Goal: Task Accomplishment & Management: Manage account settings

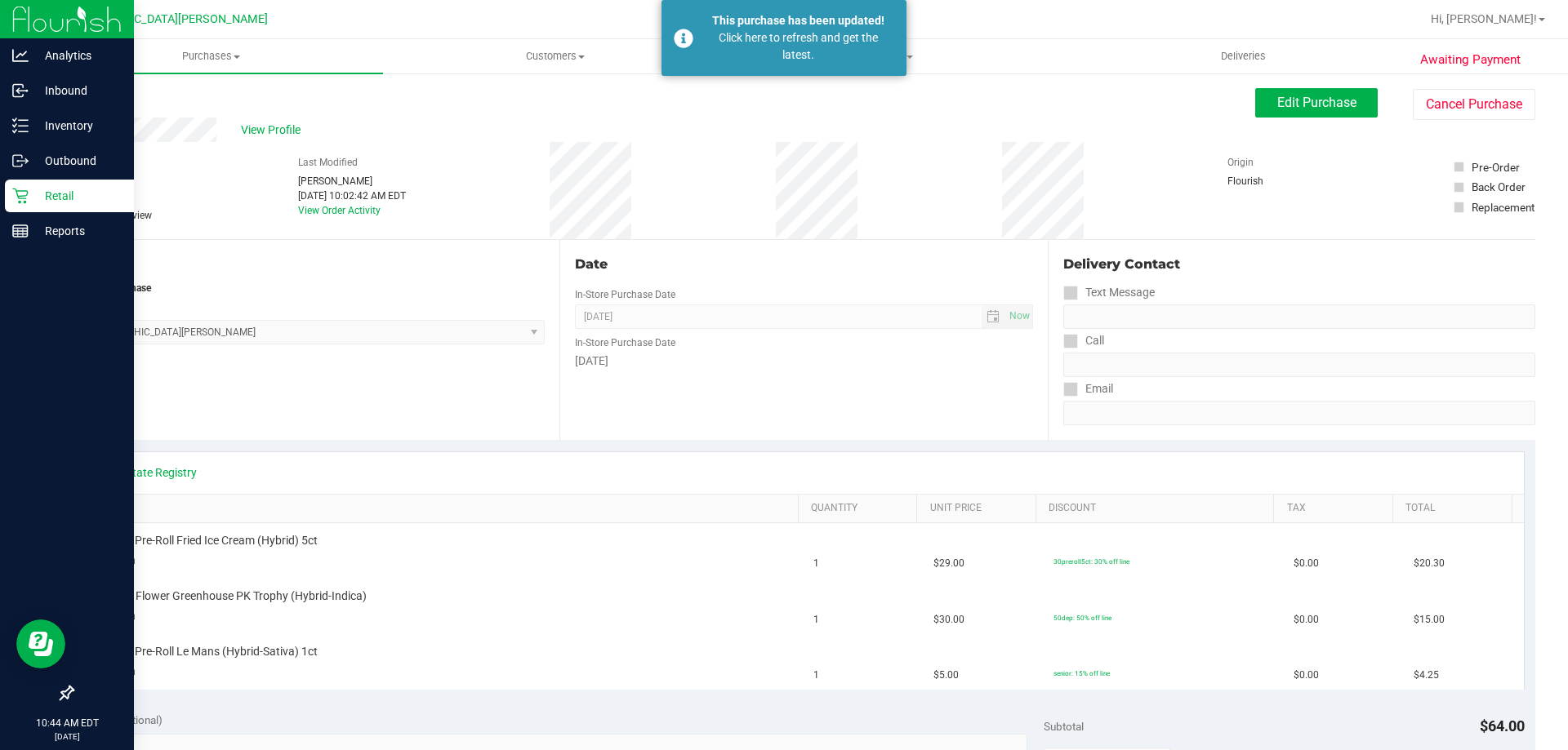
click at [37, 194] on p "Retail" at bounding box center [77, 196] width 98 height 20
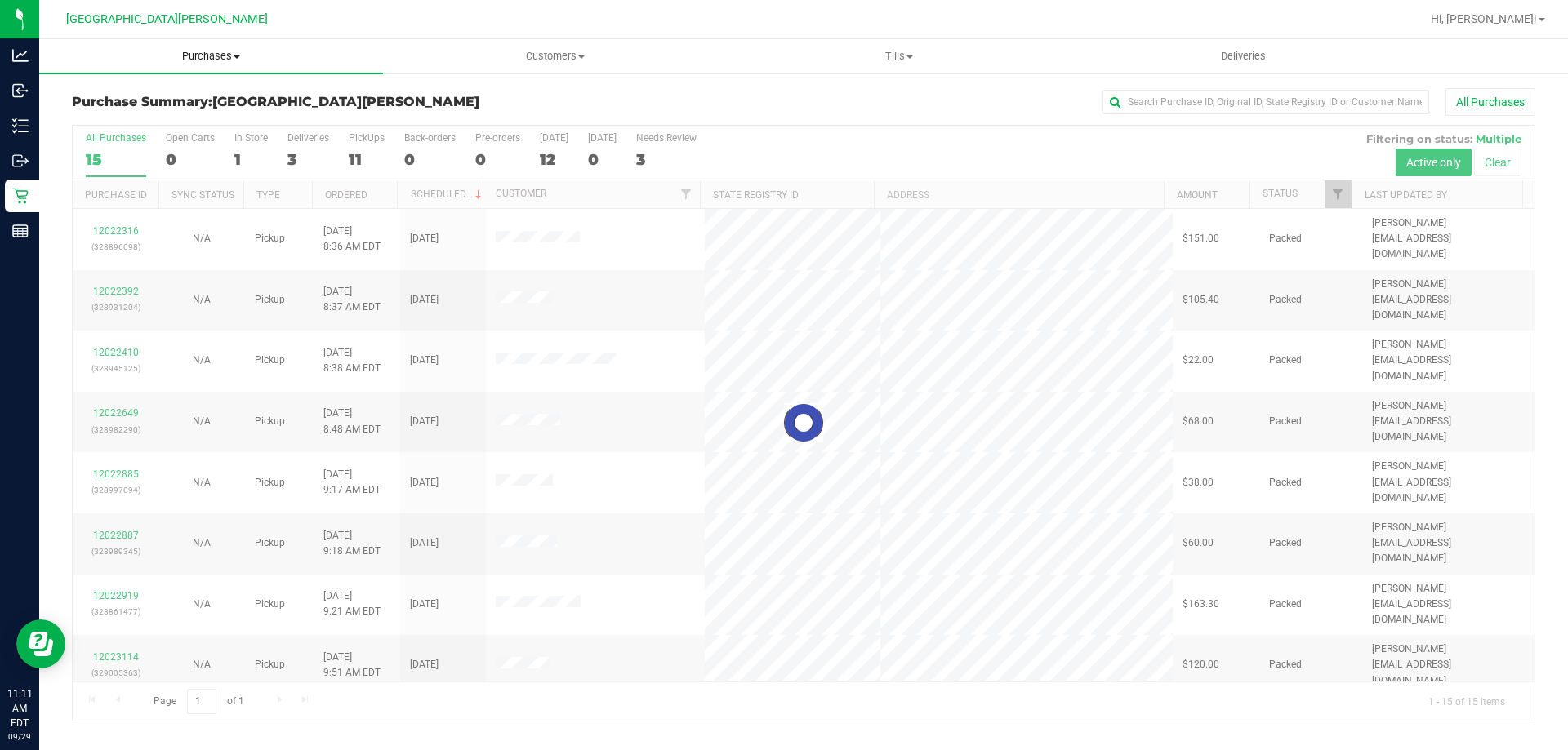
click at [221, 64] on uib-tab-heading "Purchases Summary of purchases Fulfillment All purchases" at bounding box center [211, 56] width 344 height 34
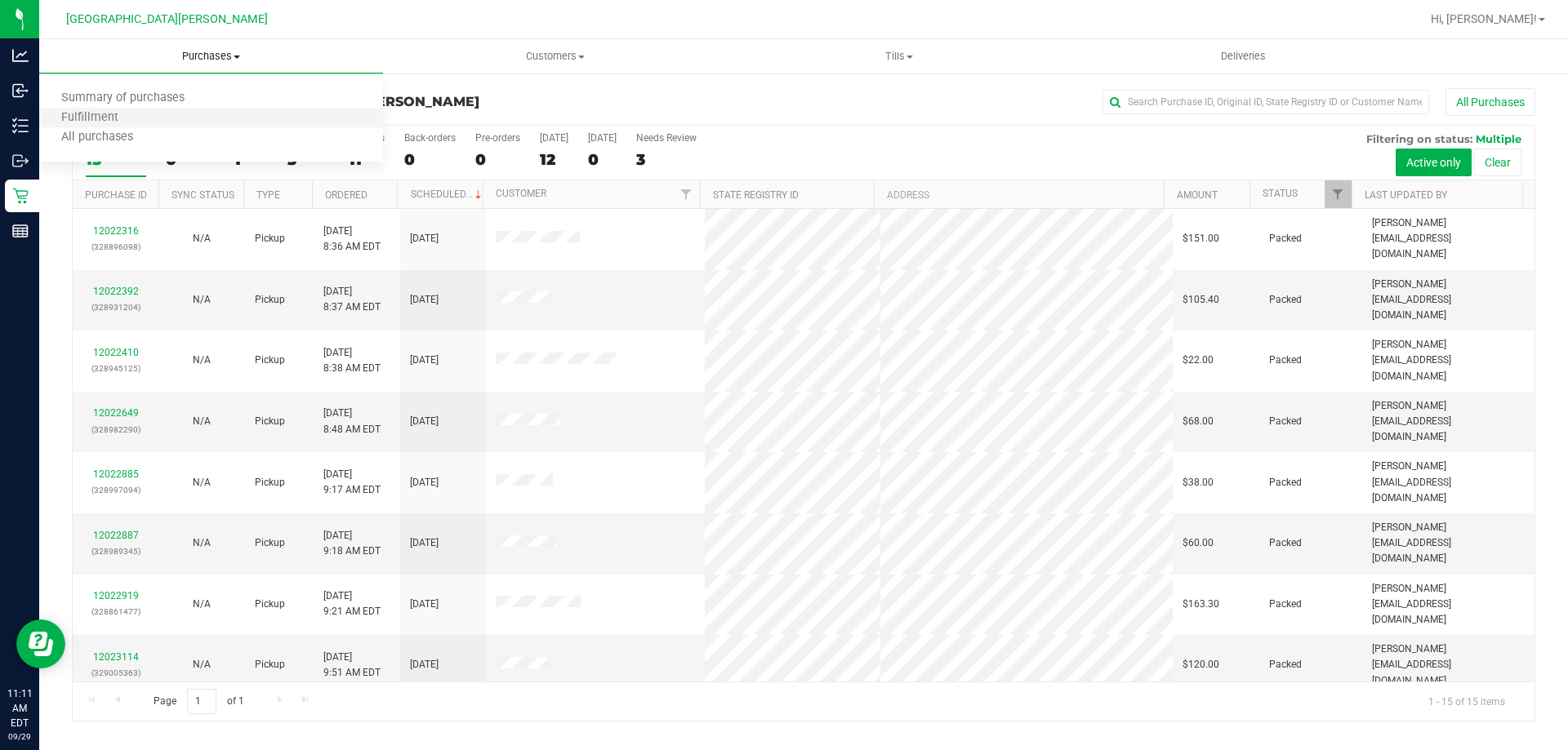
click at [192, 122] on li "Fulfillment" at bounding box center [211, 118] width 344 height 20
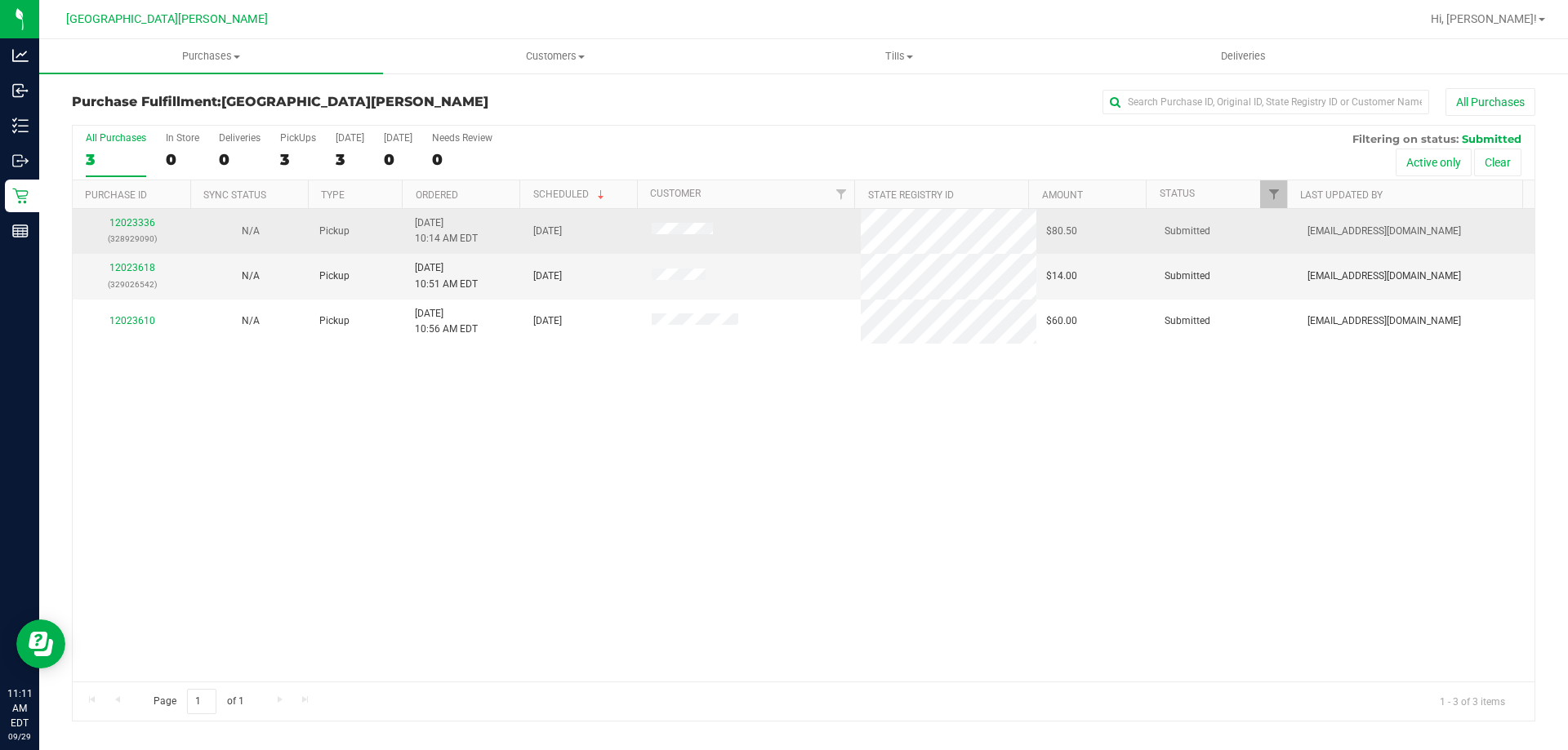
click at [136, 212] on td "12023336 (328929090)" at bounding box center [132, 232] width 118 height 45
click at [127, 221] on link "12023336" at bounding box center [132, 223] width 45 height 12
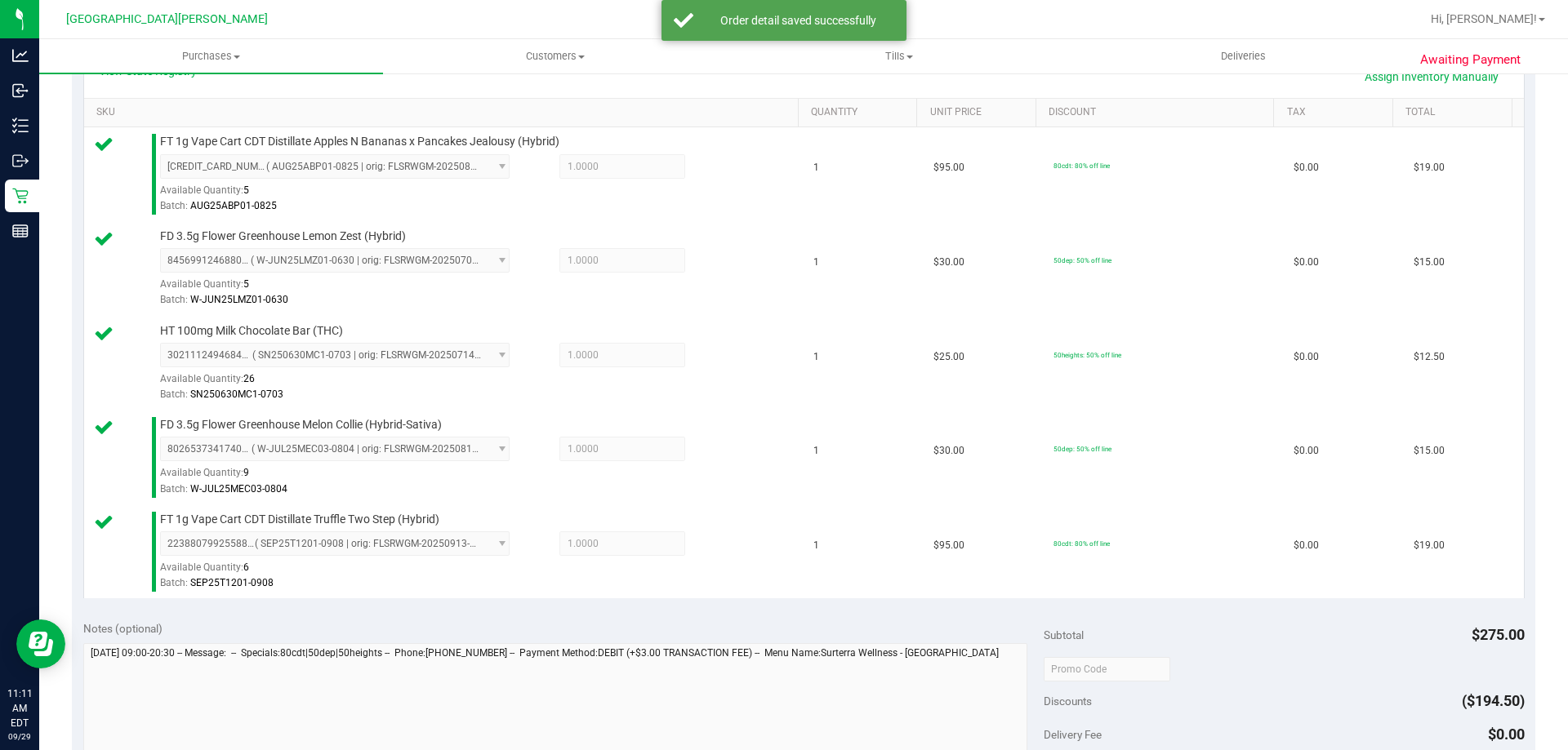
scroll to position [652, 0]
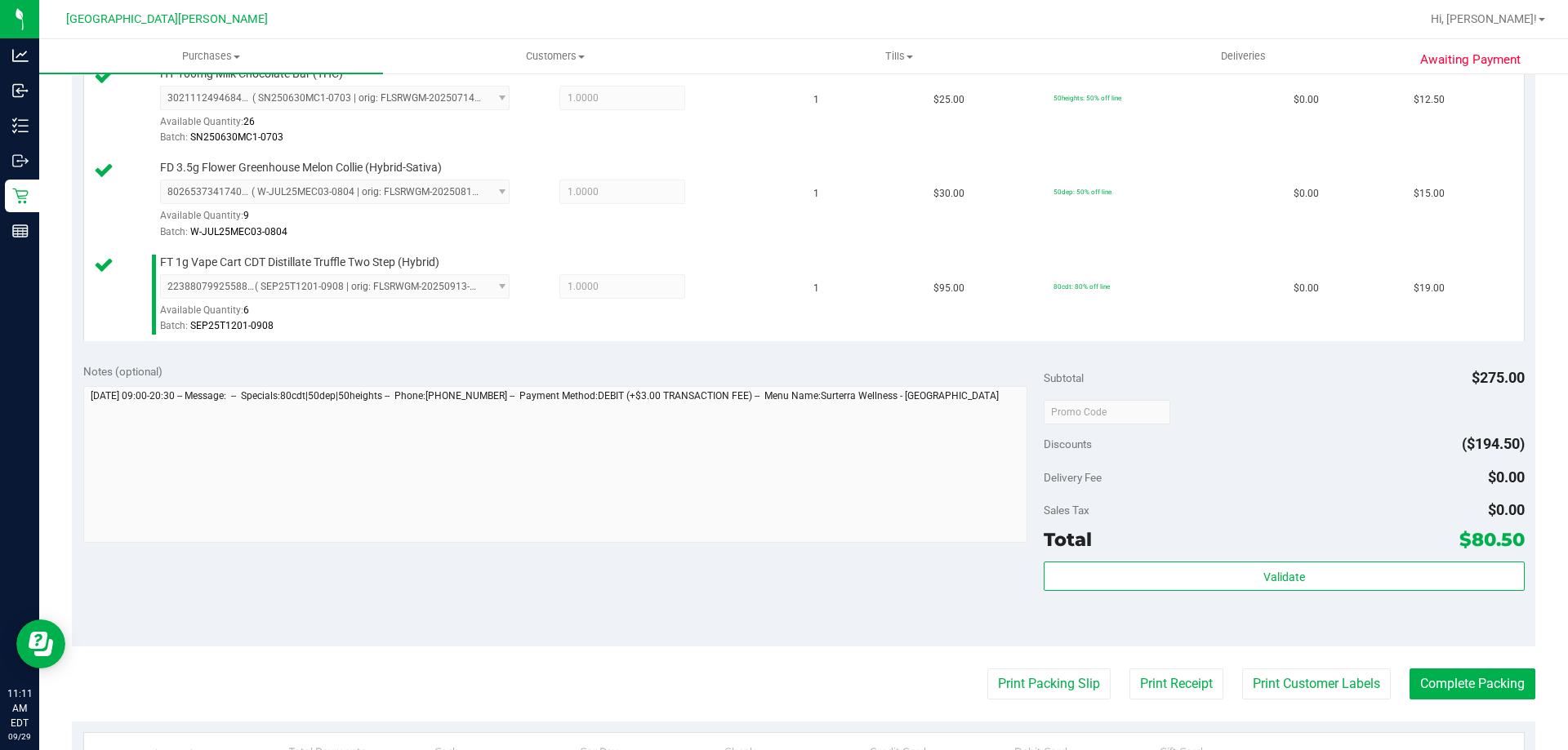
click at [1275, 551] on div "Total $80.50" at bounding box center [1283, 539] width 480 height 30
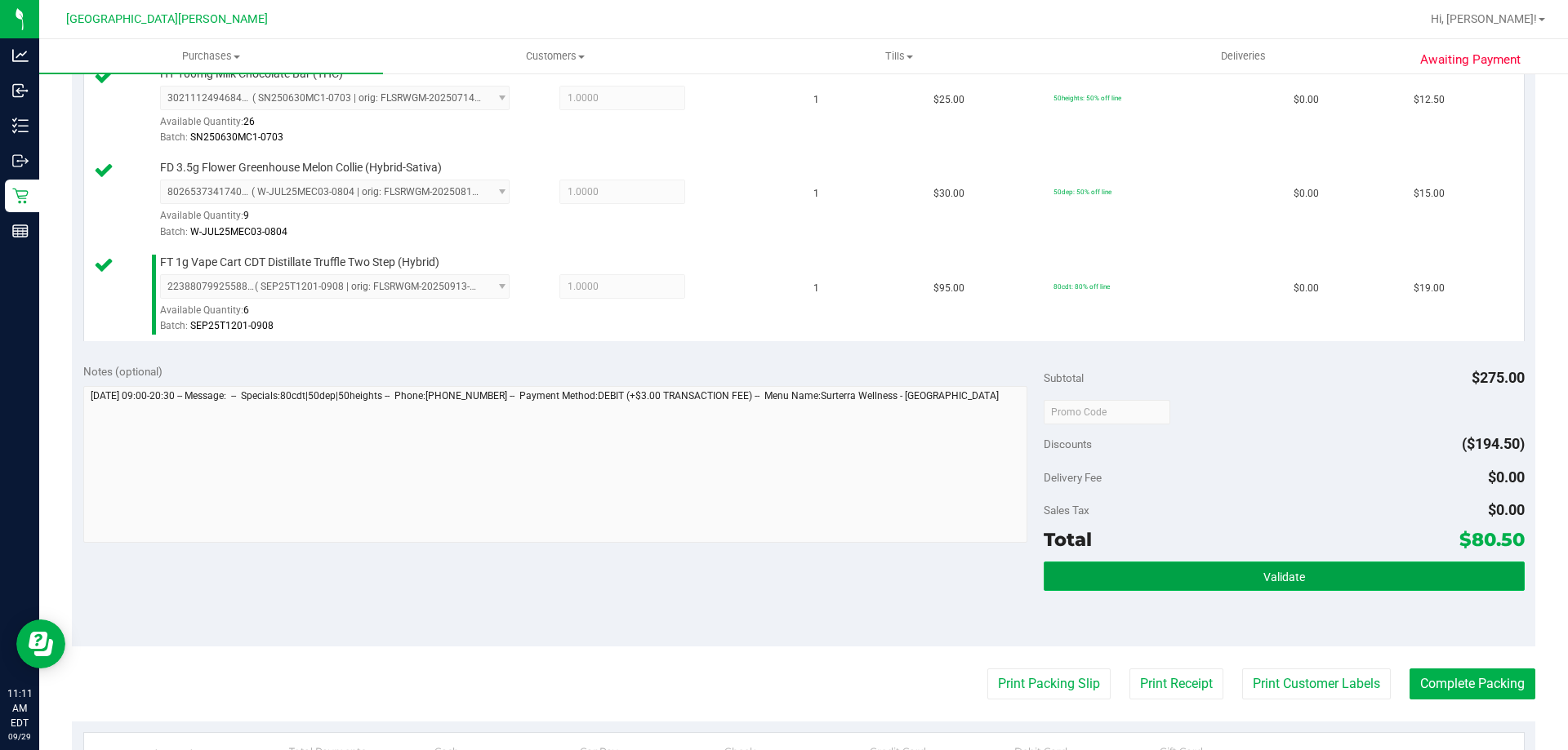
click at [1272, 578] on span "Validate" at bounding box center [1284, 577] width 41 height 13
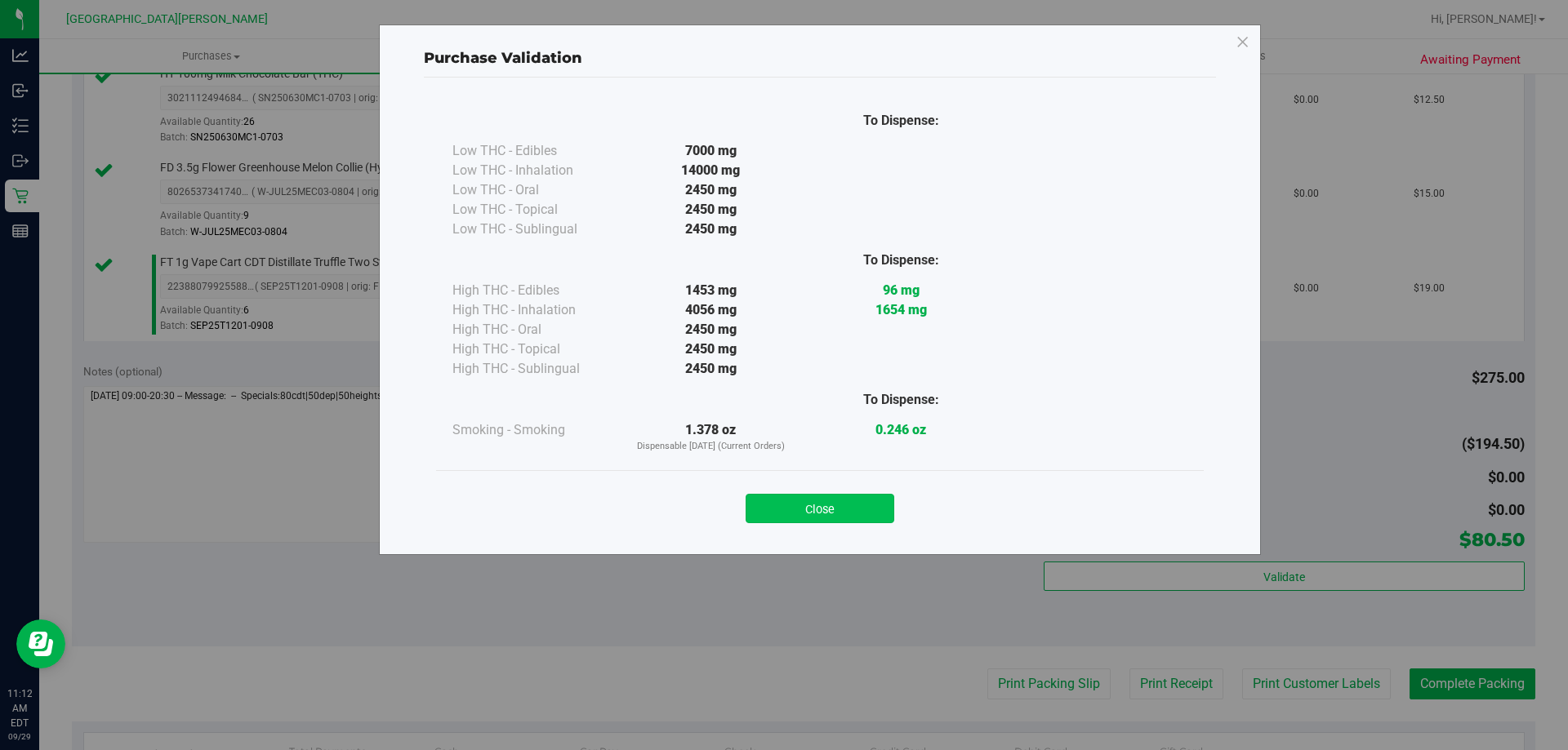
click at [857, 498] on button "Close" at bounding box center [820, 509] width 149 height 30
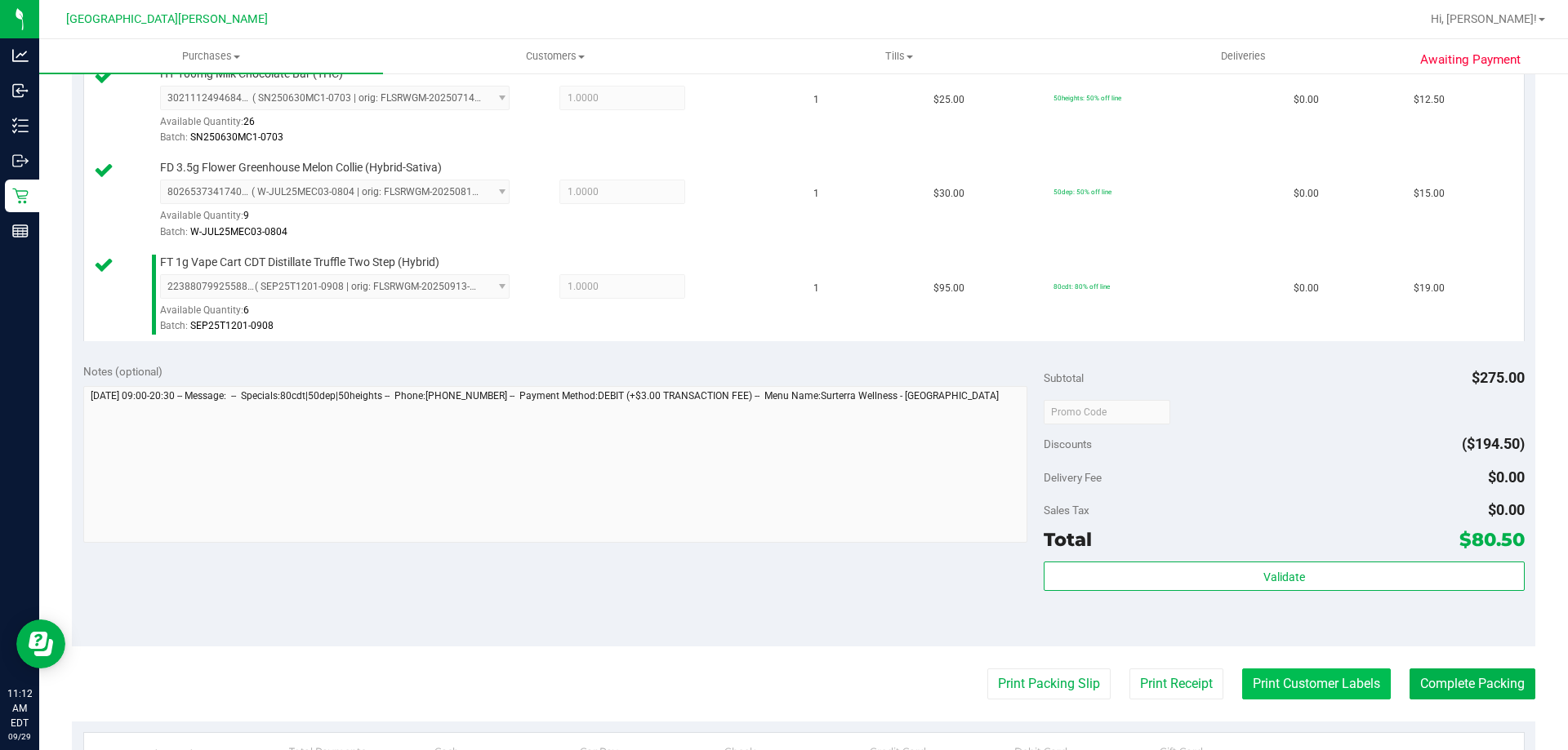
click at [1281, 668] on button "Print Customer Labels" at bounding box center [1316, 683] width 149 height 31
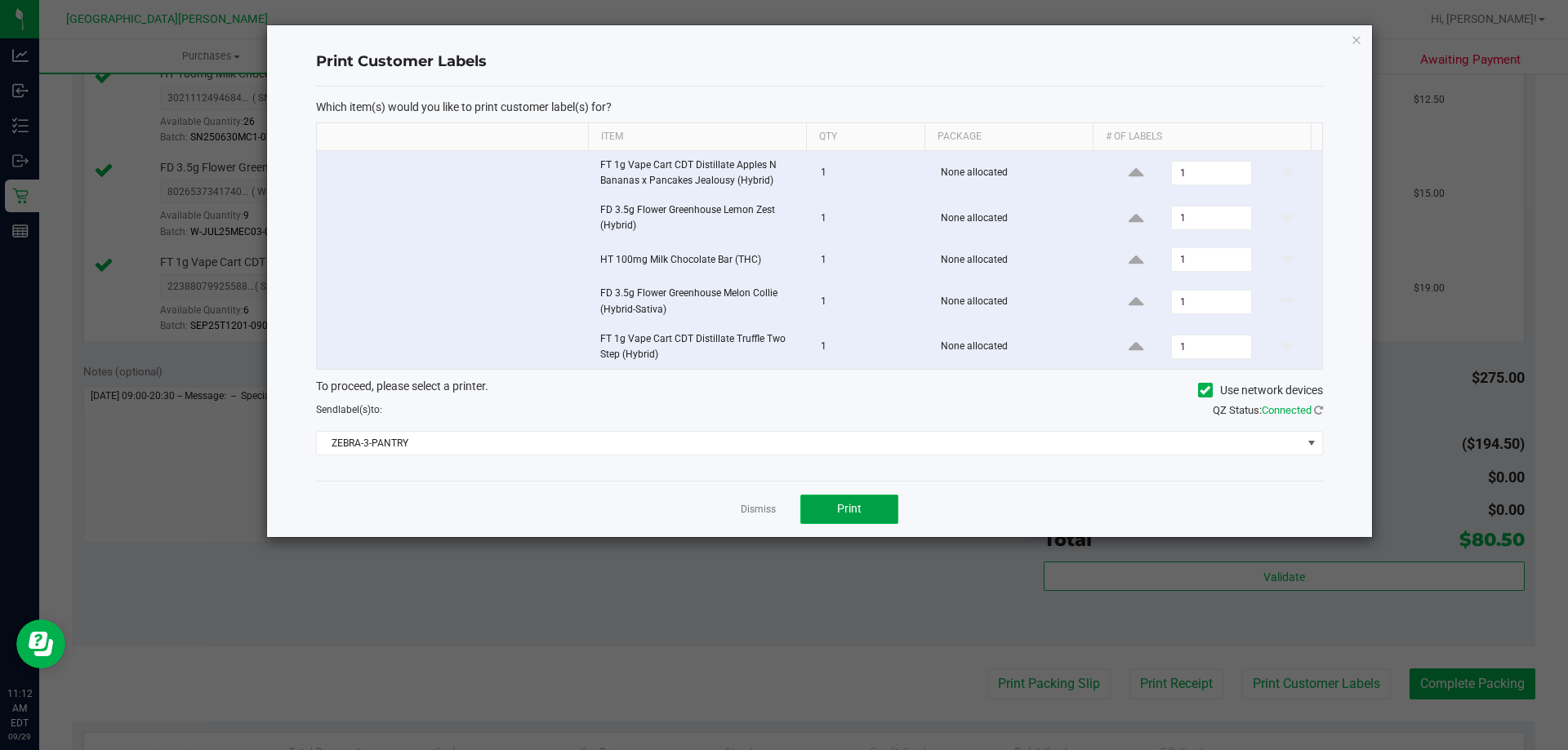
click at [867, 506] on button "Print" at bounding box center [848, 510] width 98 height 30
click at [753, 511] on link "Dismiss" at bounding box center [758, 510] width 36 height 14
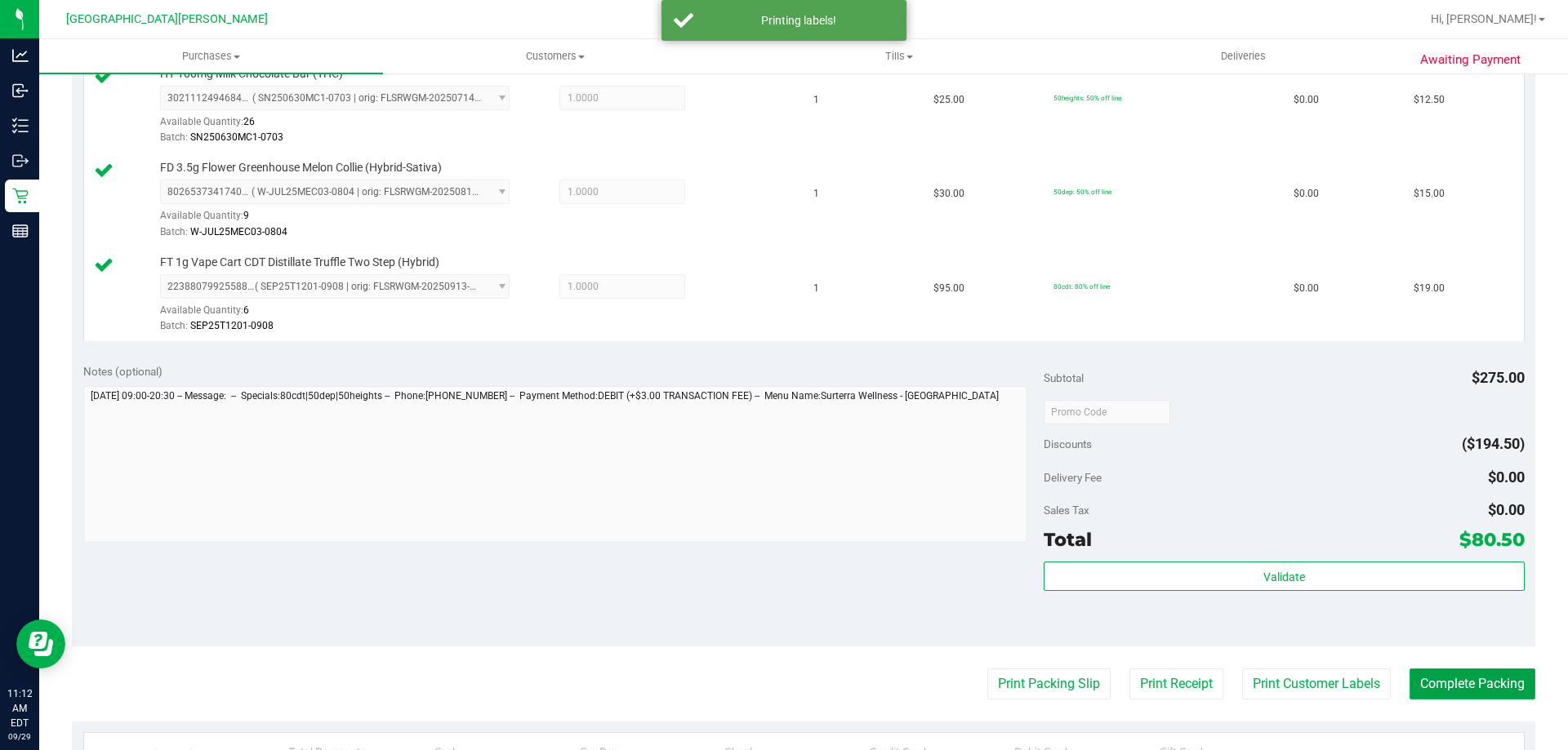
click at [1441, 671] on button "Complete Packing" at bounding box center [1472, 683] width 126 height 31
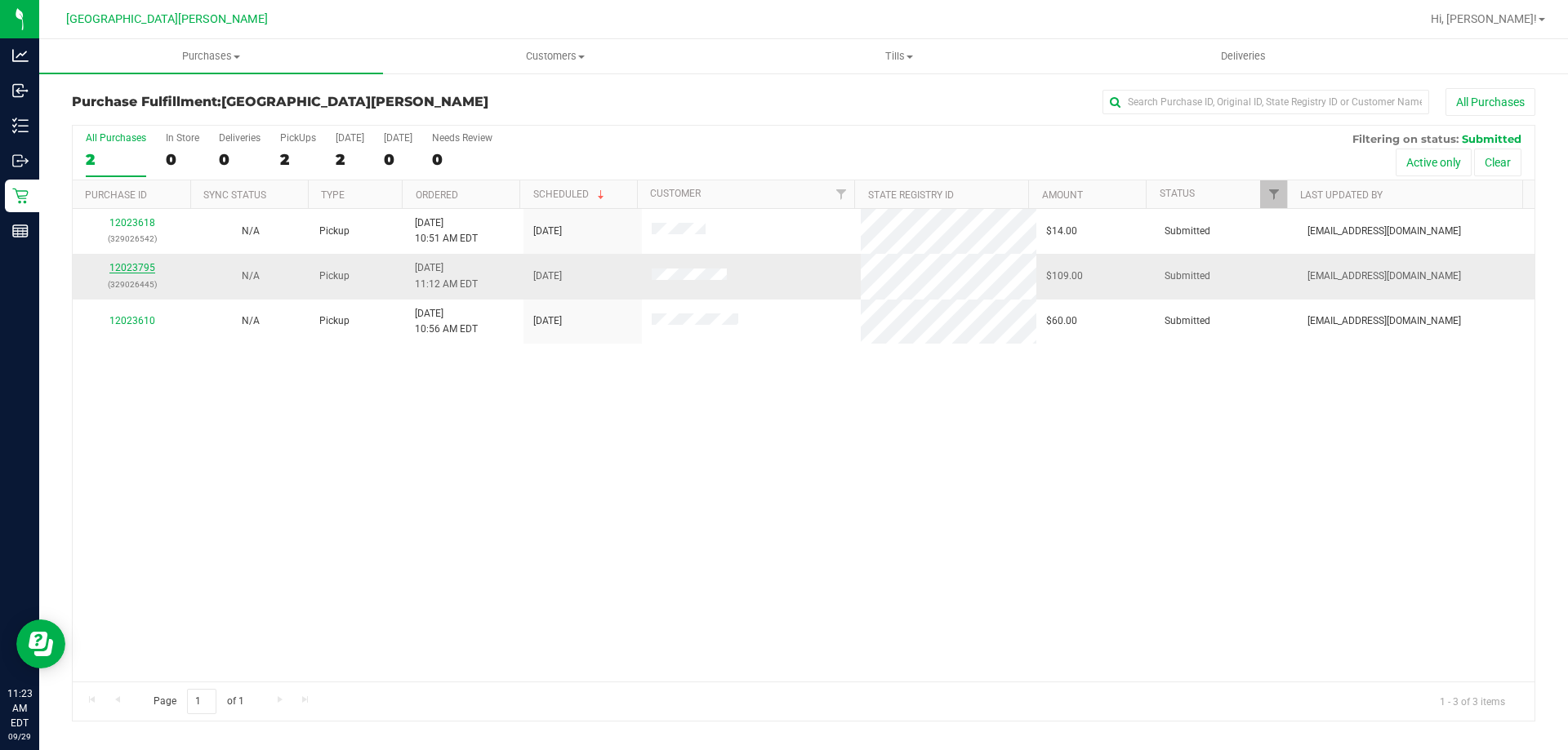
click at [140, 271] on link "12023795" at bounding box center [132, 268] width 45 height 12
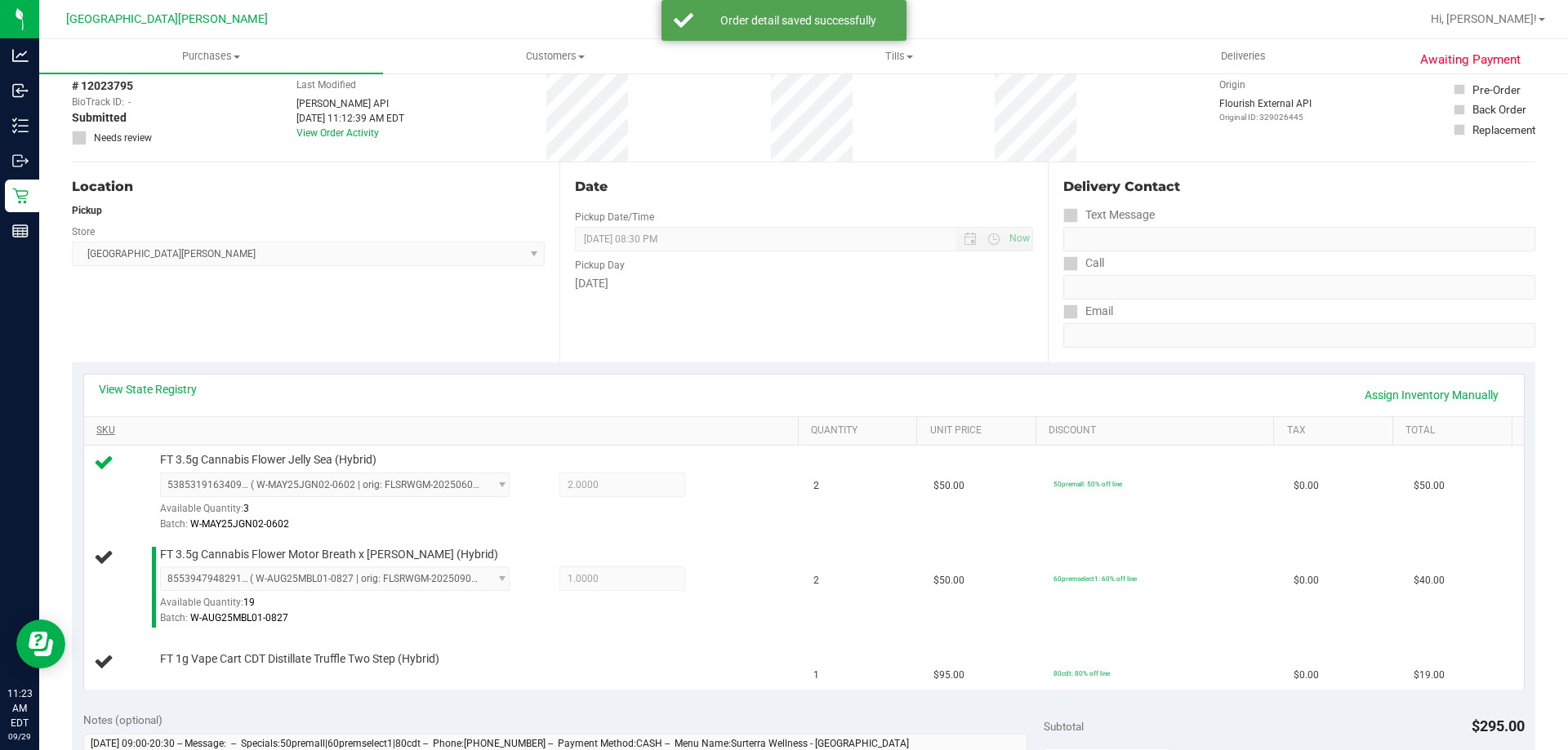
scroll to position [164, 0]
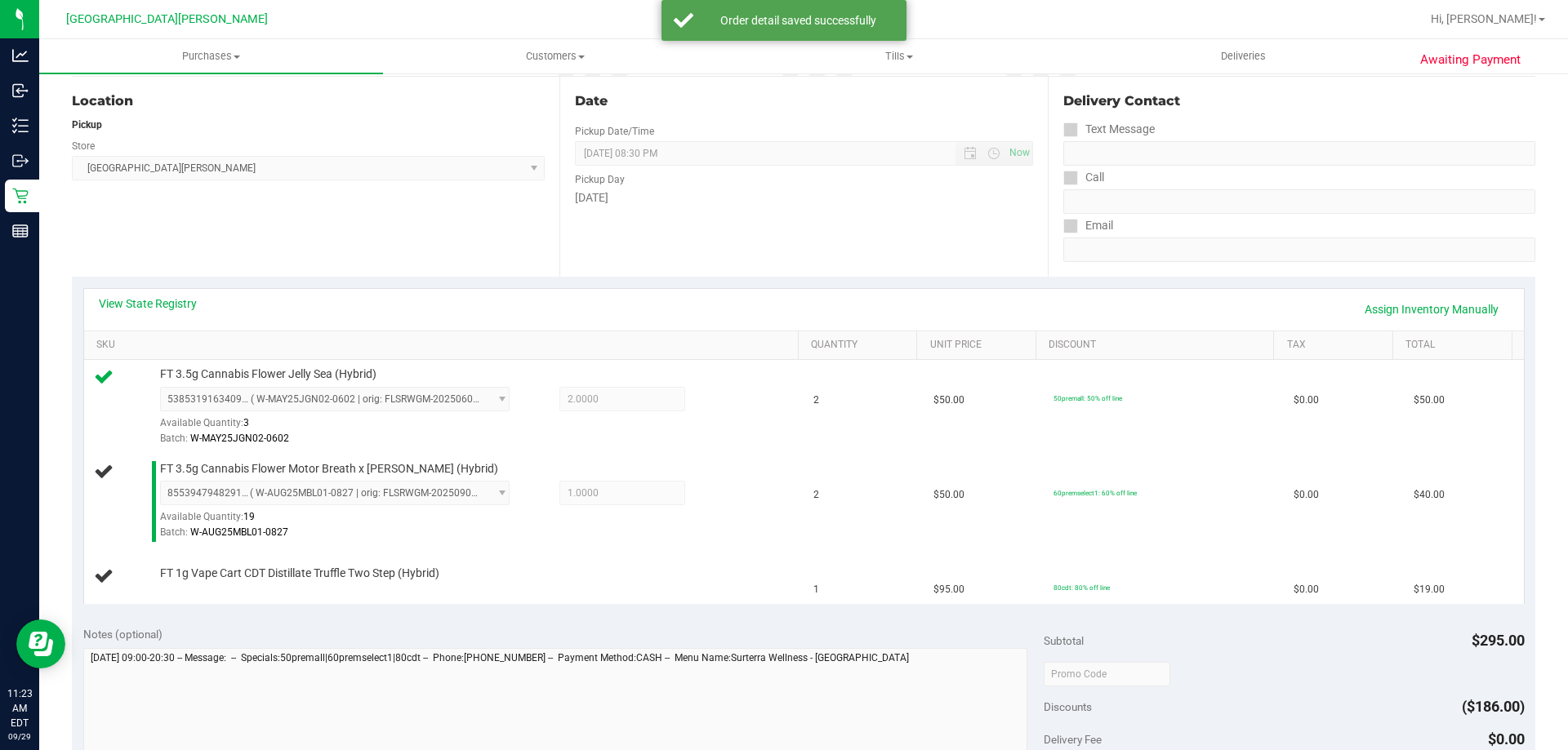
click at [390, 286] on div "View State Registry Assign Inventory Manually SKU Quantity Unit Price Discount …" at bounding box center [804, 445] width 1463 height 338
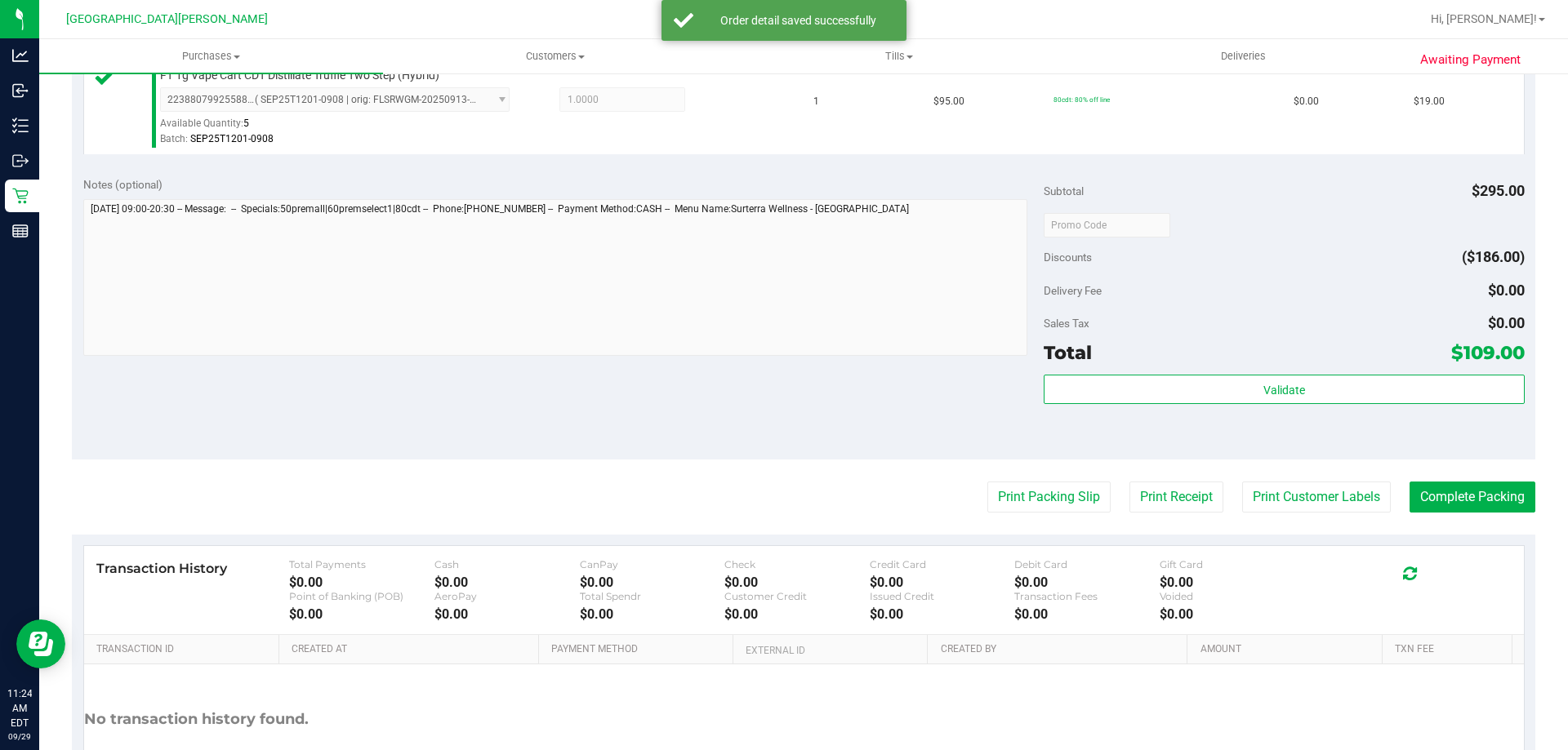
scroll to position [652, 0]
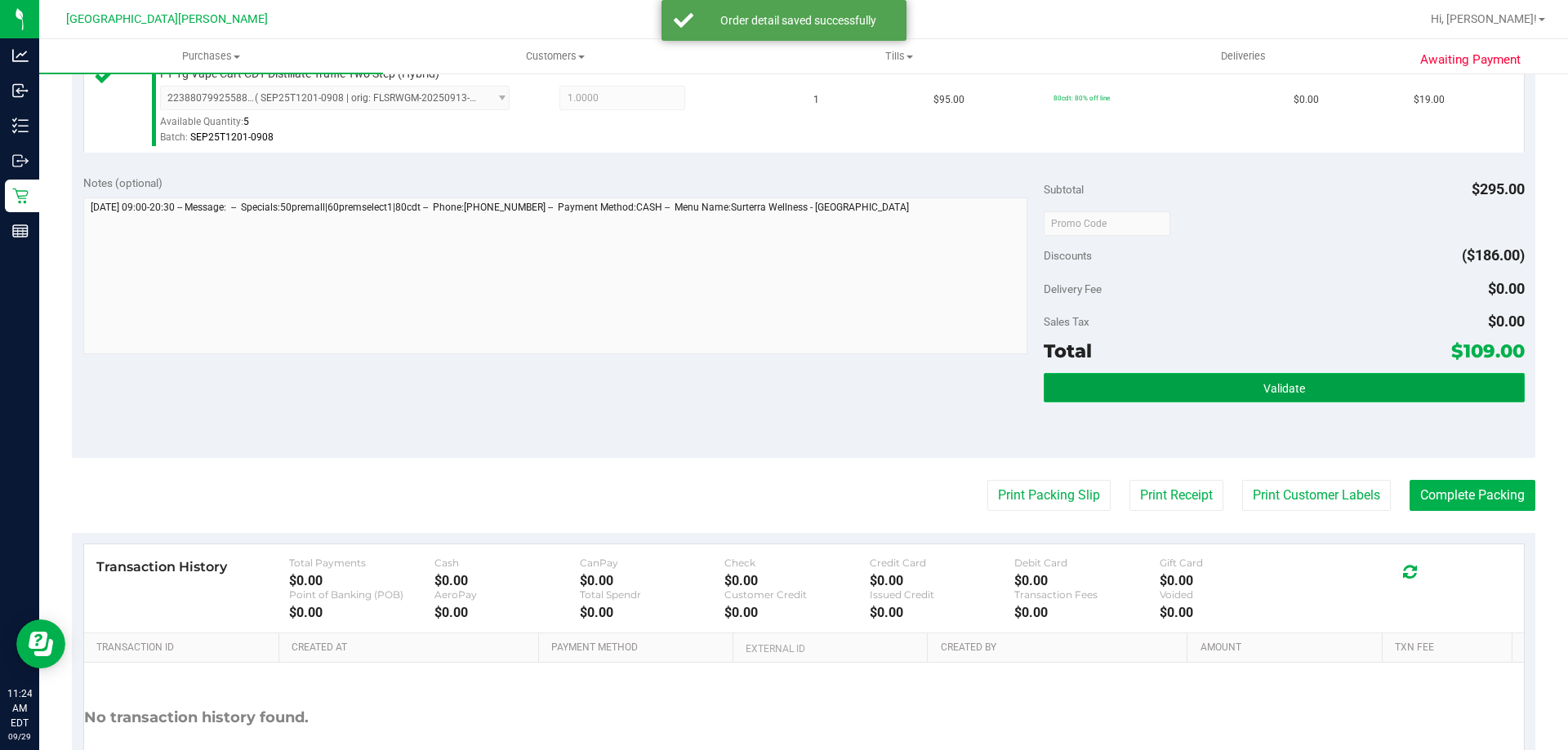
click at [1294, 400] on button "Validate" at bounding box center [1283, 387] width 480 height 30
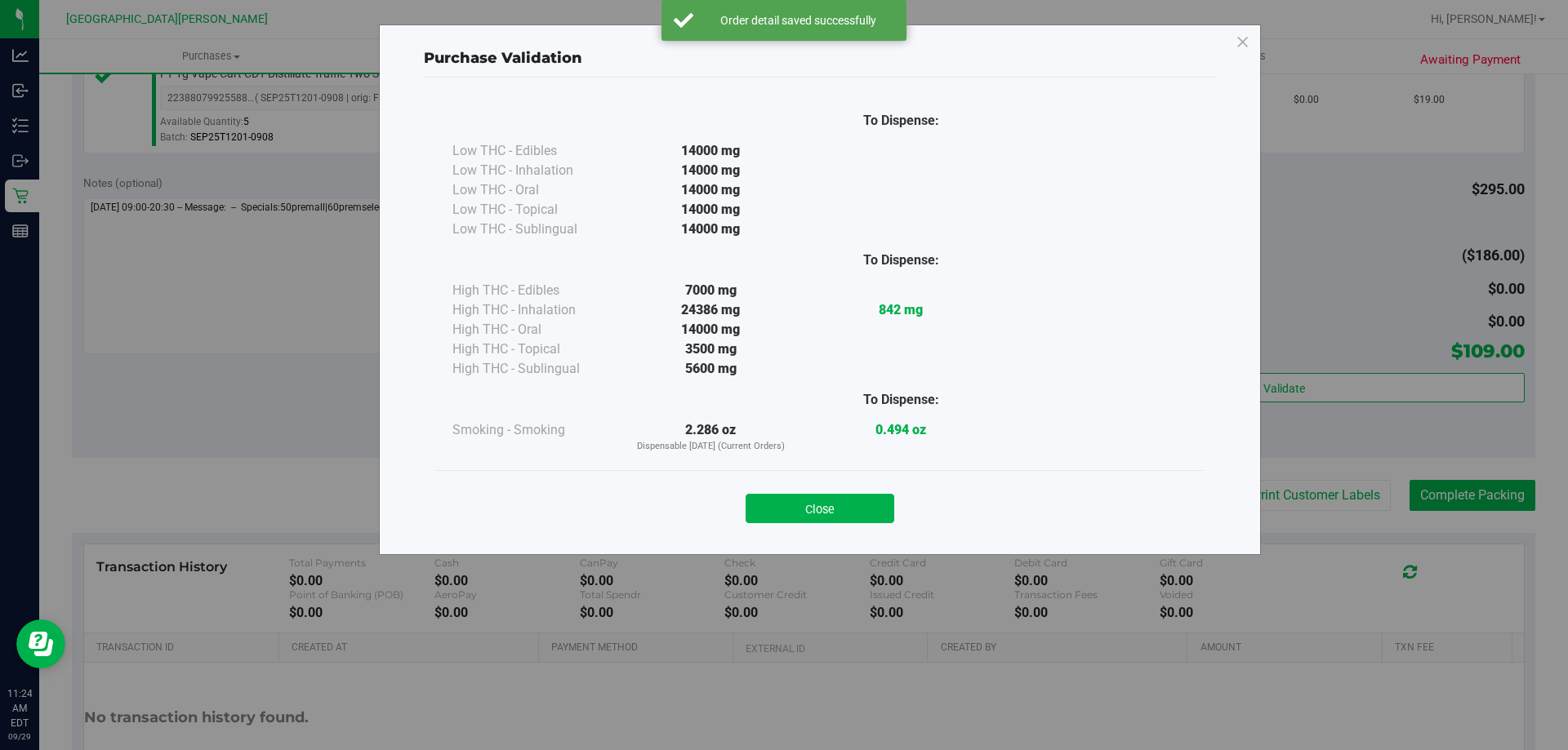
drag, startPoint x: 834, startPoint y: 504, endPoint x: 867, endPoint y: 508, distance: 33.2
click at [835, 504] on button "Close" at bounding box center [820, 509] width 149 height 30
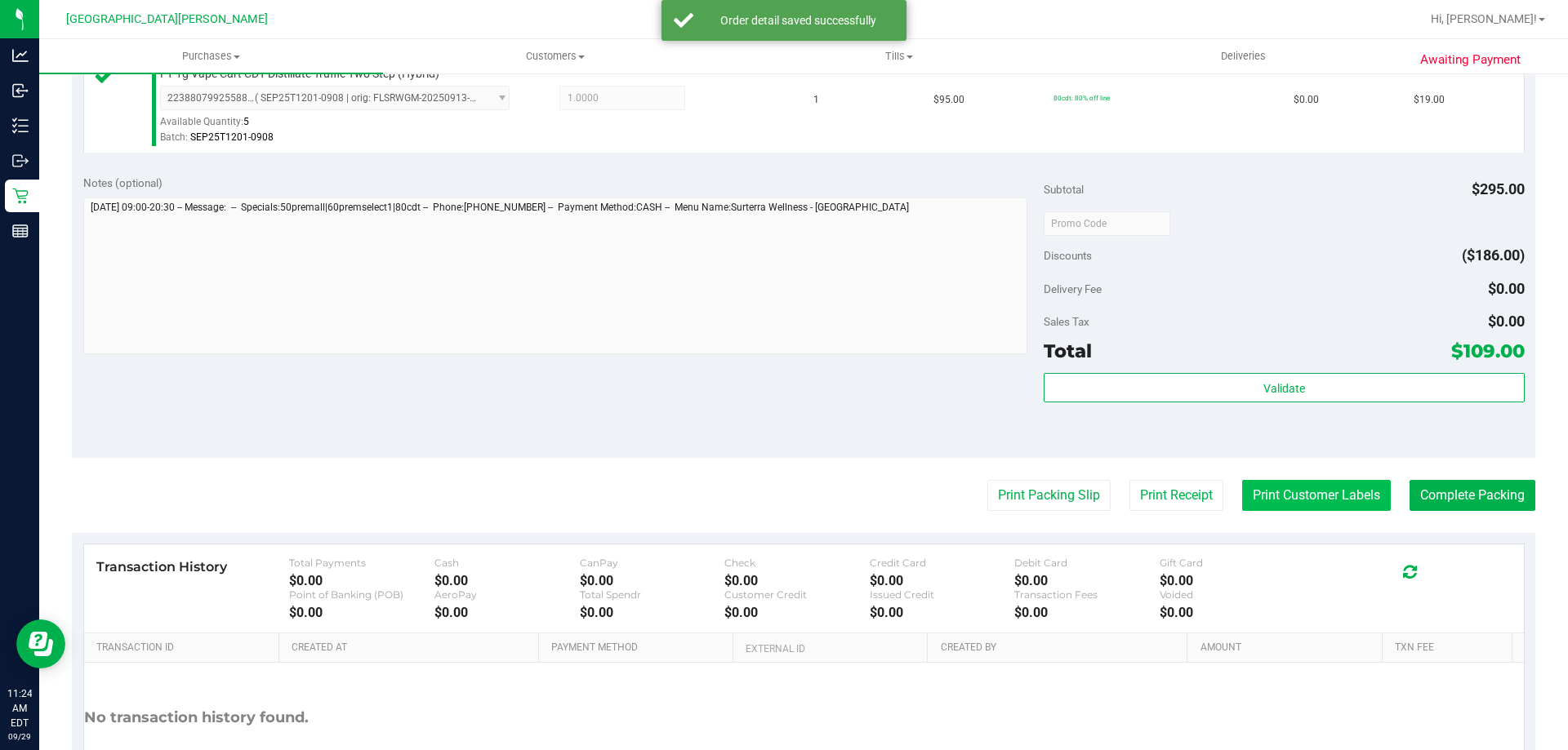
click at [1272, 494] on button "Print Customer Labels" at bounding box center [1316, 495] width 149 height 31
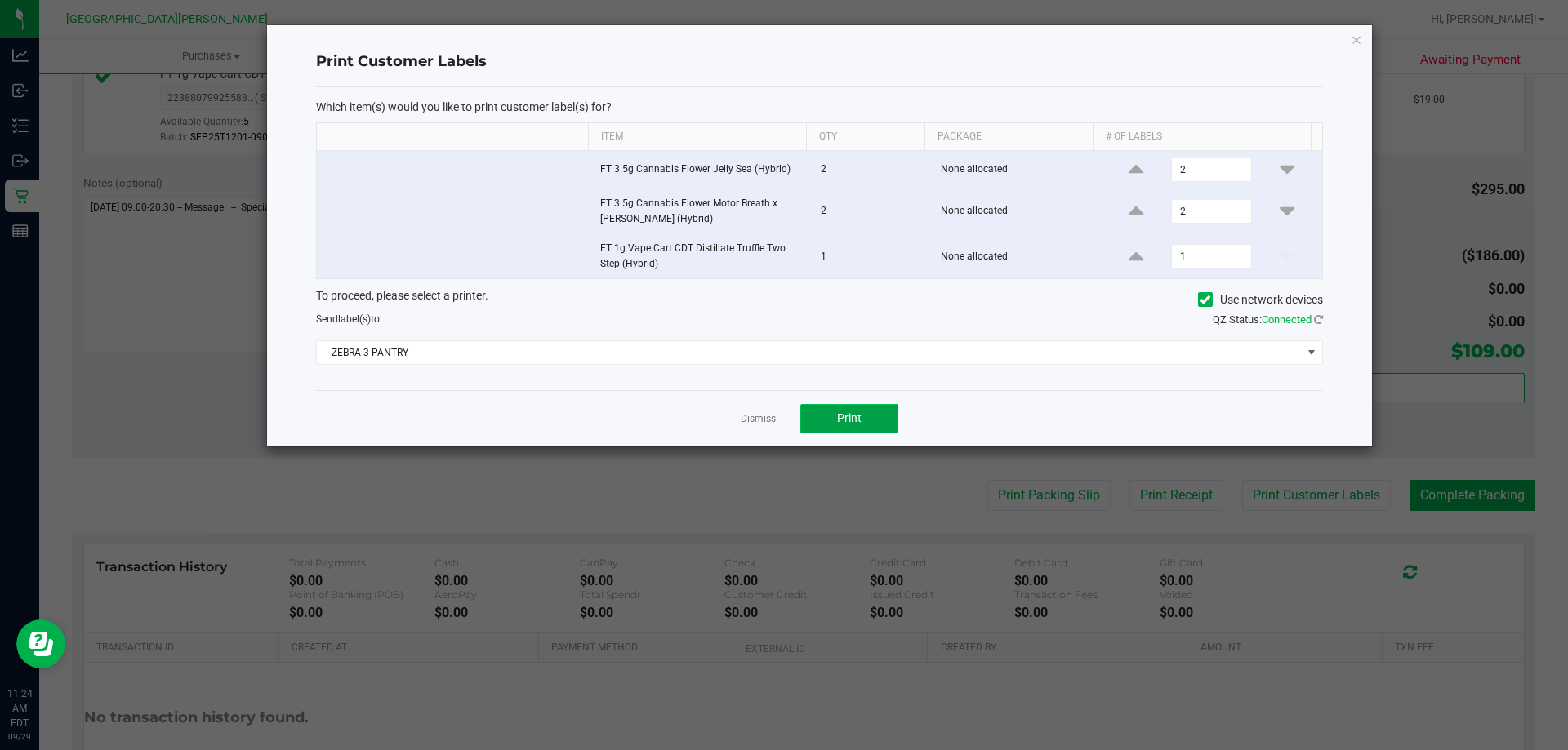
click at [891, 414] on button "Print" at bounding box center [848, 419] width 98 height 30
click at [761, 419] on link "Dismiss" at bounding box center [758, 419] width 36 height 14
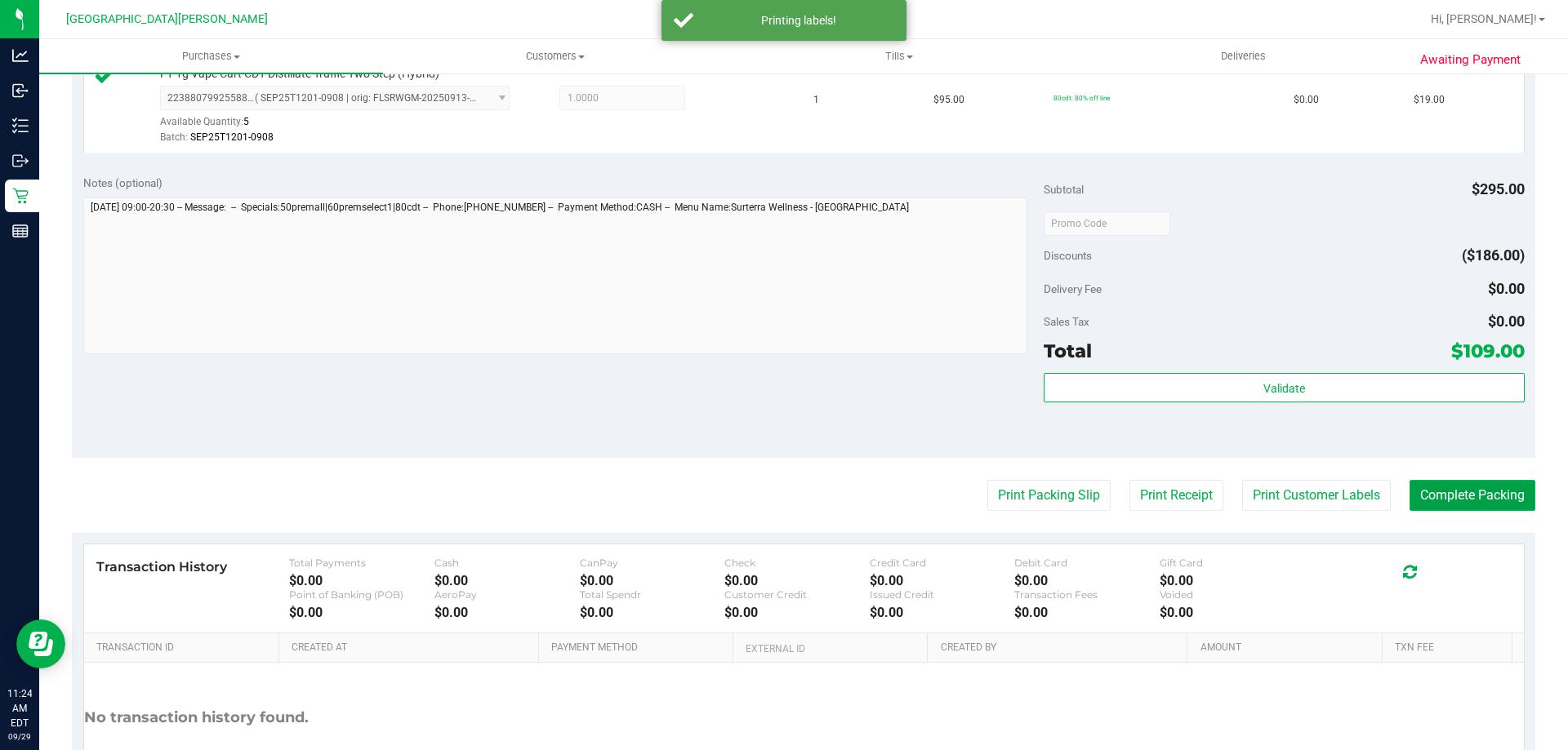
click at [1479, 500] on button "Complete Packing" at bounding box center [1472, 495] width 126 height 31
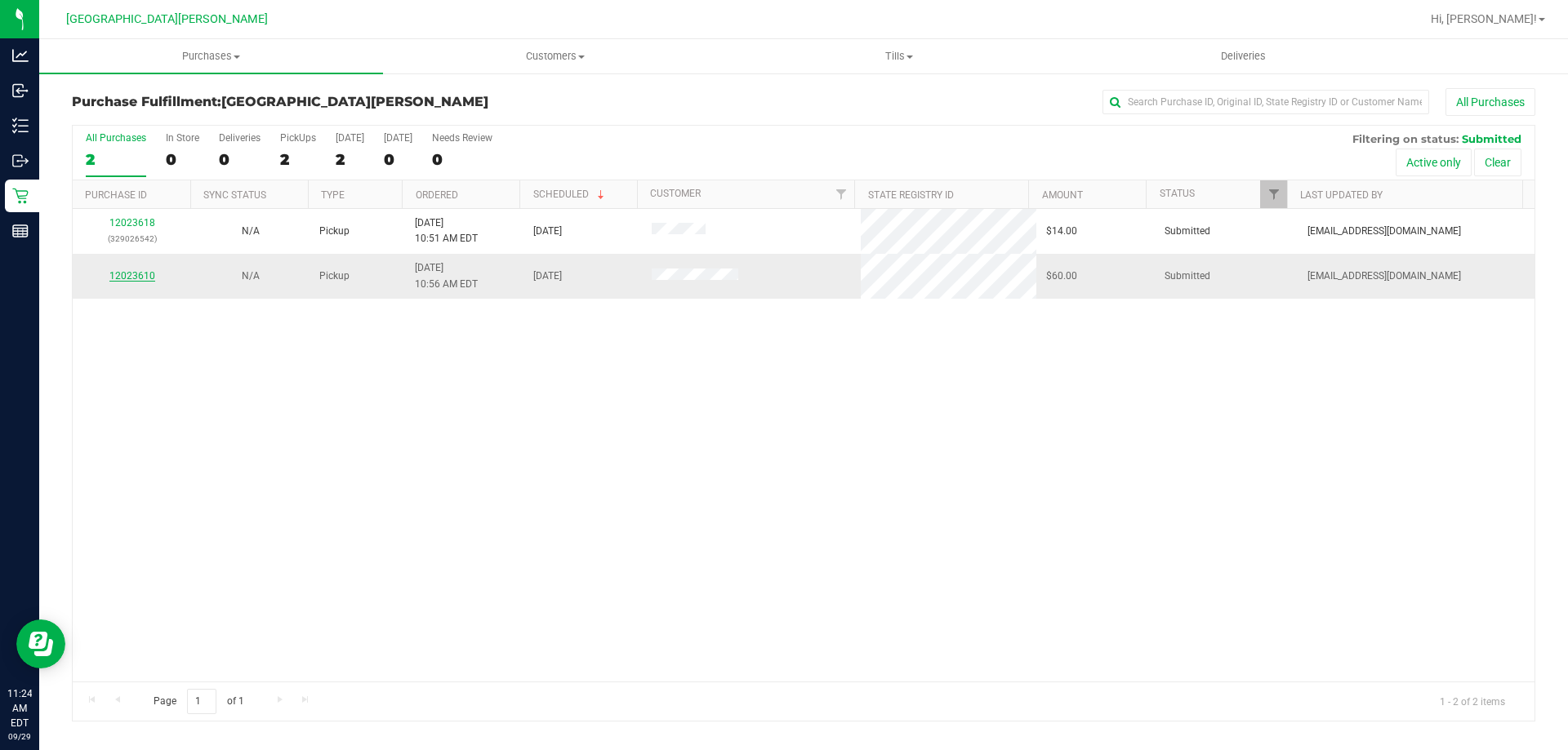
click at [124, 279] on link "12023610" at bounding box center [132, 276] width 45 height 12
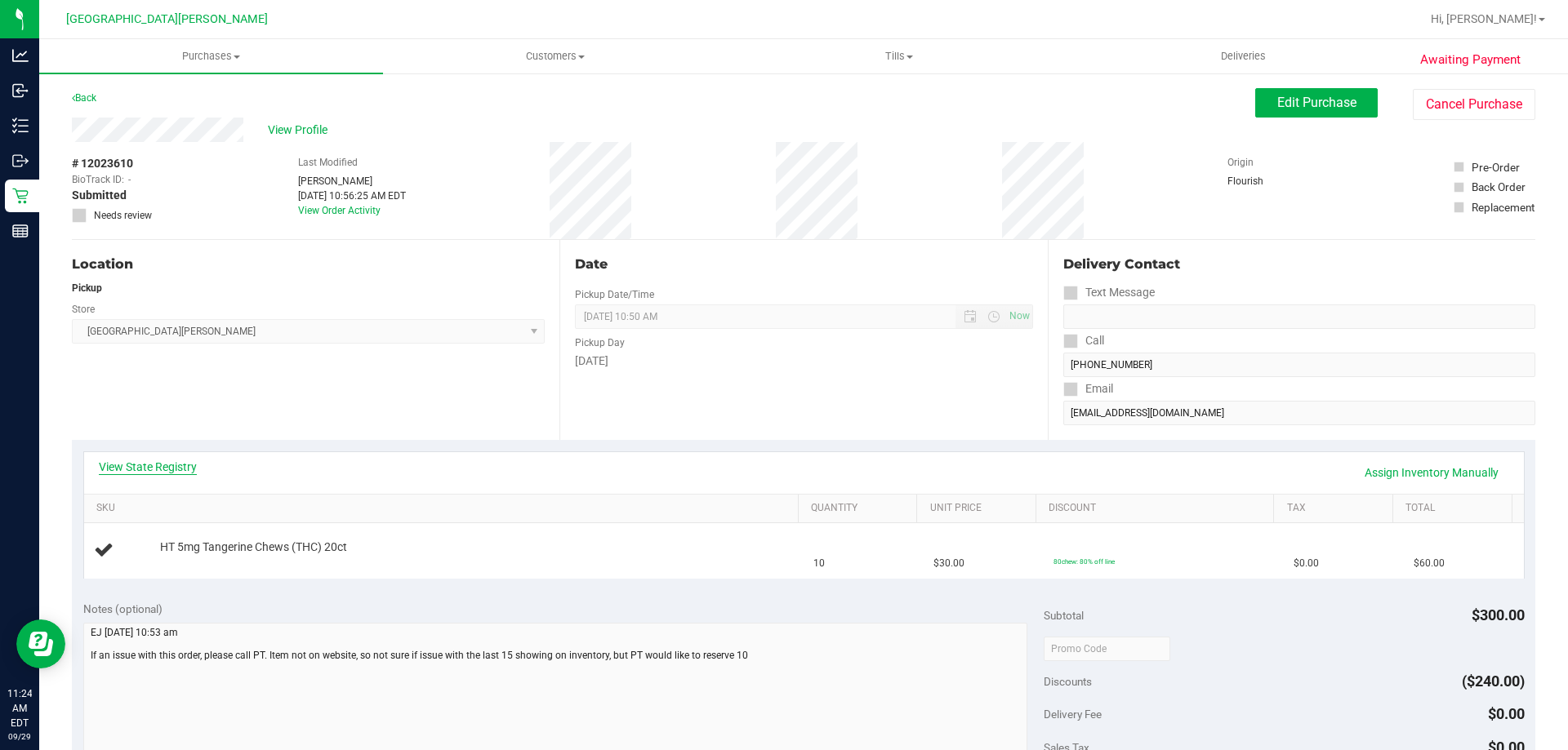
click at [174, 466] on link "View State Registry" at bounding box center [147, 466] width 98 height 17
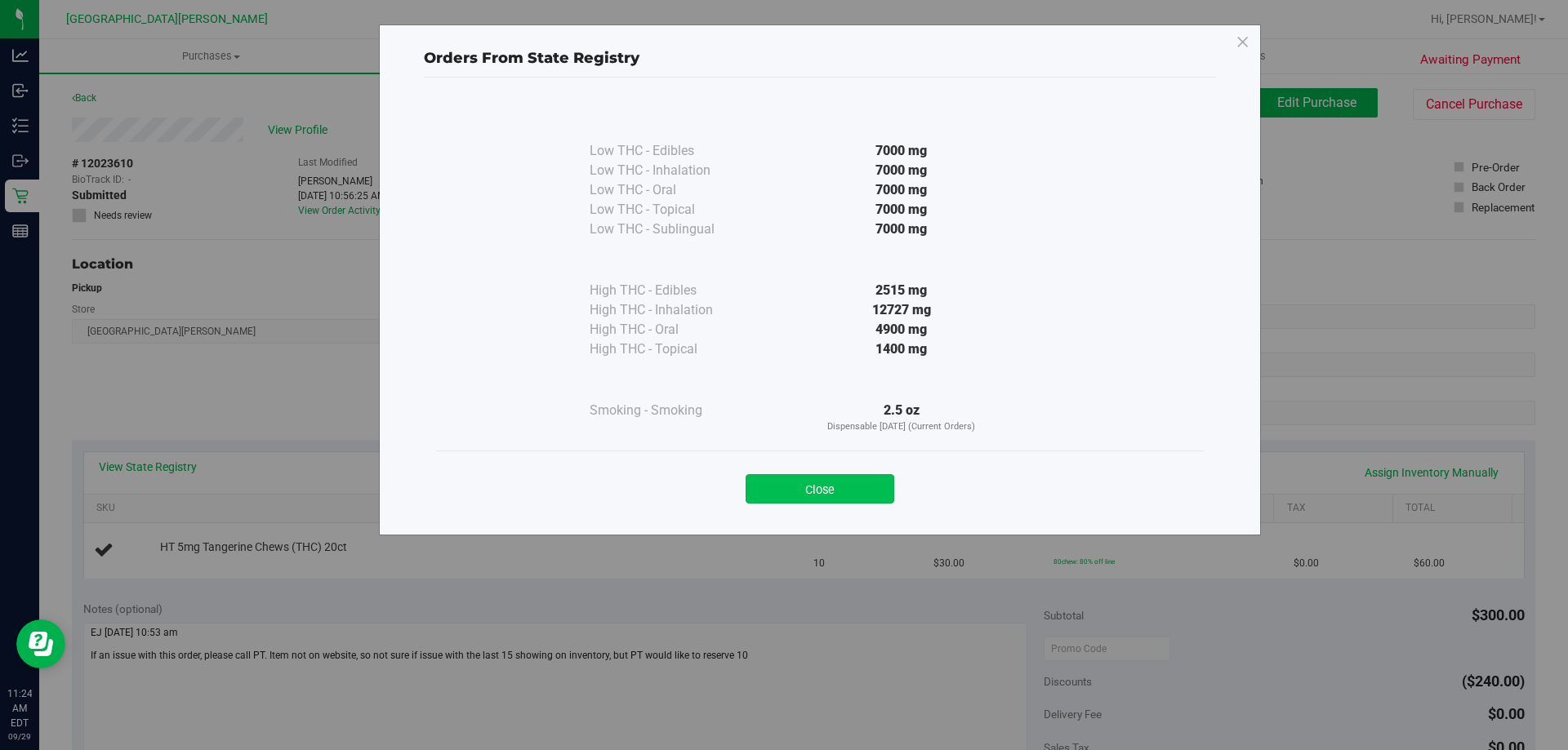
click at [778, 485] on button "Close" at bounding box center [820, 489] width 149 height 30
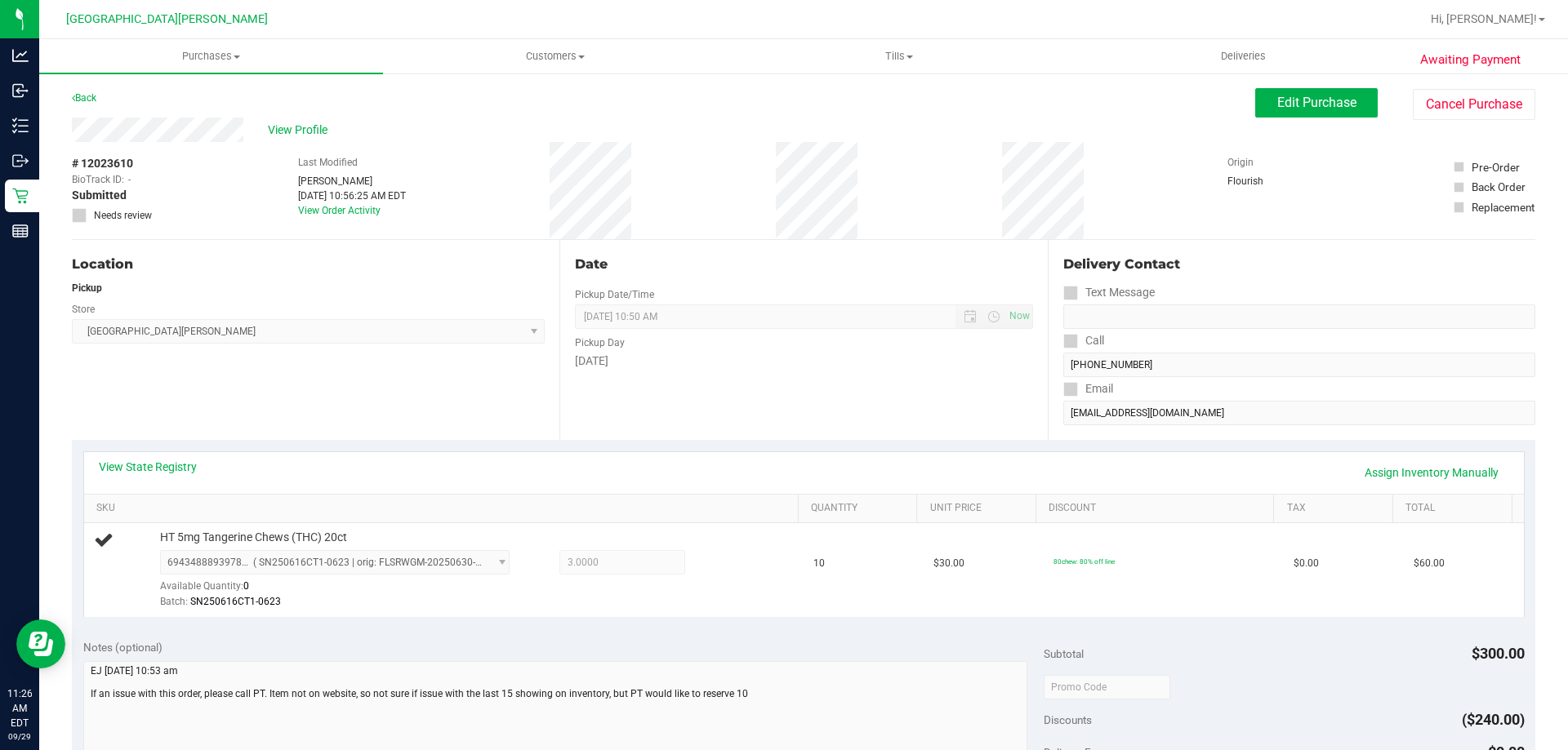
click at [436, 419] on div "Location Pickup Store Key West WC Select Store Bonita Springs WC Boynton Beach …" at bounding box center [316, 339] width 487 height 200
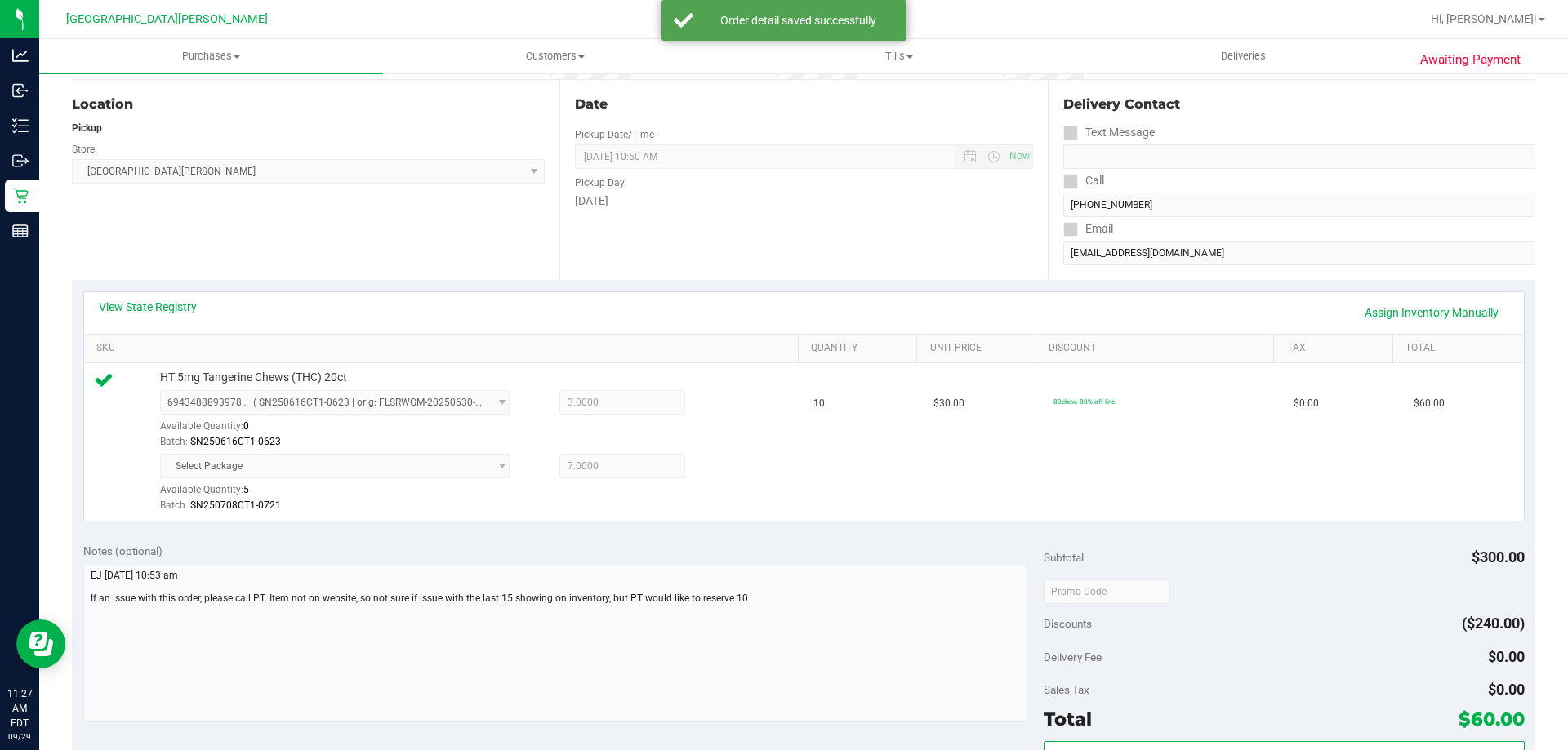
scroll to position [408, 0]
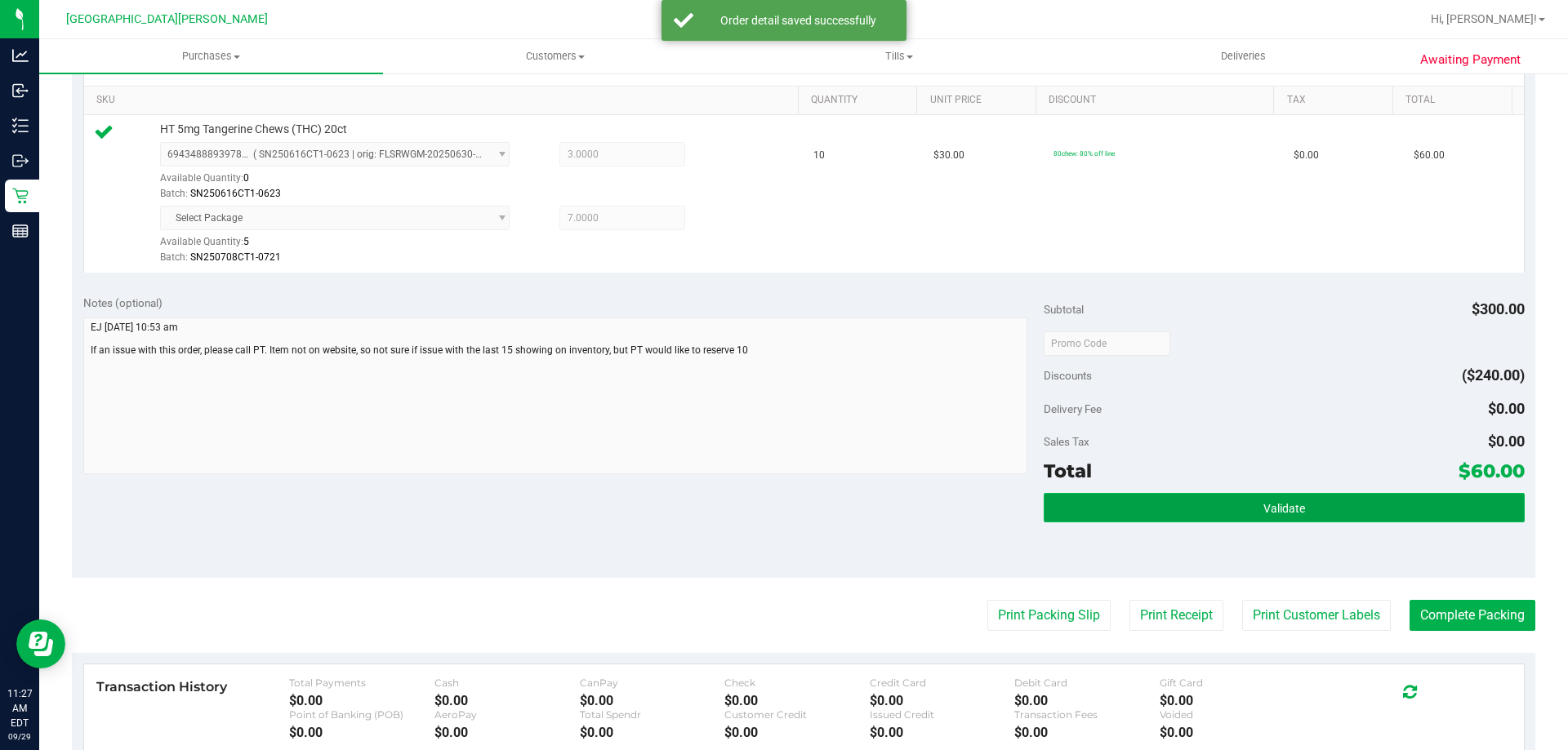
click at [1263, 512] on span "Validate" at bounding box center [1284, 508] width 41 height 13
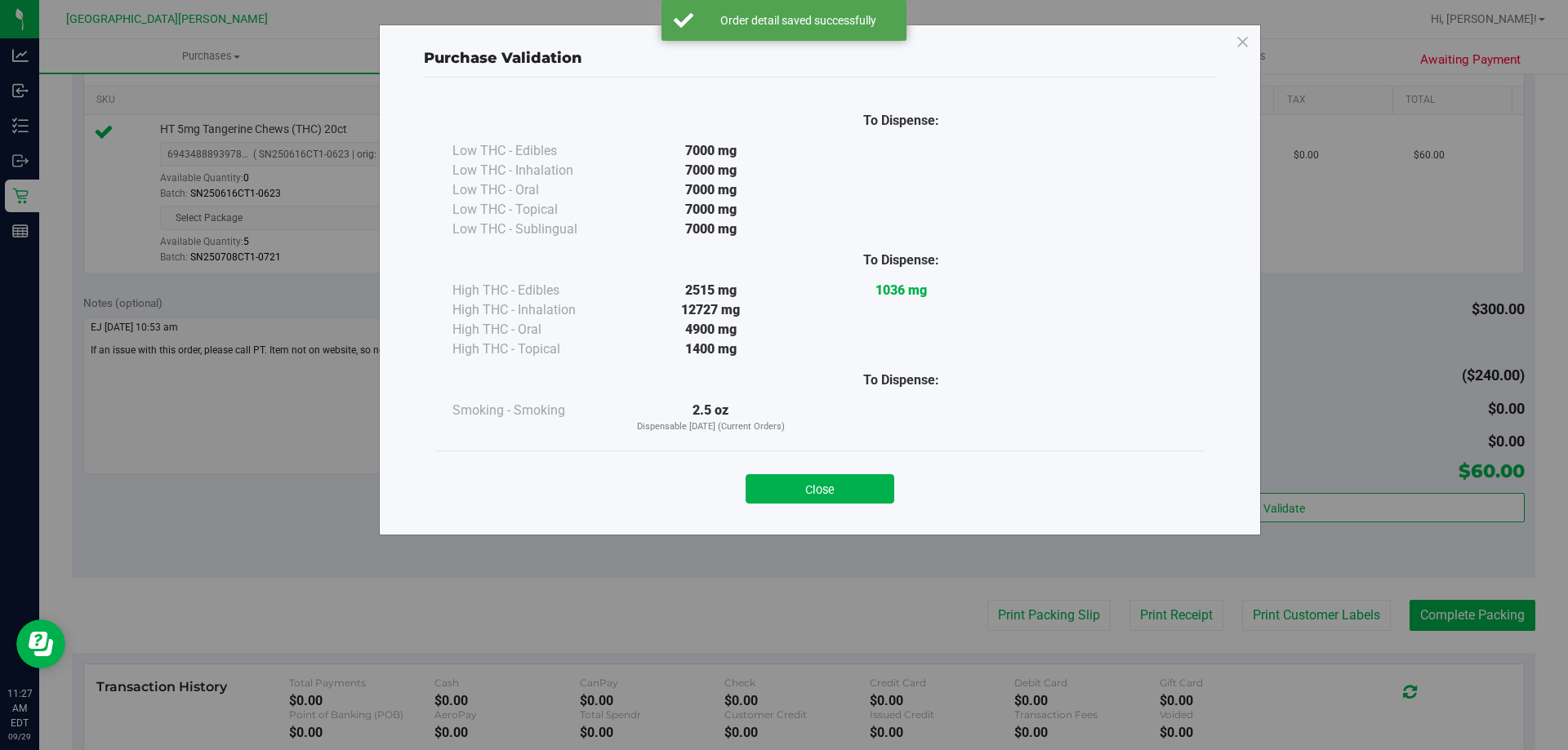
drag, startPoint x: 892, startPoint y: 495, endPoint x: 879, endPoint y: 494, distance: 13.0
click at [891, 495] on button "Close" at bounding box center [820, 489] width 149 height 30
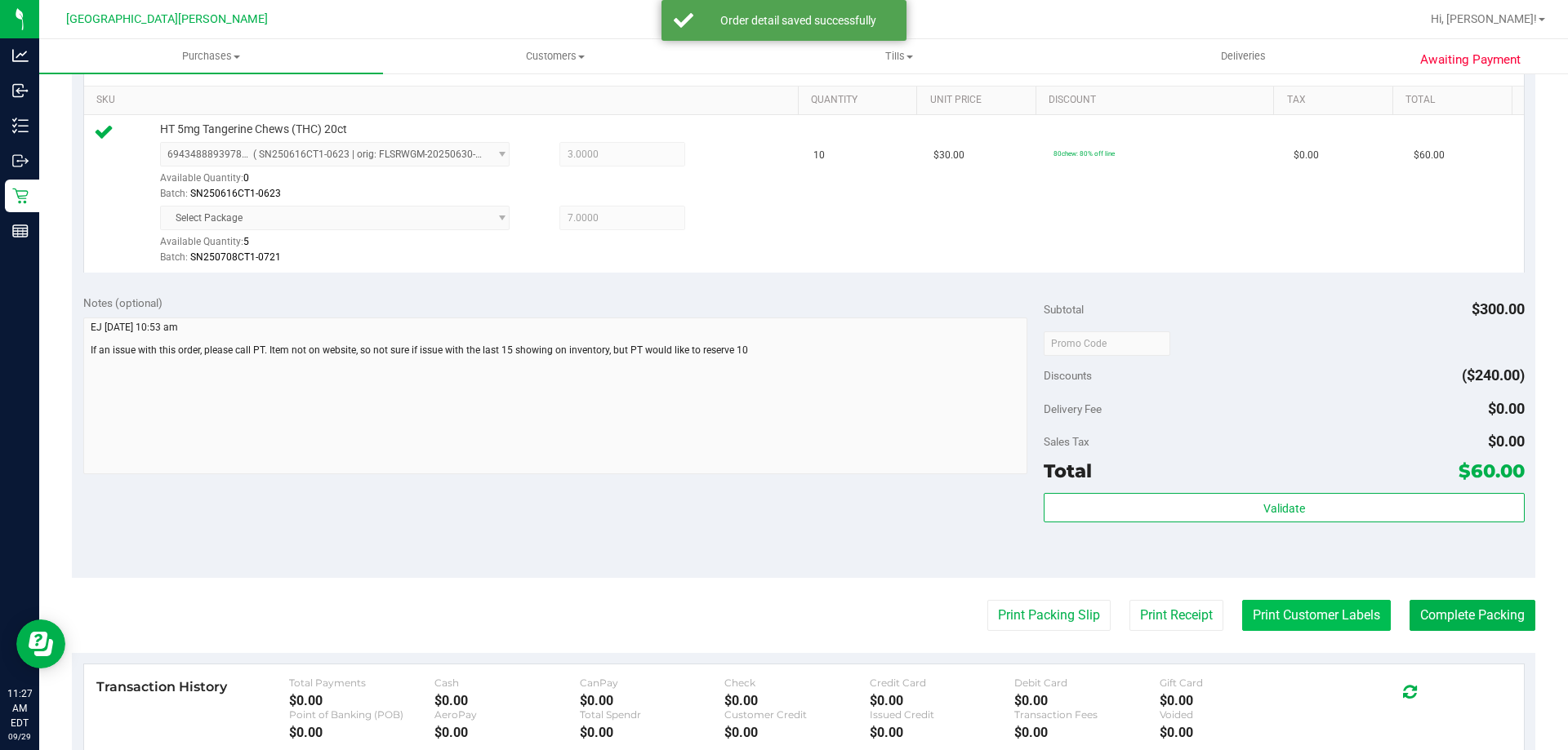
click at [1288, 629] on button "Print Customer Labels" at bounding box center [1316, 615] width 149 height 31
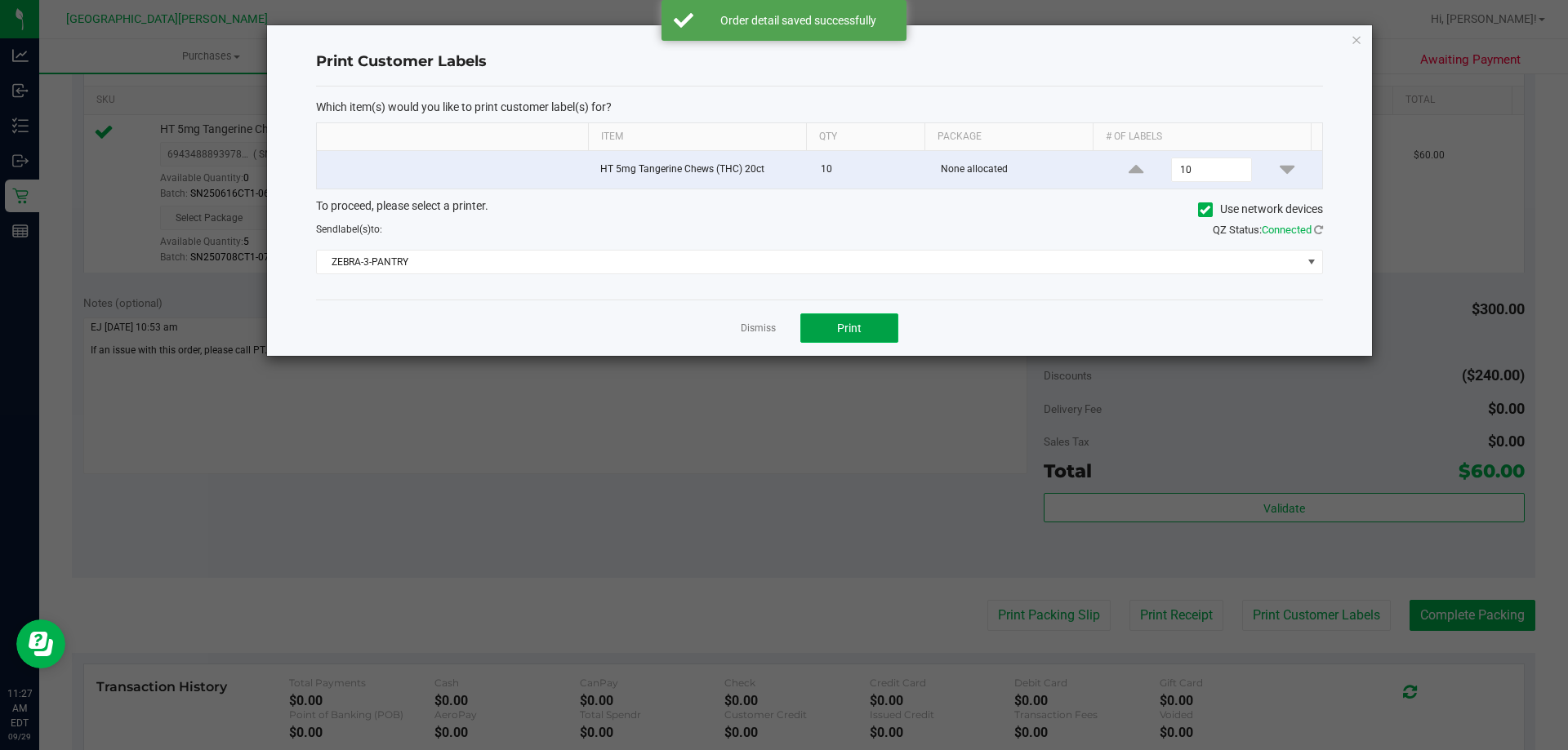
click at [842, 335] on button "Print" at bounding box center [848, 328] width 98 height 30
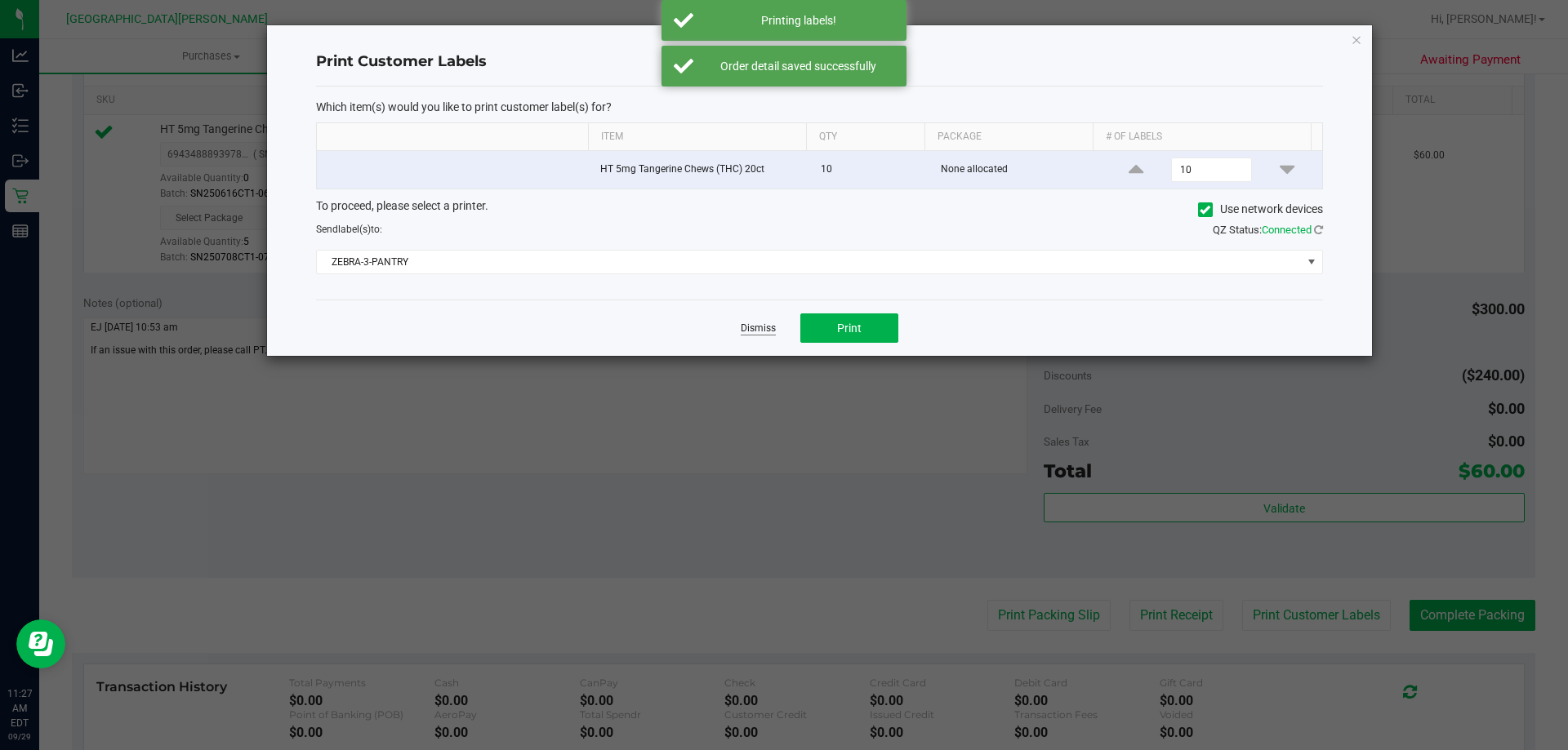
click at [760, 333] on link "Dismiss" at bounding box center [758, 328] width 36 height 14
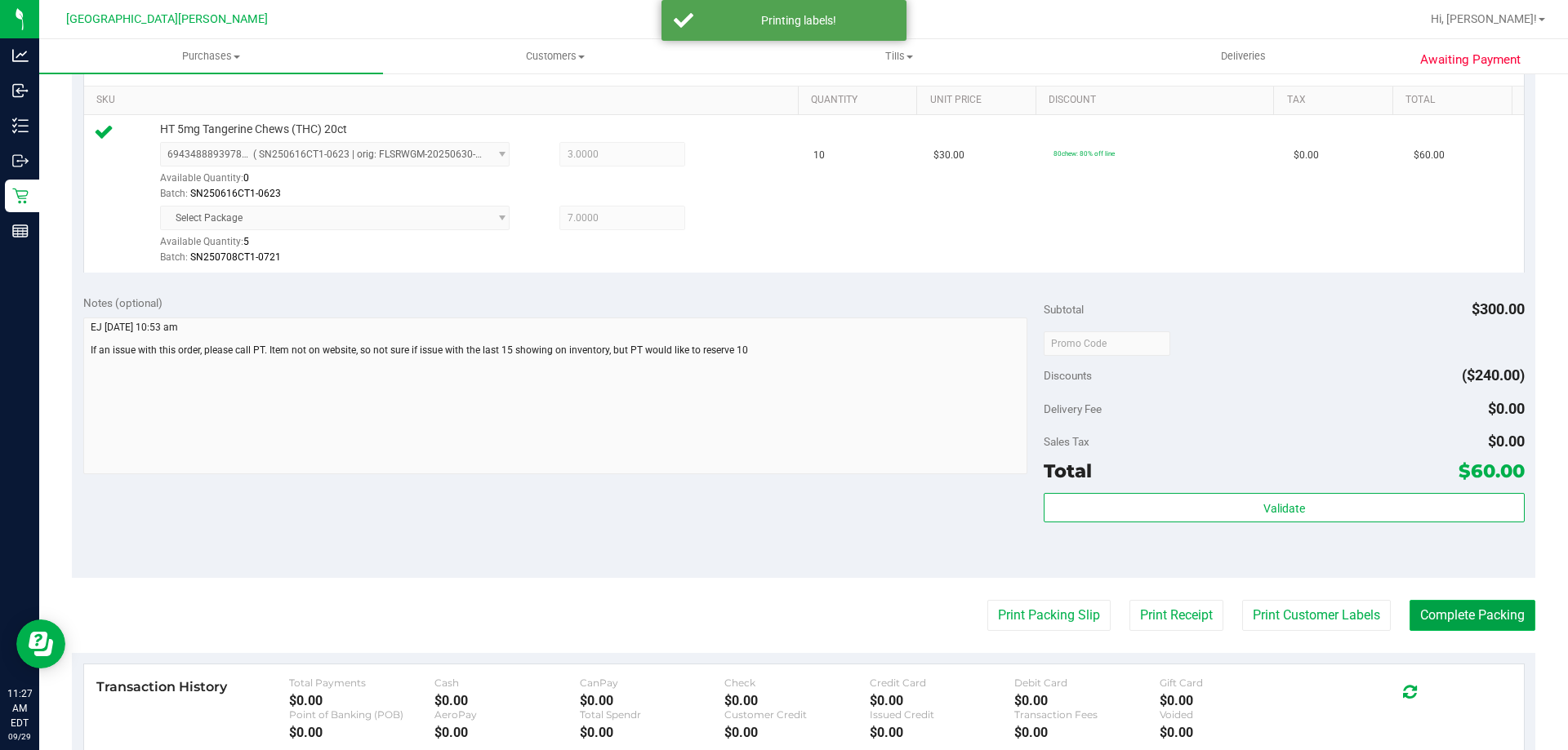
click at [1437, 622] on button "Complete Packing" at bounding box center [1472, 615] width 126 height 31
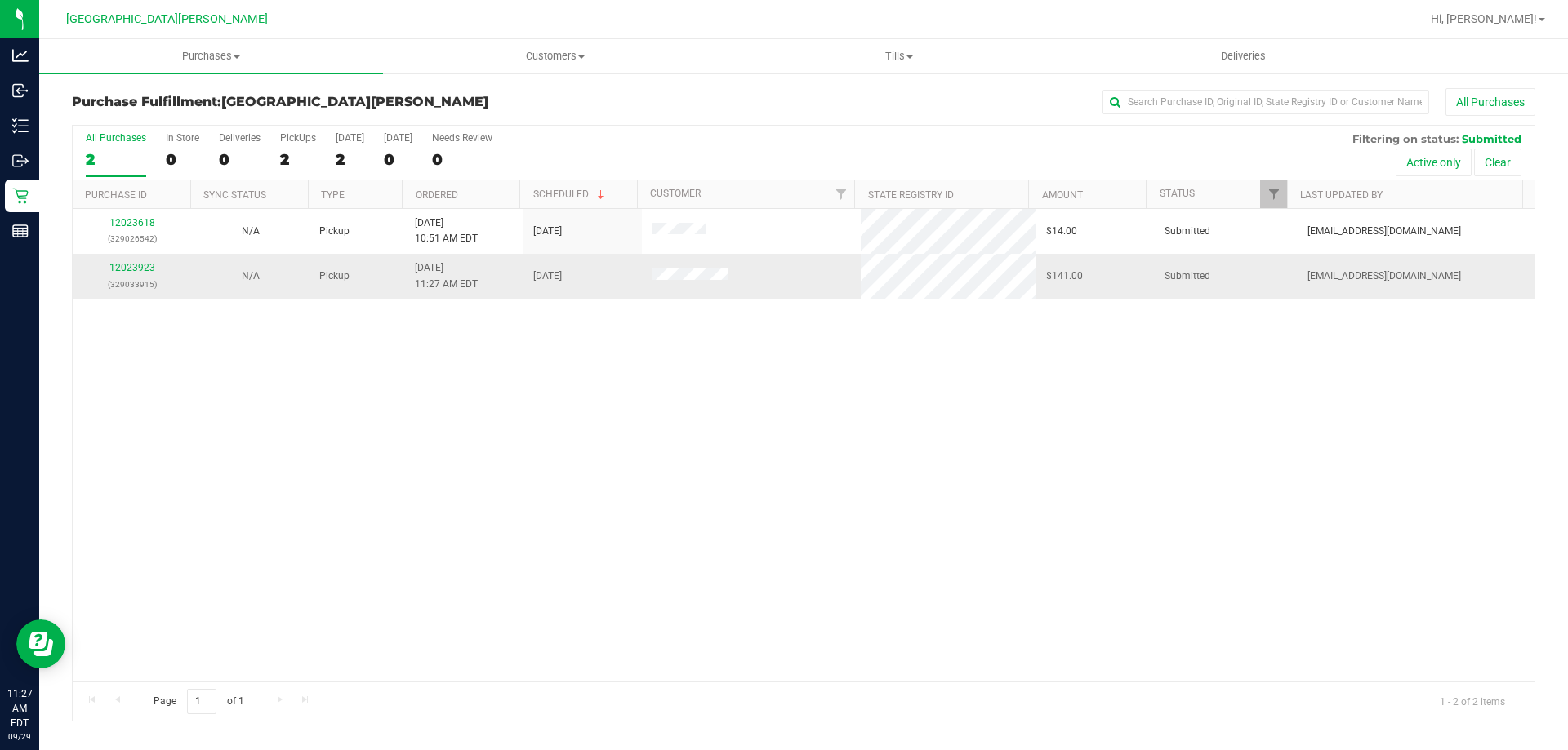
click at [118, 268] on link "12023923" at bounding box center [132, 268] width 45 height 12
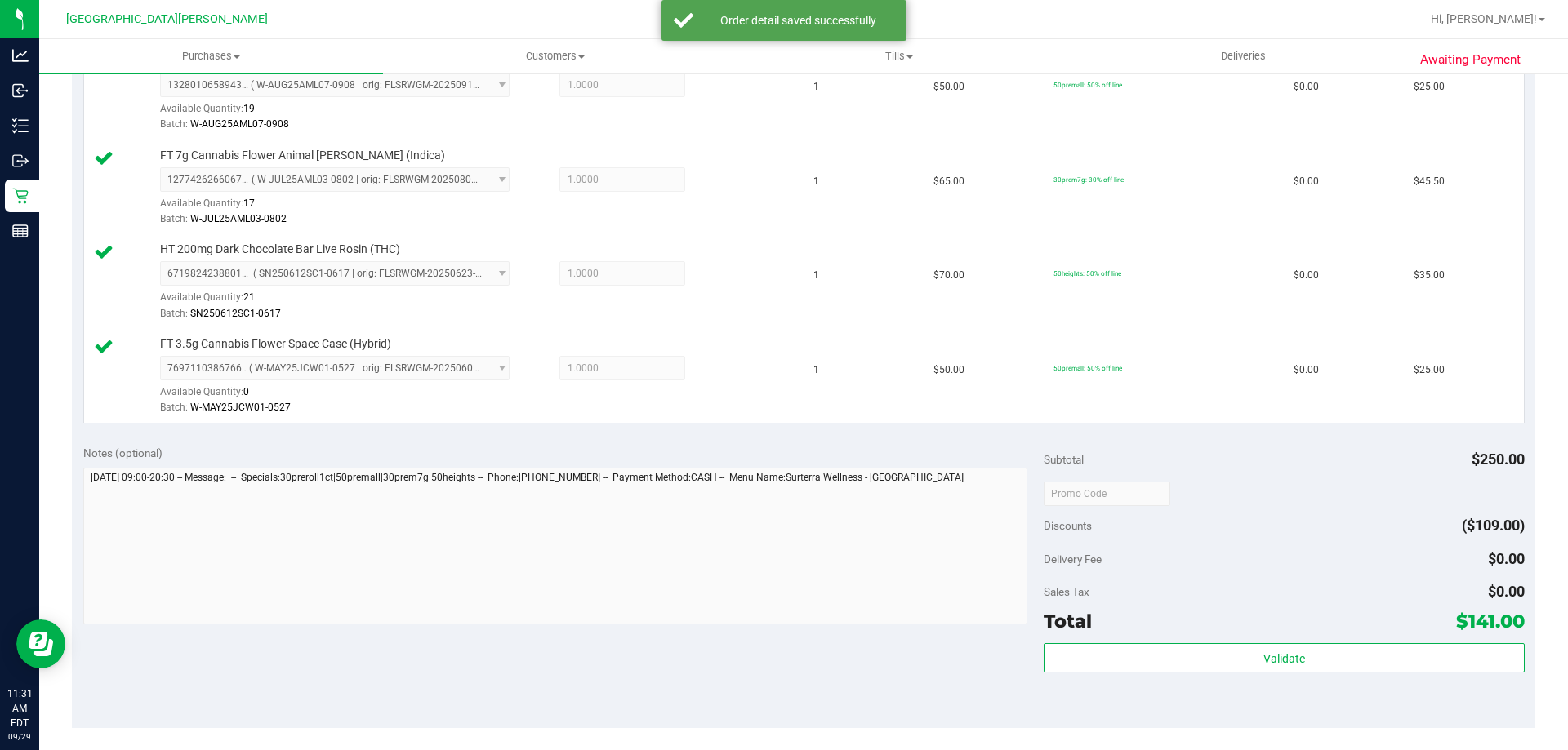
scroll to position [652, 0]
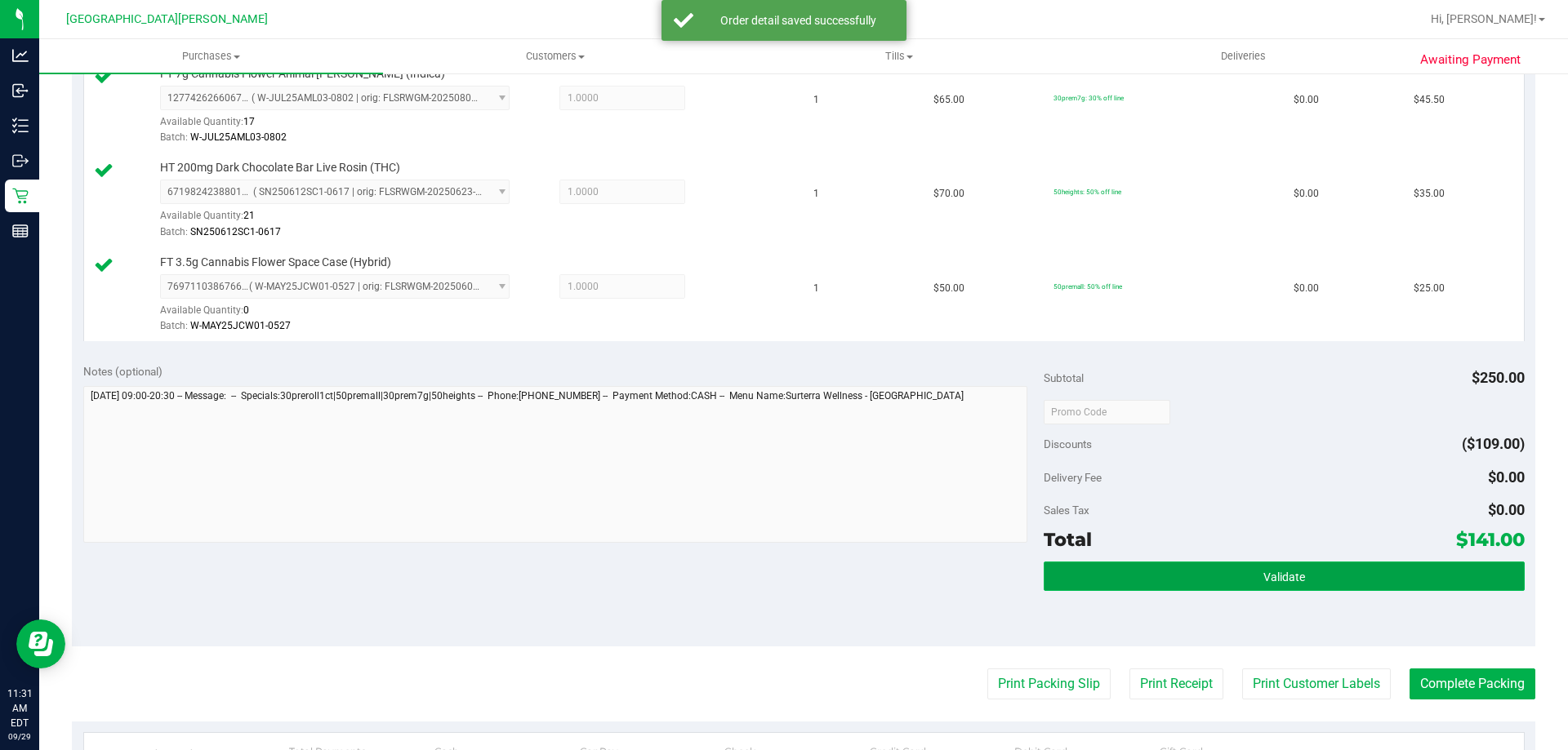
click at [1112, 586] on button "Validate" at bounding box center [1283, 577] width 480 height 30
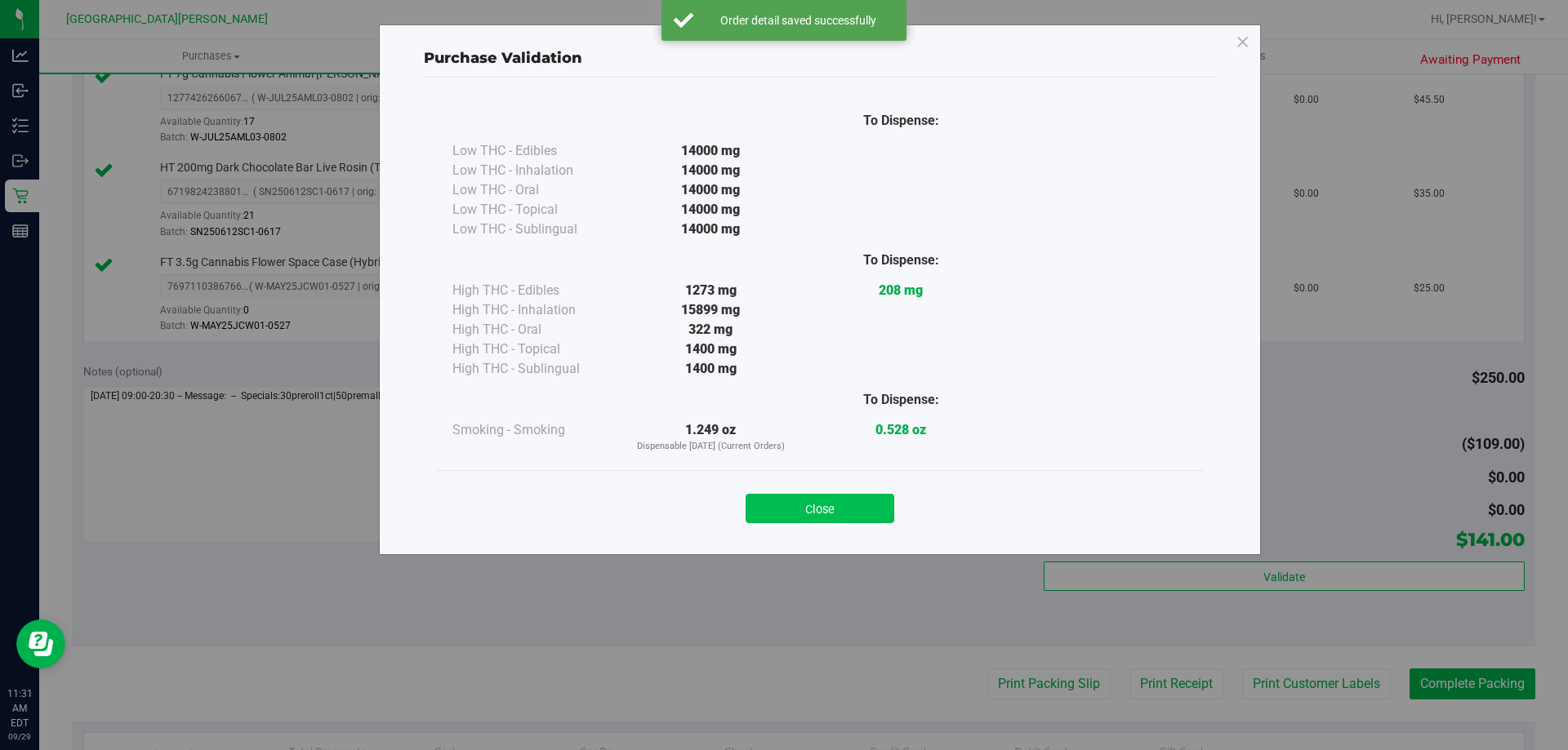
click at [833, 497] on button "Close" at bounding box center [820, 509] width 149 height 30
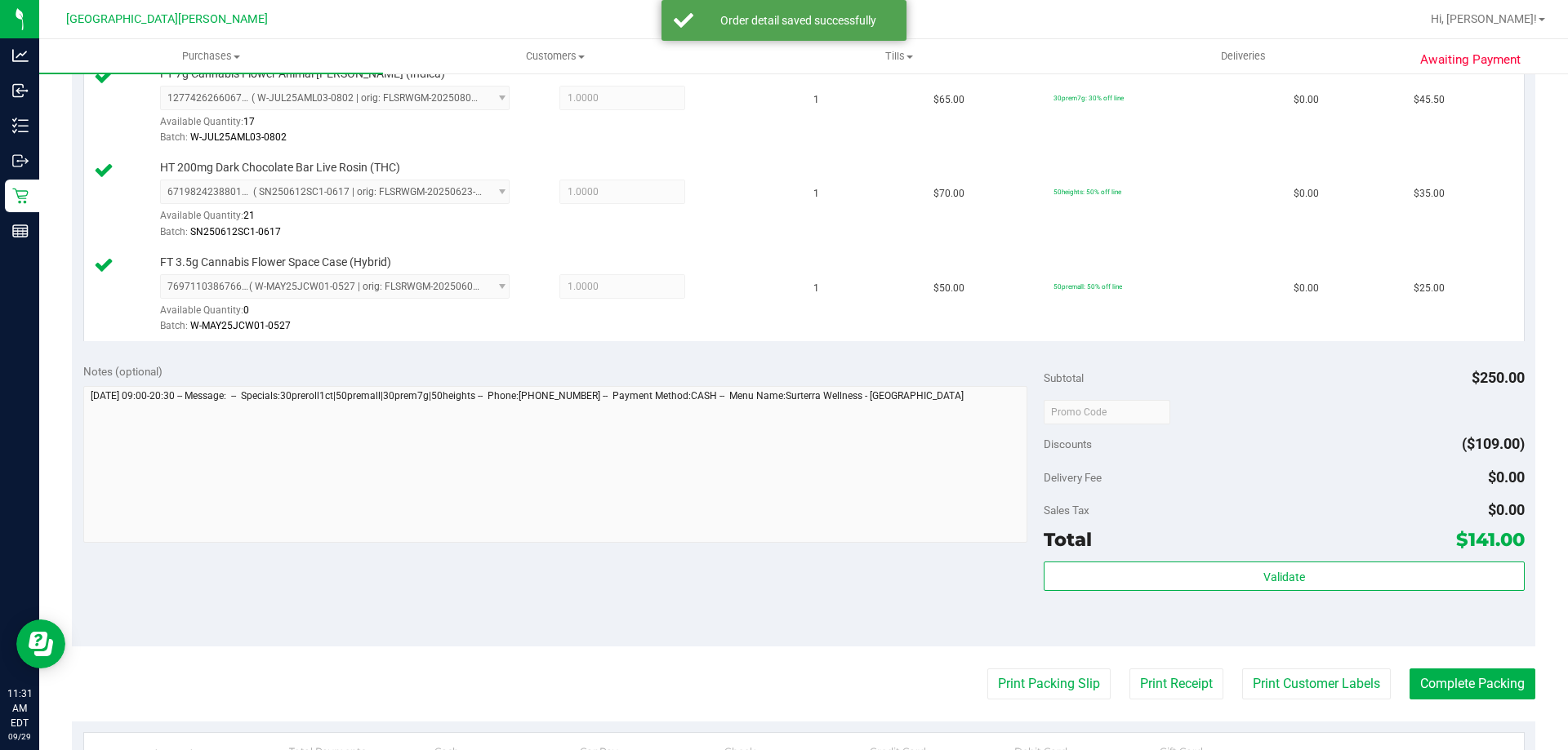
click at [1256, 665] on purchase-details "Back Edit Purchase Cancel Purchase View Profile # 12023923 BioTrack ID: - Submi…" at bounding box center [804, 231] width 1463 height 1592
click at [1250, 671] on button "Print Customer Labels" at bounding box center [1316, 683] width 149 height 31
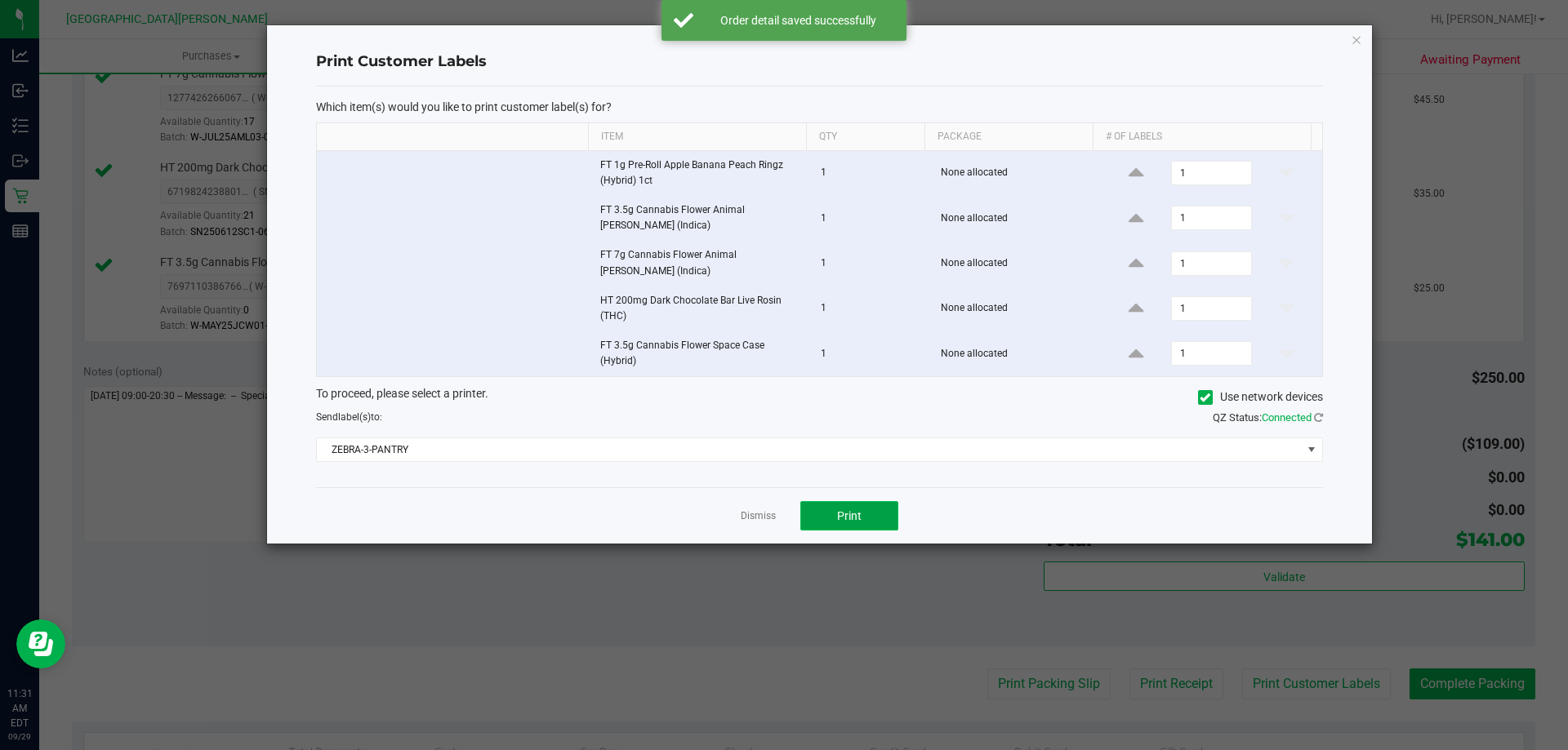
click at [836, 511] on button "Print" at bounding box center [848, 515] width 98 height 30
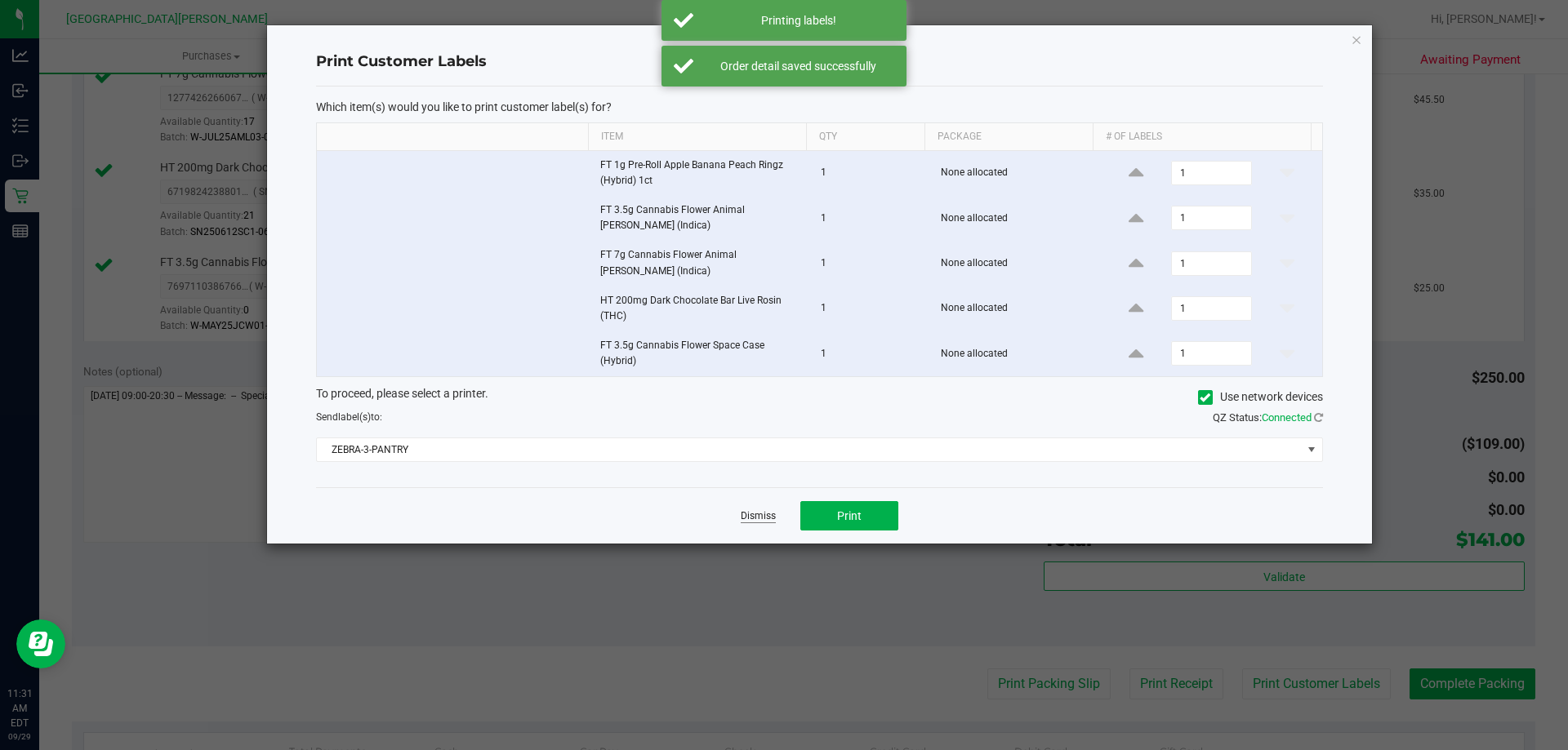
click at [767, 510] on link "Dismiss" at bounding box center [758, 516] width 36 height 14
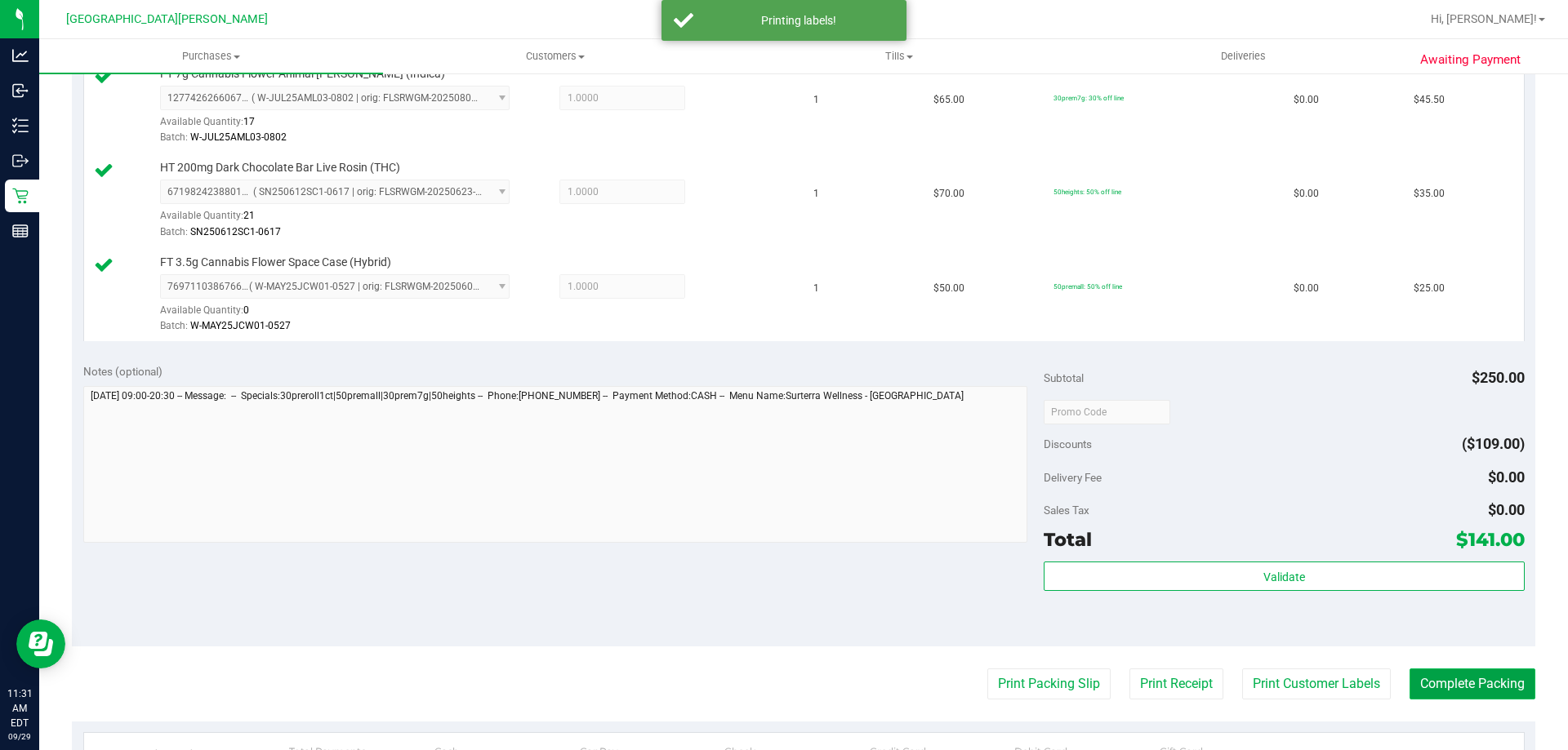
click at [1409, 681] on button "Complete Packing" at bounding box center [1472, 683] width 126 height 31
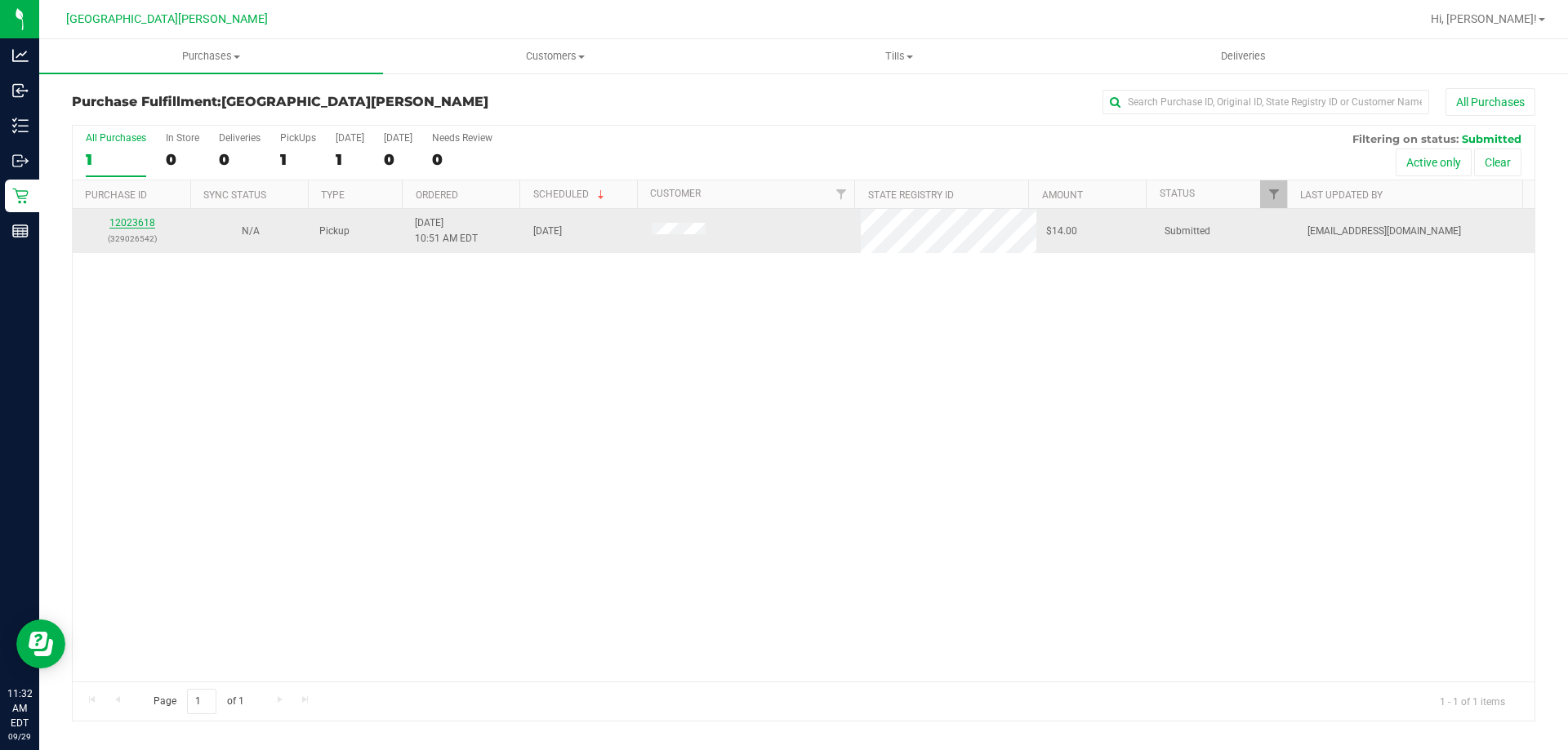
click at [143, 226] on link "12023618" at bounding box center [132, 223] width 45 height 12
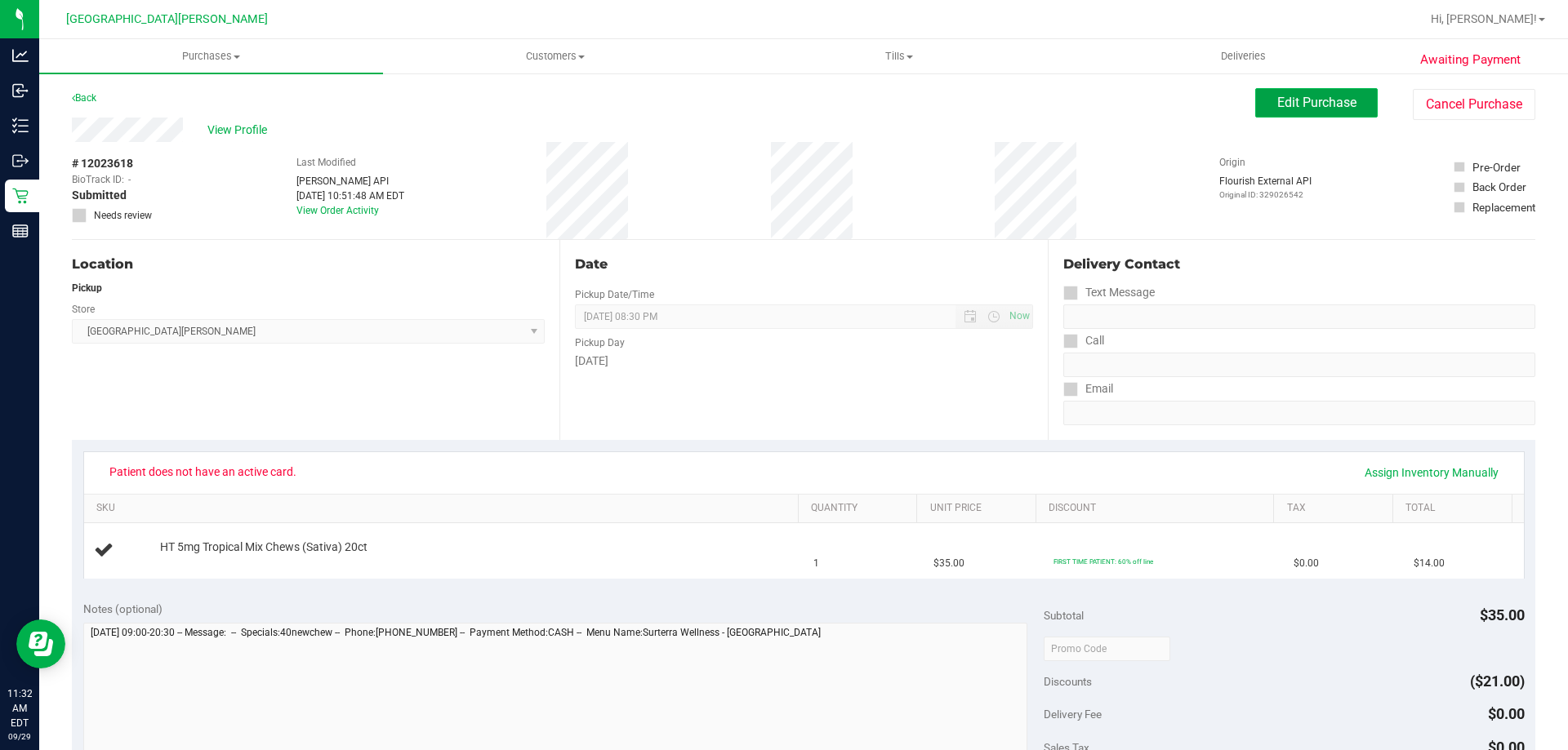
click at [1255, 107] on button "Edit Purchase" at bounding box center [1317, 102] width 122 height 30
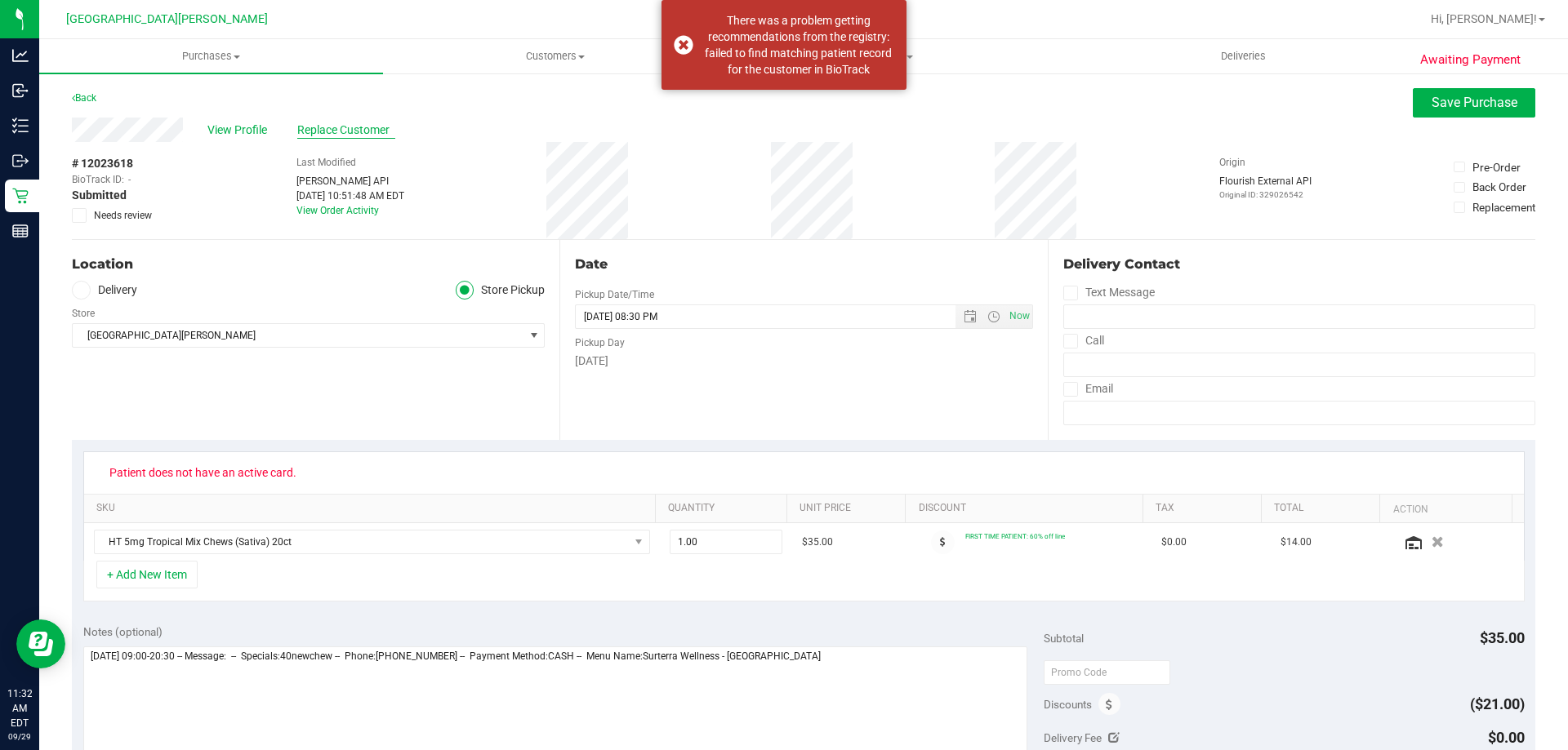
click at [352, 124] on span "Replace Customer" at bounding box center [345, 129] width 98 height 17
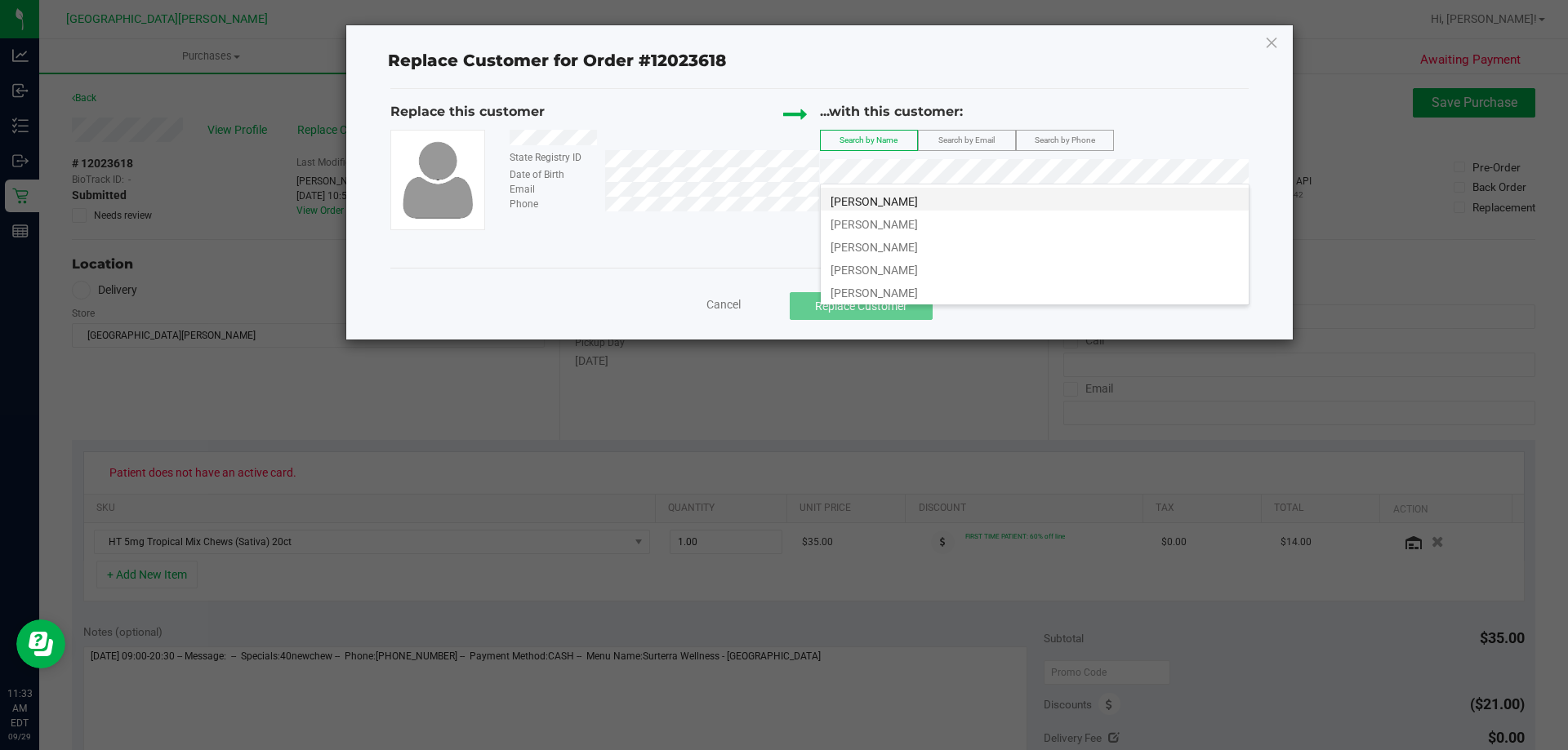
click at [1055, 187] on li "WALTER DAVIS" at bounding box center [1034, 198] width 428 height 23
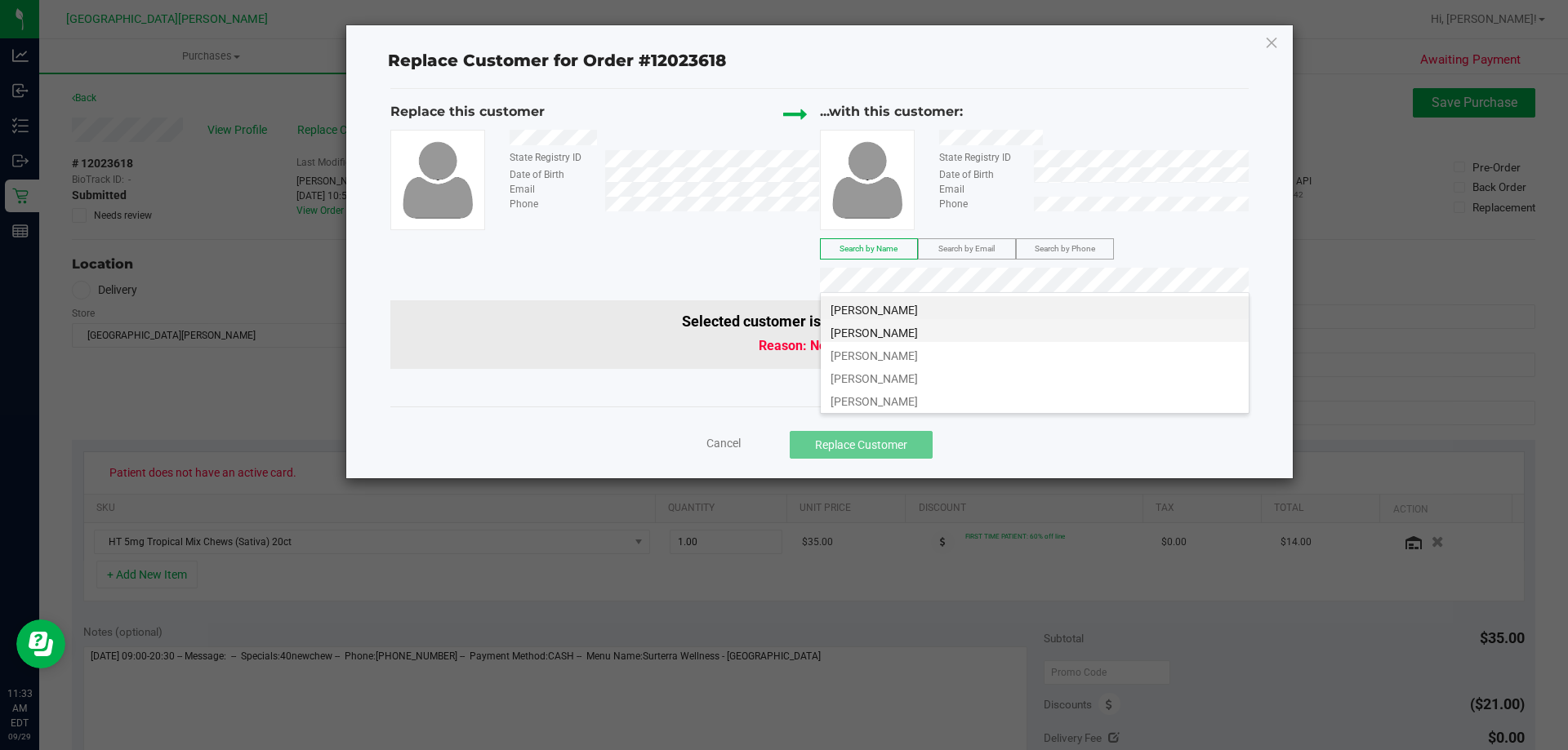
click at [1096, 333] on li "WALTER DAVIS" at bounding box center [1034, 330] width 428 height 23
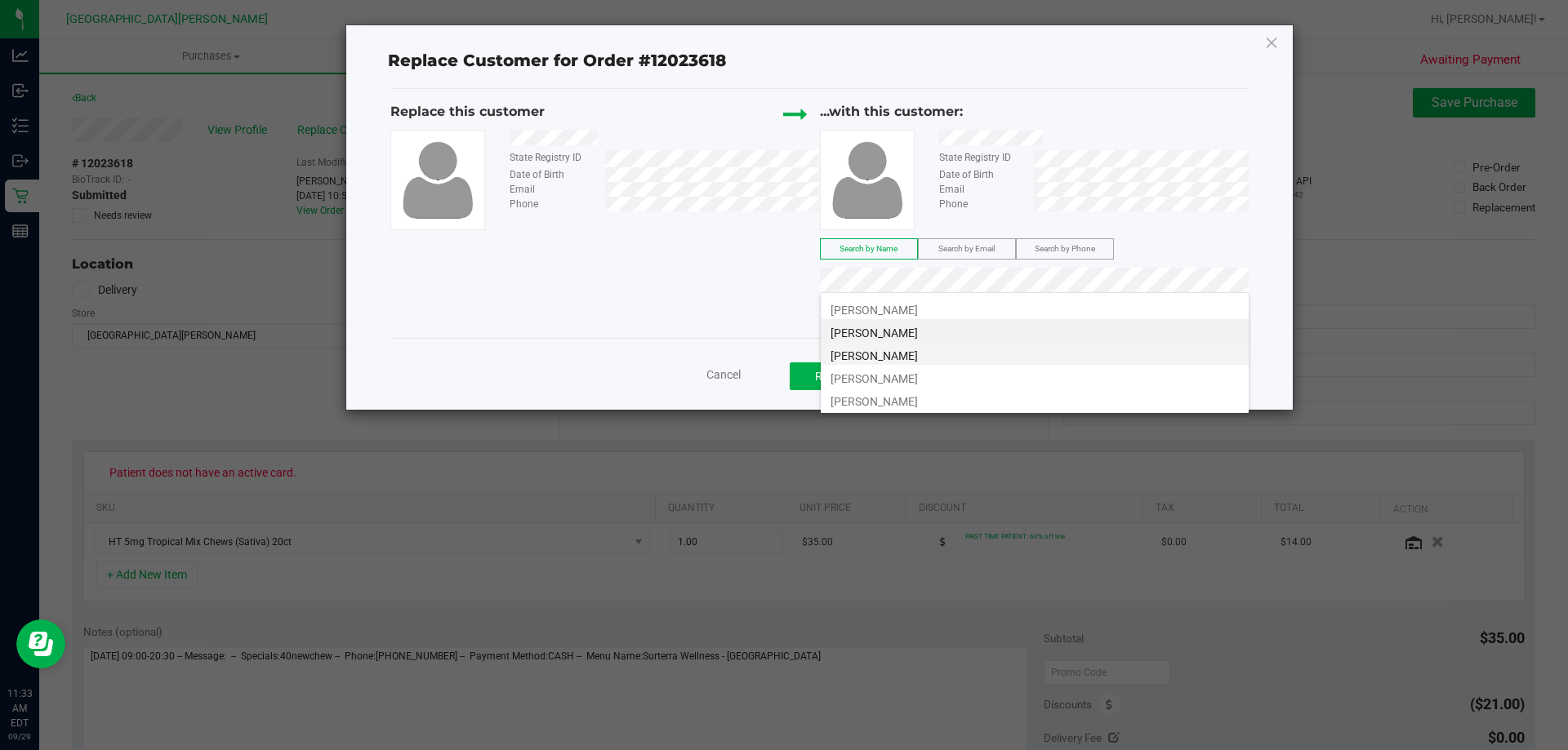
click at [1042, 359] on li "Walter Davis" at bounding box center [1034, 353] width 428 height 23
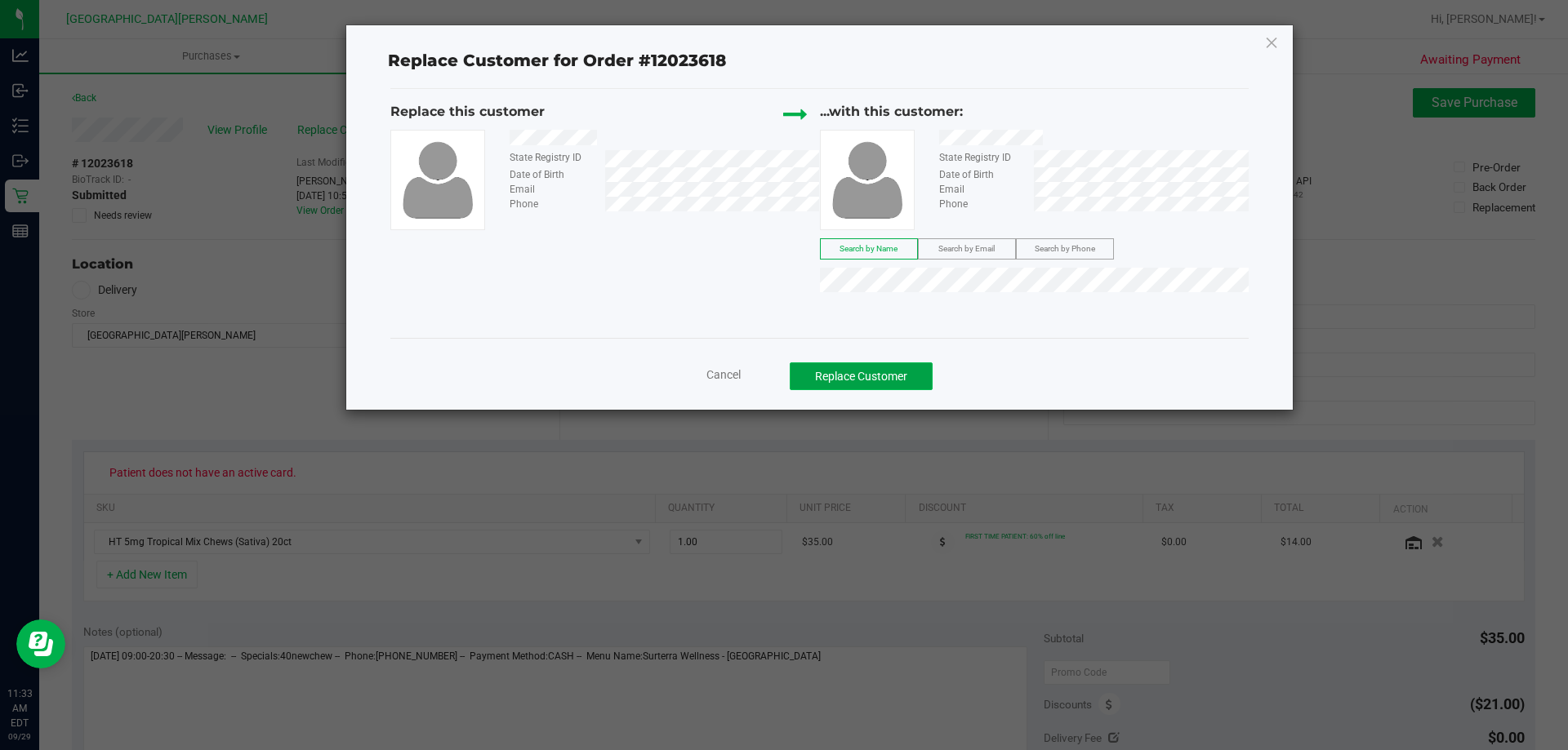
click at [886, 372] on button "Replace Customer" at bounding box center [861, 376] width 143 height 28
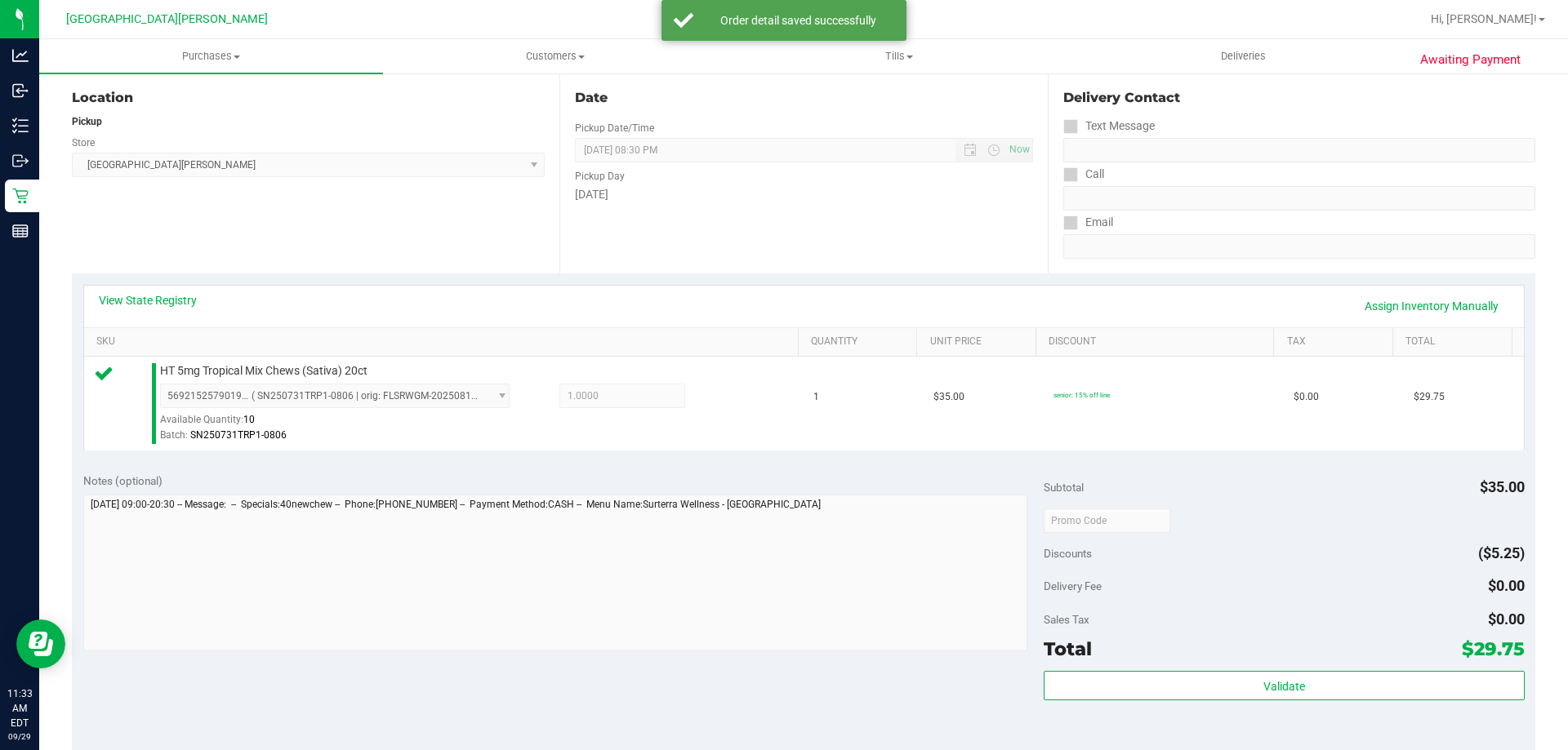
scroll to position [584, 0]
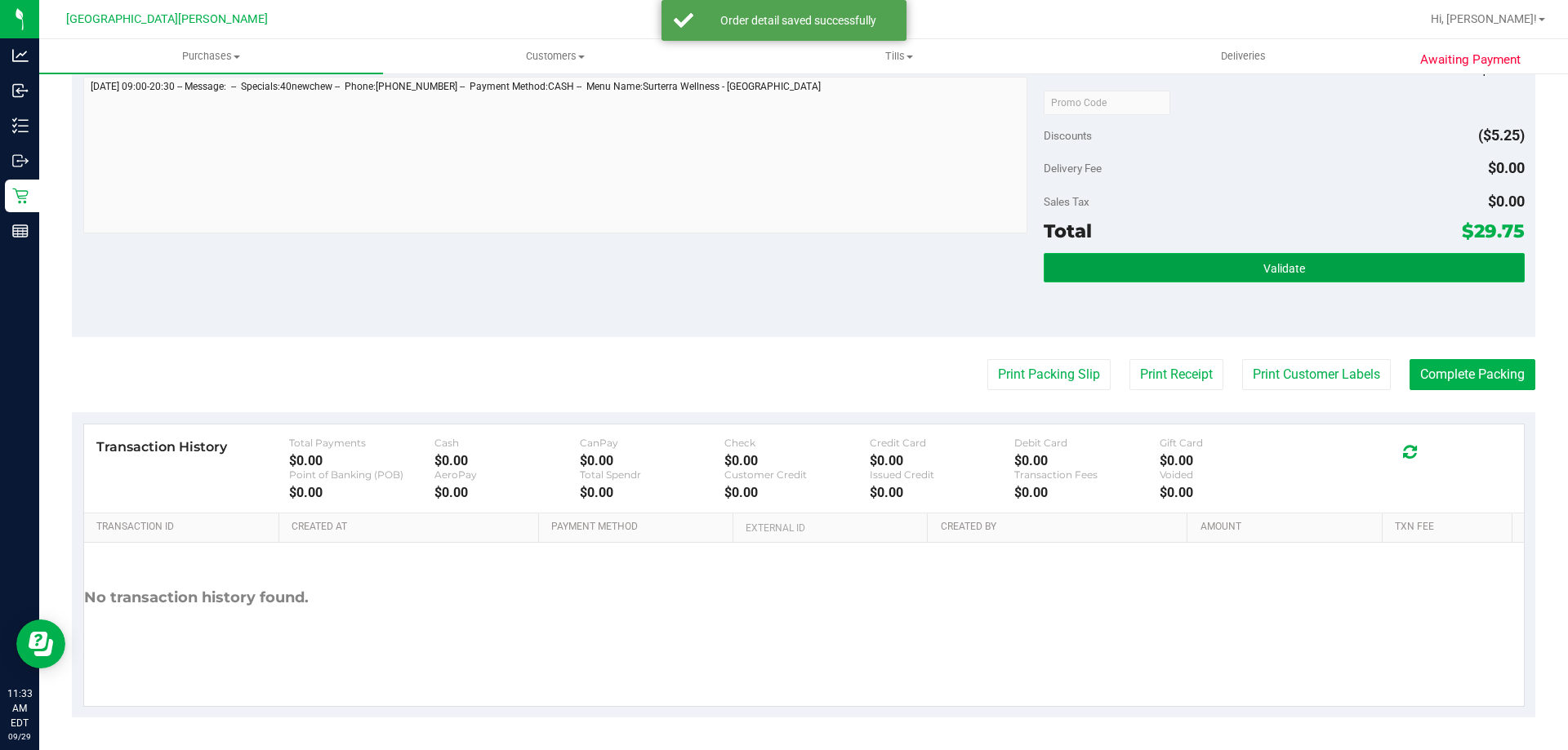
click at [1073, 277] on button "Validate" at bounding box center [1283, 268] width 480 height 30
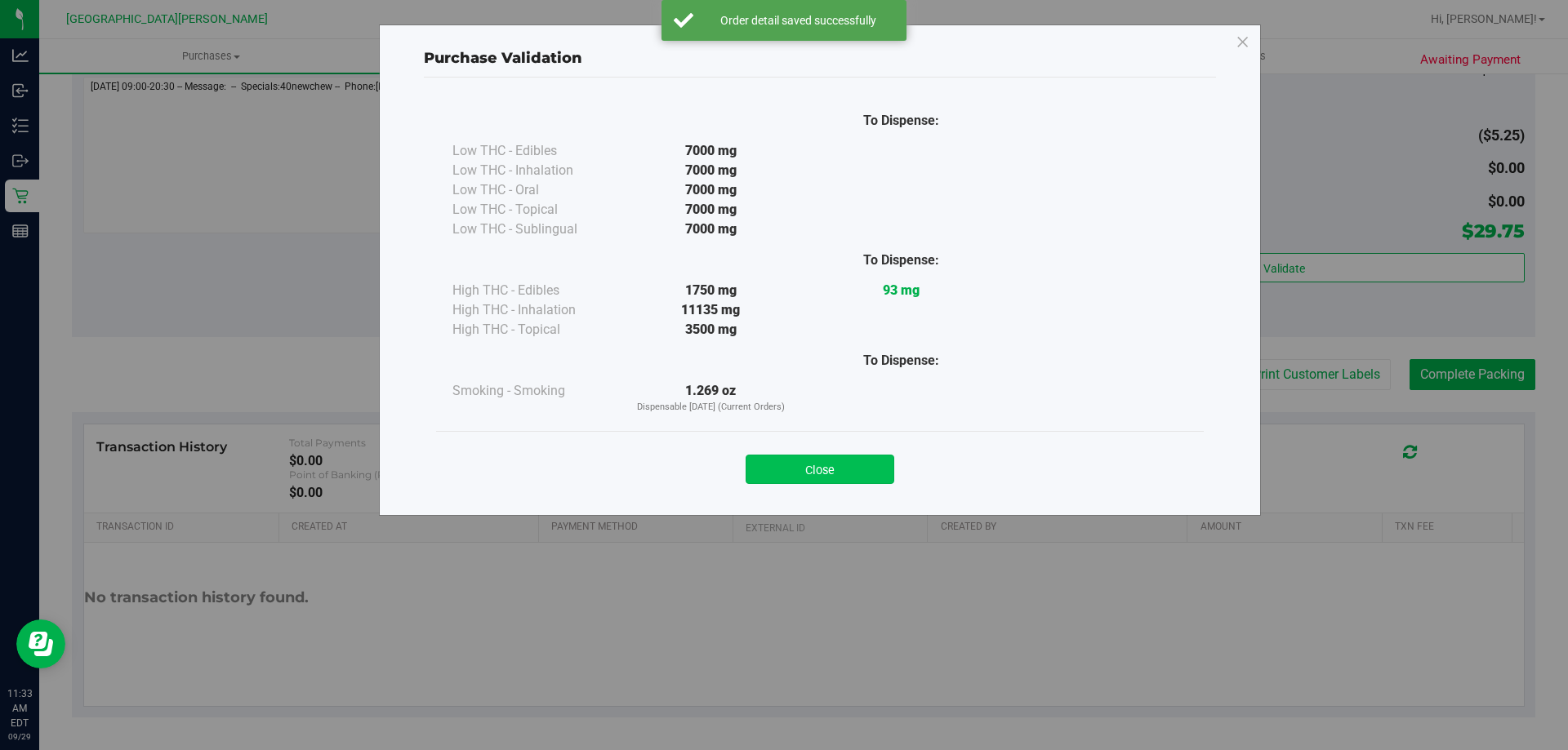
click at [863, 461] on button "Close" at bounding box center [820, 469] width 149 height 30
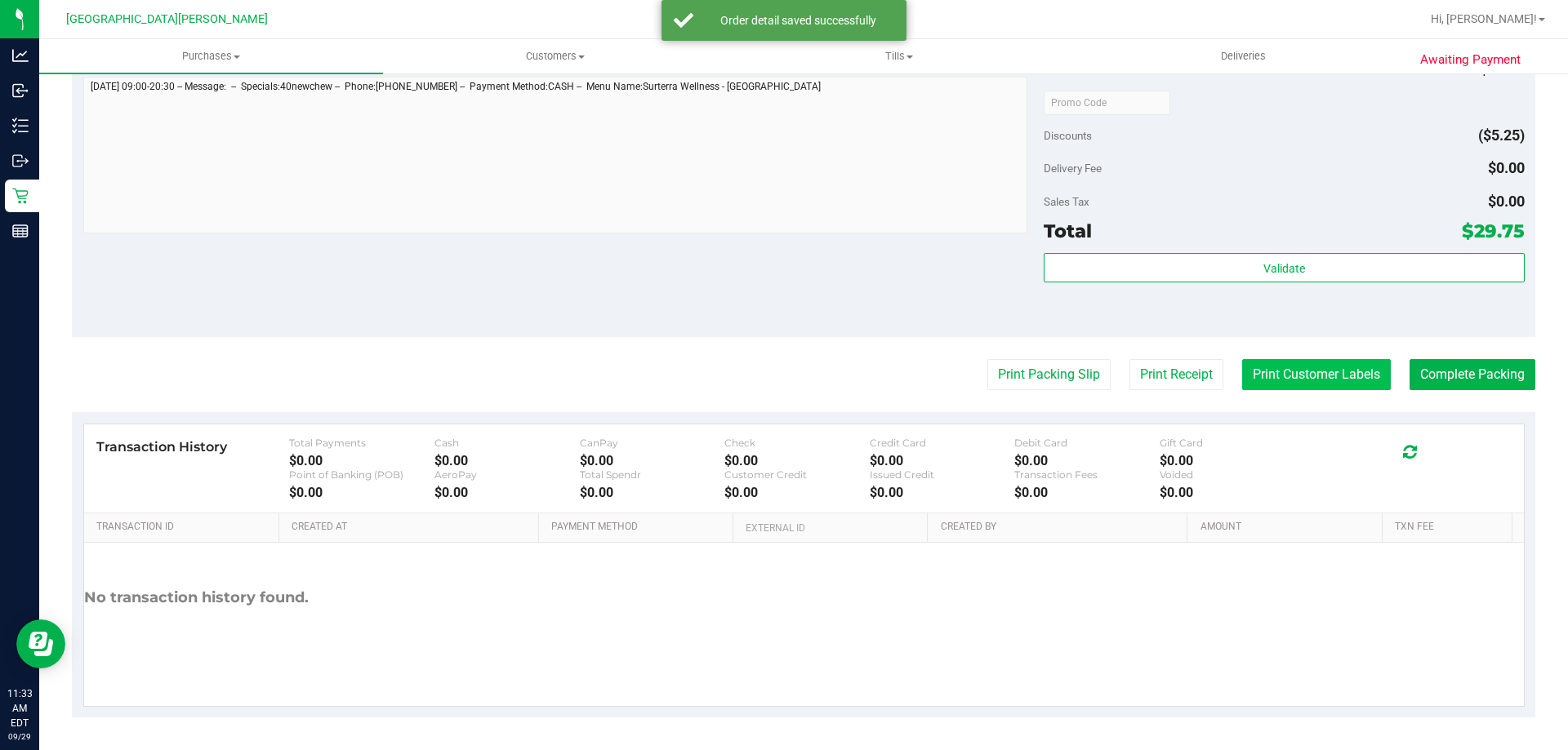
click at [1290, 373] on button "Print Customer Labels" at bounding box center [1316, 374] width 149 height 31
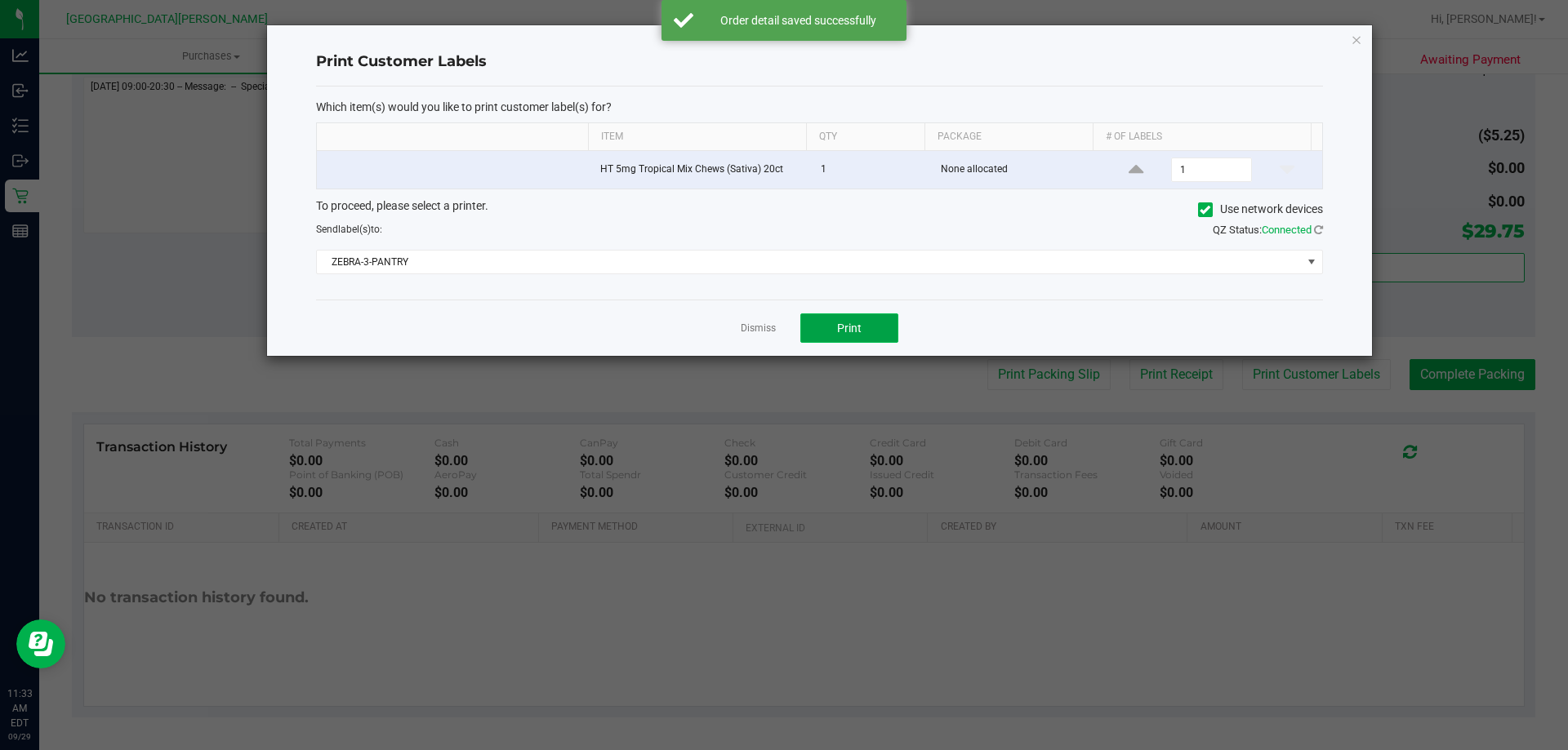
click at [858, 322] on span "Print" at bounding box center [849, 327] width 25 height 13
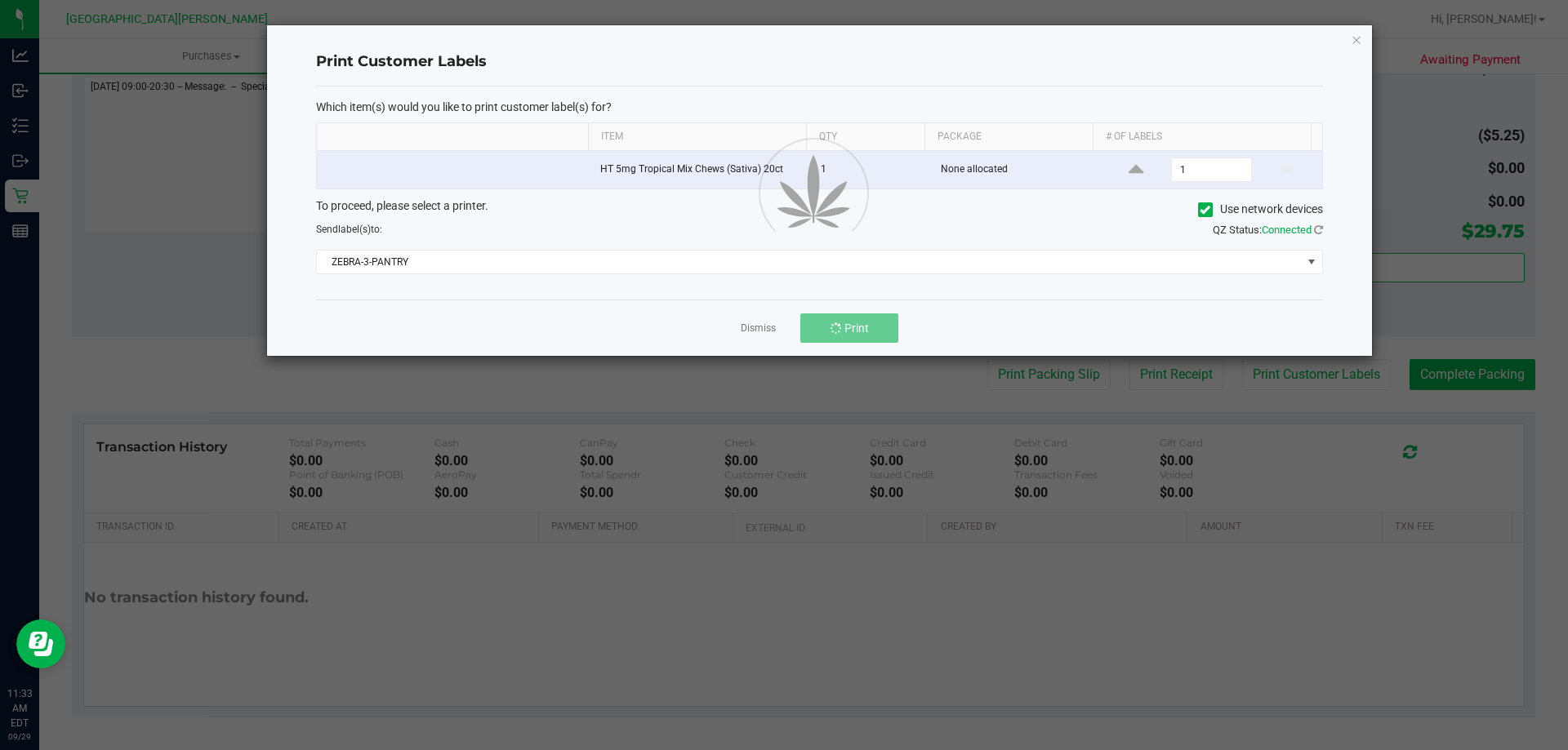
click at [751, 325] on link "Dismiss" at bounding box center [758, 328] width 36 height 14
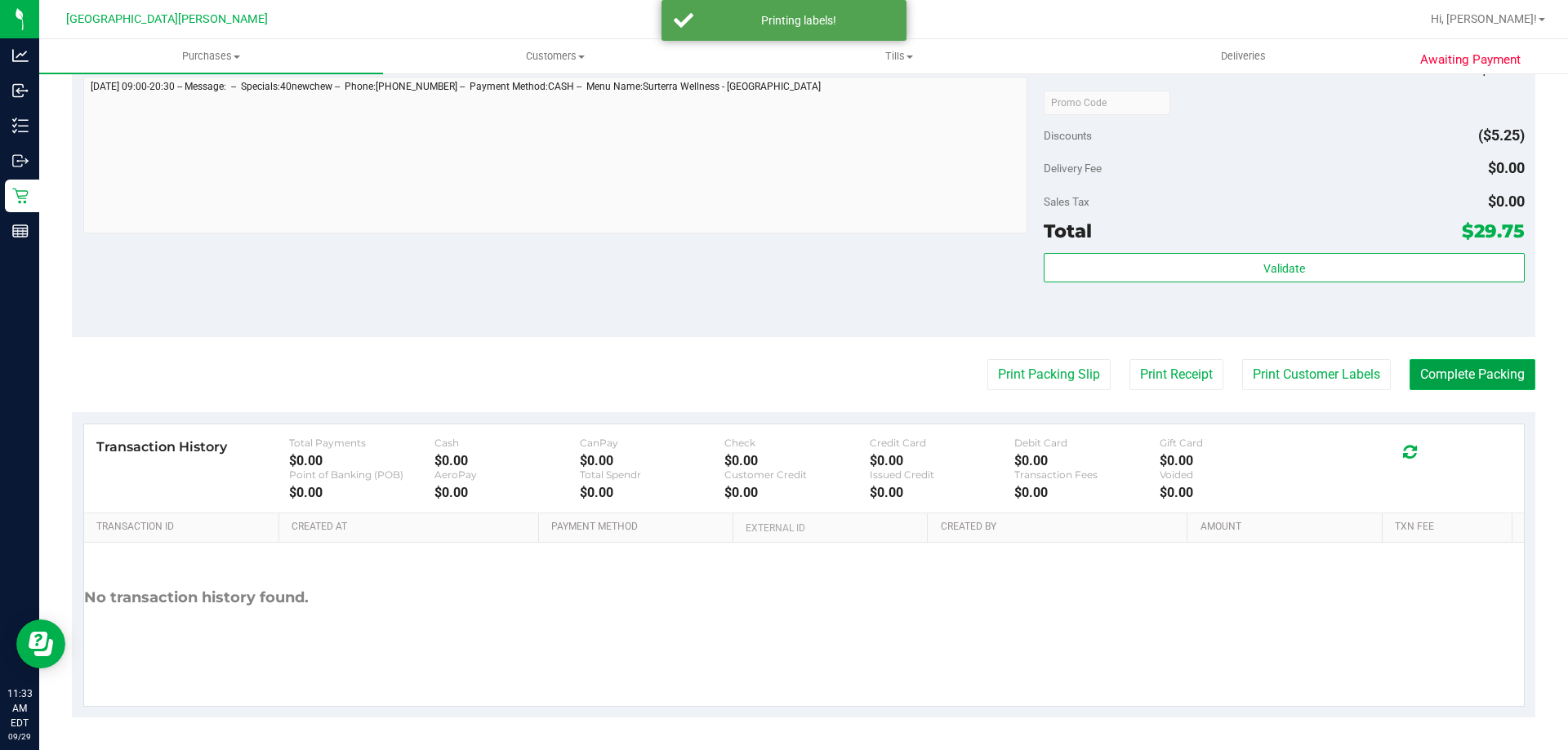
click at [1417, 373] on button "Complete Packing" at bounding box center [1472, 374] width 126 height 31
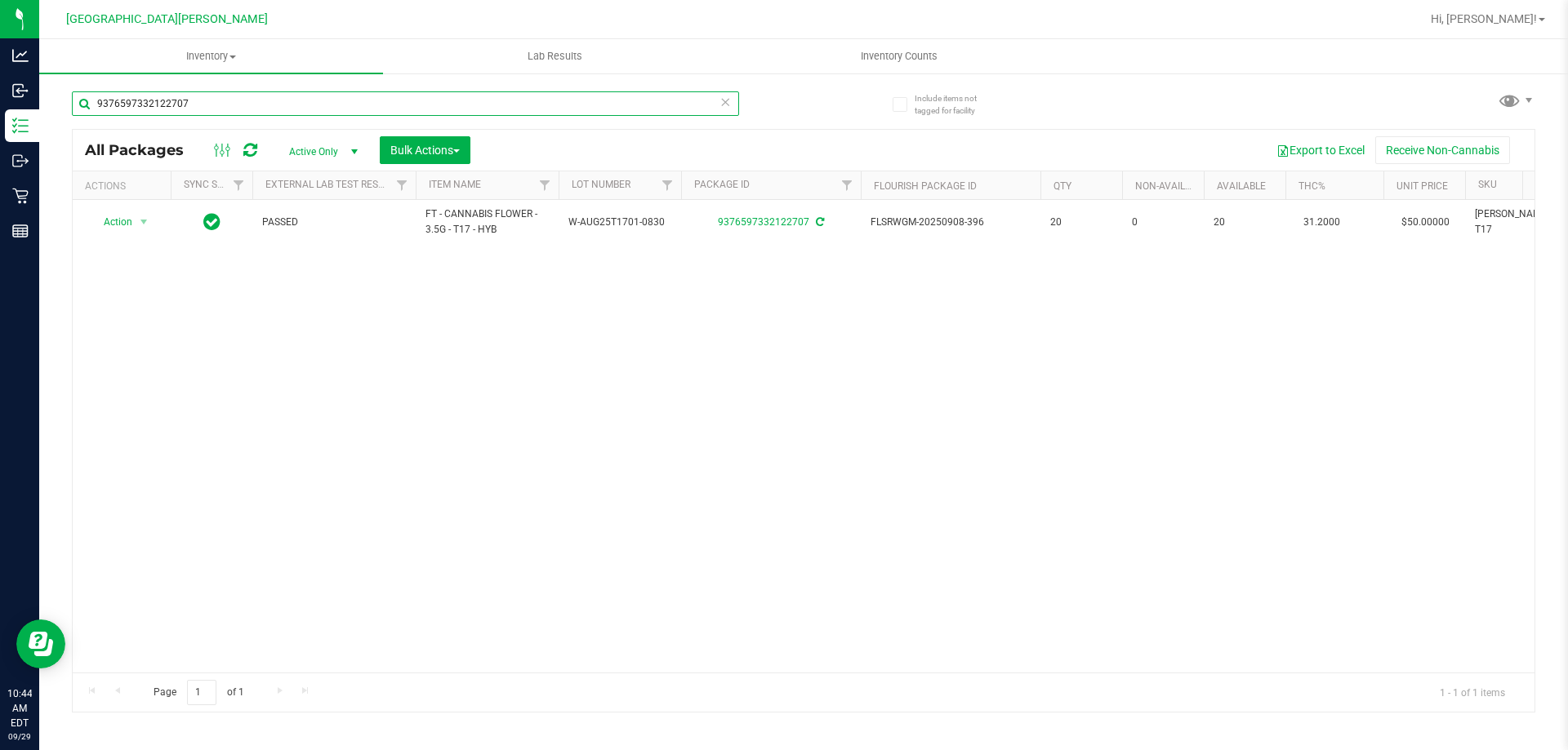
click at [273, 101] on input "9376597332122707" at bounding box center [405, 103] width 668 height 25
type input "2095436281096096"
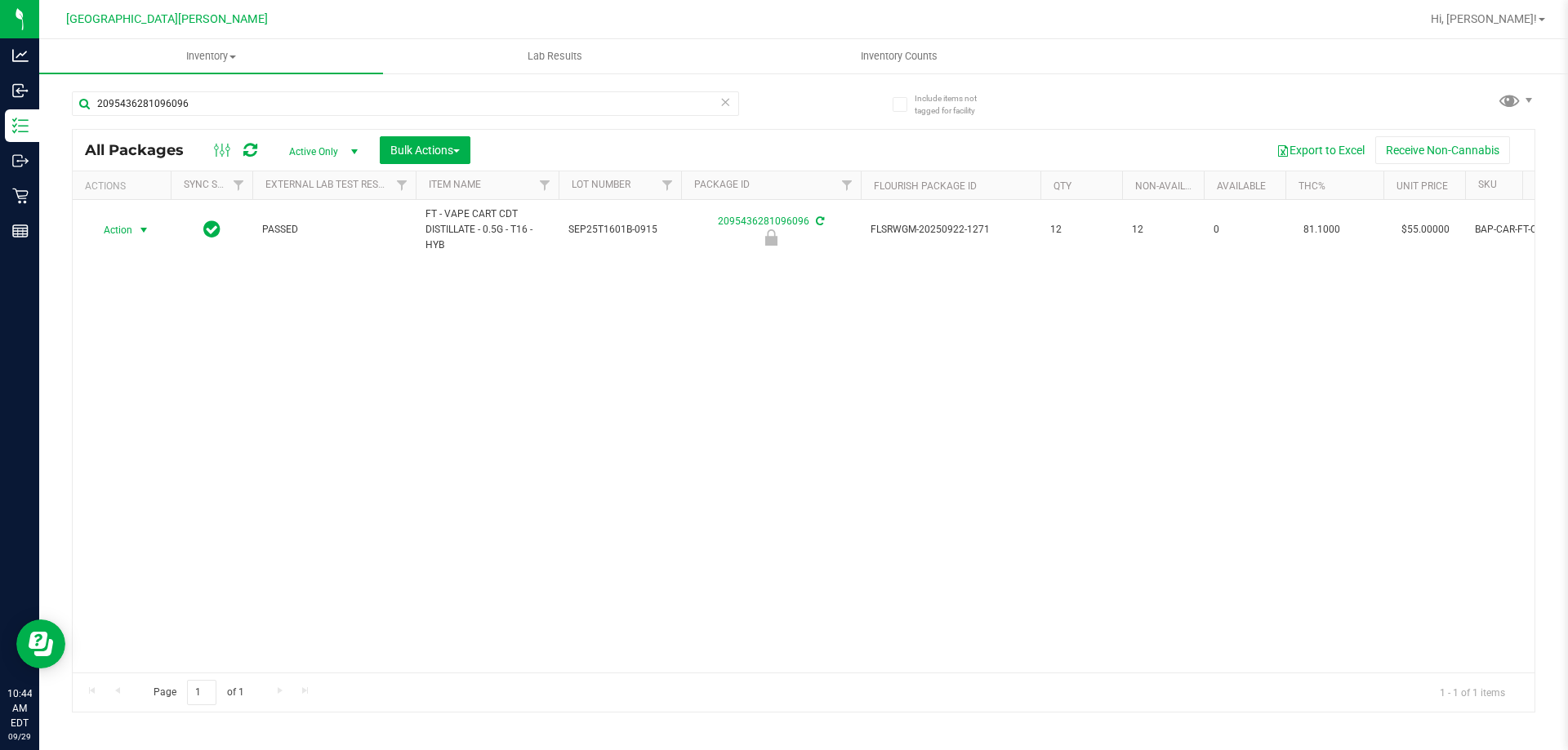
click at [140, 234] on span "select" at bounding box center [143, 230] width 13 height 13
click at [127, 411] on li "Unlock package" at bounding box center [142, 423] width 105 height 25
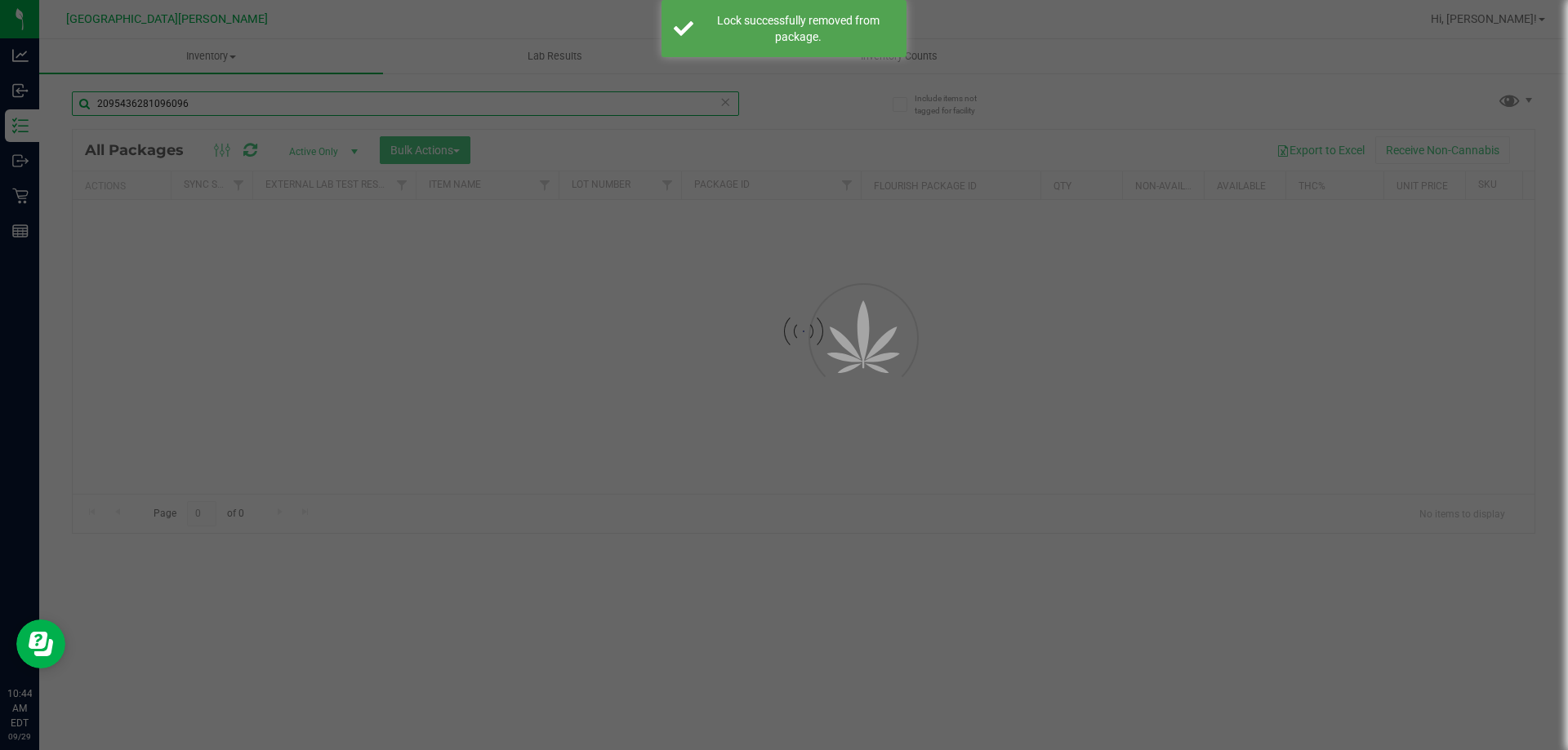
click at [199, 106] on input "2095436281096096" at bounding box center [405, 103] width 668 height 25
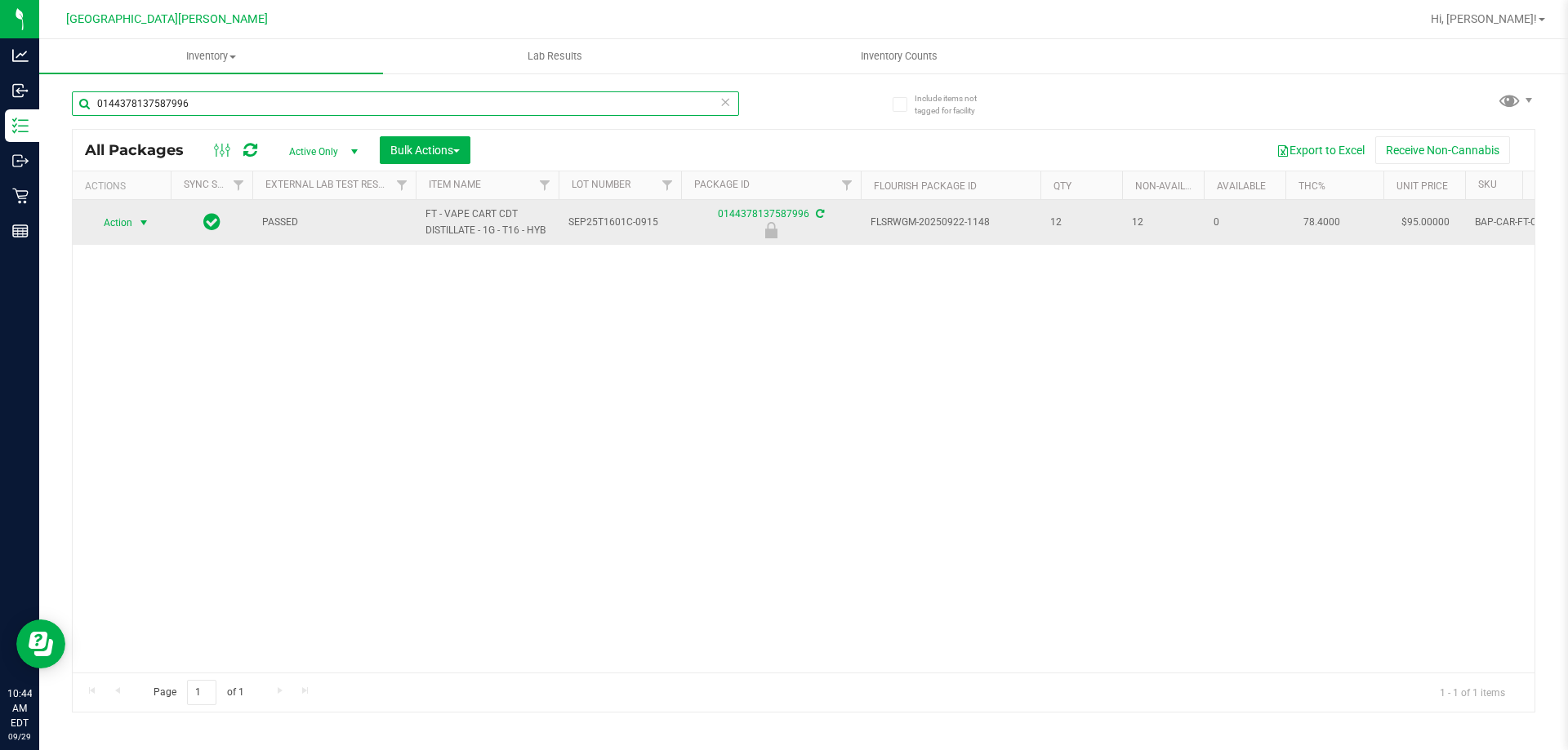
type input "0144378137587996"
click at [141, 221] on span "select" at bounding box center [143, 222] width 13 height 13
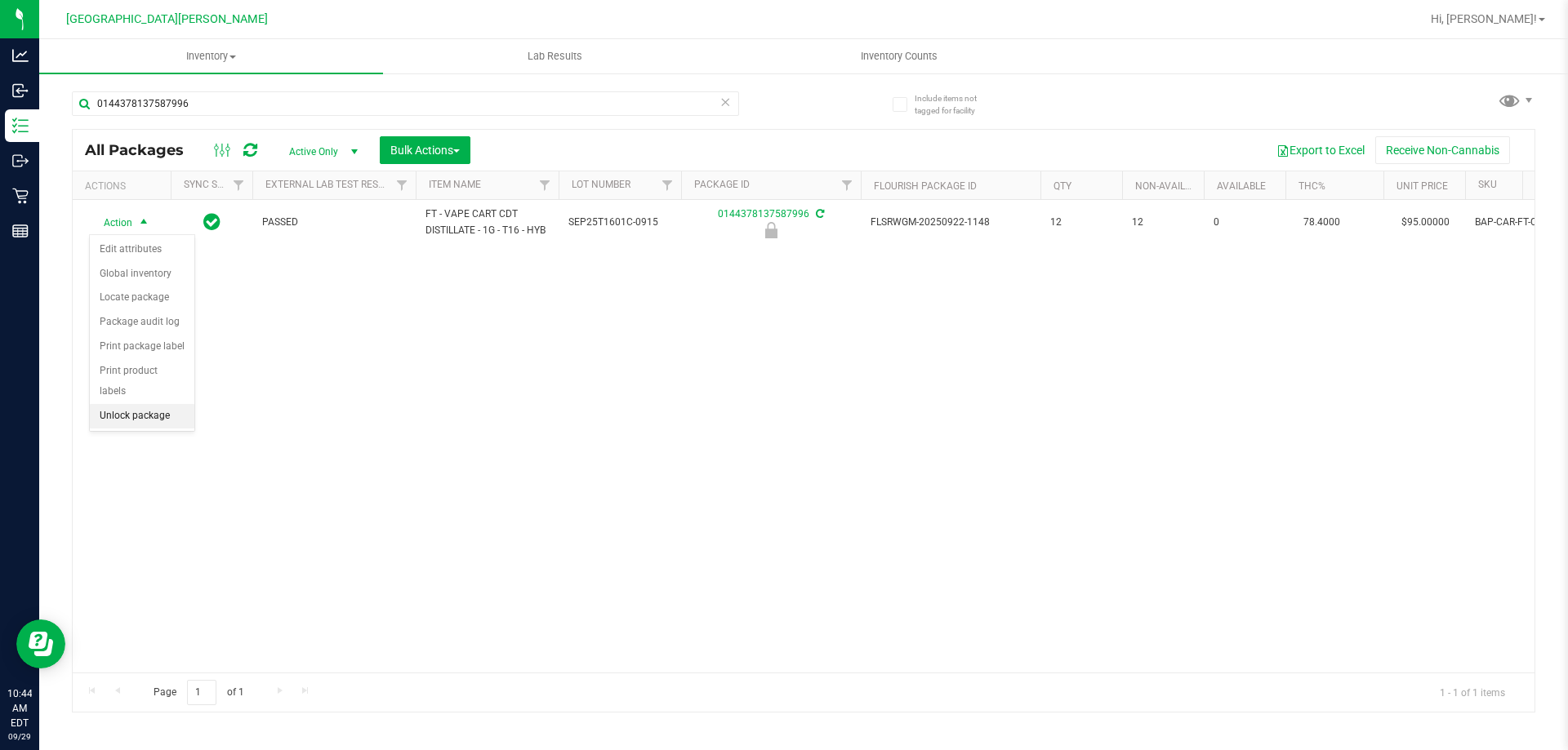
click at [126, 404] on li "Unlock package" at bounding box center [142, 416] width 105 height 25
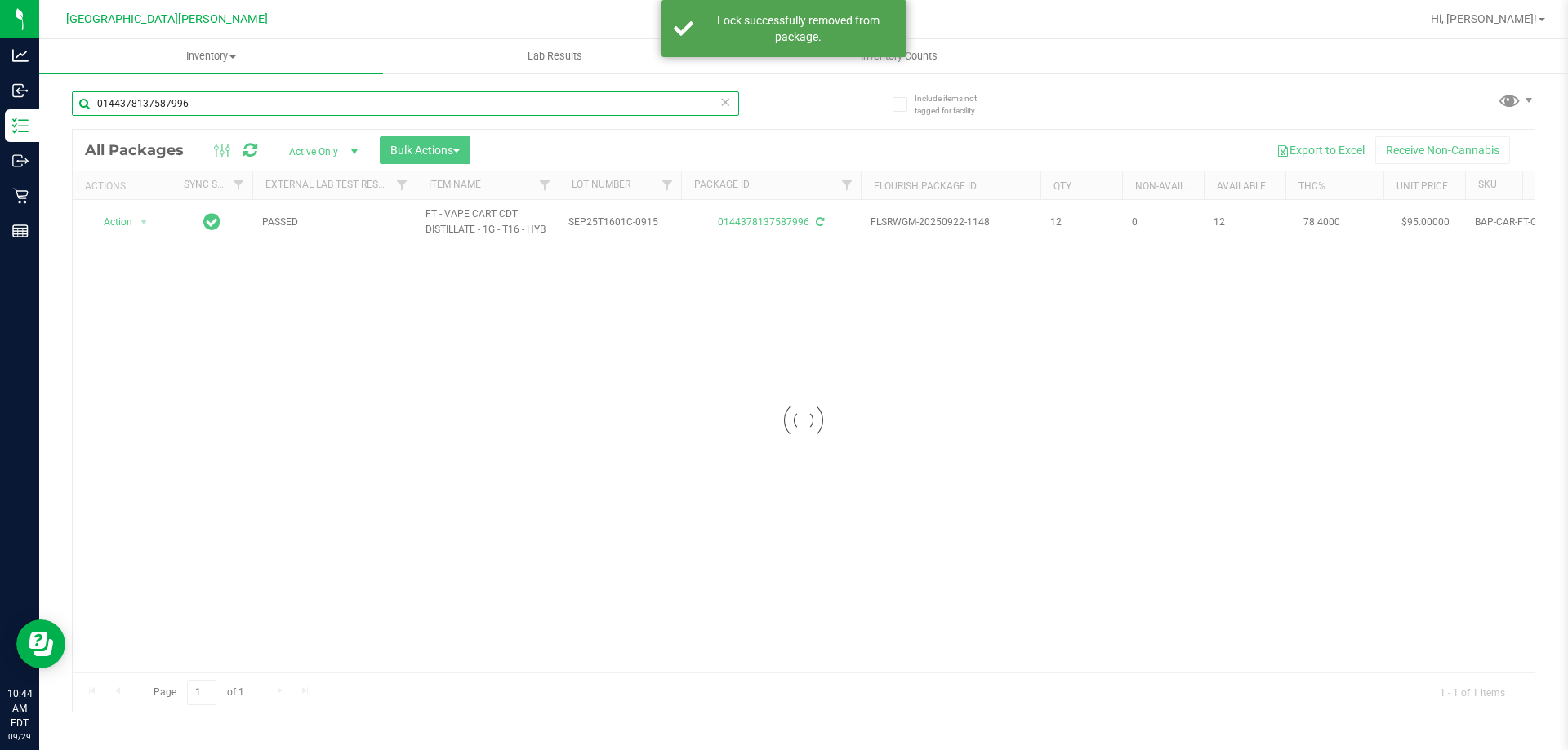
click at [206, 104] on input "0144378137587996" at bounding box center [405, 103] width 668 height 25
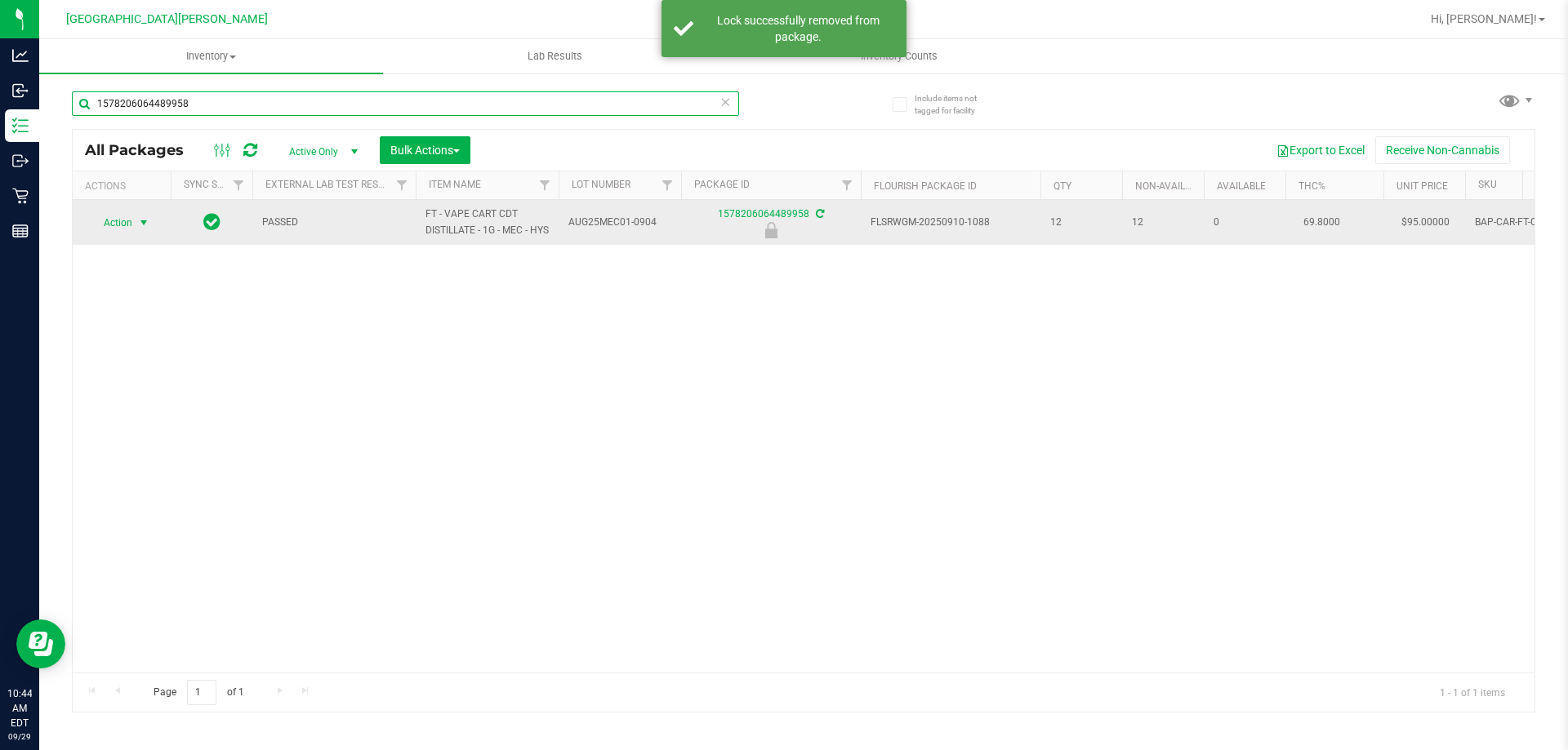
type input "1578206064489958"
click at [122, 231] on span "Action" at bounding box center [110, 222] width 44 height 23
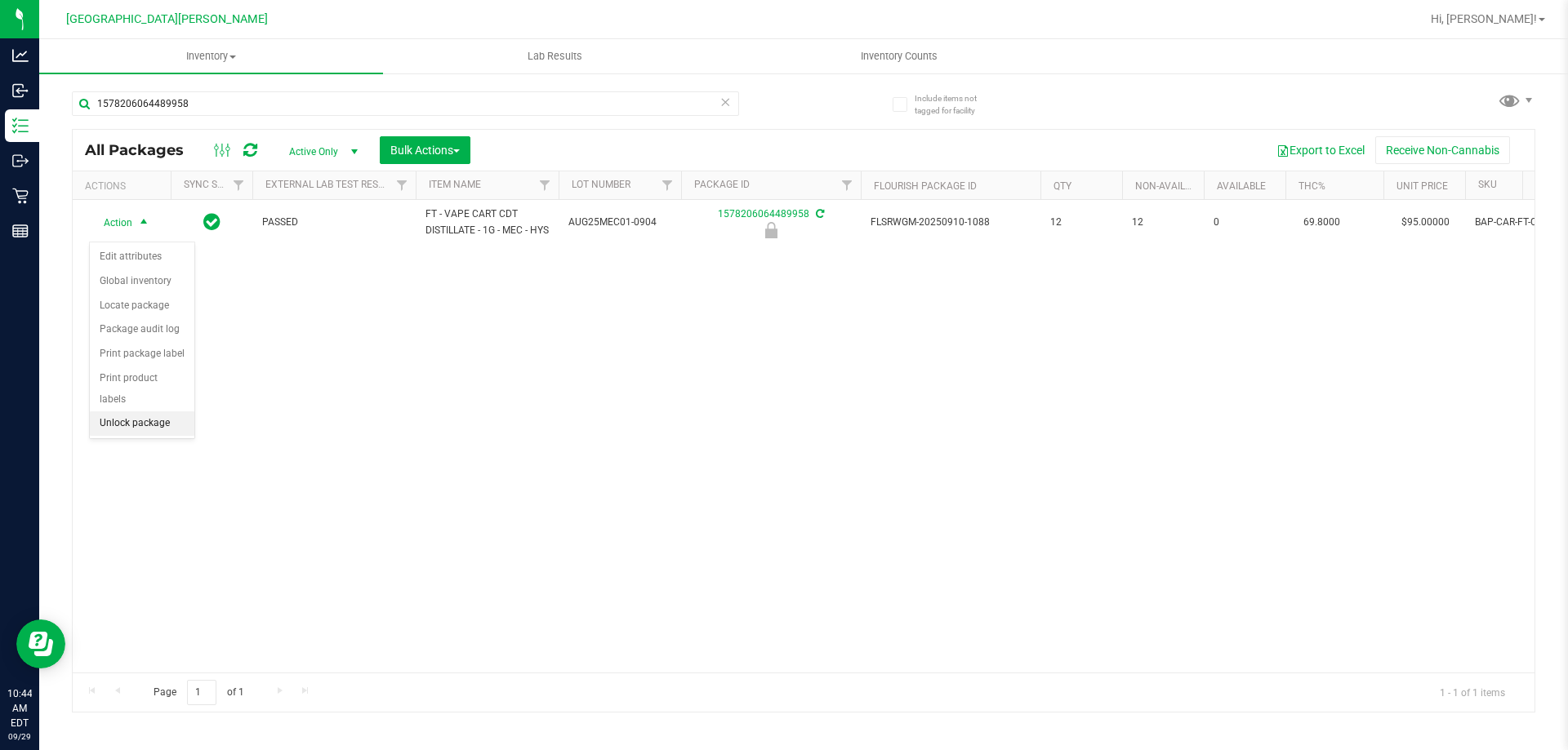
click at [130, 411] on li "Unlock package" at bounding box center [142, 423] width 105 height 25
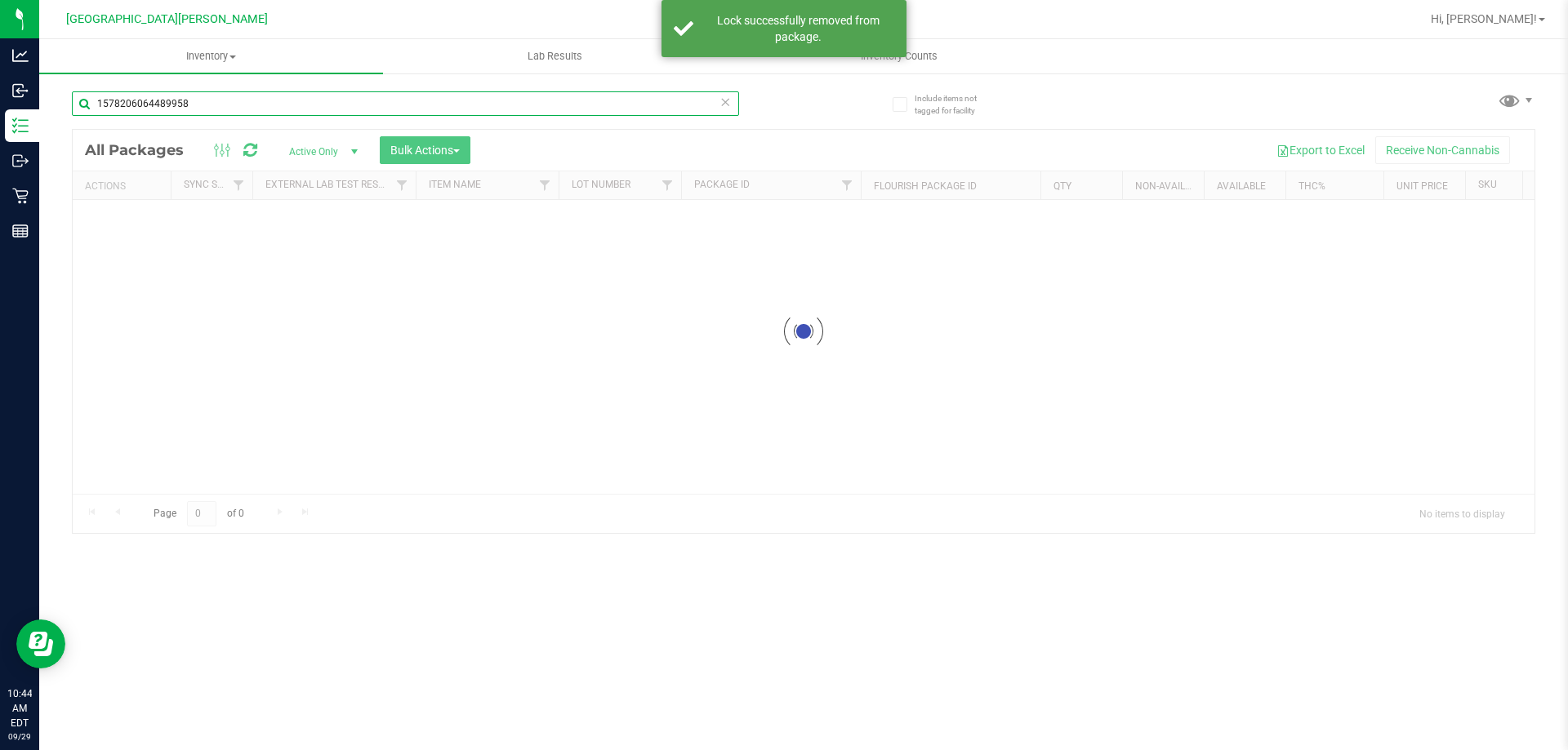
click at [221, 100] on input "1578206064489958" at bounding box center [405, 103] width 668 height 25
click at [221, 100] on div "Inventory All packages All inventory Waste log Create inventory Lab Results Inv…" at bounding box center [804, 394] width 1529 height 711
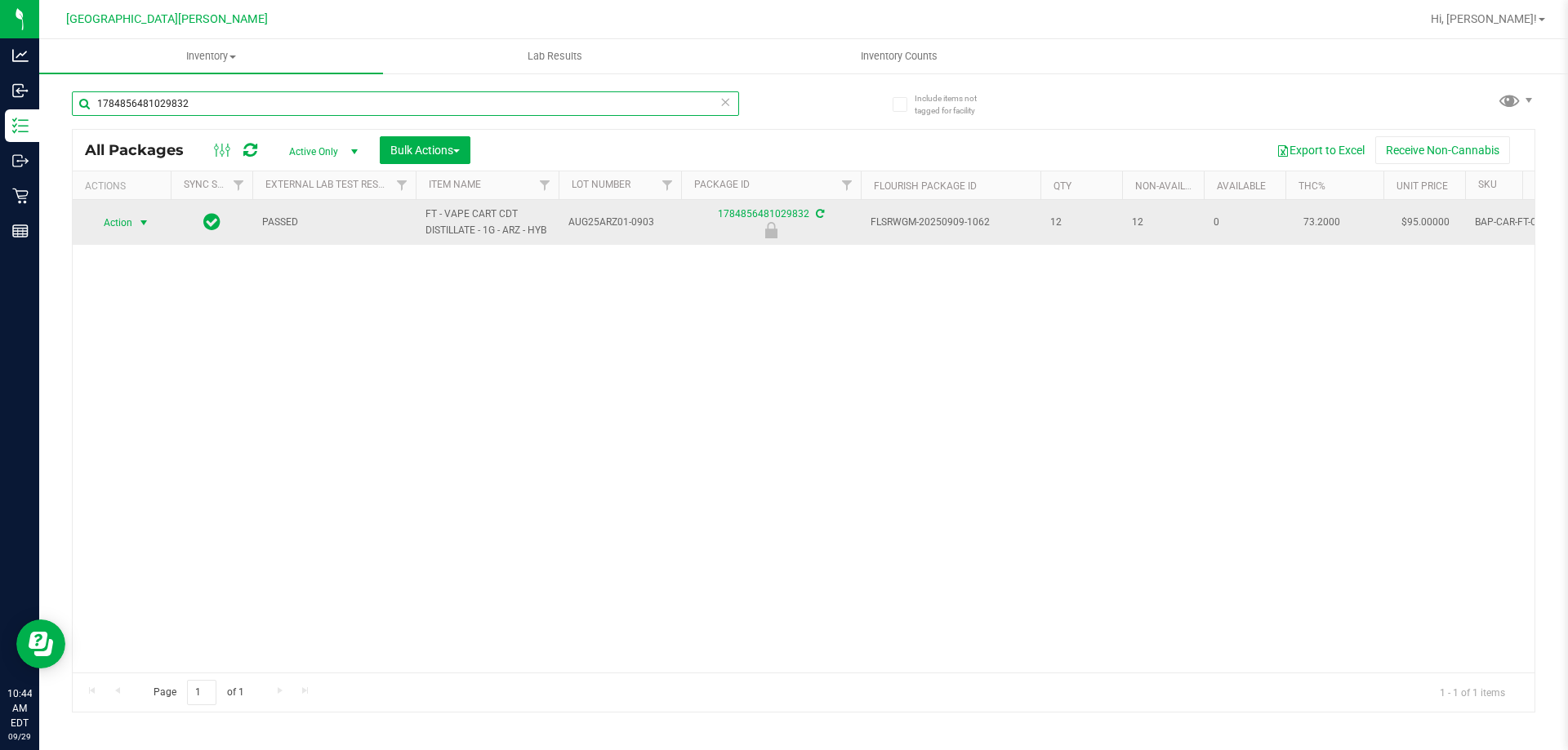
type input "1784856481029832"
click at [141, 221] on span "select" at bounding box center [143, 222] width 13 height 13
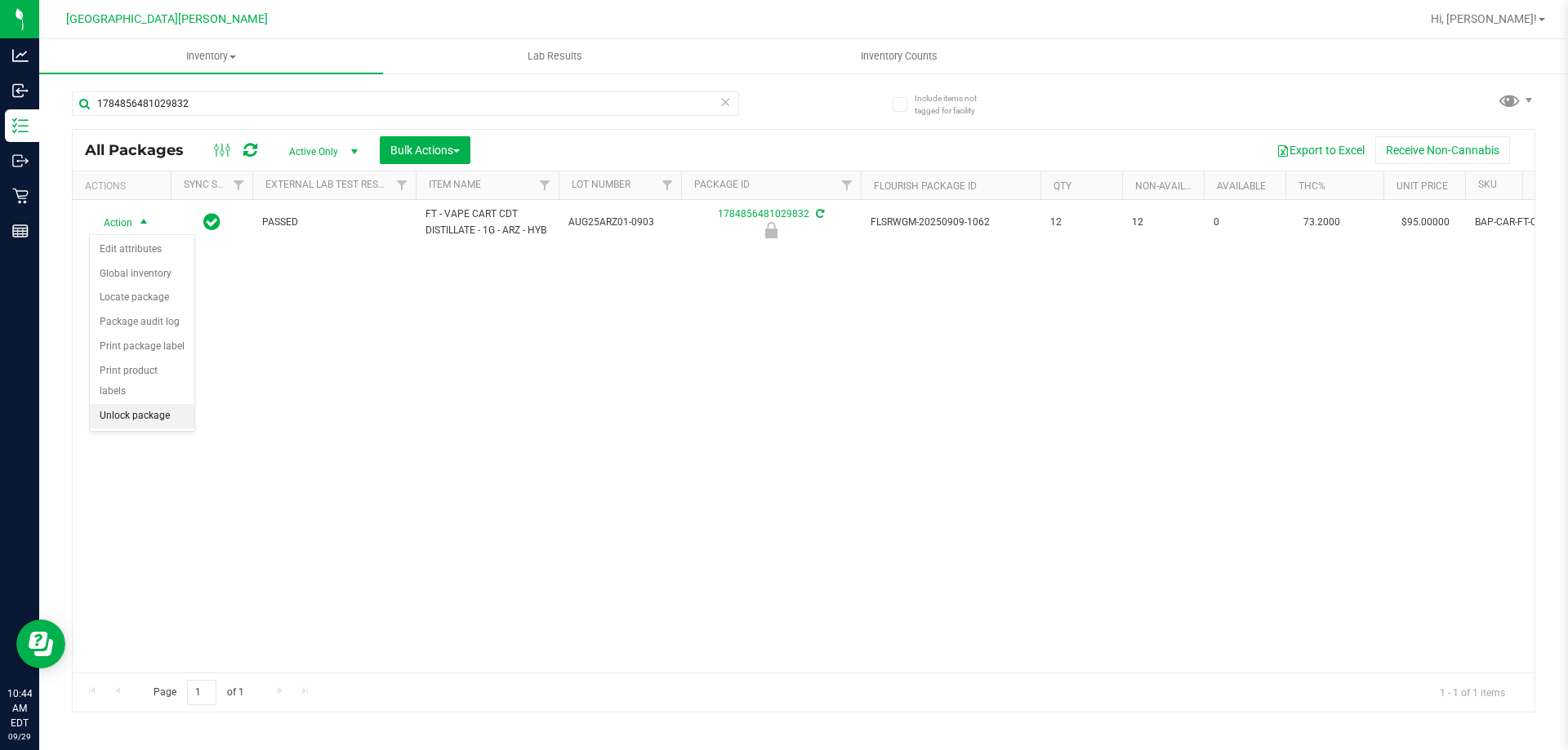
click at [120, 404] on li "Unlock package" at bounding box center [142, 416] width 105 height 25
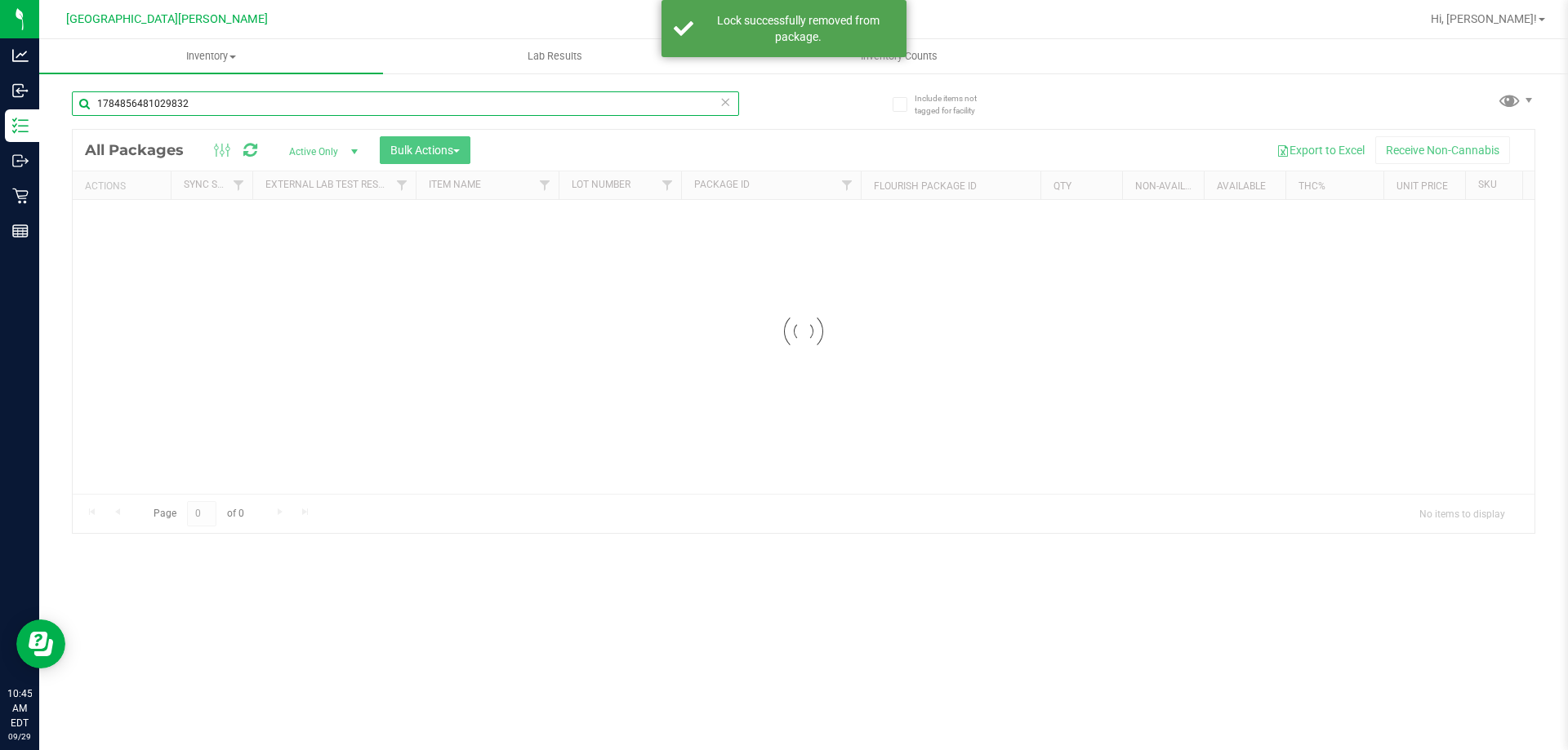
click at [239, 102] on input "1784856481029832" at bounding box center [405, 103] width 668 height 25
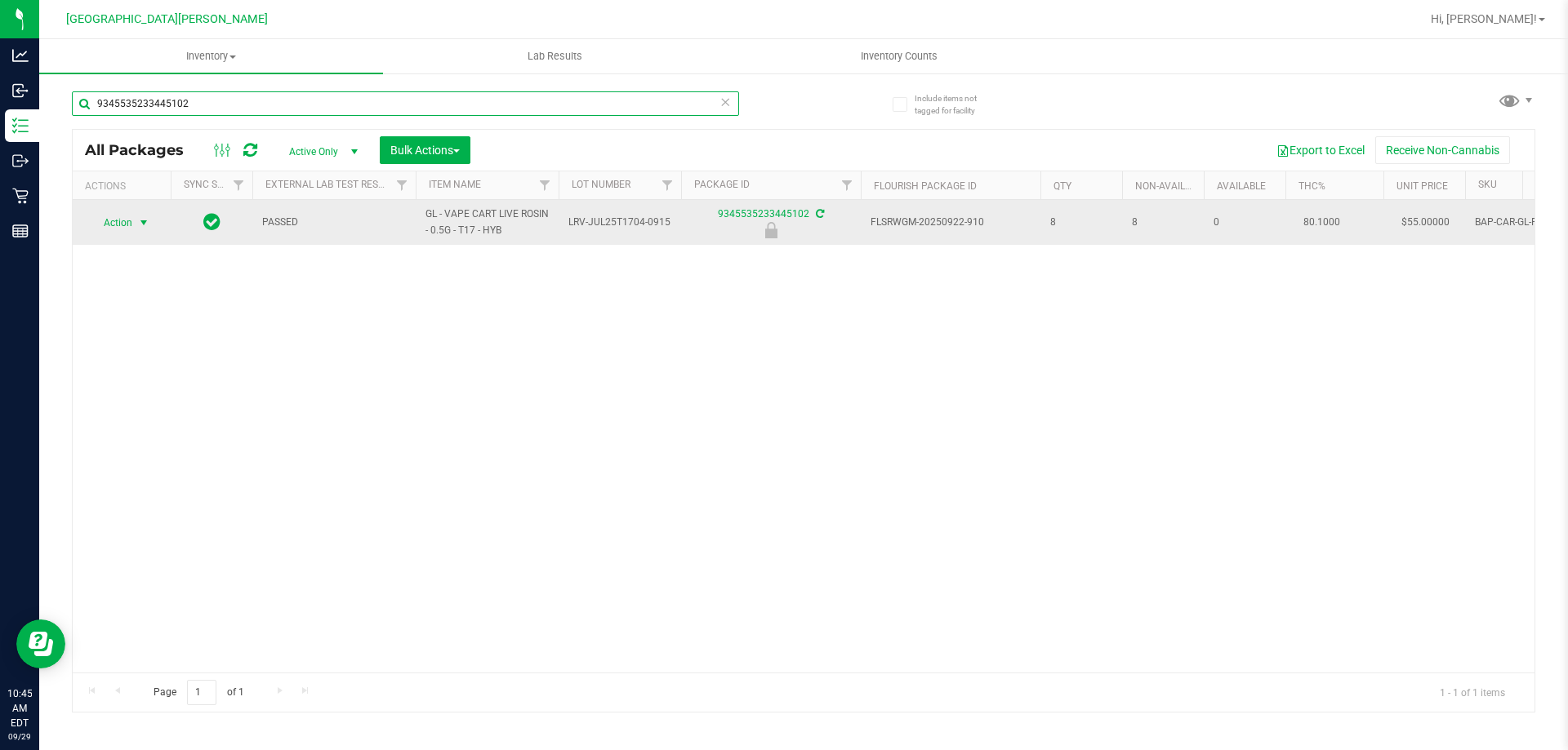
type input "9345535233445102"
click at [146, 218] on span "select" at bounding box center [143, 222] width 13 height 13
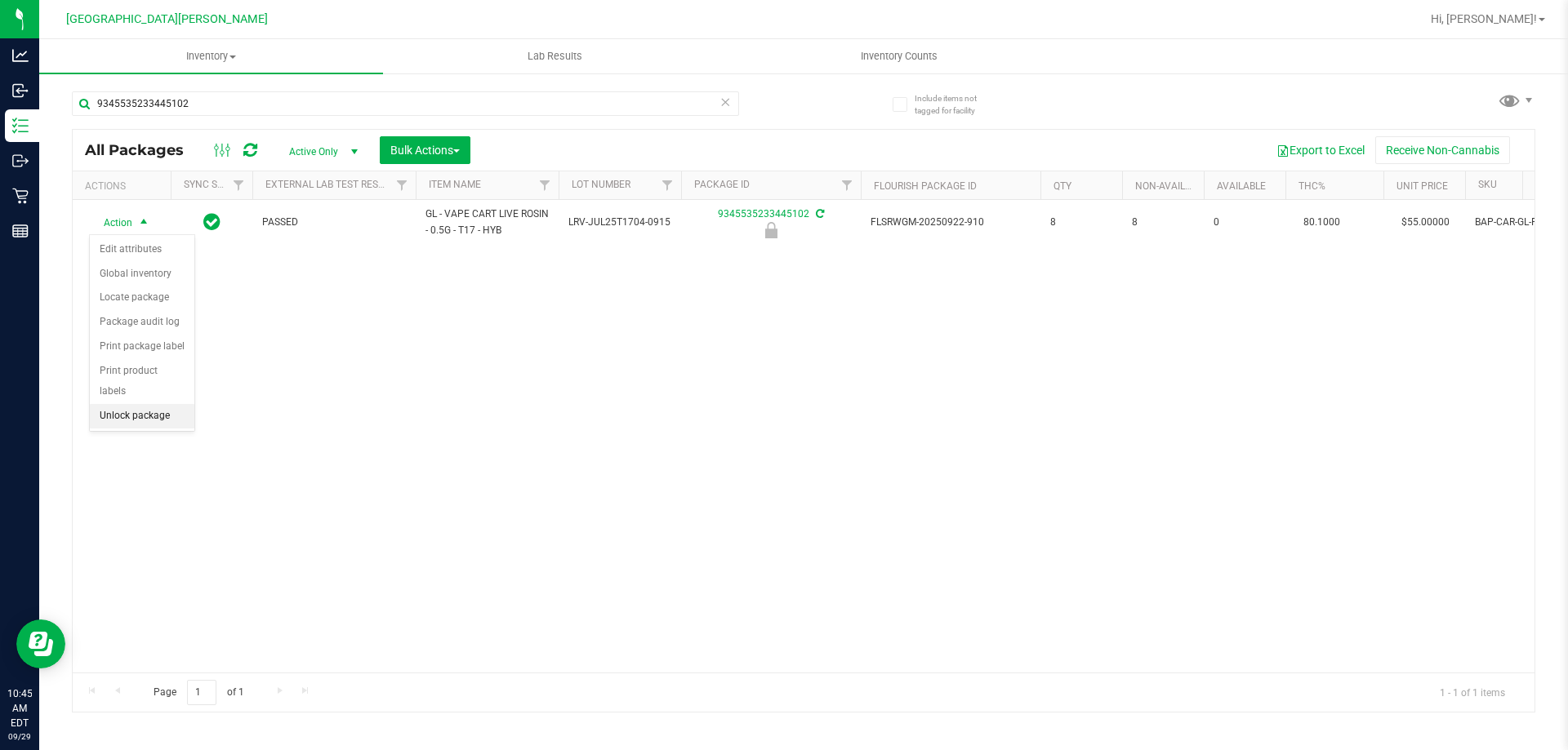
click at [145, 404] on li "Unlock package" at bounding box center [142, 416] width 105 height 25
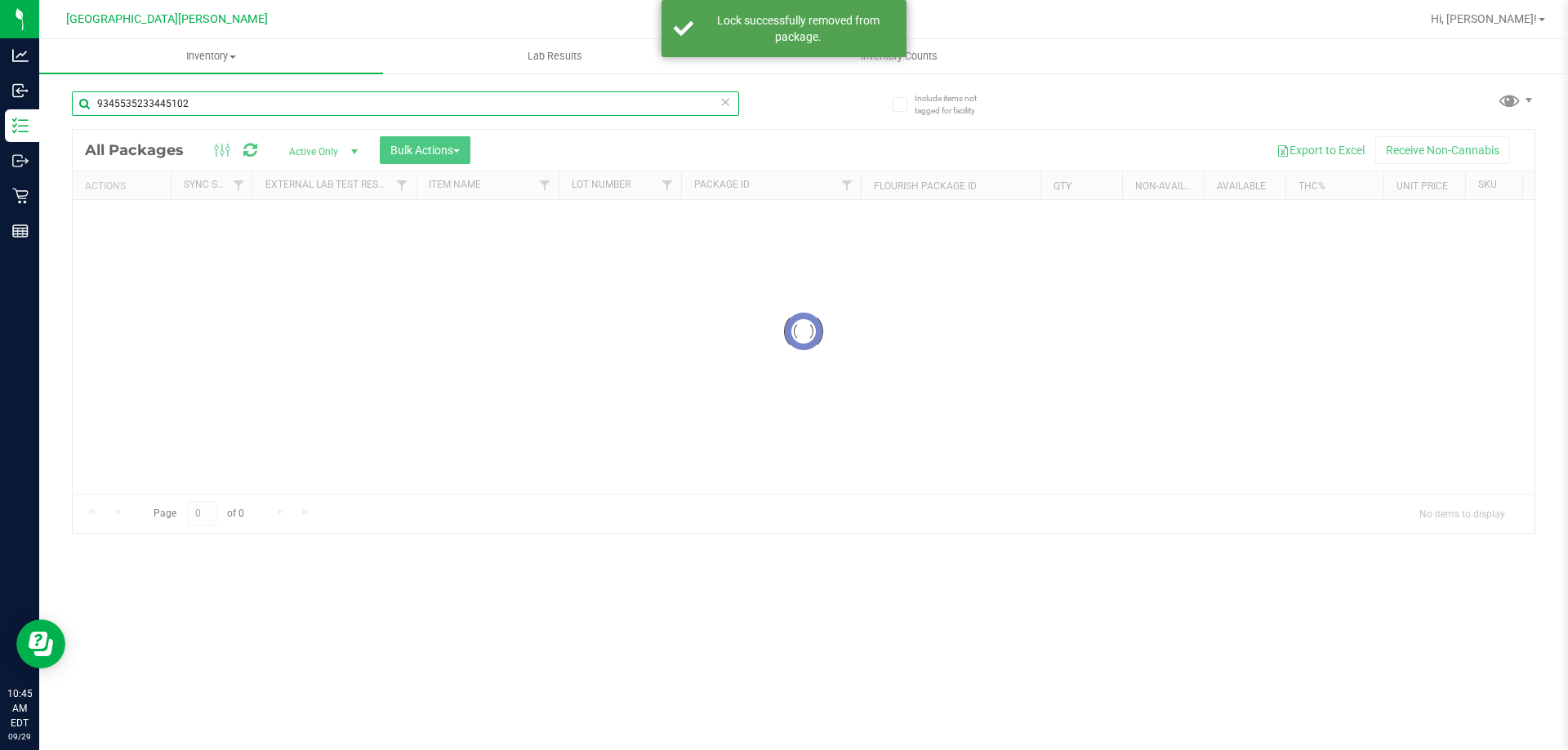
click at [214, 98] on input "9345535233445102" at bounding box center [405, 103] width 668 height 25
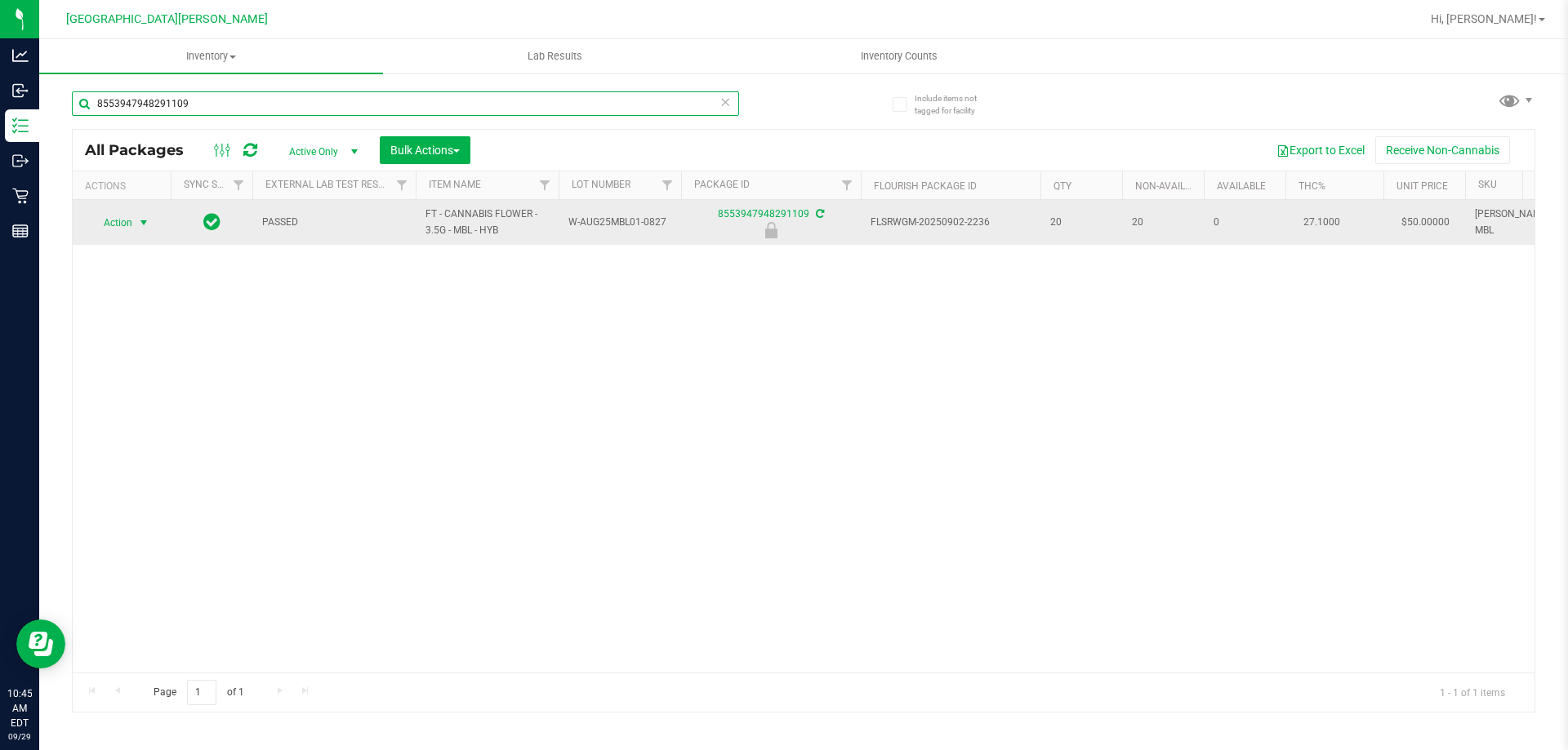
type input "8553947948291109"
drag, startPoint x: 137, startPoint y: 222, endPoint x: 108, endPoint y: 205, distance: 33.6
click at [138, 222] on span "select" at bounding box center [143, 222] width 13 height 13
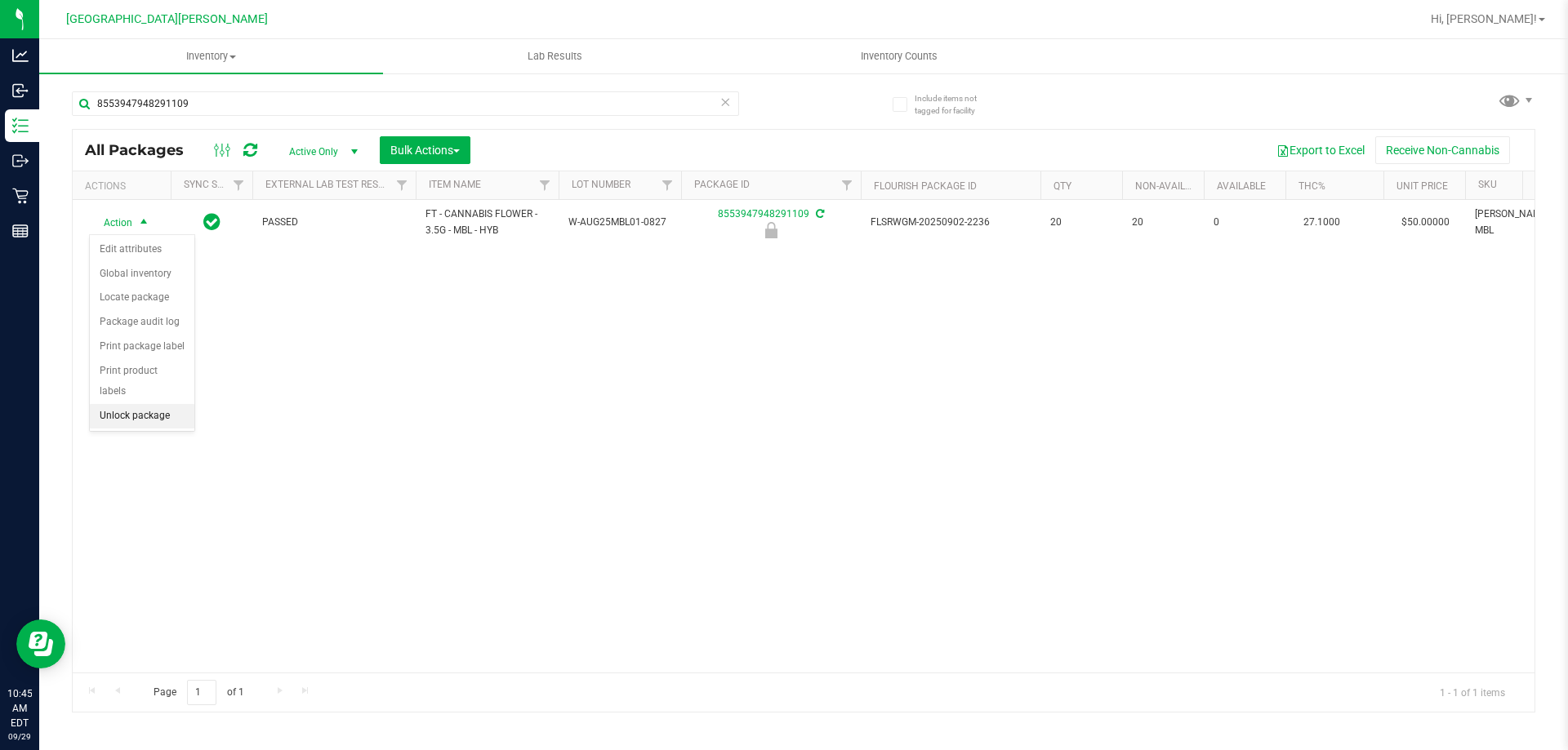
click at [134, 404] on li "Unlock package" at bounding box center [142, 416] width 105 height 25
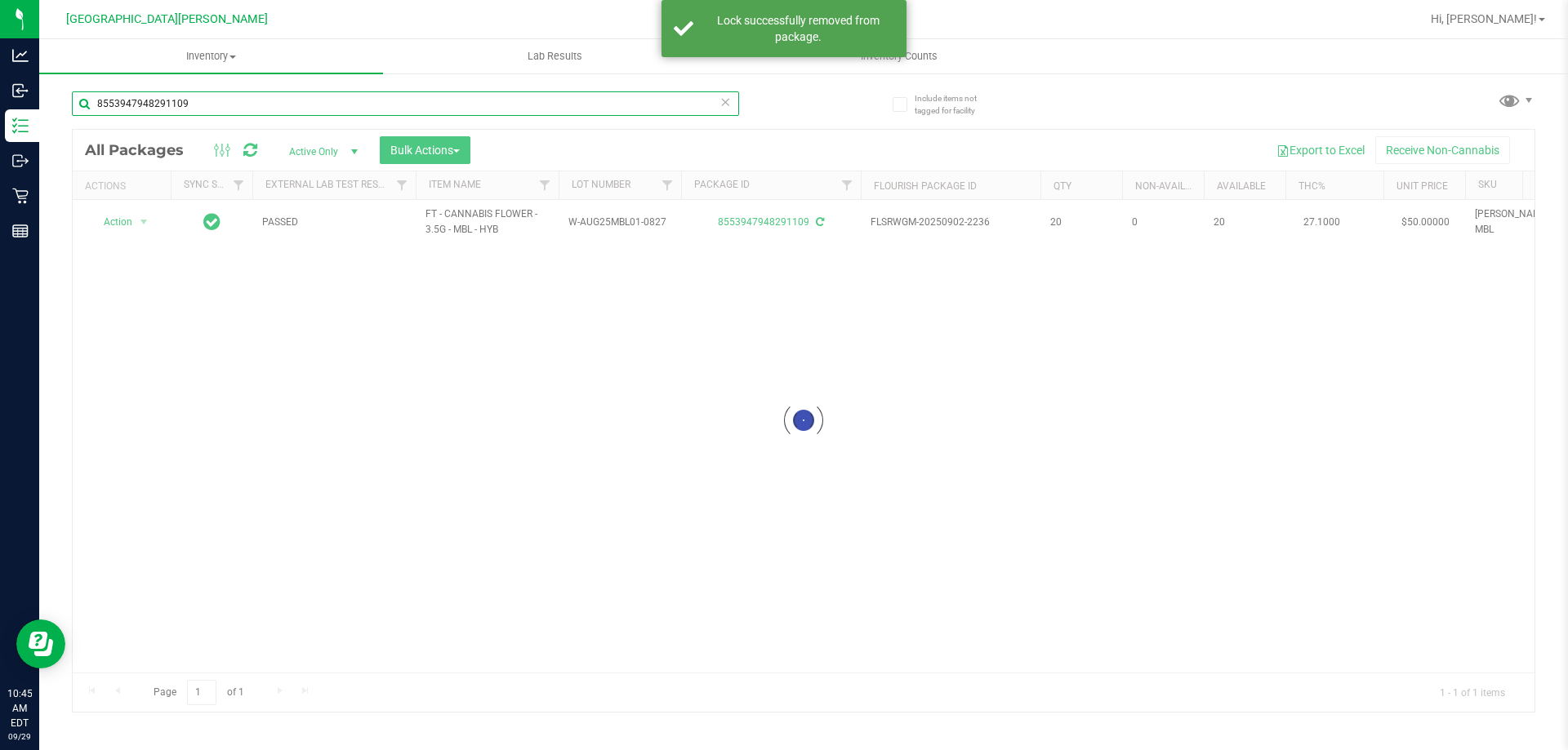
click at [235, 106] on input "8553947948291109" at bounding box center [405, 103] width 668 height 25
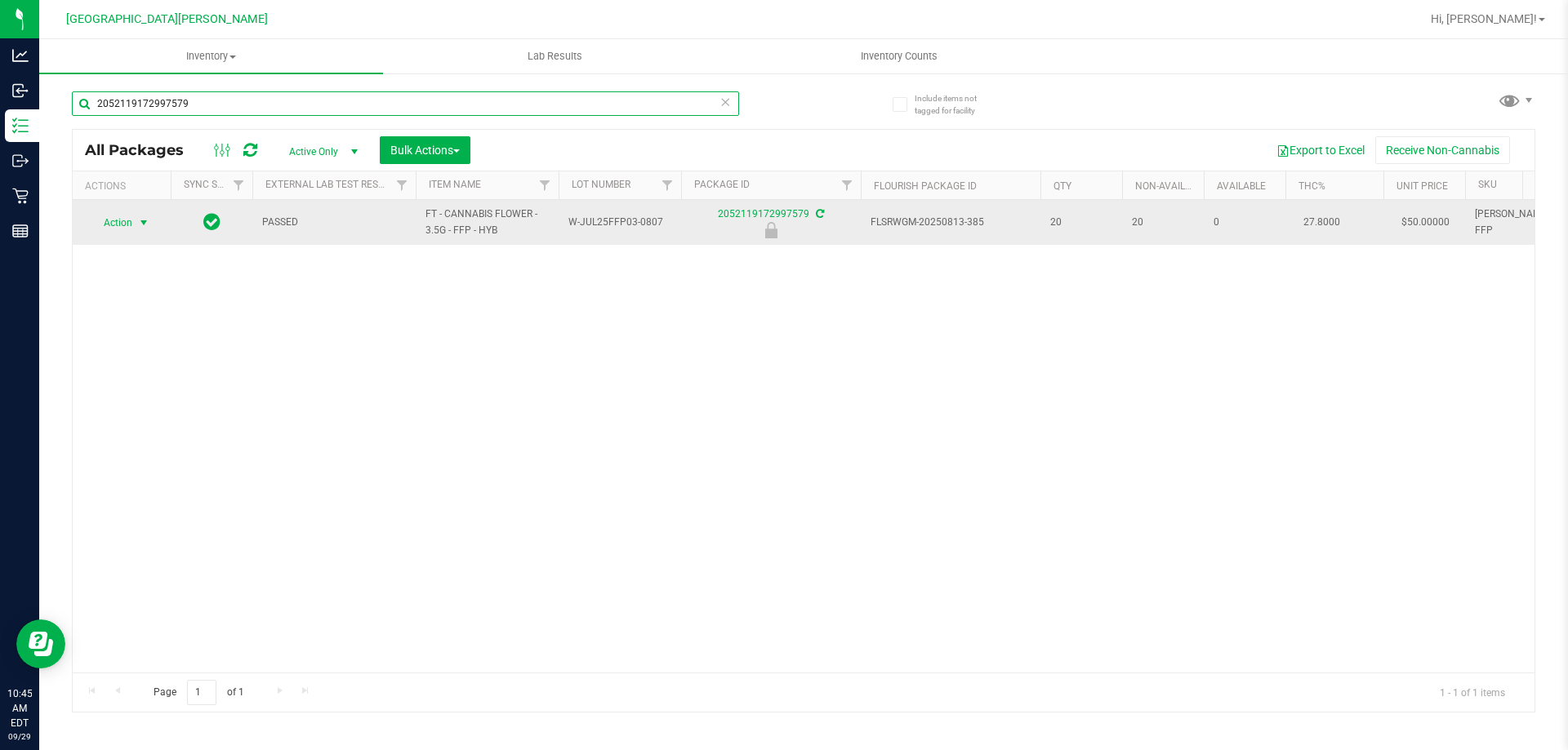
type input "2052119172997579"
click at [147, 230] on span "select" at bounding box center [144, 222] width 21 height 23
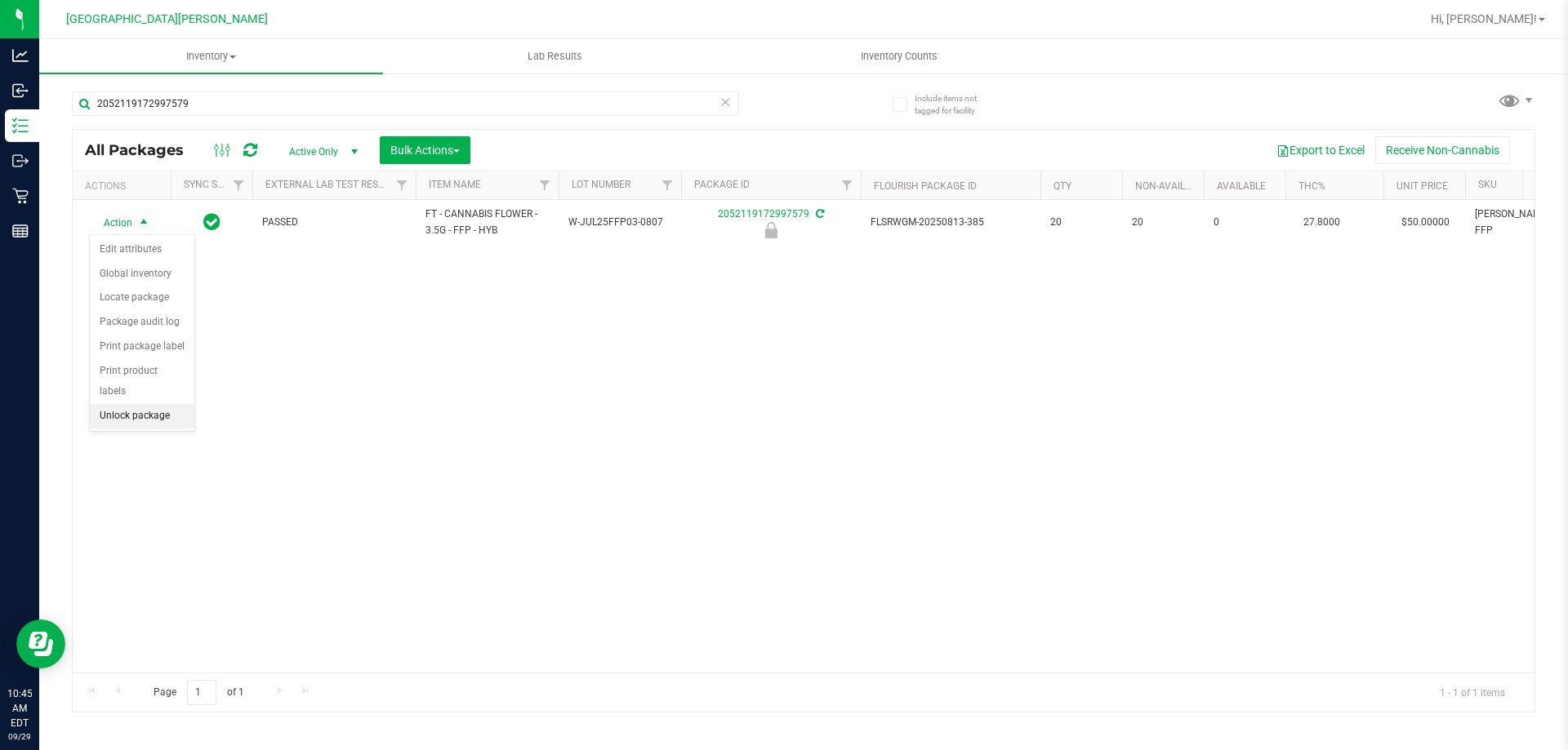
click at [106, 404] on li "Unlock package" at bounding box center [142, 416] width 105 height 25
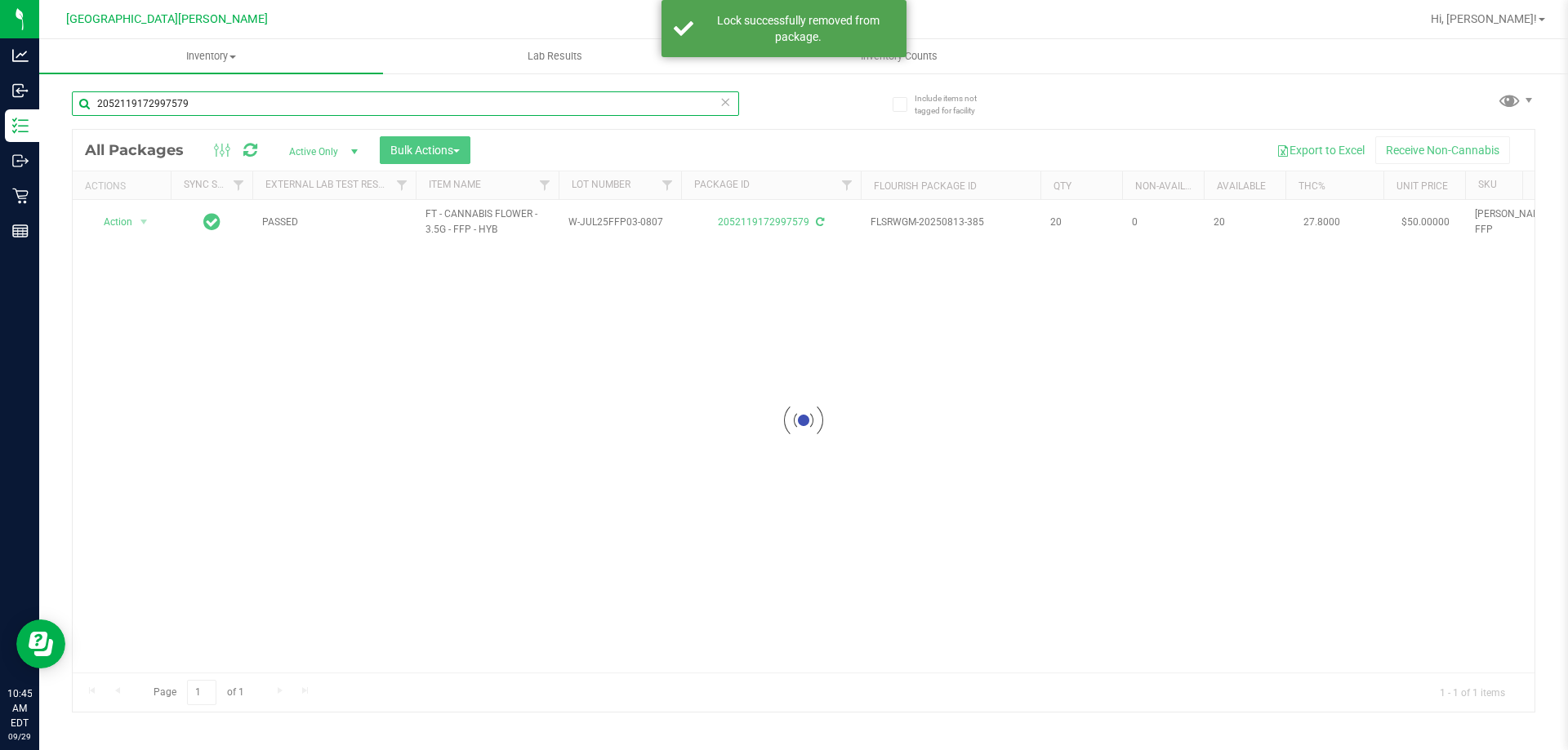
click at [231, 111] on input "2052119172997579" at bounding box center [405, 103] width 668 height 25
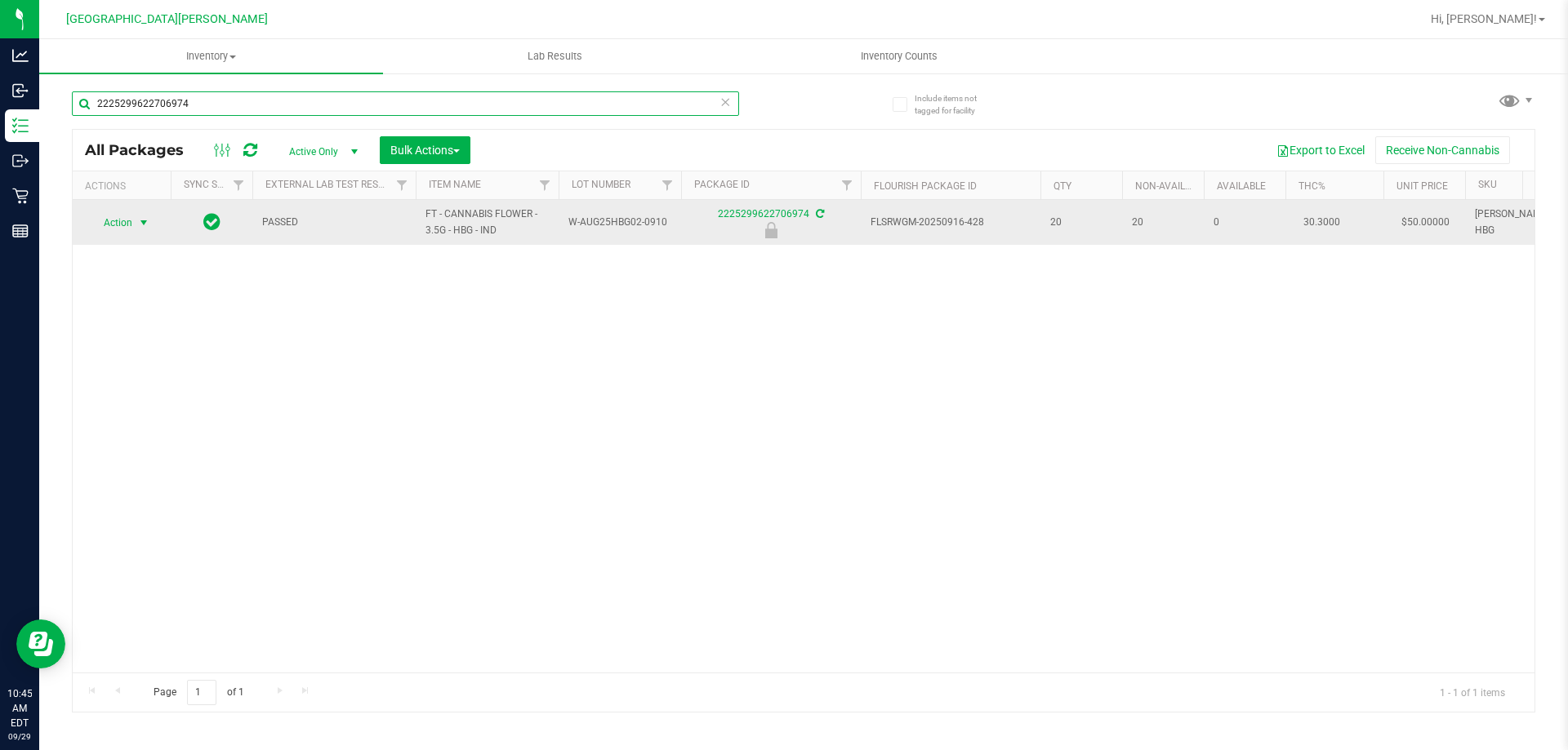
type input "2225299622706974"
click at [150, 223] on span "select" at bounding box center [143, 222] width 13 height 13
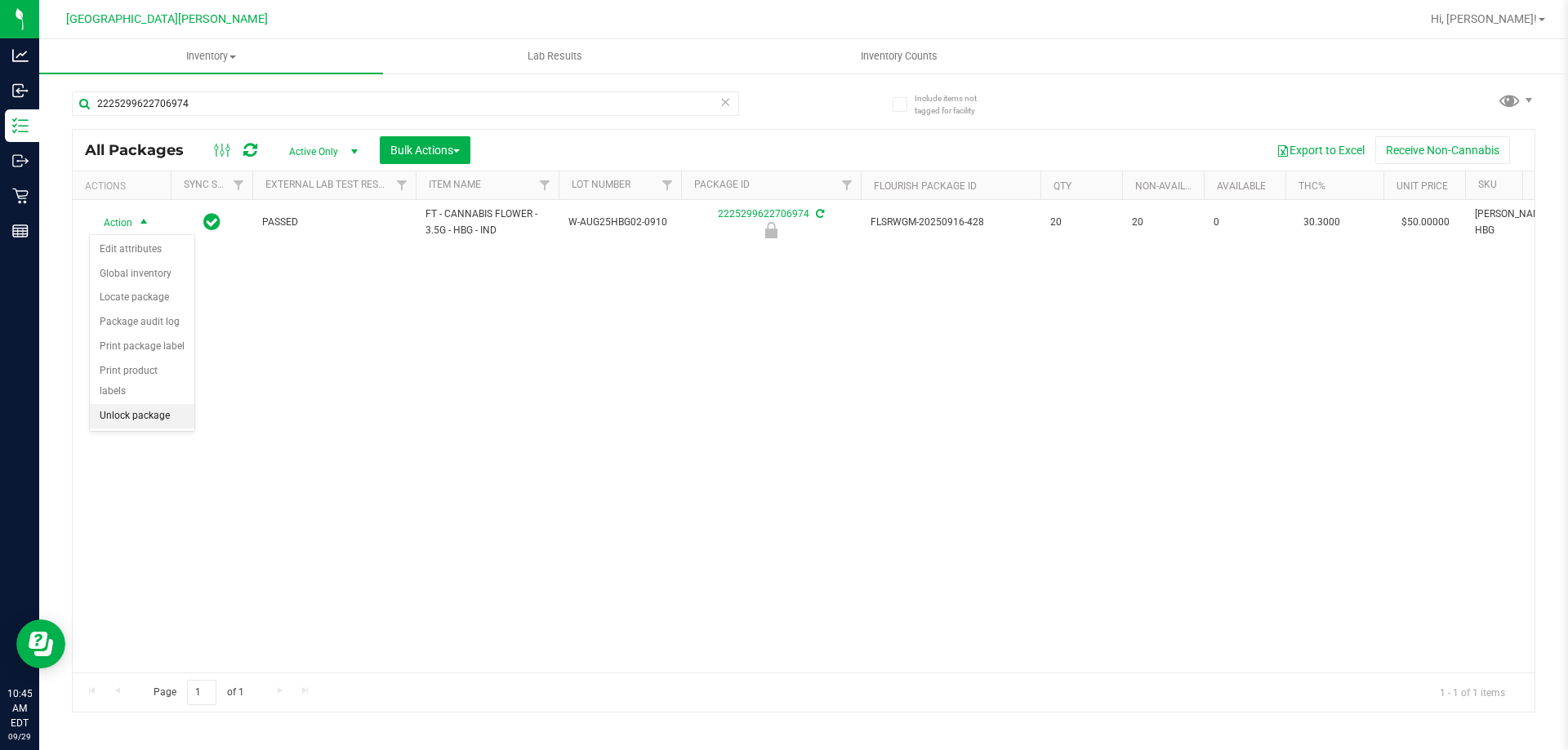
click at [148, 404] on li "Unlock package" at bounding box center [142, 416] width 105 height 25
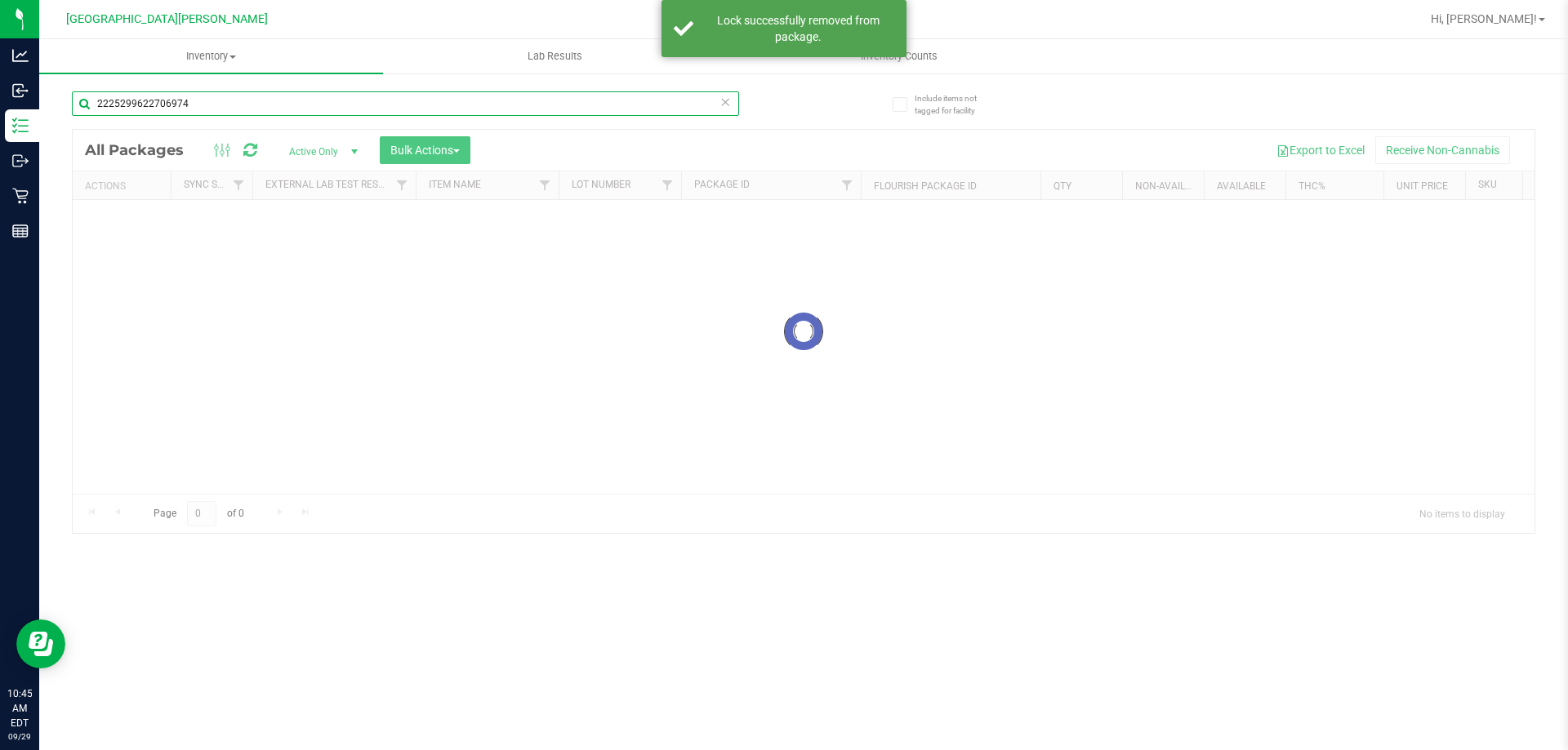
click at [216, 105] on input "2225299622706974" at bounding box center [405, 103] width 668 height 25
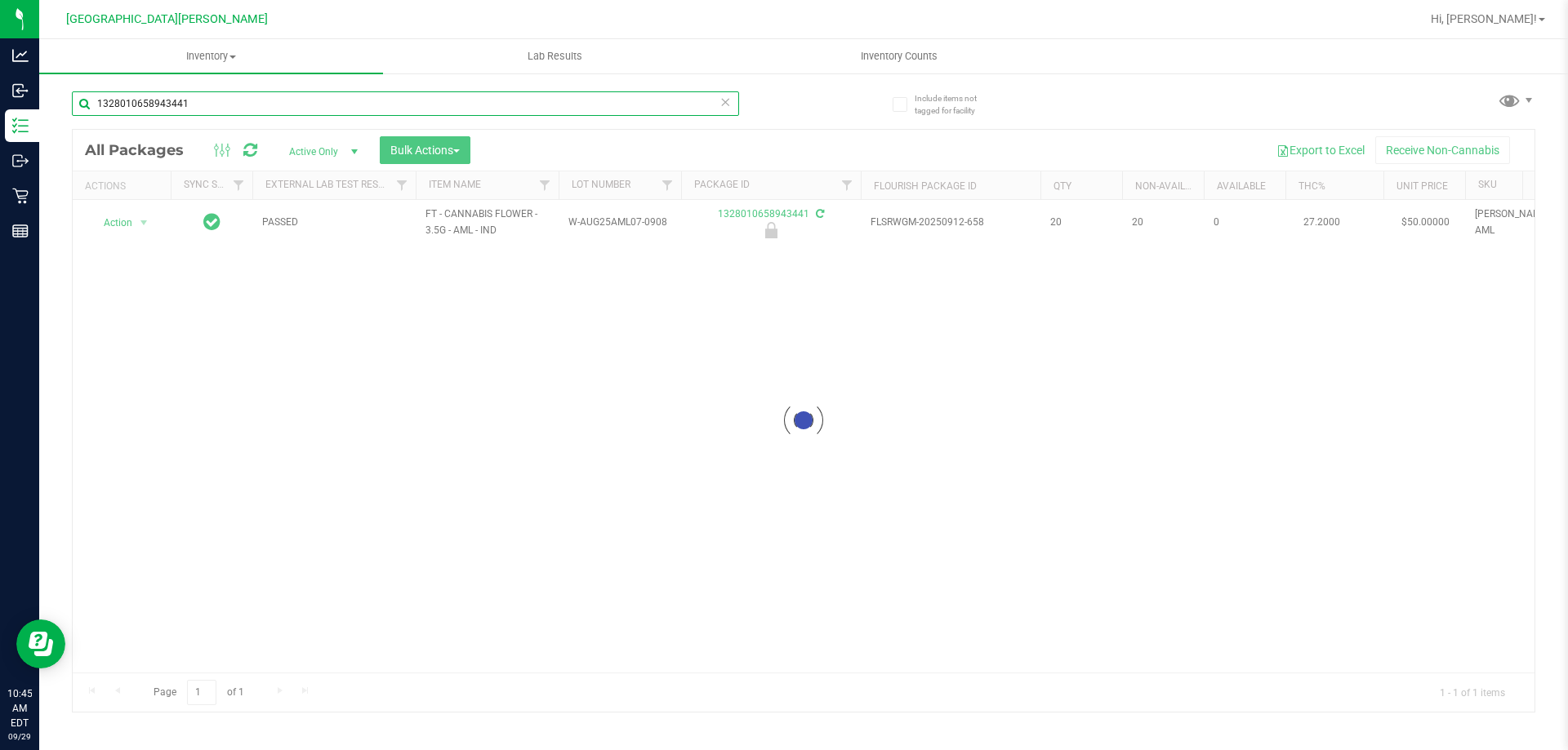
type input "1328010658943441"
click at [140, 223] on div at bounding box center [804, 421] width 1461 height 581
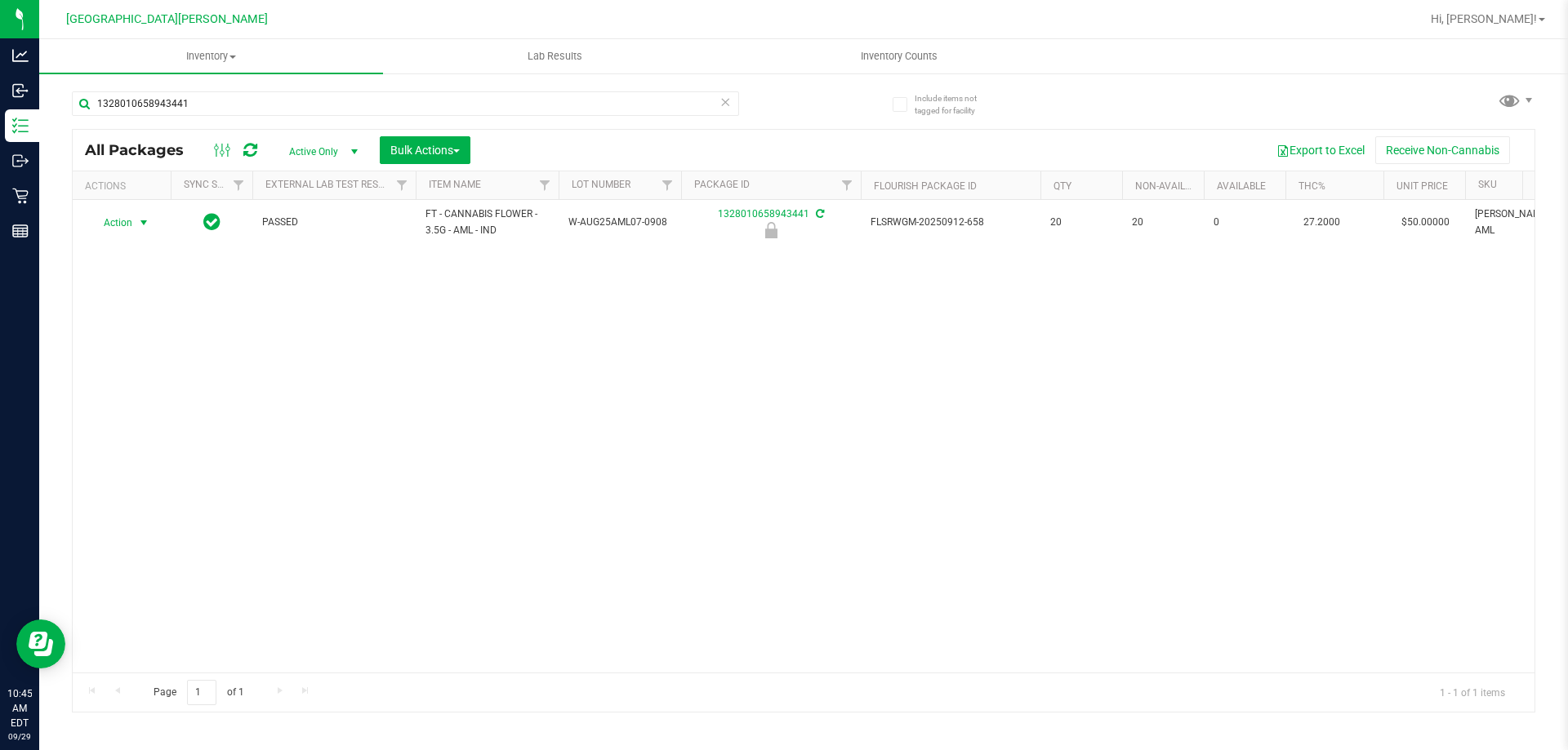
click at [140, 223] on span "select" at bounding box center [143, 222] width 13 height 13
click at [140, 404] on li "Unlock package" at bounding box center [142, 416] width 105 height 25
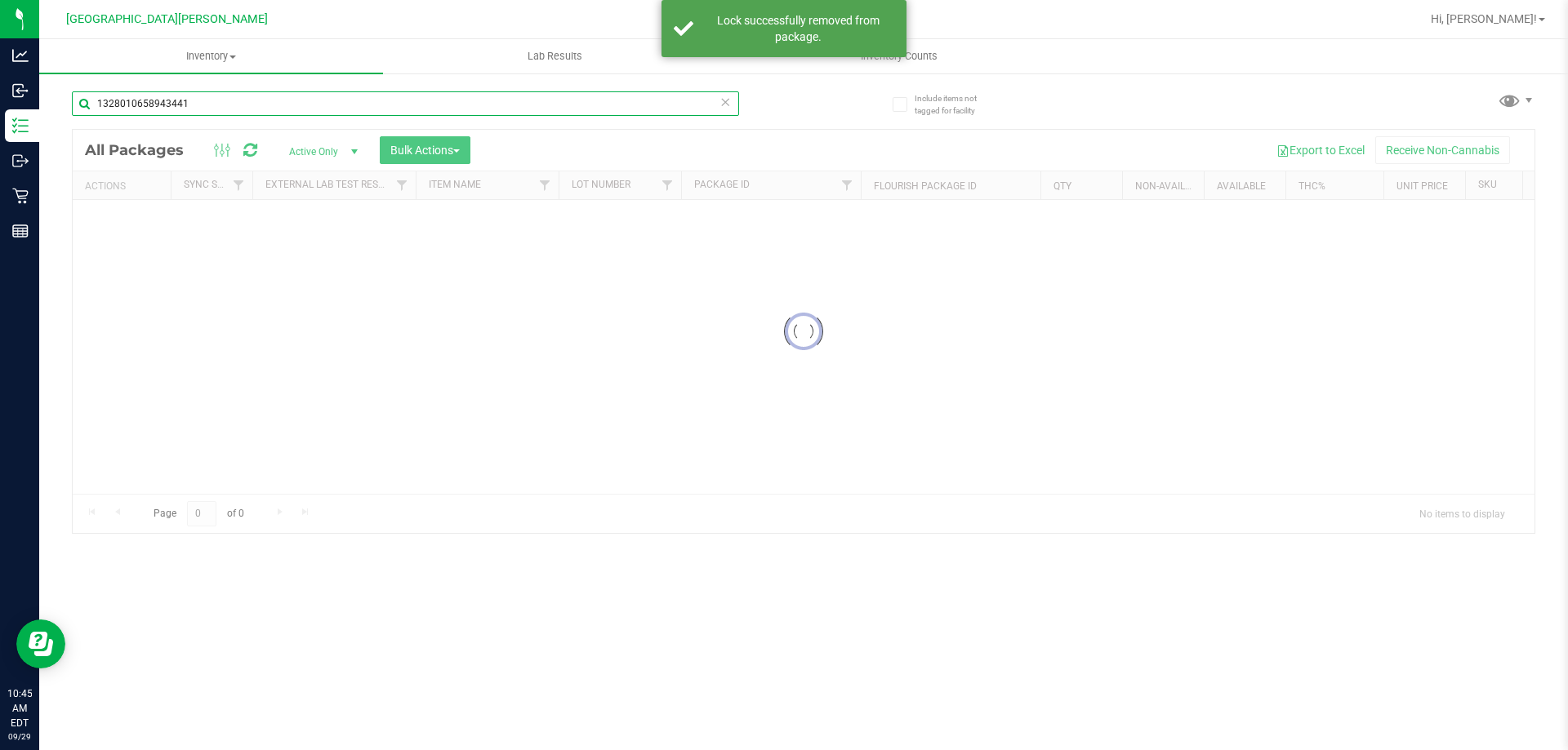
click at [214, 105] on input "1328010658943441" at bounding box center [405, 103] width 668 height 25
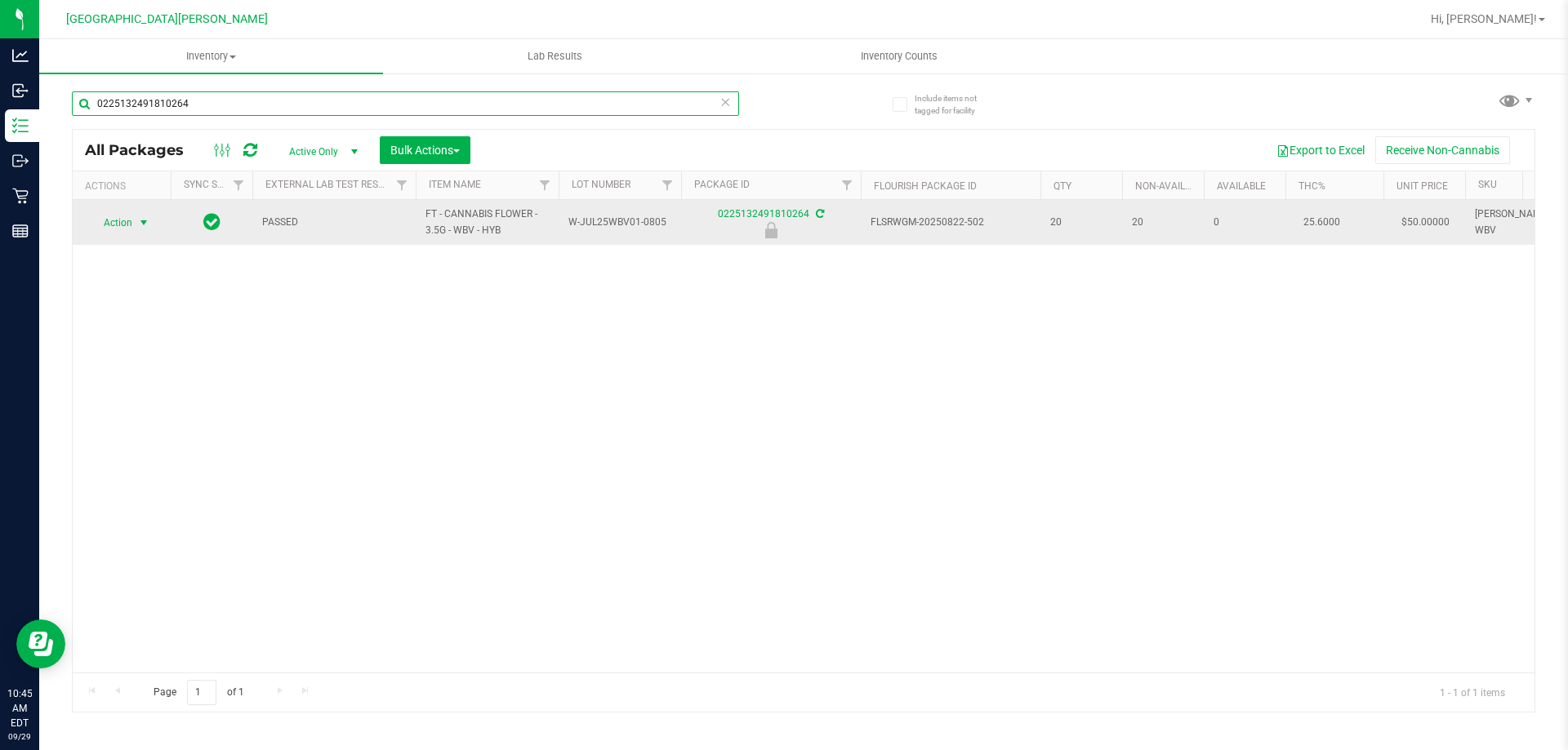
type input "0225132491810264"
click at [134, 220] on span "select" at bounding box center [144, 222] width 21 height 23
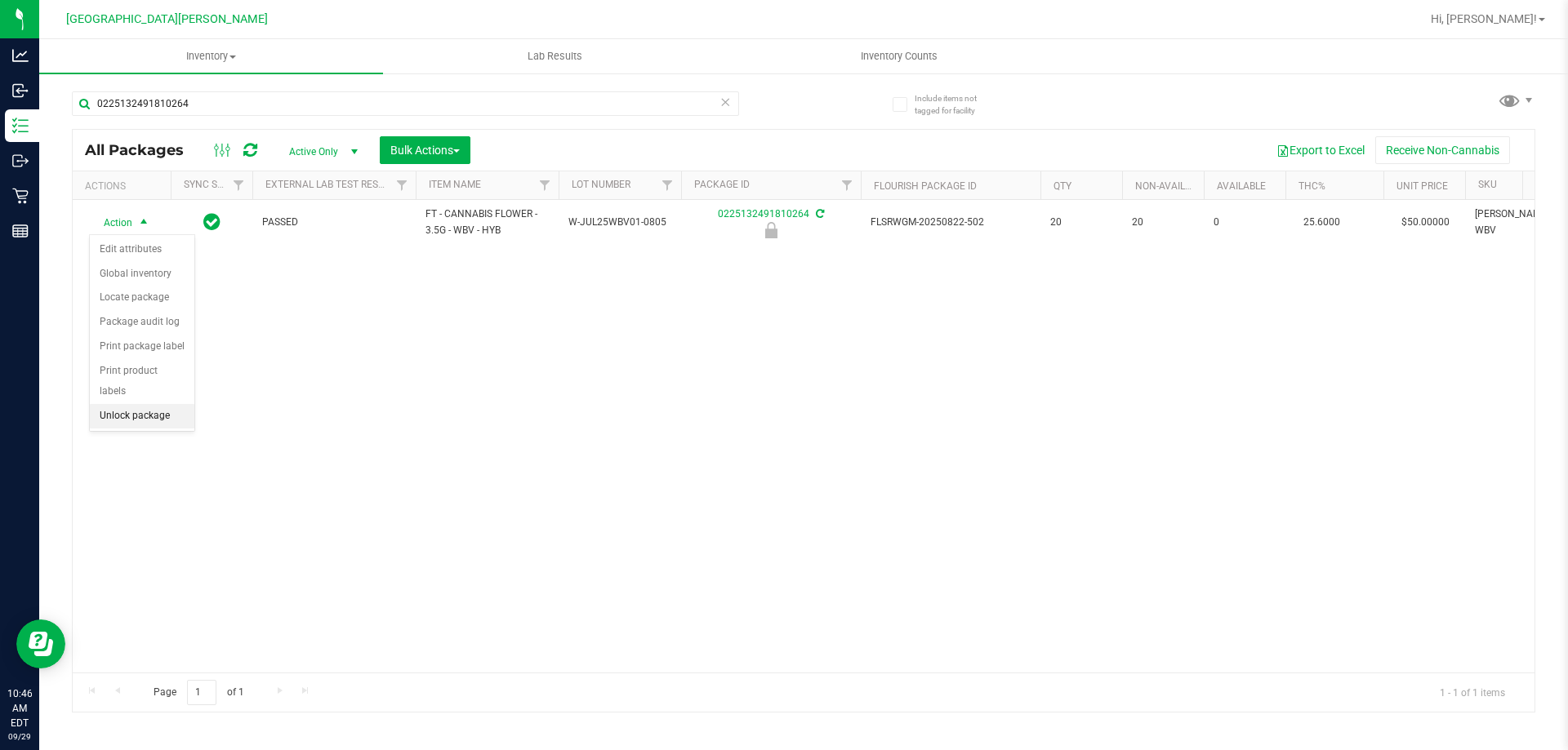
click at [132, 404] on li "Unlock package" at bounding box center [142, 416] width 105 height 25
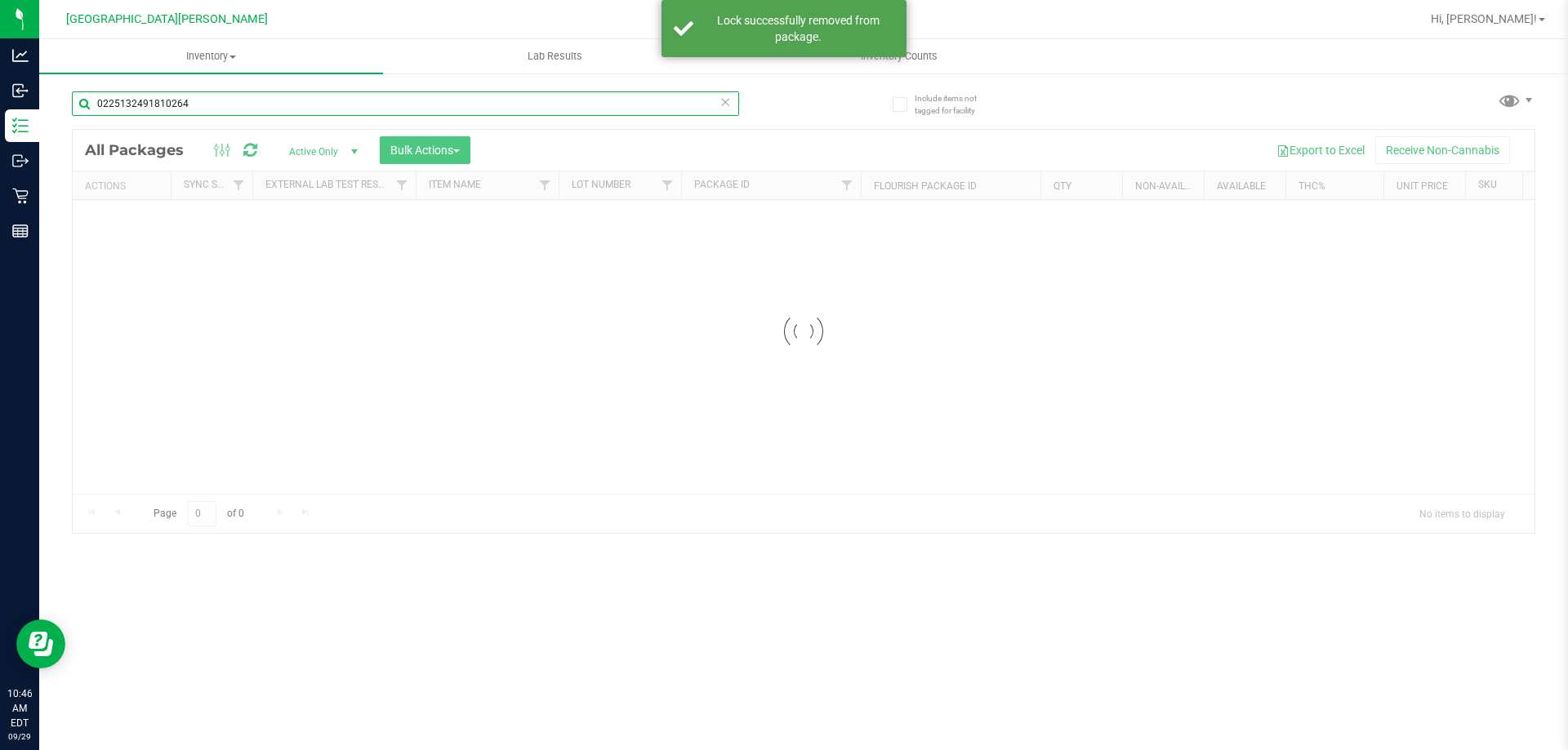
click at [258, 106] on input "0225132491810264" at bounding box center [405, 103] width 668 height 25
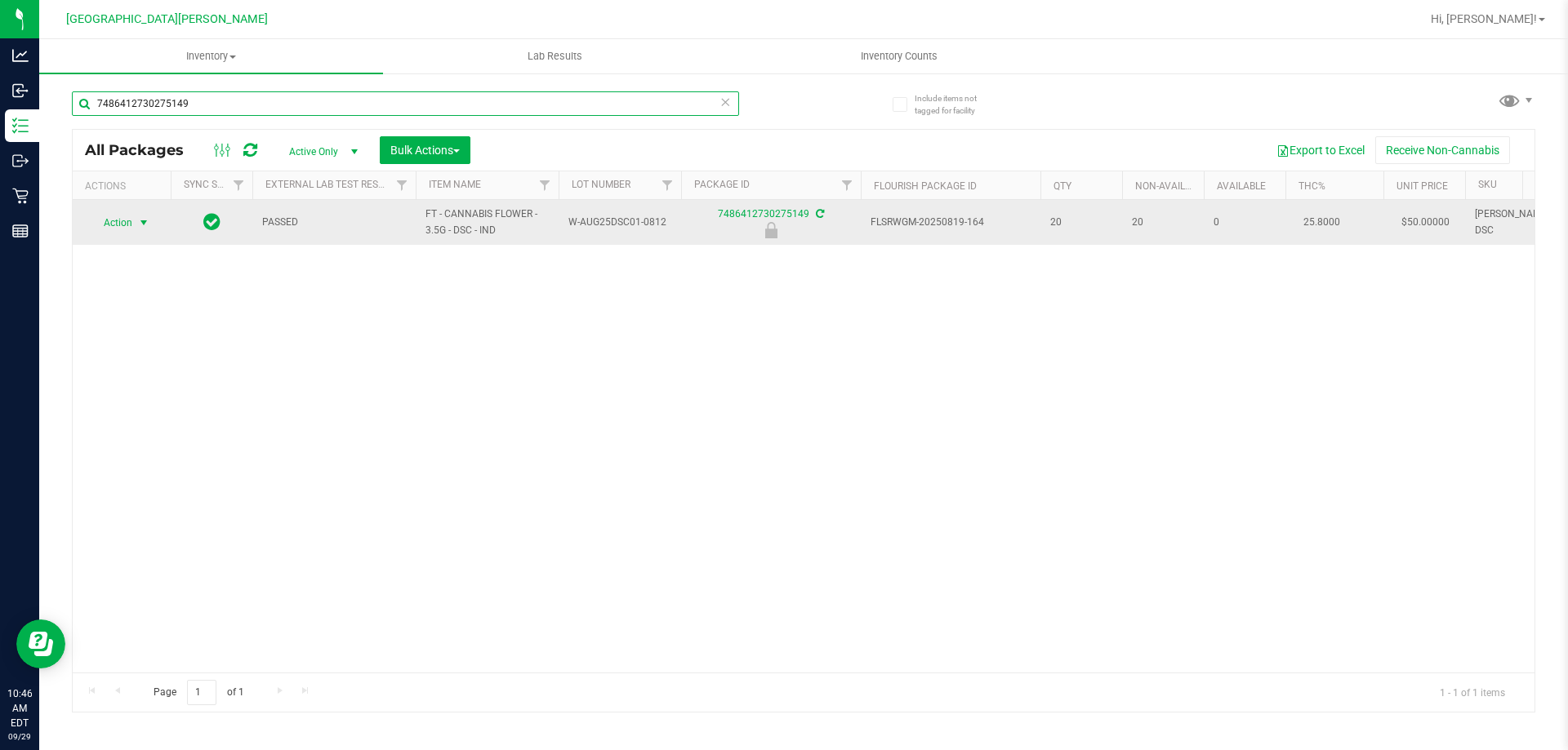
type input "7486412730275149"
click at [142, 224] on span "select" at bounding box center [143, 222] width 13 height 13
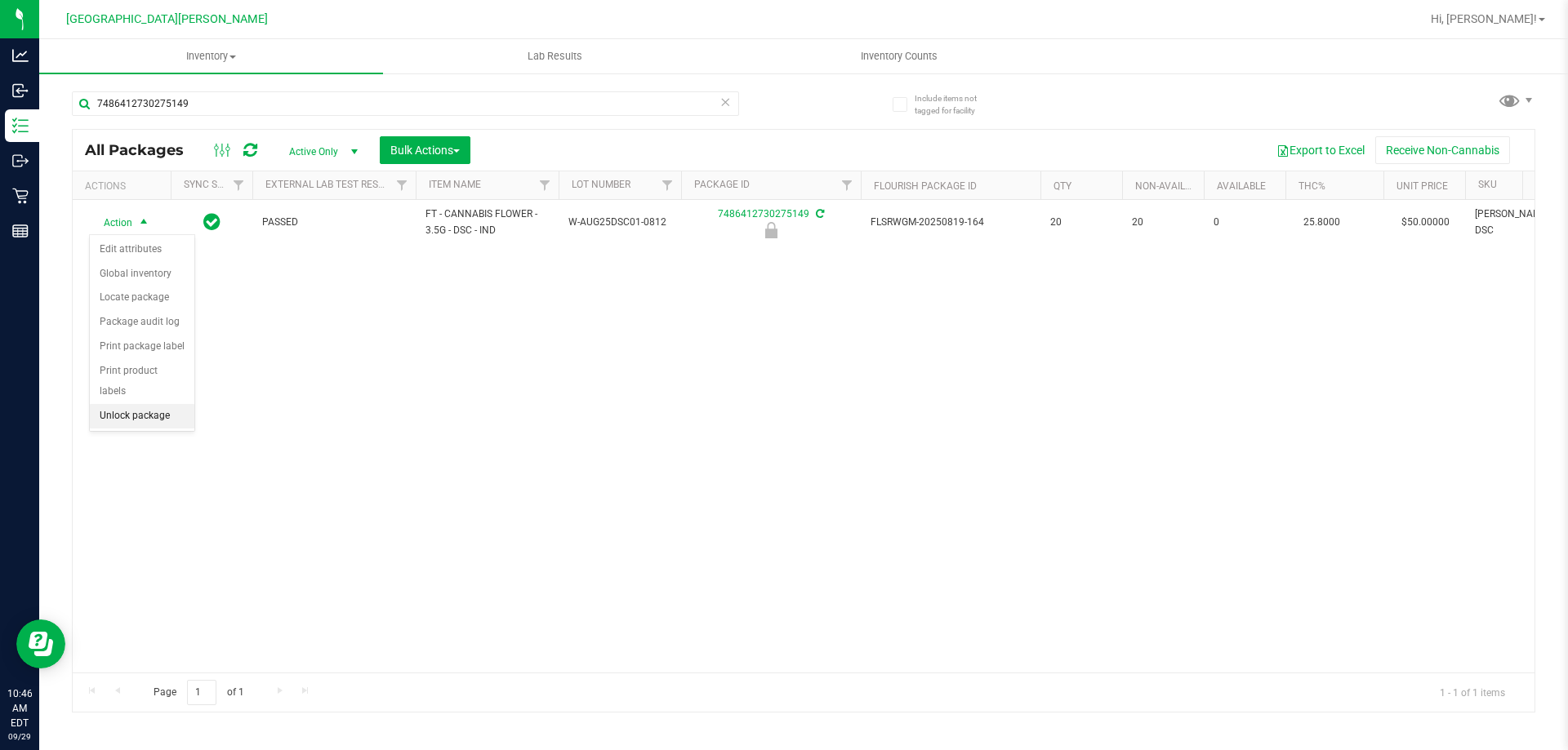
click at [140, 404] on li "Unlock package" at bounding box center [142, 416] width 105 height 25
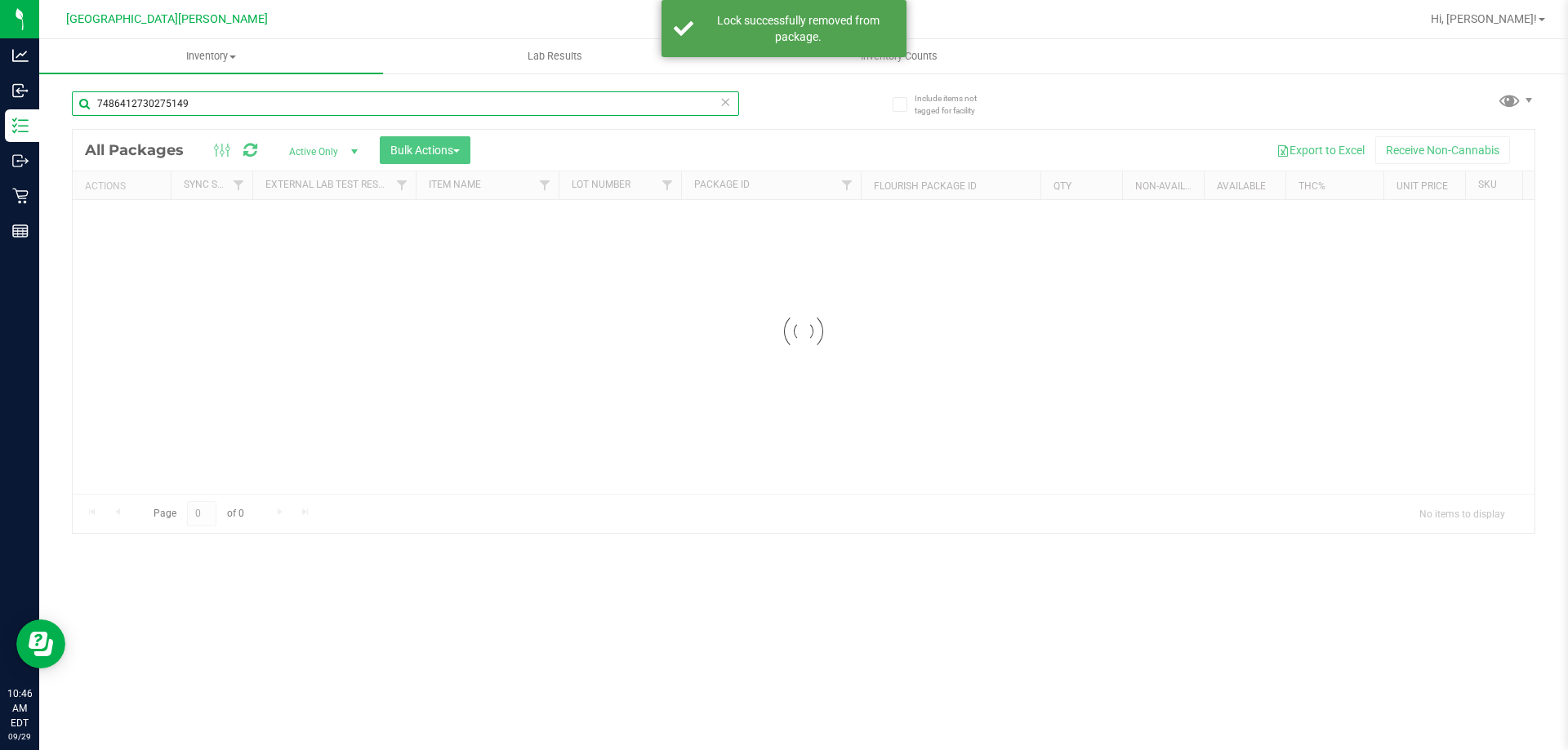
click at [215, 102] on input "7486412730275149" at bounding box center [405, 103] width 668 height 25
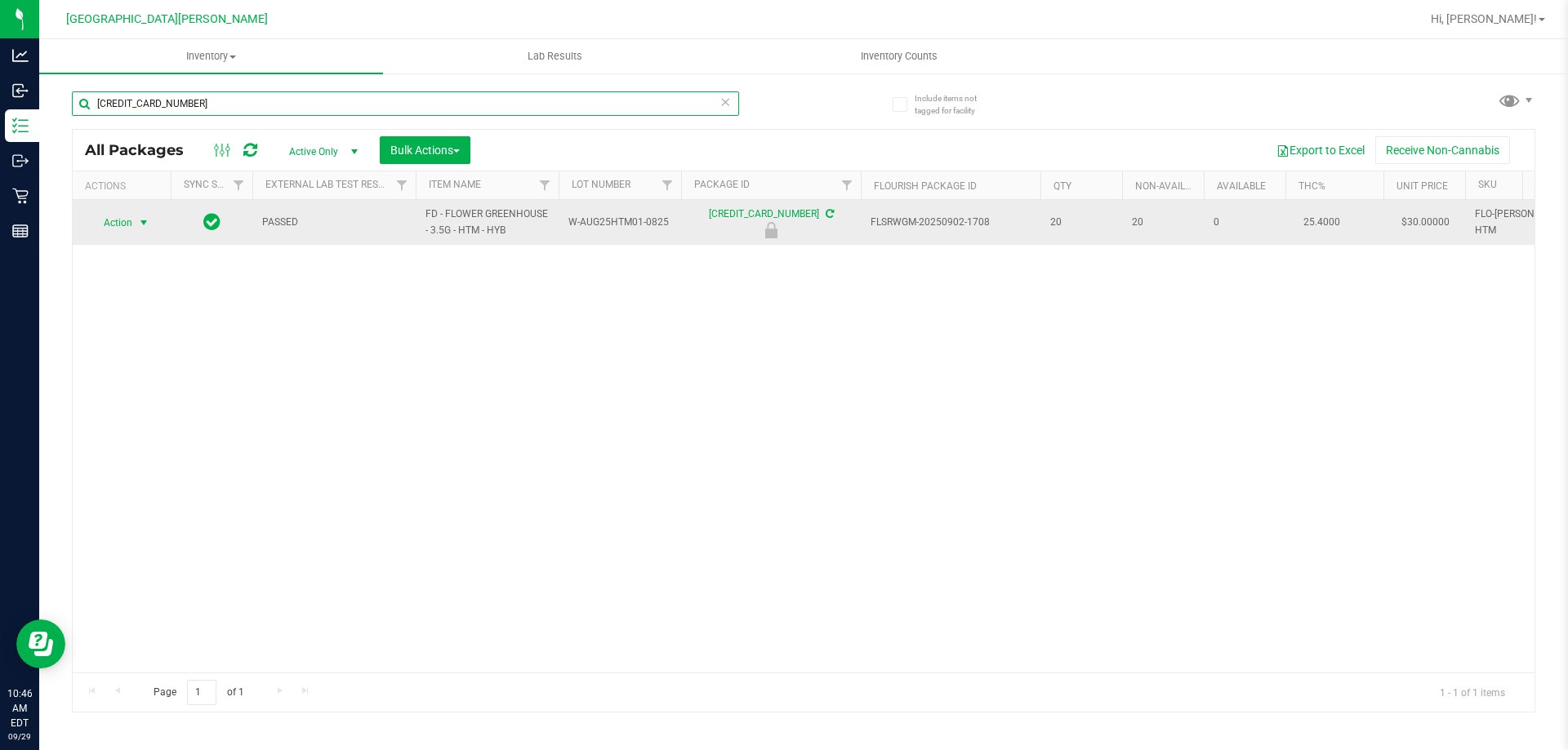
type input "3023420840230285"
click at [139, 219] on span "select" at bounding box center [143, 222] width 13 height 13
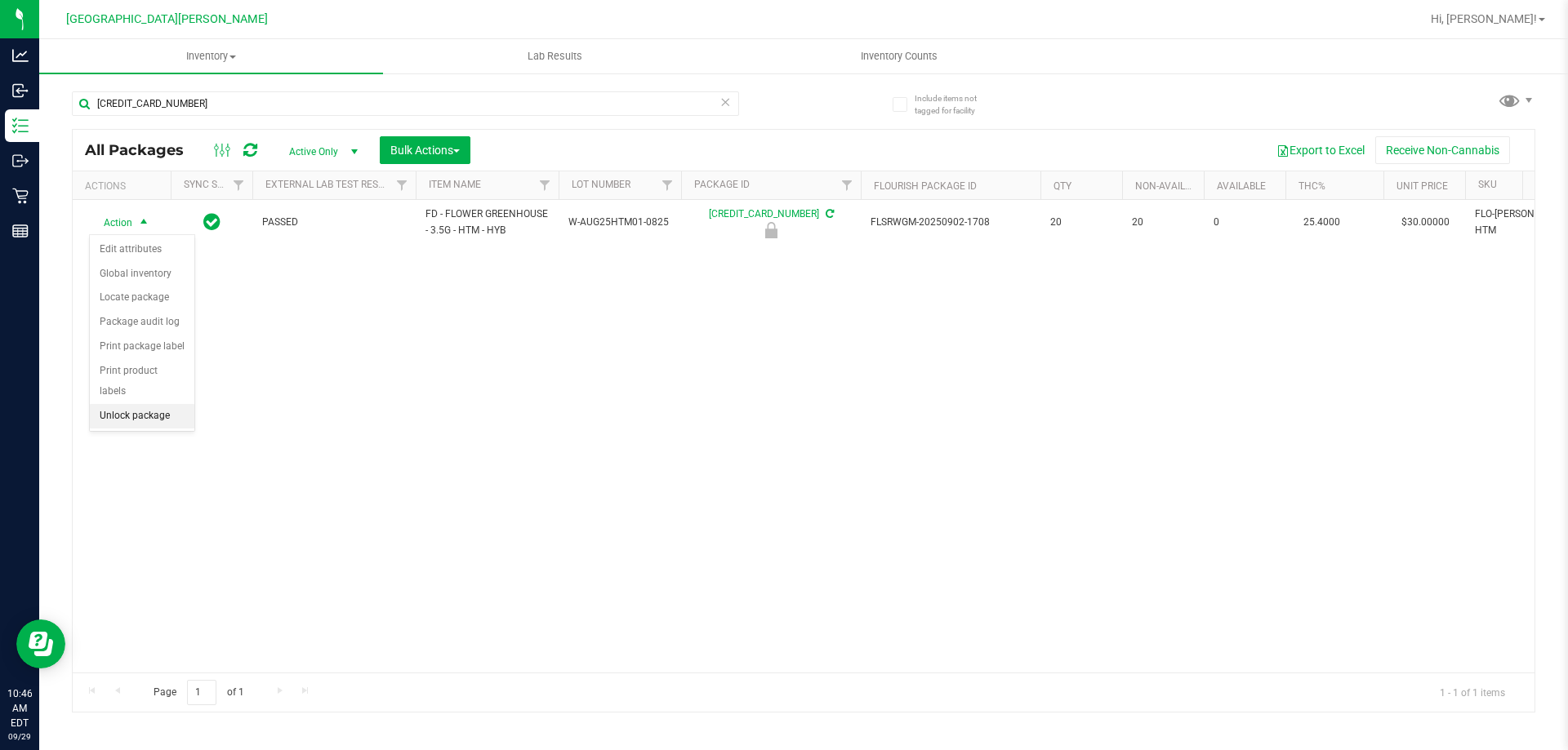
click at [119, 405] on li "Unlock package" at bounding box center [142, 416] width 105 height 25
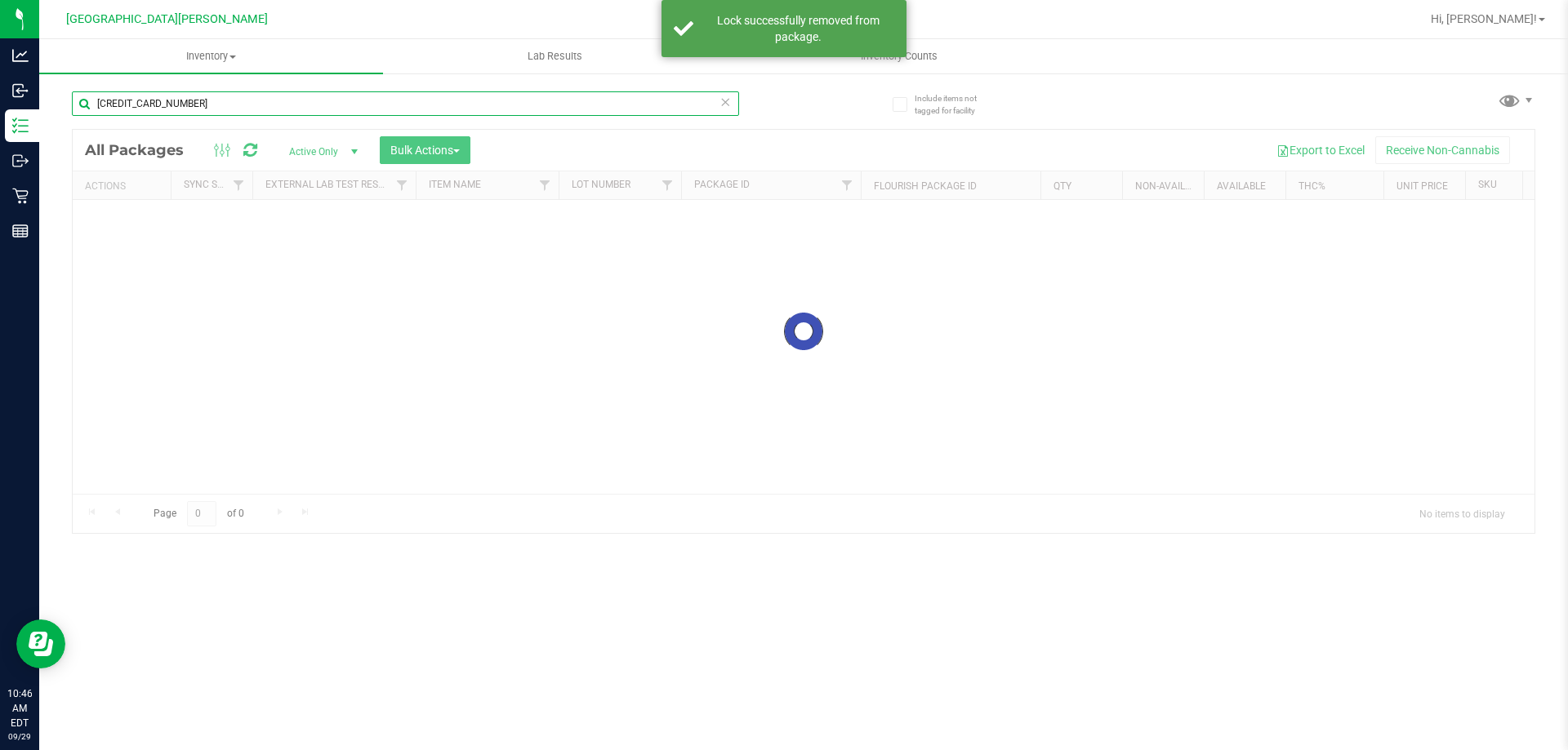
click at [211, 106] on input "3023420840230285" at bounding box center [405, 103] width 668 height 25
click at [211, 106] on div "Inventory All packages All inventory Waste log Create inventory Lab Results Inv…" at bounding box center [804, 394] width 1529 height 711
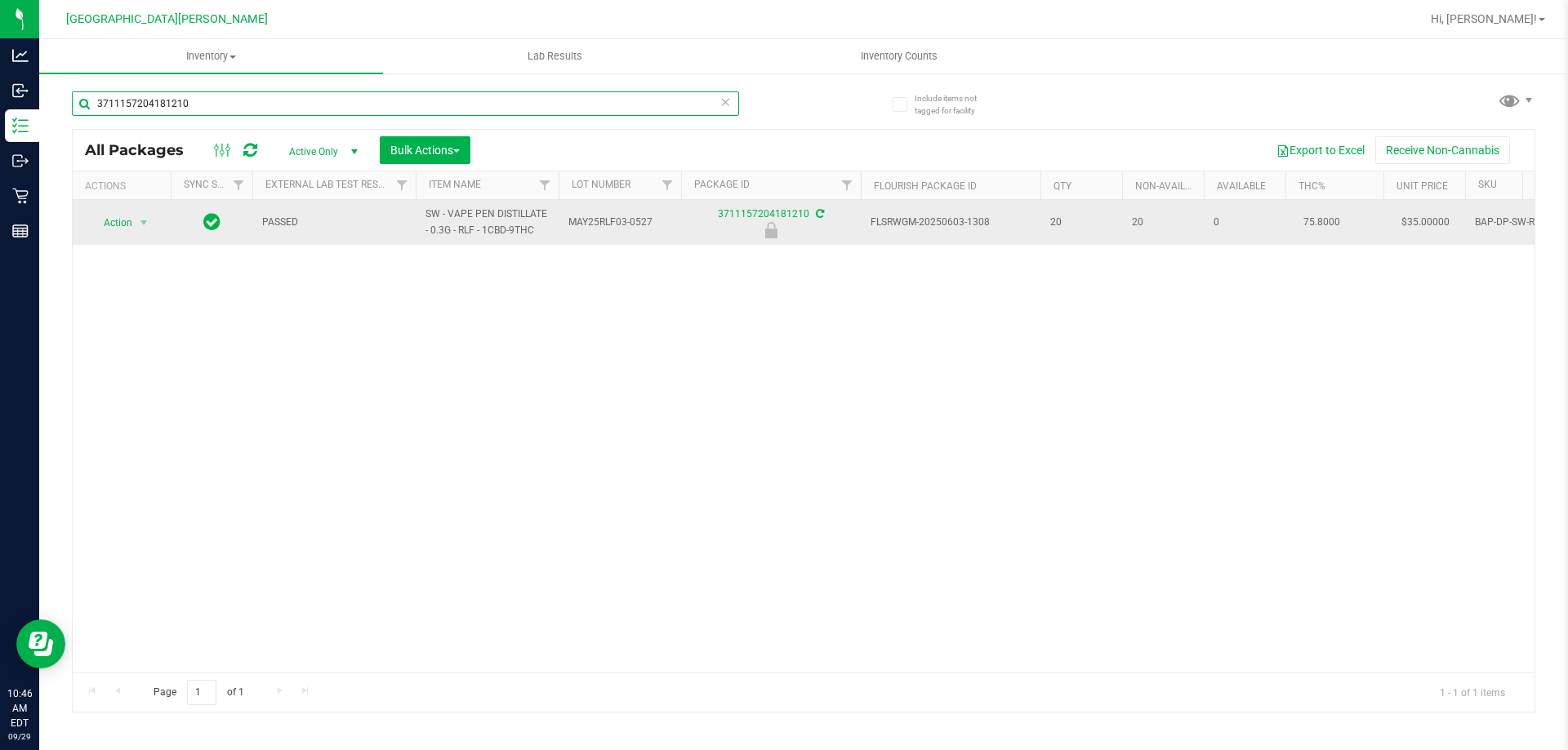
type input "3711157204181210"
click at [130, 223] on span "Action" at bounding box center [110, 222] width 44 height 23
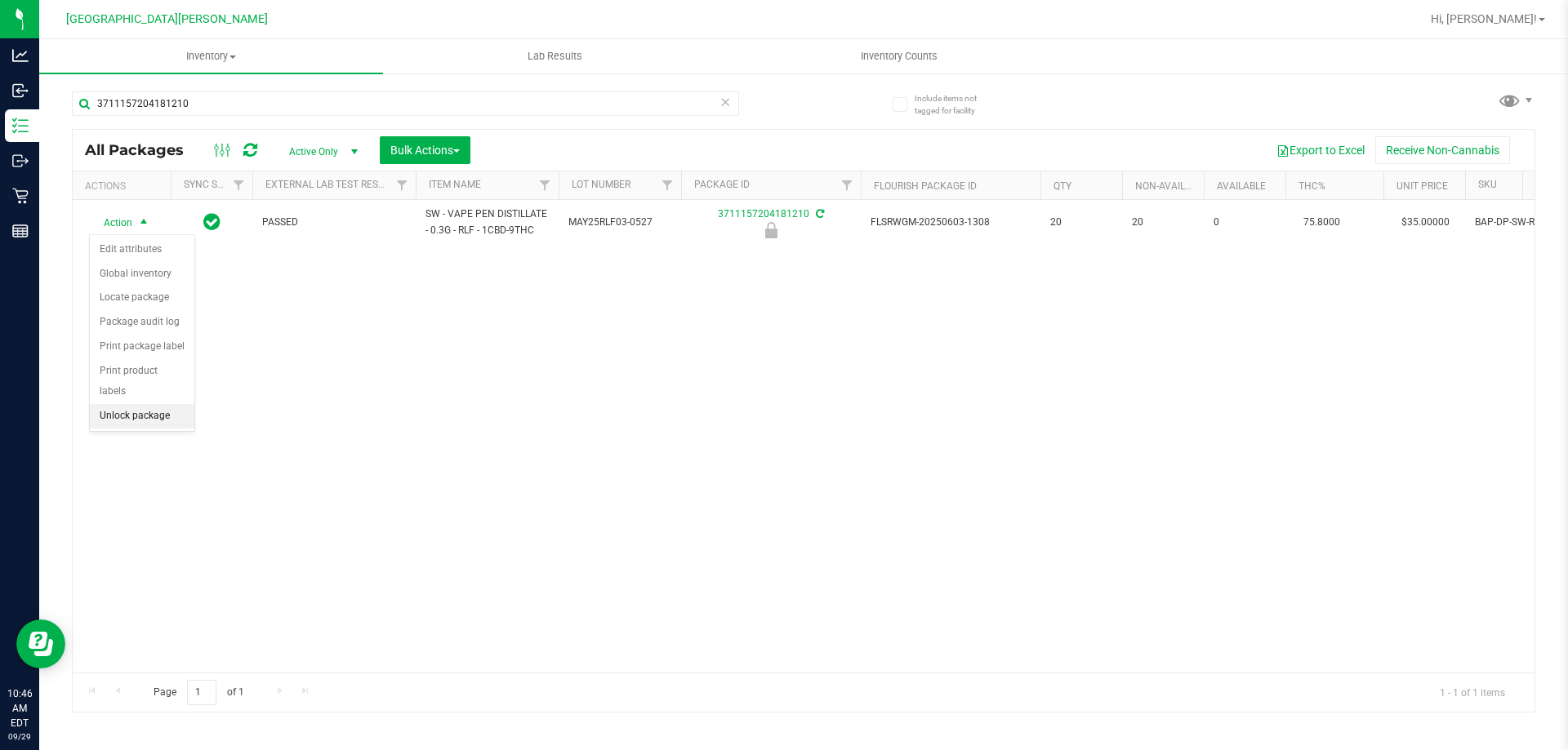
click at [136, 404] on li "Unlock package" at bounding box center [142, 416] width 105 height 25
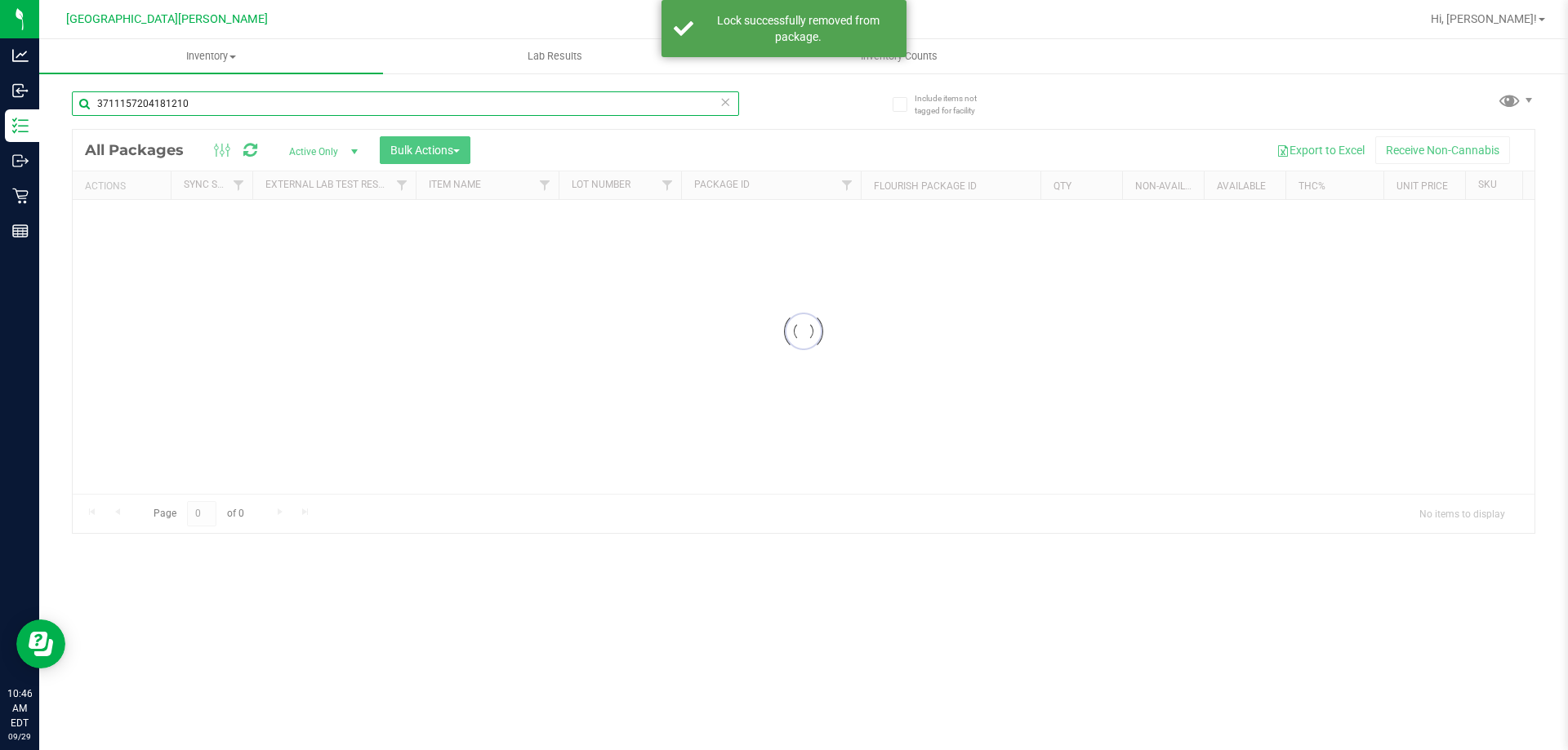
click at [199, 107] on input "3711157204181210" at bounding box center [405, 103] width 668 height 25
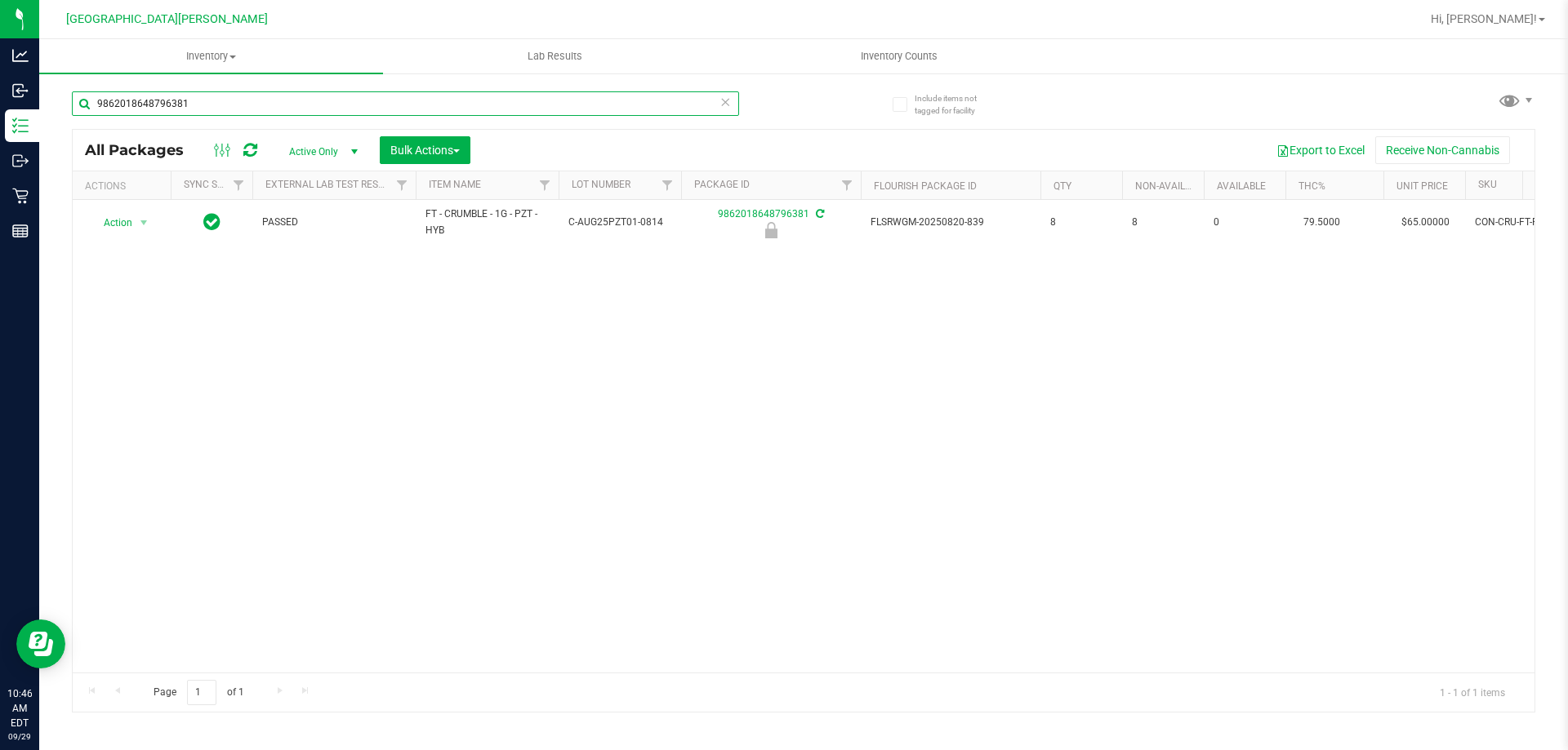
type input "9862018648796381"
drag, startPoint x: 140, startPoint y: 224, endPoint x: 140, endPoint y: 278, distance: 54.0
click at [140, 224] on span "select" at bounding box center [143, 222] width 13 height 13
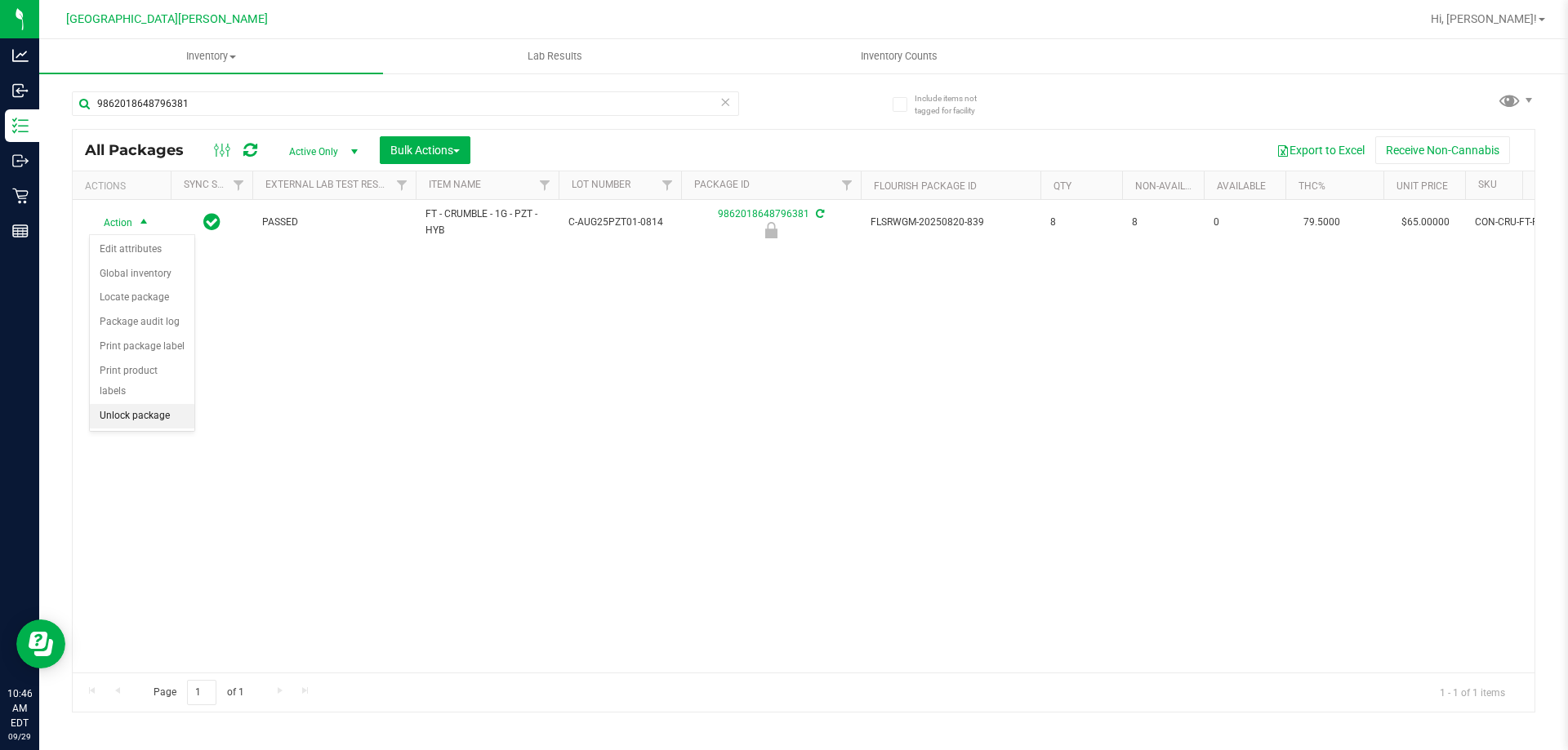
click at [116, 404] on li "Unlock package" at bounding box center [142, 416] width 105 height 25
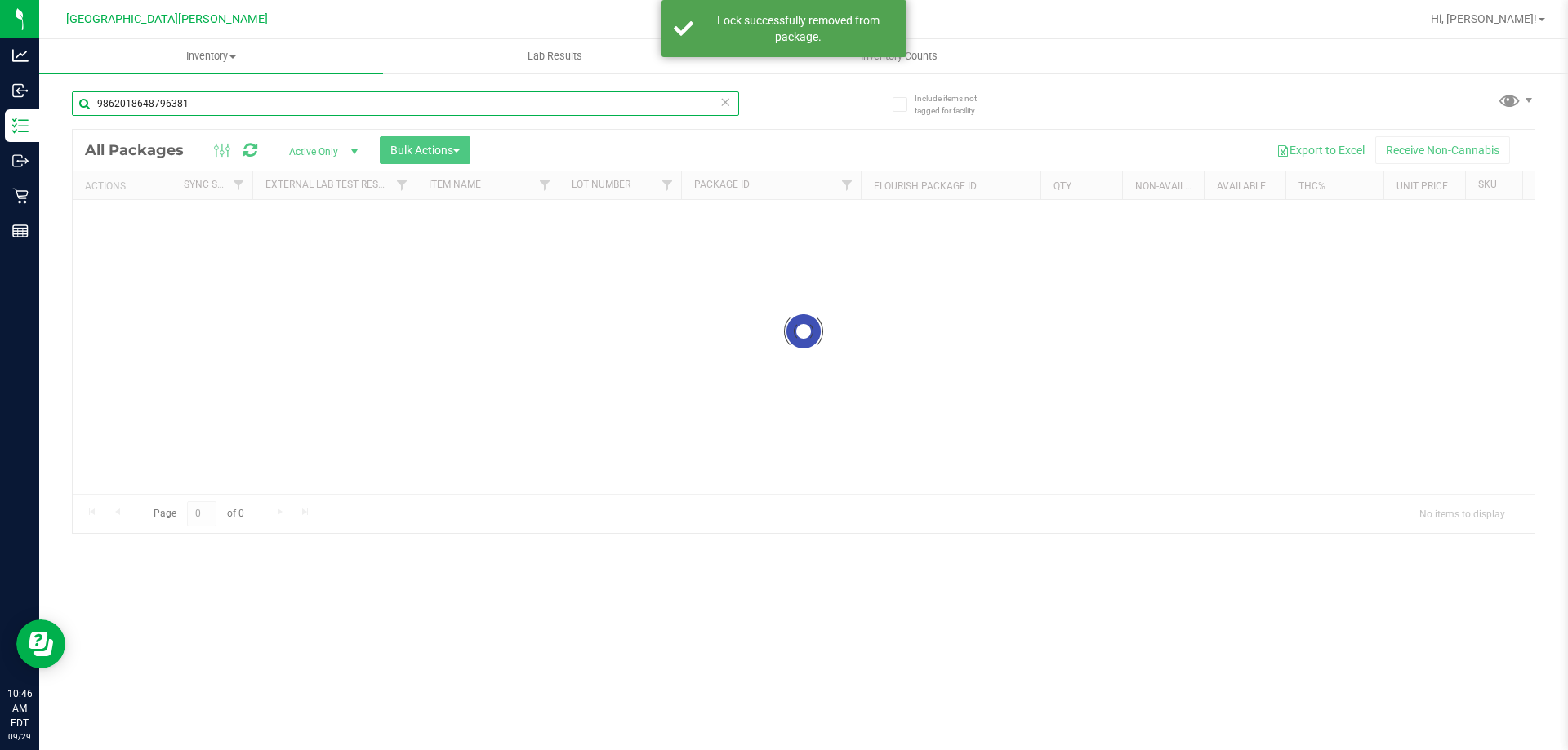
click at [200, 113] on input "9862018648796381" at bounding box center [405, 103] width 668 height 25
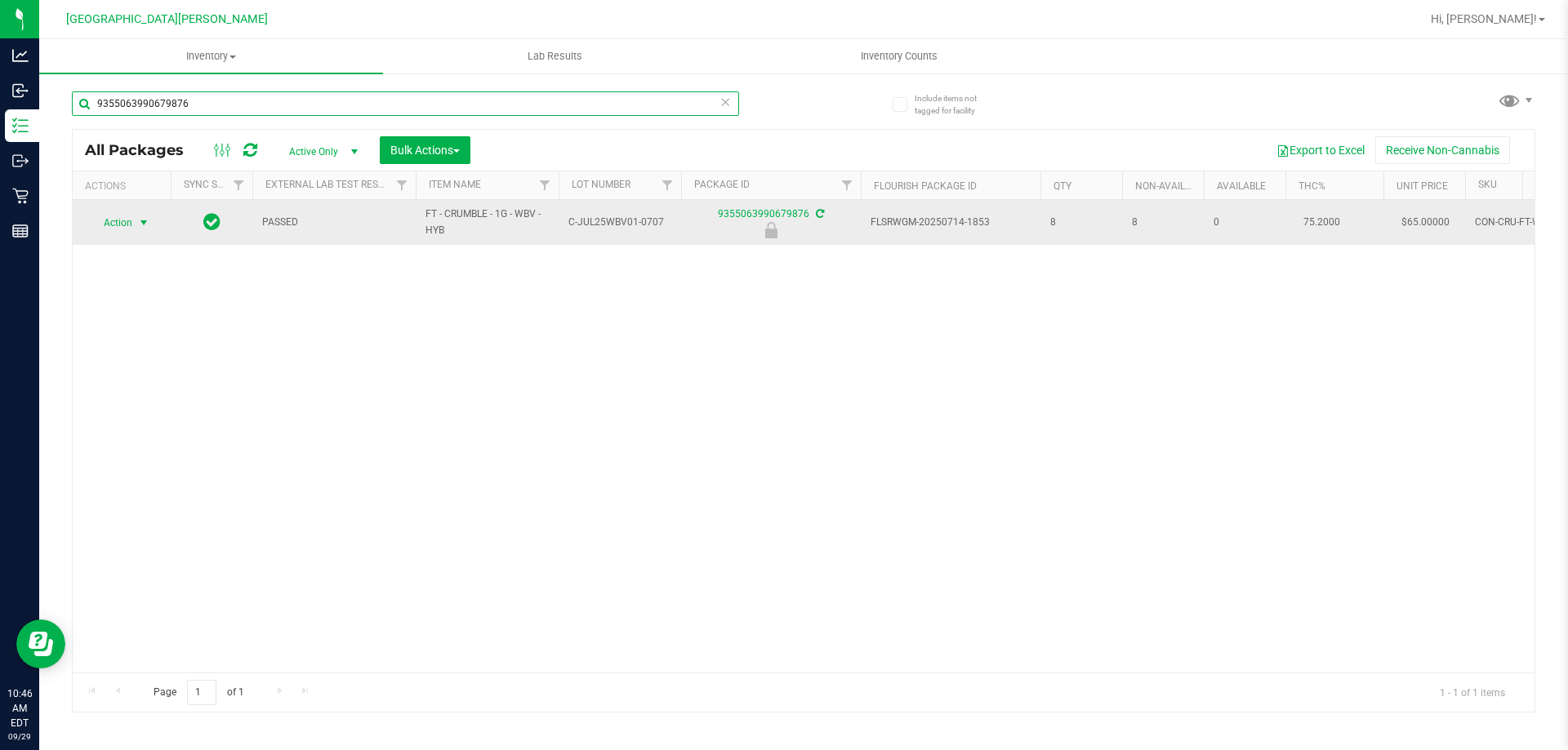
type input "9355063990679876"
click at [142, 229] on span "select" at bounding box center [143, 222] width 13 height 13
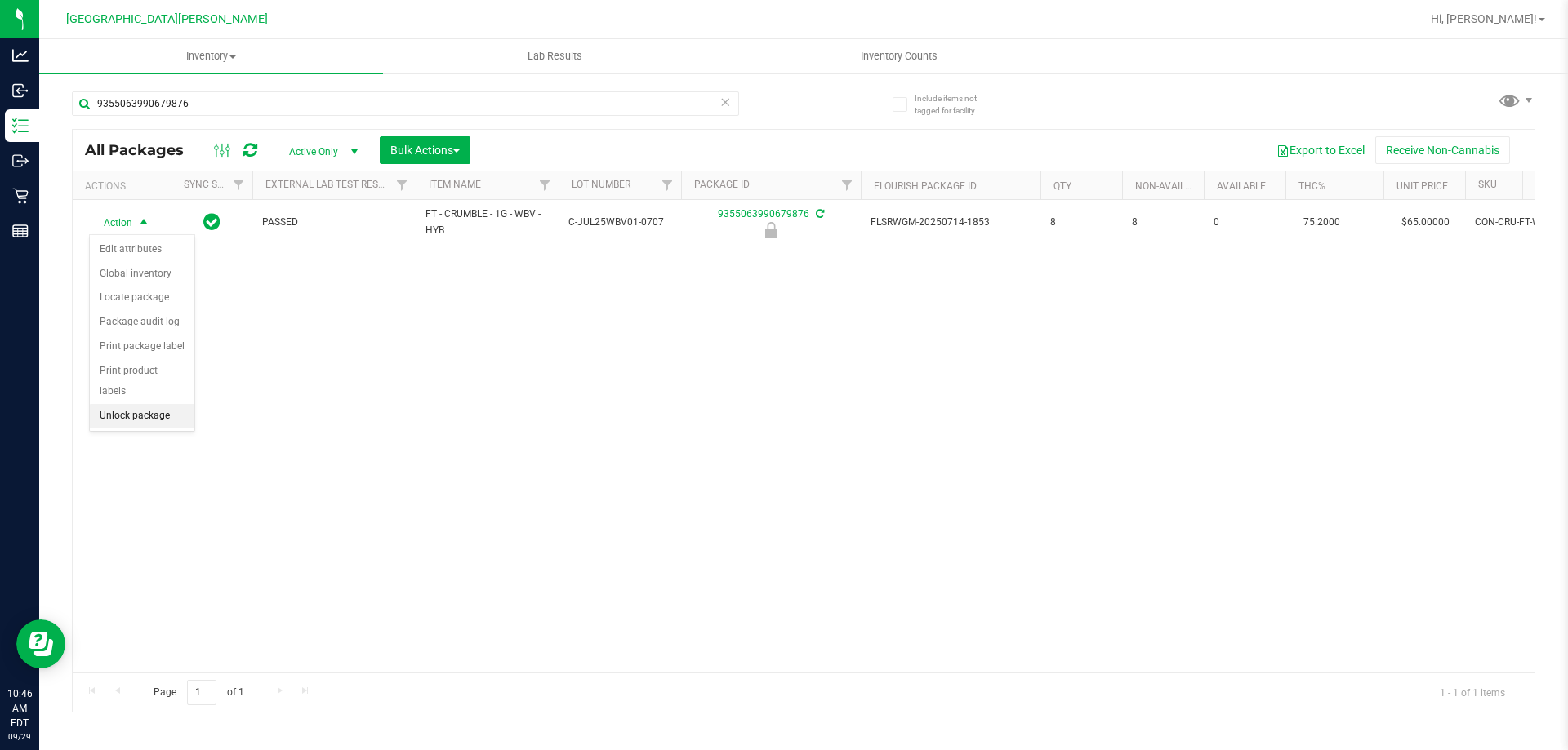
click at [139, 404] on li "Unlock package" at bounding box center [142, 416] width 105 height 25
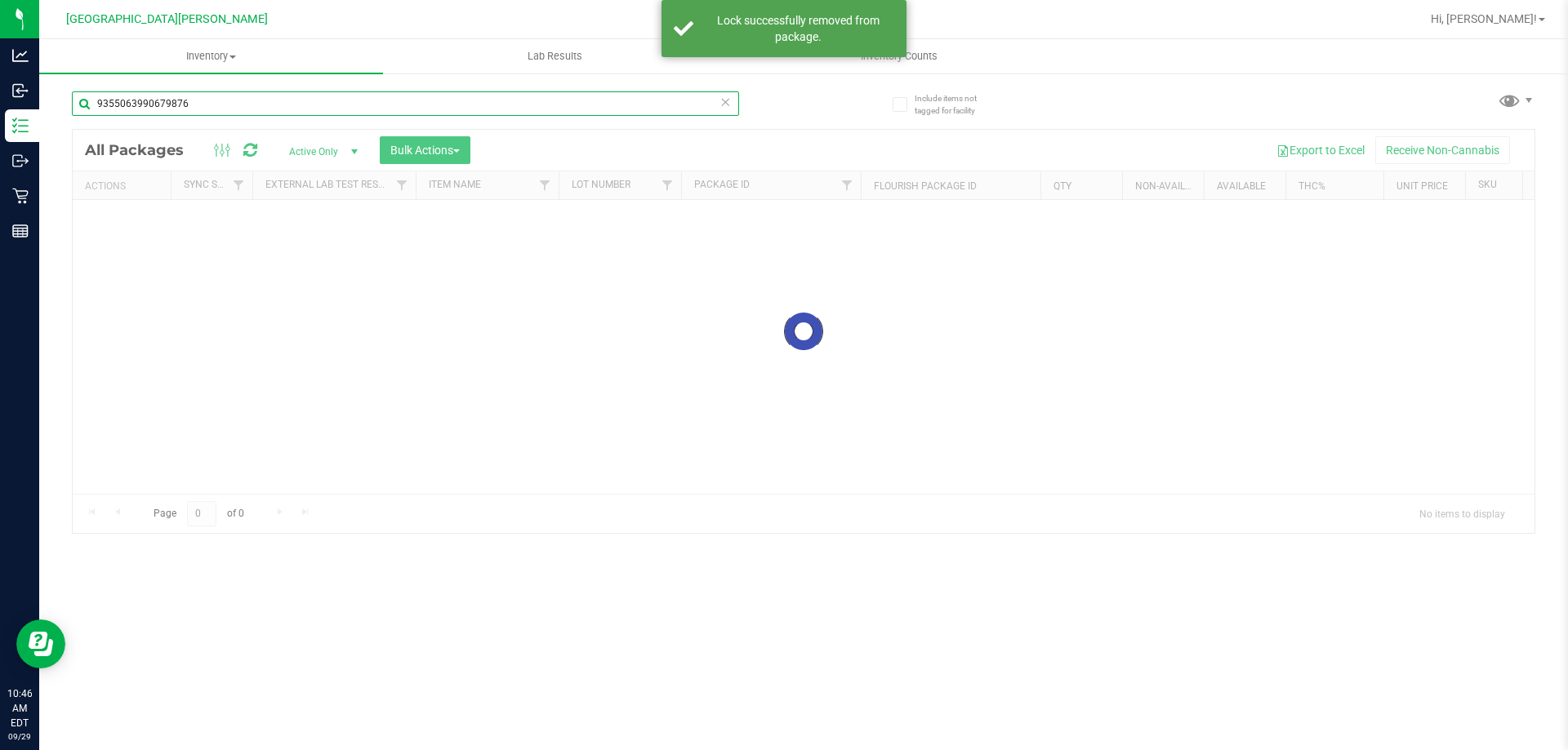
click at [225, 99] on input "9355063990679876" at bounding box center [405, 103] width 668 height 25
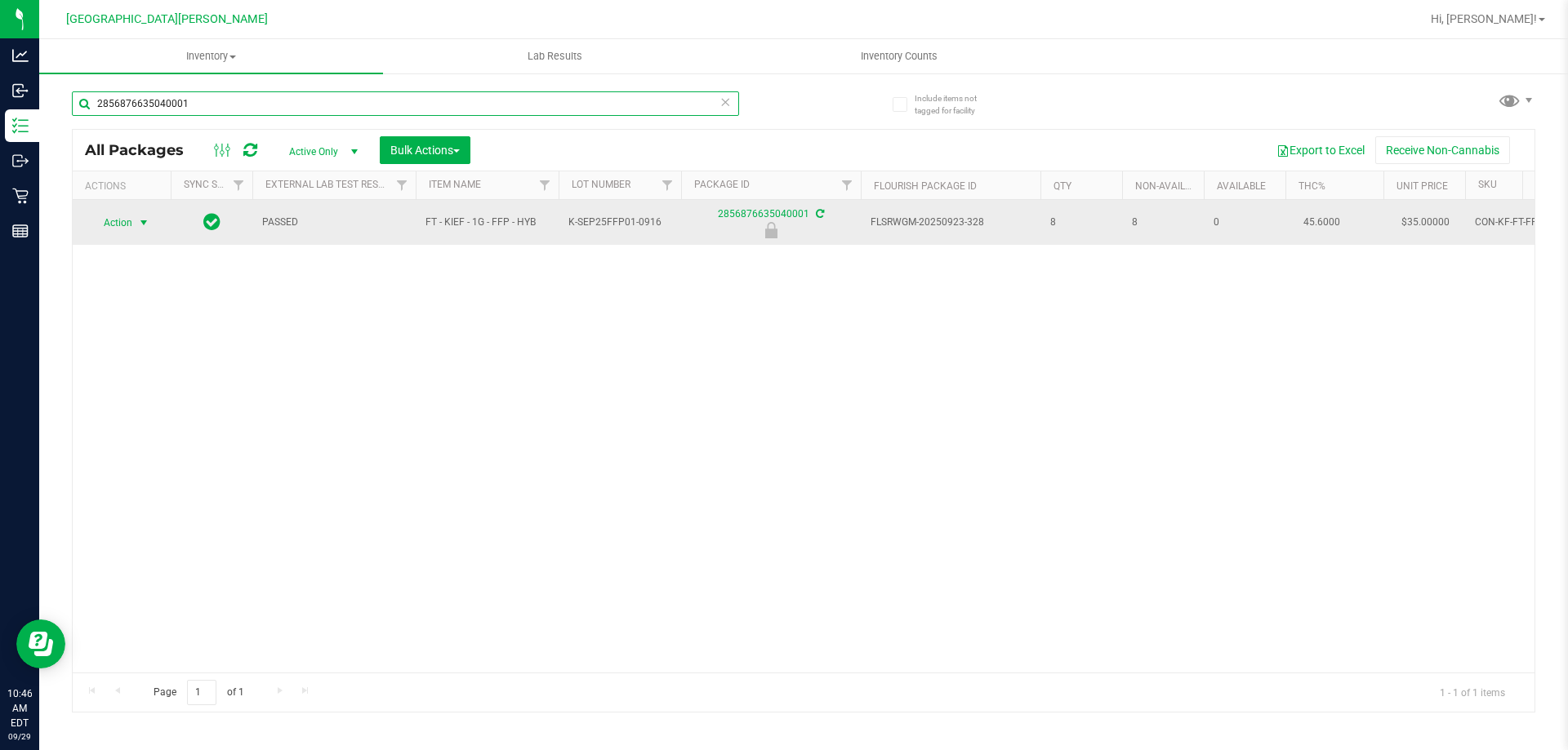
type input "2856876635040001"
click at [148, 226] on span "select" at bounding box center [143, 222] width 13 height 13
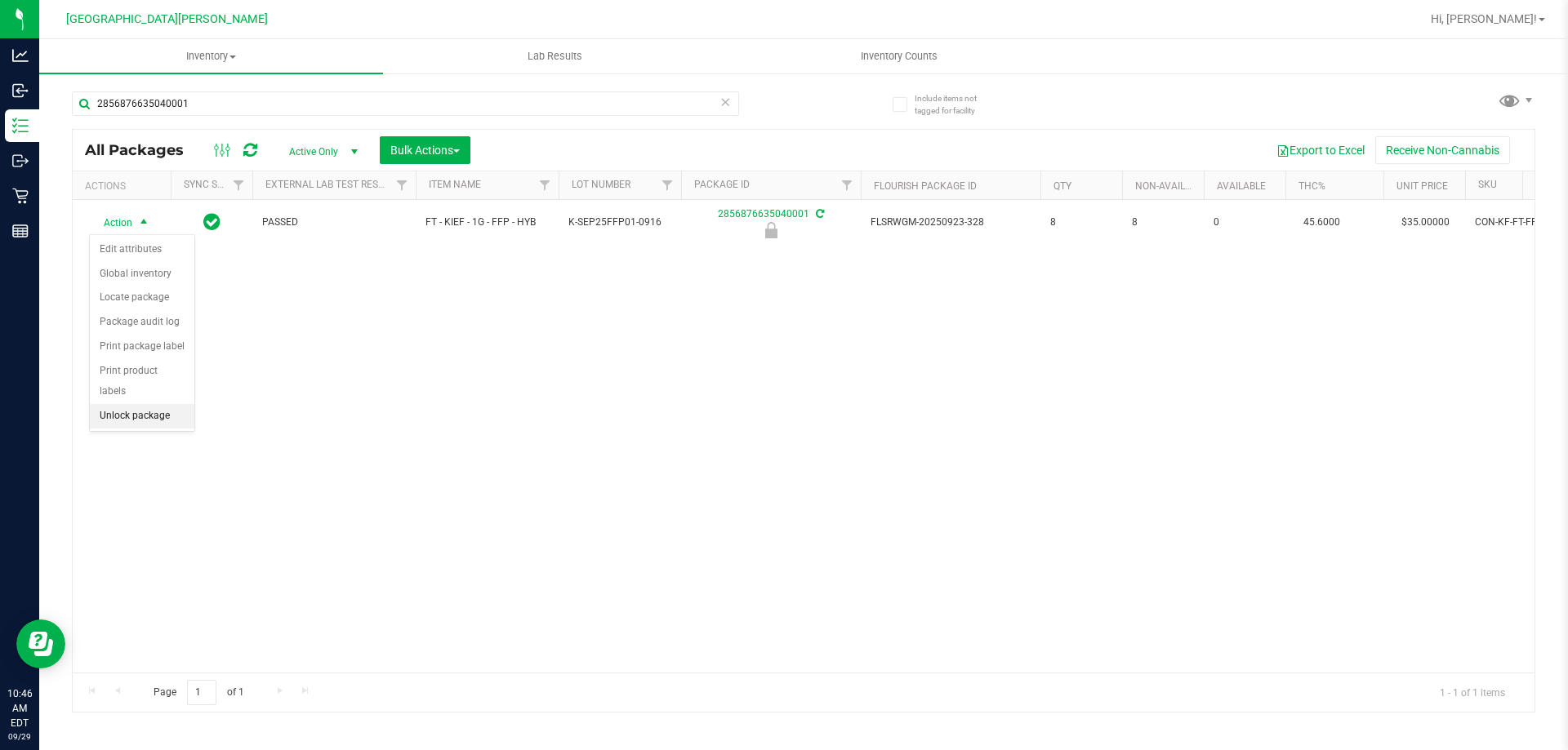
click at [140, 404] on li "Unlock package" at bounding box center [142, 416] width 105 height 25
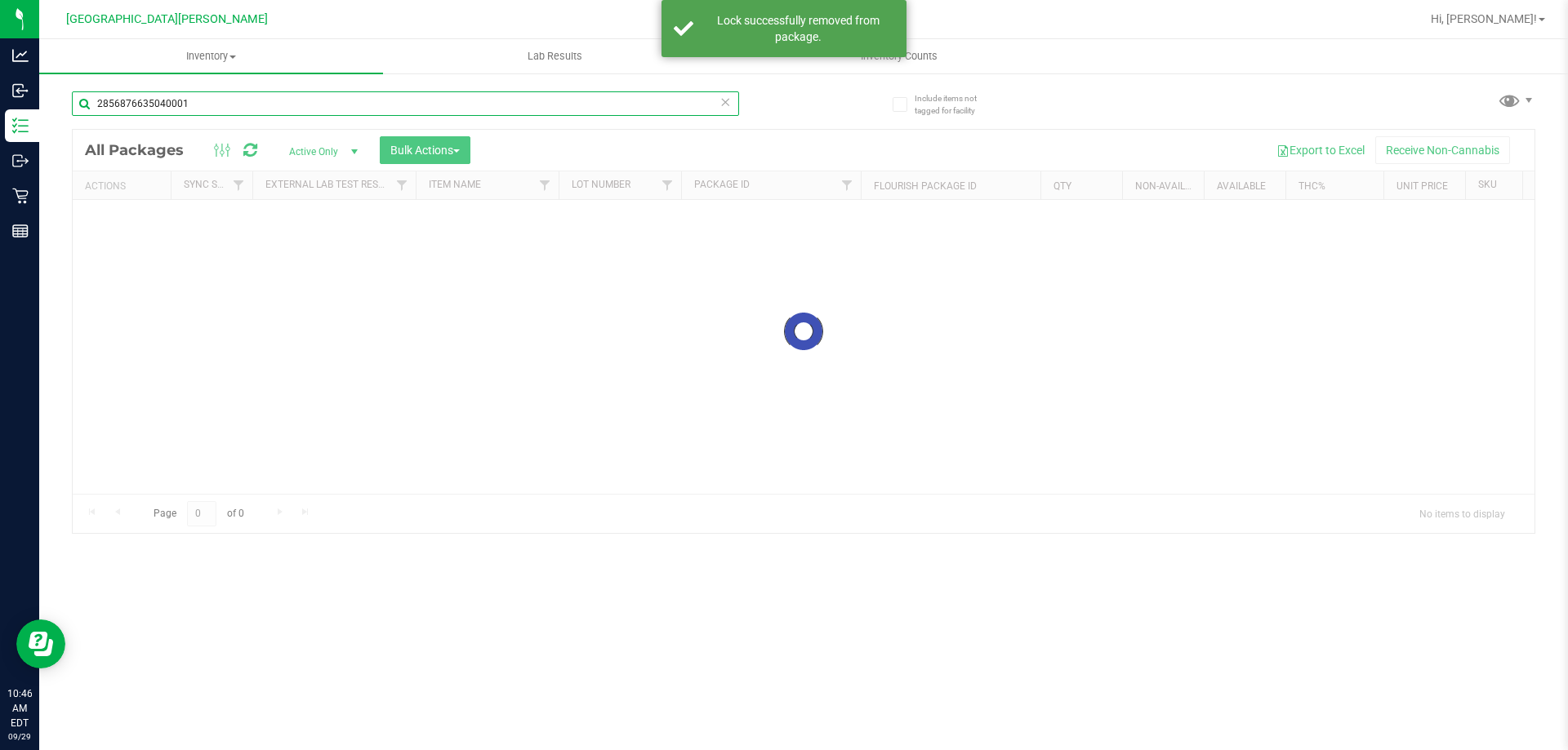
click at [212, 99] on input "2856876635040001" at bounding box center [405, 103] width 668 height 25
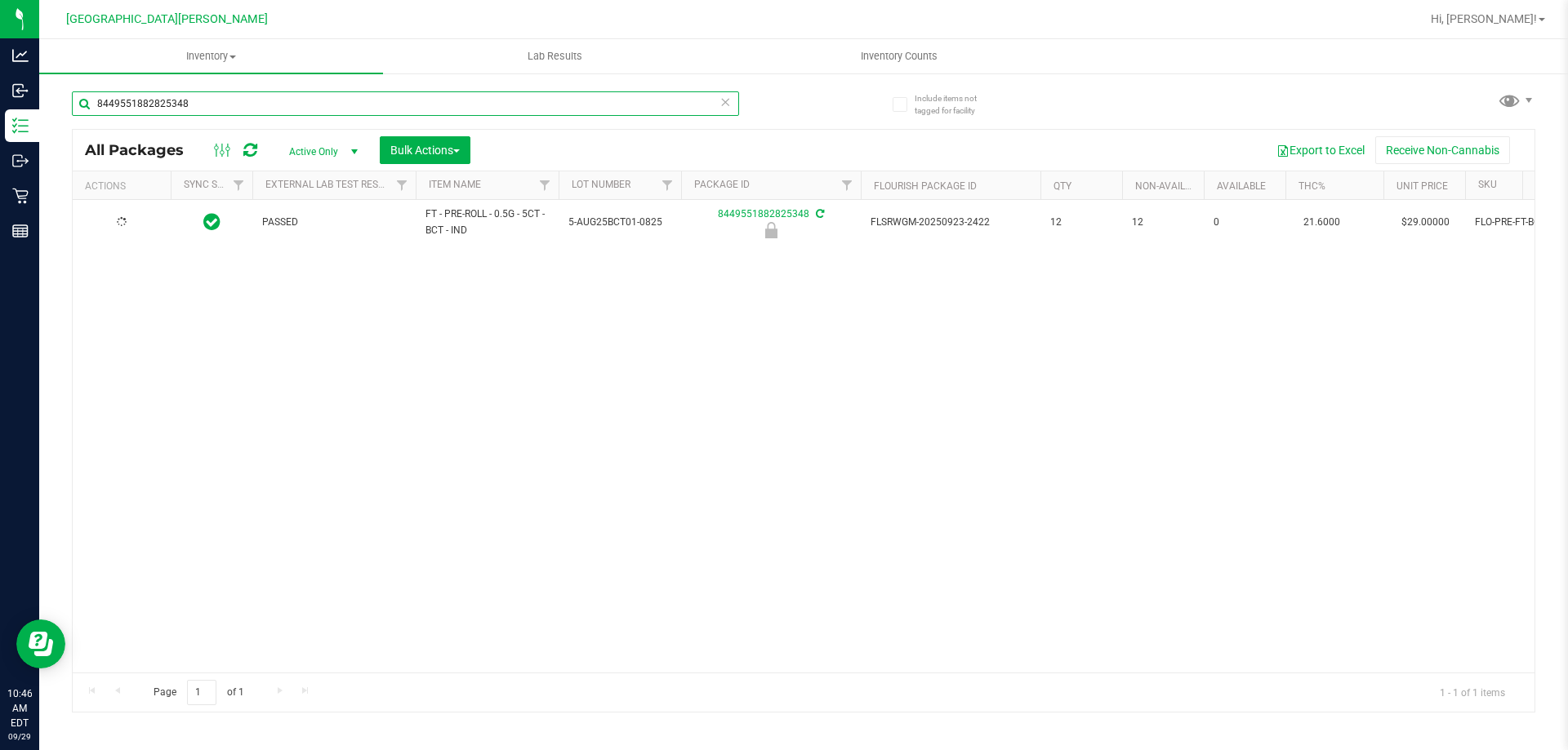
type input "8449551882825348"
click at [139, 224] on span "select" at bounding box center [143, 222] width 13 height 13
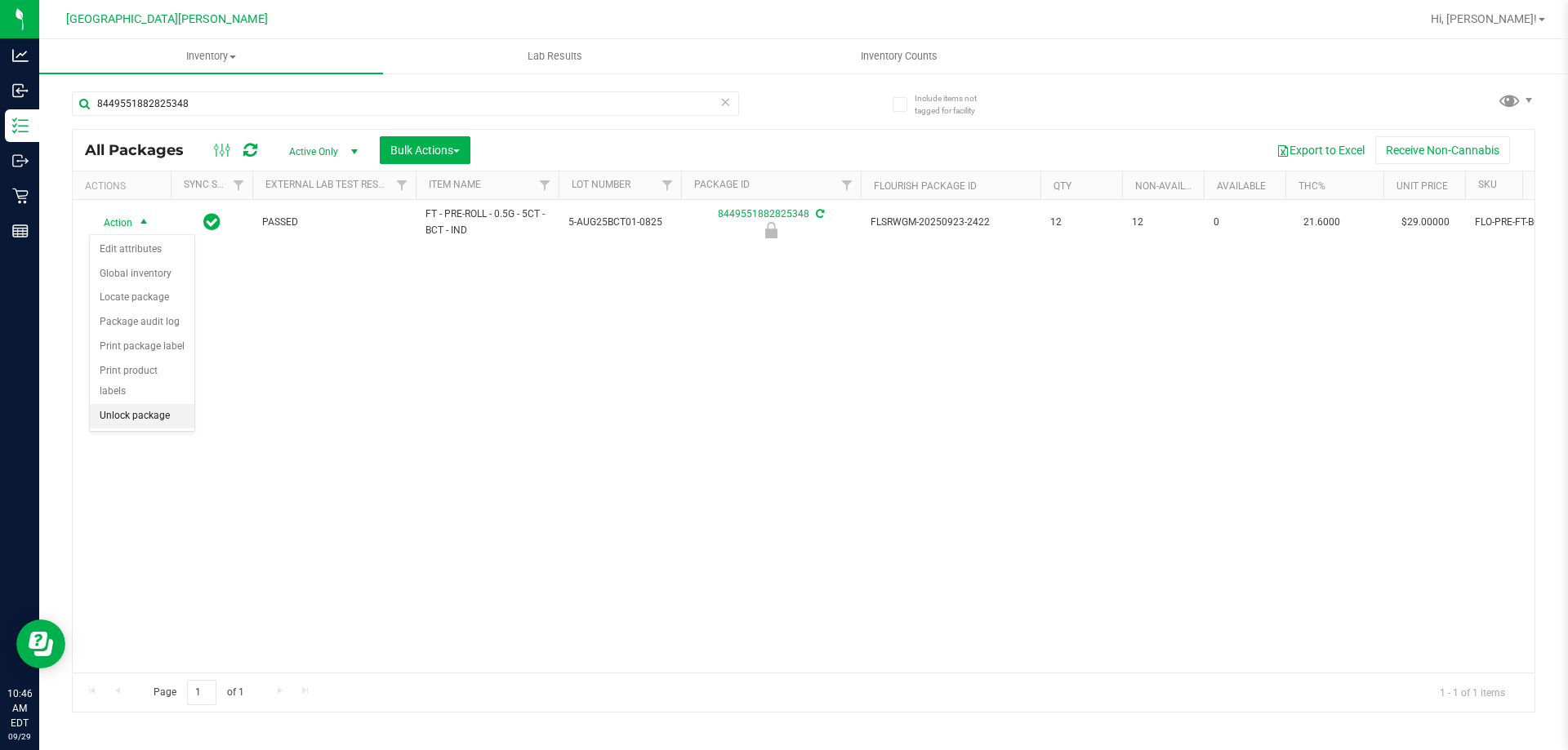
click at [121, 404] on li "Unlock package" at bounding box center [142, 416] width 105 height 25
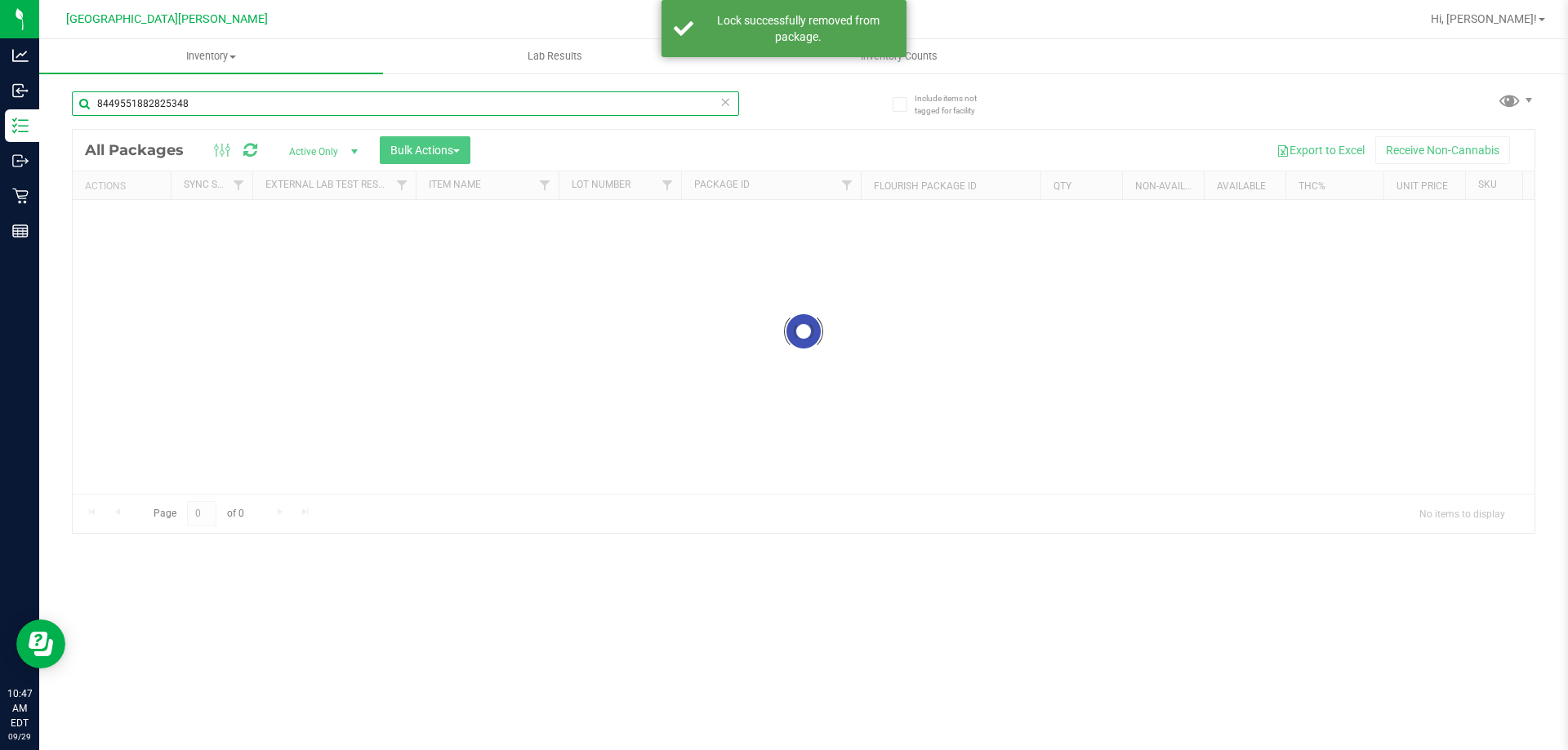
click at [233, 102] on input "8449551882825348" at bounding box center [405, 103] width 668 height 25
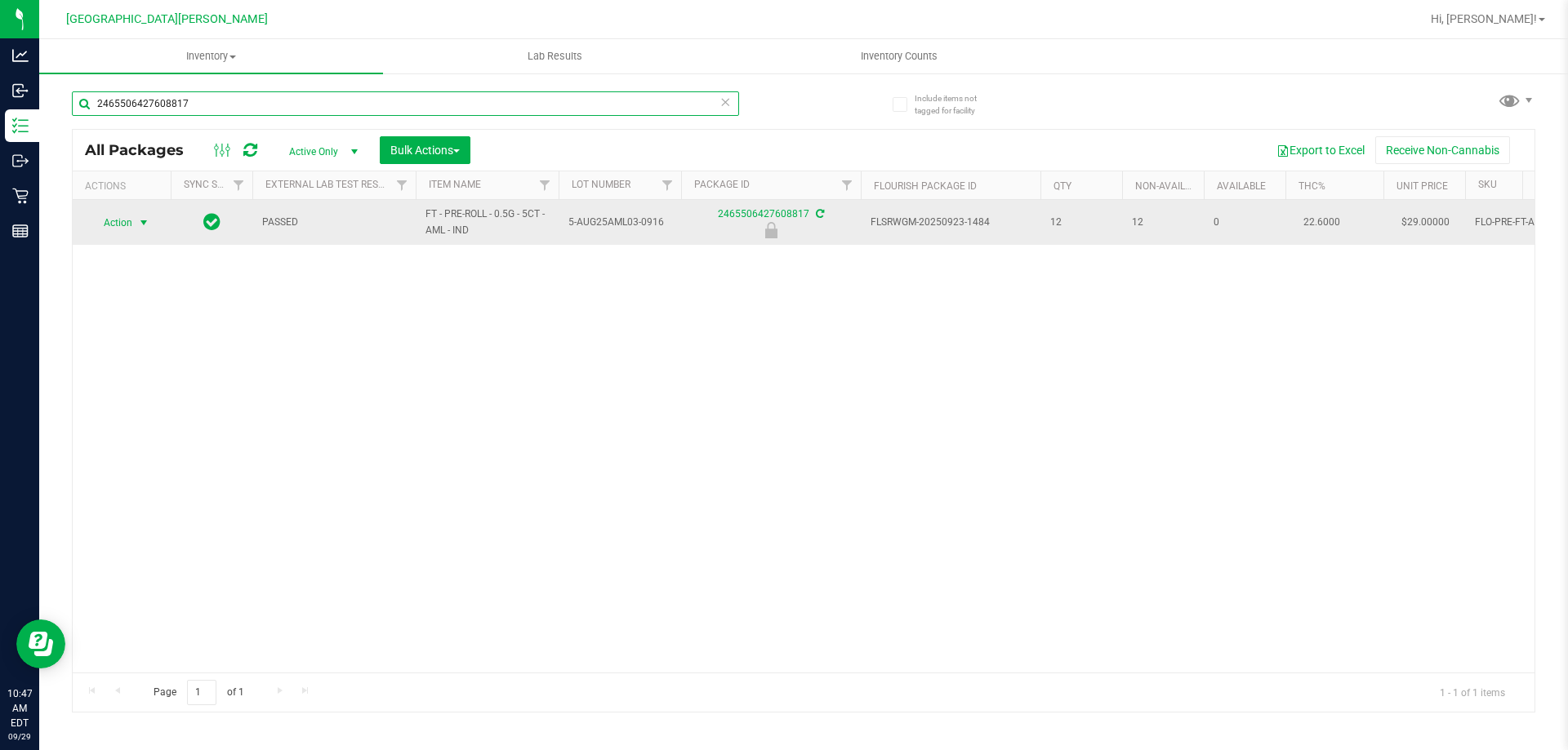
type input "2465506427608817"
click at [131, 220] on span "Action" at bounding box center [110, 222] width 44 height 23
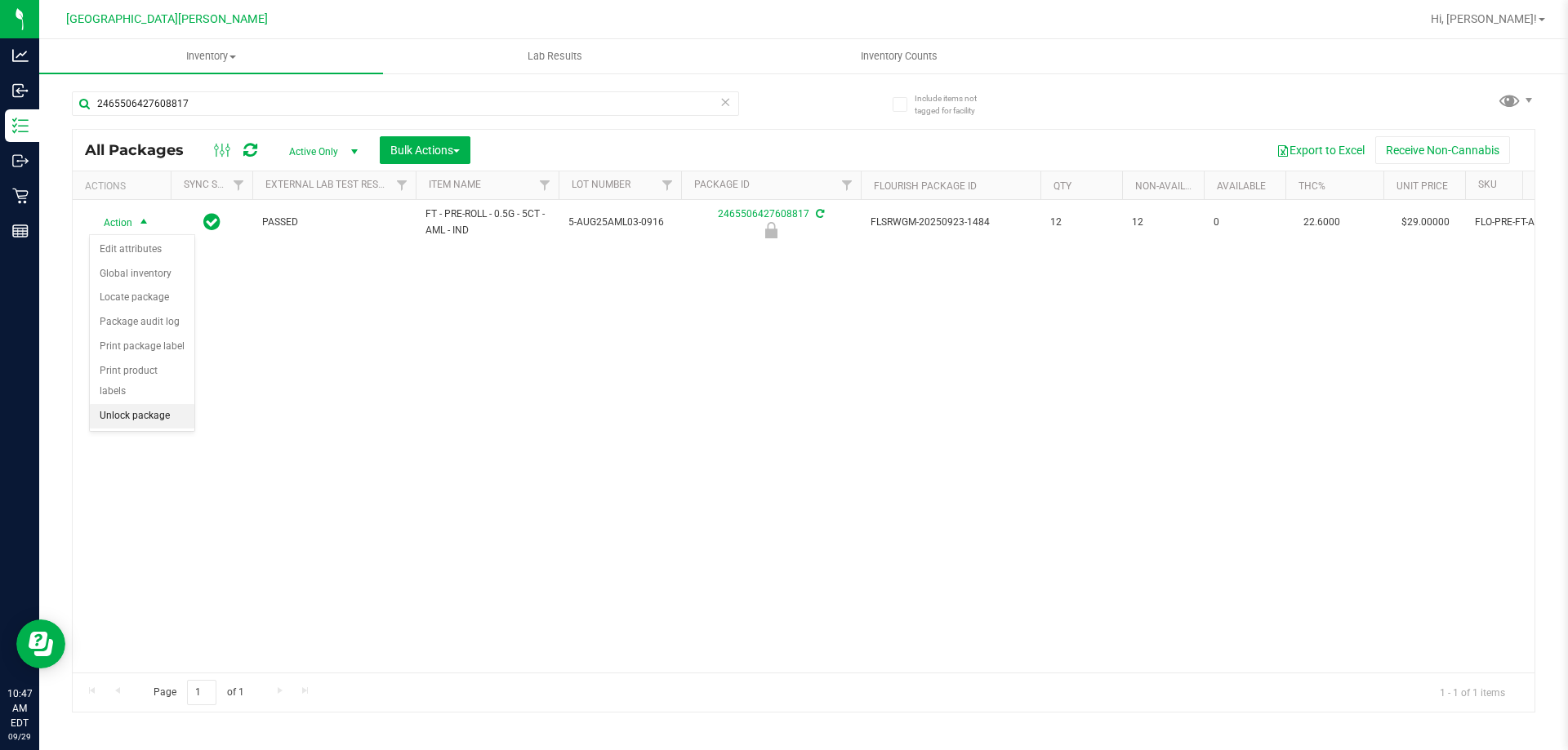
click at [150, 404] on li "Unlock package" at bounding box center [142, 416] width 105 height 25
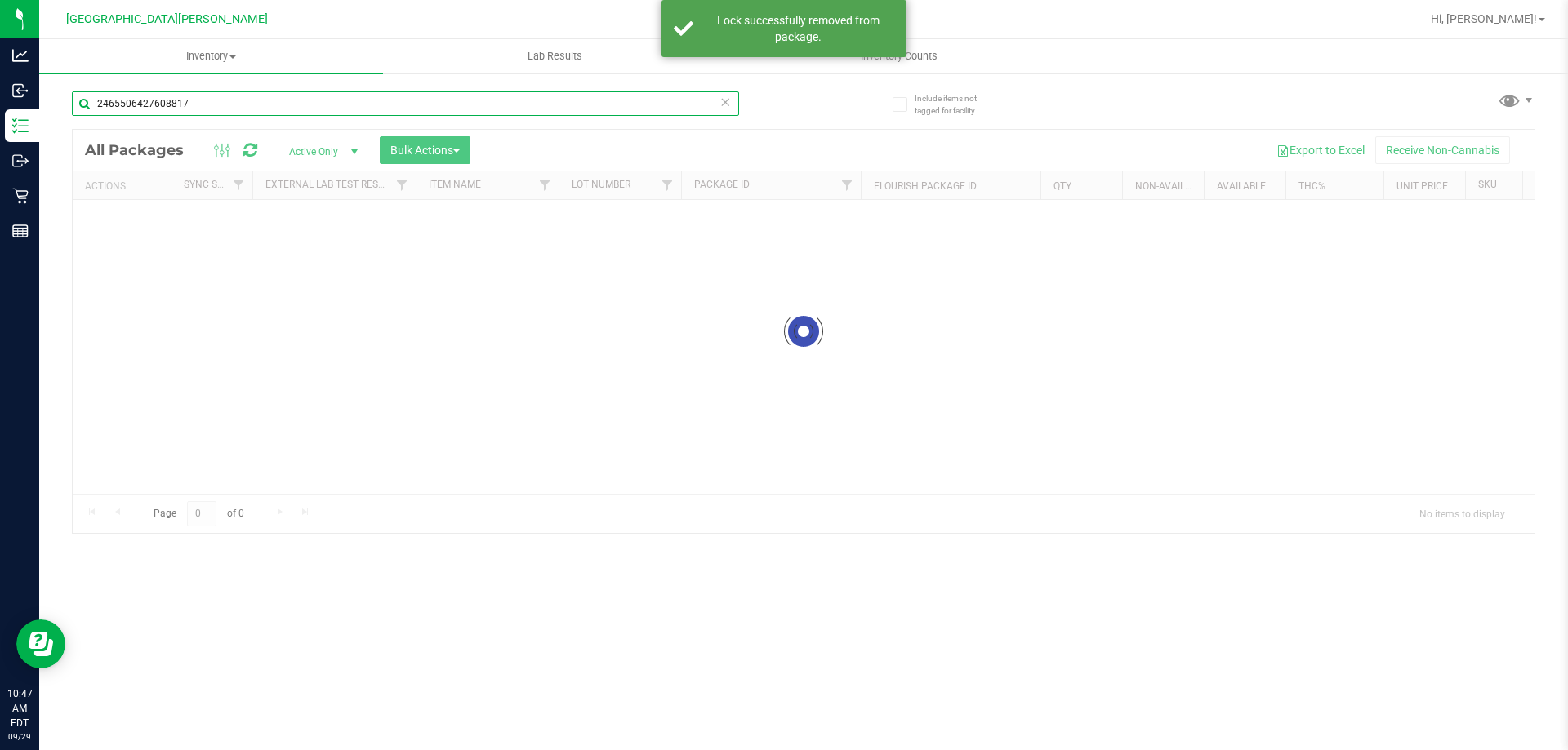
click at [228, 107] on input "2465506427608817" at bounding box center [405, 103] width 668 height 25
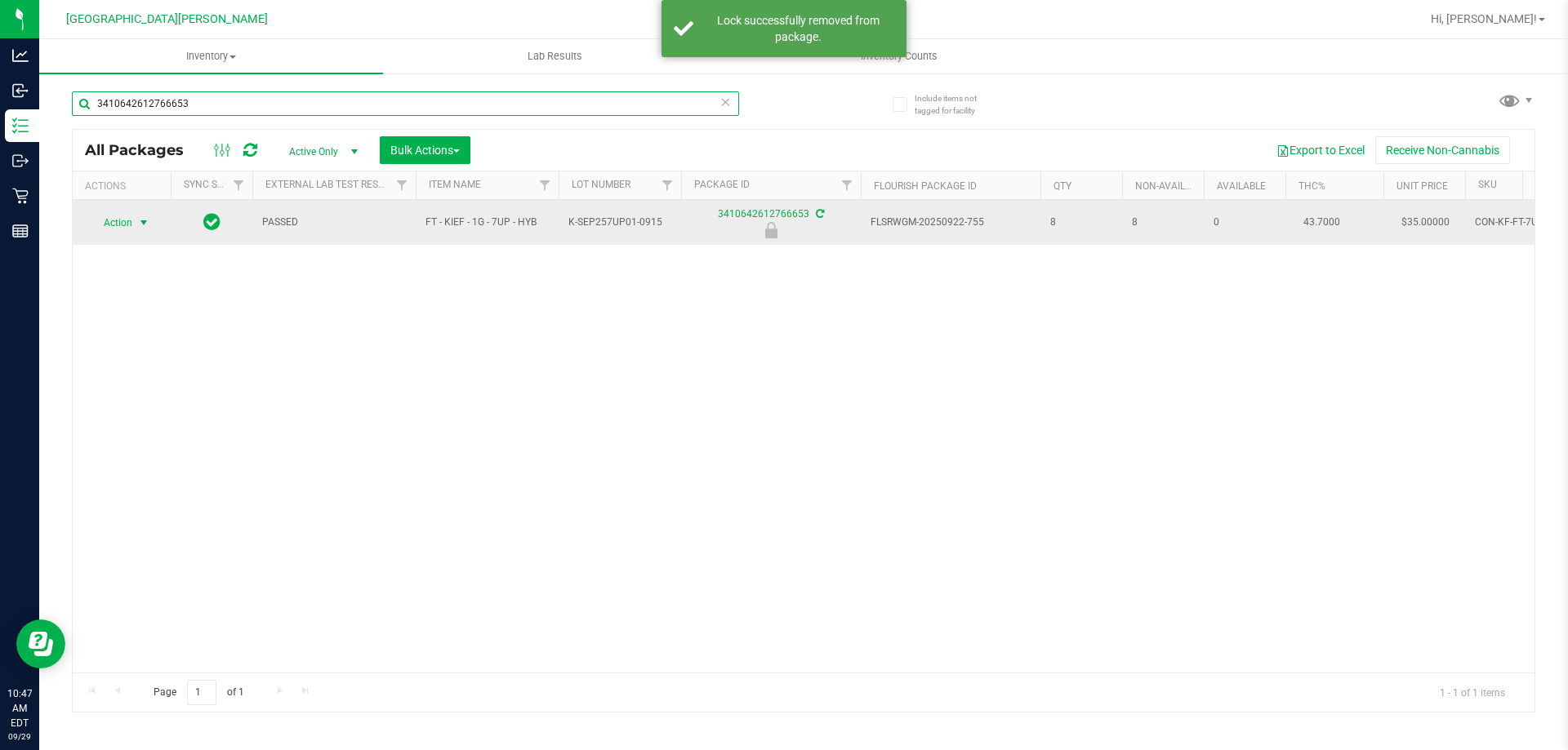
type input "3410642612766653"
click at [144, 224] on span "select" at bounding box center [143, 222] width 13 height 13
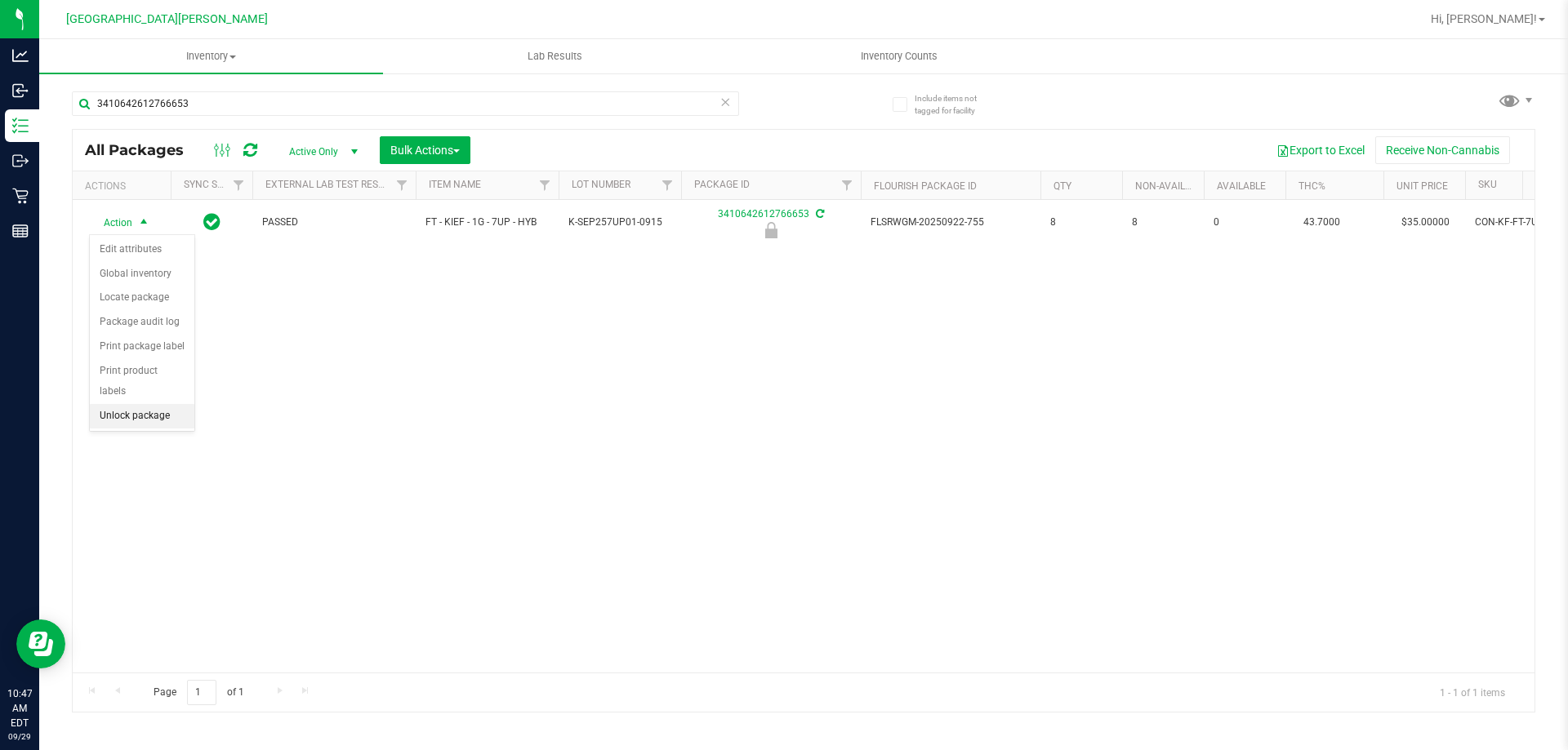
click at [145, 404] on li "Unlock package" at bounding box center [142, 416] width 105 height 25
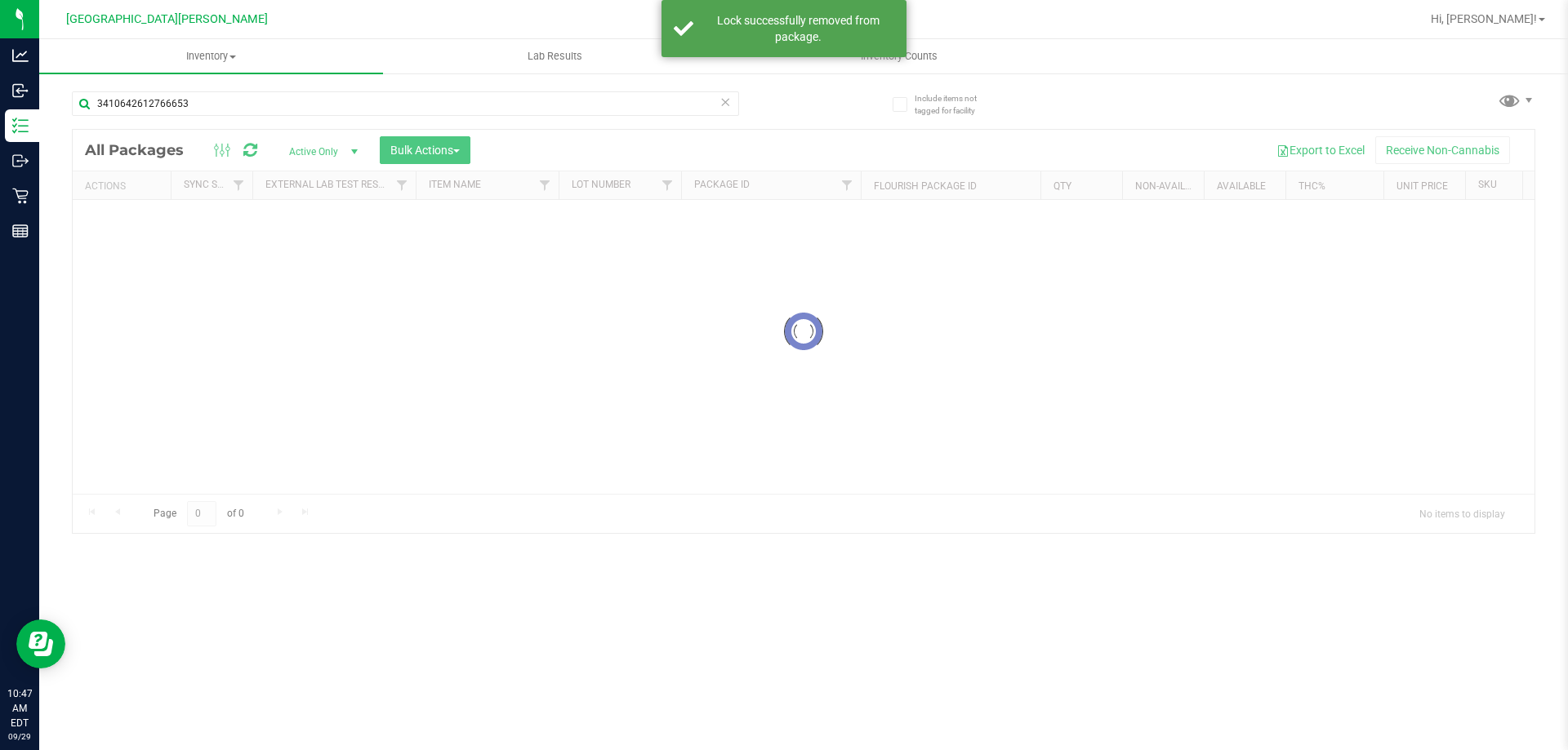
click at [249, 106] on input "3410642612766653" at bounding box center [405, 103] width 668 height 25
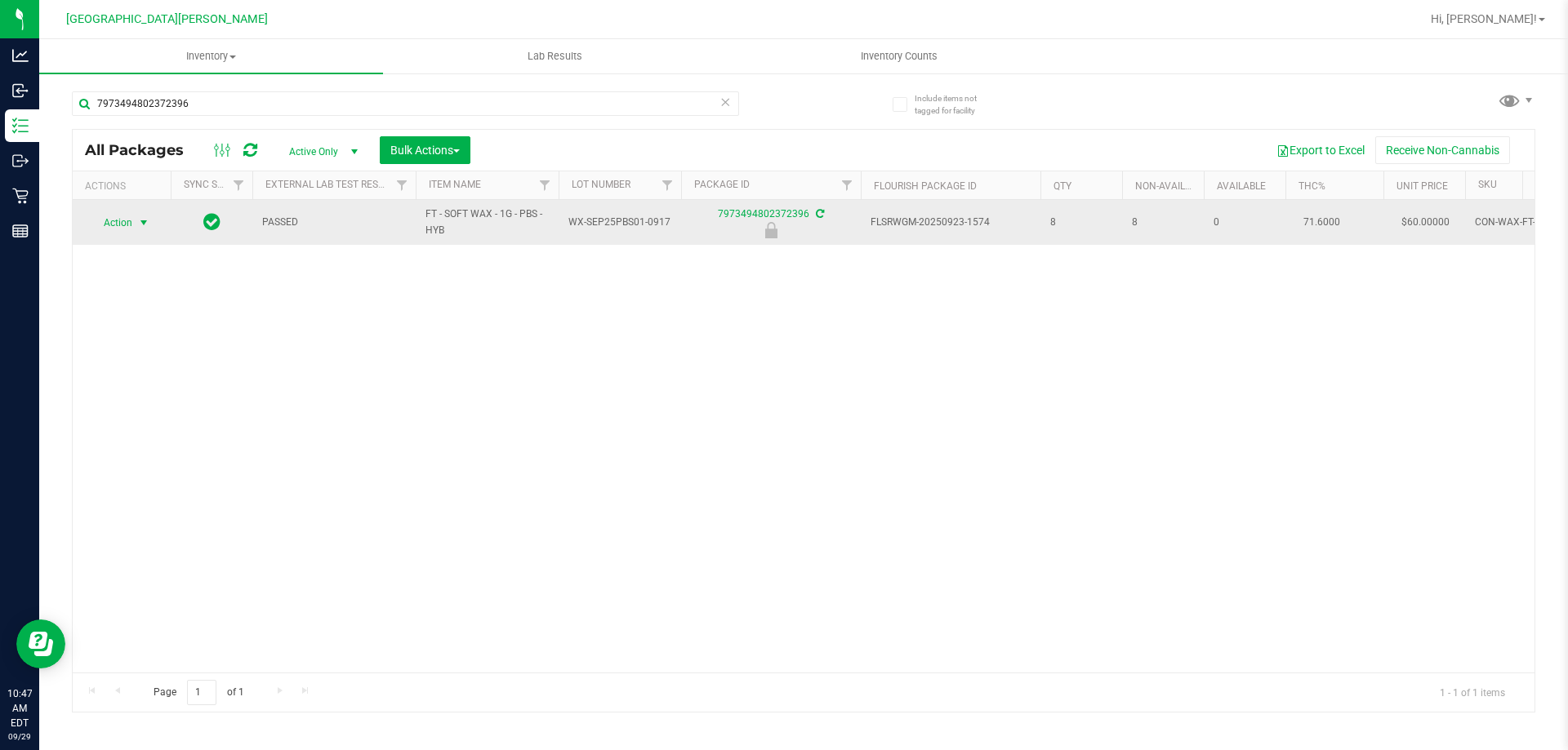
type input "7973494802372396"
click at [139, 222] on span "select" at bounding box center [143, 222] width 13 height 13
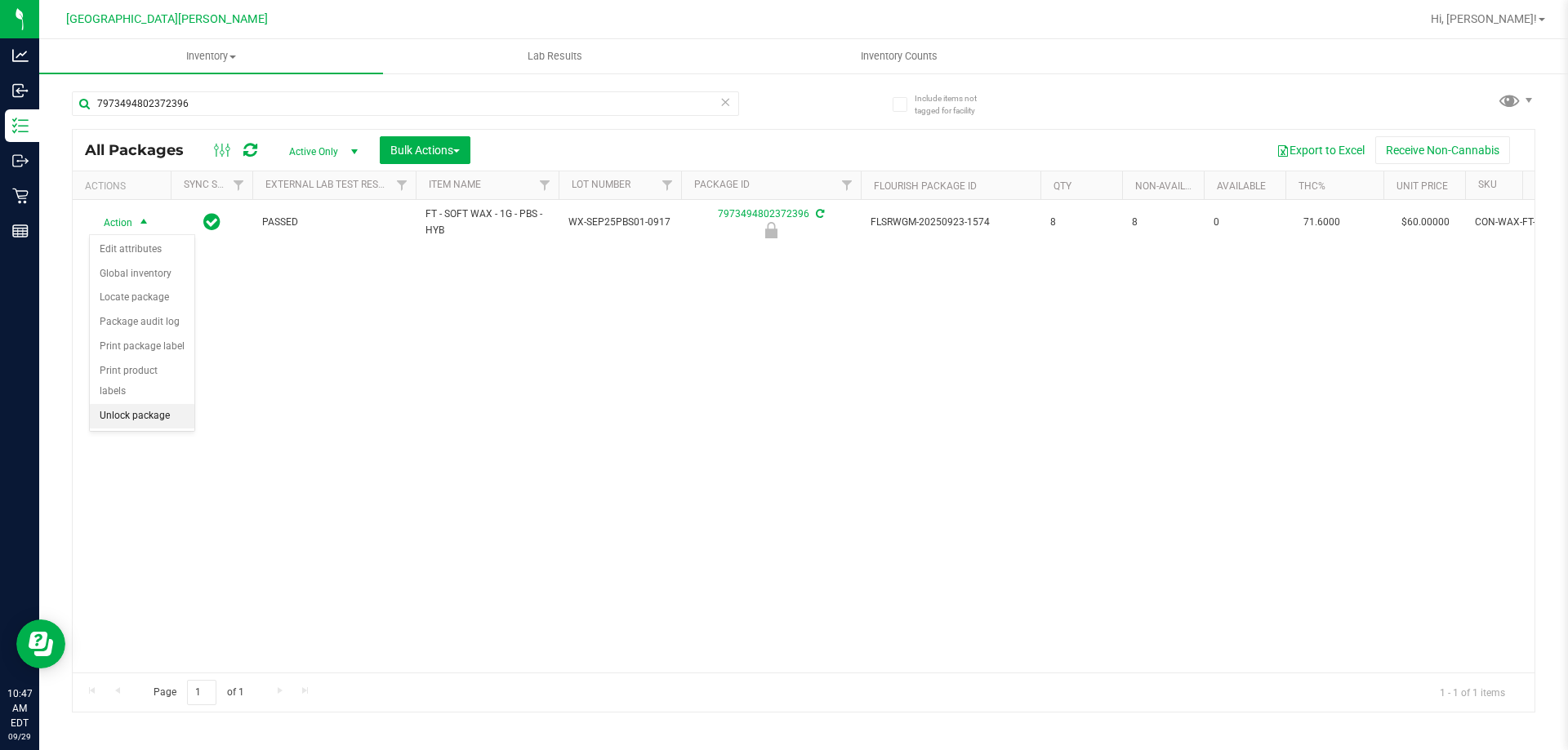
click at [149, 404] on li "Unlock package" at bounding box center [142, 416] width 105 height 25
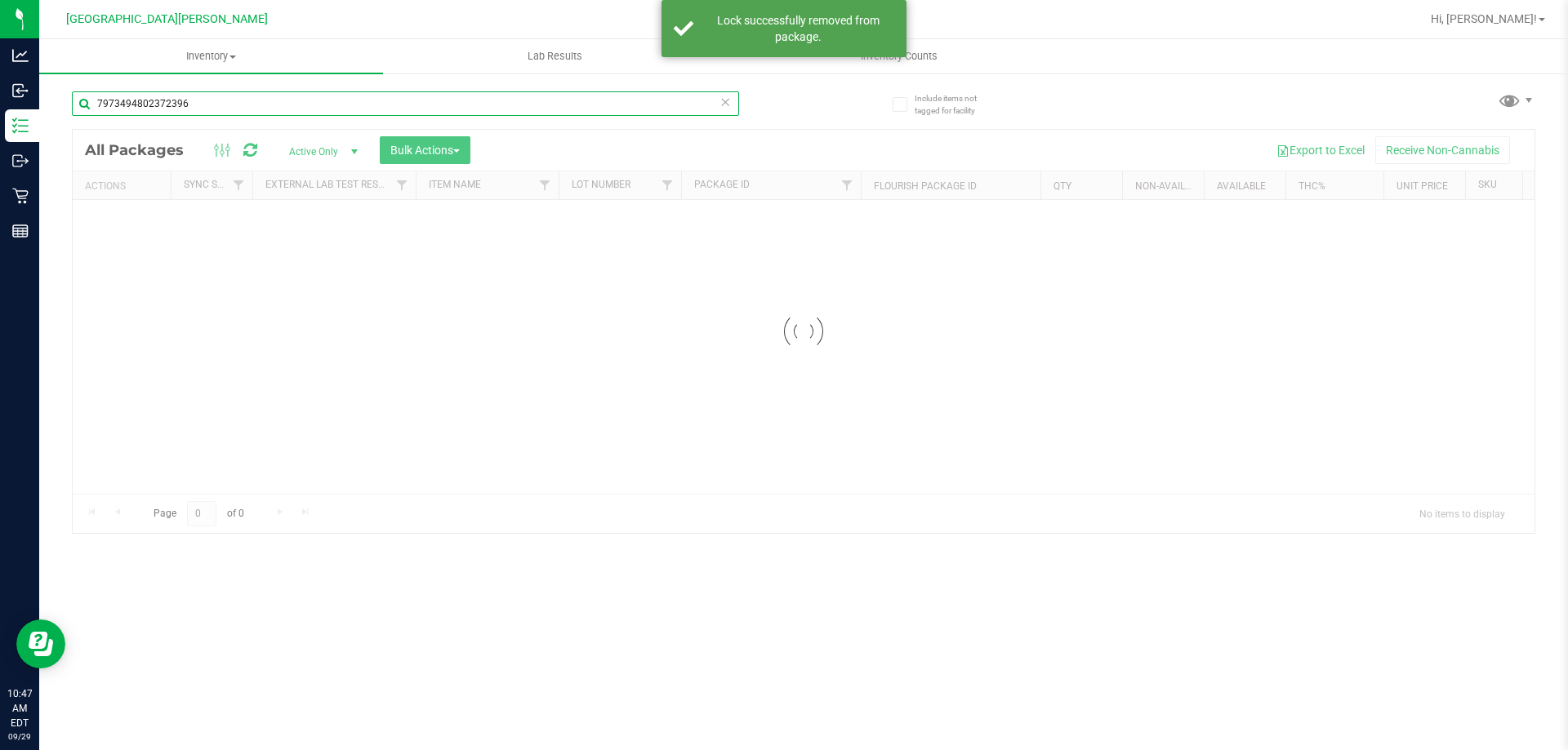
click at [223, 105] on input "7973494802372396" at bounding box center [405, 103] width 668 height 25
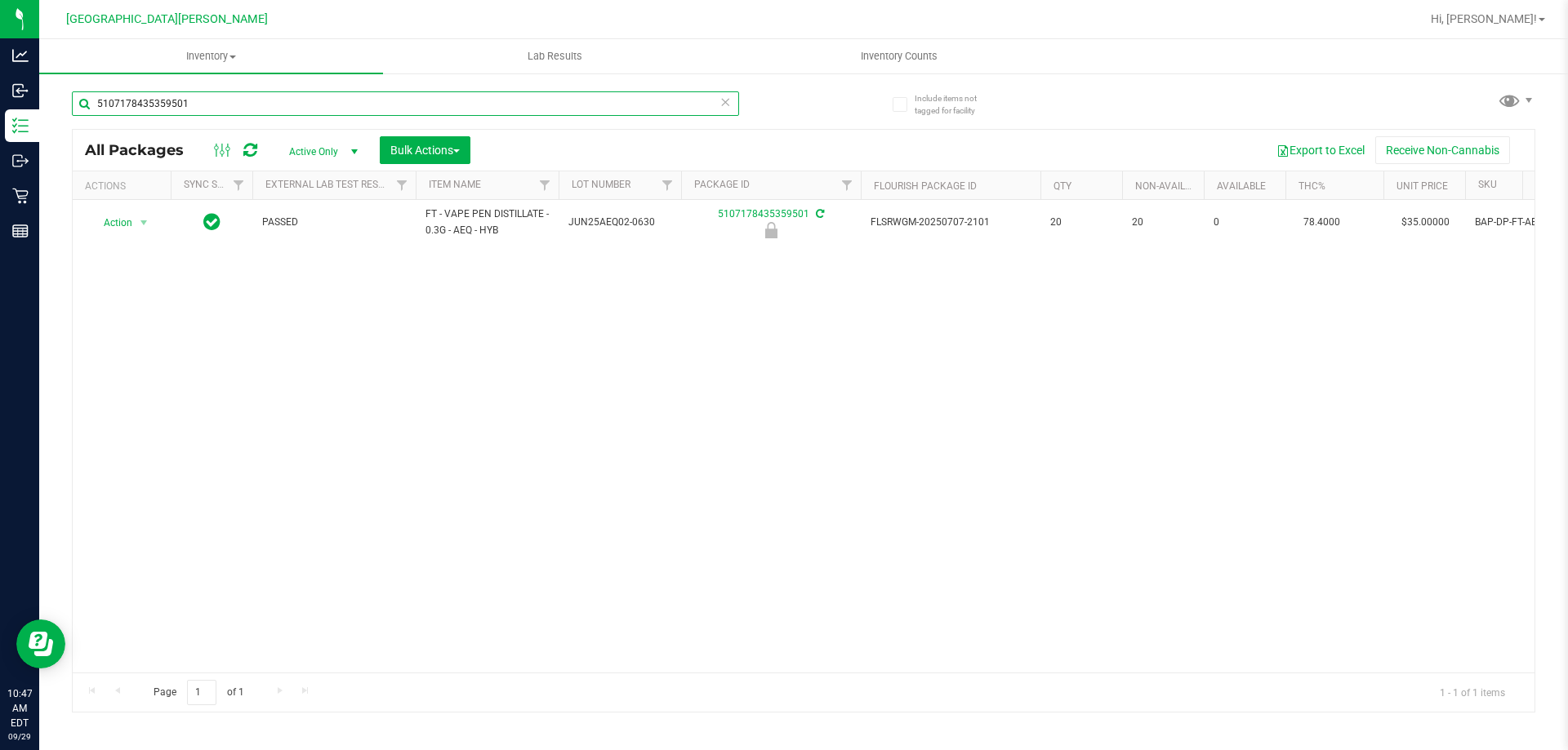
type input "5107178435359501"
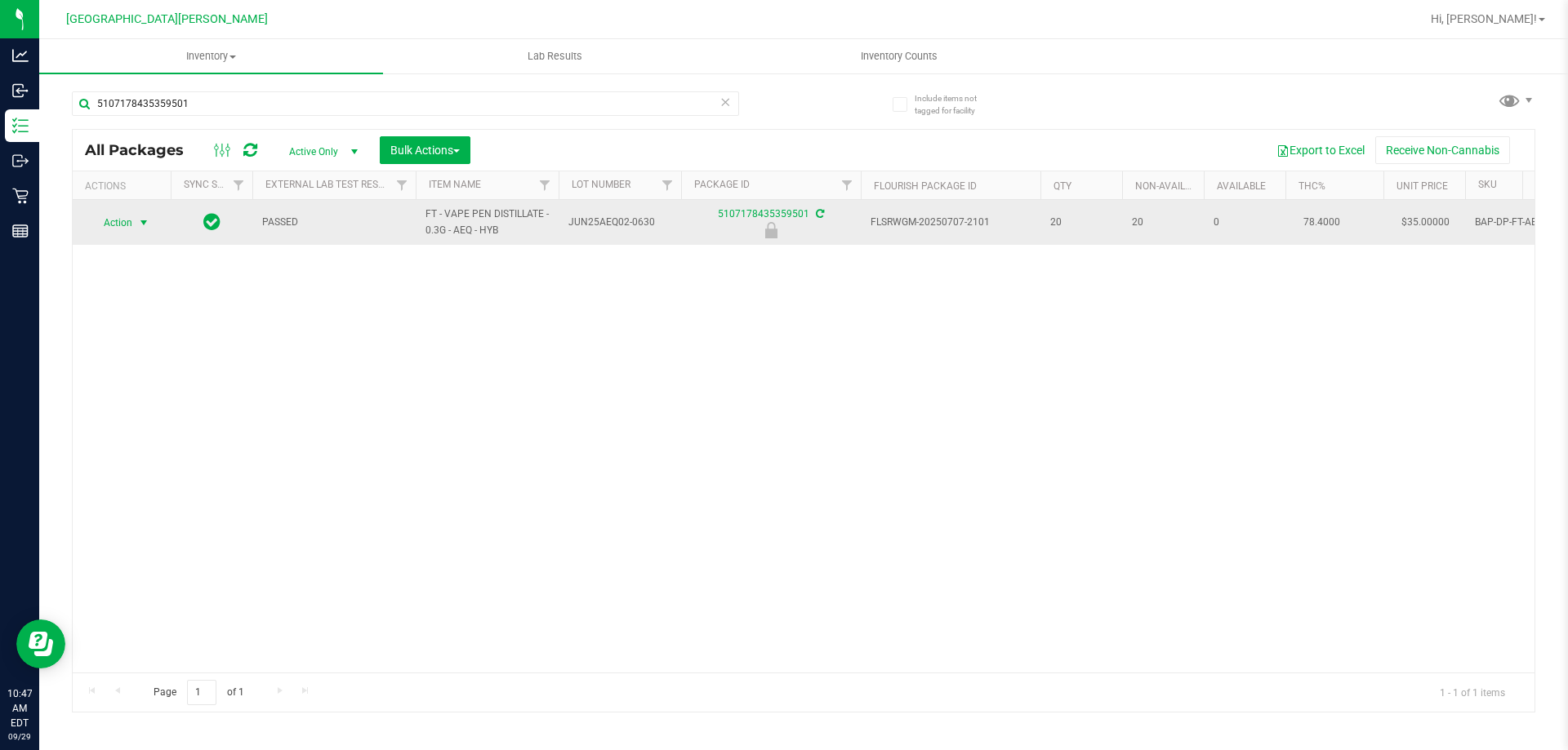
click at [134, 221] on span "select" at bounding box center [144, 222] width 21 height 23
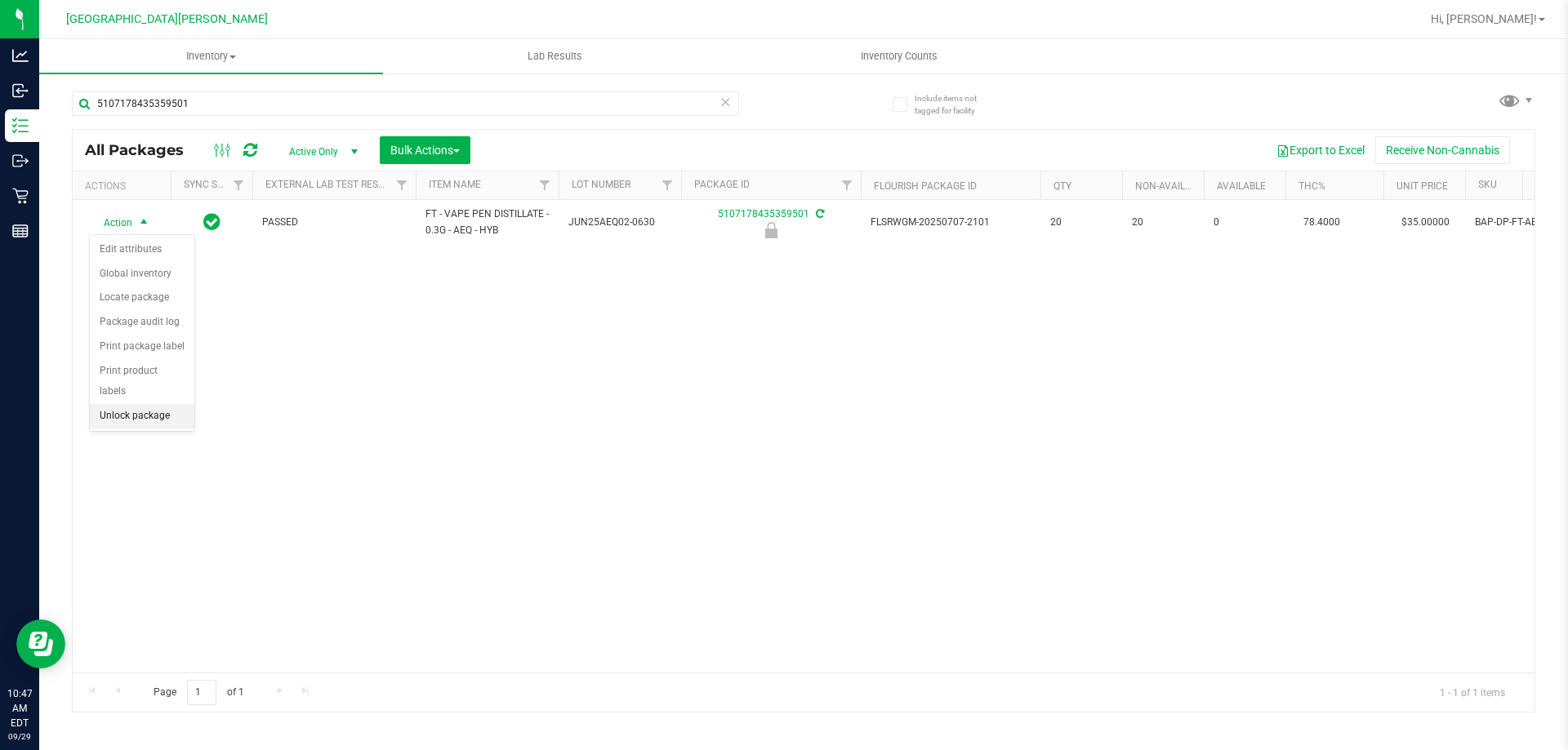
click at [141, 404] on li "Unlock package" at bounding box center [142, 416] width 105 height 25
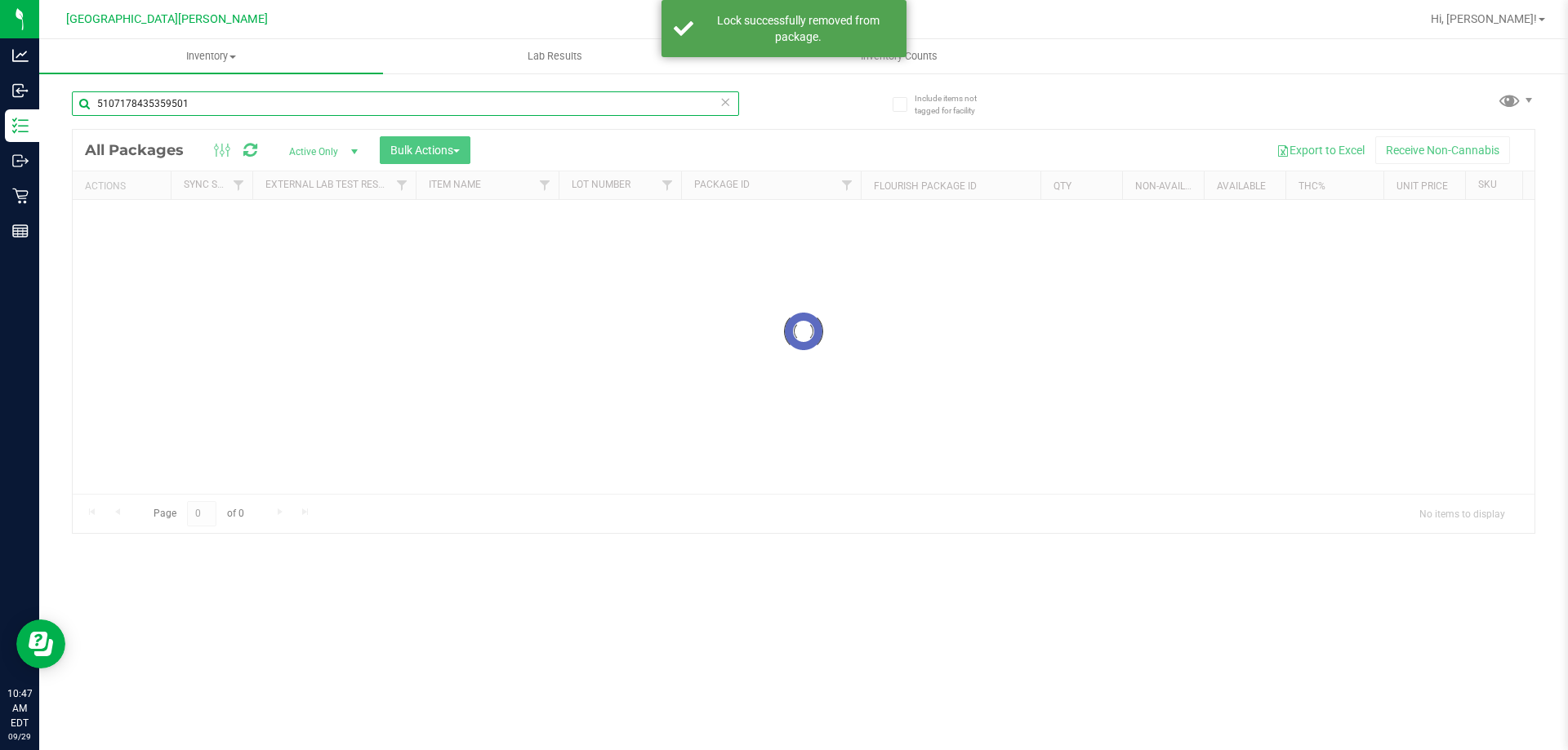
click at [204, 110] on input "5107178435359501" at bounding box center [405, 103] width 668 height 25
click at [204, 110] on div "Inventory All packages All inventory Waste log Create inventory Lab Results Inv…" at bounding box center [804, 394] width 1529 height 711
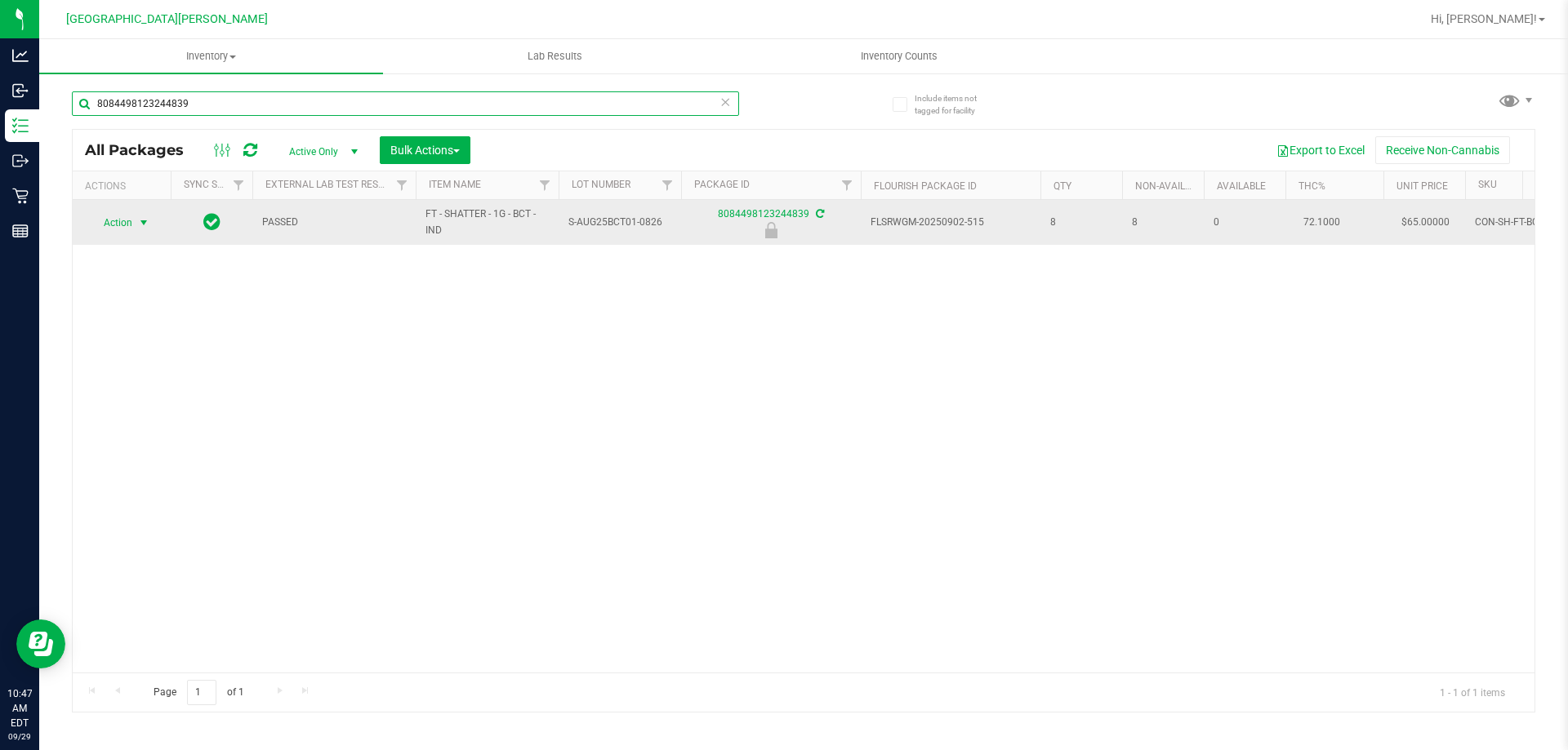
type input "8084498123244839"
click at [148, 221] on span "select" at bounding box center [143, 222] width 13 height 13
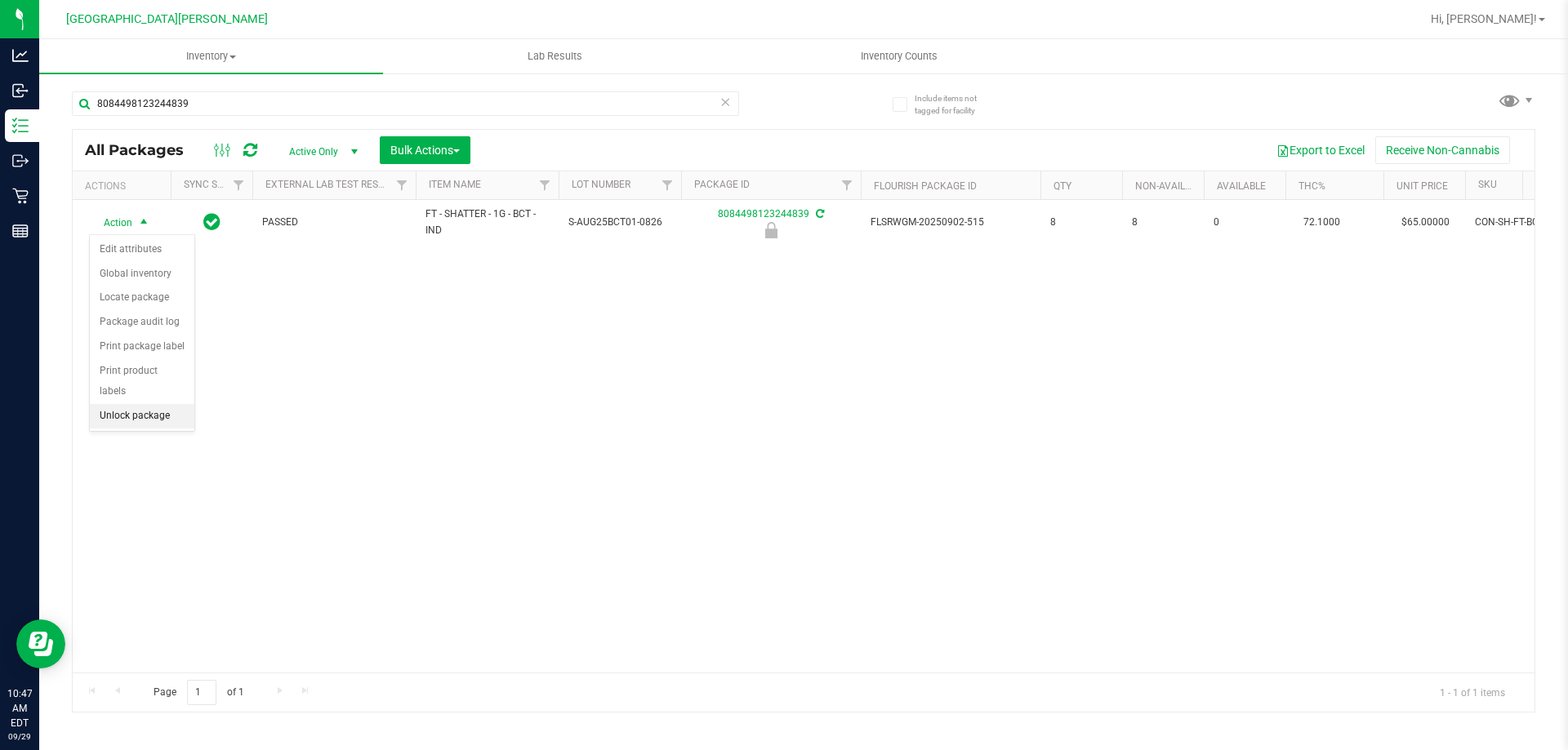
click at [134, 404] on li "Unlock package" at bounding box center [142, 416] width 105 height 25
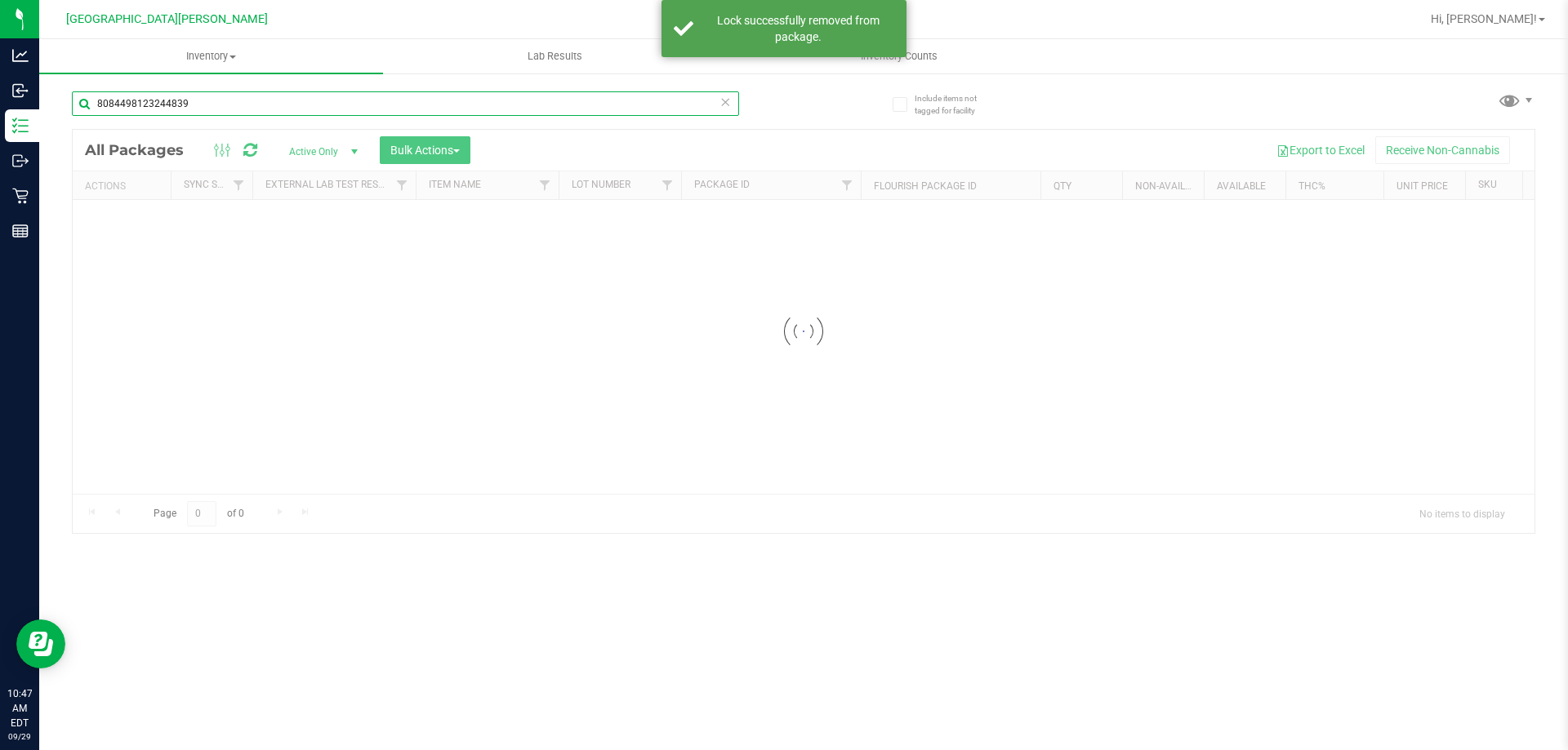
click at [239, 98] on input "8084498123244839" at bounding box center [405, 103] width 668 height 25
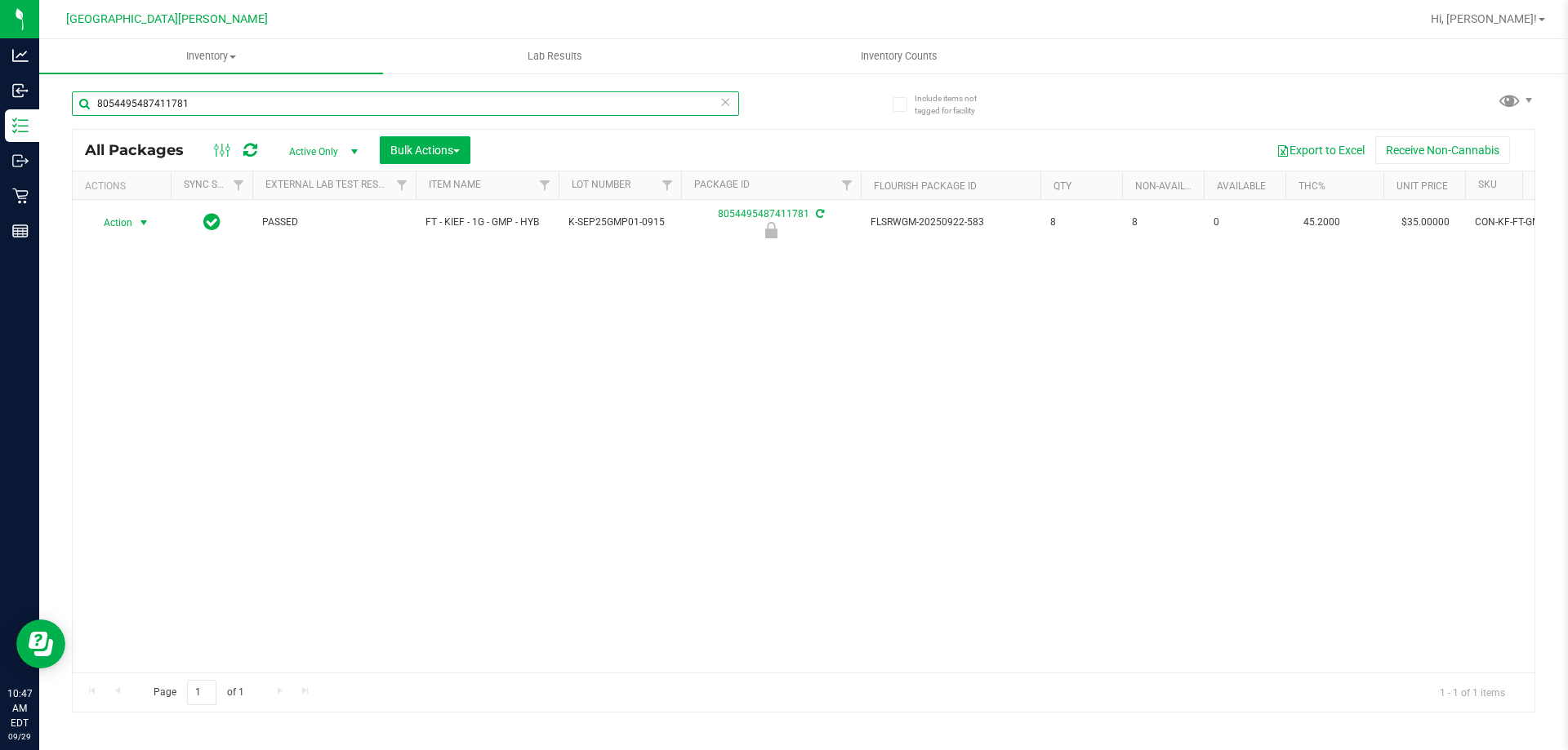
type input "8054495487411781"
click at [142, 226] on span "select" at bounding box center [143, 222] width 13 height 13
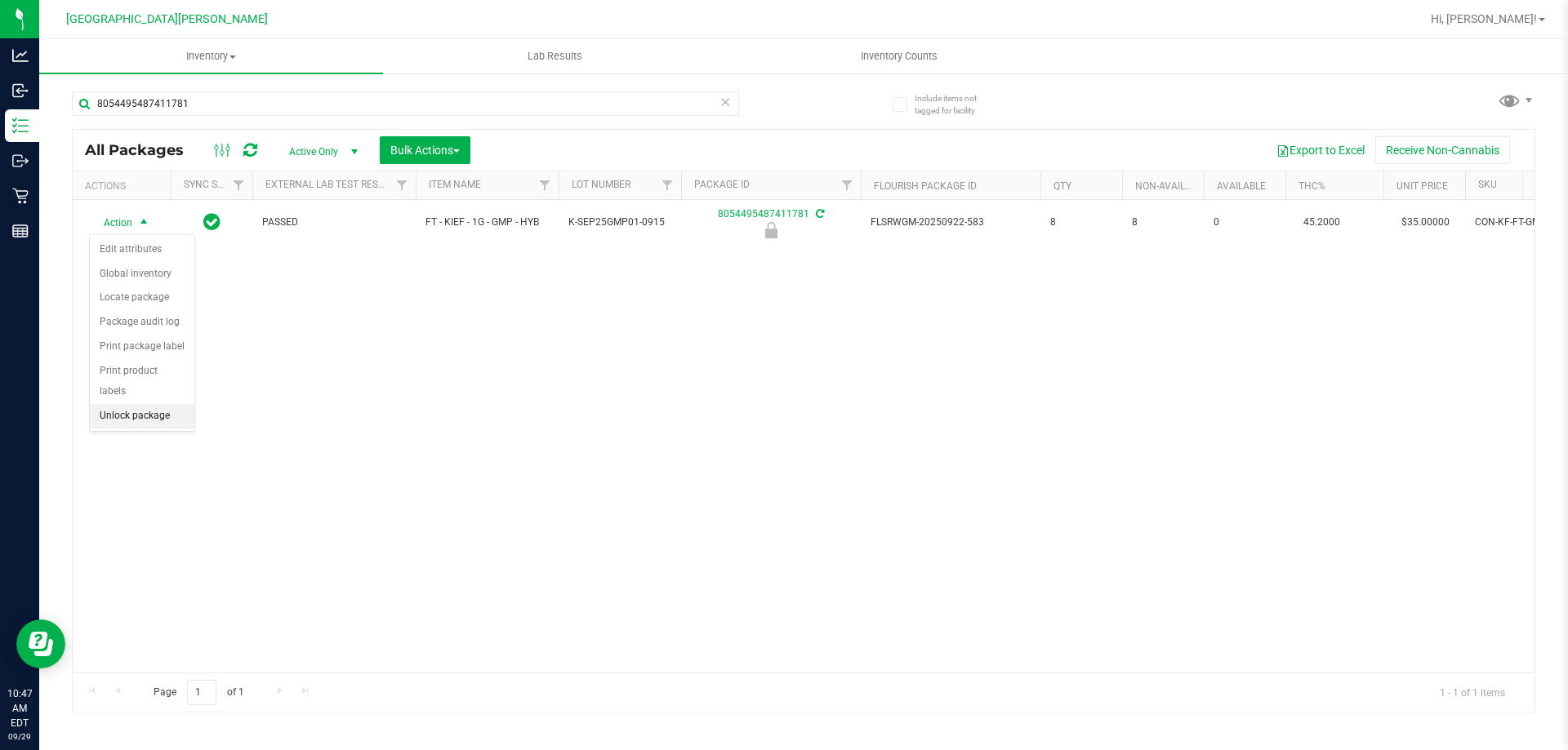
click at [136, 404] on li "Unlock package" at bounding box center [142, 416] width 105 height 25
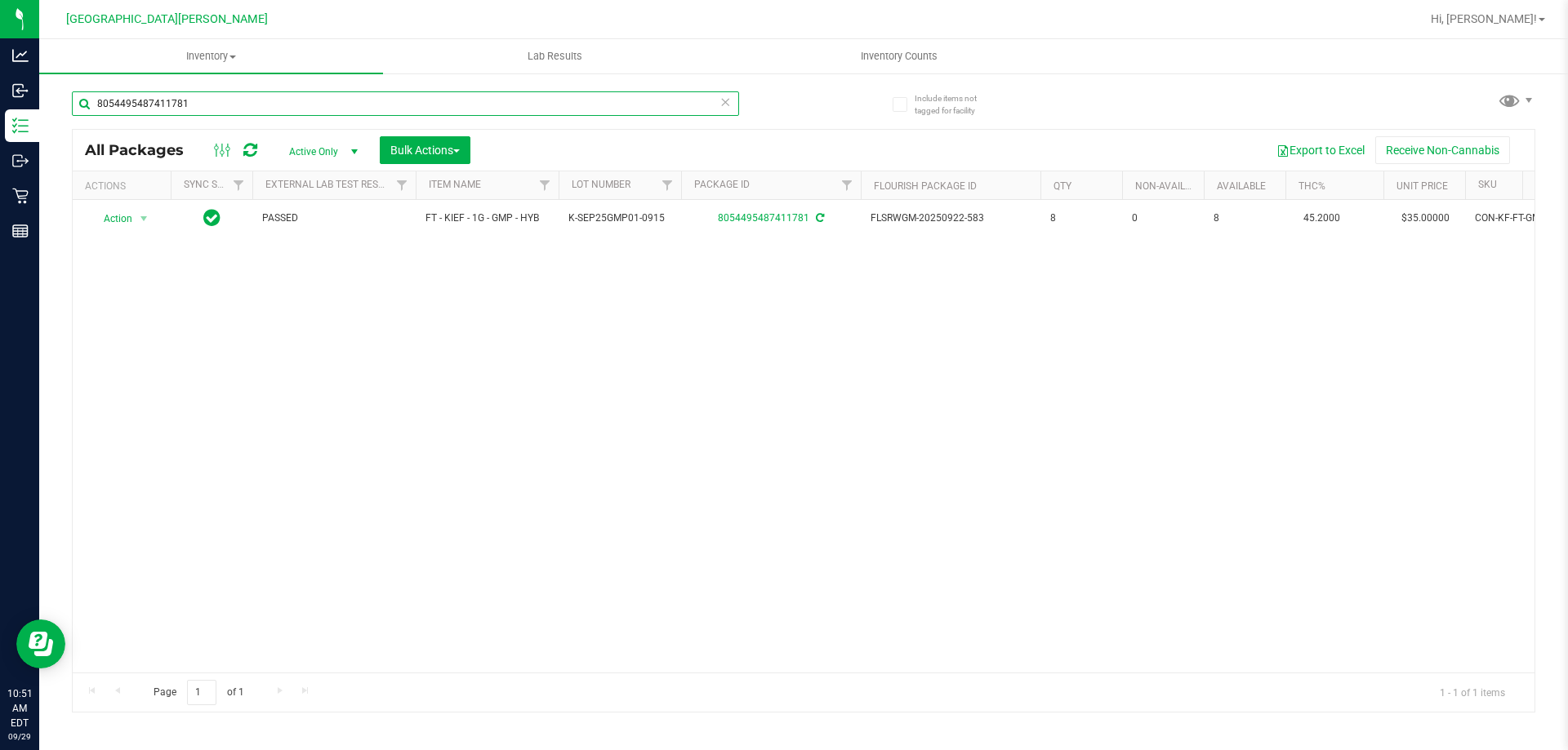
click at [226, 103] on input "8054495487411781" at bounding box center [405, 103] width 668 height 25
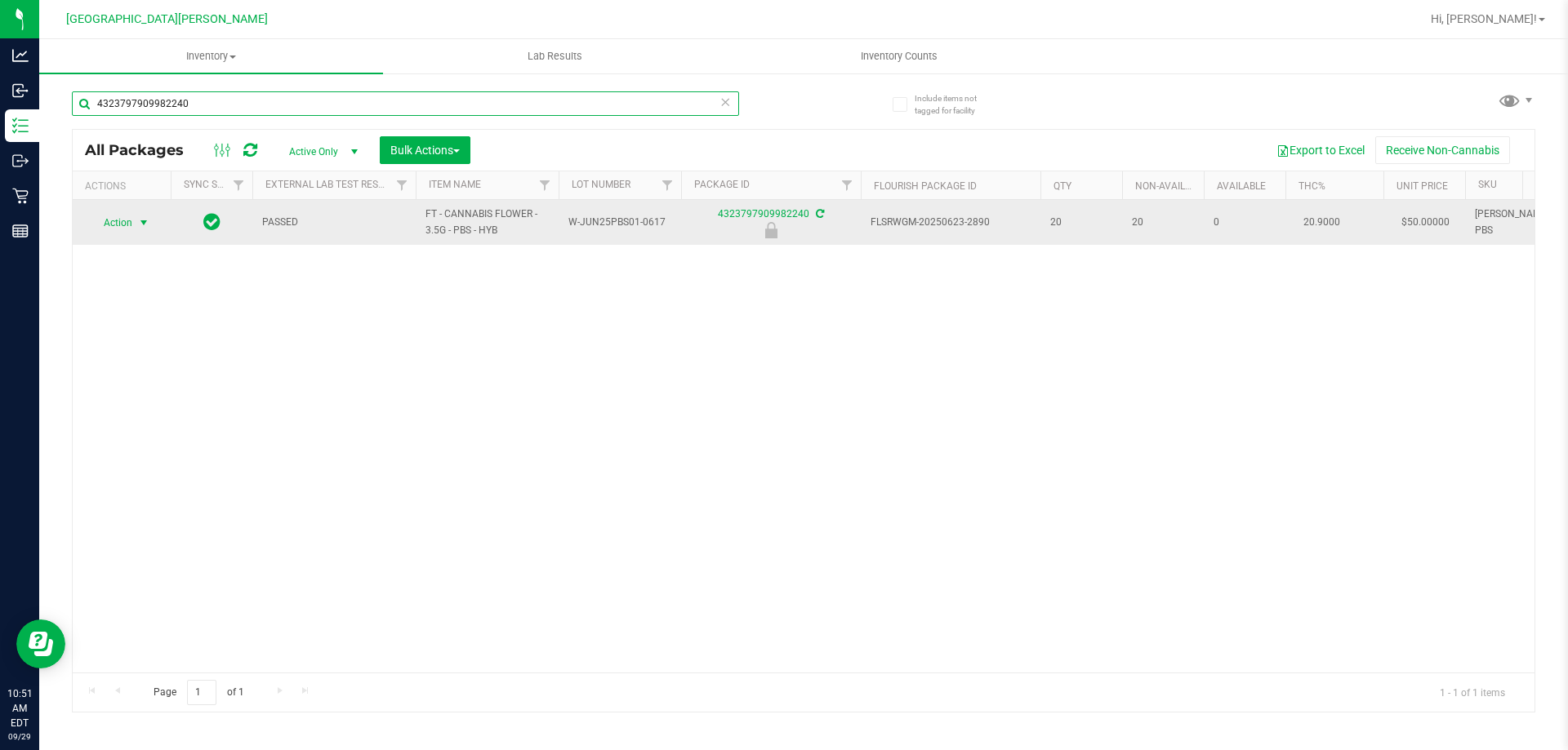
type input "4323797909982240"
click at [128, 221] on span "Action" at bounding box center [110, 222] width 44 height 23
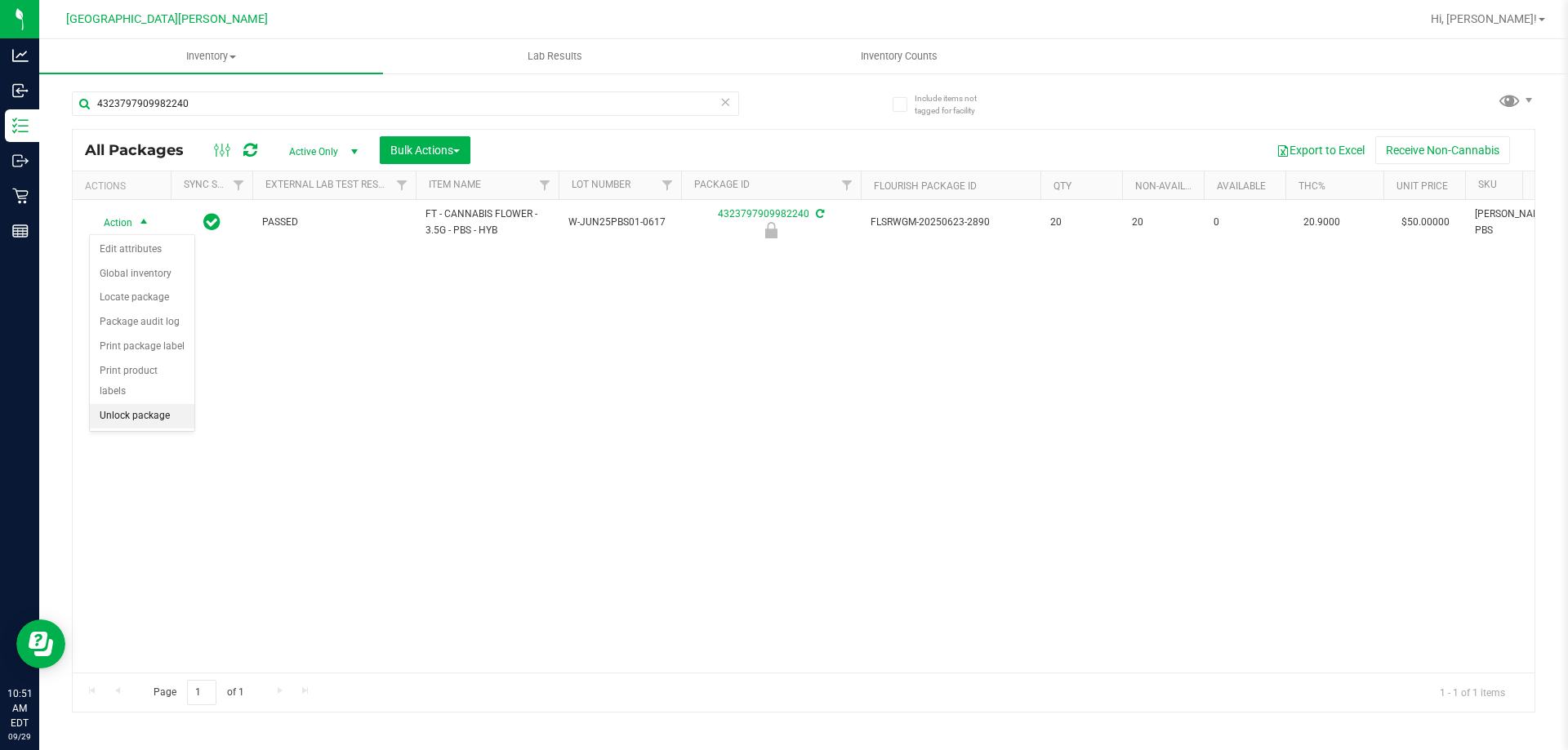
click at [169, 404] on li "Unlock package" at bounding box center [142, 416] width 105 height 25
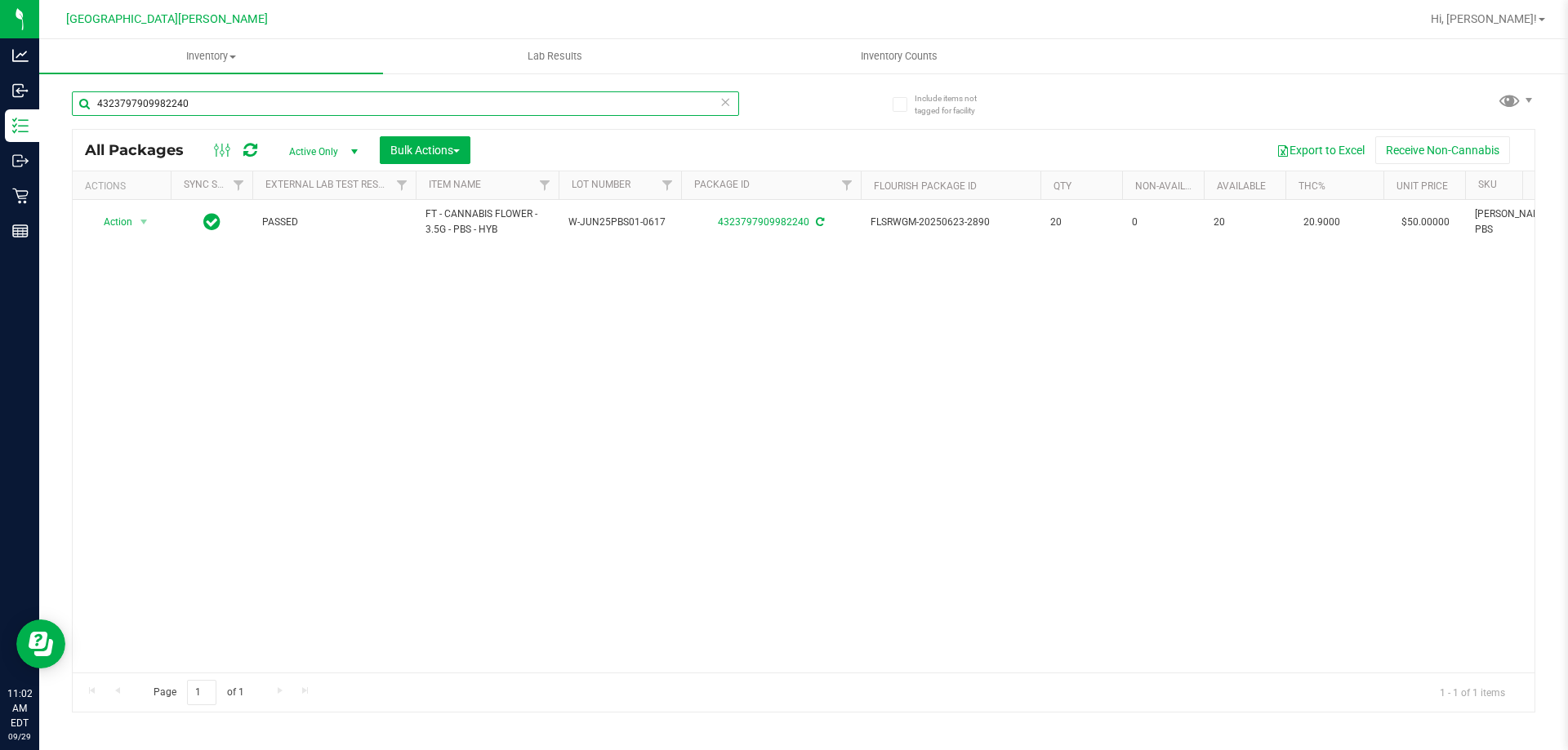
click at [230, 102] on input "4323797909982240" at bounding box center [405, 103] width 668 height 25
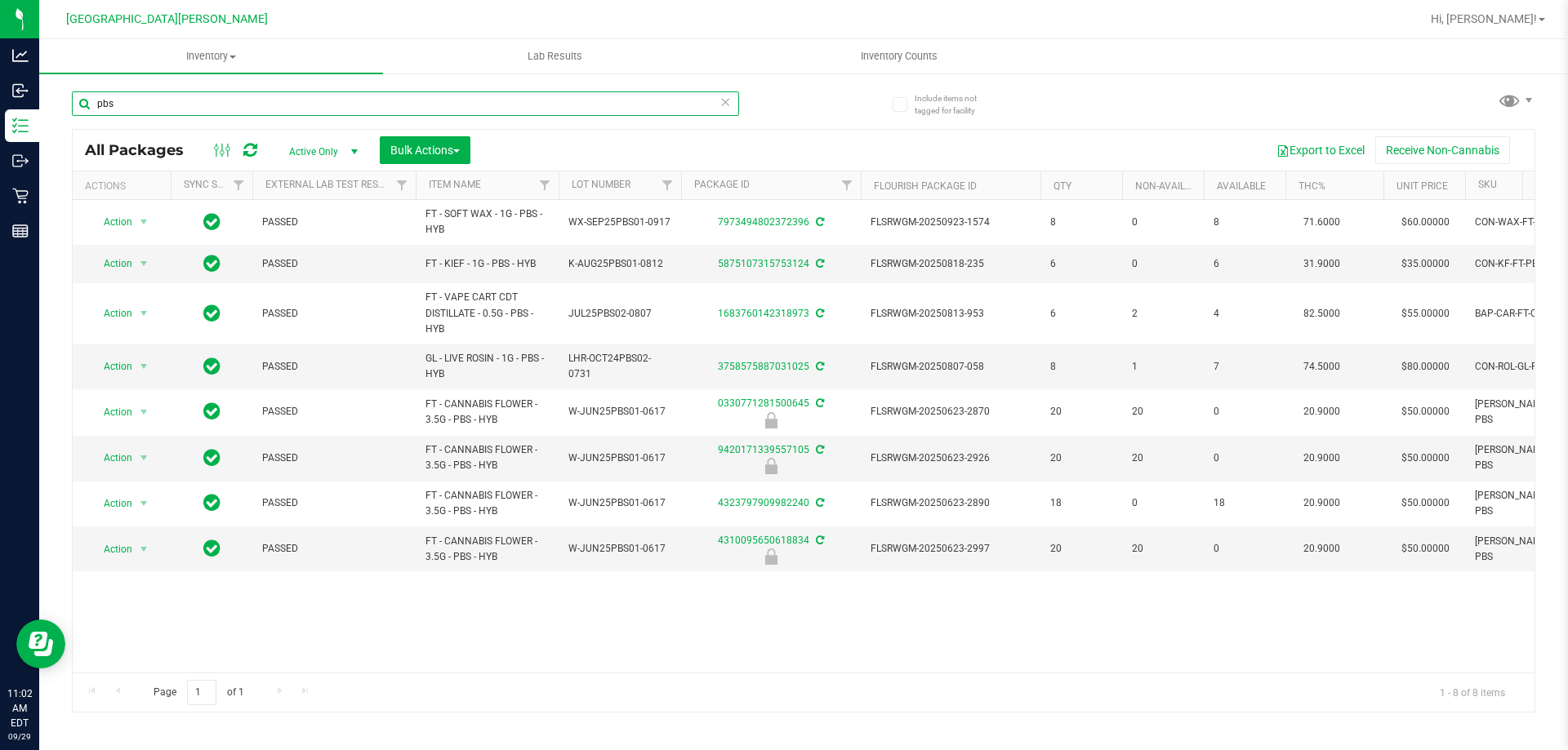
click at [206, 102] on input "pbs" at bounding box center [405, 103] width 668 height 25
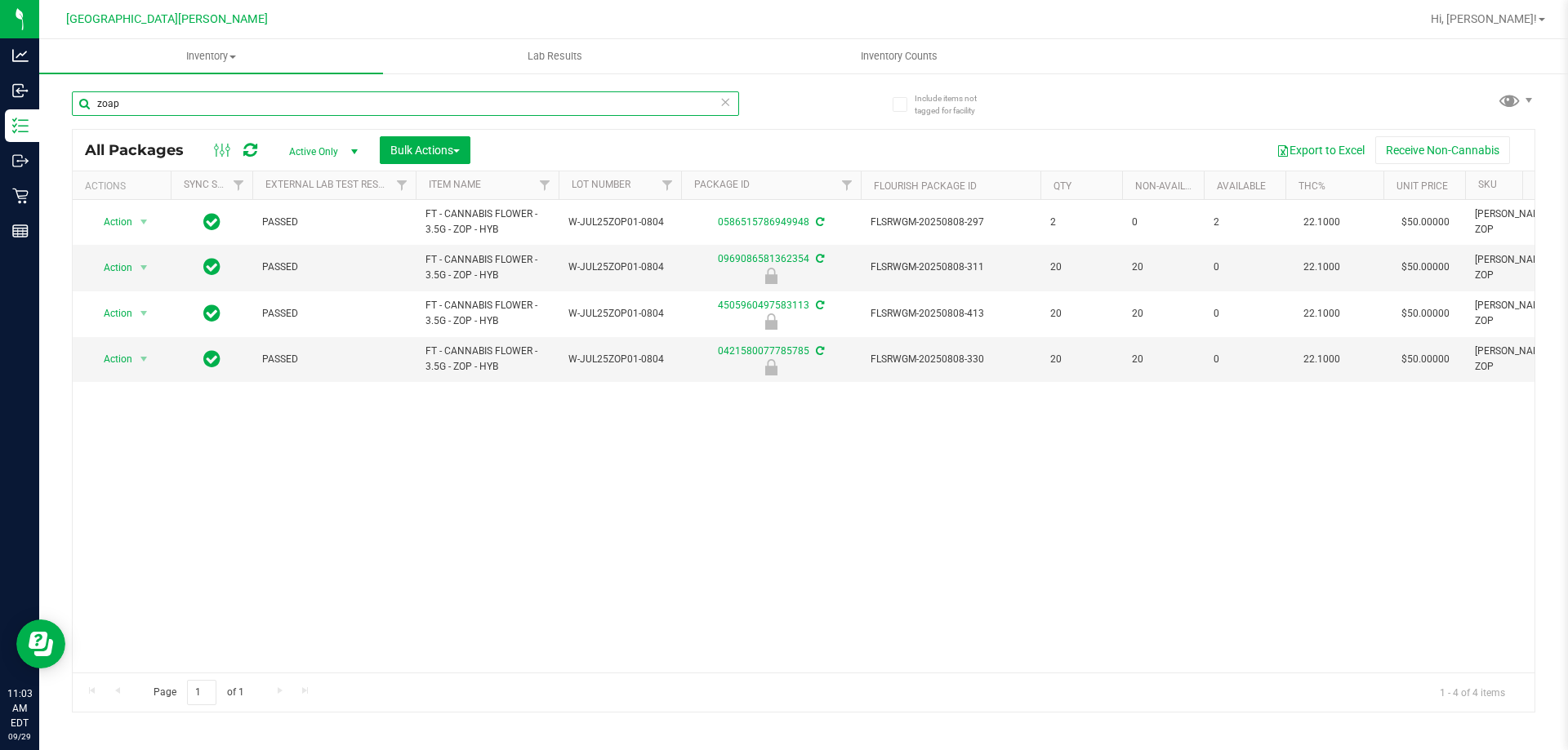
click at [153, 102] on input "zoap" at bounding box center [405, 103] width 668 height 25
type input "bof"
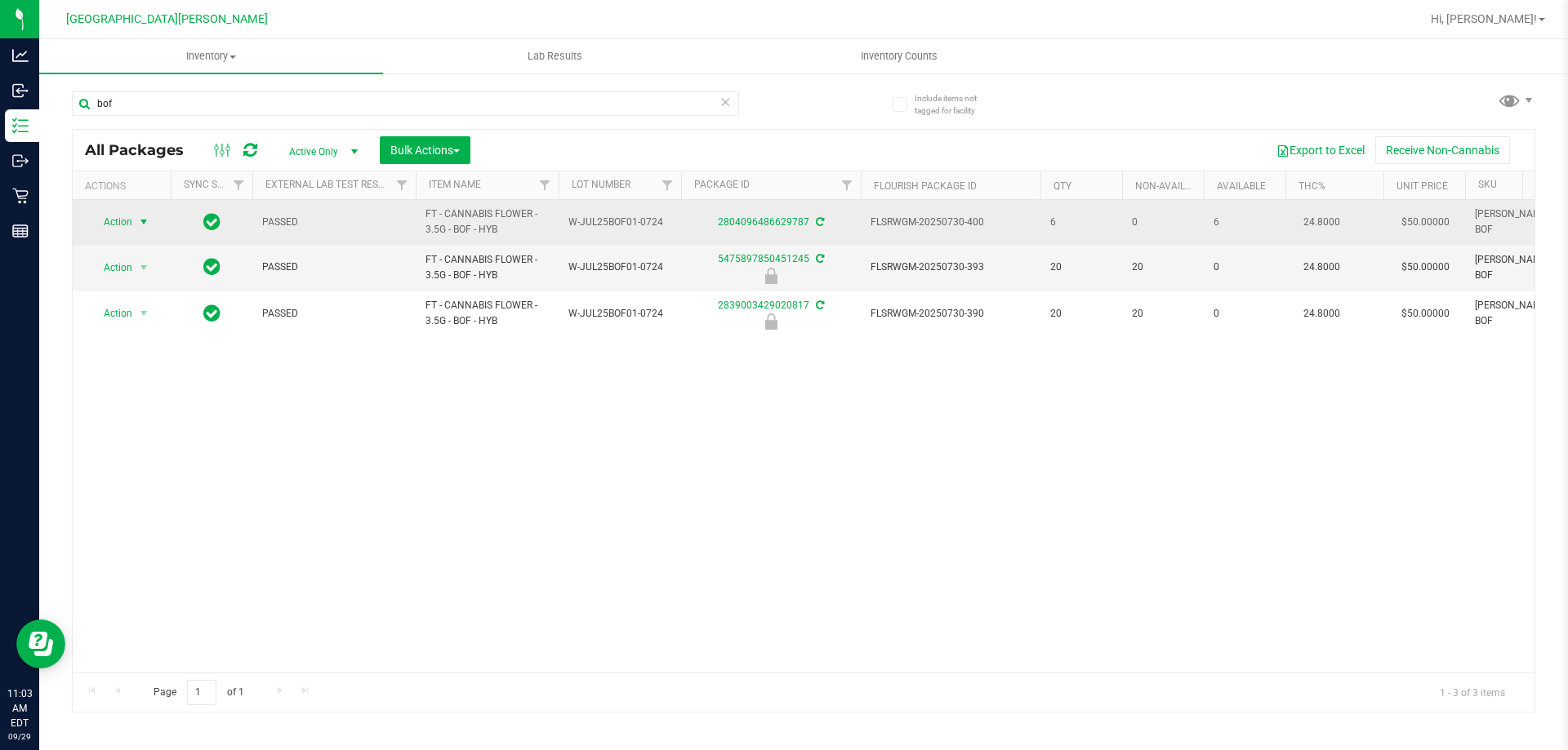
click at [135, 228] on span "select" at bounding box center [144, 222] width 21 height 23
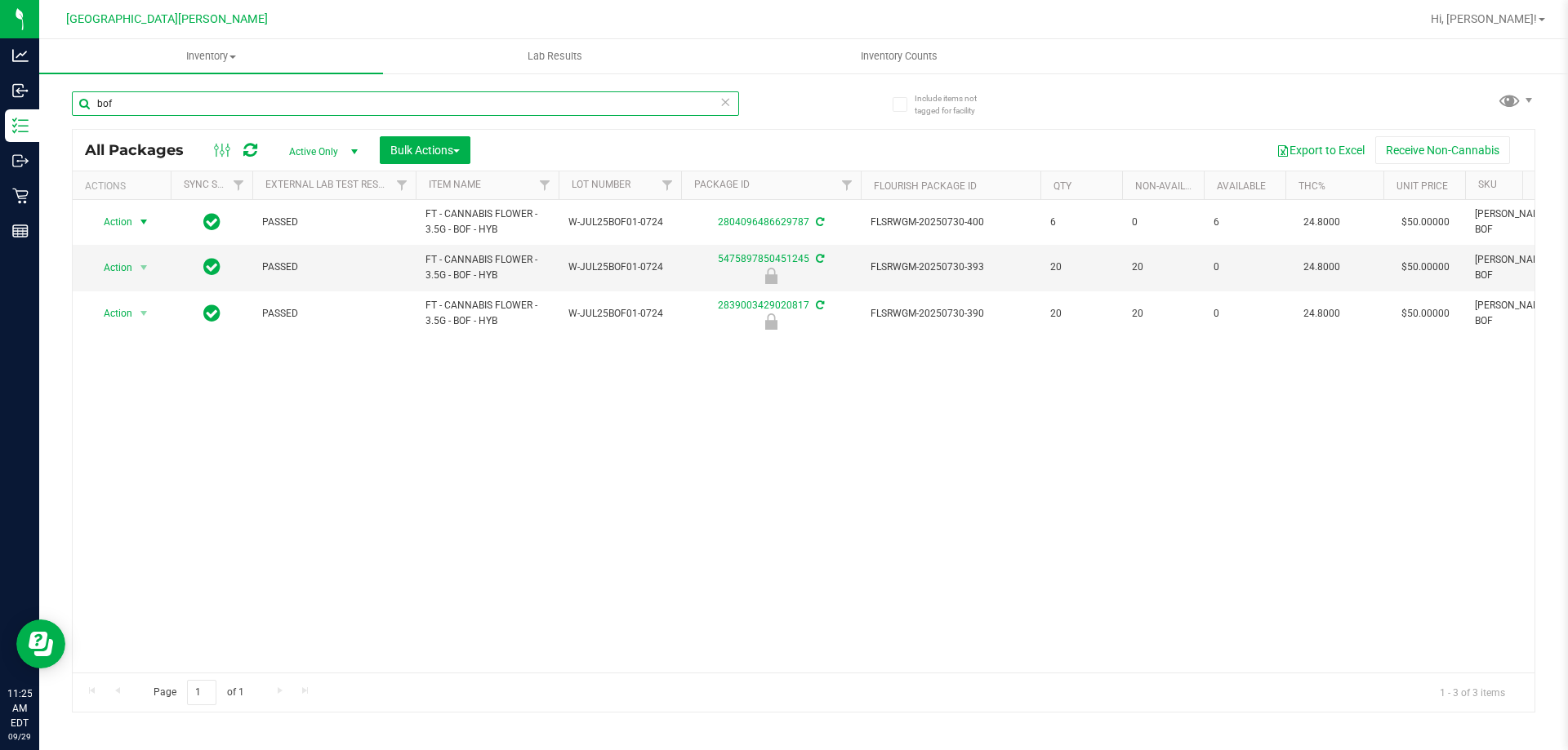
click at [179, 96] on input "bof" at bounding box center [405, 103] width 668 height 25
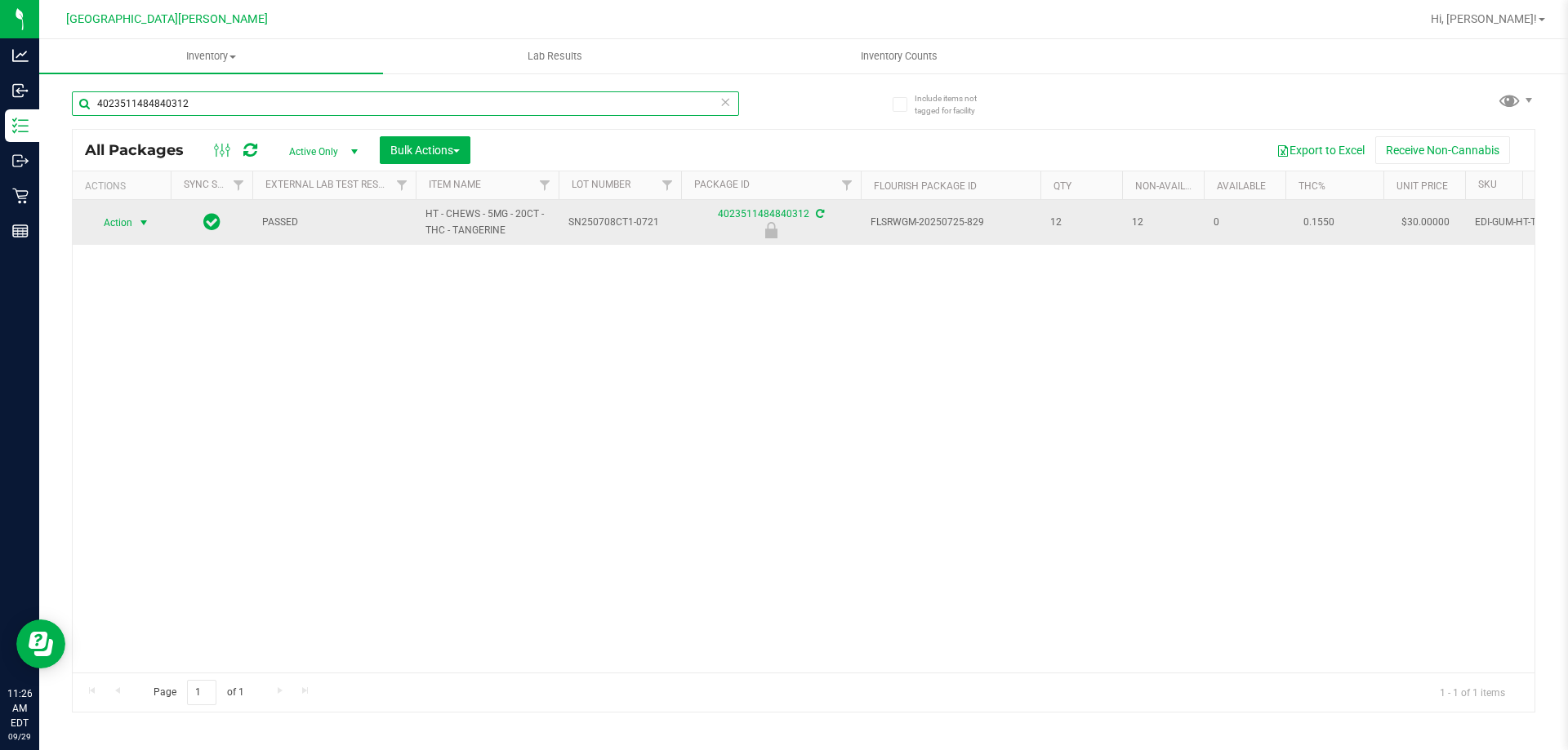
type input "4023511484840312"
click at [140, 221] on span "select" at bounding box center [143, 222] width 13 height 13
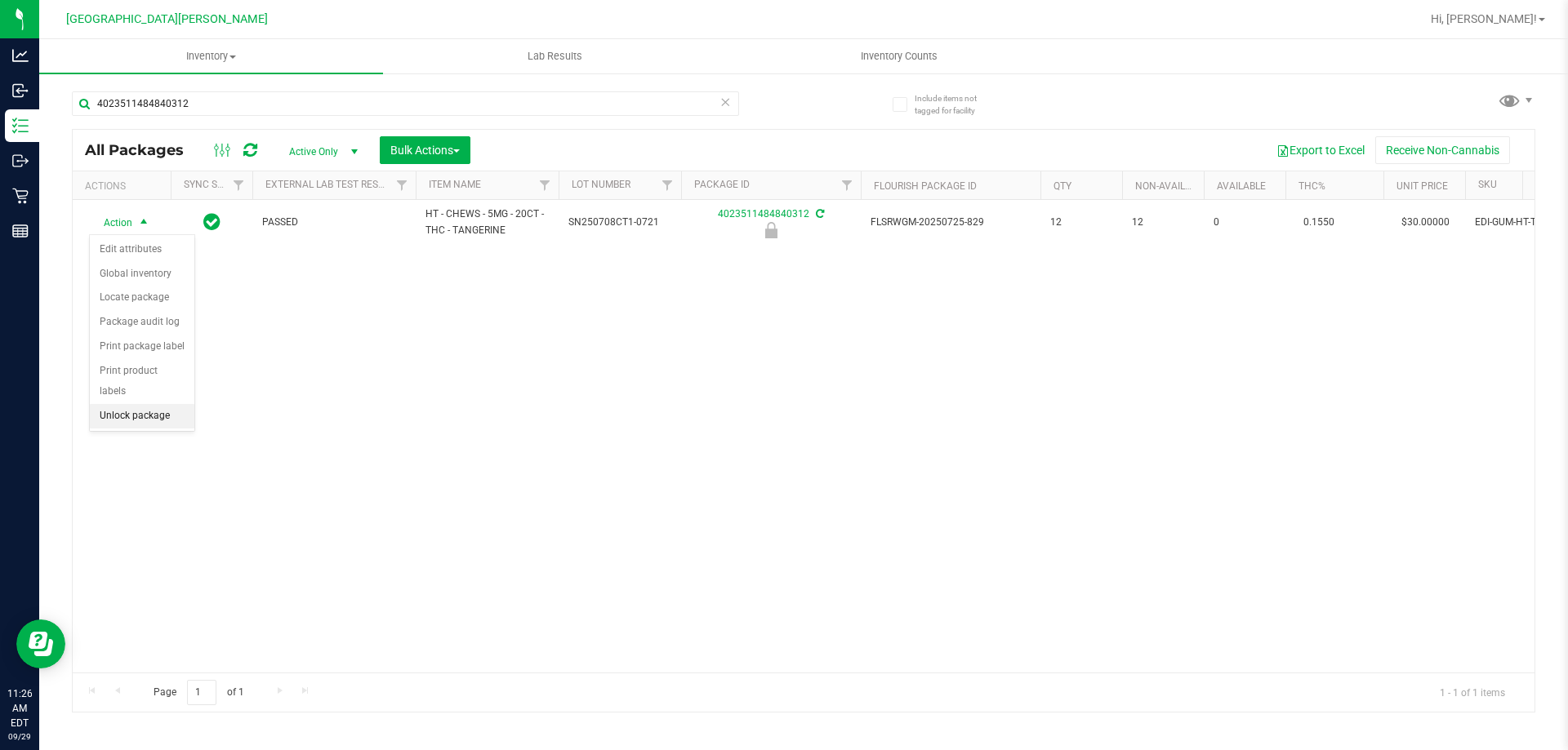
click at [184, 404] on li "Unlock package" at bounding box center [142, 416] width 105 height 25
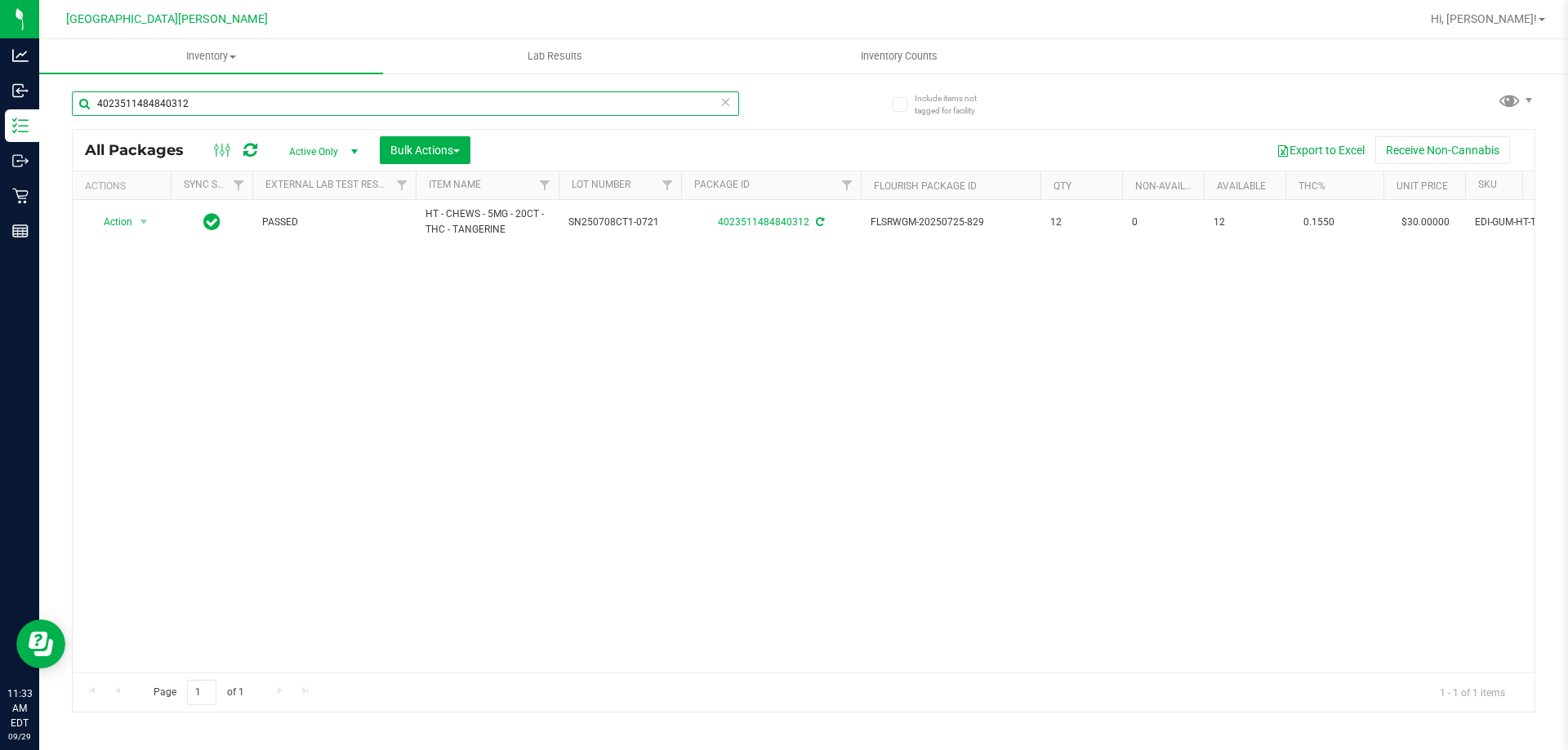
click at [273, 102] on input "4023511484840312" at bounding box center [405, 103] width 668 height 25
type input "2371010305017511"
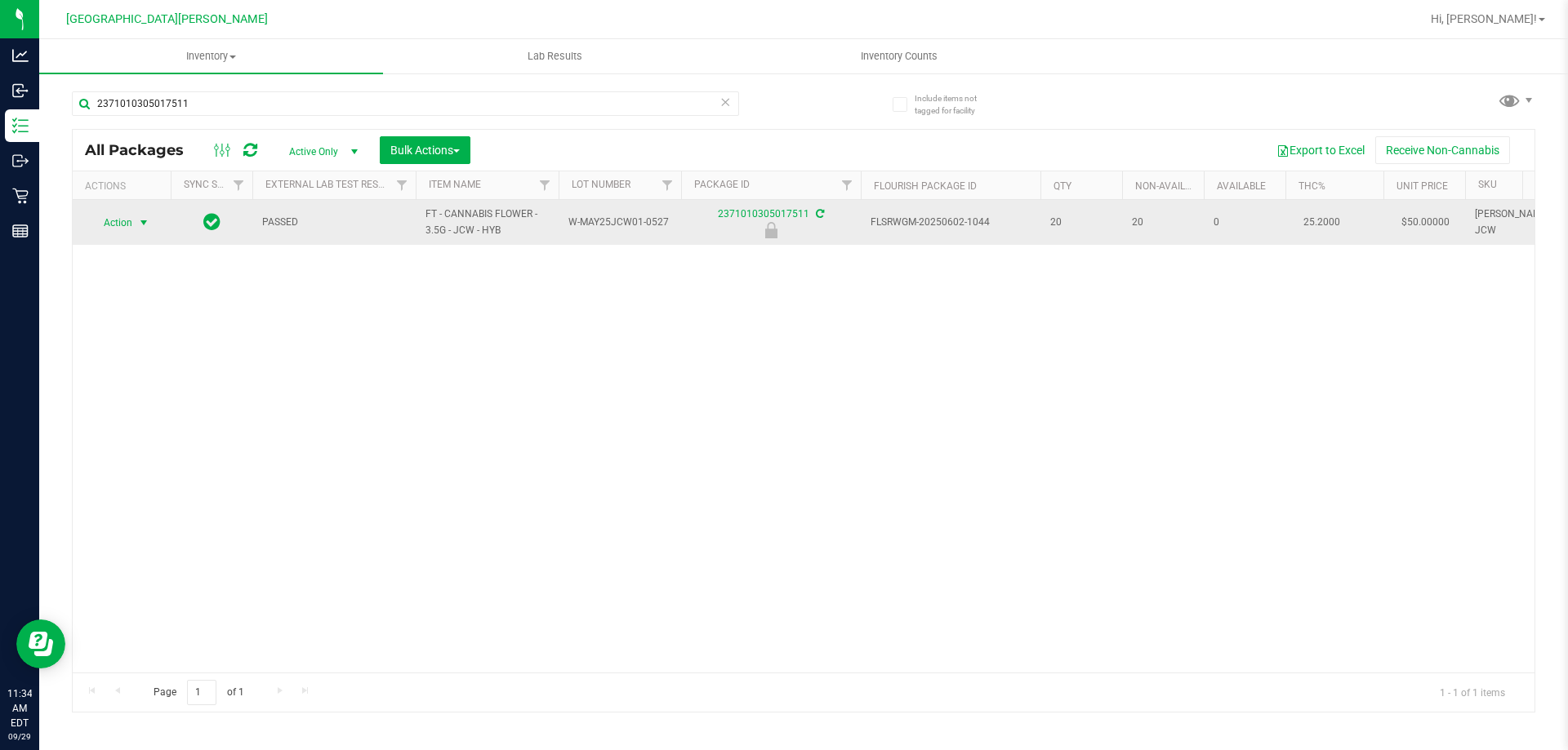
click at [142, 222] on span "select" at bounding box center [143, 222] width 13 height 13
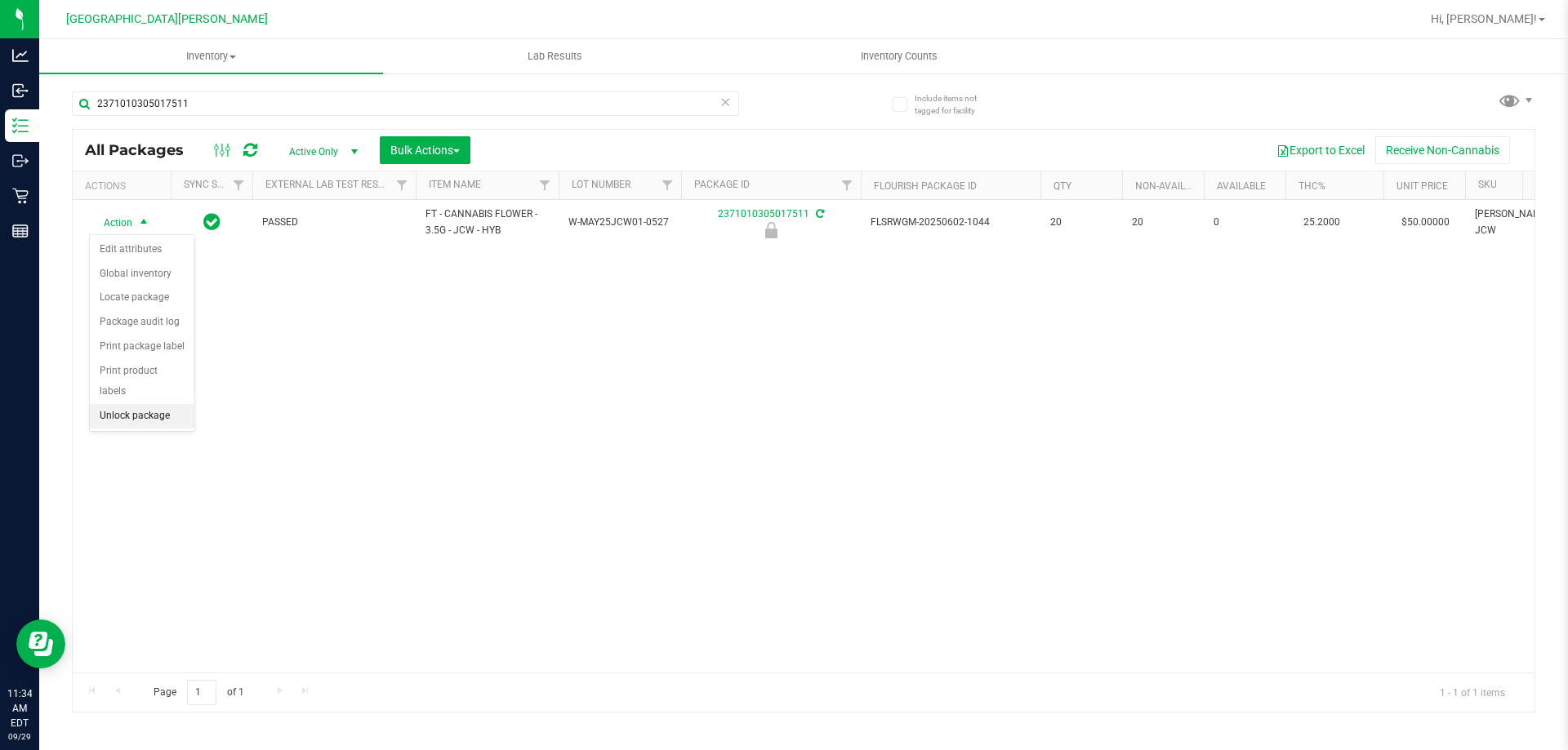
click at [159, 404] on li "Unlock package" at bounding box center [142, 416] width 105 height 25
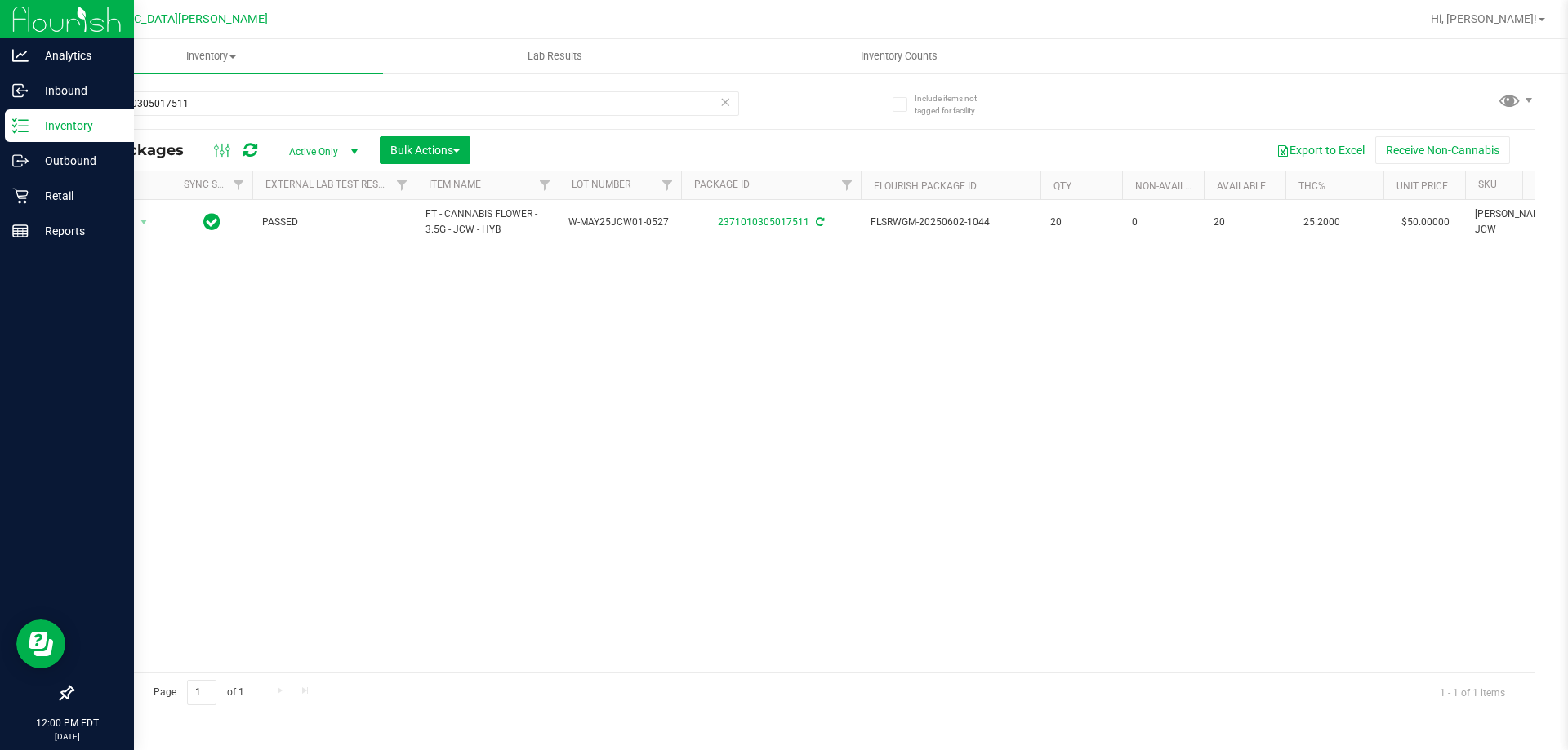
click at [38, 121] on p "Inventory" at bounding box center [77, 126] width 98 height 20
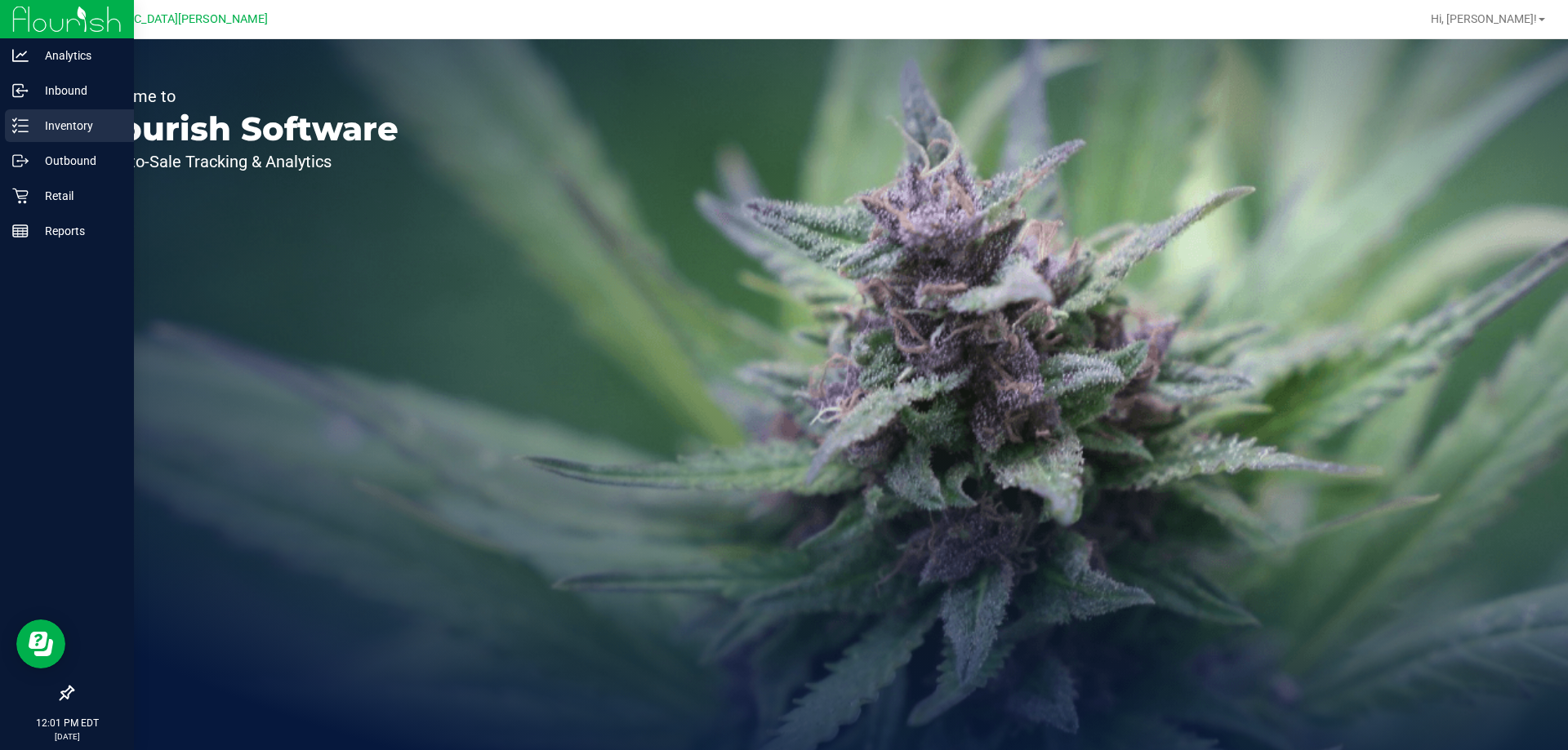
click at [72, 126] on p "Inventory" at bounding box center [77, 126] width 98 height 20
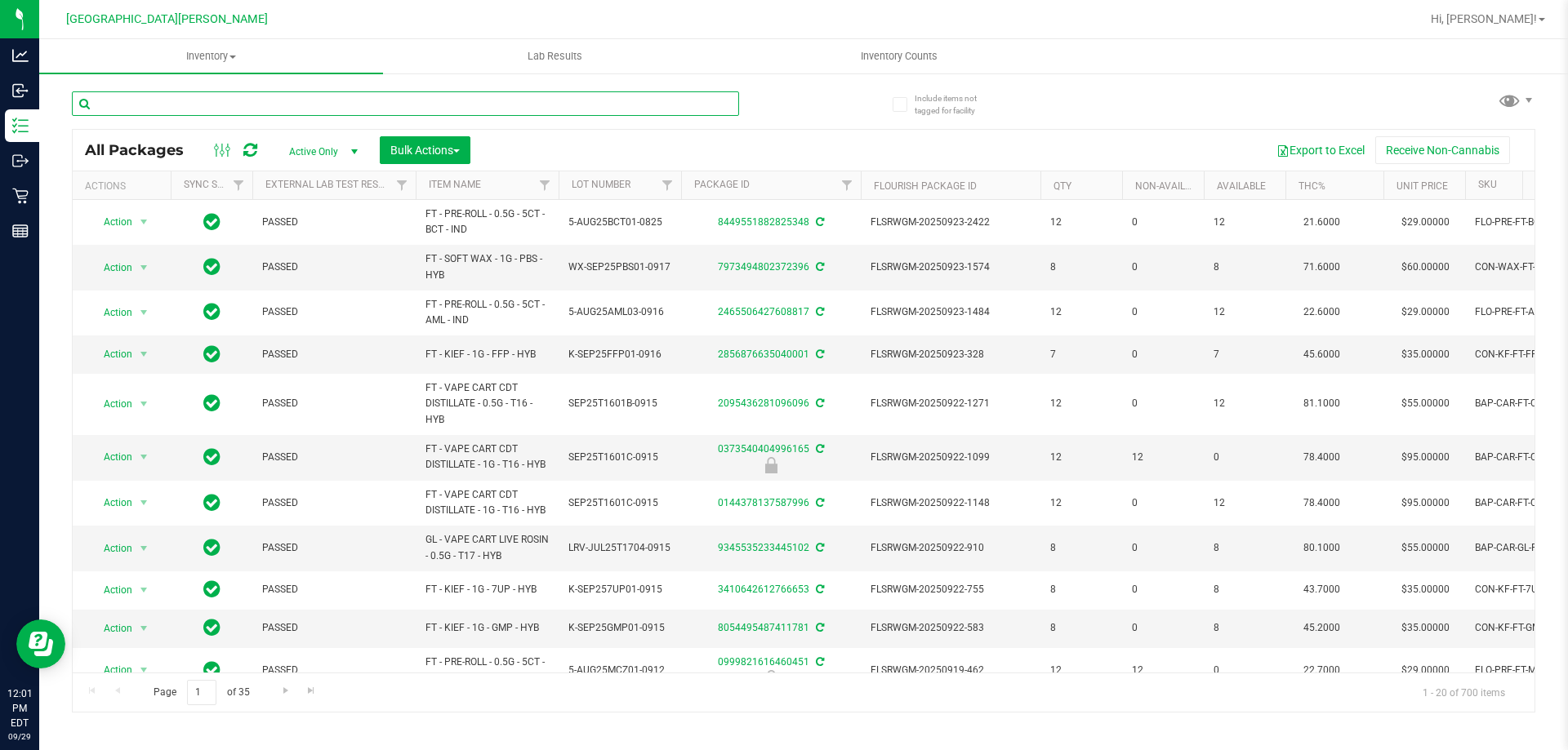
click at [263, 104] on input "text" at bounding box center [405, 103] width 668 height 25
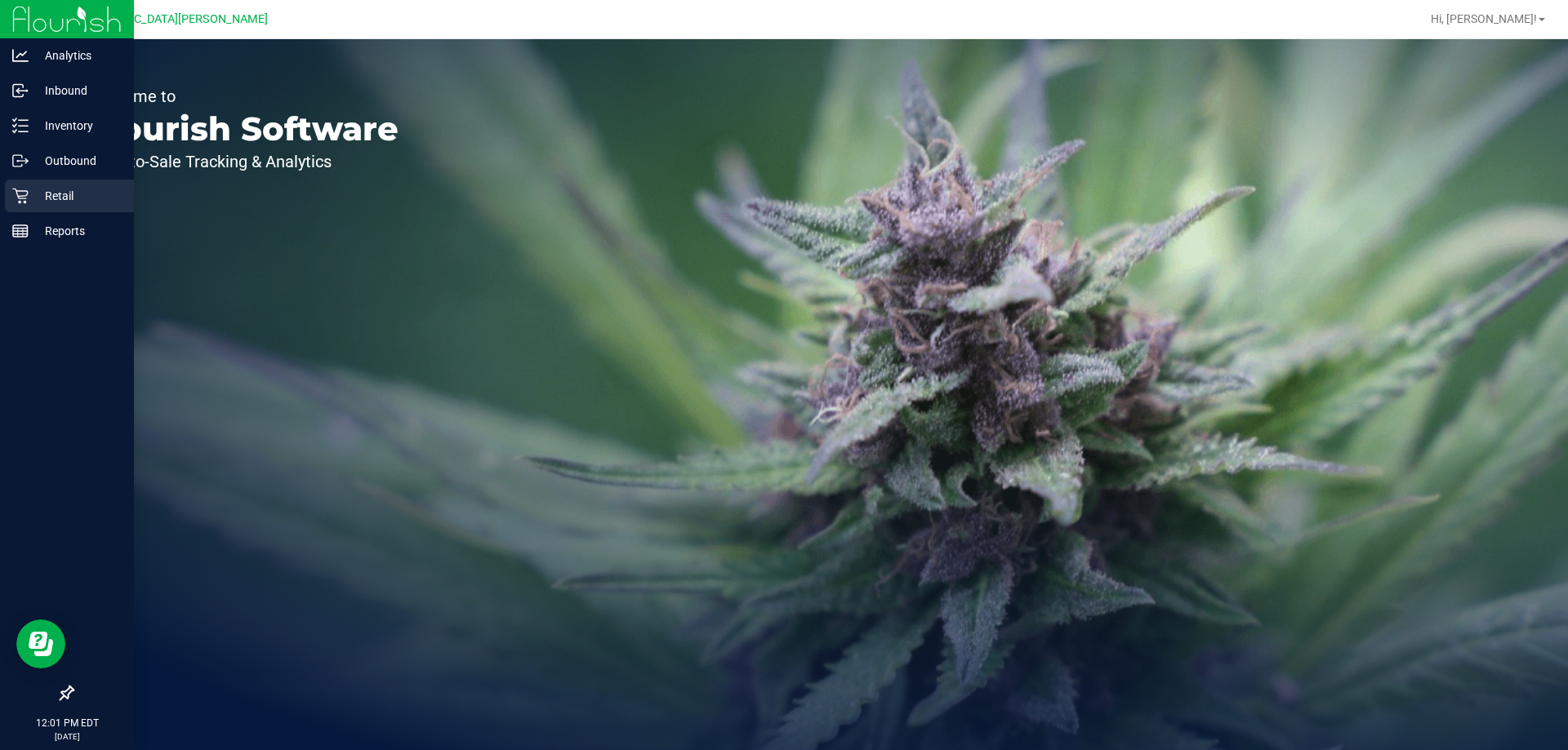
click at [62, 196] on p "Retail" at bounding box center [77, 196] width 98 height 20
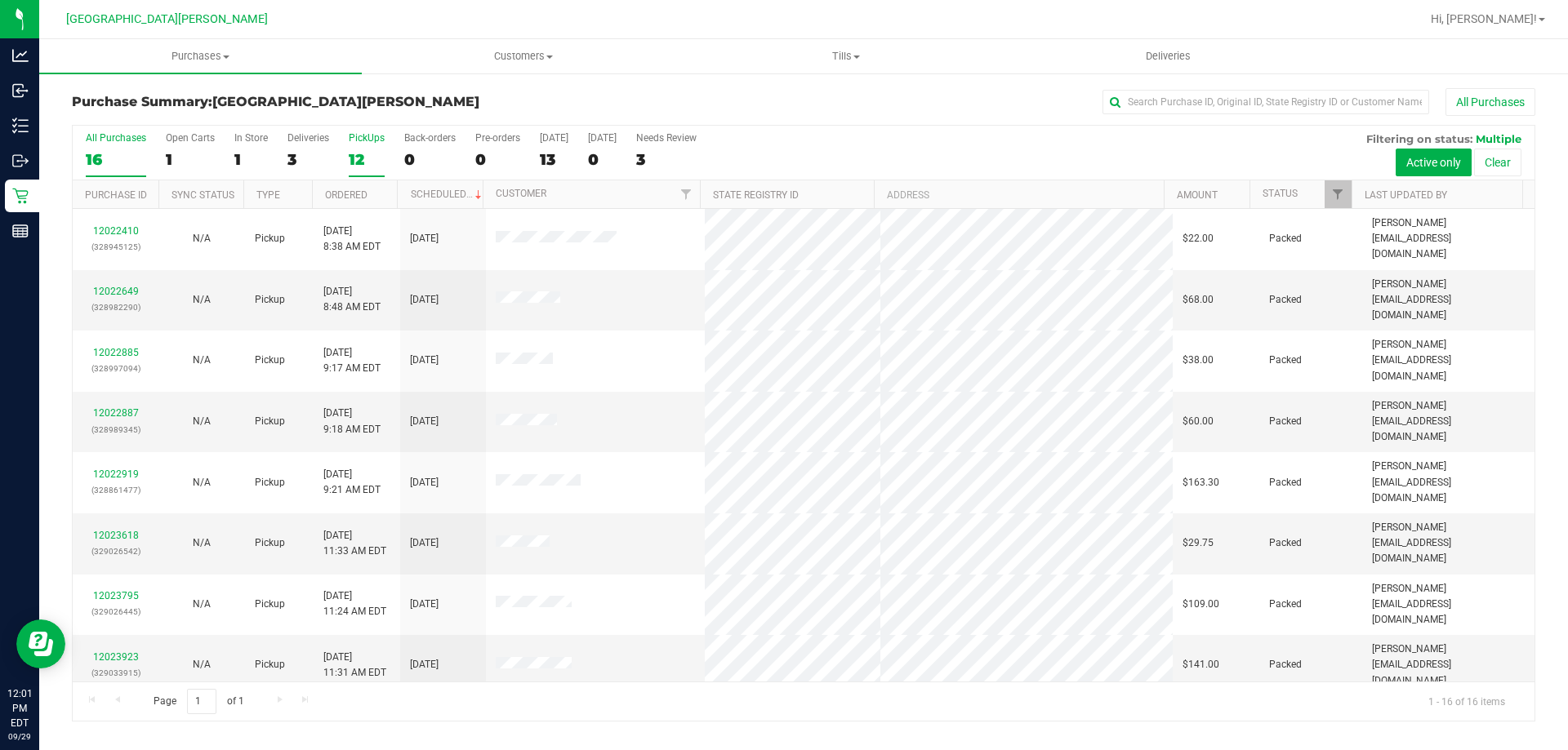
click at [362, 153] on div "12" at bounding box center [367, 159] width 36 height 19
click at [0, 0] on input "PickUps 12" at bounding box center [0, 0] width 0 height 0
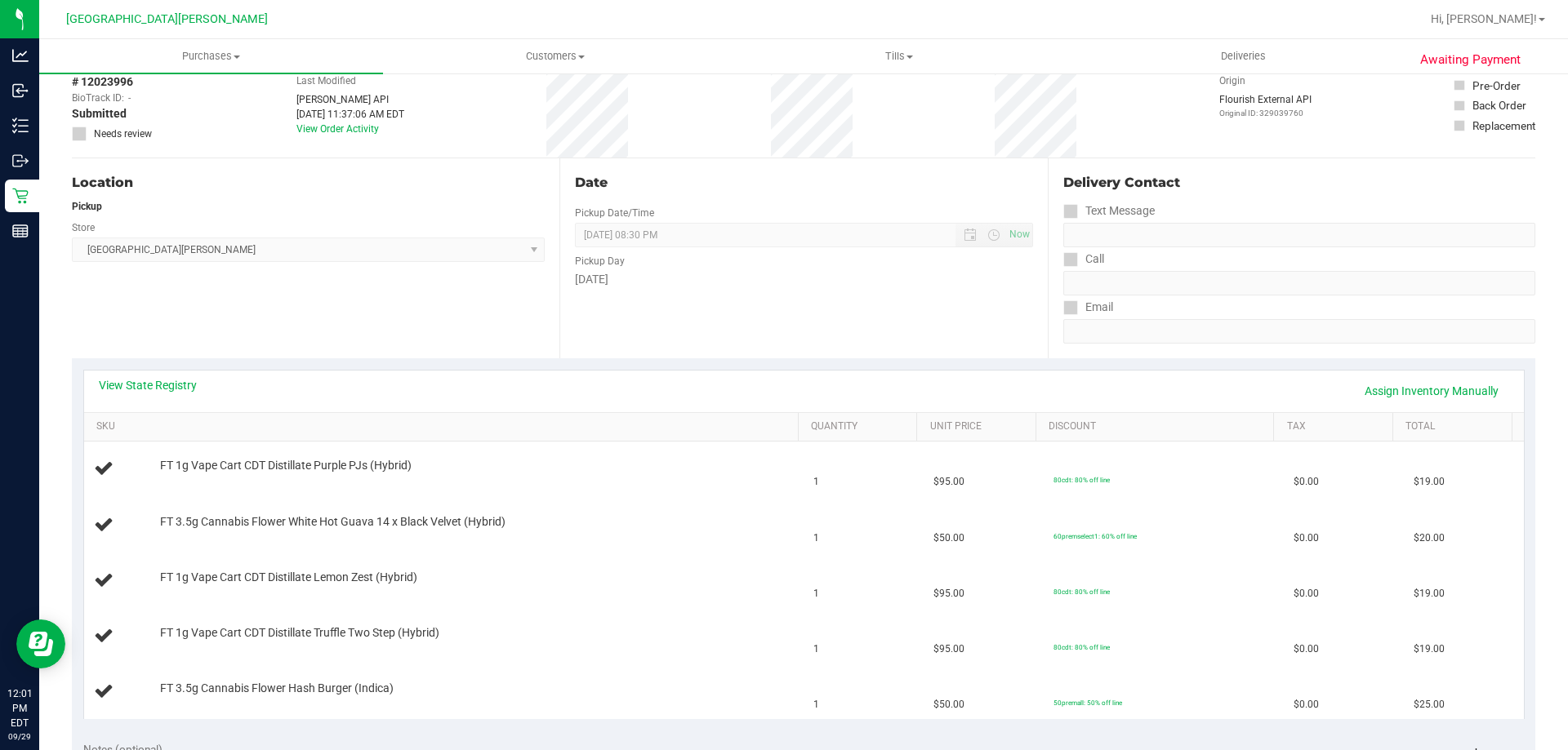
scroll to position [164, 0]
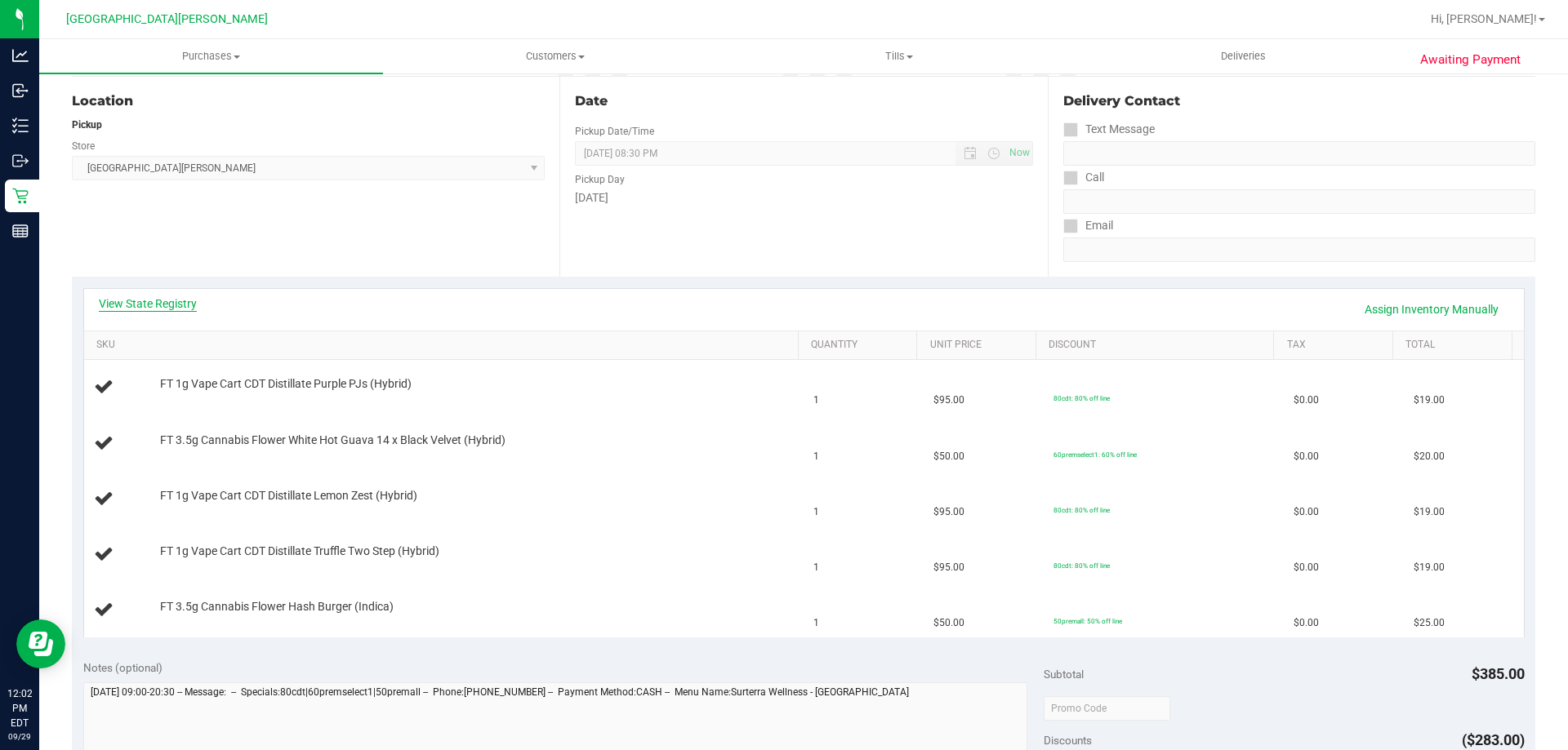
click at [174, 307] on link "View State Registry" at bounding box center [147, 304] width 98 height 17
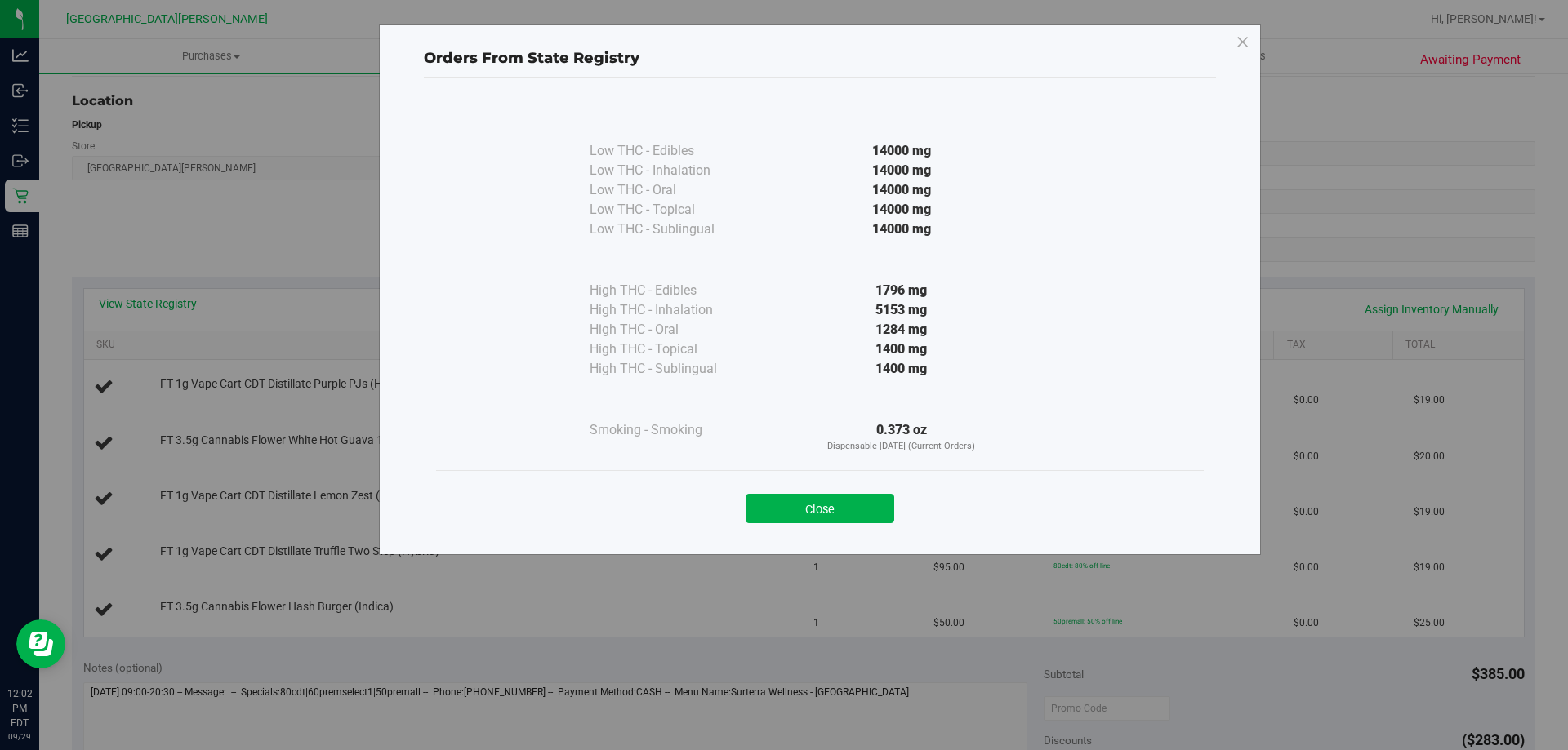
click at [226, 382] on div "Orders From State Registry Low THC - Edibles 14000 mg" at bounding box center [790, 375] width 1580 height 750
click at [781, 501] on button "Close" at bounding box center [820, 509] width 149 height 30
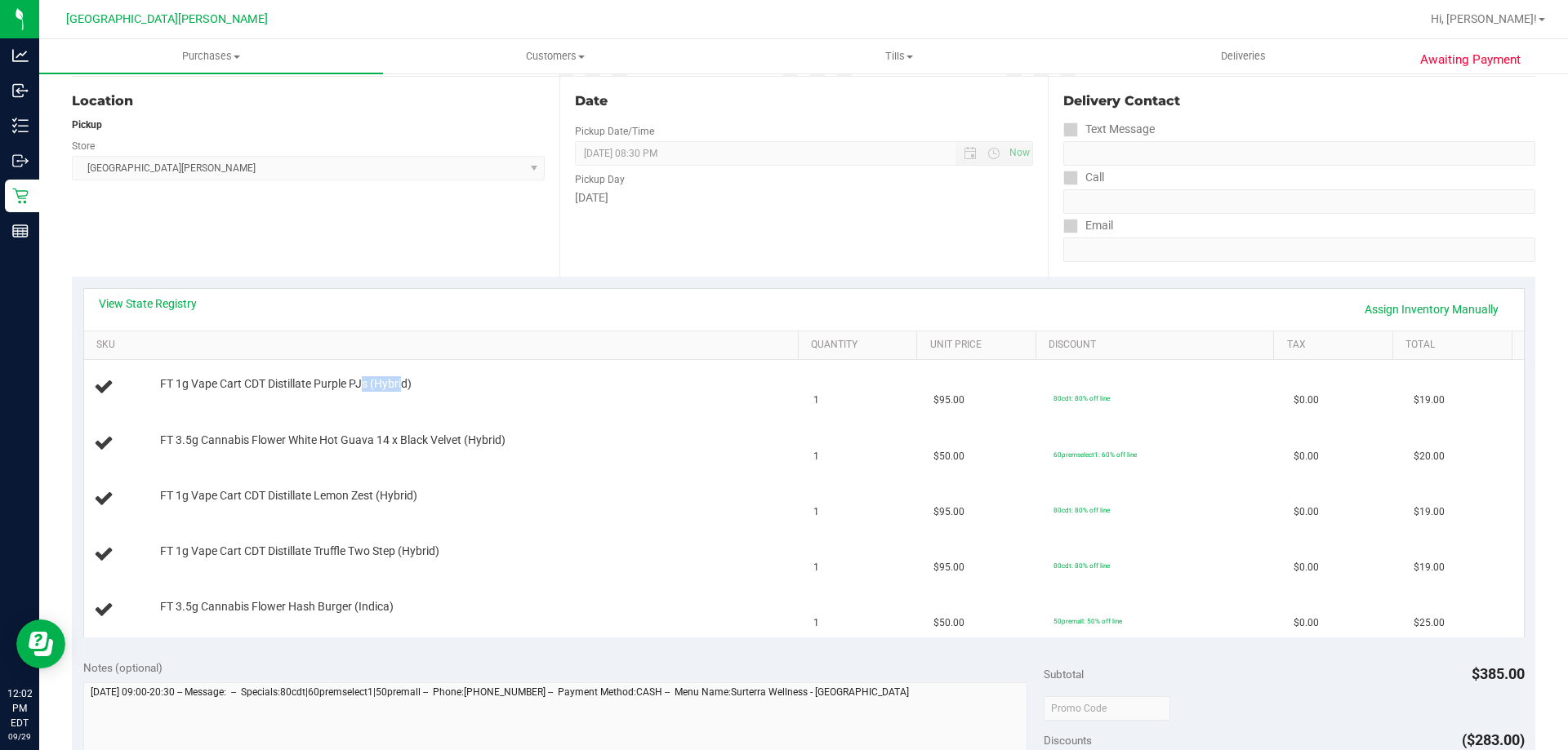
drag, startPoint x: 360, startPoint y: 382, endPoint x: 404, endPoint y: 332, distance: 66.6
click at [403, 379] on span "FT 1g Vape Cart CDT Distillate Purple PJs (Hybrid)" at bounding box center [285, 384] width 251 height 16
click at [399, 312] on div "View State Registry Assign Inventory Manually" at bounding box center [804, 309] width 1410 height 28
click at [169, 302] on link "View State Registry" at bounding box center [147, 304] width 98 height 17
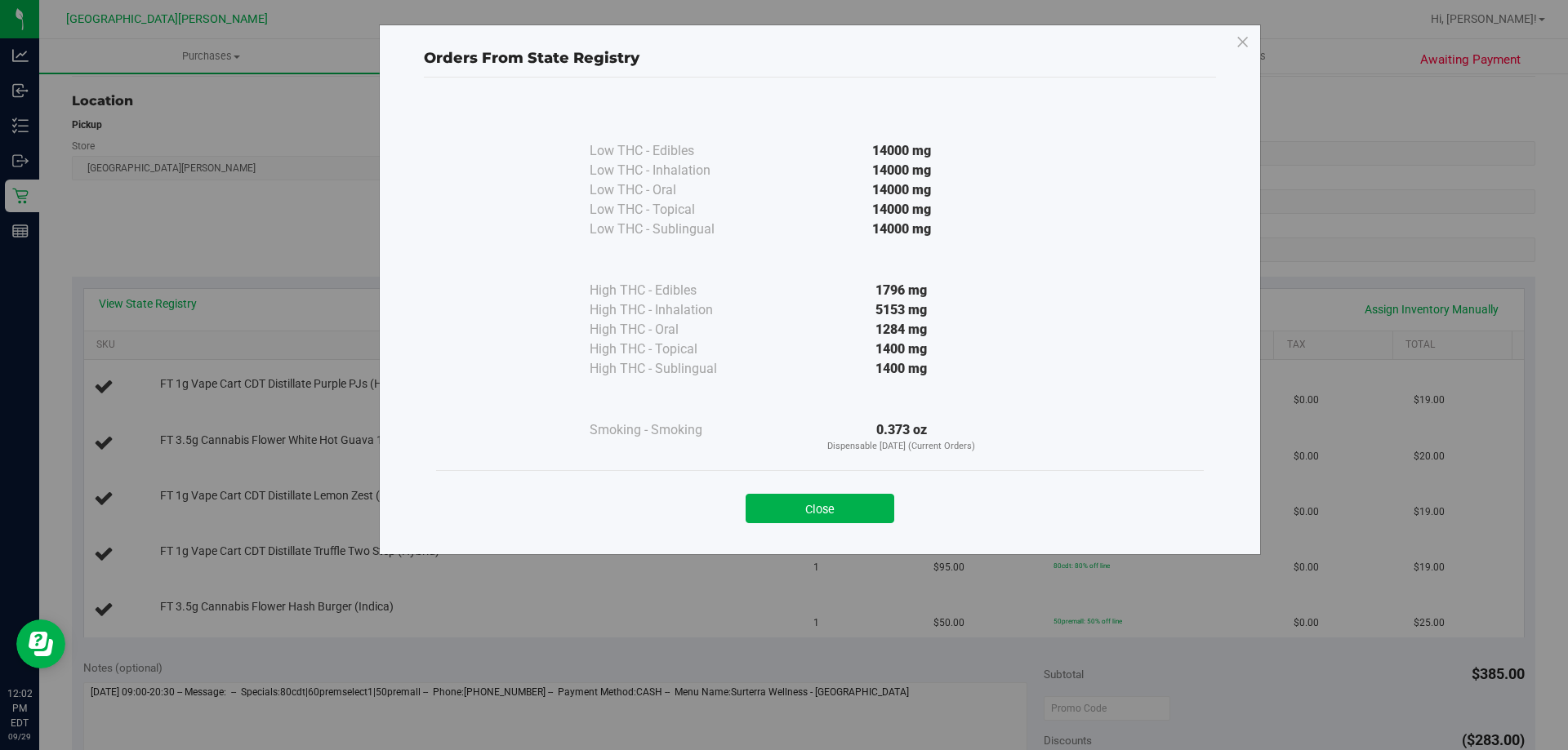
drag, startPoint x: 875, startPoint y: 308, endPoint x: 1004, endPoint y: 324, distance: 130.0
click at [1004, 324] on div "High THC - Edibles 1796 mg High THC - Inhalation 5153 mg" at bounding box center [820, 309] width 461 height 140
click at [931, 294] on div "1796 mg" at bounding box center [900, 291] width 297 height 20
drag, startPoint x: 881, startPoint y: 435, endPoint x: 939, endPoint y: 435, distance: 58.0
click at [939, 435] on div "0.373 oz Dispensable [DATE] (Current Orders)" at bounding box center [900, 437] width 297 height 34
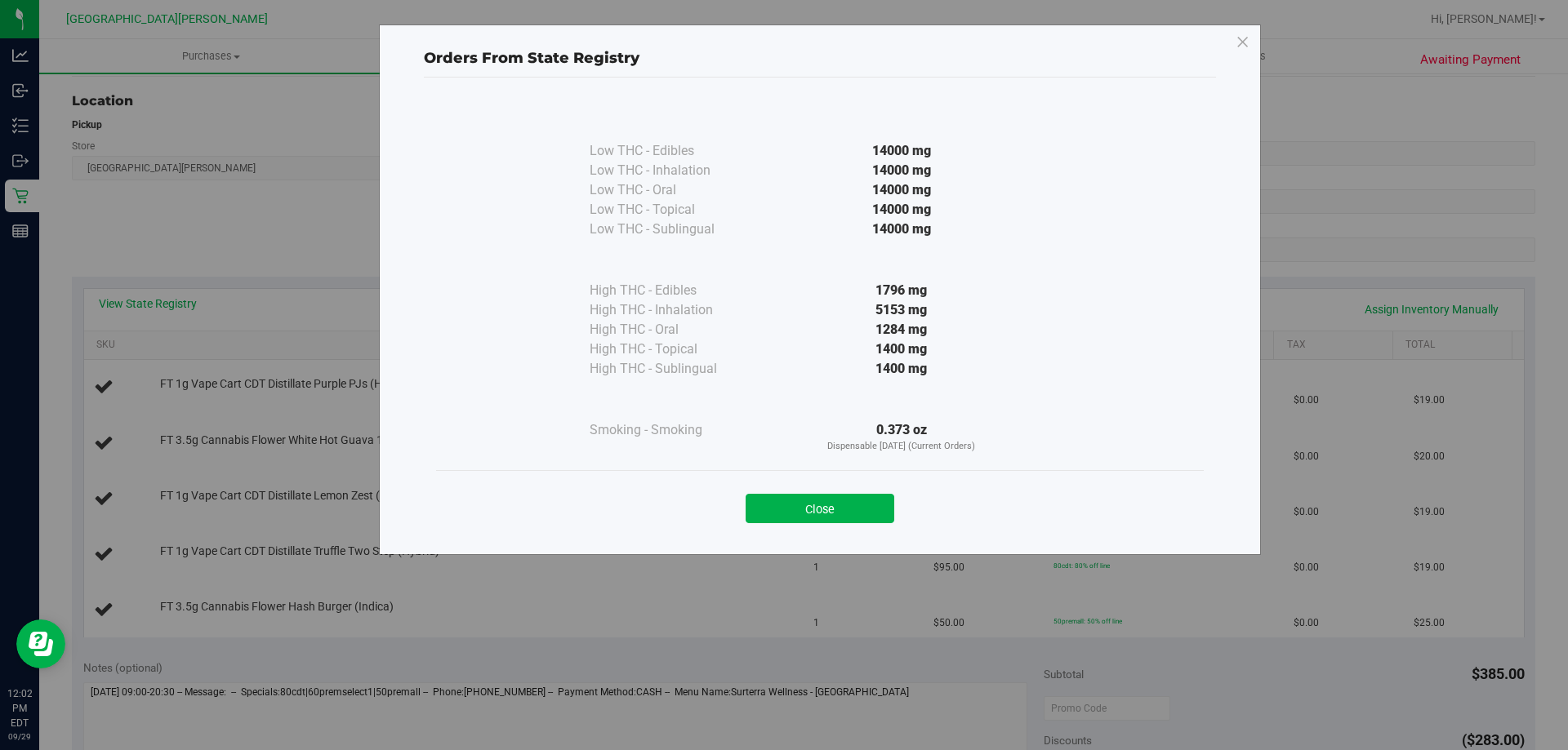
click at [959, 414] on div at bounding box center [900, 399] width 297 height 41
click at [282, 187] on div "Orders From State Registry Low THC - Edibles 14000 mg" at bounding box center [790, 375] width 1580 height 750
click at [1240, 49] on icon at bounding box center [1243, 42] width 15 height 26
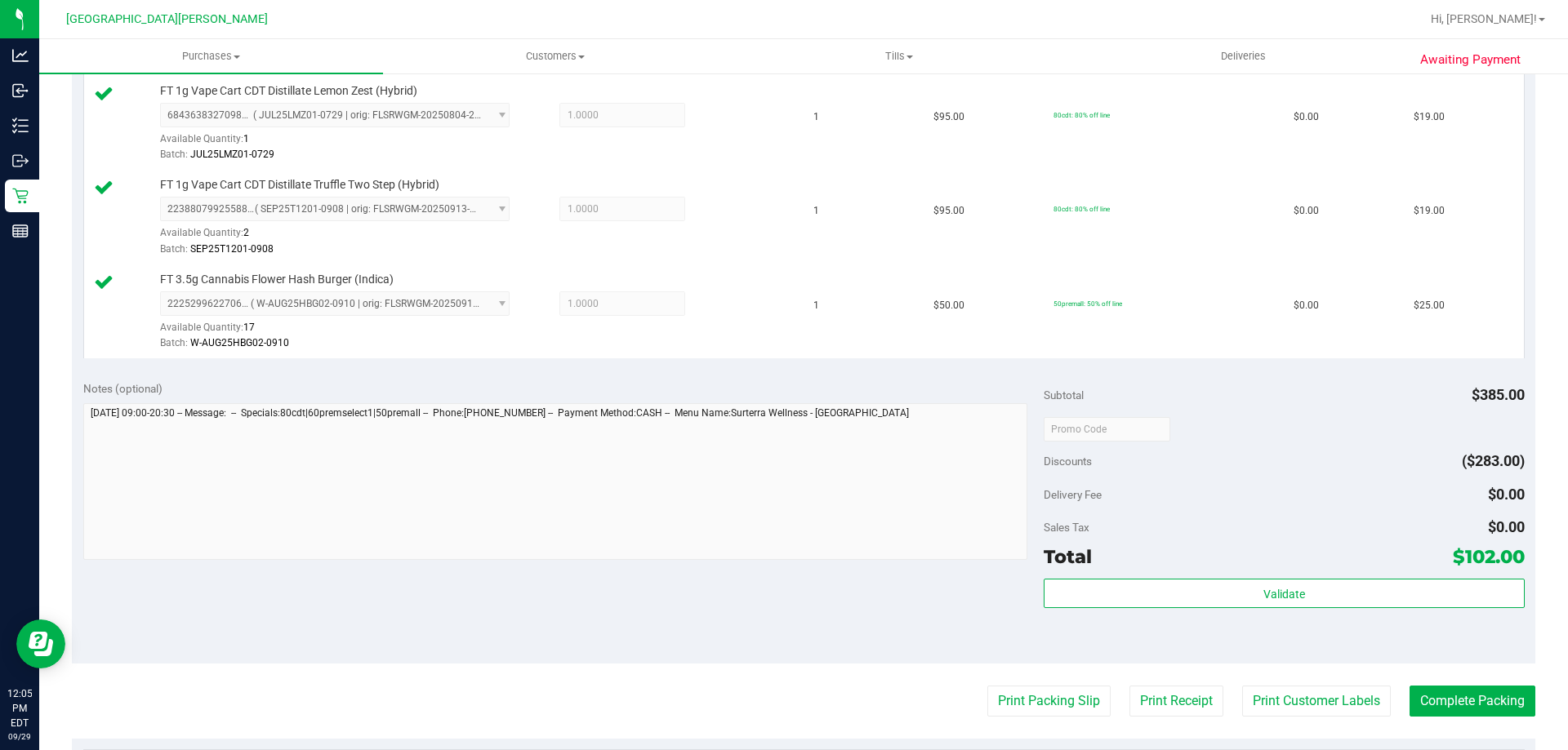
scroll to position [734, 0]
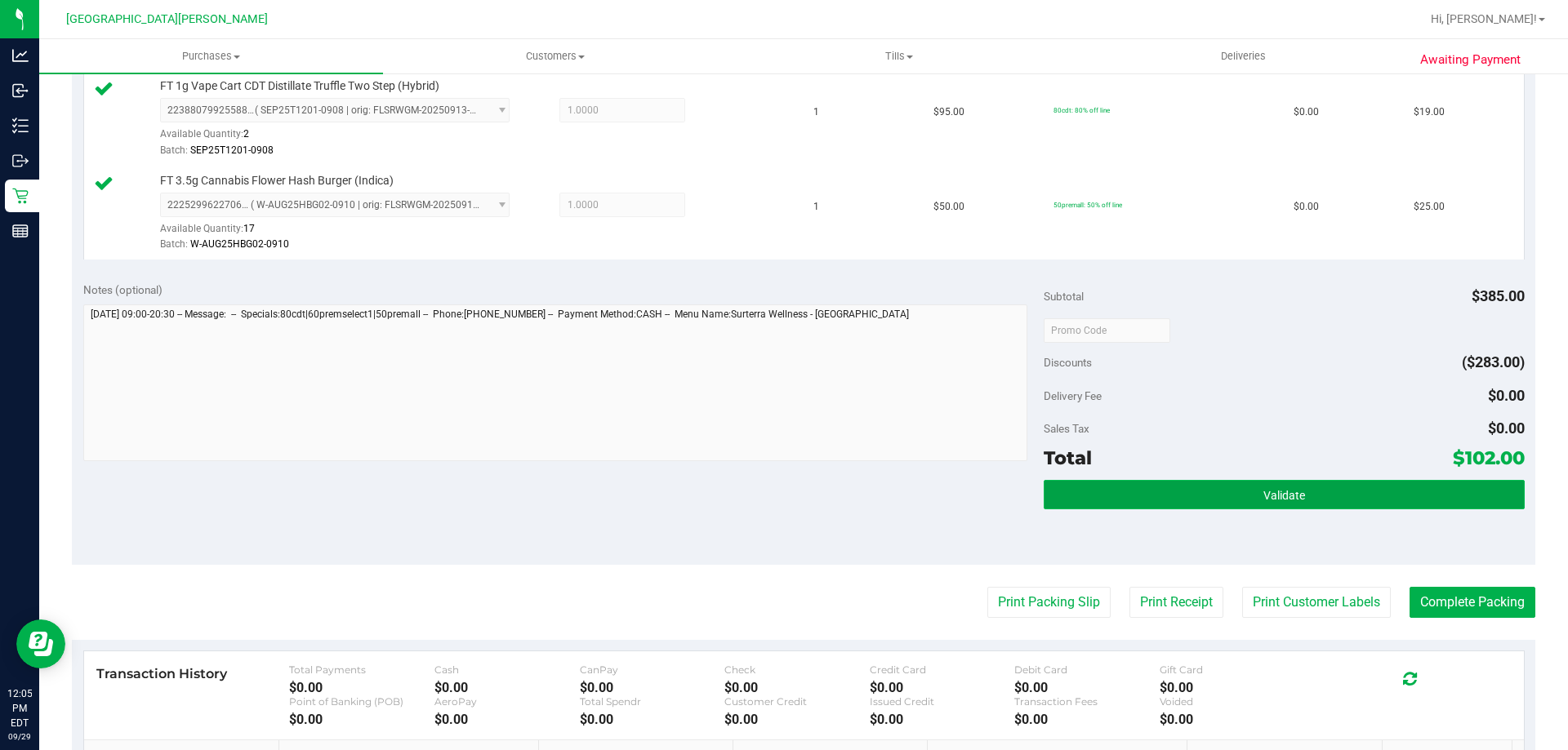
click at [1294, 506] on button "Validate" at bounding box center [1283, 495] width 480 height 30
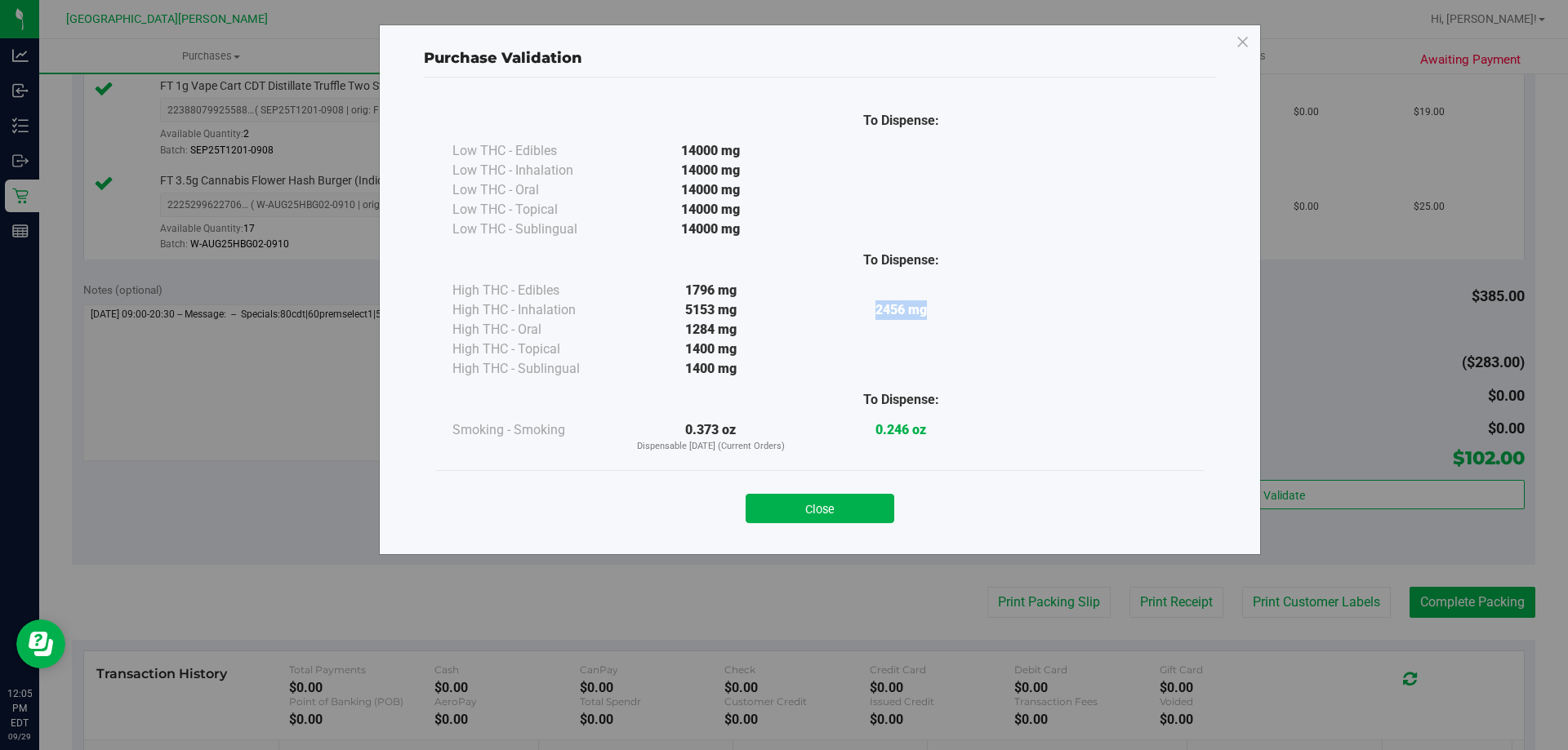
drag, startPoint x: 870, startPoint y: 307, endPoint x: 925, endPoint y: 307, distance: 55.0
click at [925, 307] on div "2456 mg" at bounding box center [900, 310] width 190 height 20
click at [931, 307] on div "2456 mg" at bounding box center [900, 310] width 190 height 20
drag, startPoint x: 868, startPoint y: 312, endPoint x: 959, endPoint y: 312, distance: 91.0
click at [959, 312] on div "2456 mg" at bounding box center [900, 310] width 190 height 20
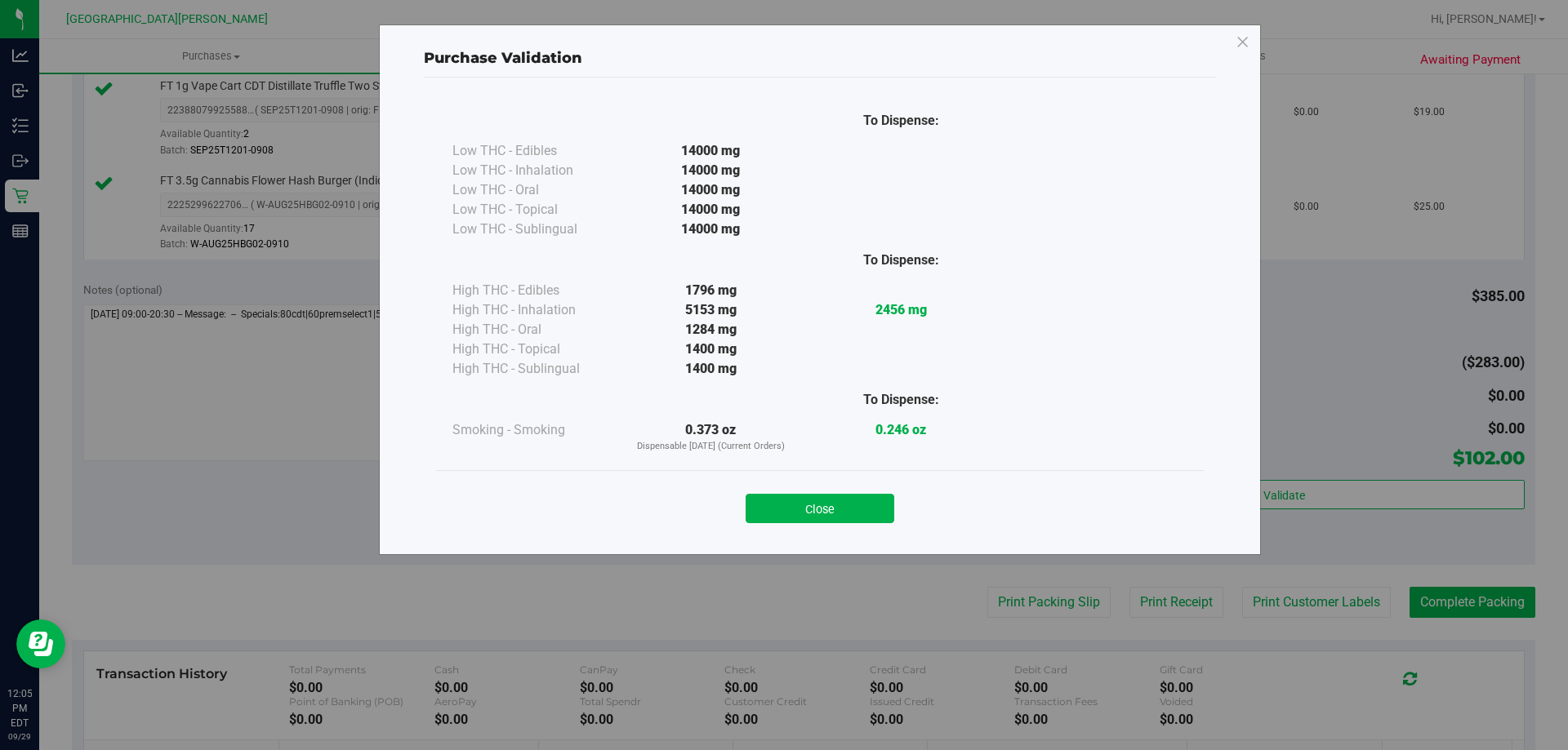
click at [966, 299] on div at bounding box center [900, 291] width 190 height 20
click at [845, 509] on button "Close" at bounding box center [820, 509] width 149 height 30
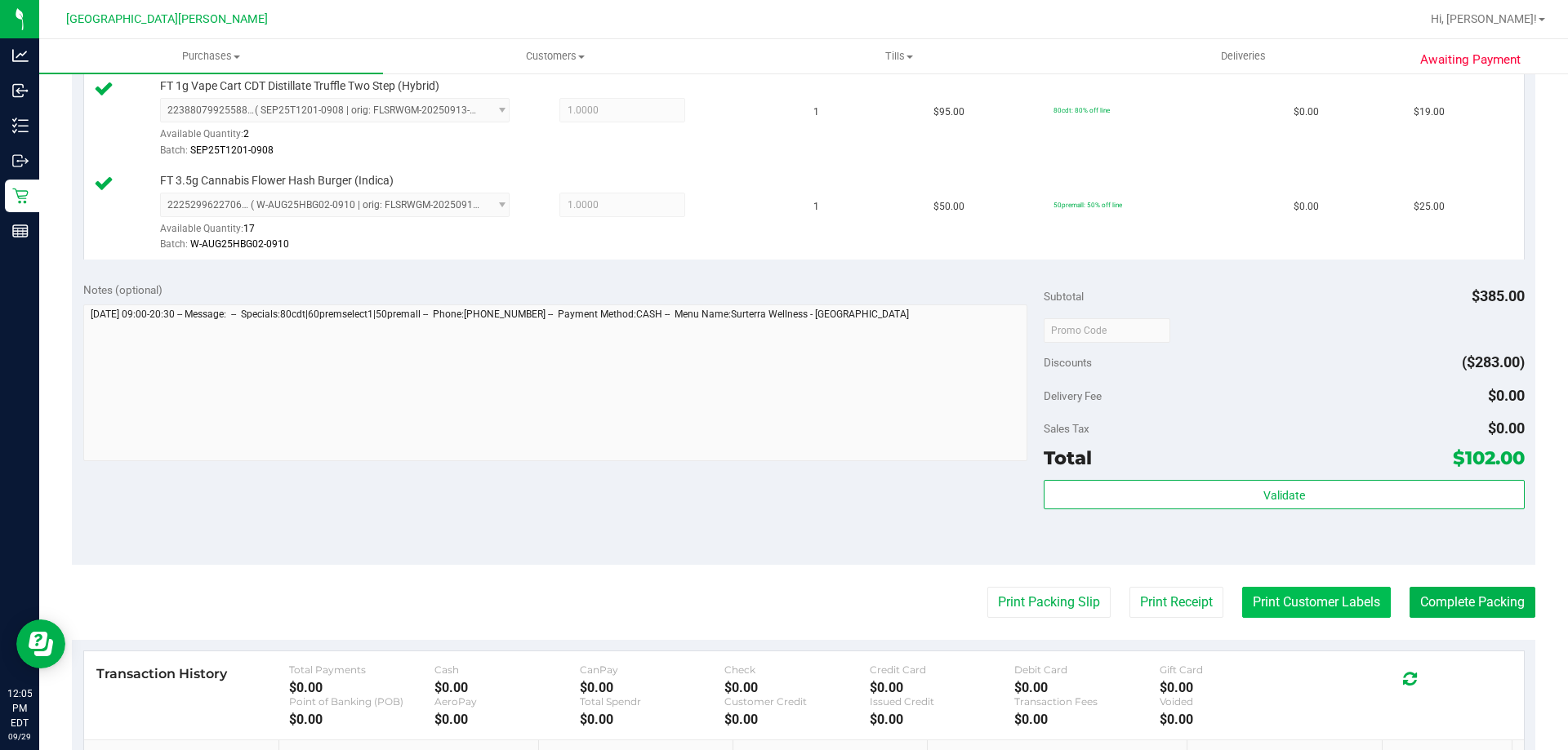
click at [1307, 602] on button "Print Customer Labels" at bounding box center [1316, 601] width 149 height 31
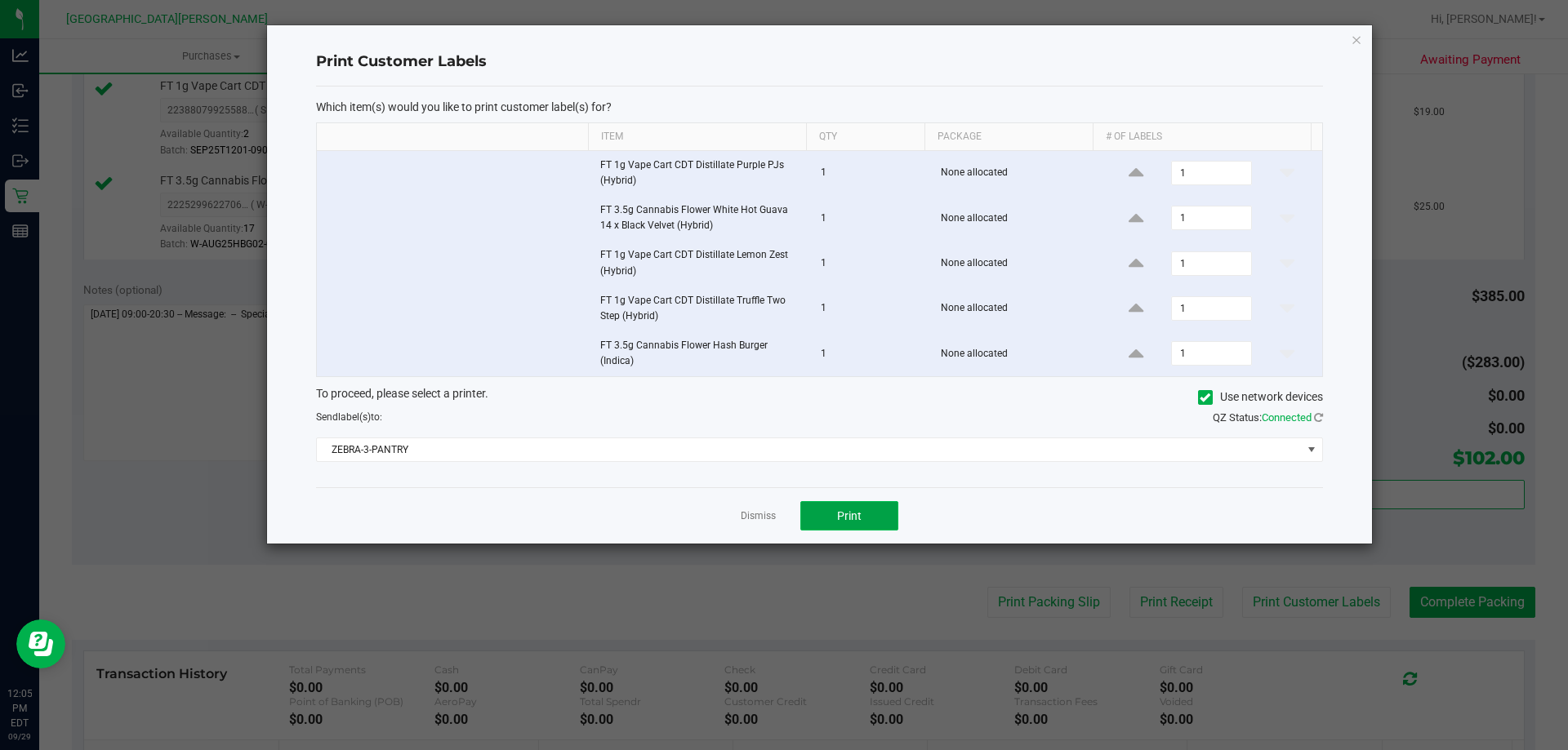
click at [867, 527] on button "Print" at bounding box center [848, 515] width 98 height 30
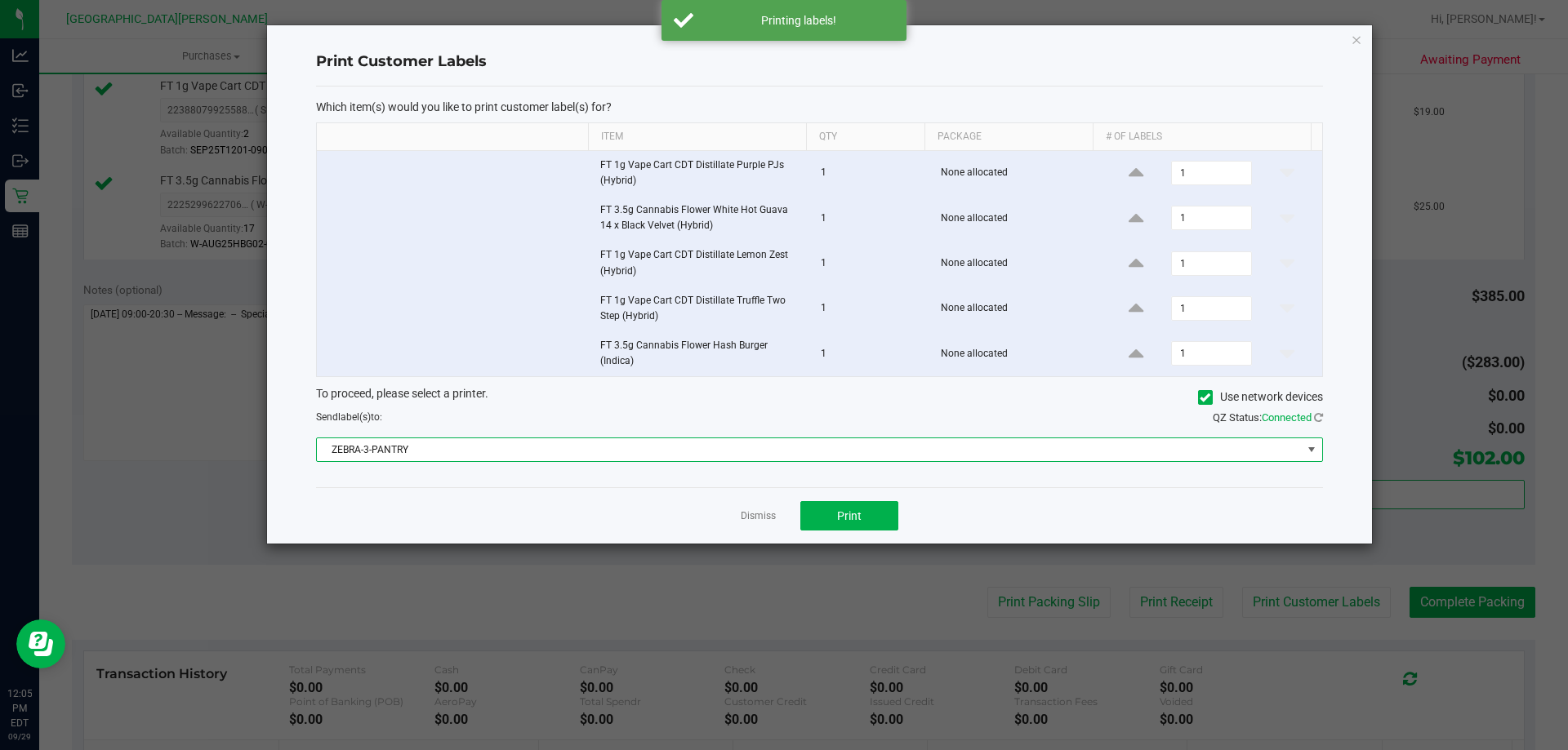
click at [1297, 446] on span "ZEBRA-3-PANTRY" at bounding box center [809, 449] width 985 height 23
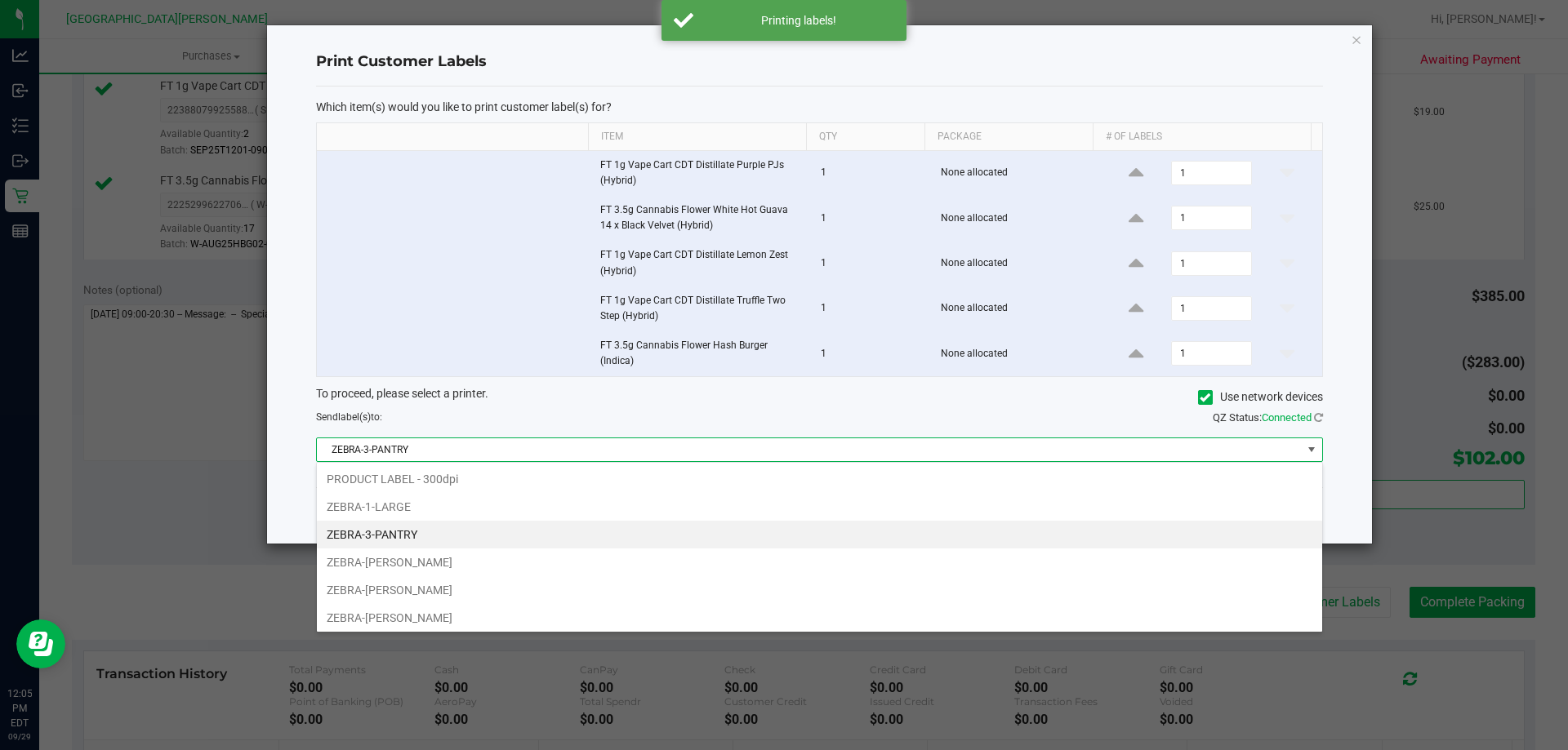
scroll to position [25, 1006]
click at [446, 533] on li "ZEBRA-3-PANTRY" at bounding box center [819, 534] width 1005 height 28
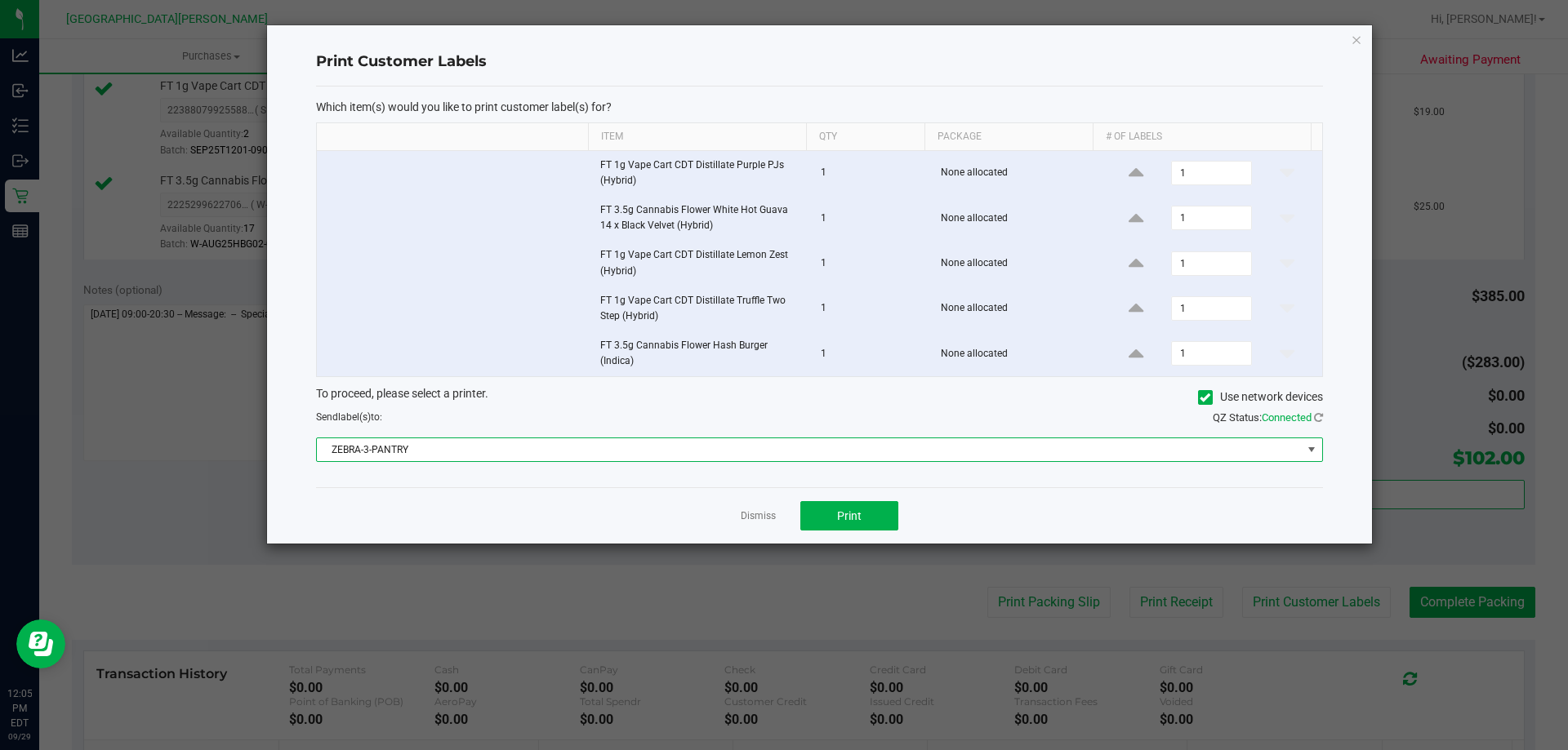
click at [487, 276] on td at bounding box center [453, 263] width 273 height 45
click at [748, 519] on link "Dismiss" at bounding box center [758, 516] width 36 height 14
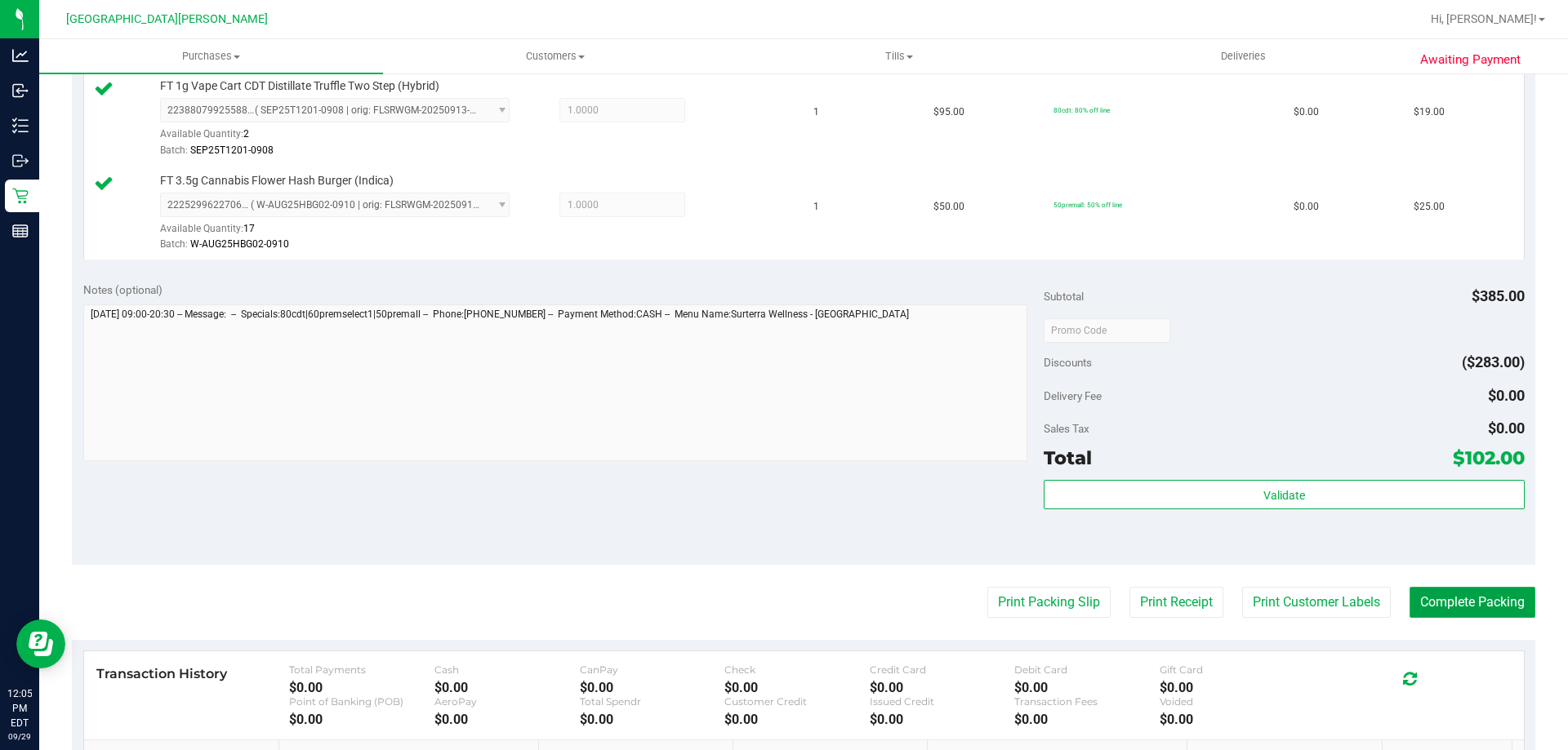
click at [1485, 605] on button "Complete Packing" at bounding box center [1472, 601] width 126 height 31
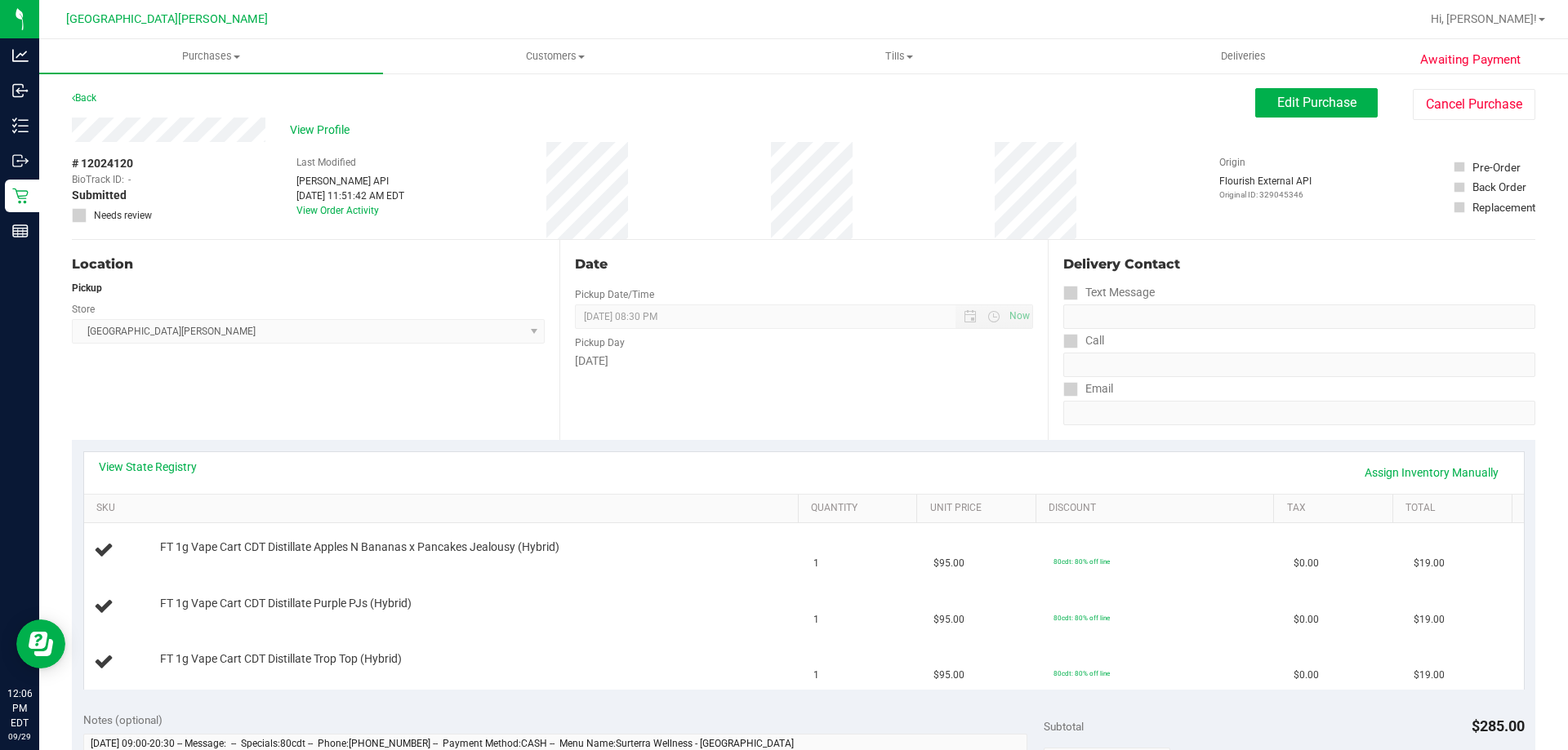
scroll to position [82, 0]
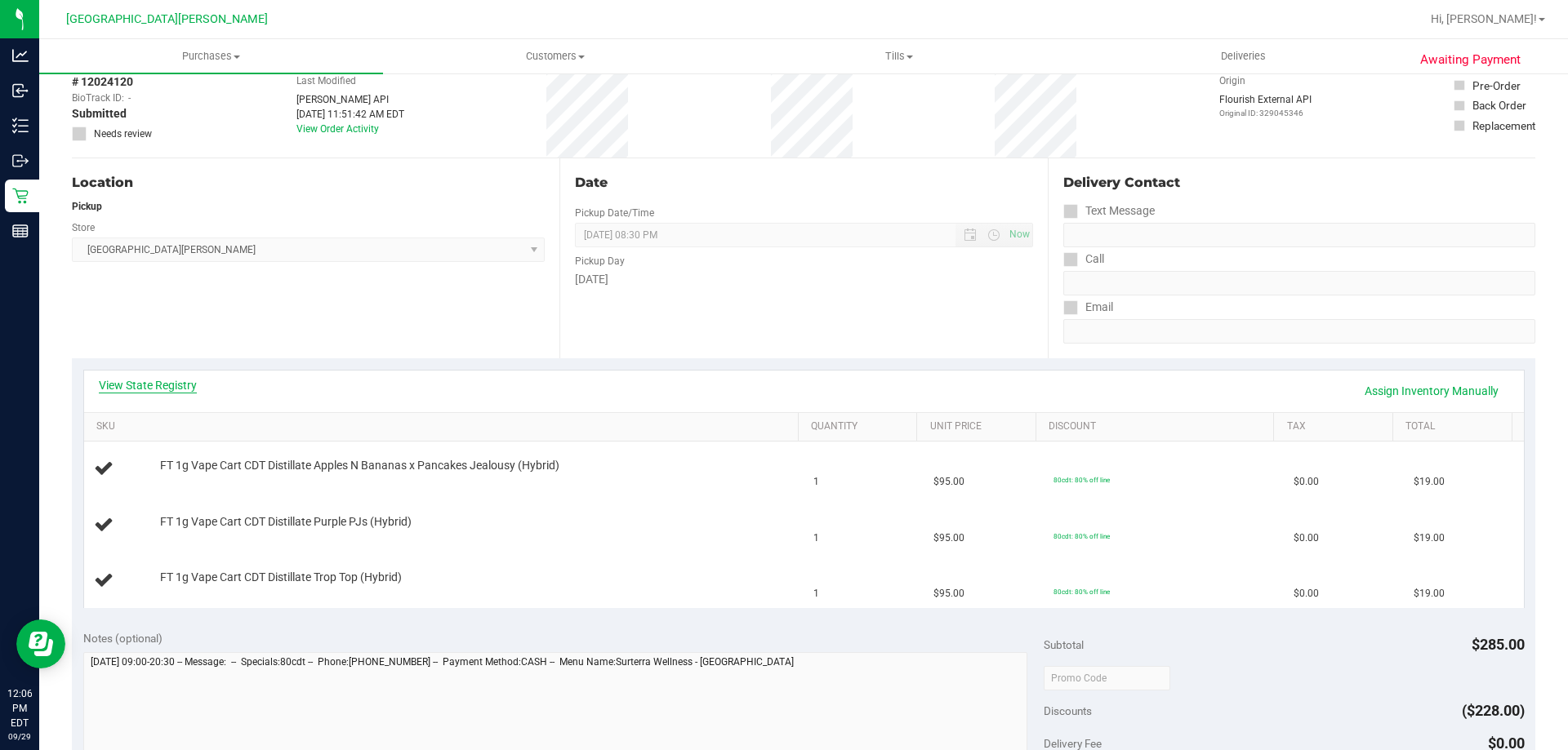
click at [138, 380] on link "View State Registry" at bounding box center [147, 385] width 98 height 17
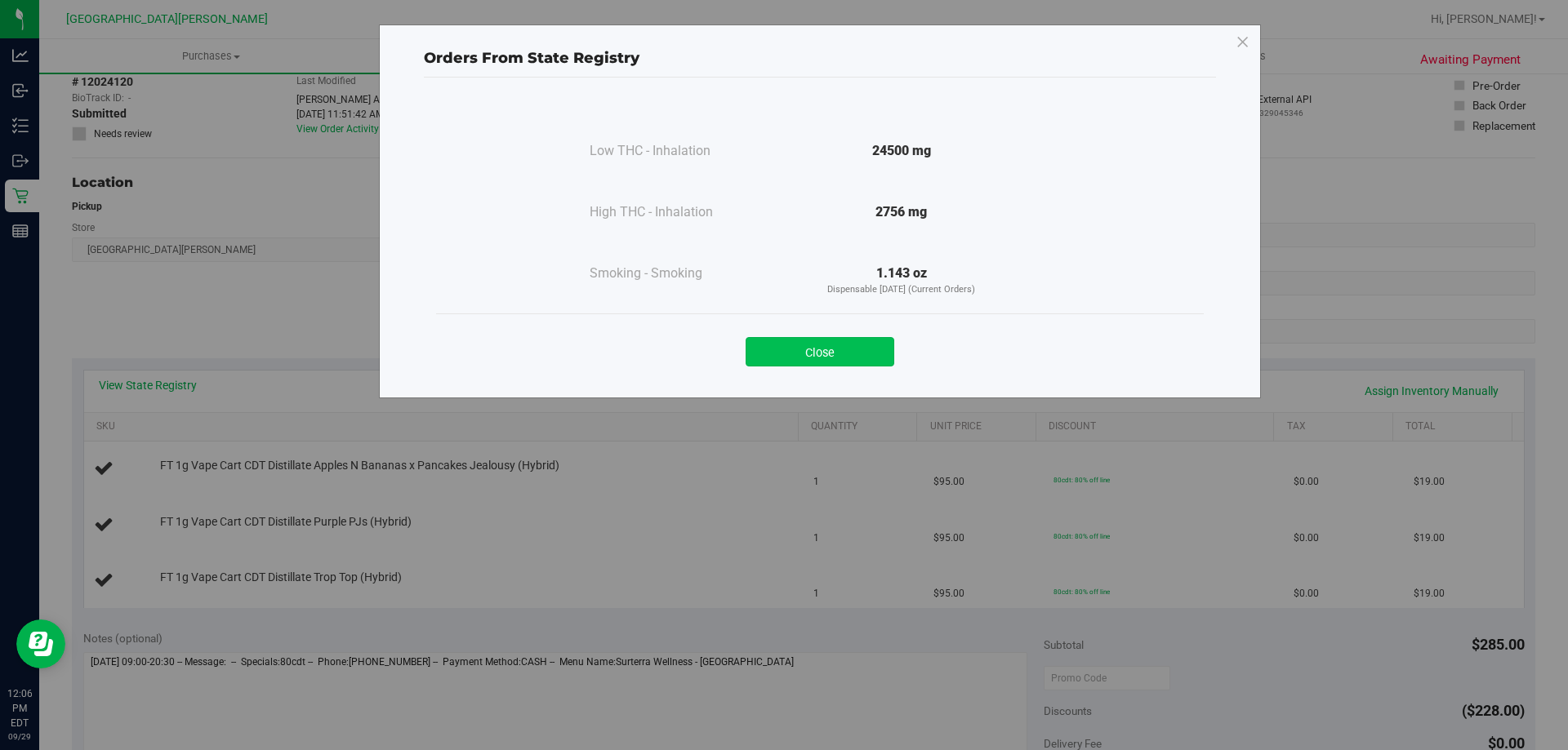
click at [835, 352] on button "Close" at bounding box center [820, 352] width 149 height 30
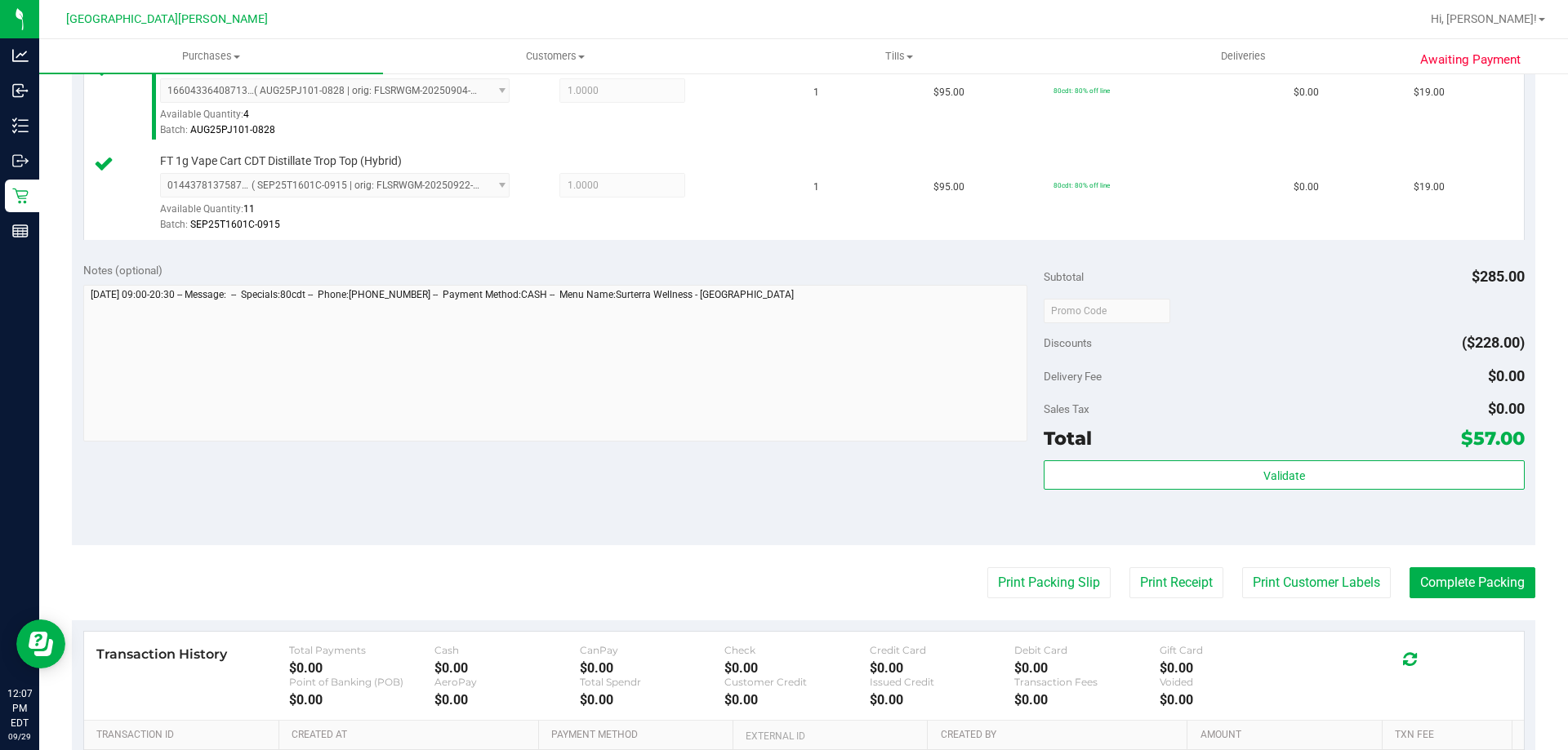
scroll to position [572, 0]
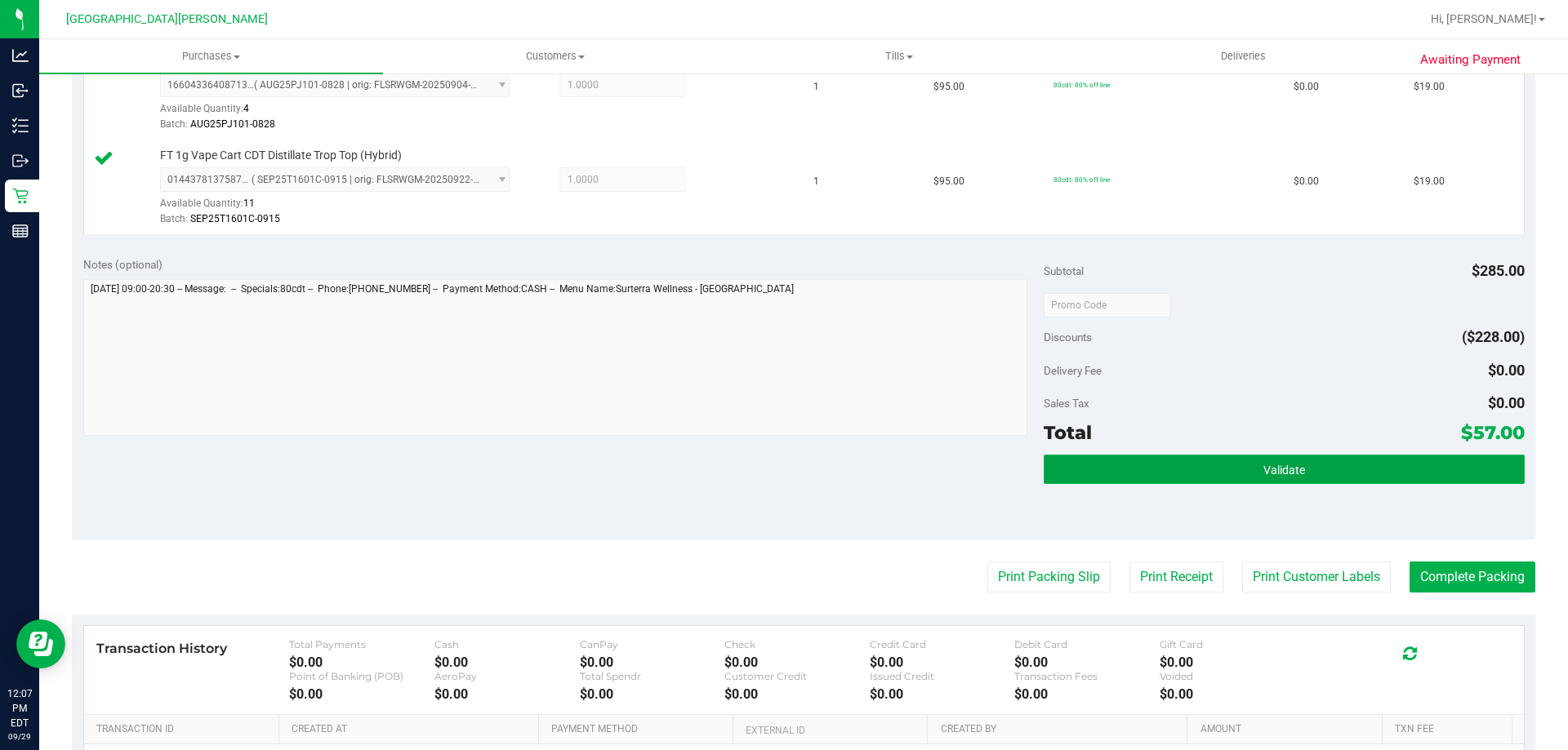
click at [1317, 476] on button "Validate" at bounding box center [1283, 469] width 480 height 30
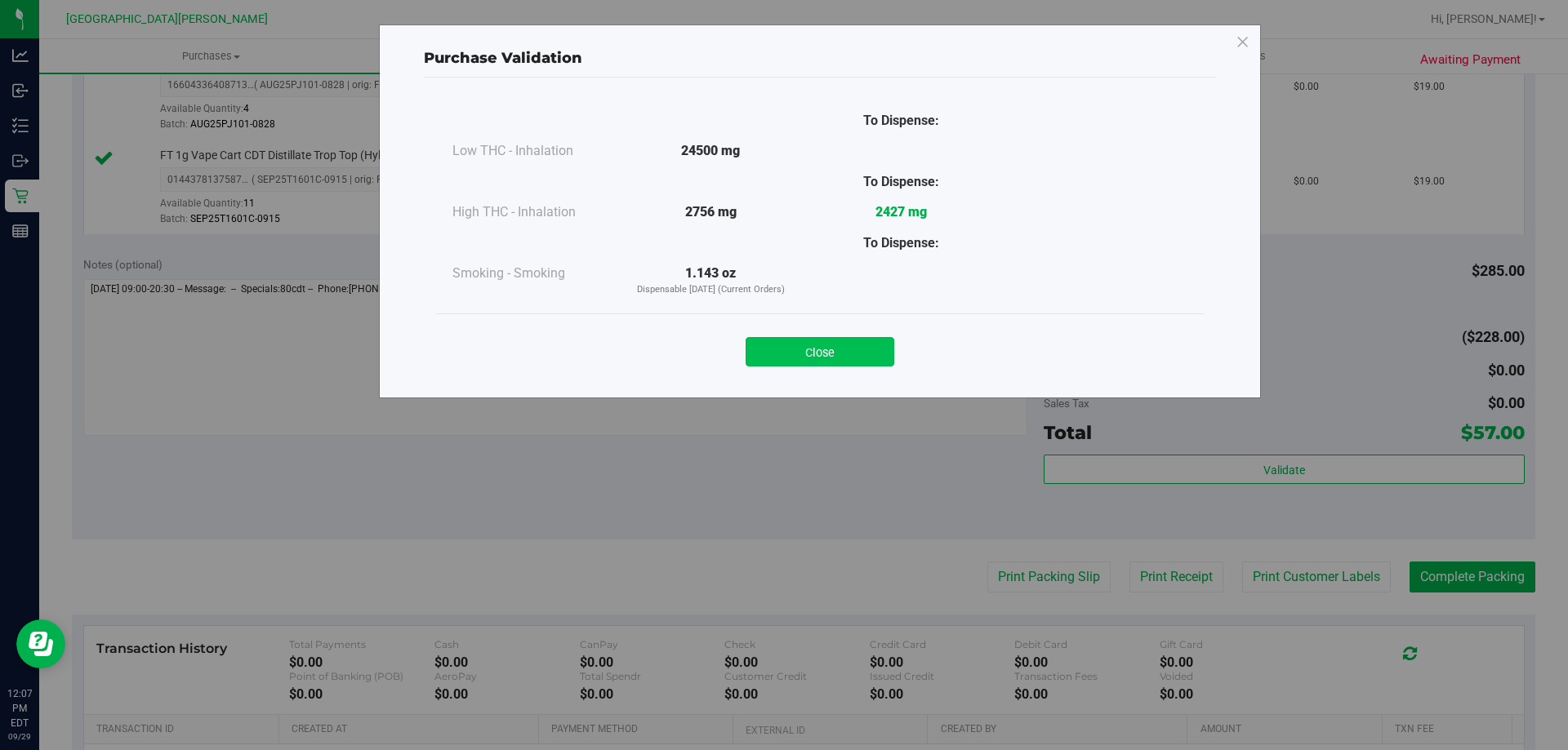
click at [849, 357] on button "Close" at bounding box center [820, 352] width 149 height 30
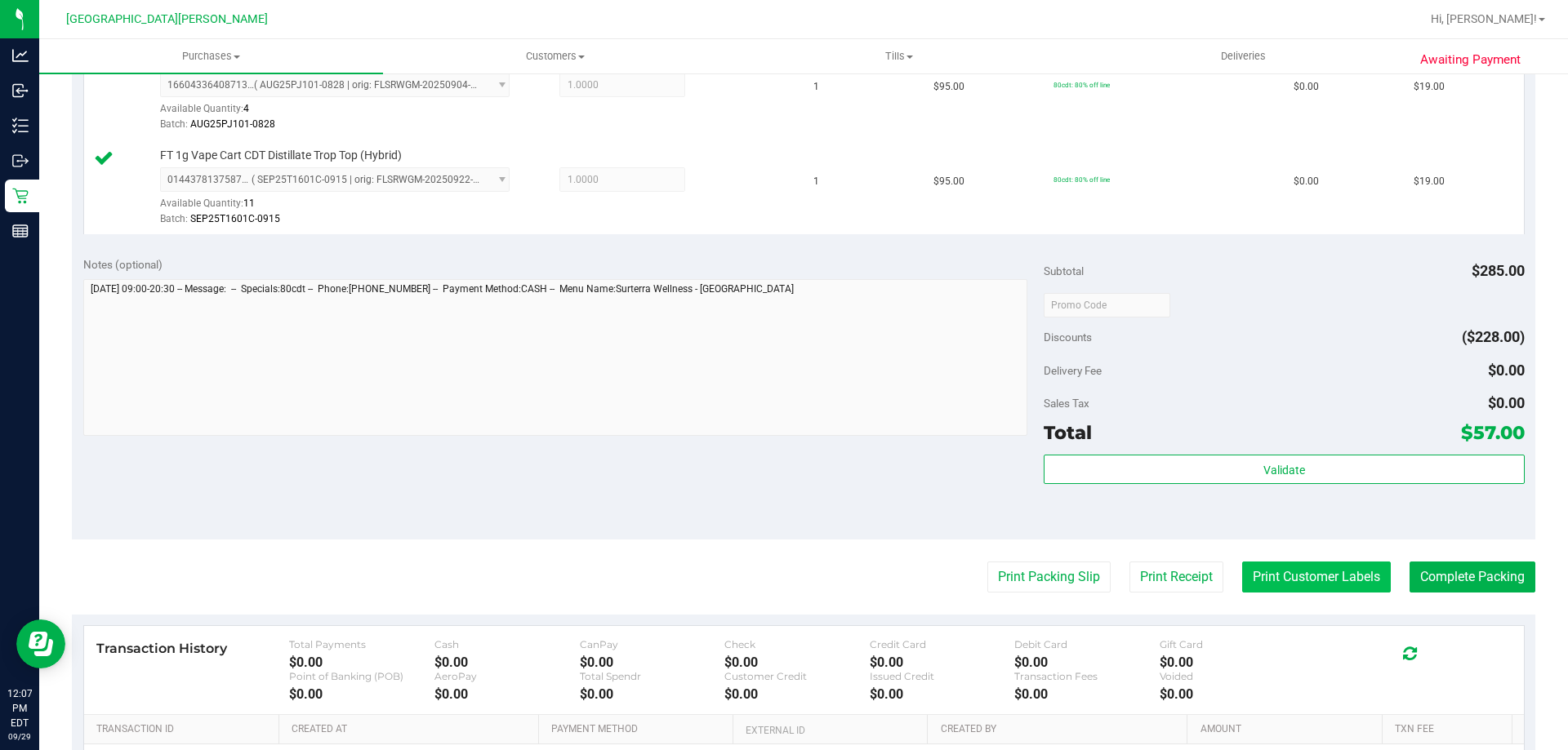
click at [1312, 577] on button "Print Customer Labels" at bounding box center [1316, 577] width 149 height 31
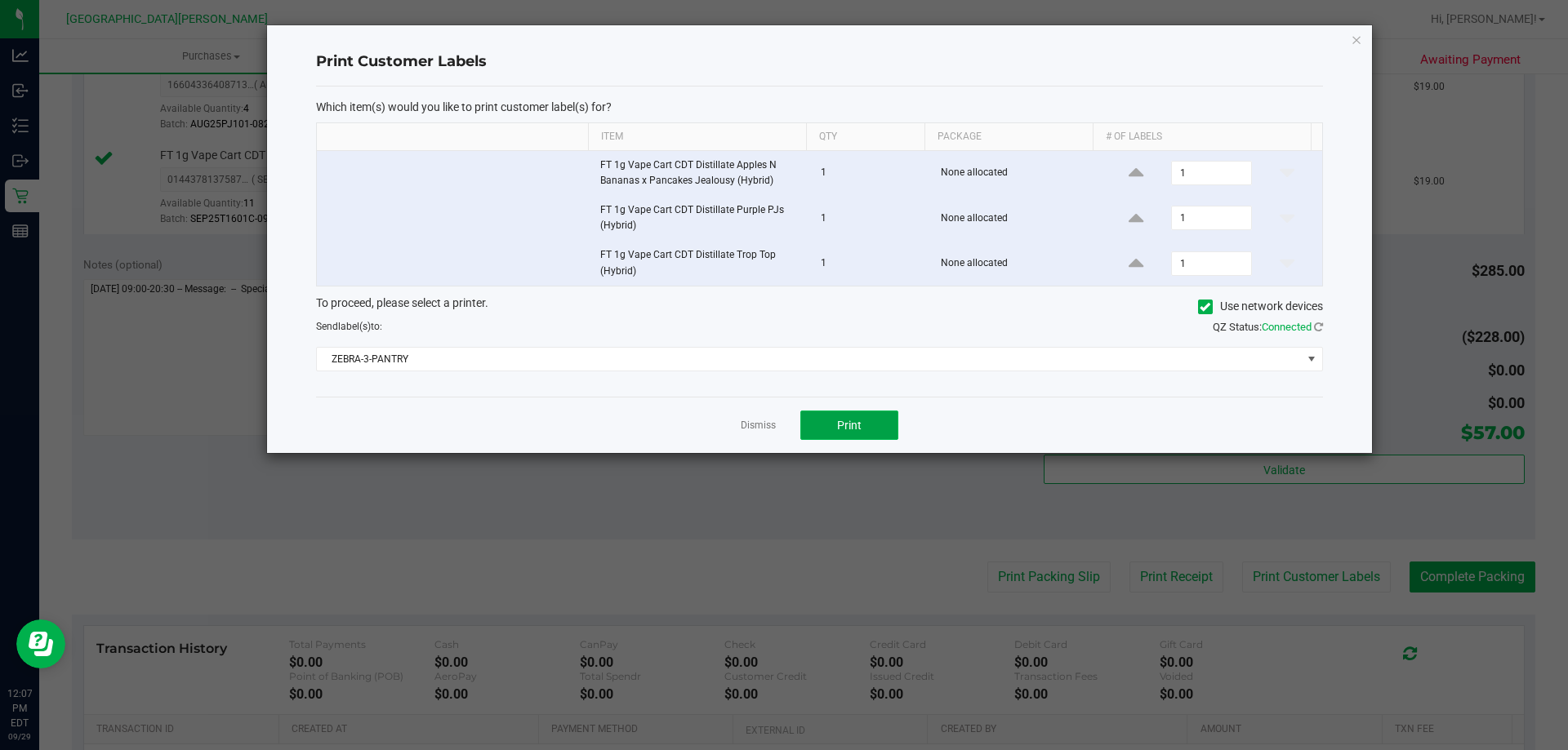
click at [871, 418] on button "Print" at bounding box center [848, 426] width 98 height 30
click at [767, 425] on link "Dismiss" at bounding box center [758, 426] width 36 height 14
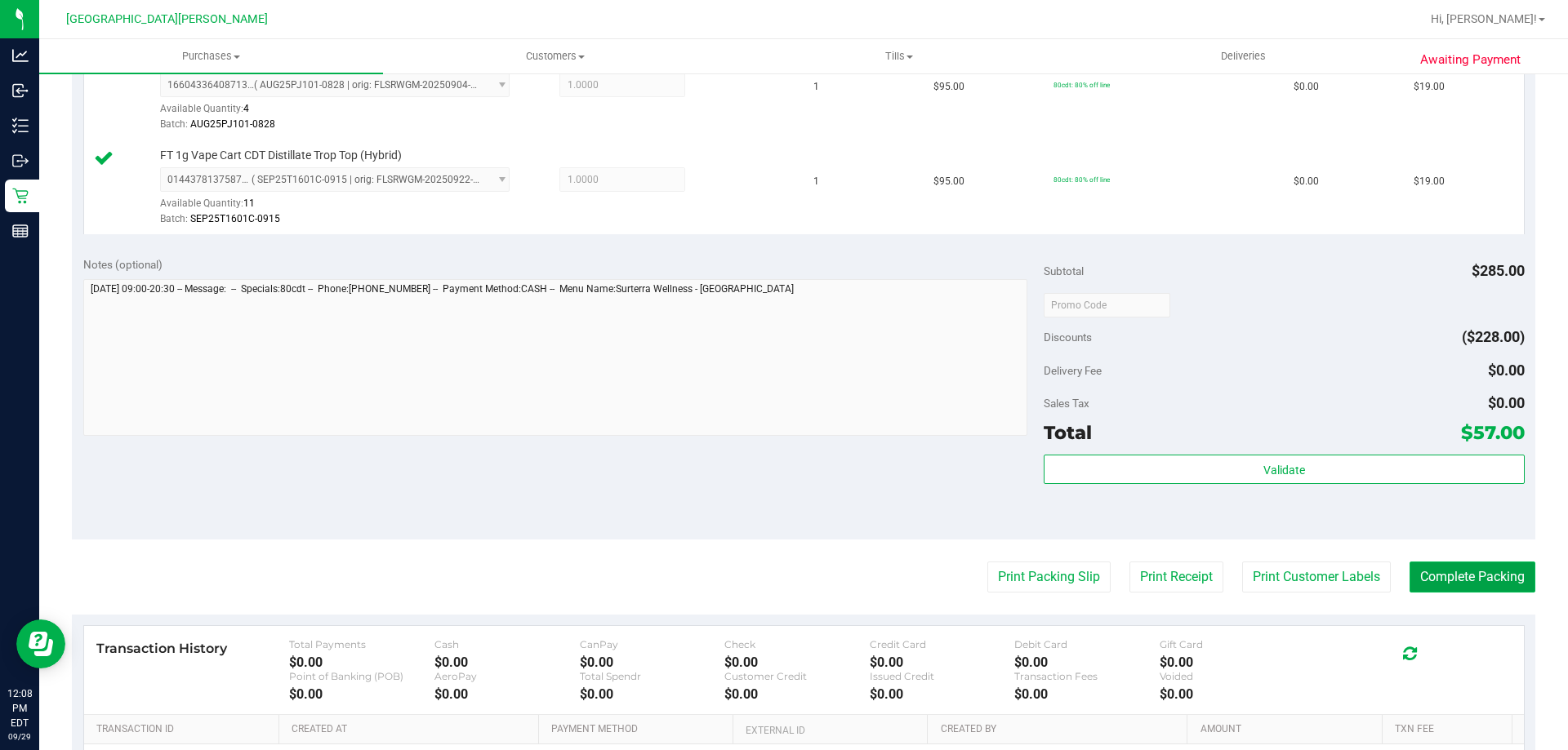
click at [1465, 583] on button "Complete Packing" at bounding box center [1472, 577] width 126 height 31
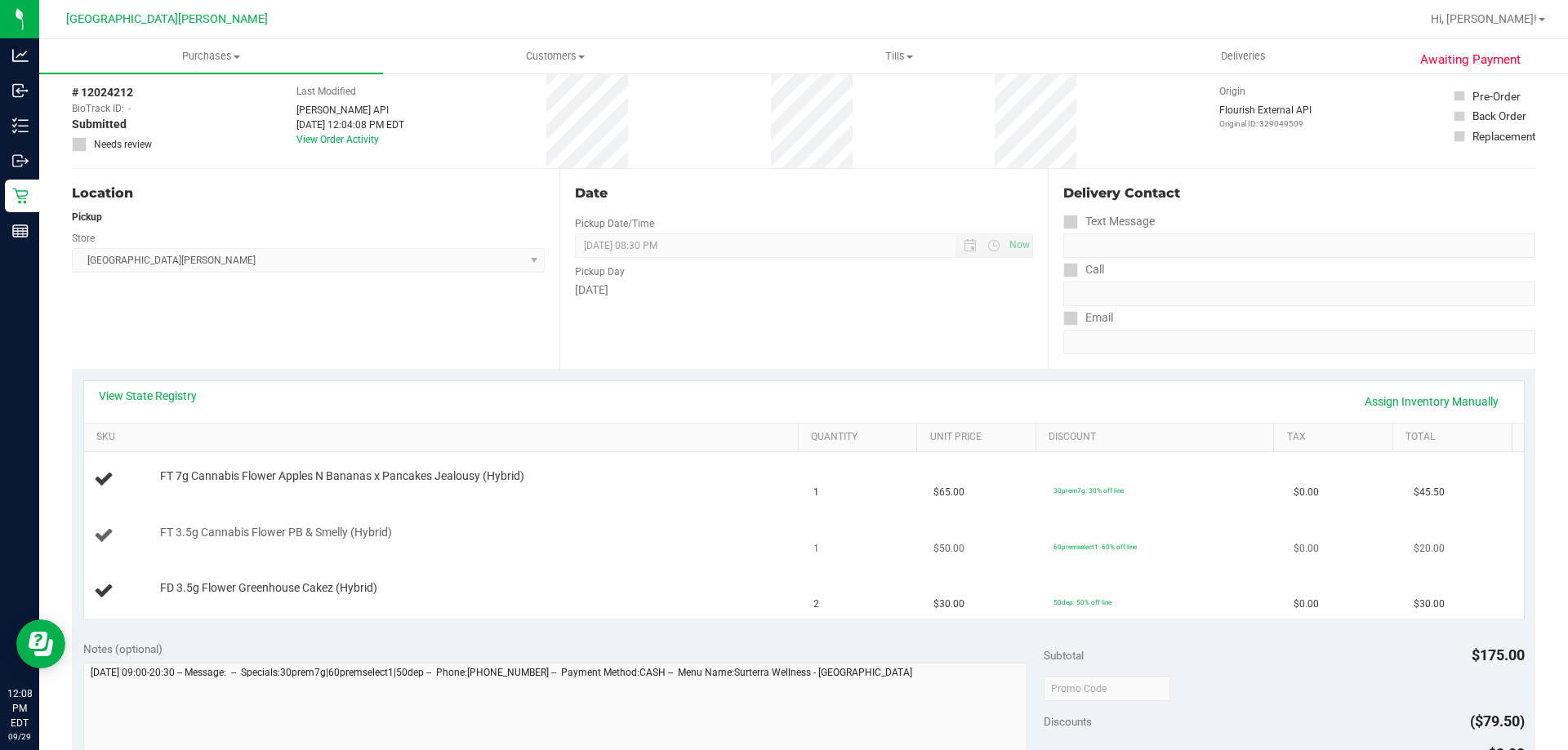
scroll to position [164, 0]
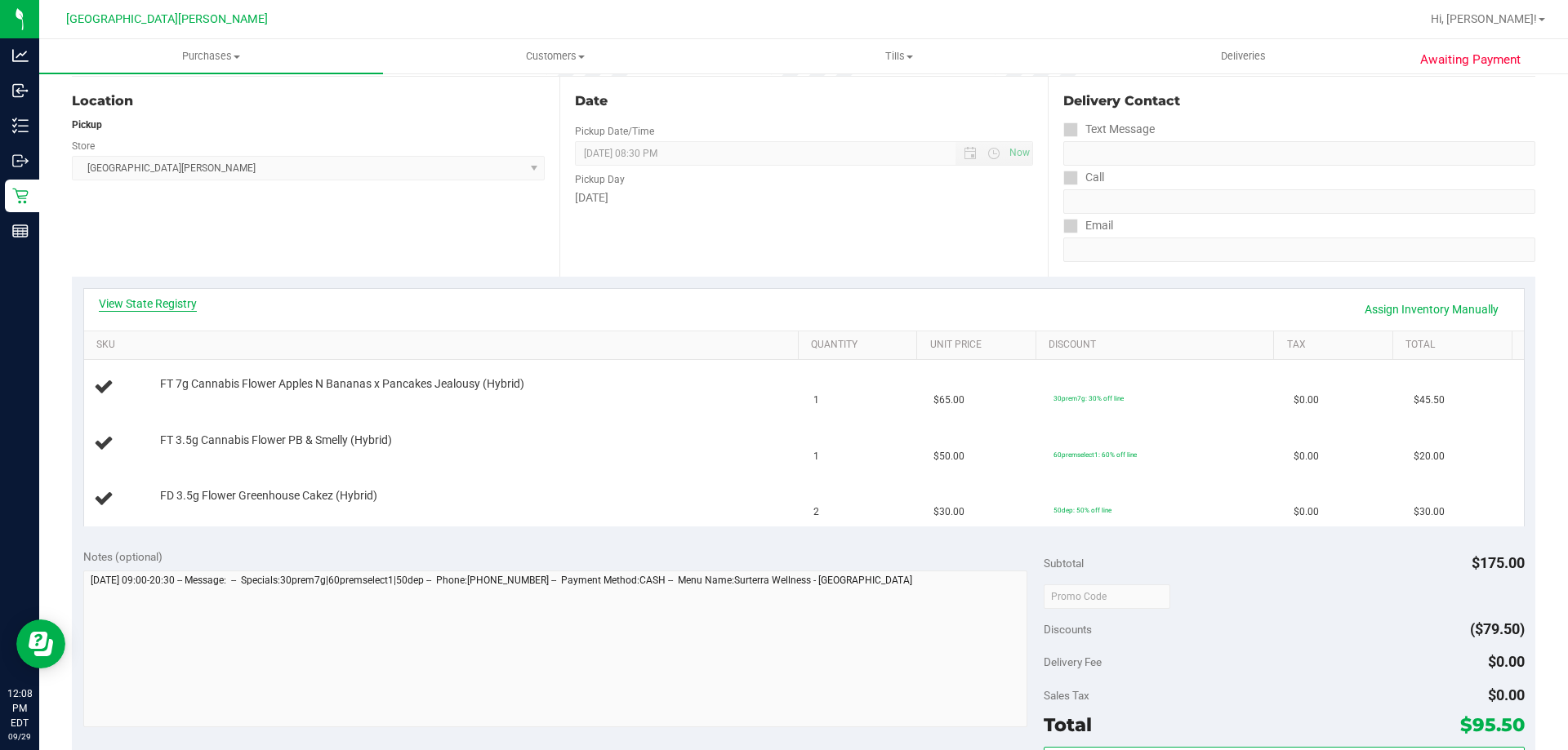
click at [165, 303] on link "View State Registry" at bounding box center [147, 304] width 98 height 17
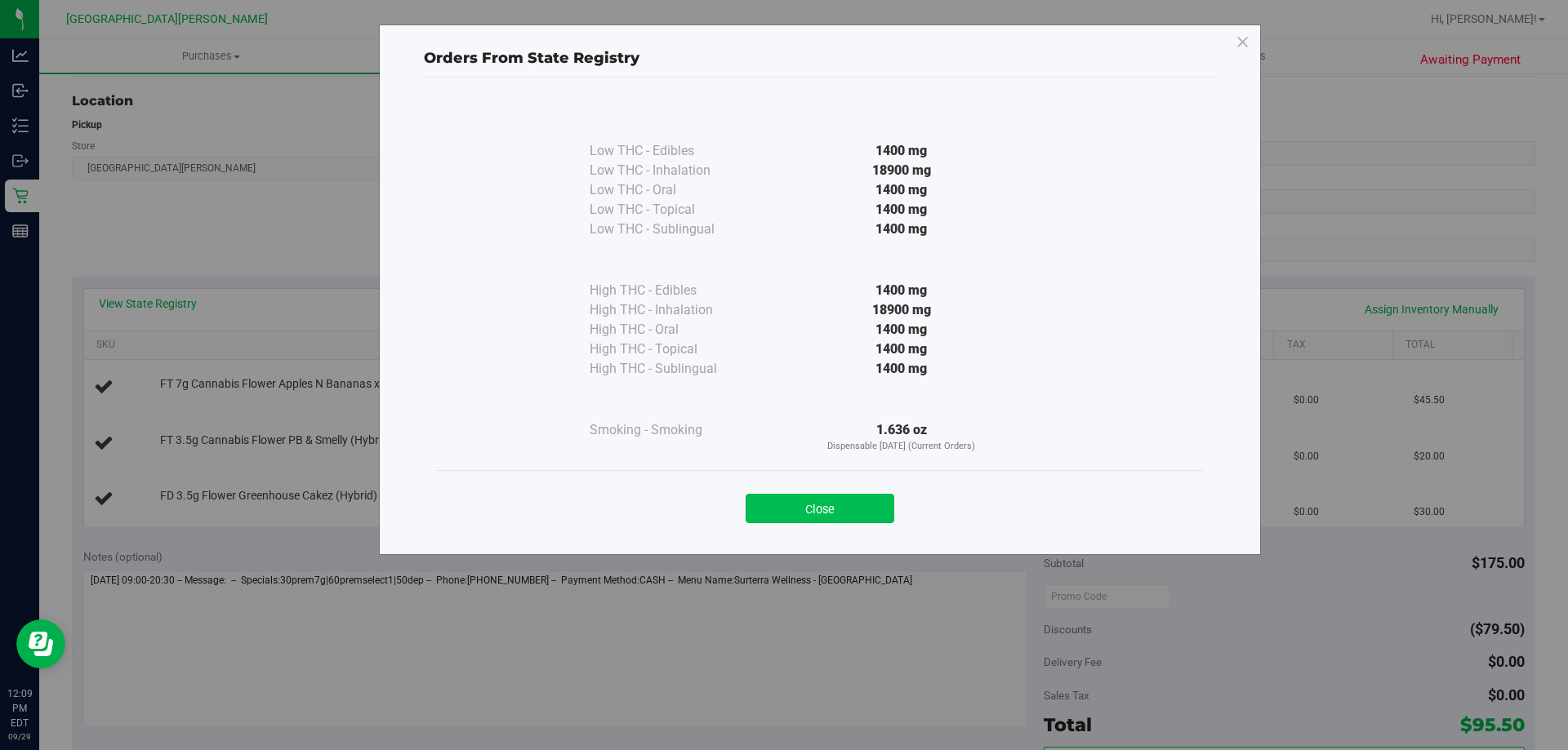
click at [861, 503] on button "Close" at bounding box center [820, 509] width 149 height 30
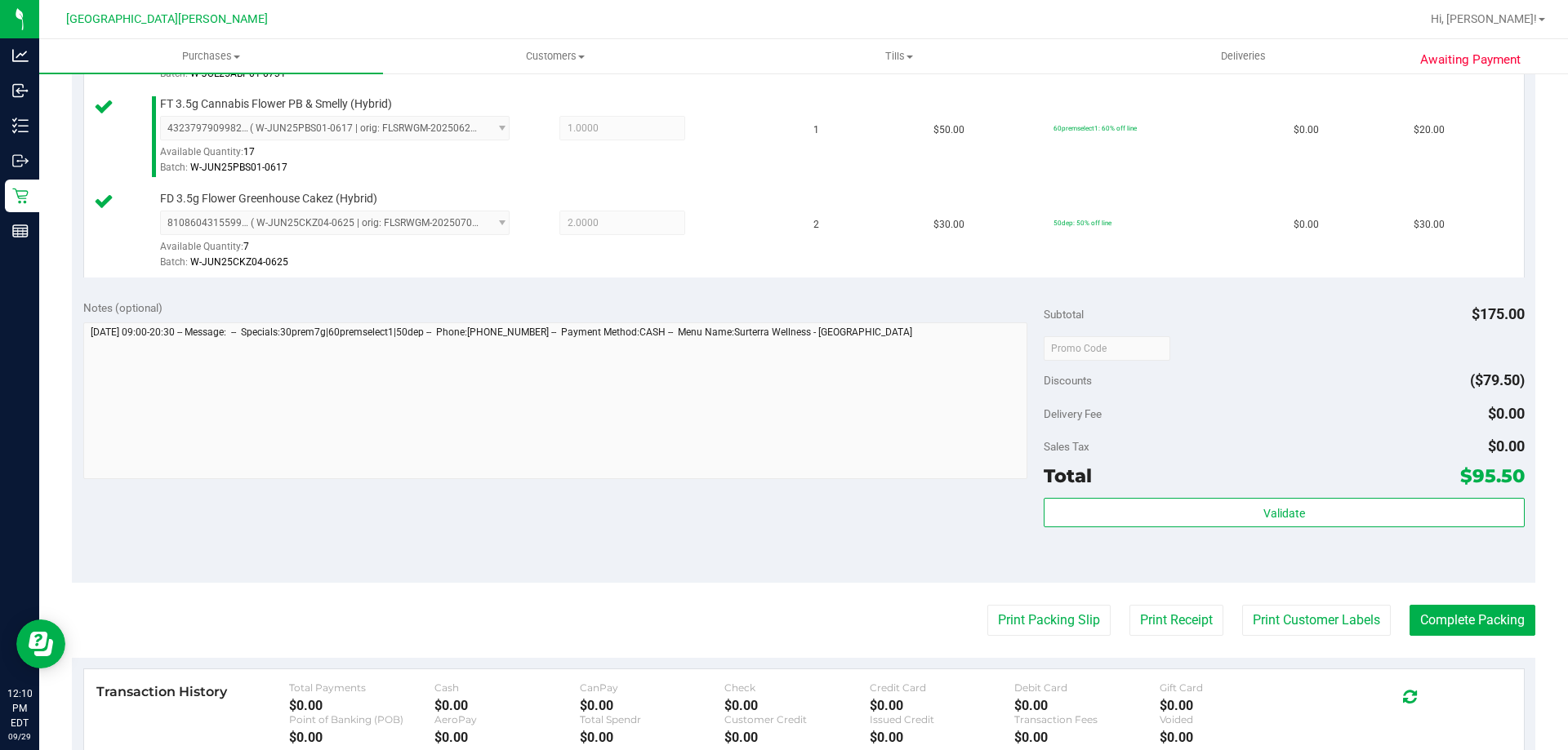
scroll to position [572, 0]
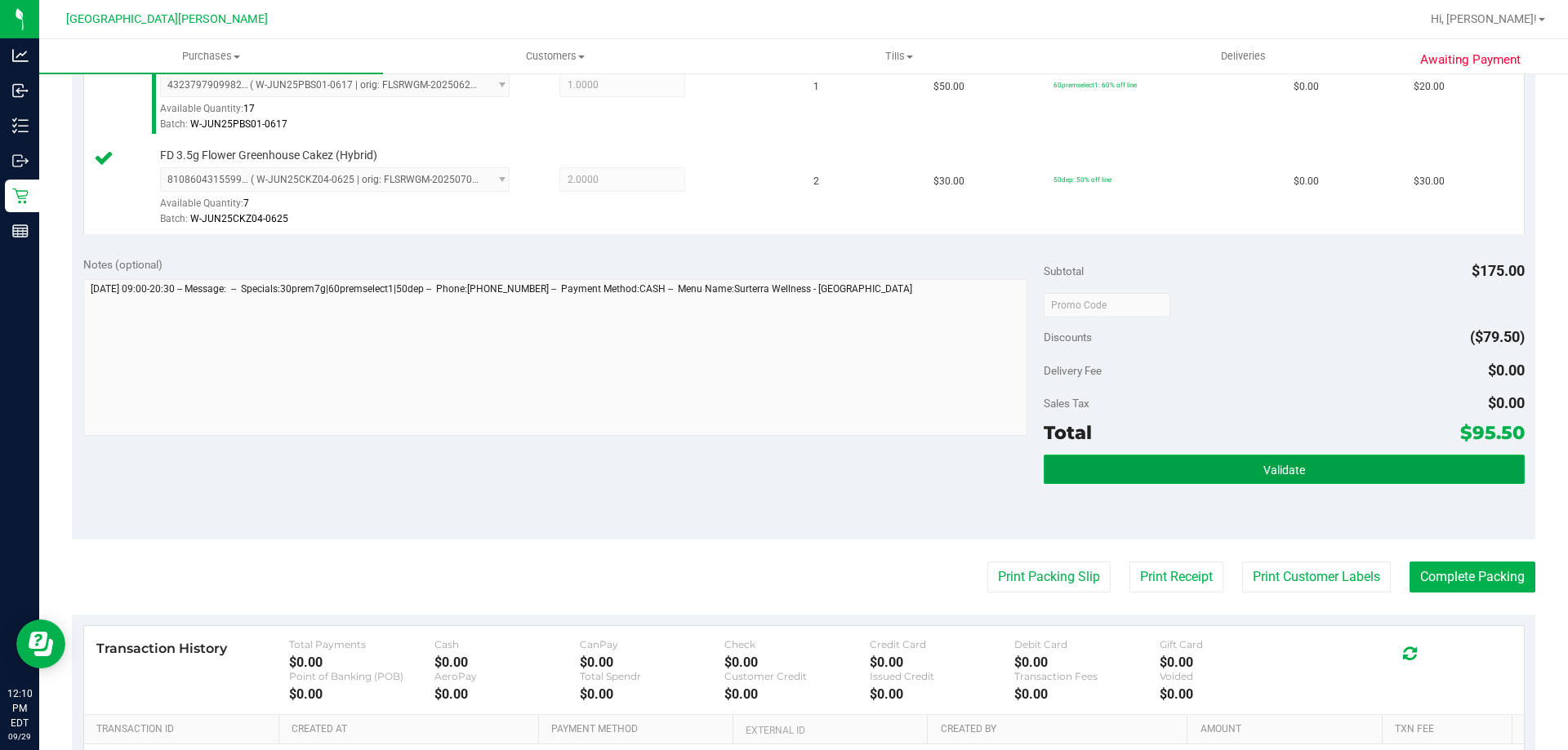
click at [1325, 467] on button "Validate" at bounding box center [1283, 469] width 480 height 30
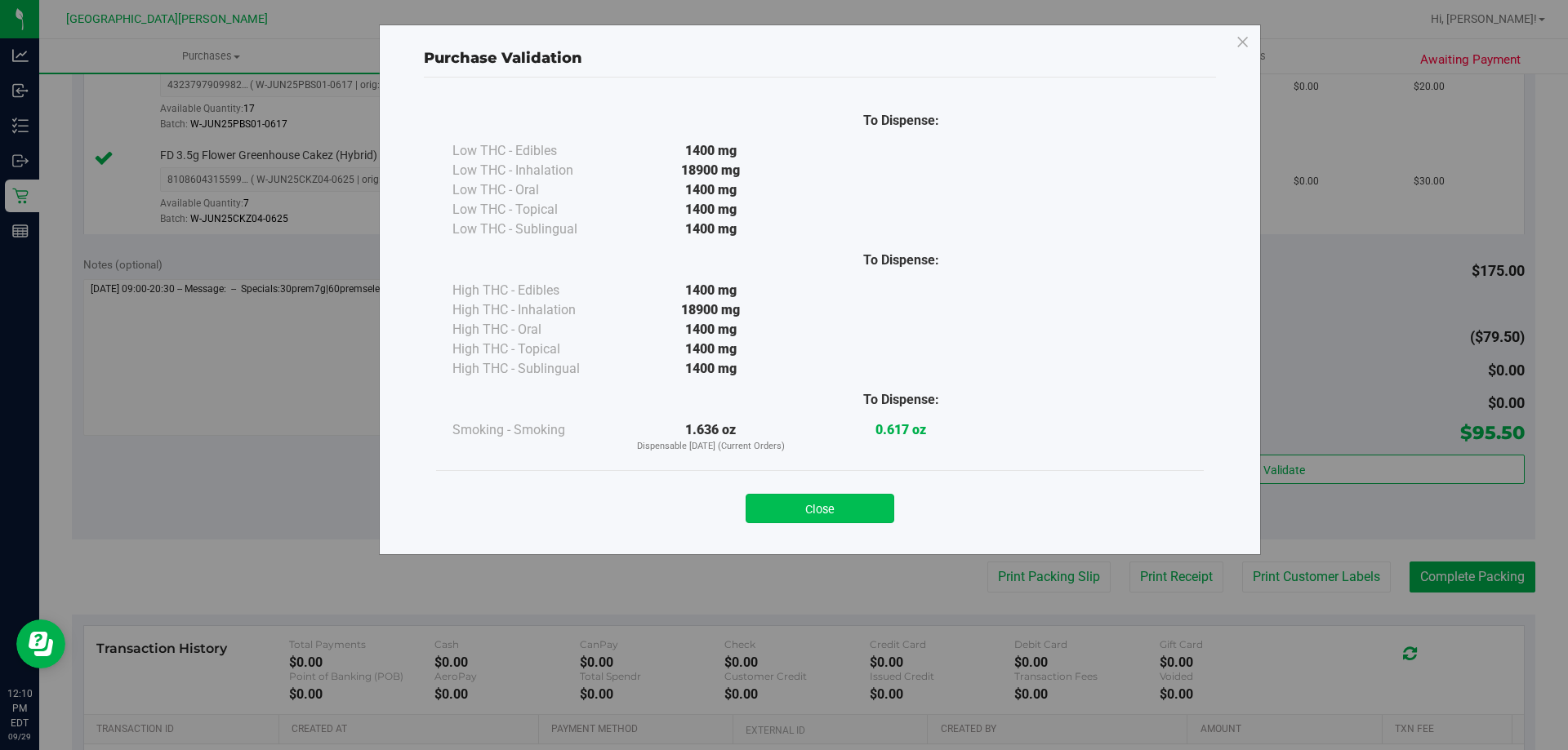
click at [852, 502] on button "Close" at bounding box center [820, 509] width 149 height 30
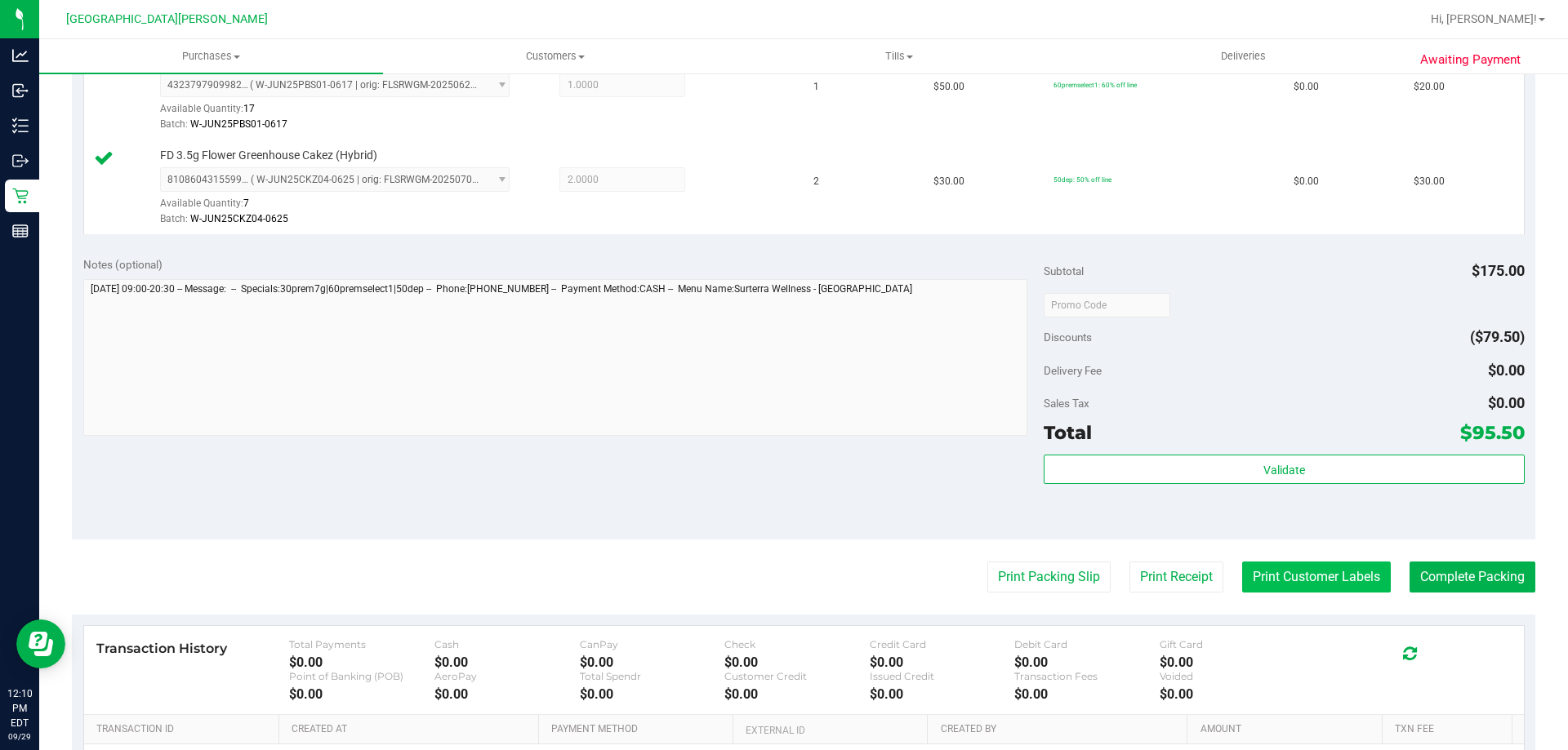
click at [1327, 580] on button "Print Customer Labels" at bounding box center [1316, 577] width 149 height 31
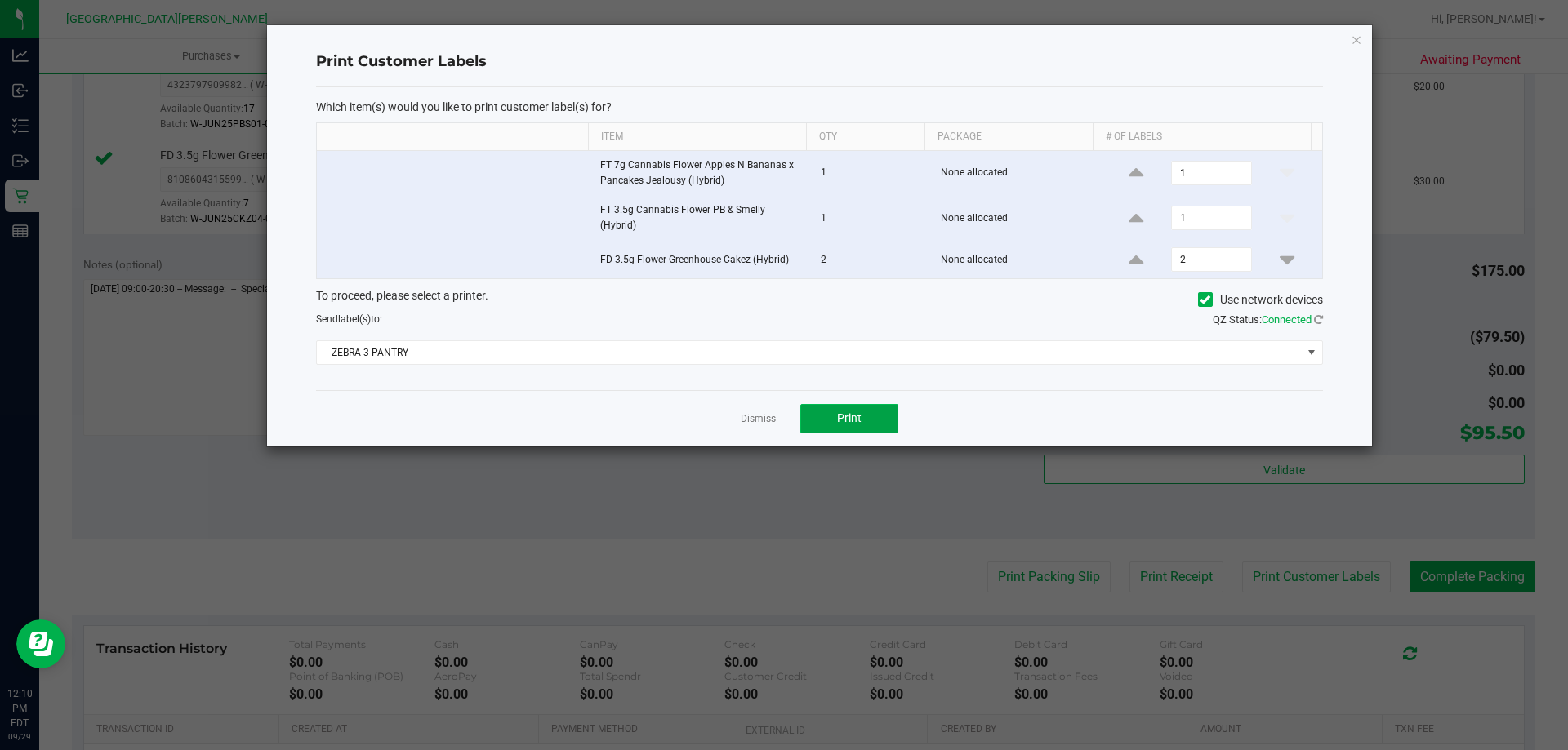
click at [855, 428] on button "Print" at bounding box center [848, 419] width 98 height 30
click at [752, 419] on link "Dismiss" at bounding box center [758, 419] width 36 height 14
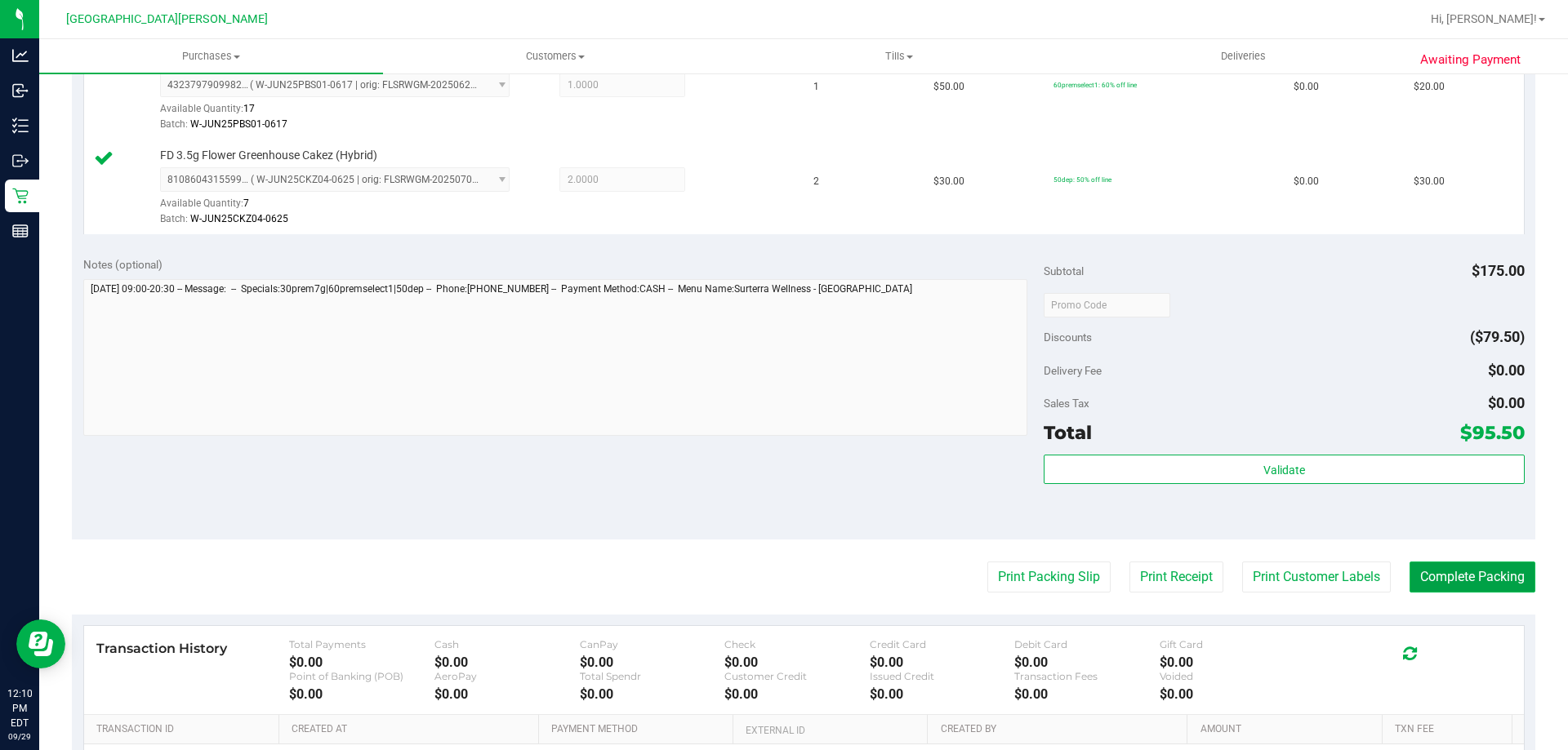
click at [1461, 569] on button "Complete Packing" at bounding box center [1472, 577] width 126 height 31
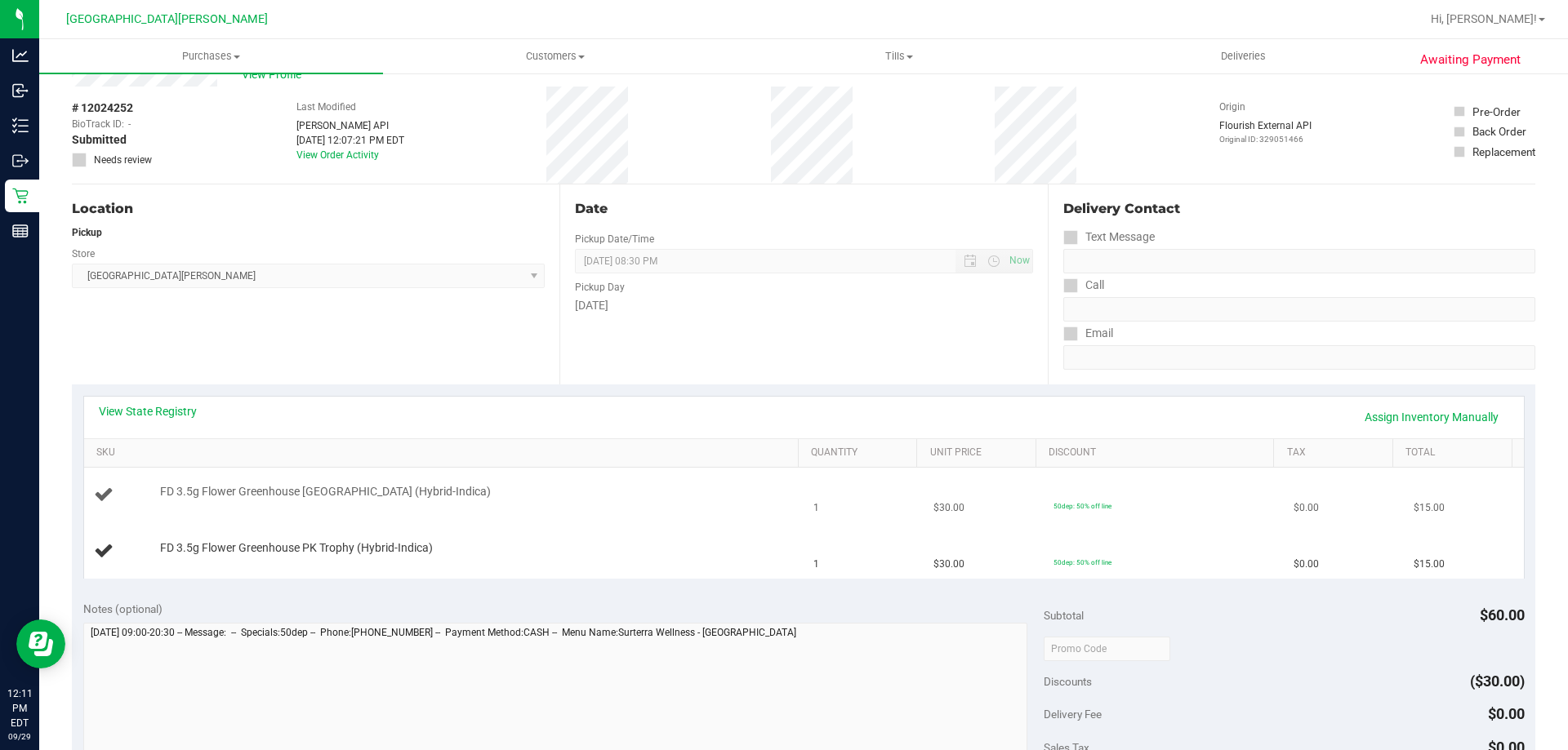
scroll to position [82, 0]
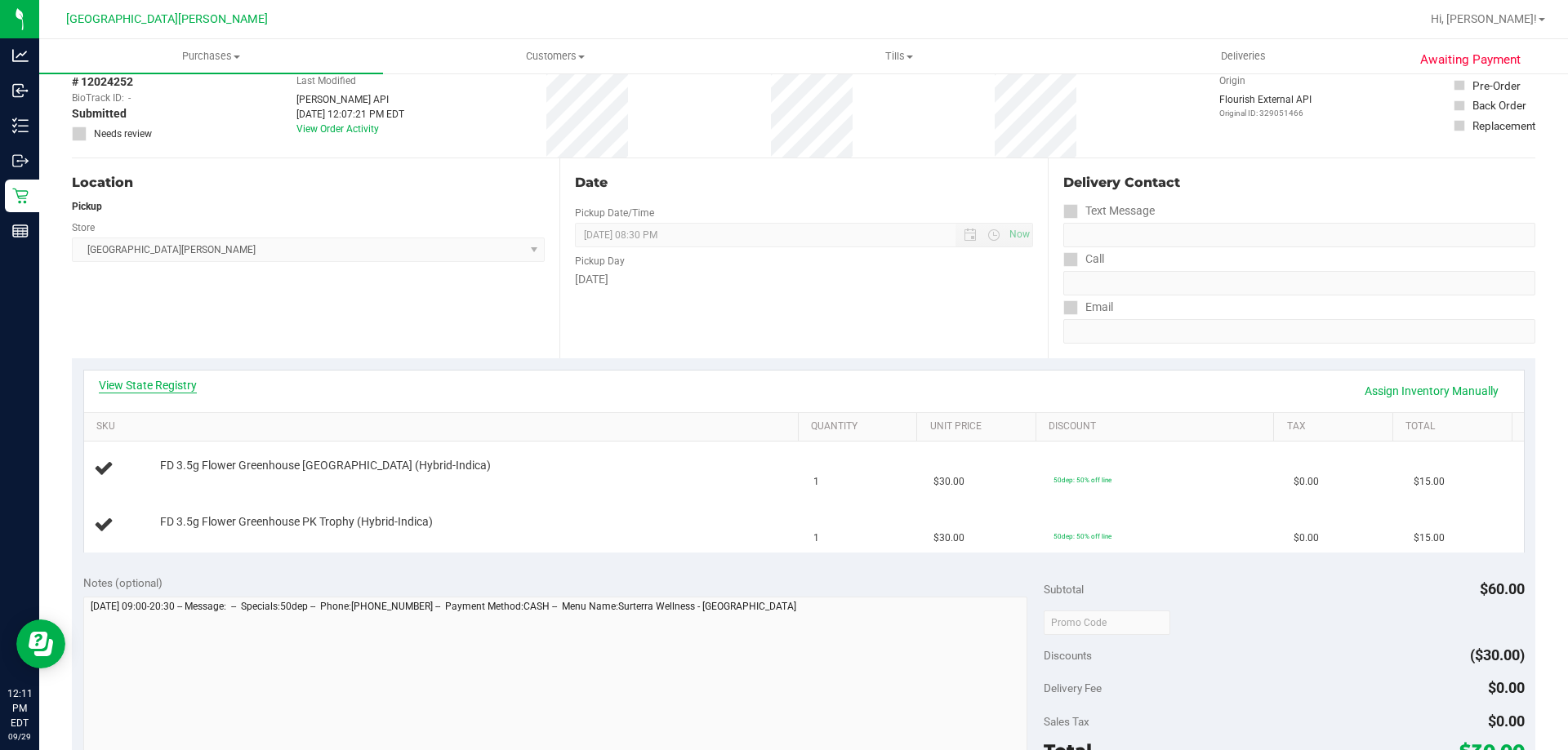
click at [178, 381] on link "View State Registry" at bounding box center [147, 385] width 98 height 17
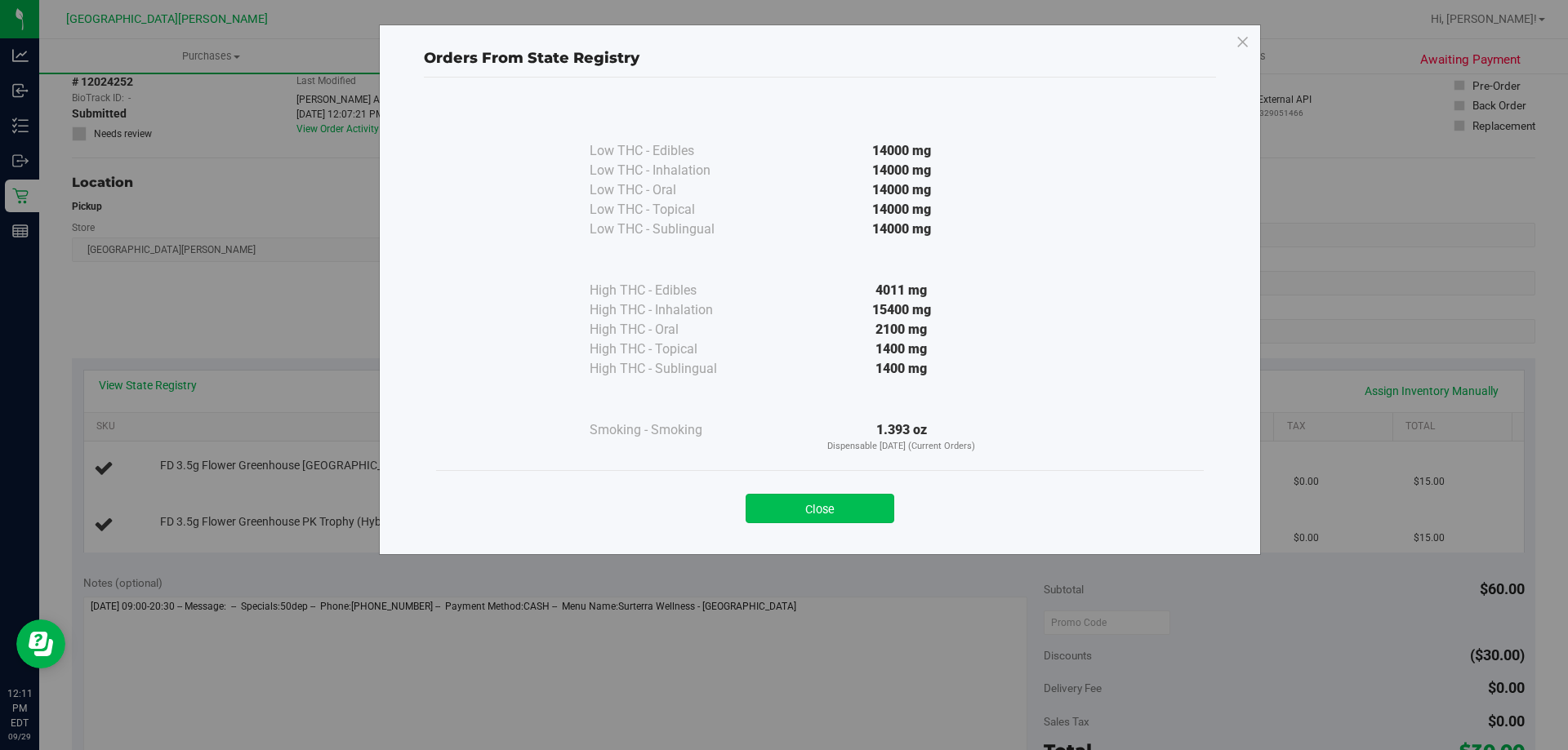
click at [820, 508] on button "Close" at bounding box center [820, 509] width 149 height 30
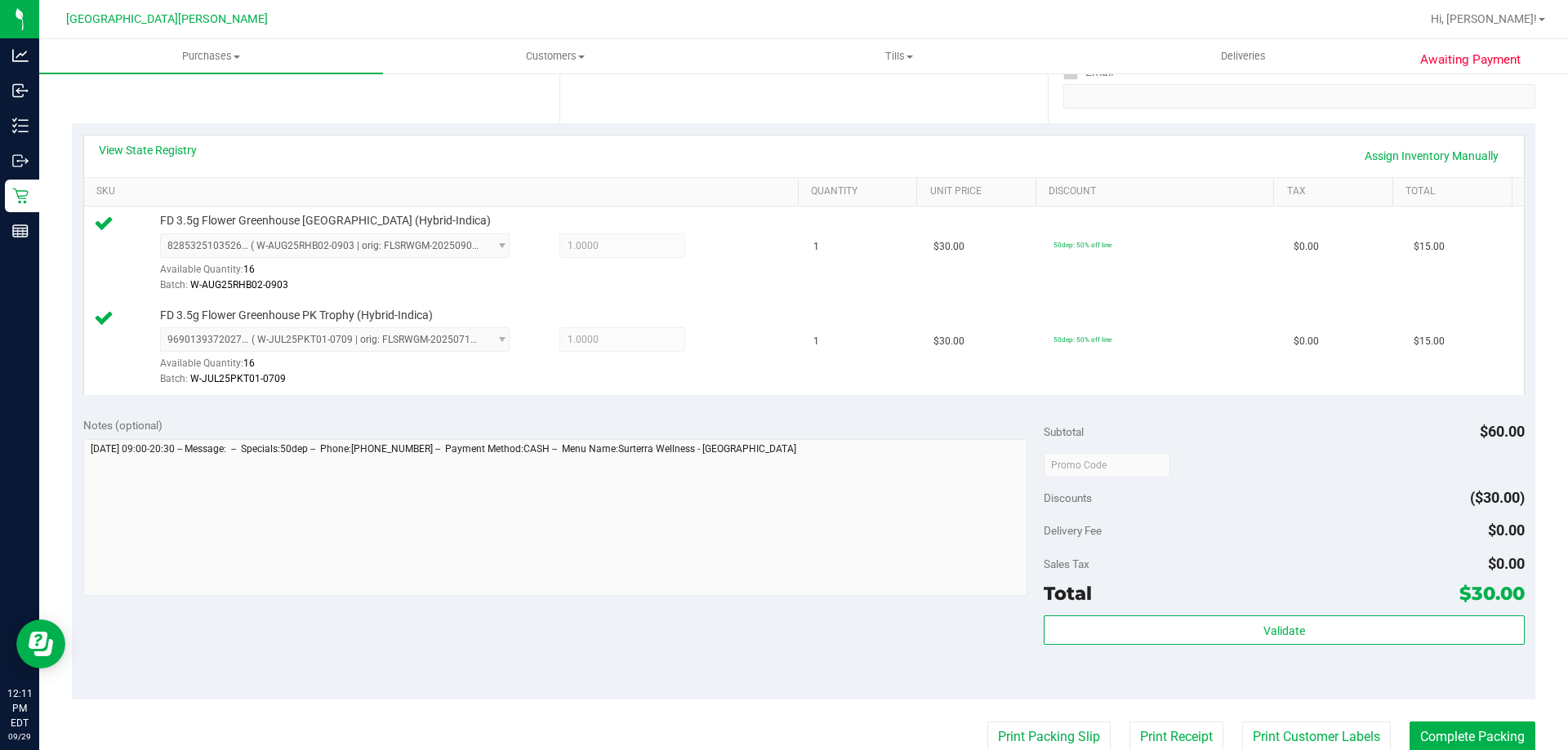
scroll to position [408, 0]
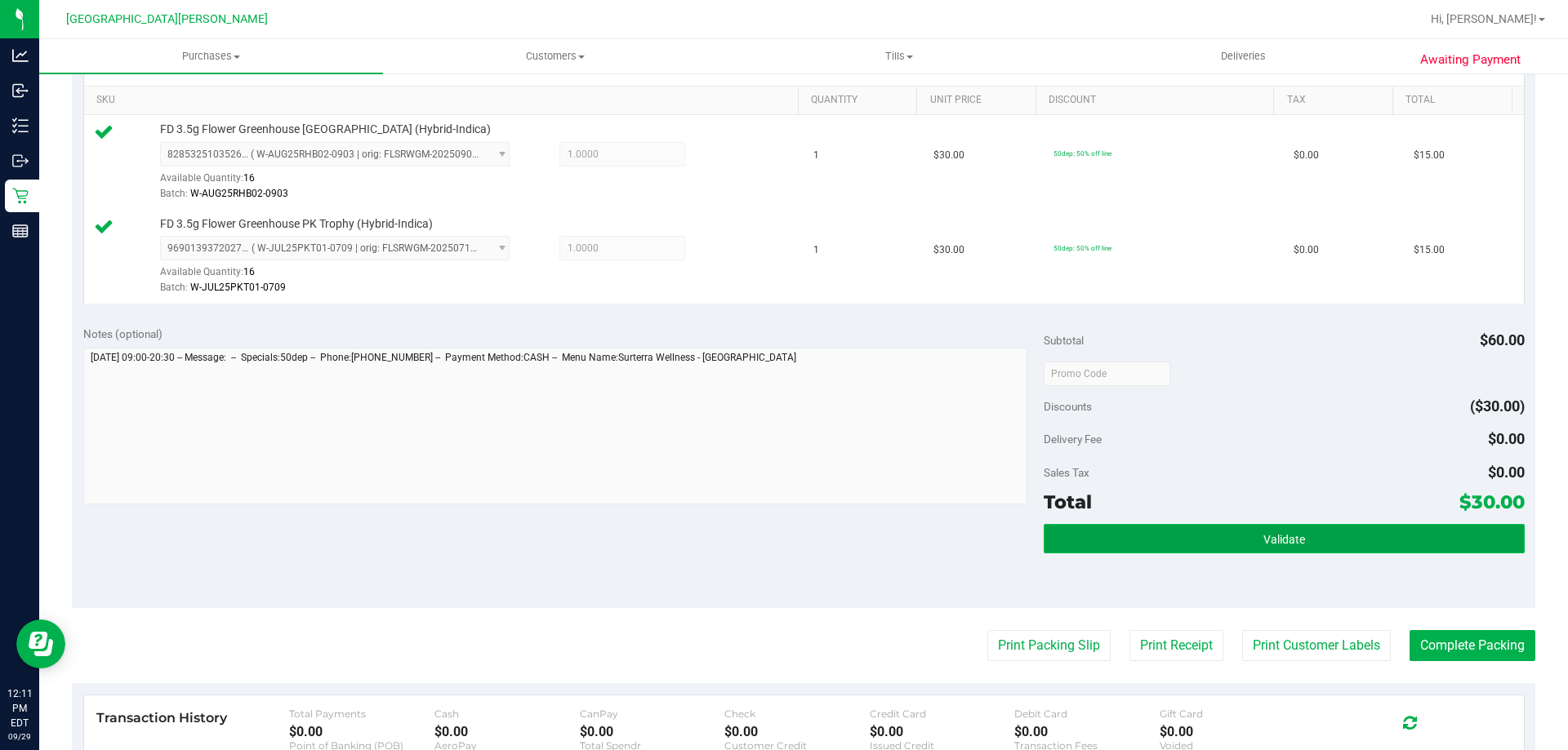
click at [1292, 535] on span "Validate" at bounding box center [1284, 539] width 41 height 13
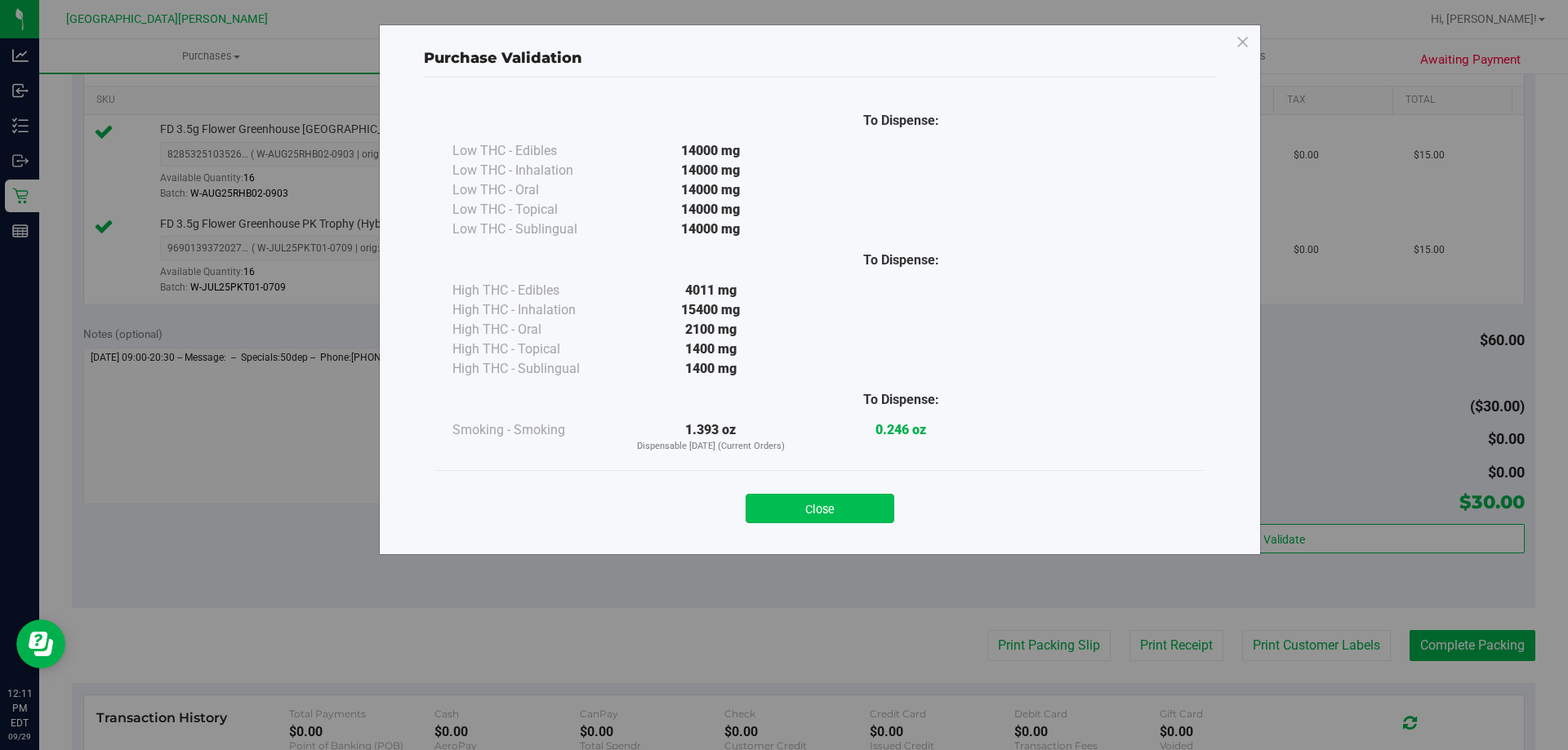
click at [858, 513] on button "Close" at bounding box center [820, 509] width 149 height 30
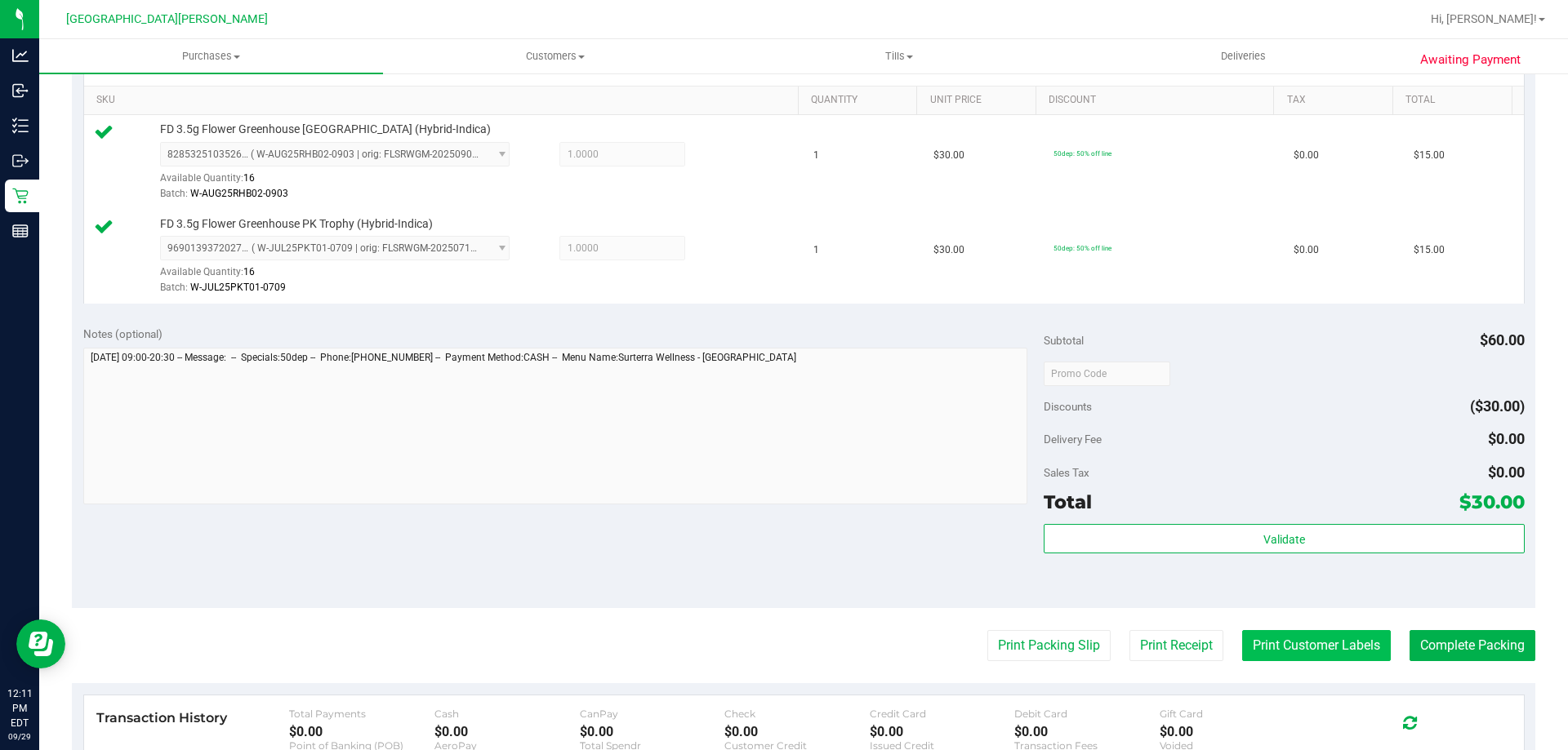
click at [1326, 644] on button "Print Customer Labels" at bounding box center [1316, 645] width 149 height 31
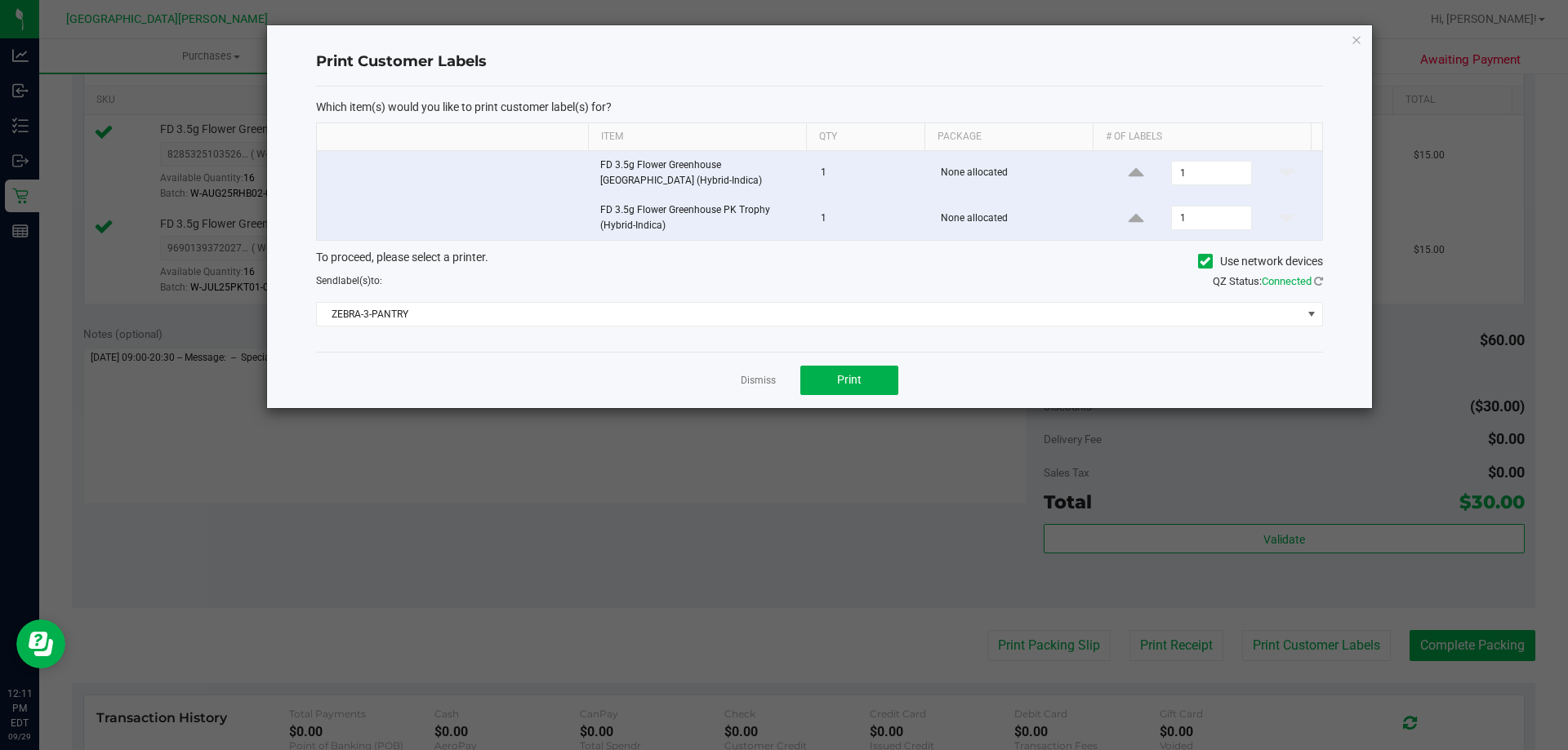
click at [829, 395] on div "Dismiss Print" at bounding box center [819, 379] width 1007 height 56
click at [836, 375] on button "Print" at bounding box center [848, 380] width 98 height 30
click at [1361, 47] on icon "button" at bounding box center [1357, 39] width 12 height 20
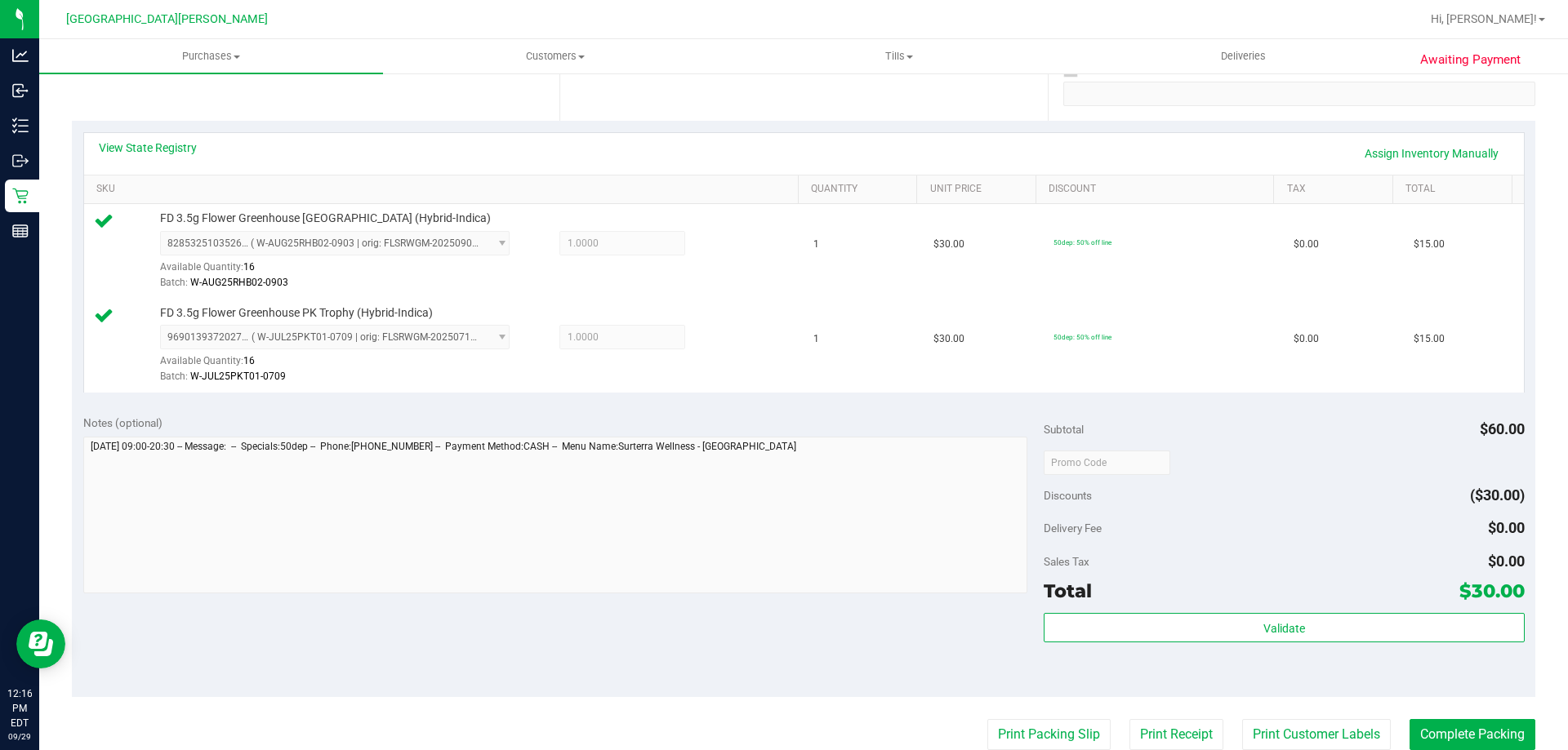
scroll to position [572, 0]
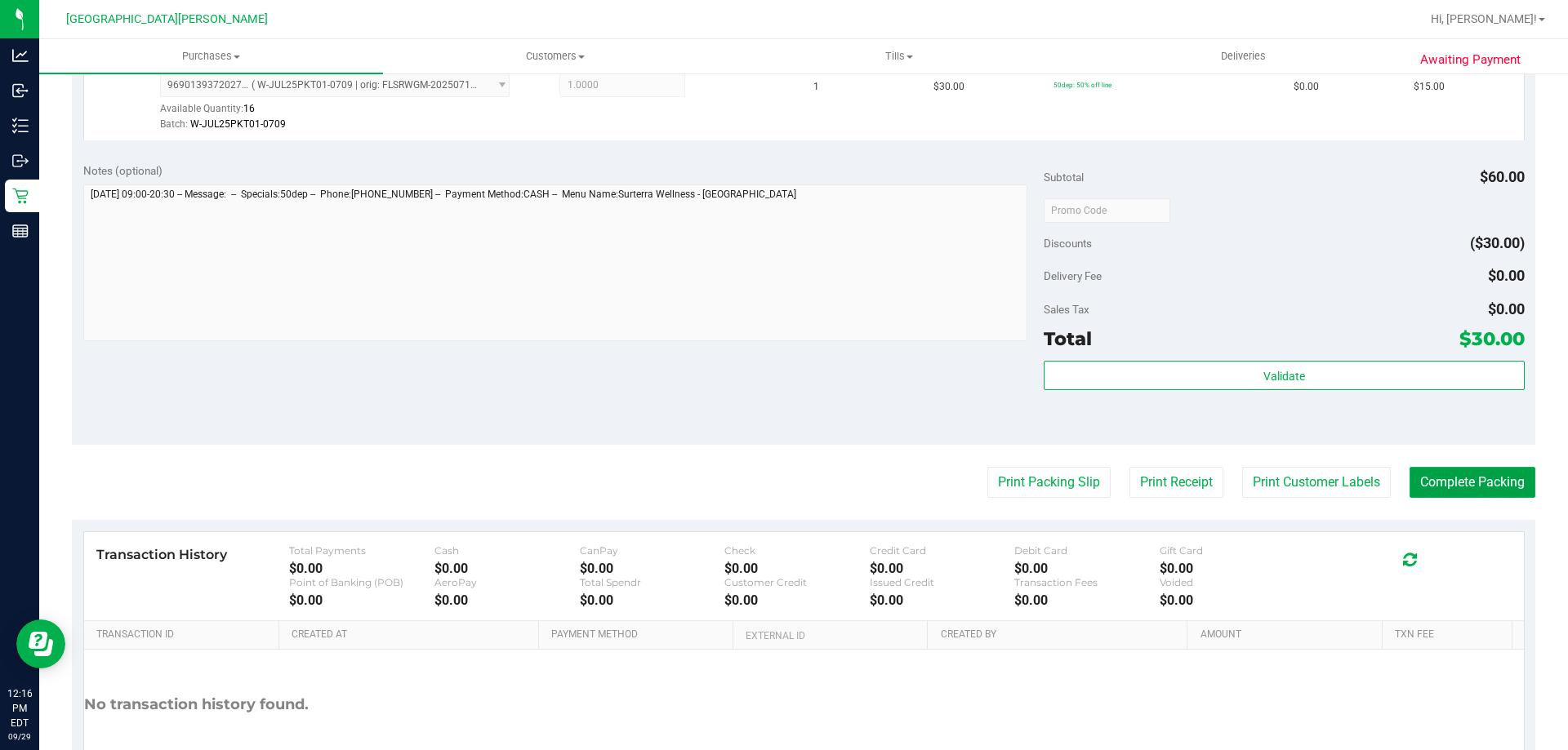
click at [1433, 487] on button "Complete Packing" at bounding box center [1472, 482] width 126 height 31
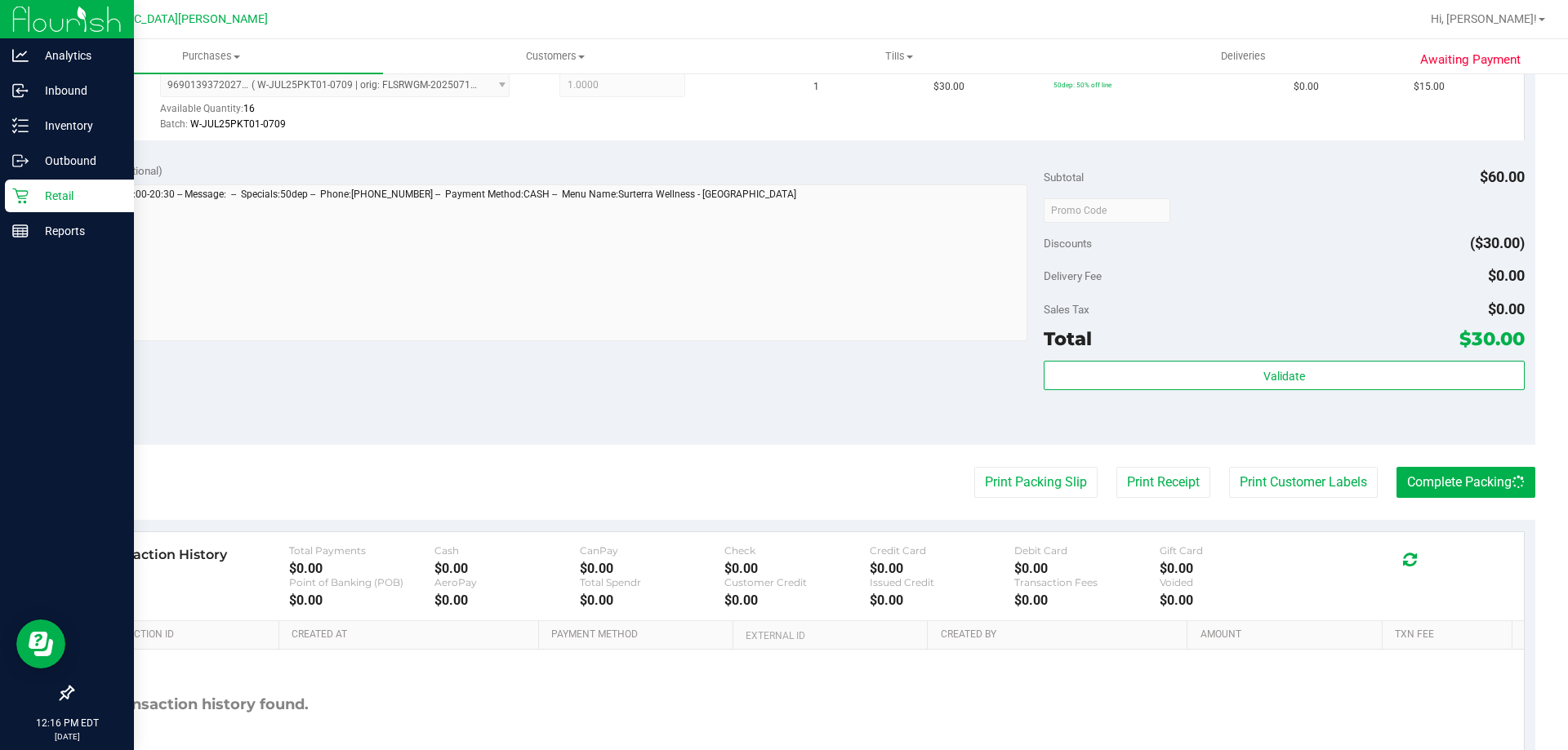
click at [26, 192] on icon at bounding box center [20, 195] width 17 height 17
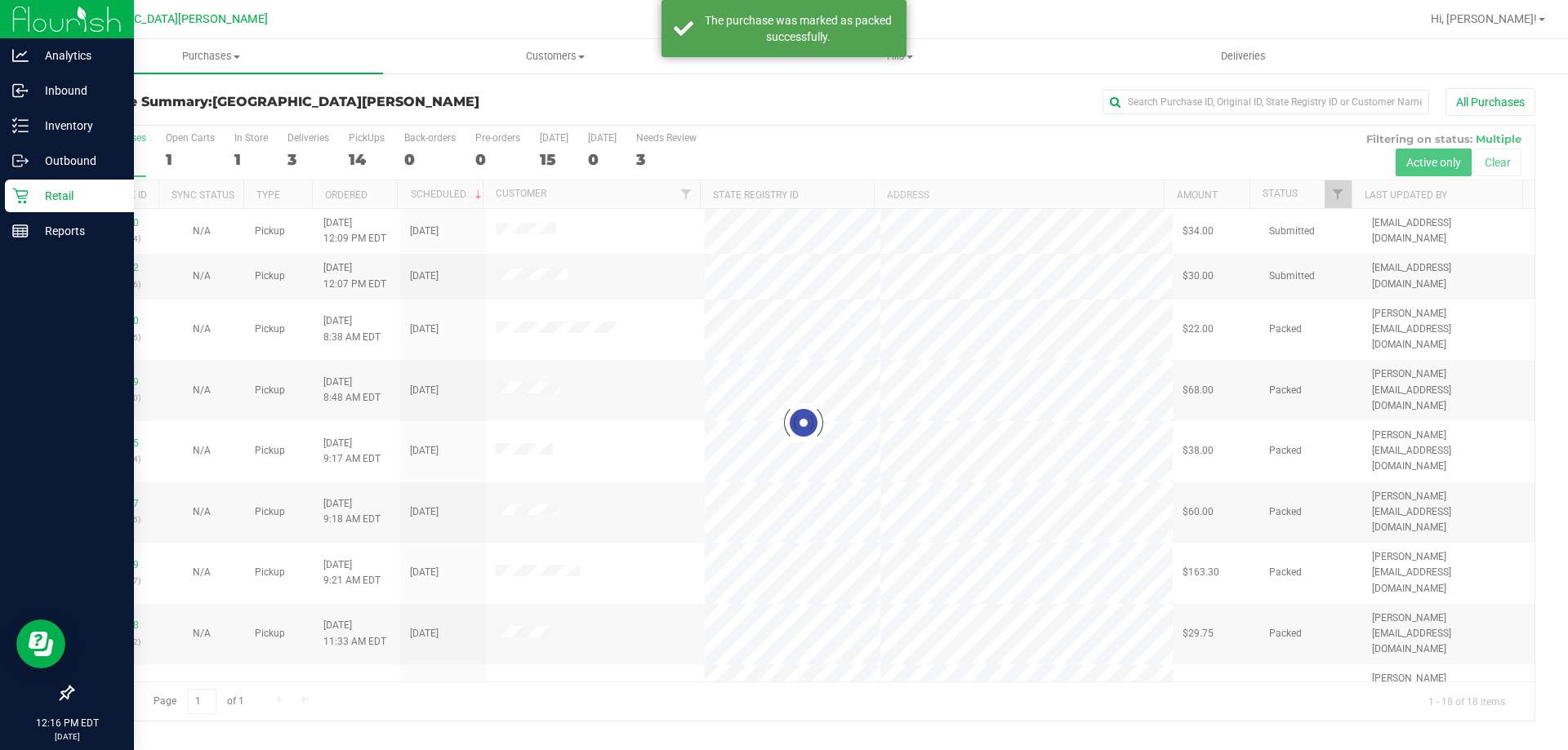
click at [68, 194] on p "Retail" at bounding box center [77, 196] width 98 height 20
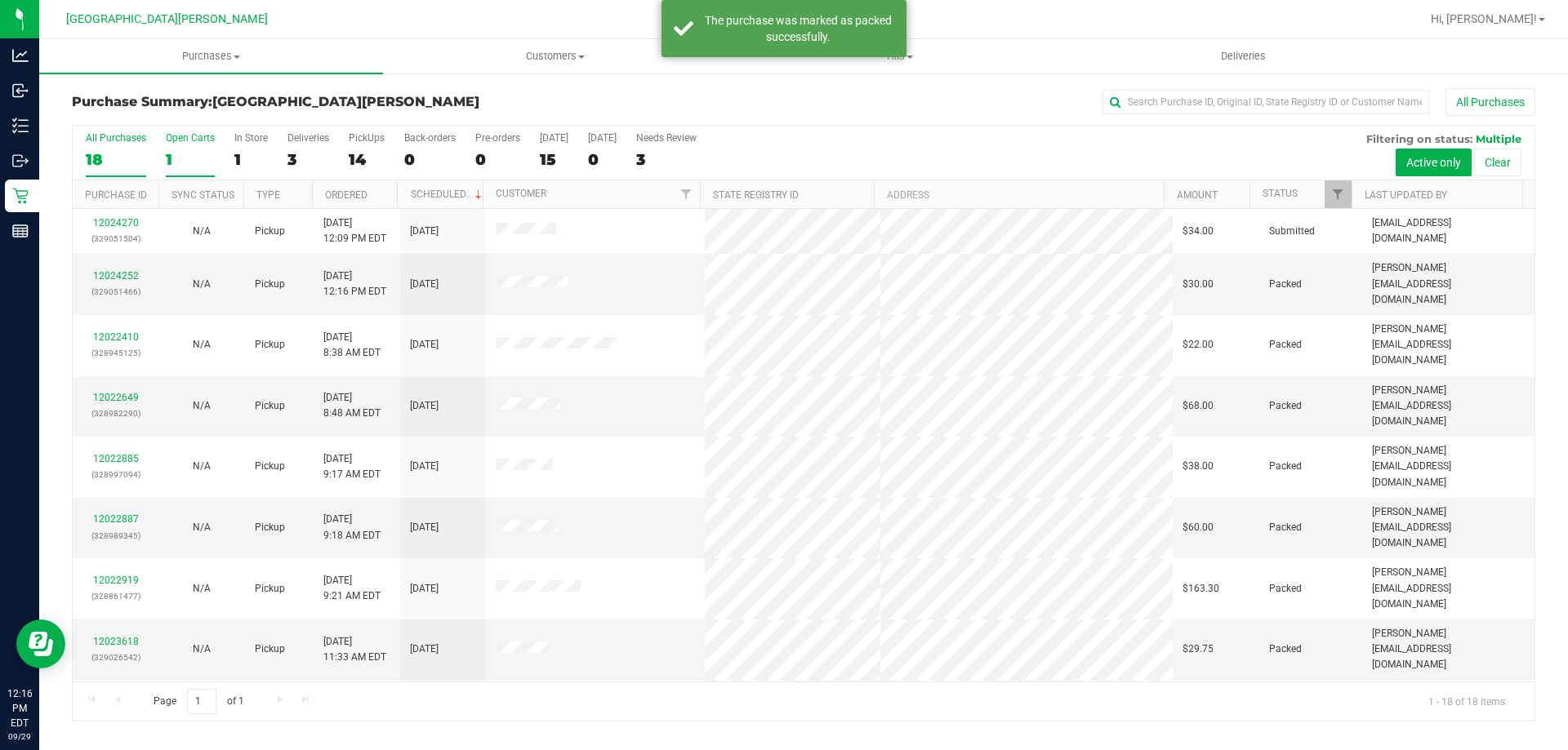
click at [186, 148] on label "Open Carts 1" at bounding box center [190, 155] width 49 height 45
click at [0, 0] on input "Open Carts 1" at bounding box center [0, 0] width 0 height 0
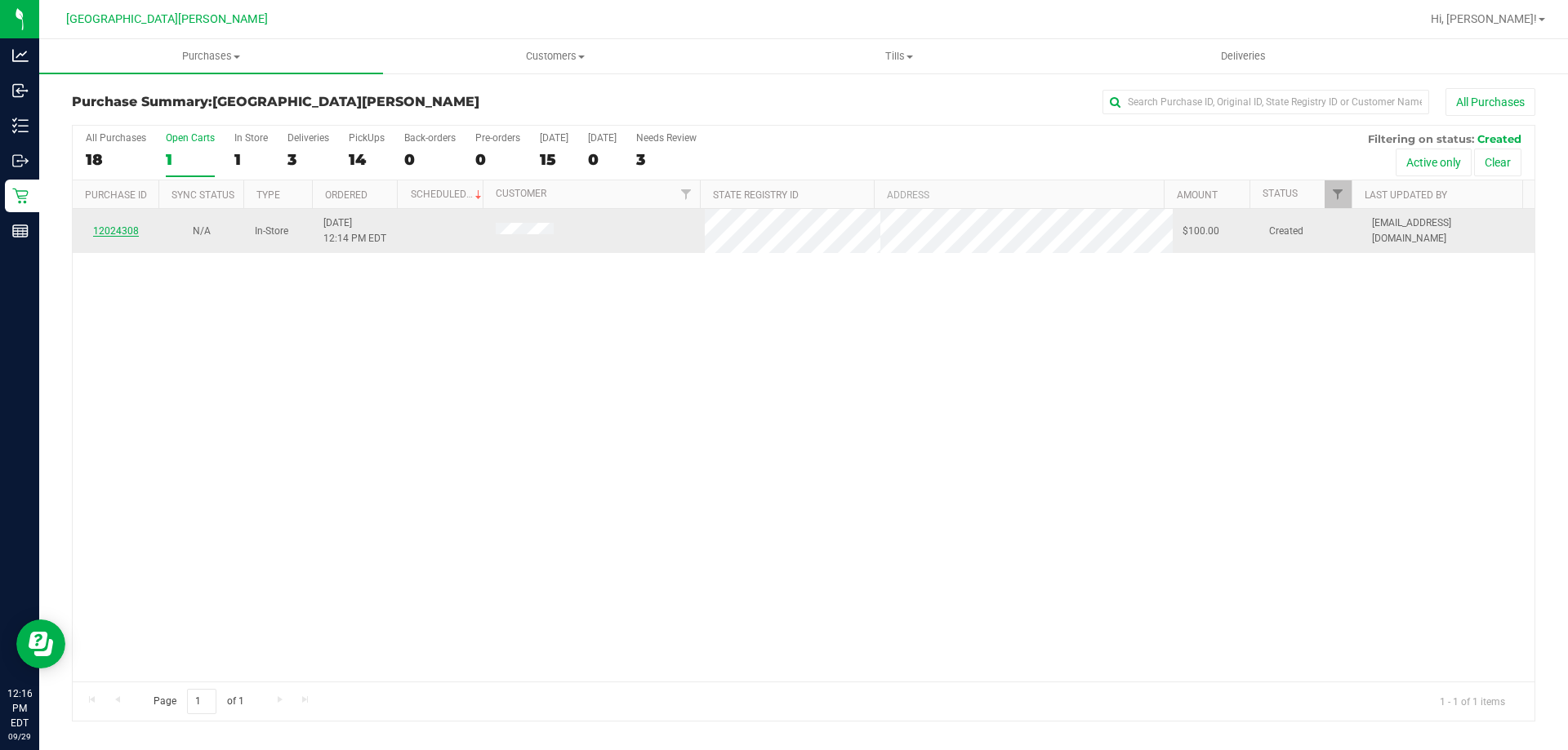
click at [118, 231] on link "12024308" at bounding box center [115, 232] width 45 height 12
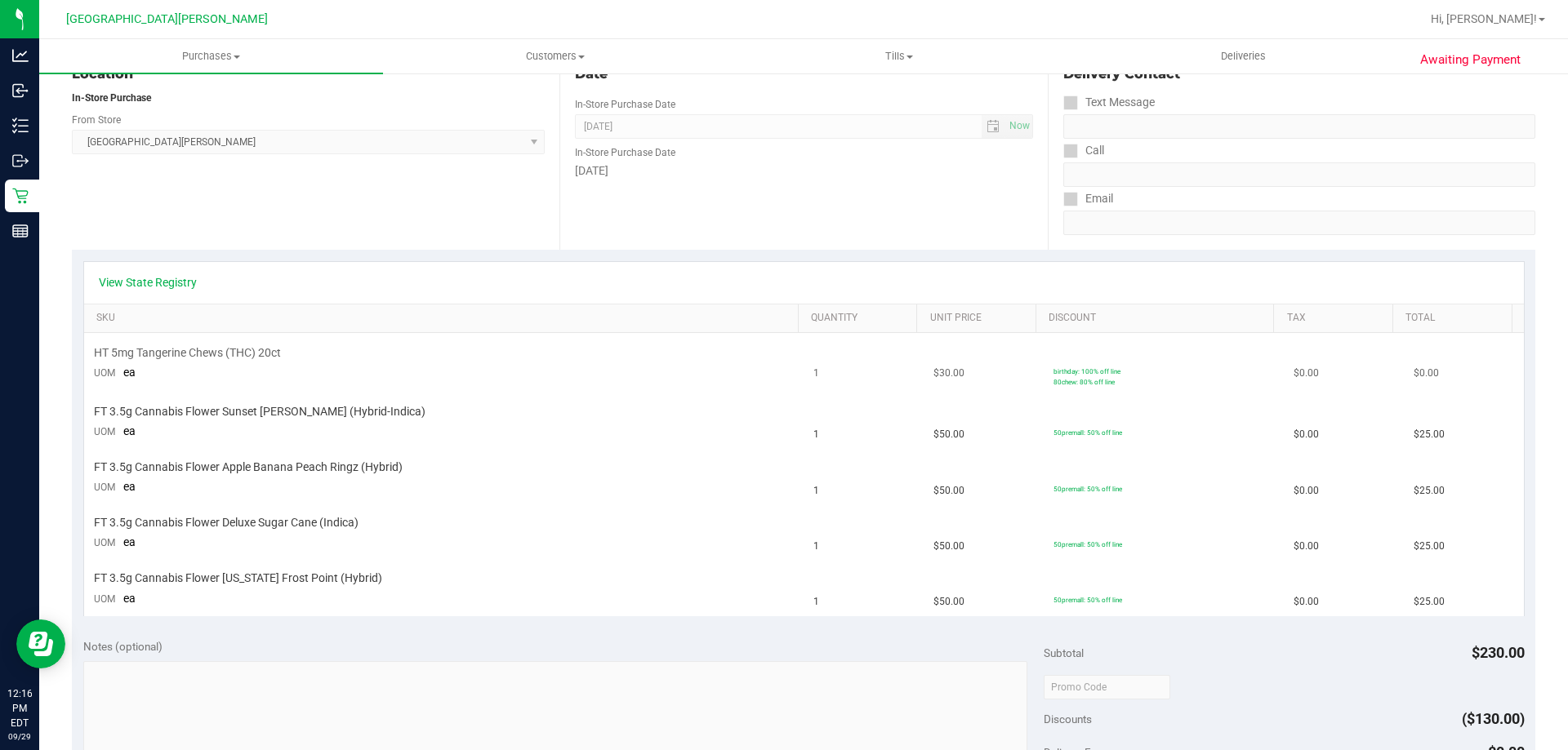
scroll to position [244, 0]
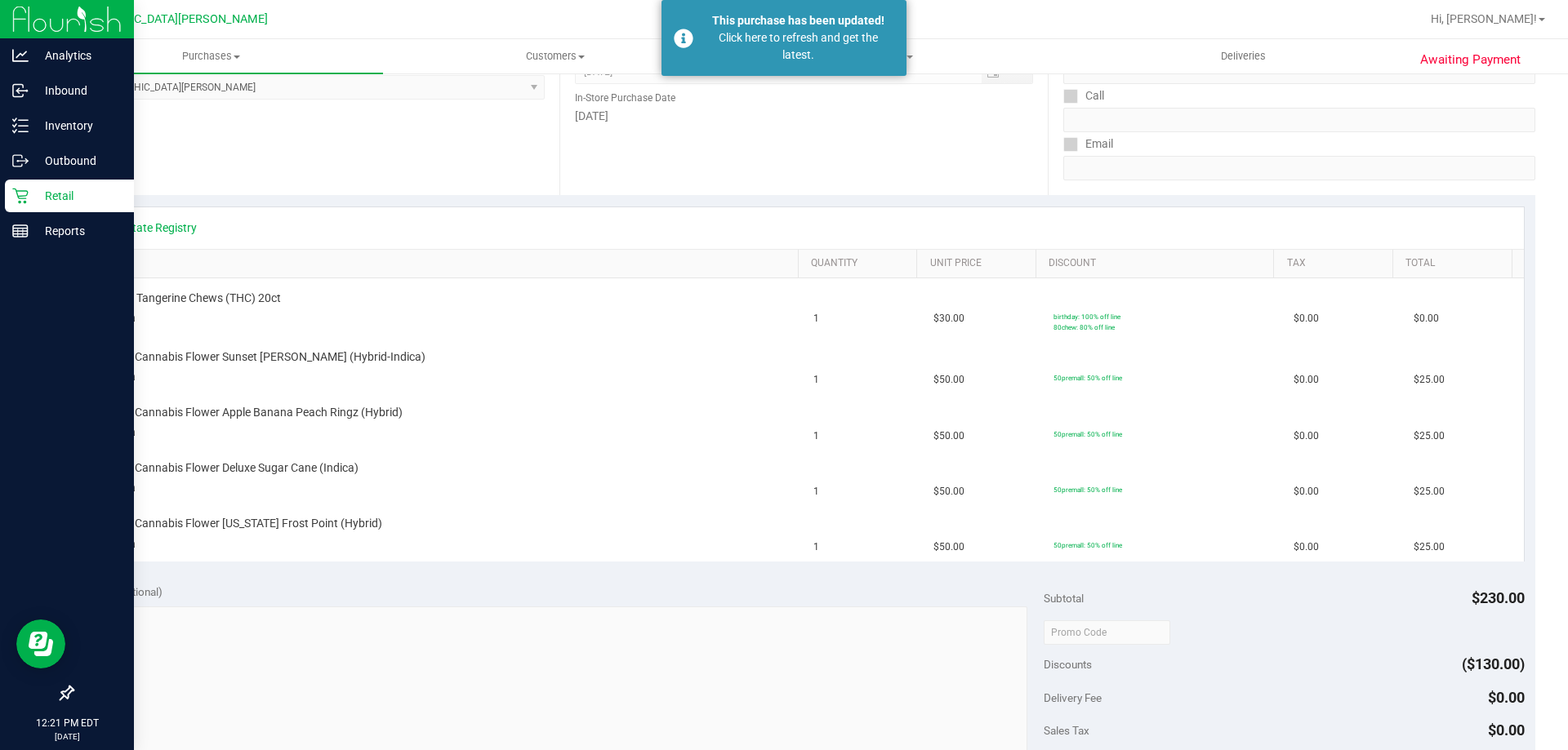
click at [12, 206] on div "Retail" at bounding box center [69, 195] width 129 height 33
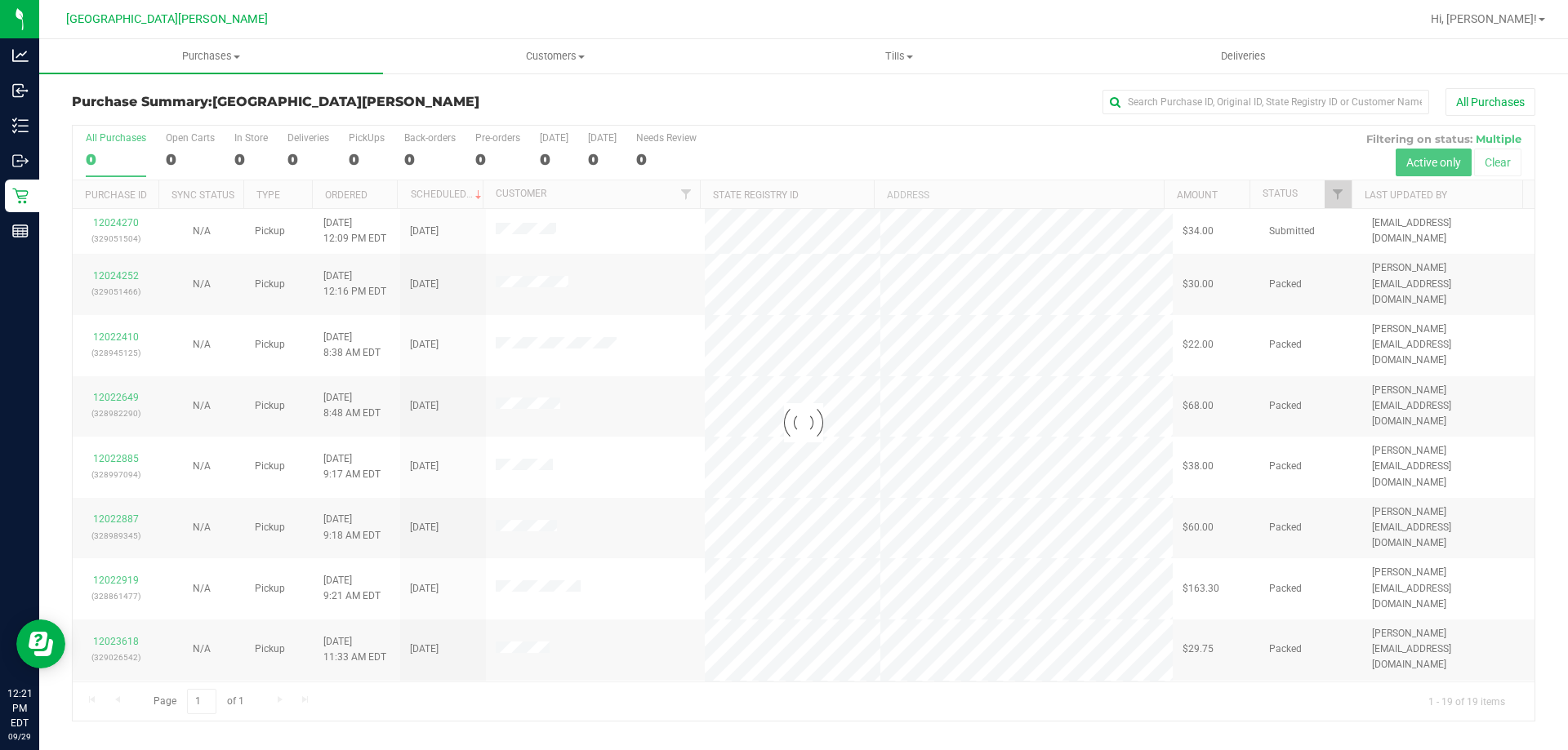
click at [181, 153] on div at bounding box center [804, 424] width 1461 height 595
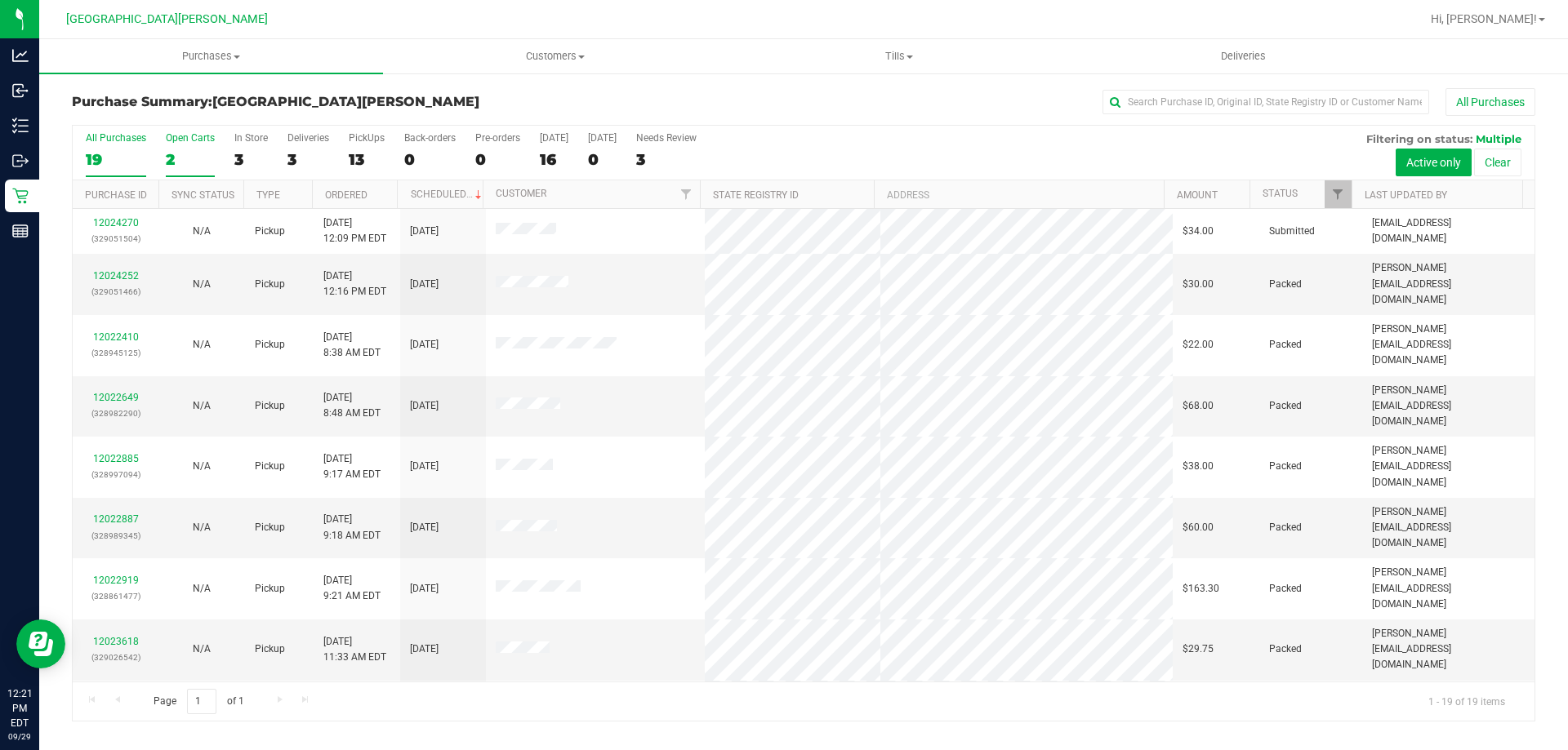
click at [201, 160] on div "2" at bounding box center [190, 159] width 49 height 19
click at [0, 0] on input "Open Carts 2" at bounding box center [0, 0] width 0 height 0
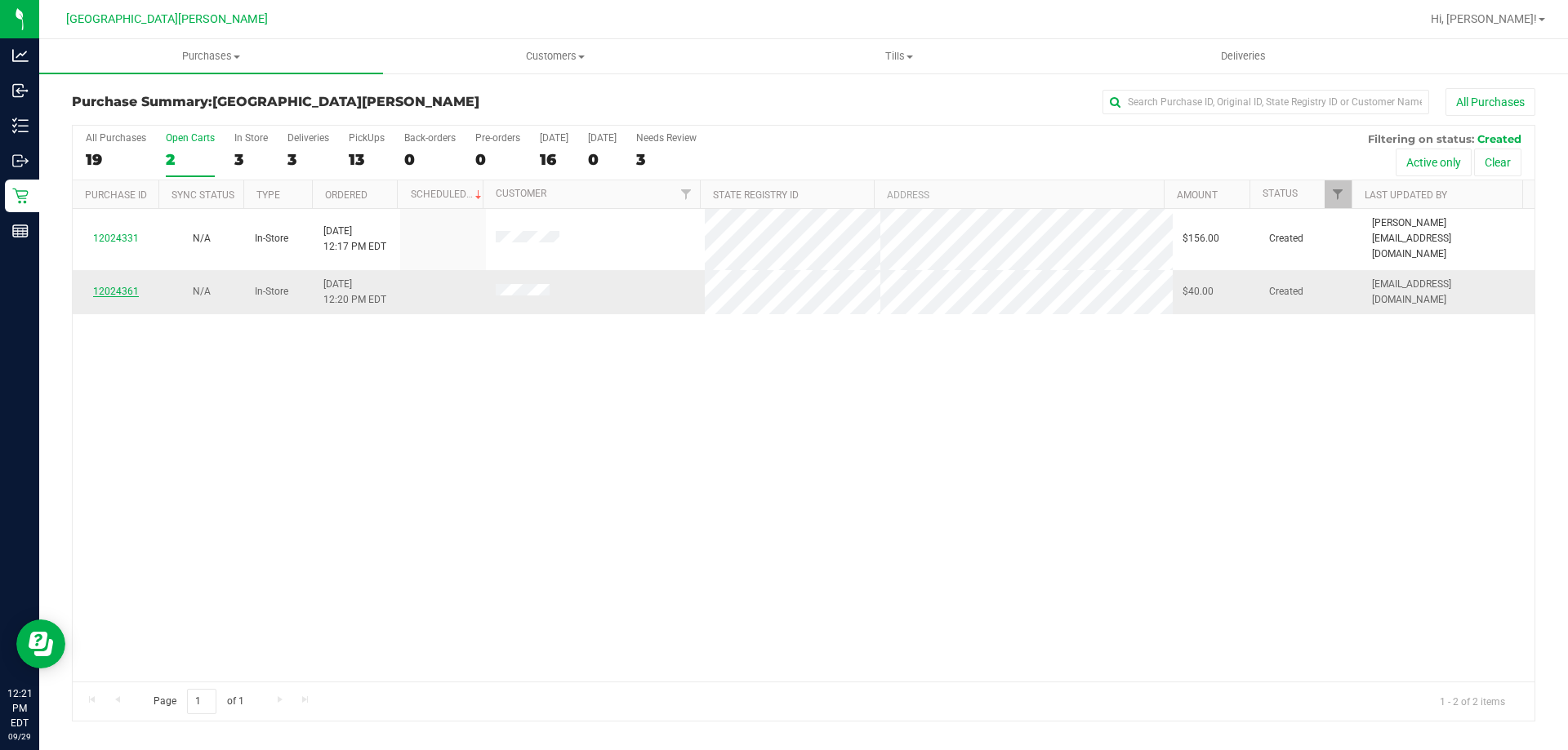
click at [119, 286] on link "12024361" at bounding box center [115, 292] width 45 height 12
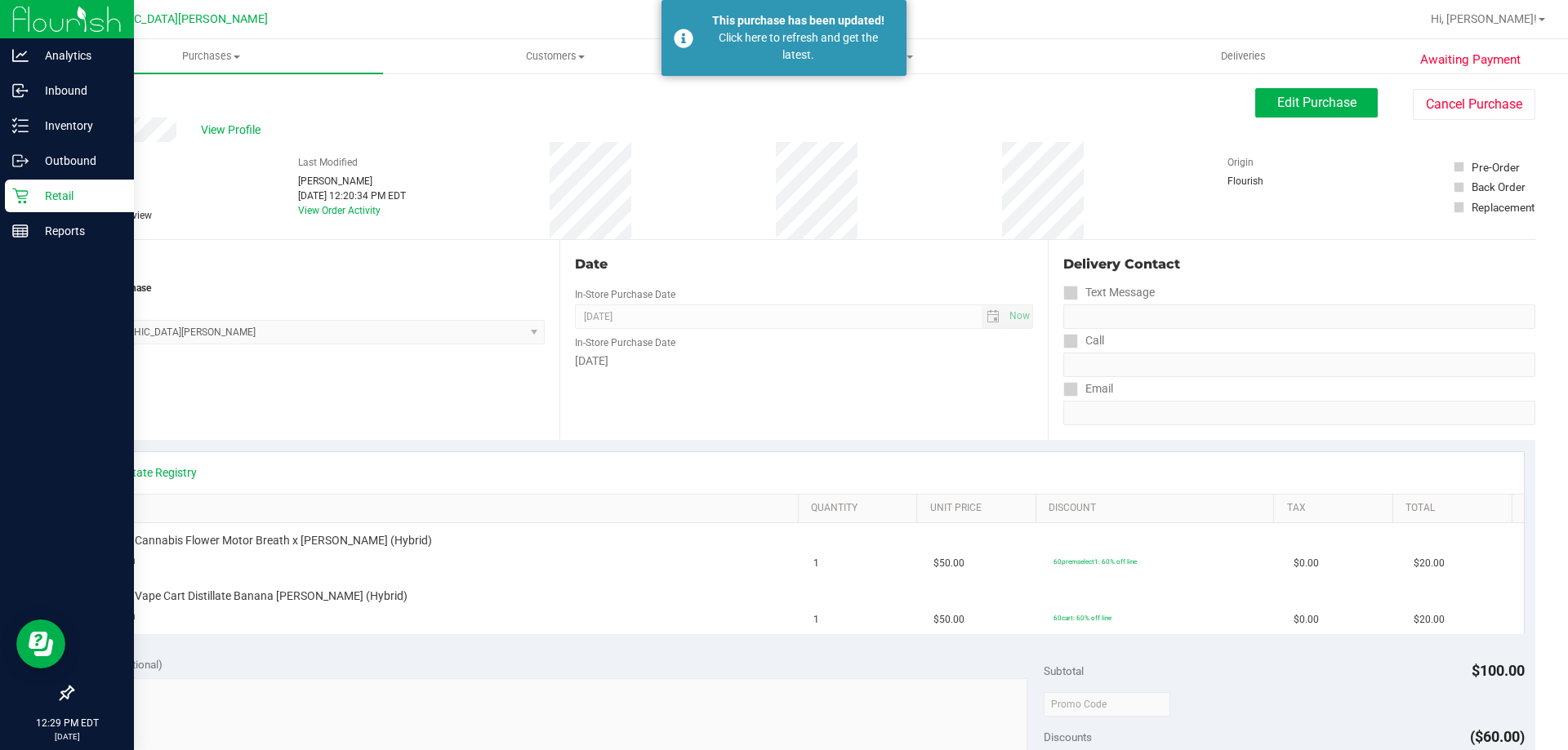
click at [19, 199] on icon at bounding box center [20, 195] width 17 height 17
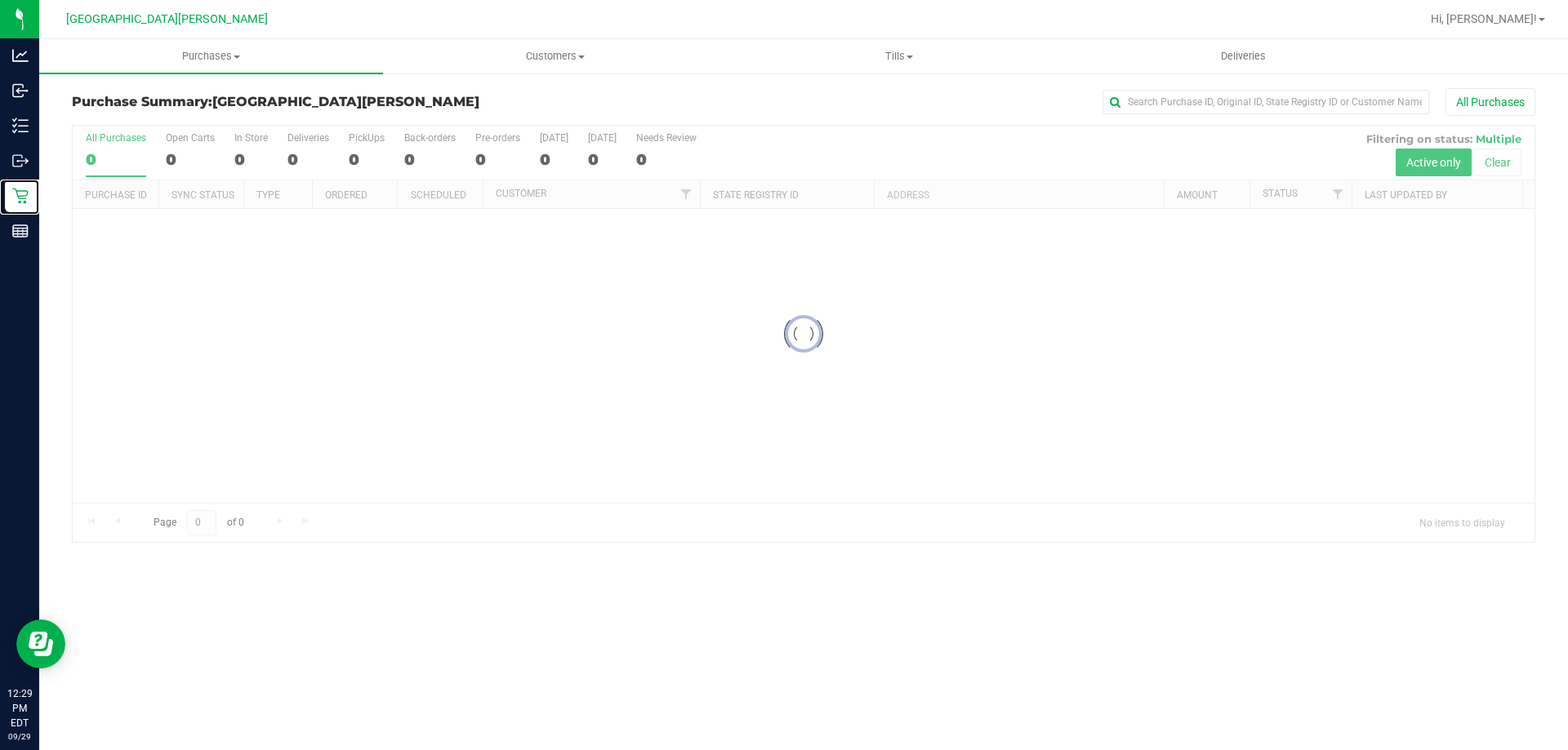
click at [184, 155] on div at bounding box center [804, 334] width 1461 height 416
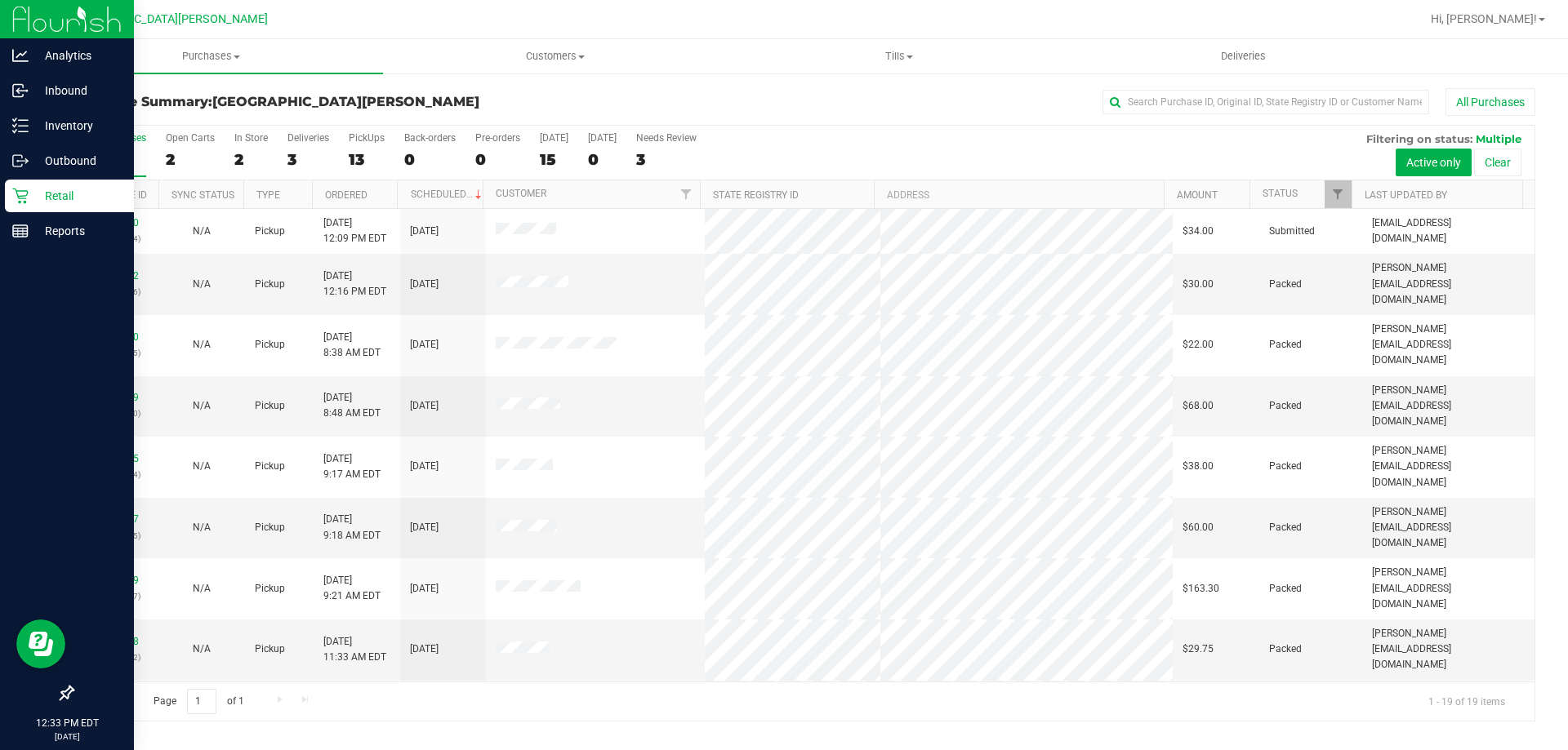
click at [36, 192] on p "Retail" at bounding box center [77, 196] width 98 height 20
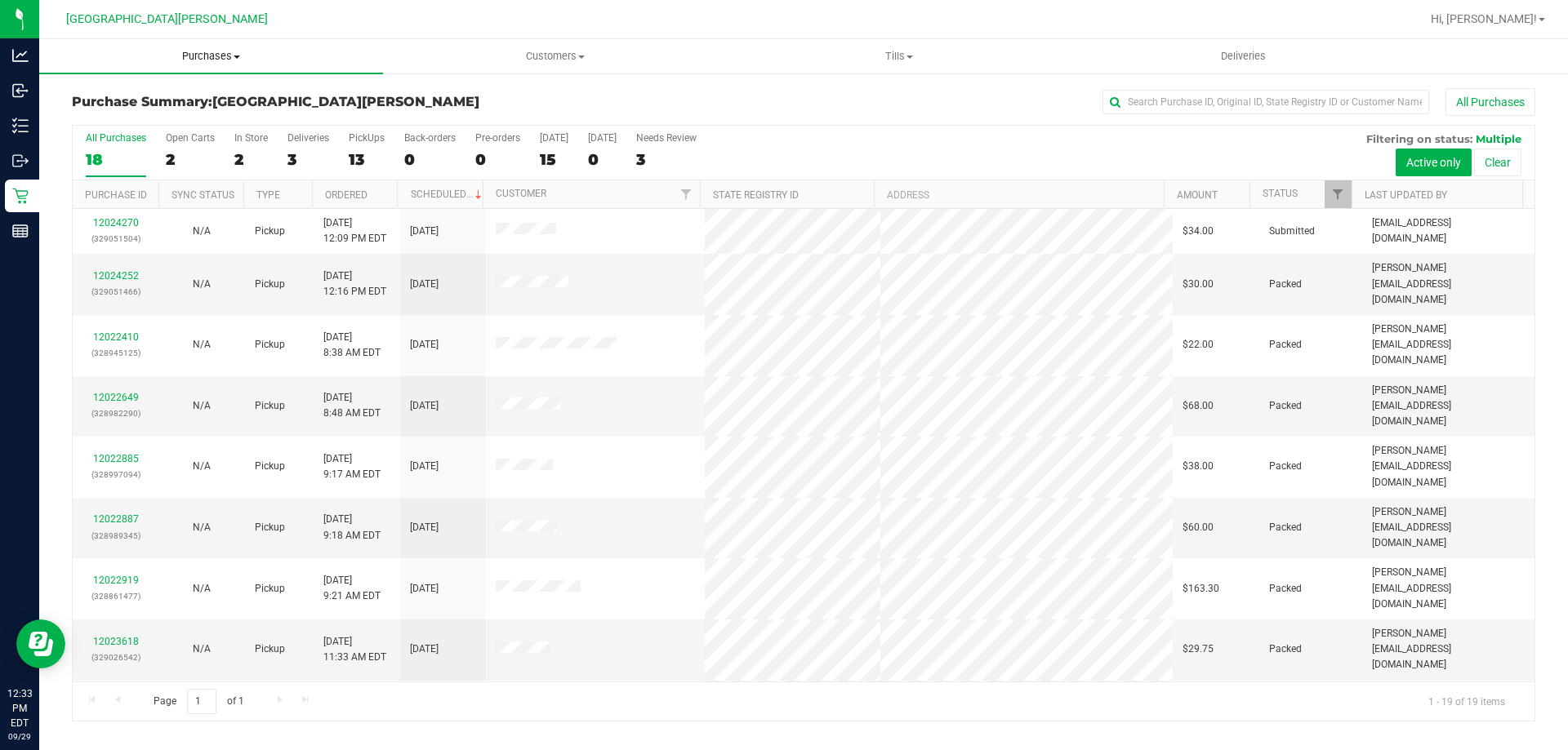
click at [211, 53] on span "Purchases" at bounding box center [211, 56] width 344 height 15
click at [195, 100] on span "Summary of purchases" at bounding box center [123, 99] width 168 height 14
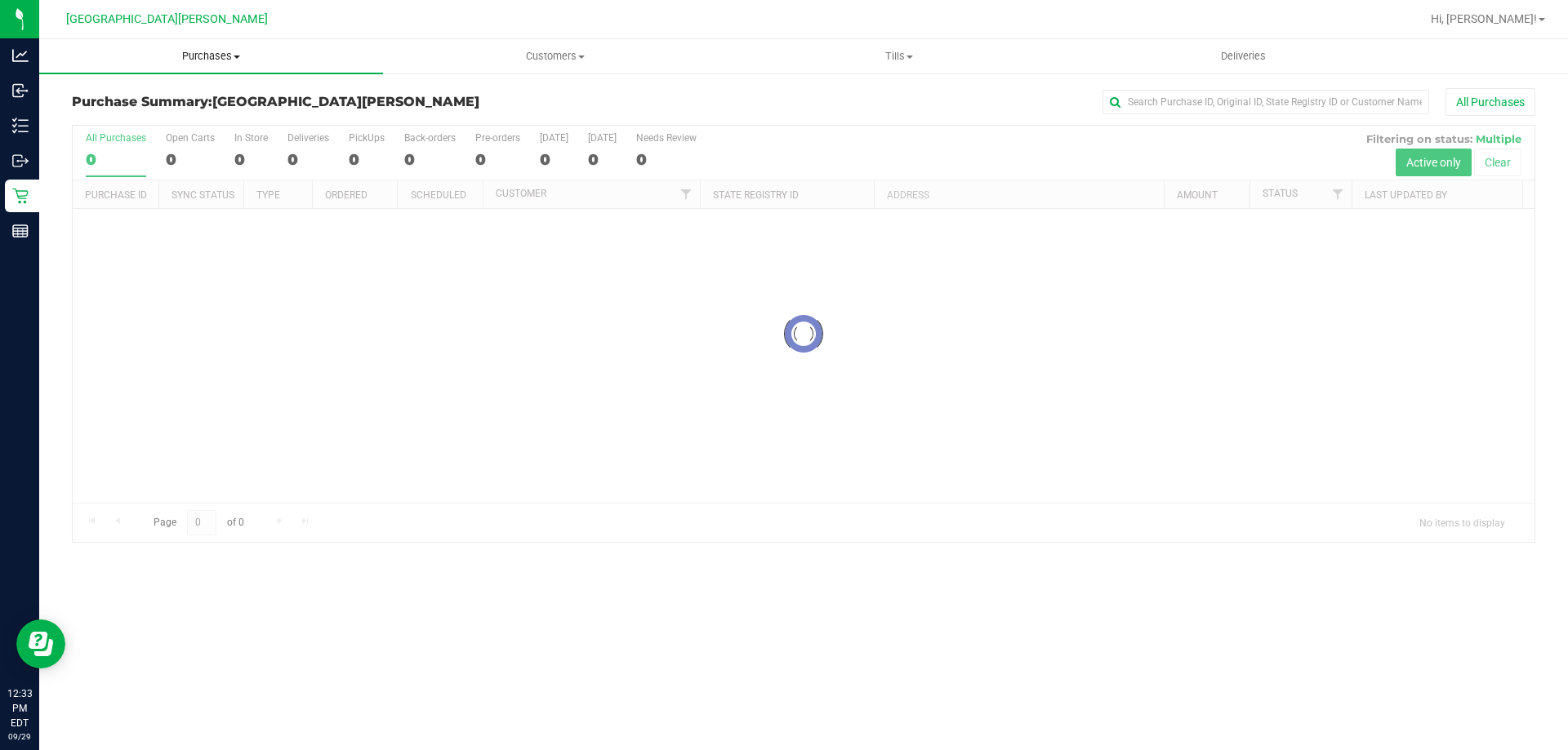
click at [226, 54] on span "Purchases" at bounding box center [211, 56] width 344 height 15
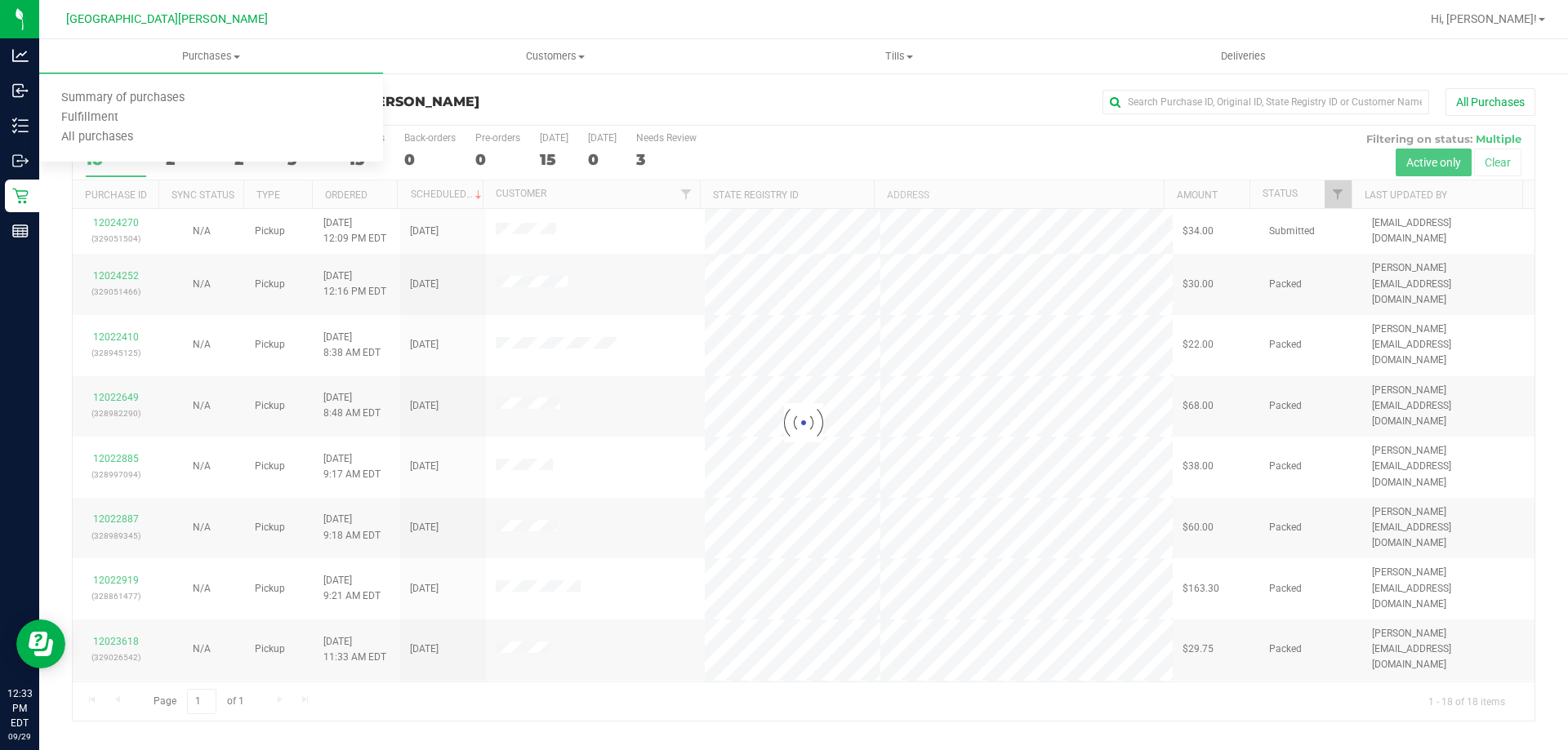
click at [572, 106] on div "All Purchases" at bounding box center [1047, 102] width 976 height 28
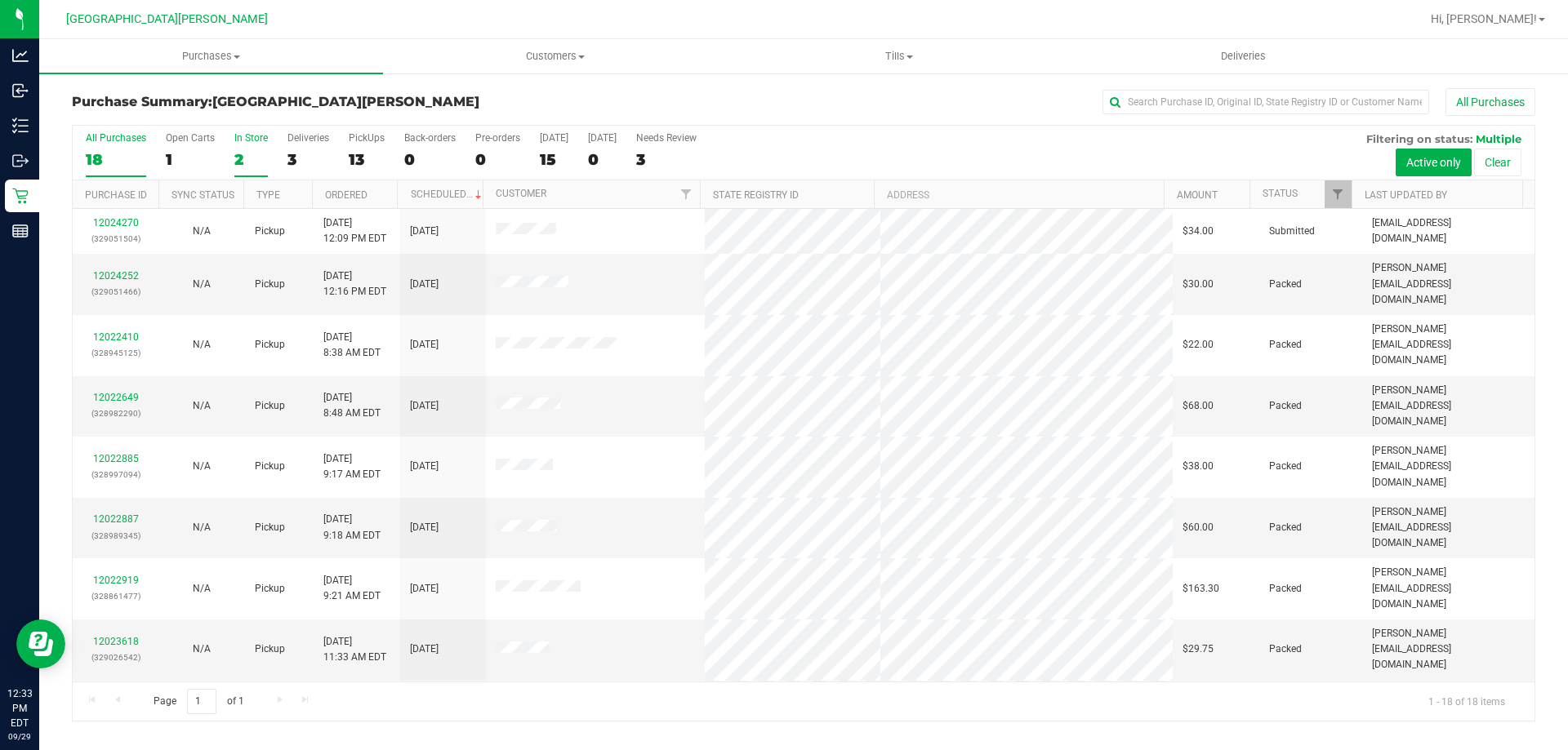
click at [235, 155] on div "2" at bounding box center [251, 159] width 34 height 19
click at [0, 0] on input "In Store 2" at bounding box center [0, 0] width 0 height 0
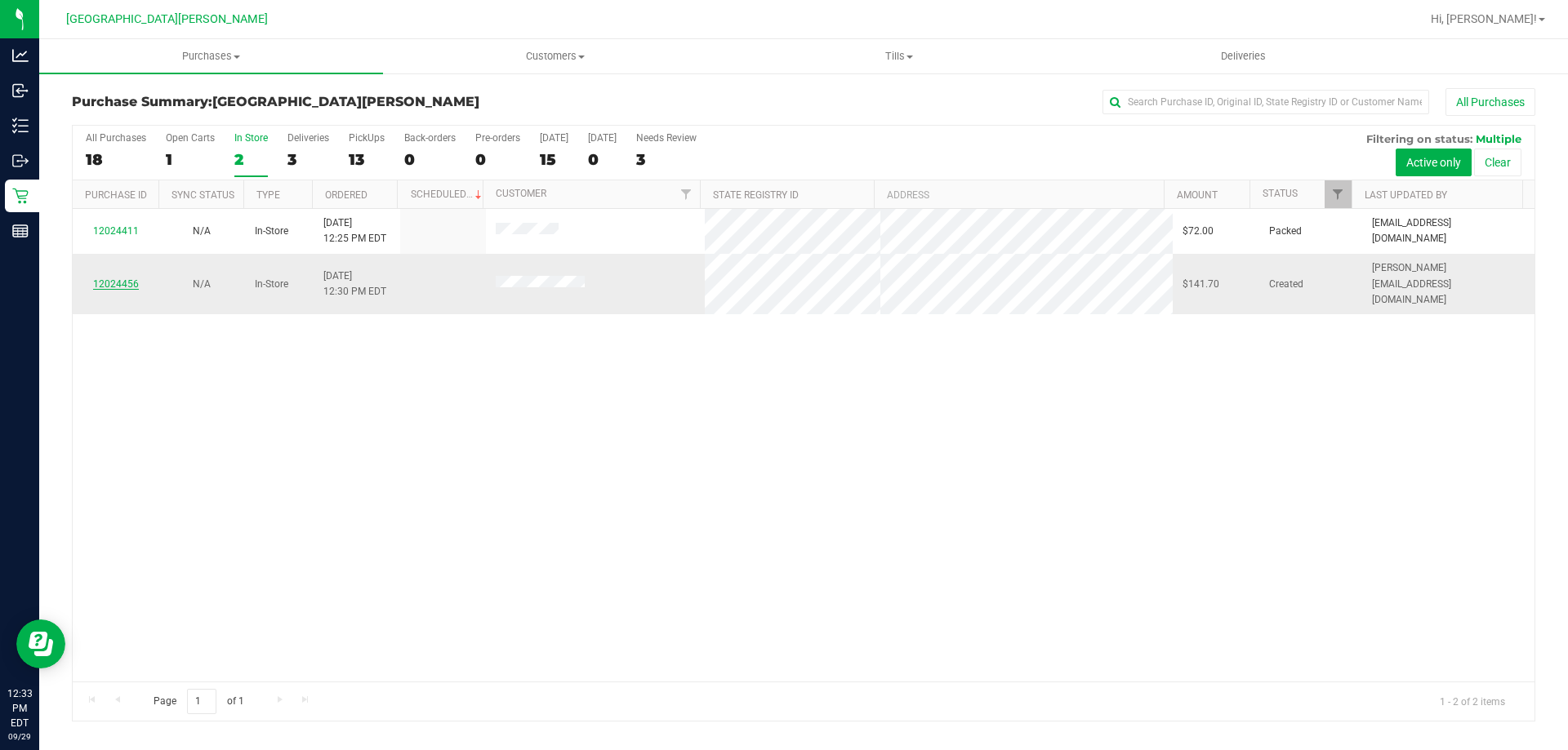
click at [130, 278] on link "12024456" at bounding box center [115, 284] width 45 height 12
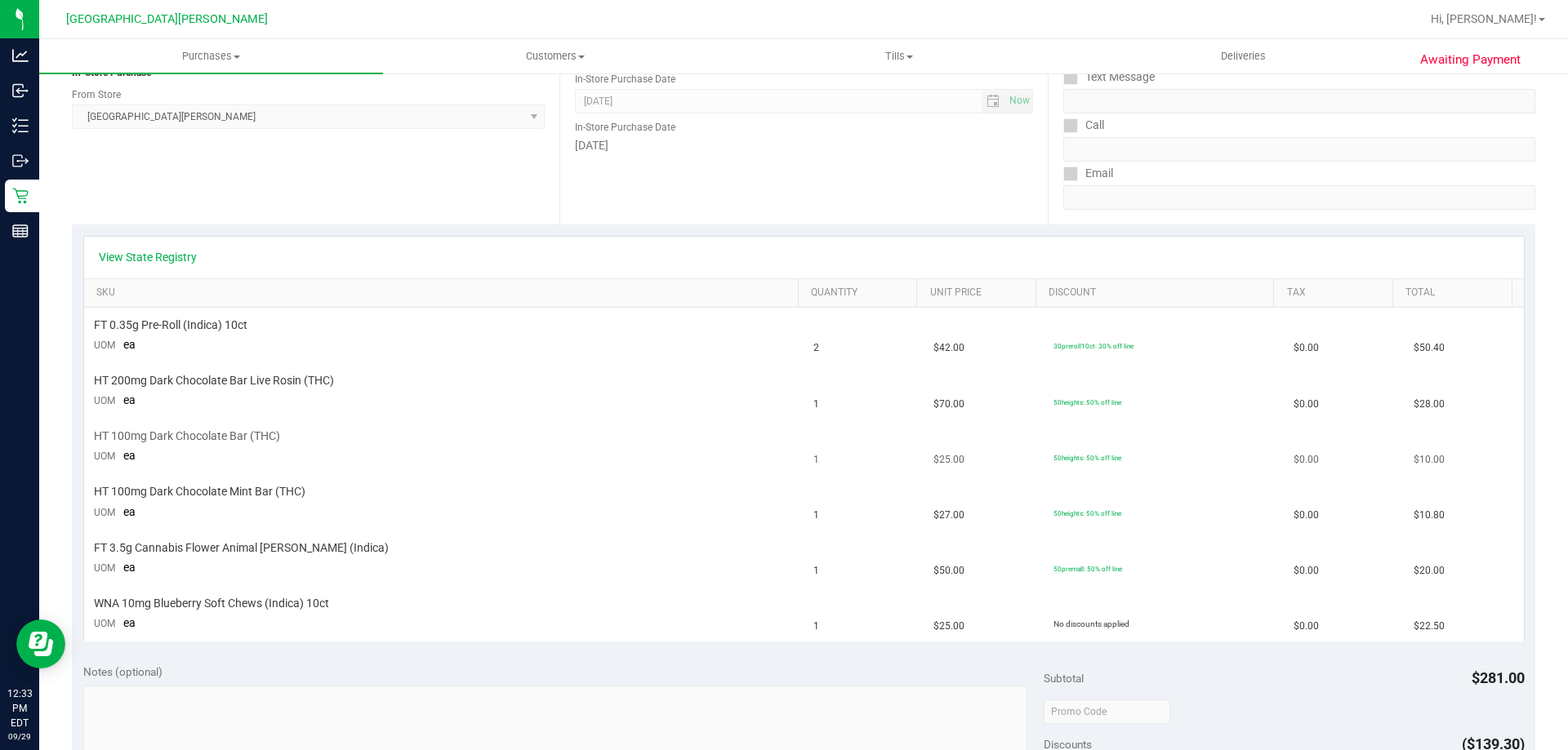
scroll to position [244, 0]
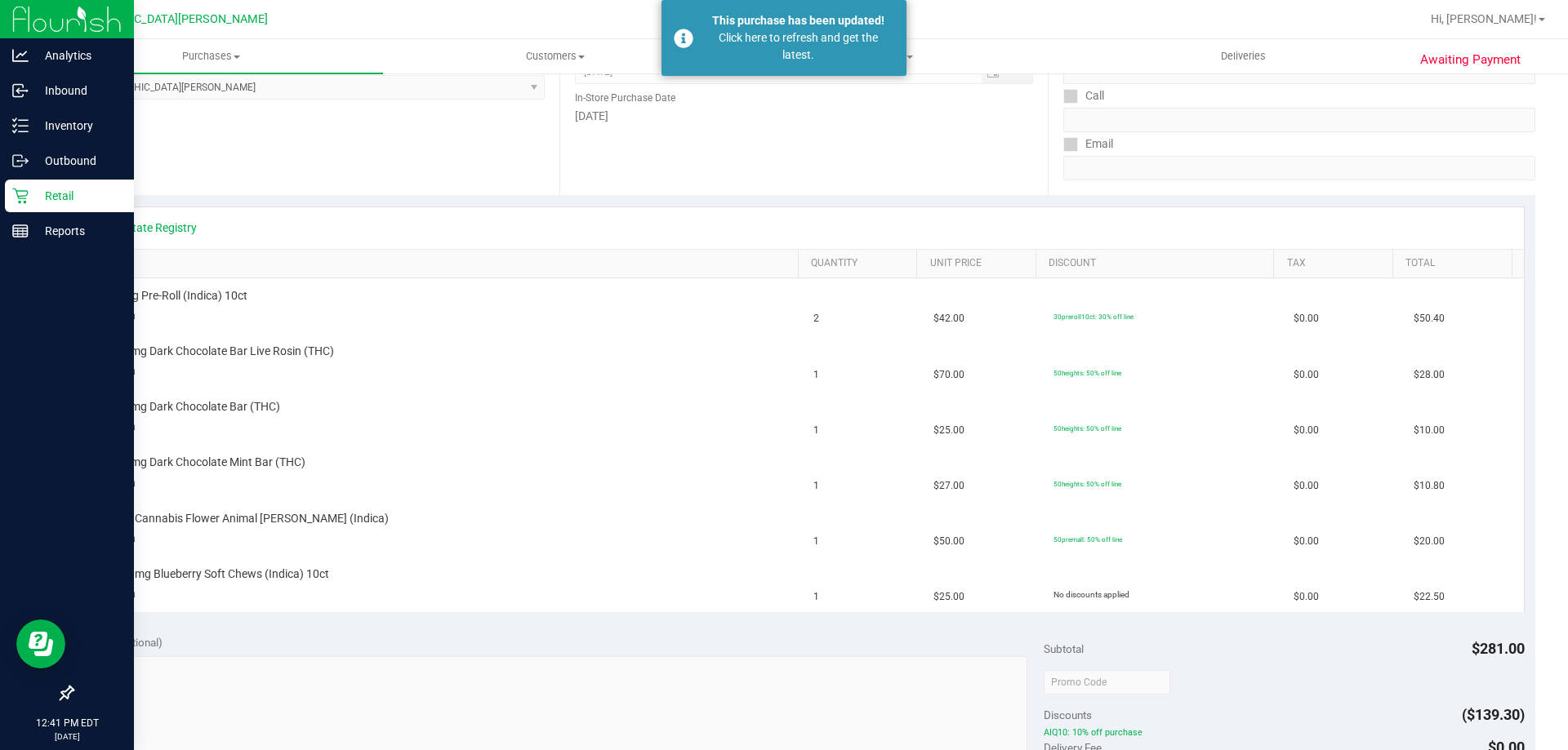
click at [44, 196] on p "Retail" at bounding box center [77, 196] width 98 height 20
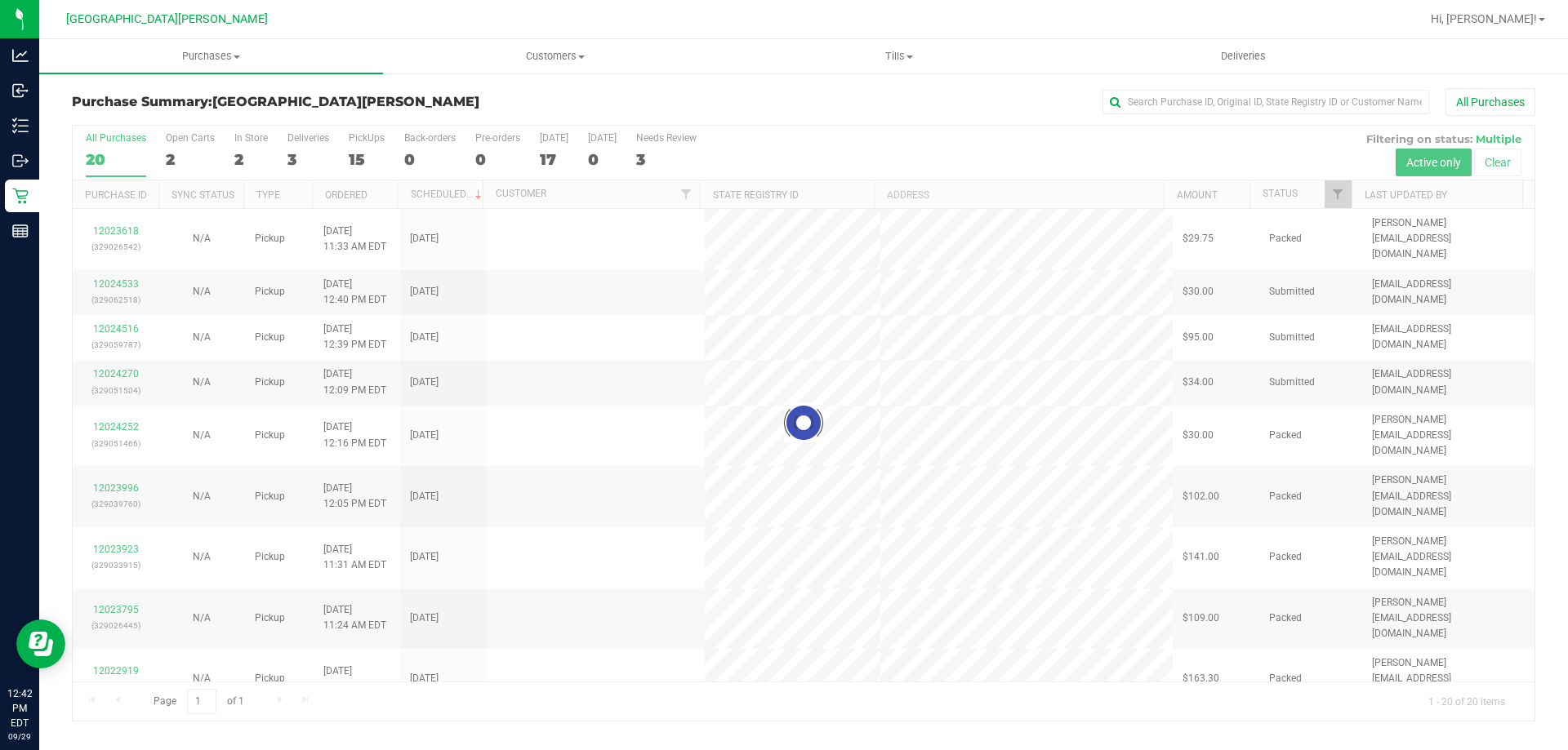
click at [182, 146] on div at bounding box center [804, 424] width 1461 height 595
click at [182, 147] on div at bounding box center [804, 424] width 1461 height 595
click at [182, 147] on label "Open Carts 2" at bounding box center [190, 155] width 49 height 45
click at [0, 0] on input "Open Carts 2" at bounding box center [0, 0] width 0 height 0
click at [182, 147] on div at bounding box center [804, 424] width 1461 height 595
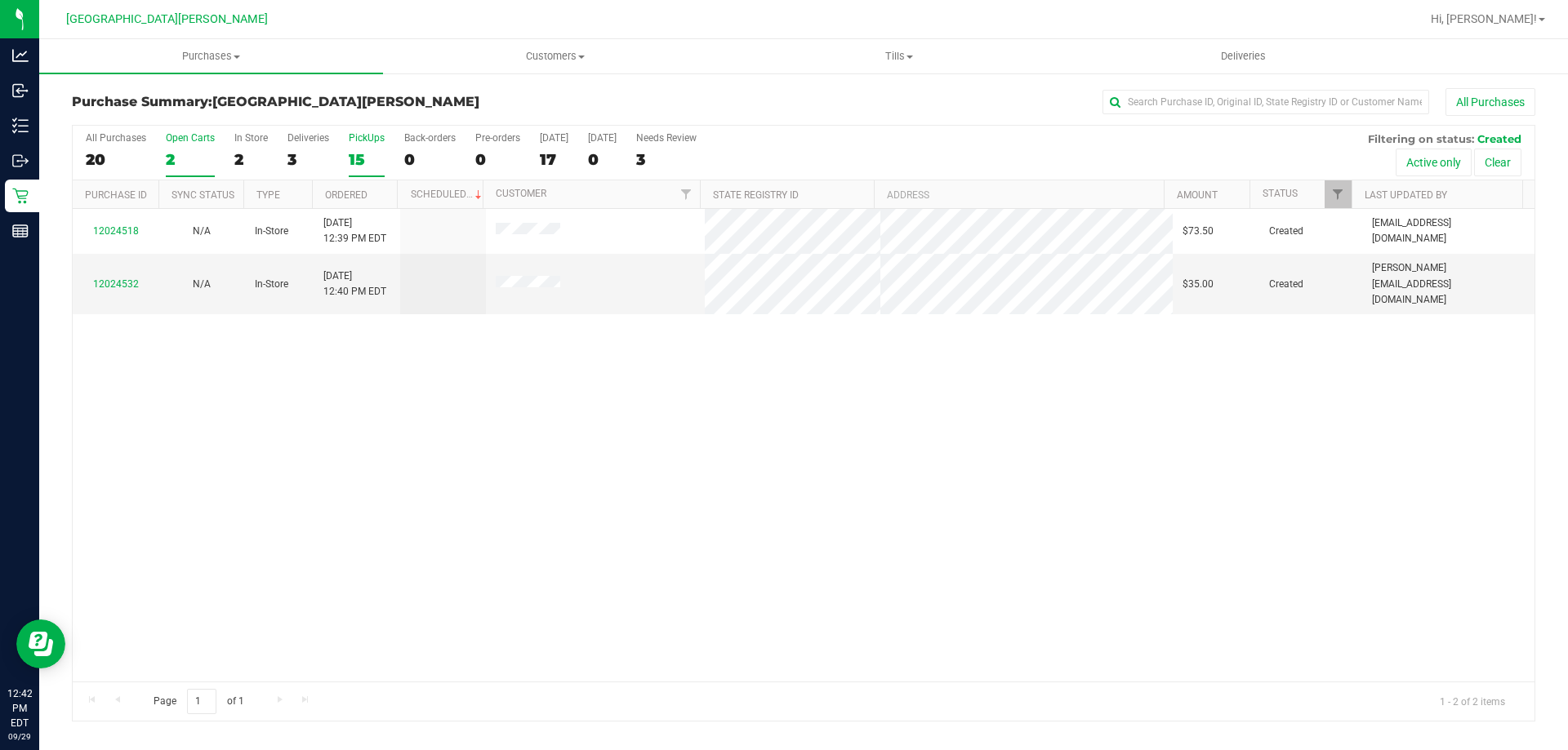
click at [351, 152] on div "15" at bounding box center [367, 159] width 36 height 19
click at [0, 0] on input "PickUps 15" at bounding box center [0, 0] width 0 height 0
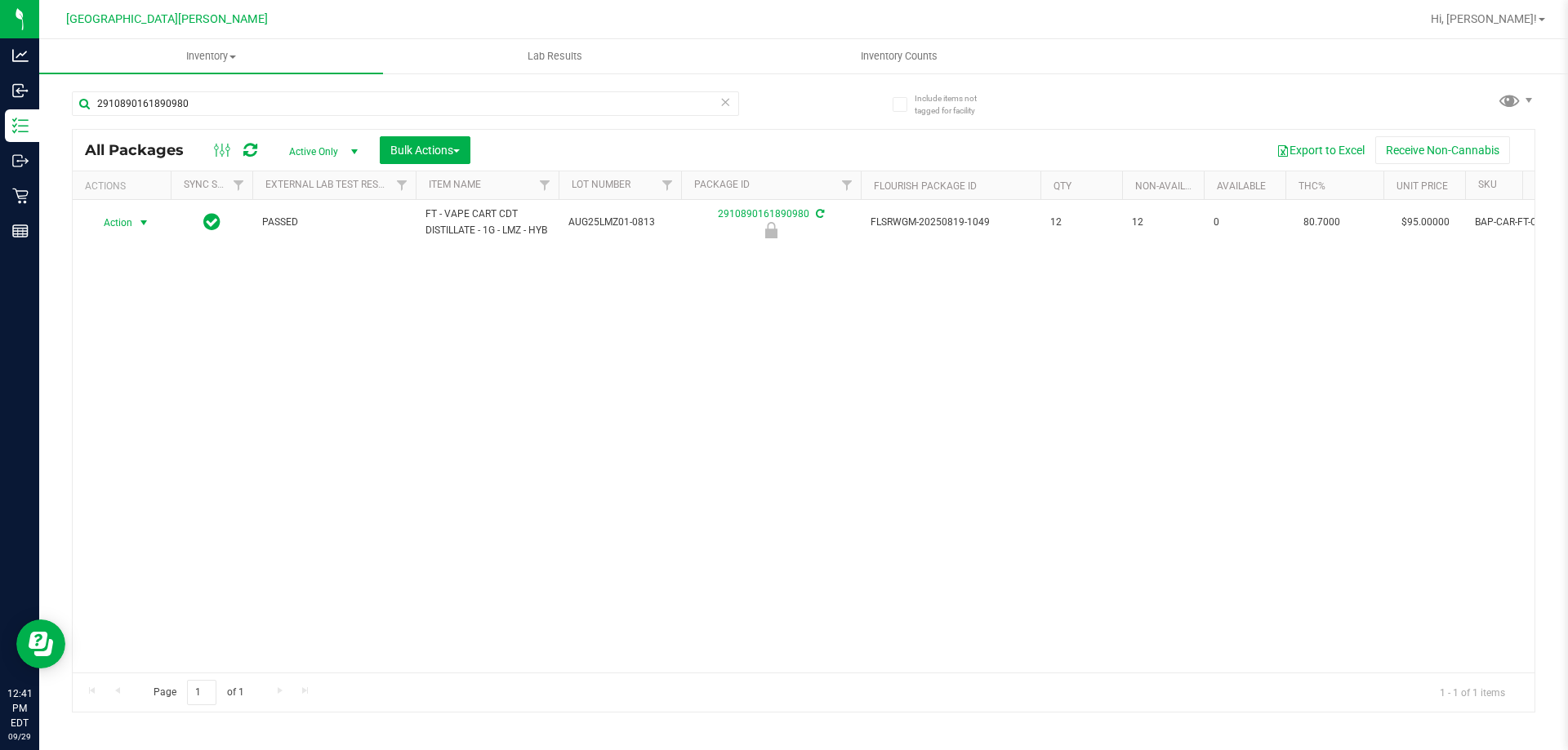
type input "2910890161890980"
click at [141, 230] on span "select" at bounding box center [143, 222] width 13 height 13
click at [134, 411] on li "Unlock package" at bounding box center [142, 423] width 105 height 25
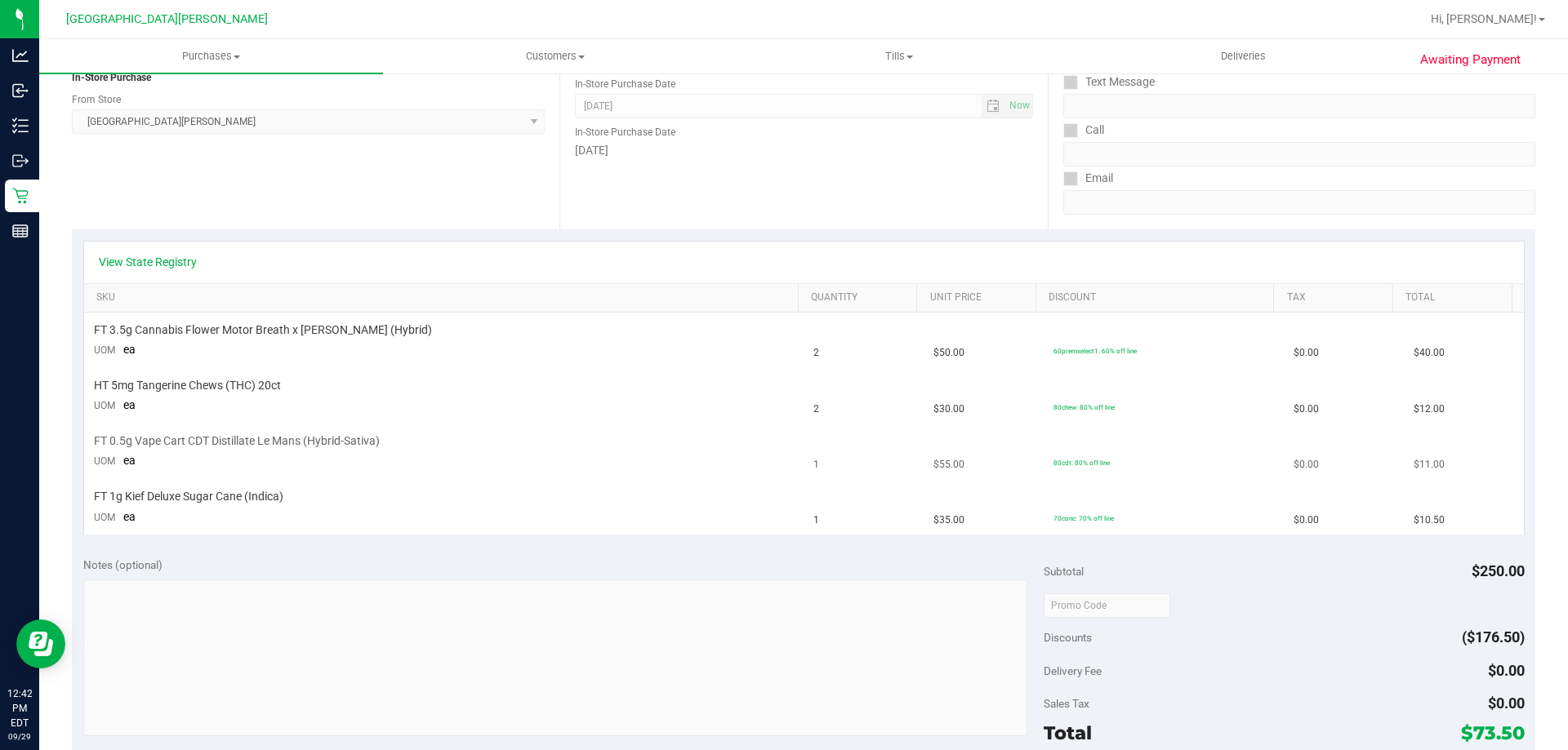
scroll to position [244, 0]
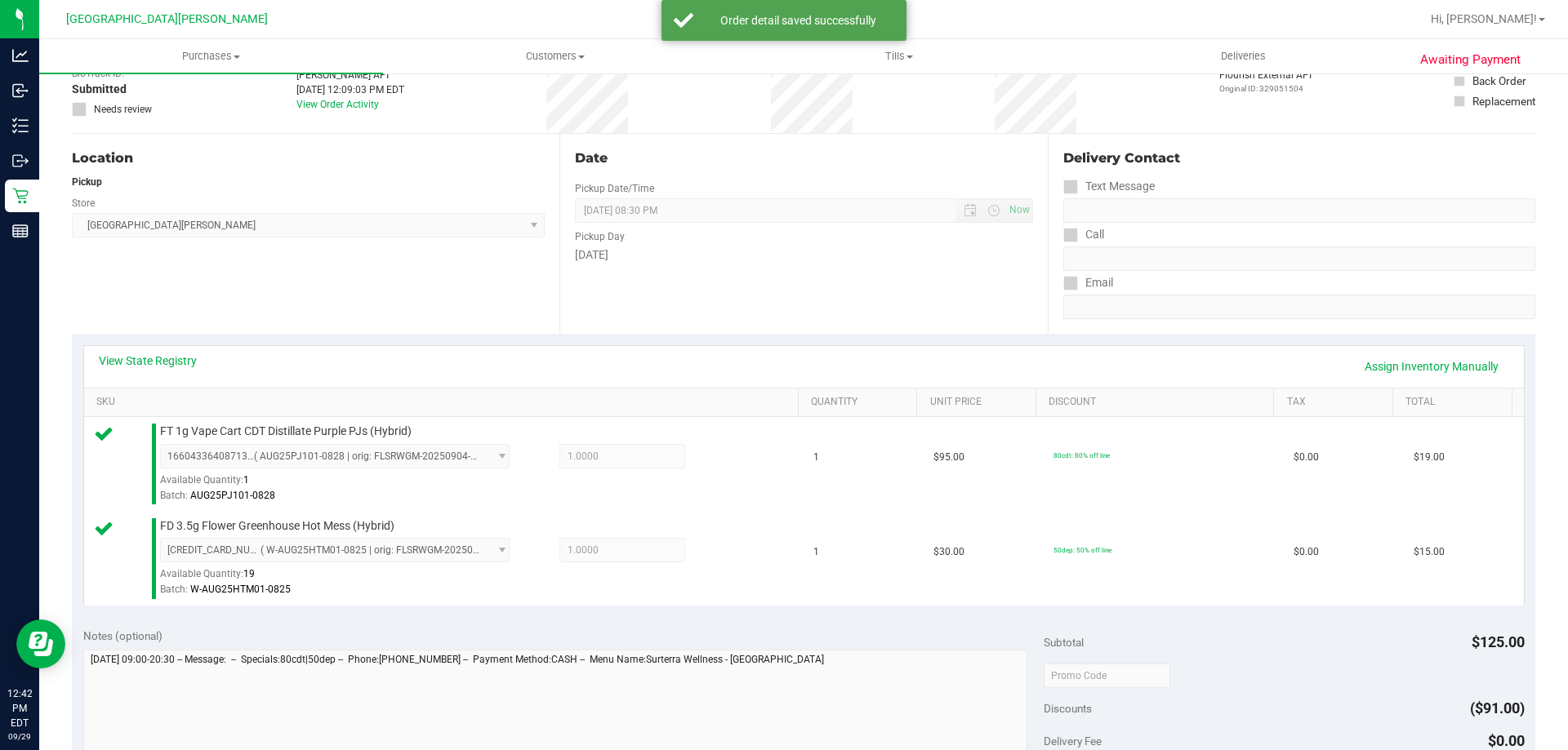
scroll to position [490, 0]
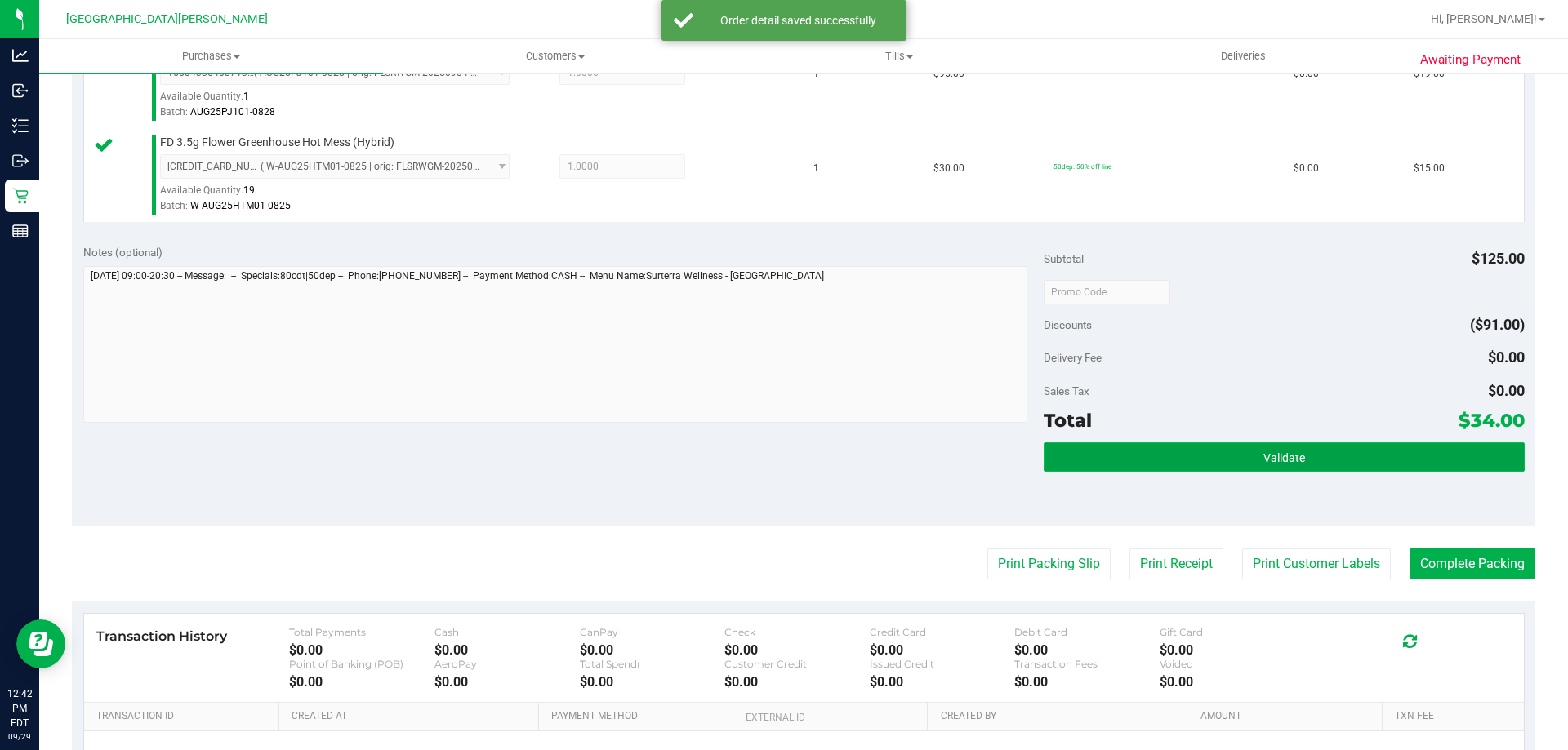
click at [1293, 468] on button "Validate" at bounding box center [1283, 457] width 480 height 30
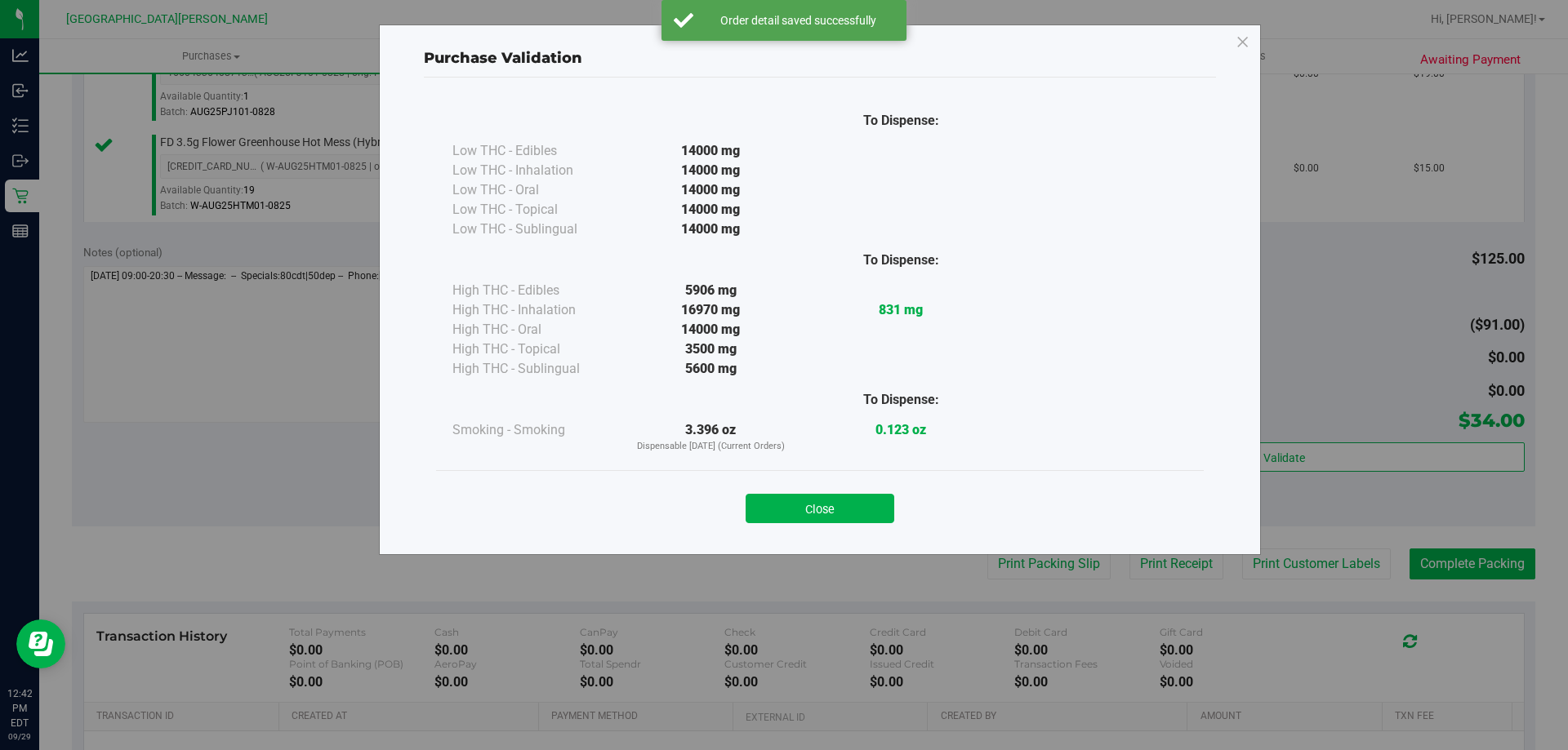
click at [822, 514] on button "Close" at bounding box center [820, 509] width 149 height 30
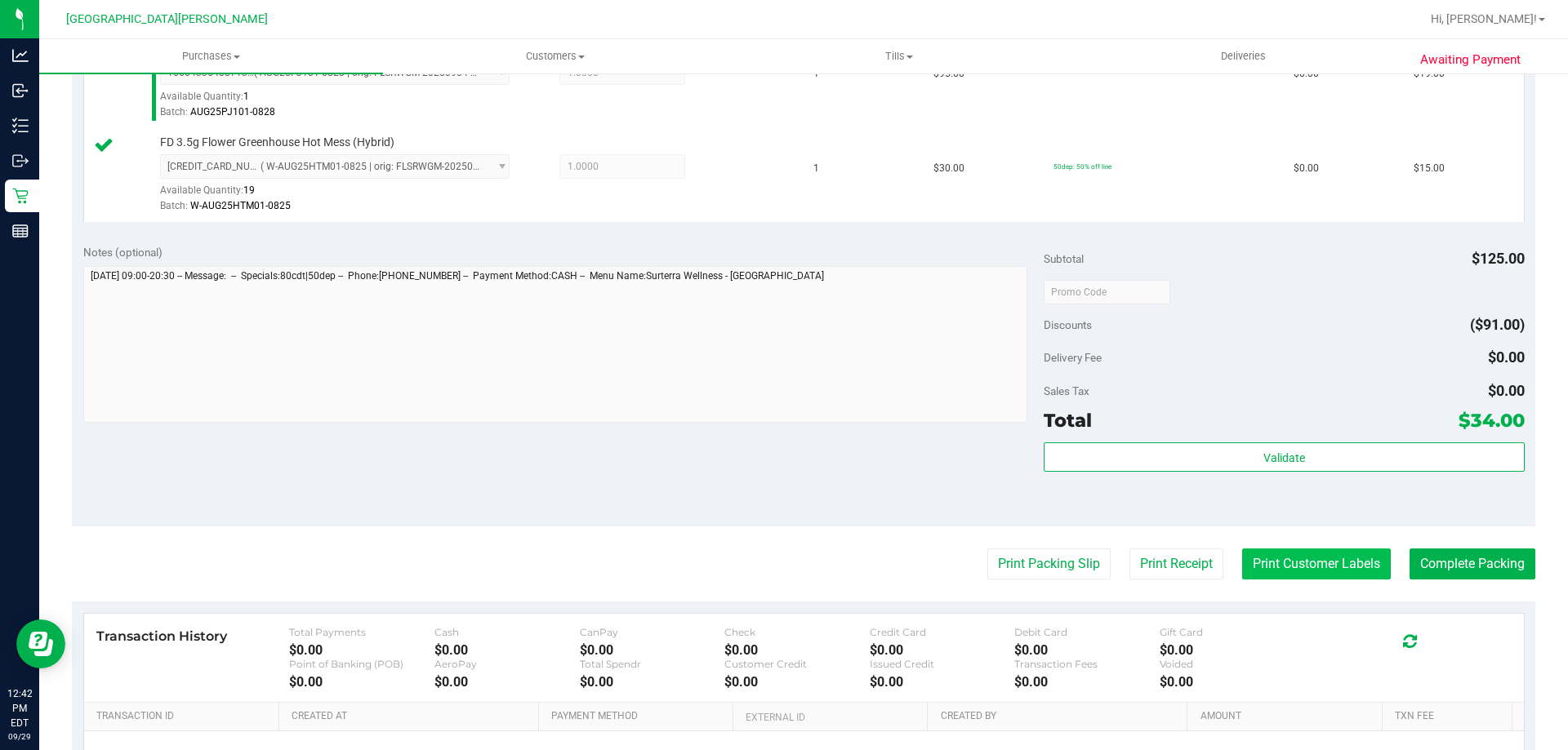
click at [1327, 550] on button "Print Customer Labels" at bounding box center [1316, 563] width 149 height 31
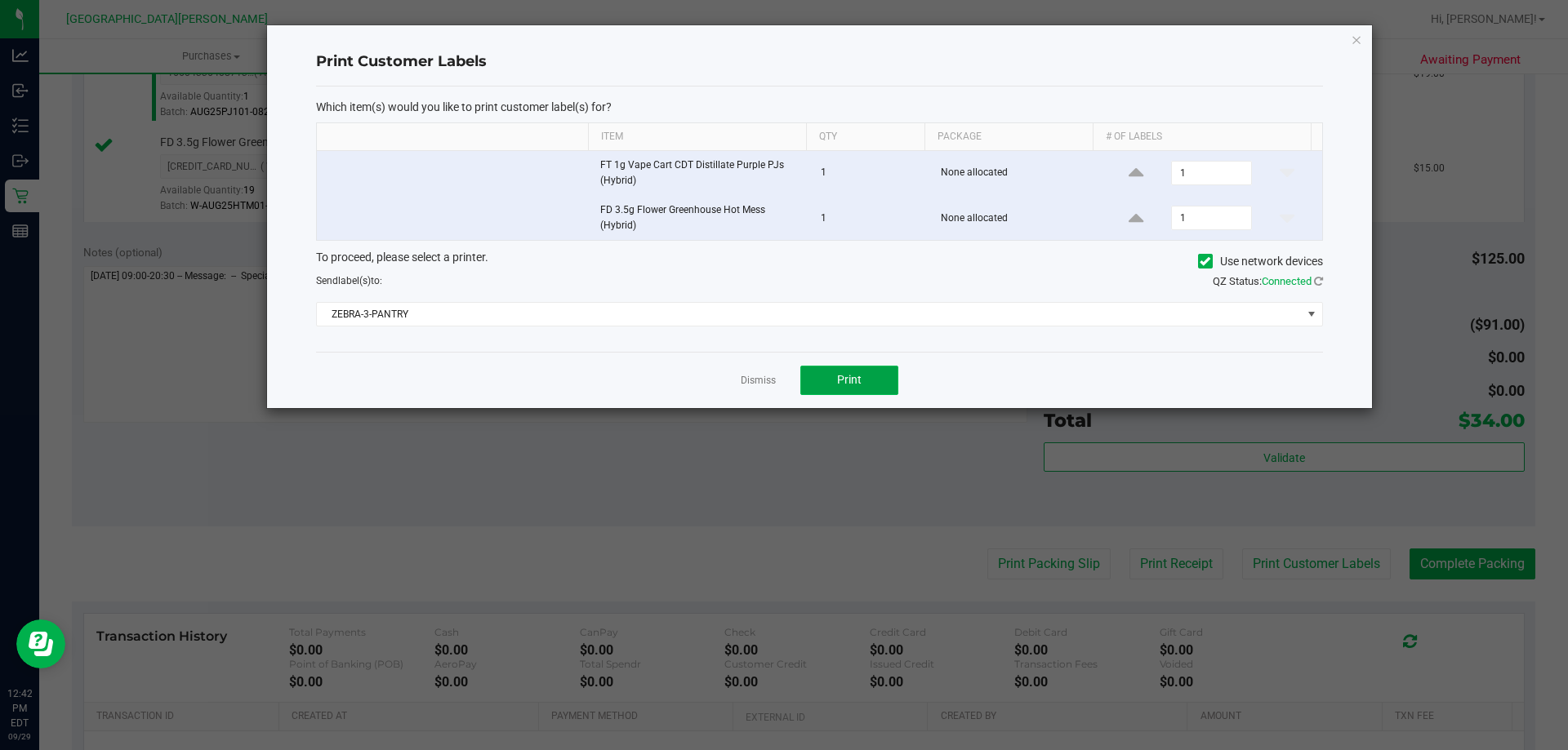
click at [882, 372] on button "Print" at bounding box center [848, 380] width 98 height 30
click at [765, 377] on link "Dismiss" at bounding box center [758, 380] width 36 height 14
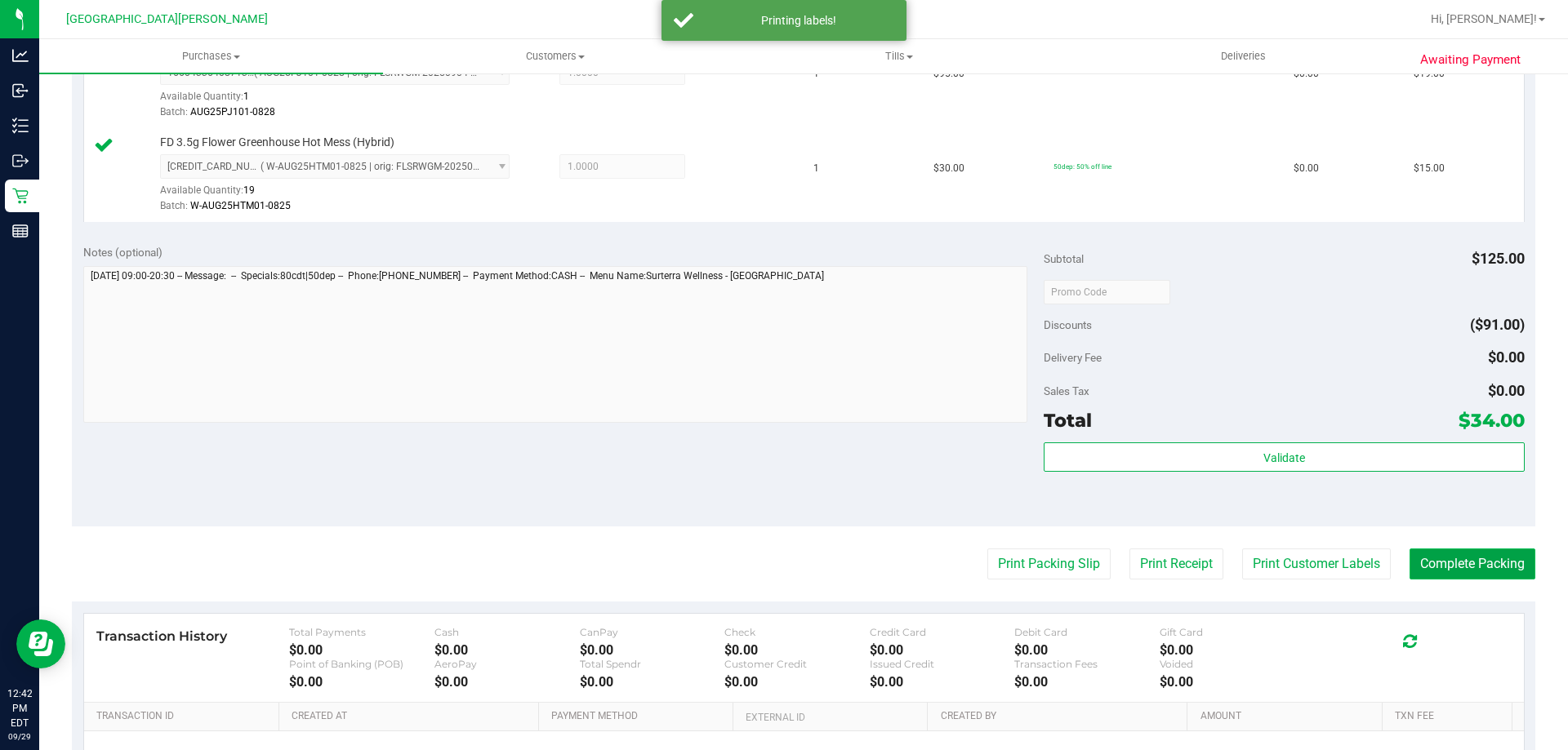
click at [1469, 575] on button "Complete Packing" at bounding box center [1472, 563] width 126 height 31
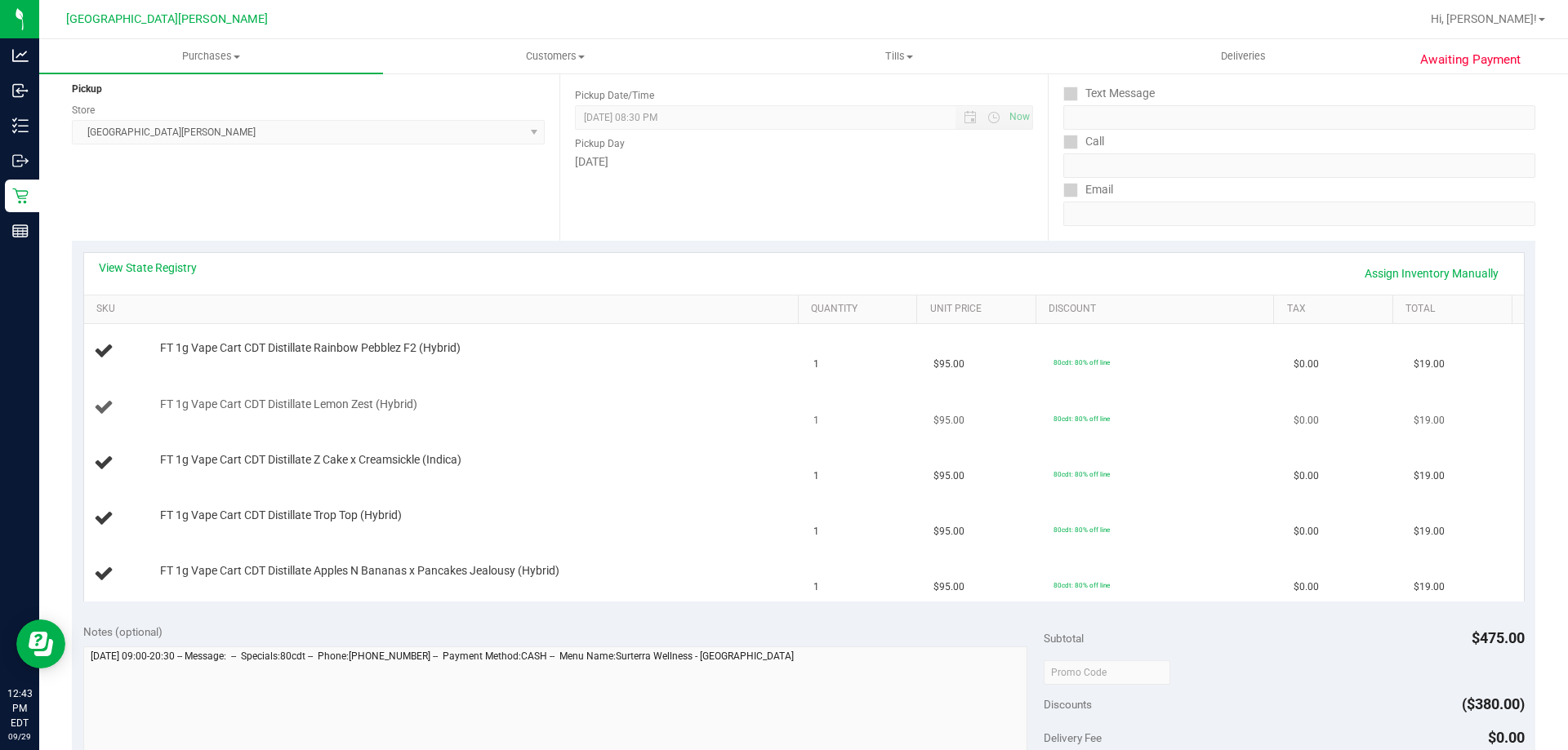
scroll to position [244, 0]
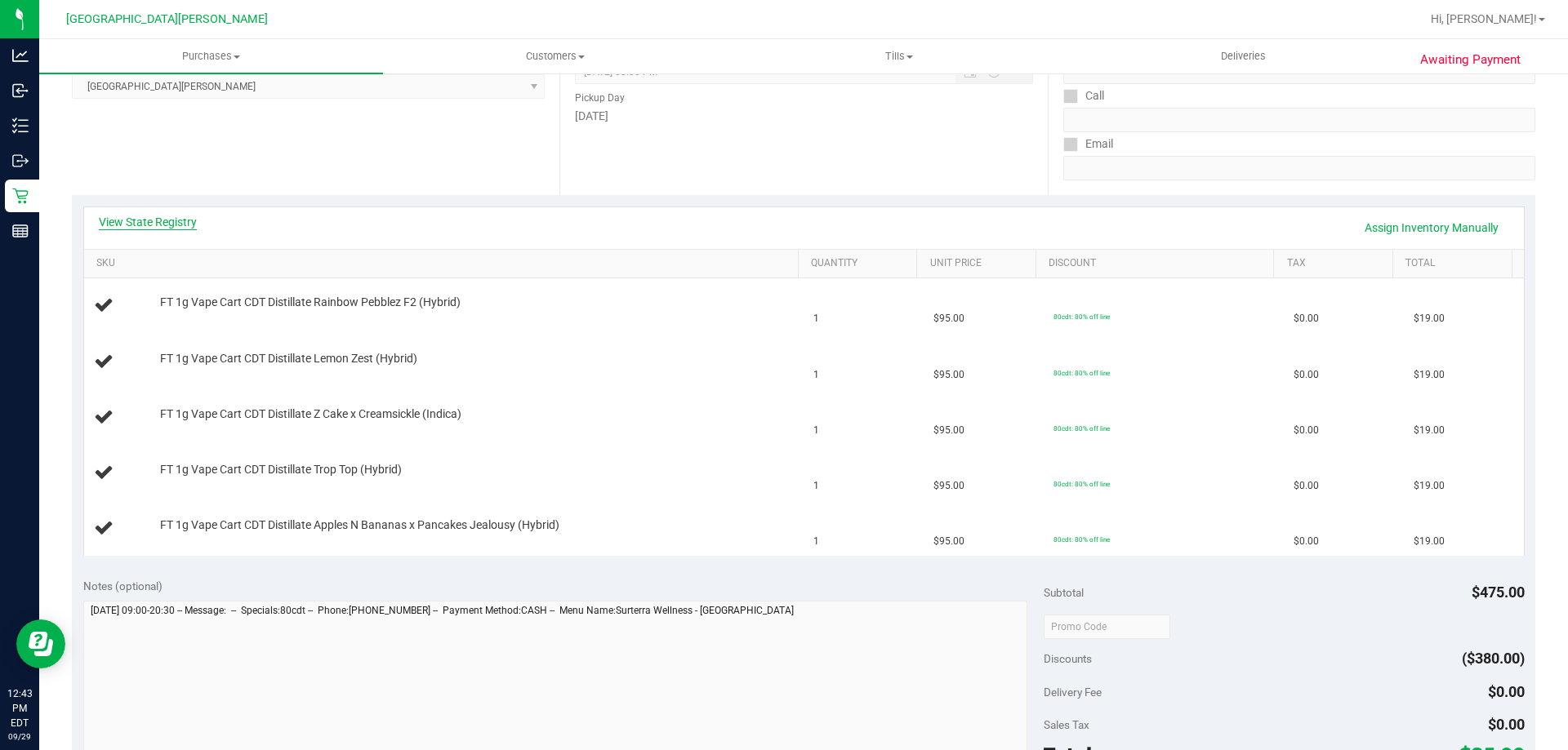
click at [172, 219] on link "View State Registry" at bounding box center [147, 222] width 98 height 17
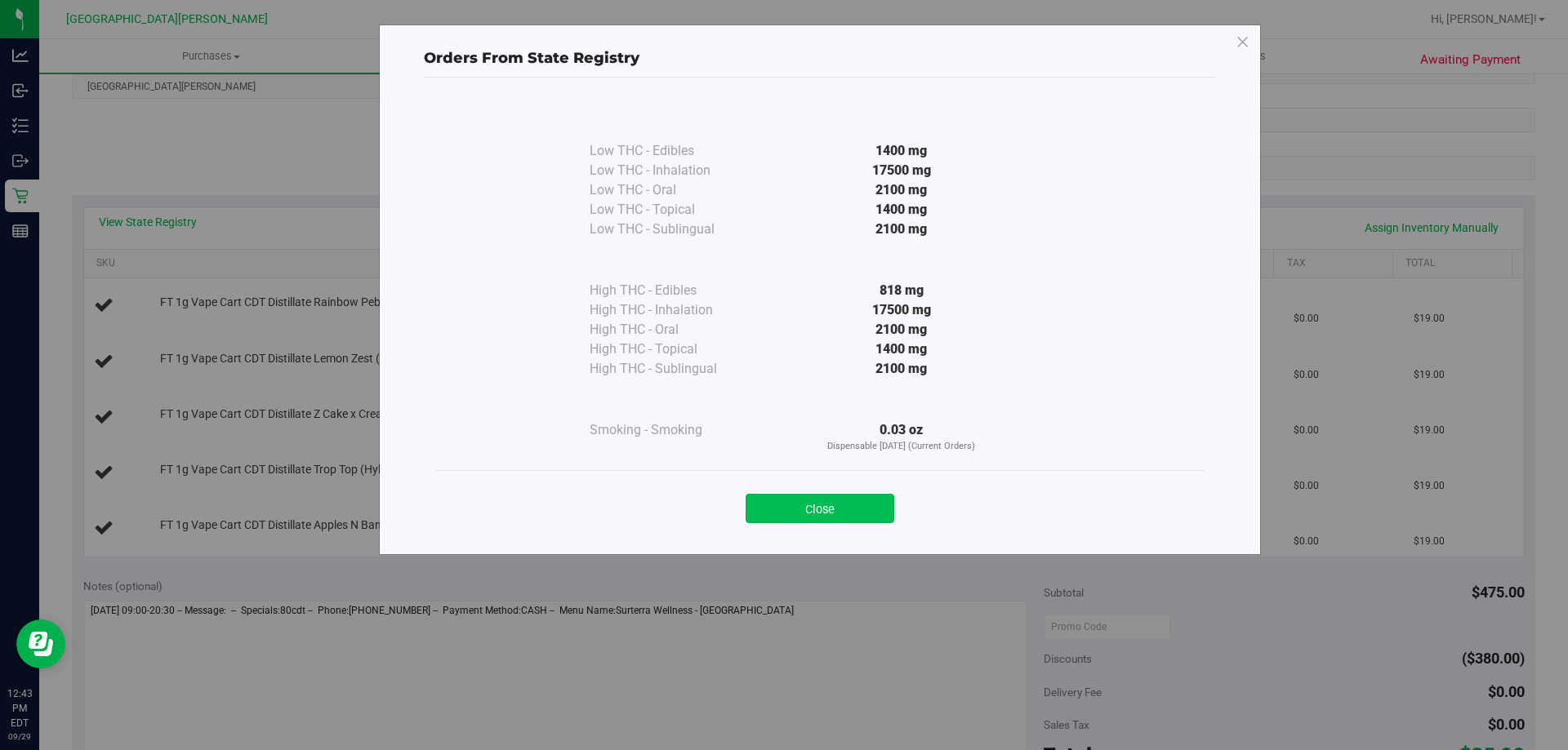
click at [861, 508] on button "Close" at bounding box center [820, 509] width 149 height 30
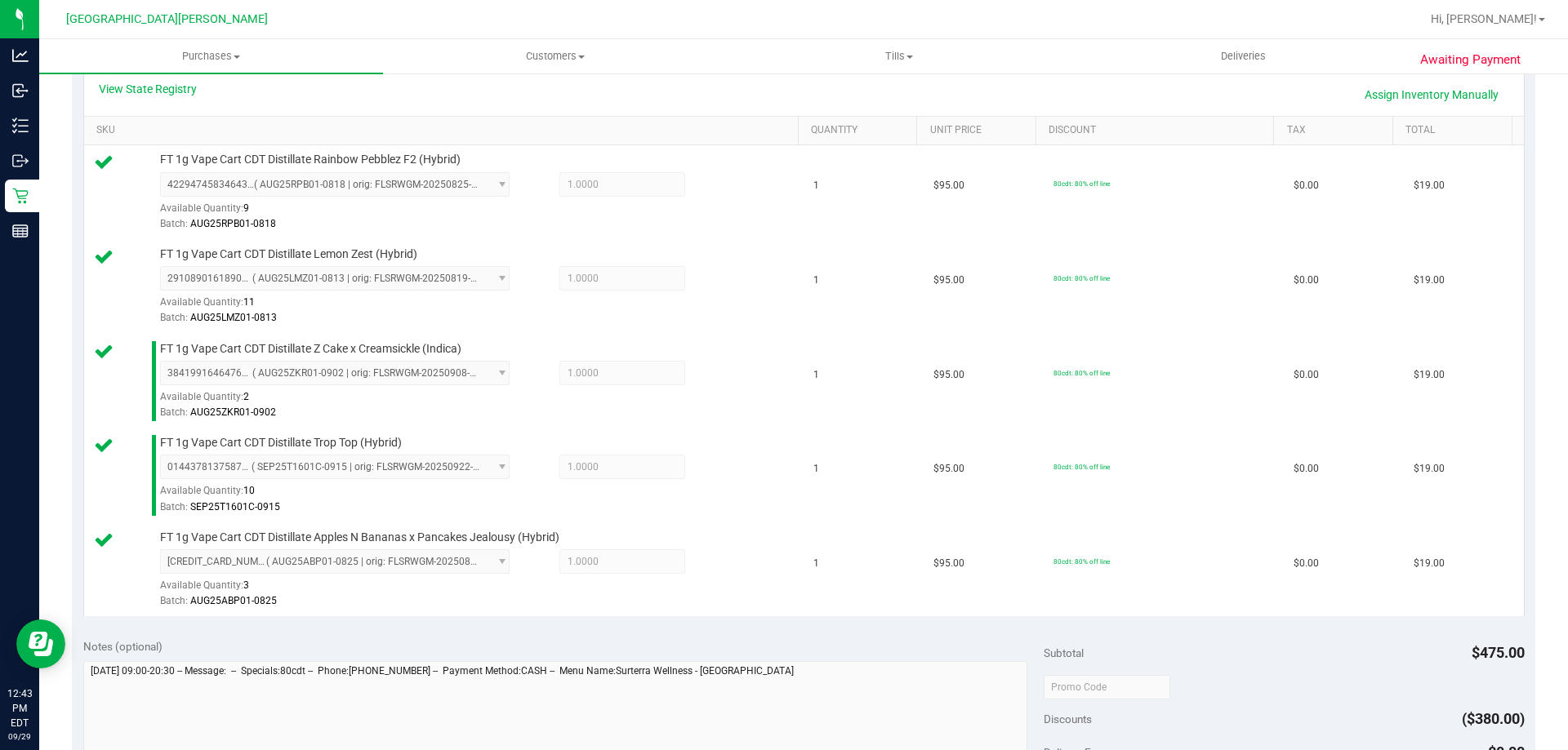
scroll to position [652, 0]
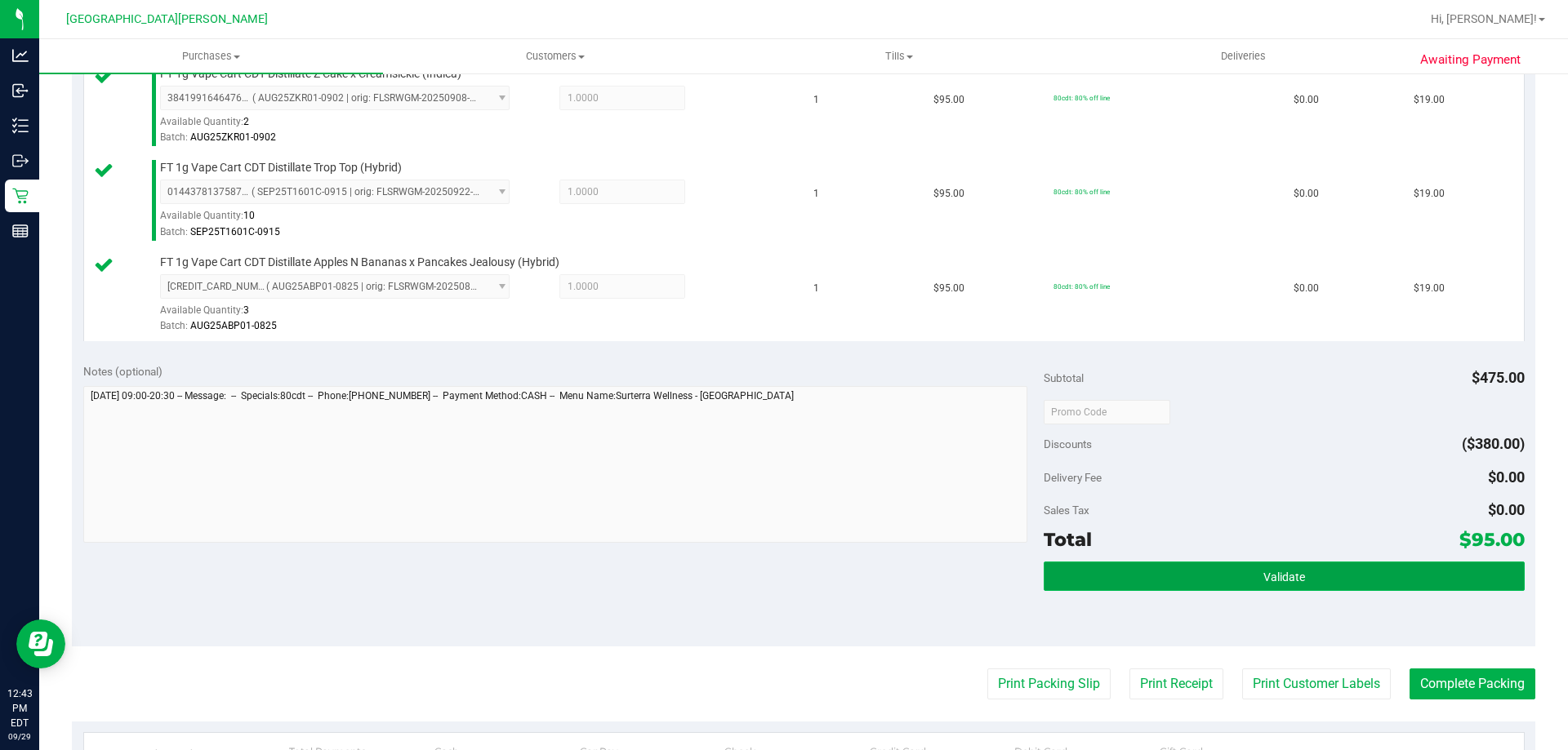
click at [1294, 576] on span "Validate" at bounding box center [1284, 577] width 41 height 13
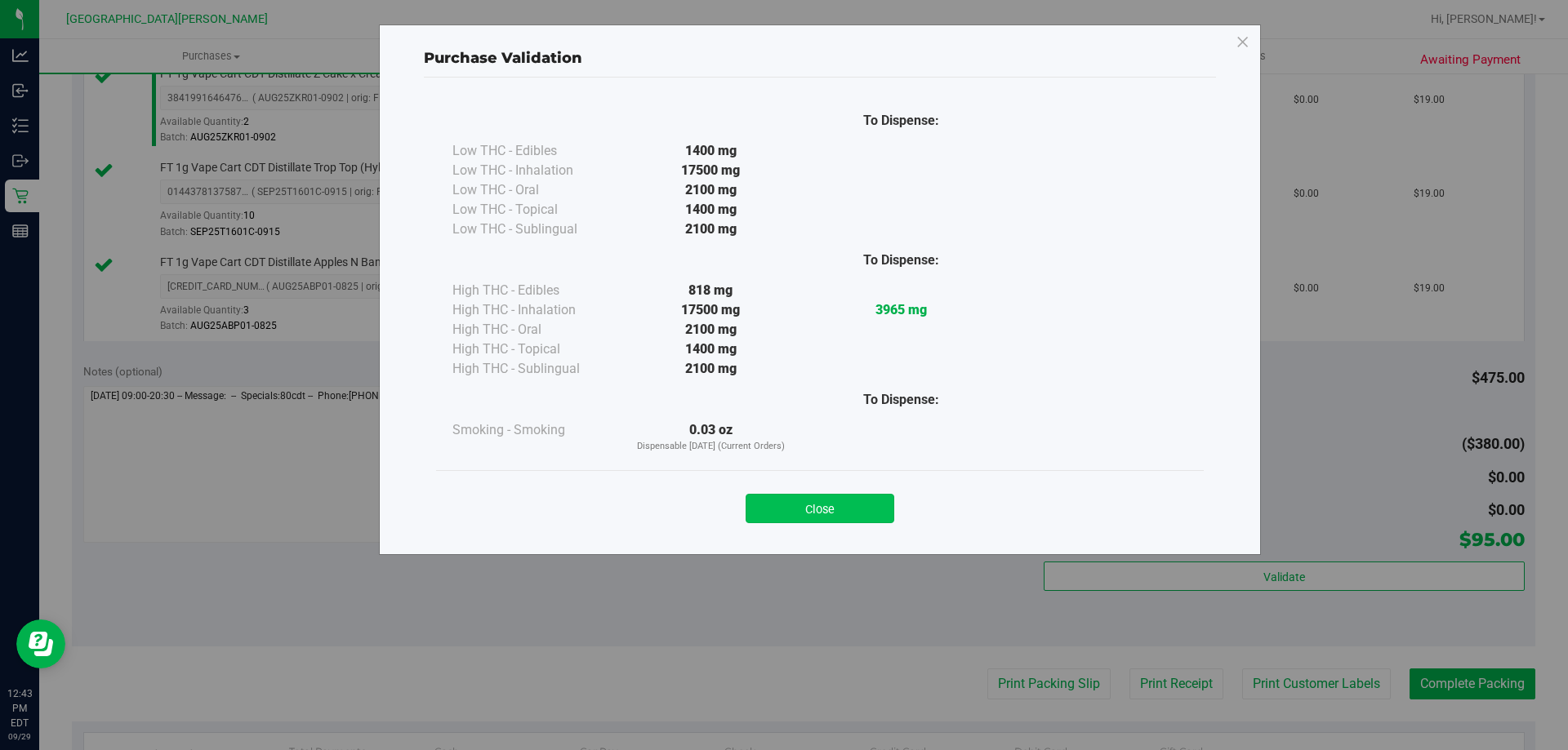
click at [852, 501] on button "Close" at bounding box center [820, 509] width 149 height 30
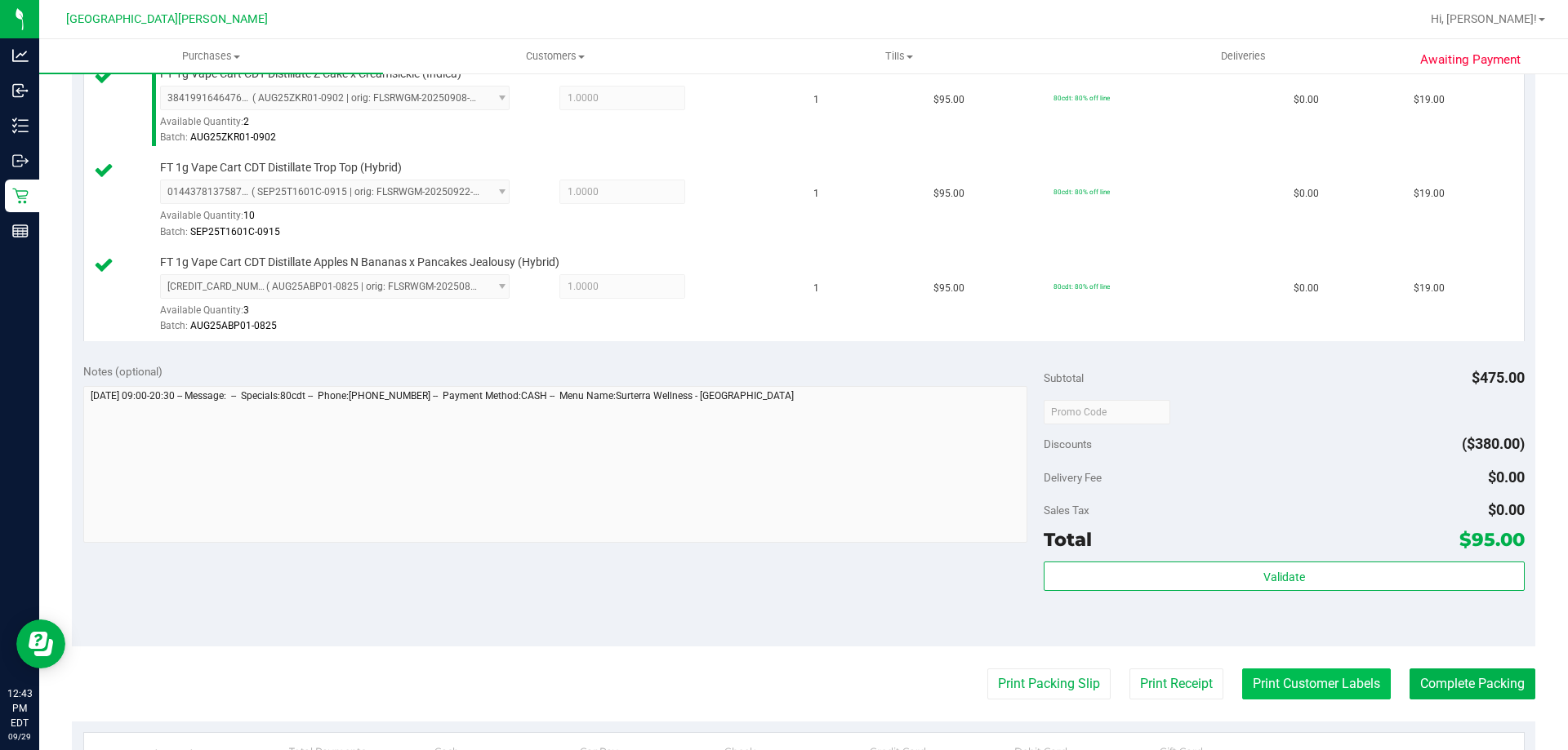
click at [1309, 682] on button "Print Customer Labels" at bounding box center [1316, 683] width 149 height 31
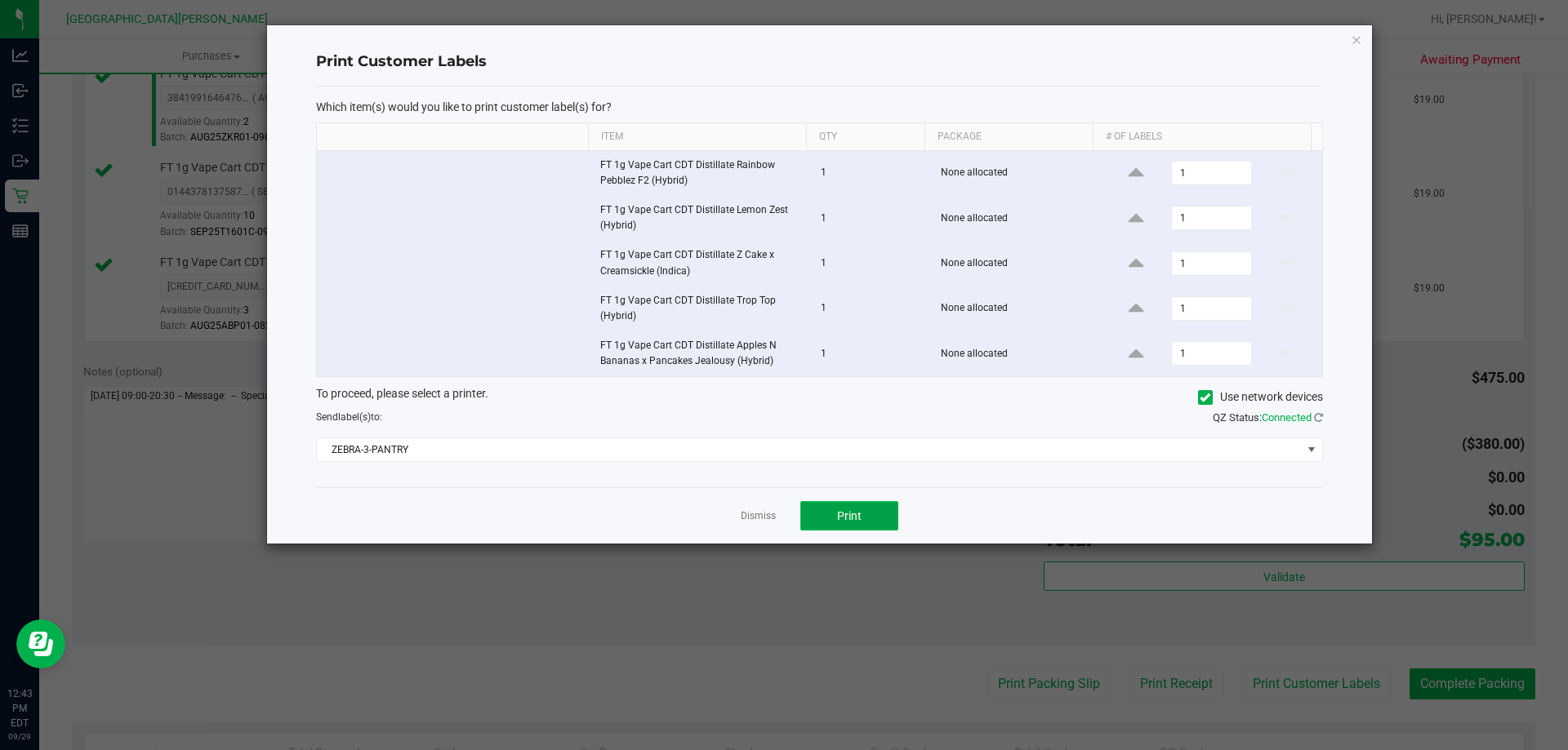
click at [848, 514] on span "Print" at bounding box center [849, 515] width 25 height 13
click at [762, 511] on link "Dismiss" at bounding box center [758, 516] width 36 height 14
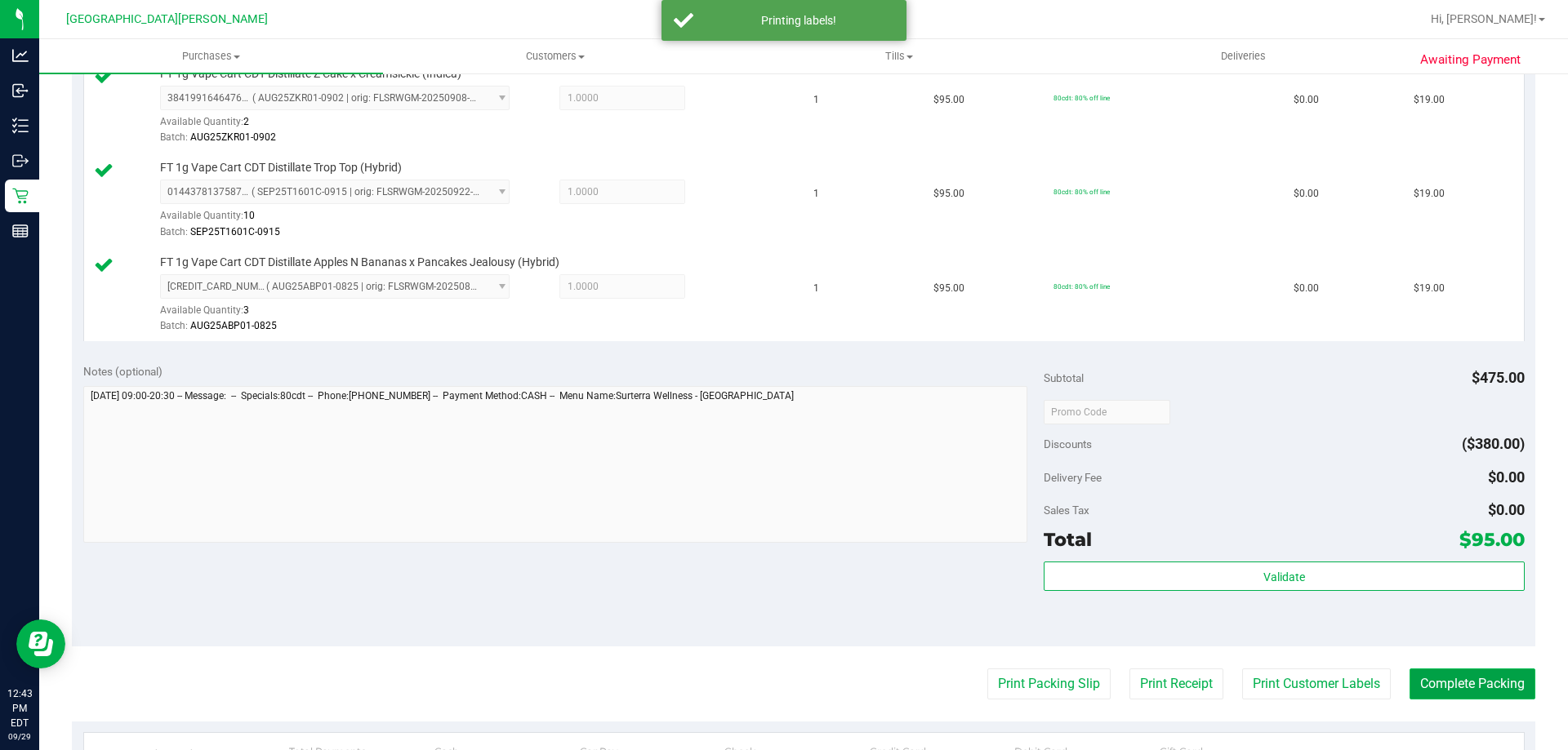
click at [1508, 682] on button "Complete Packing" at bounding box center [1472, 683] width 126 height 31
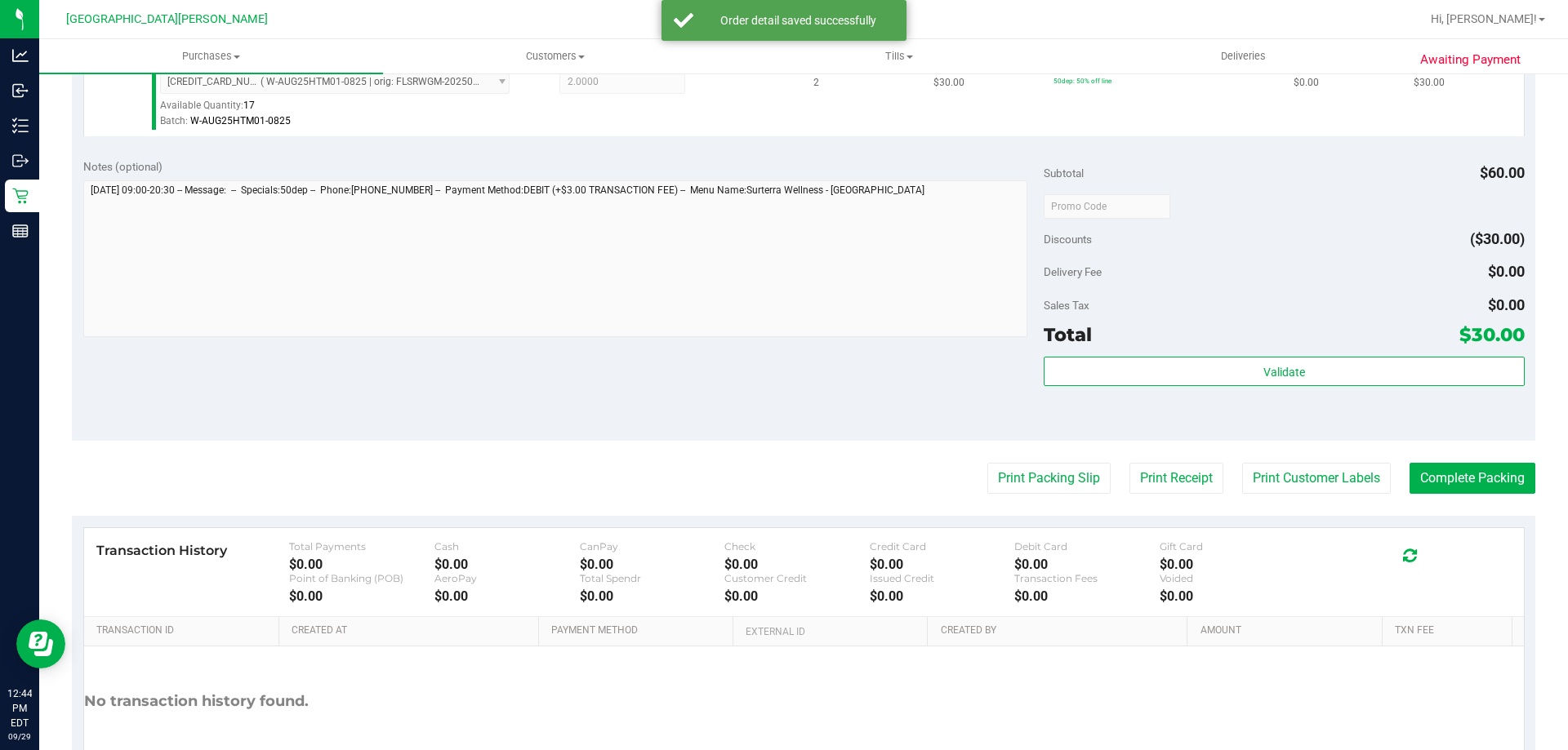
scroll to position [584, 0]
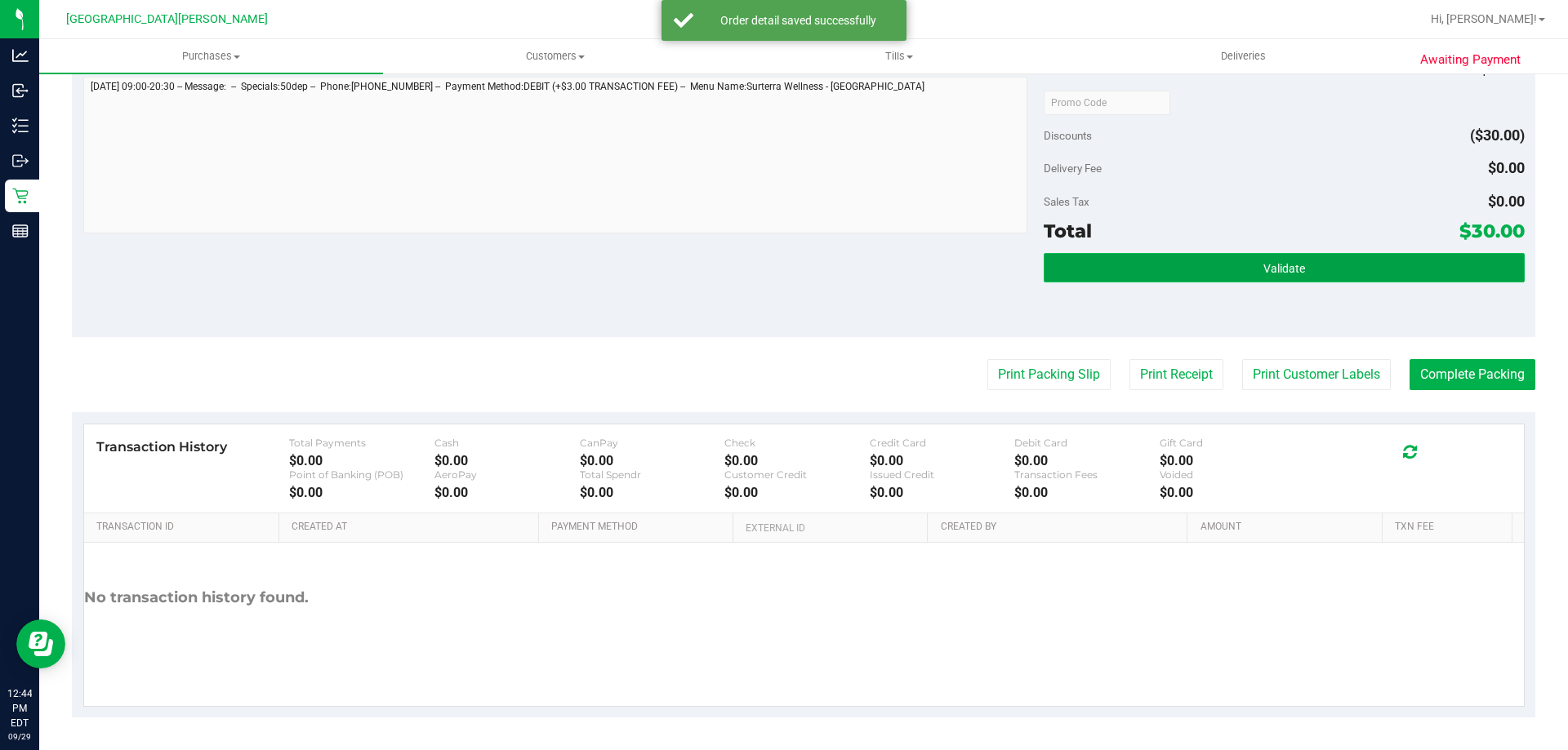
click at [1279, 255] on button "Validate" at bounding box center [1283, 268] width 480 height 30
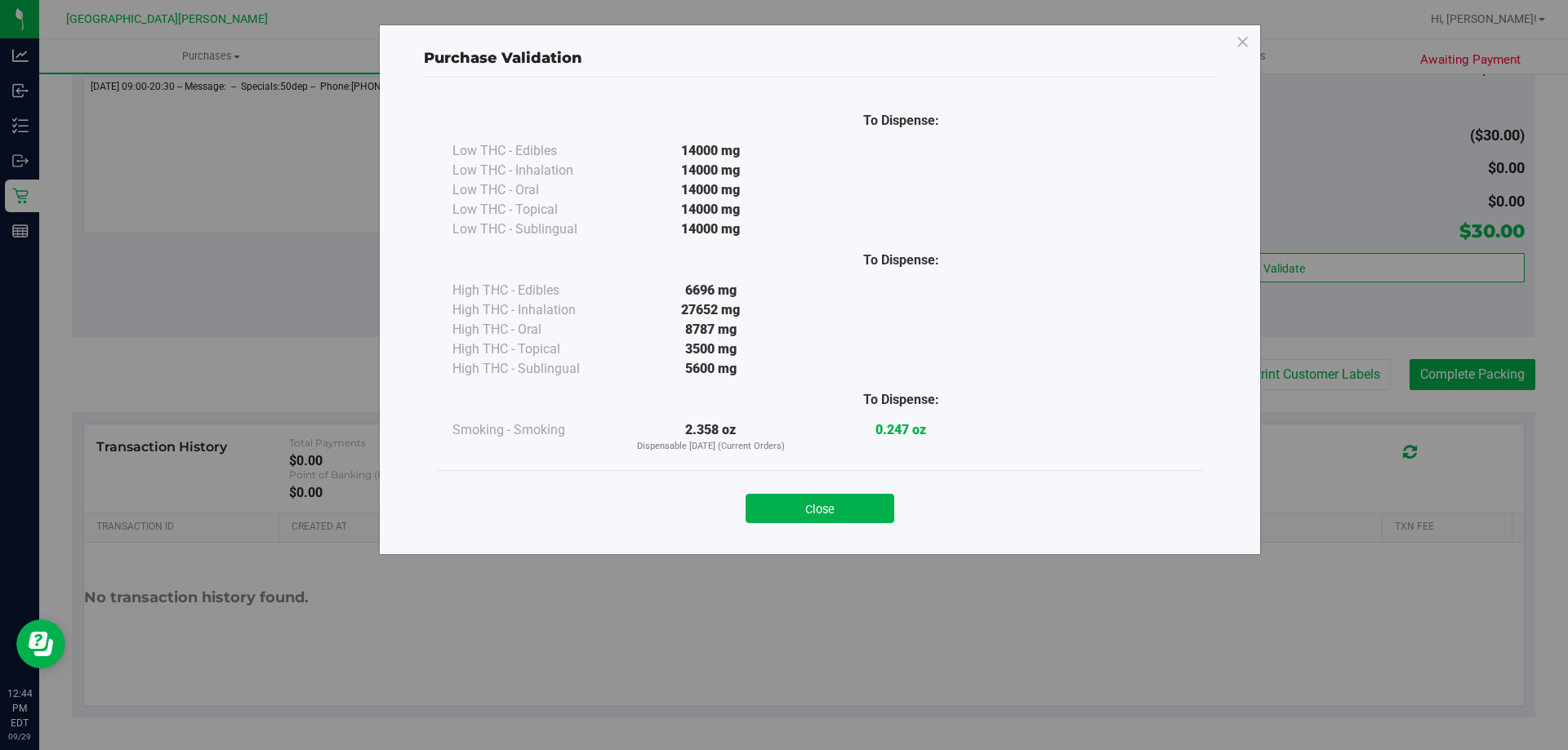
drag, startPoint x: 836, startPoint y: 503, endPoint x: 1305, endPoint y: 448, distance: 472.2
click at [838, 503] on button "Close" at bounding box center [820, 509] width 149 height 30
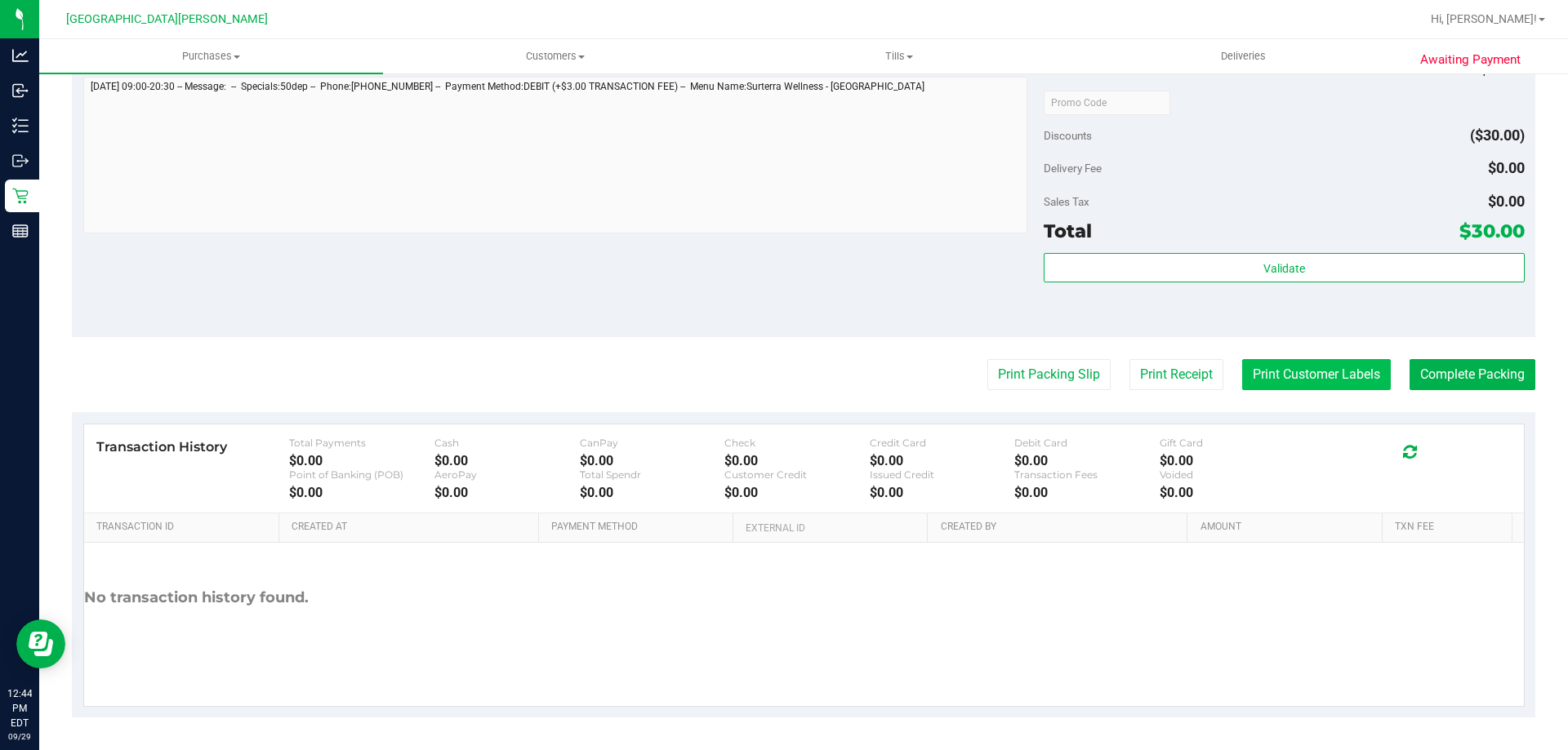
click at [1351, 372] on button "Print Customer Labels" at bounding box center [1316, 374] width 149 height 31
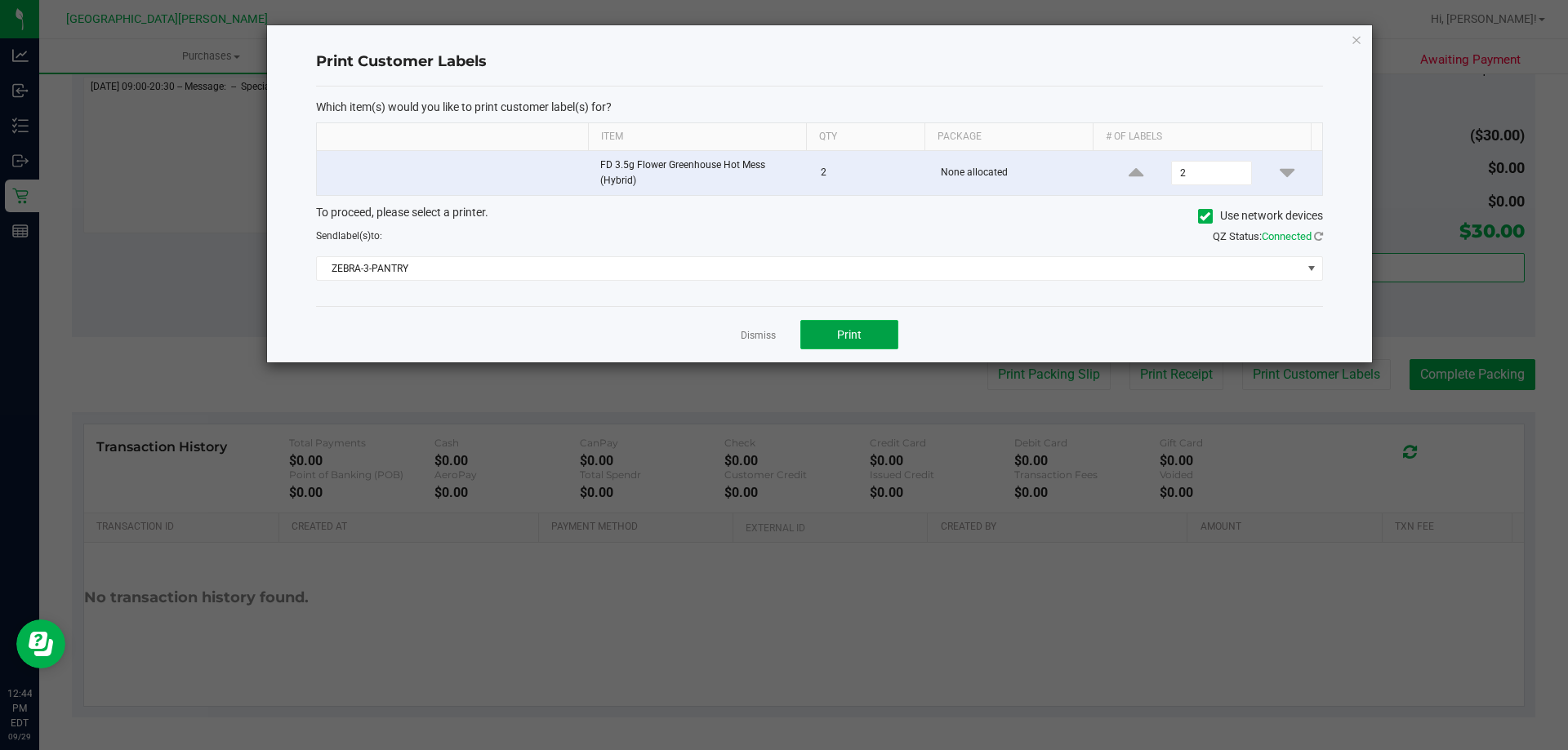
click at [848, 339] on span "Print" at bounding box center [849, 334] width 25 height 13
click at [767, 332] on link "Dismiss" at bounding box center [758, 336] width 36 height 14
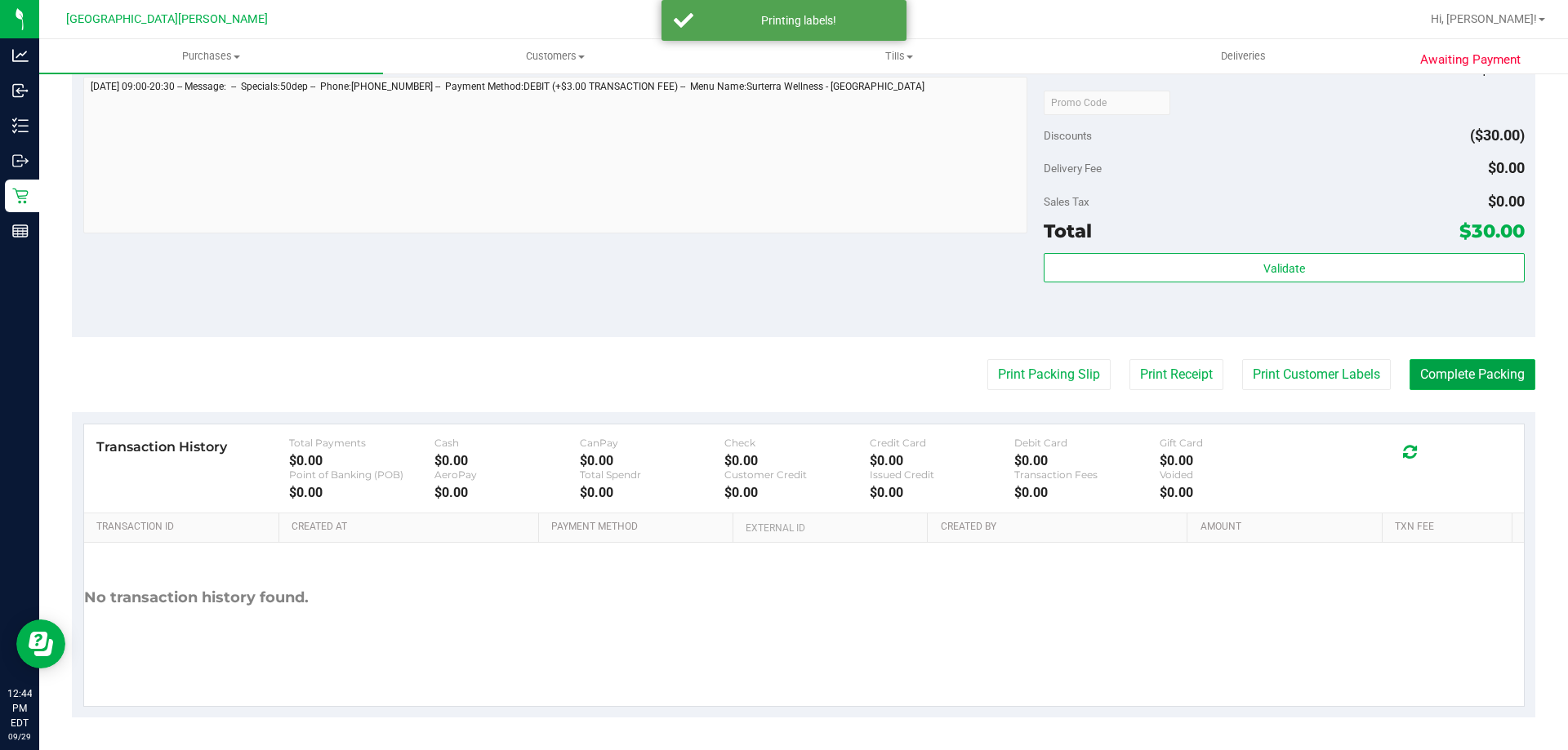
click at [1445, 372] on button "Complete Packing" at bounding box center [1472, 374] width 126 height 31
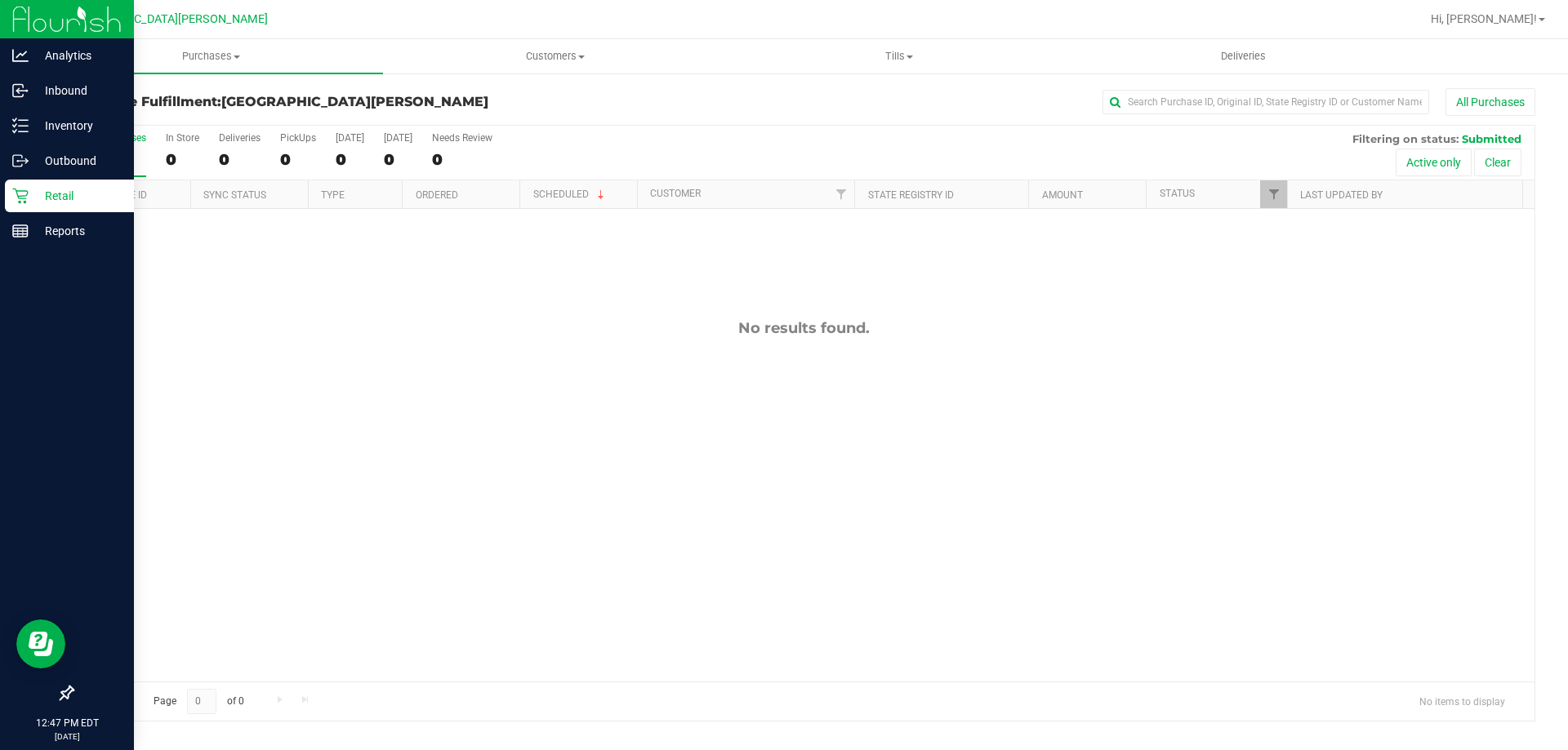
click at [15, 198] on icon at bounding box center [20, 195] width 17 height 17
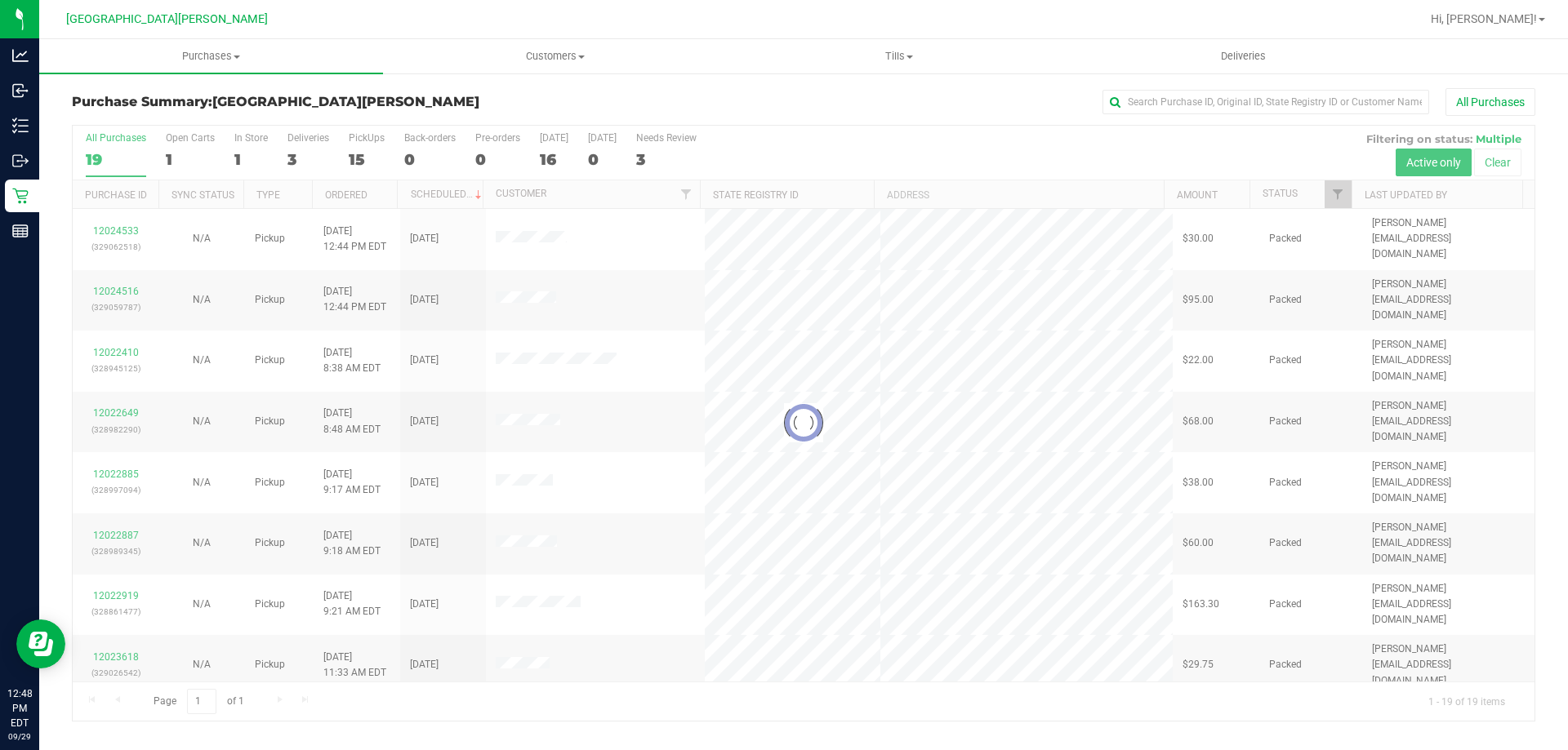
click at [185, 141] on div at bounding box center [804, 424] width 1461 height 595
click at [187, 140] on div at bounding box center [804, 424] width 1461 height 595
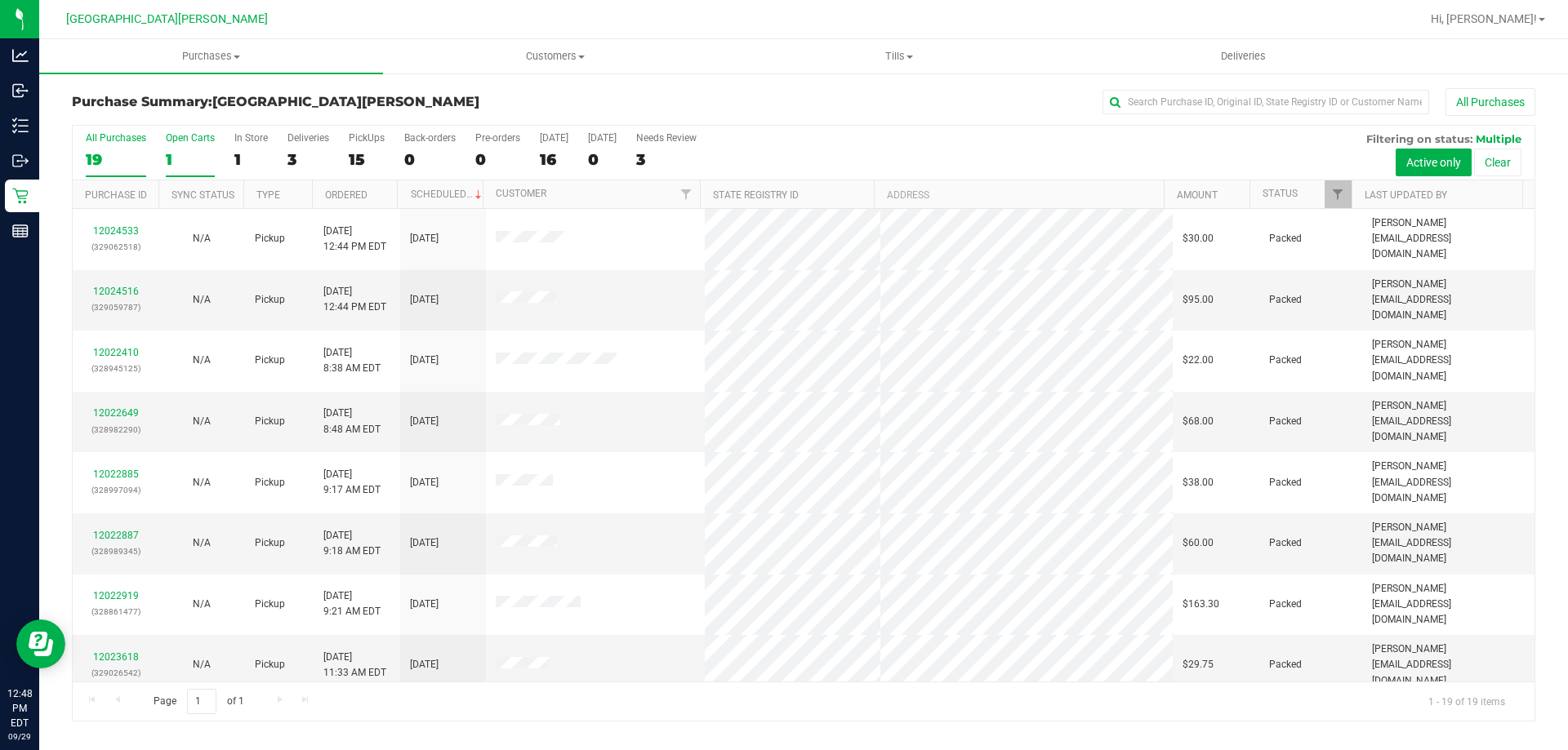
click at [178, 138] on div "Open Carts" at bounding box center [190, 138] width 49 height 12
click at [0, 0] on input "Open Carts 1" at bounding box center [0, 0] width 0 height 0
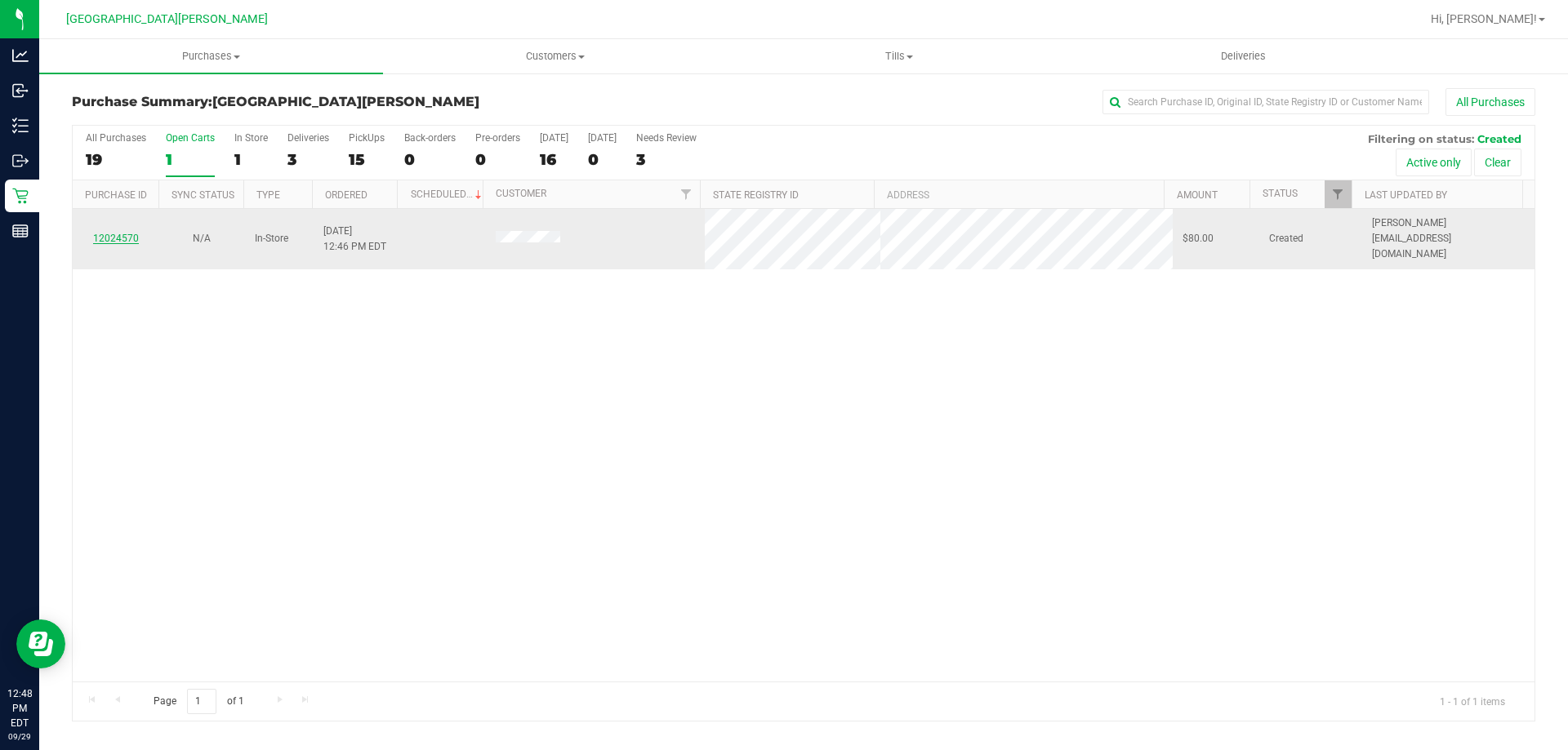
click at [116, 233] on link "12024570" at bounding box center [115, 239] width 45 height 12
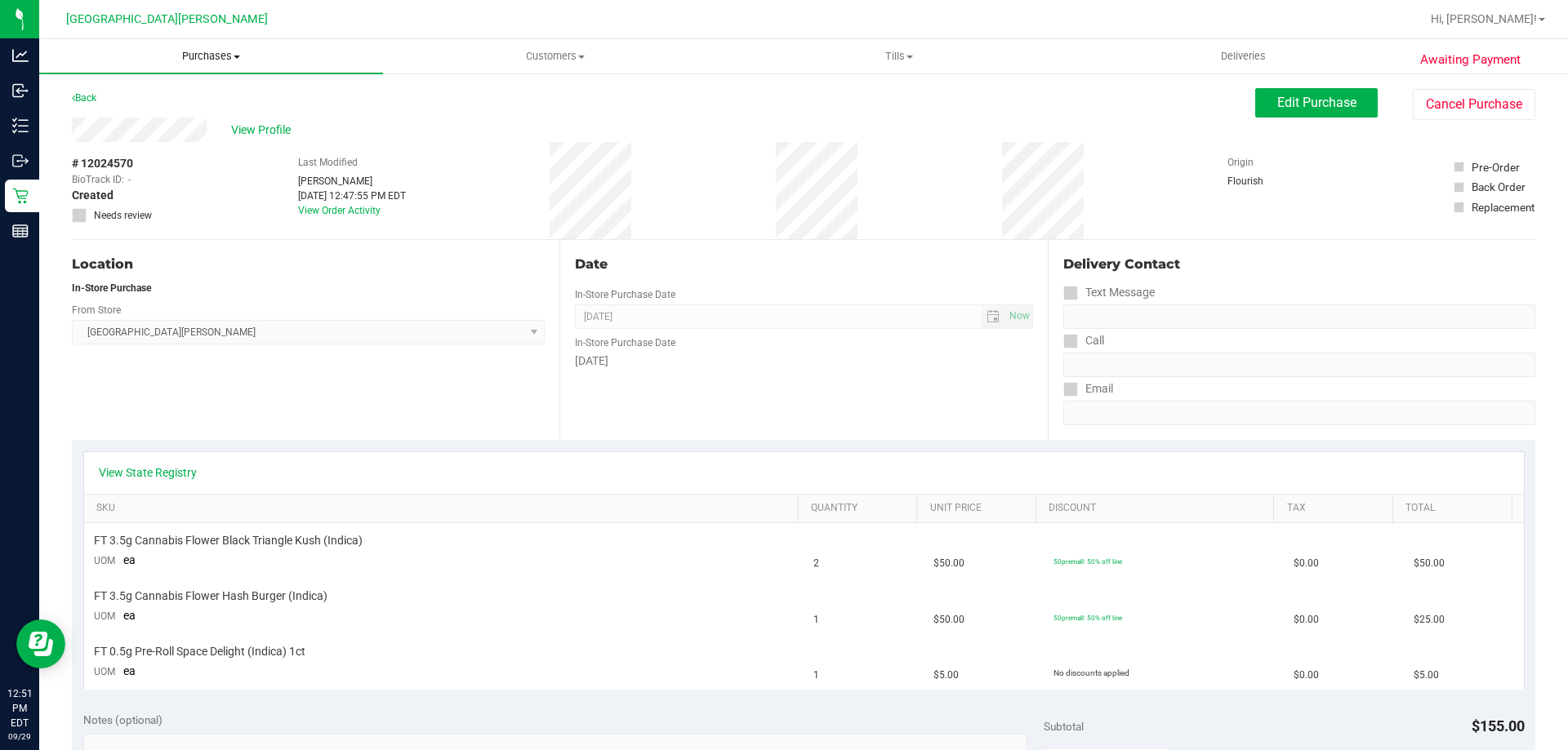
click at [205, 55] on span "Purchases" at bounding box center [211, 56] width 344 height 15
click at [128, 126] on li "Fulfillment" at bounding box center [211, 118] width 344 height 20
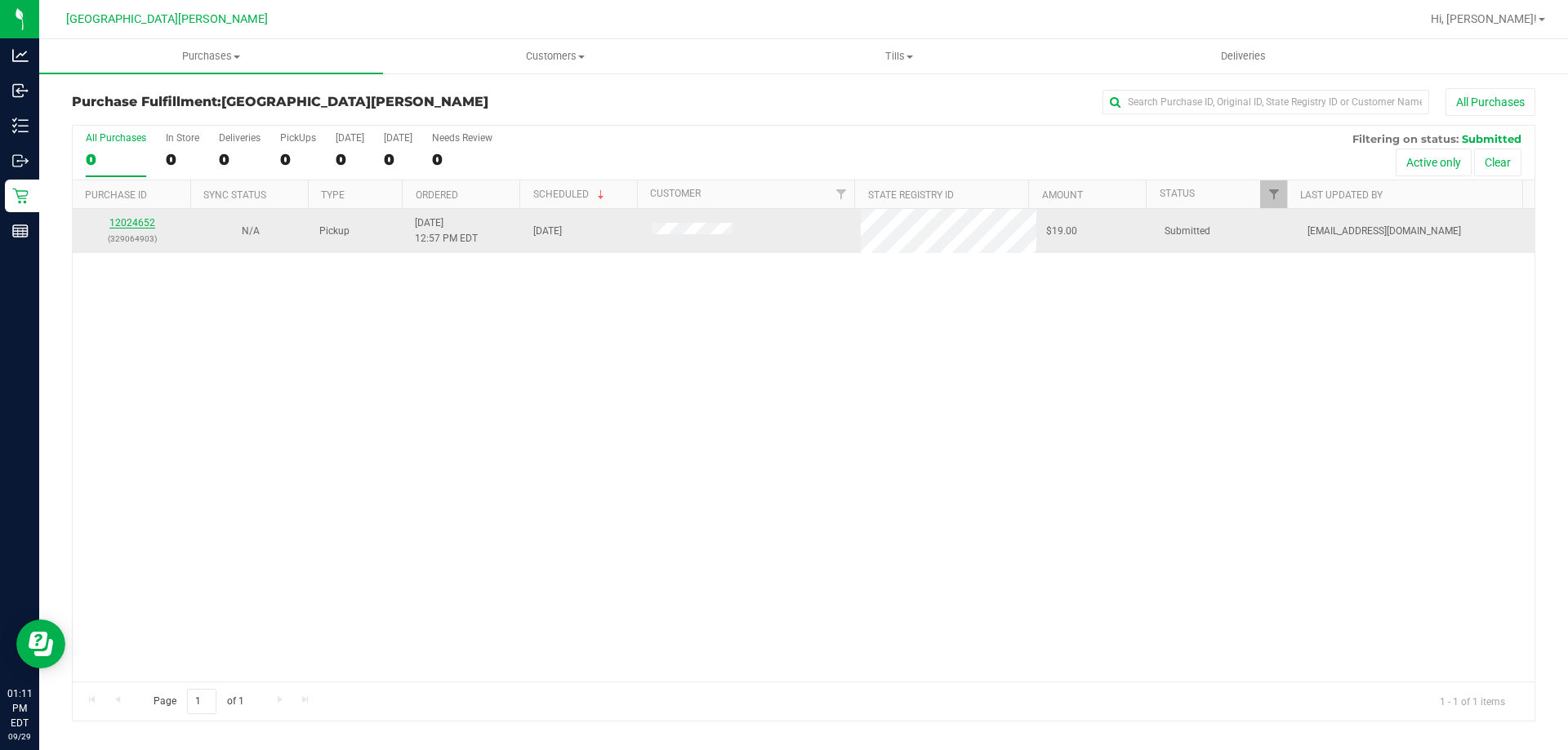
click at [138, 225] on link "12024652" at bounding box center [132, 223] width 45 height 12
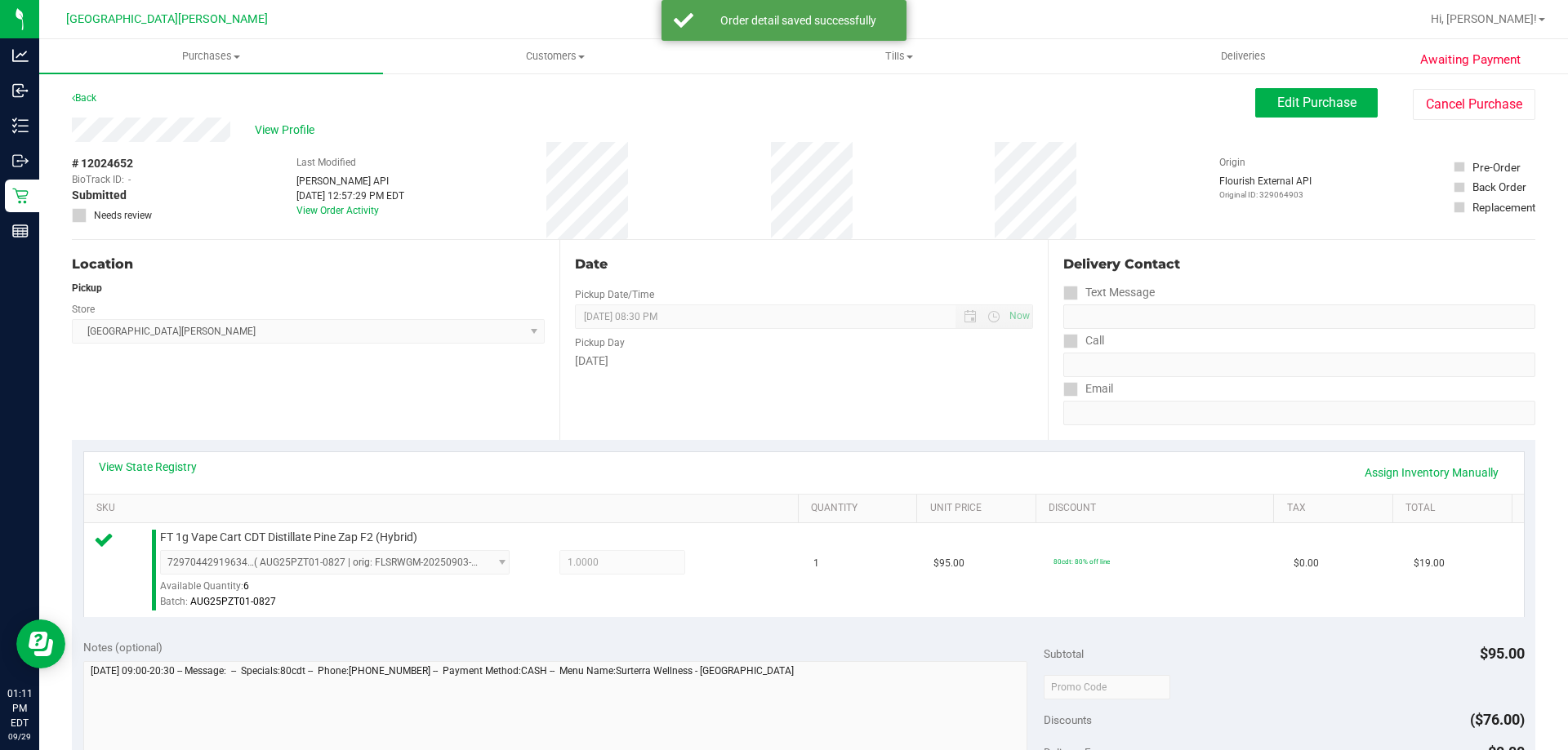
scroll to position [164, 0]
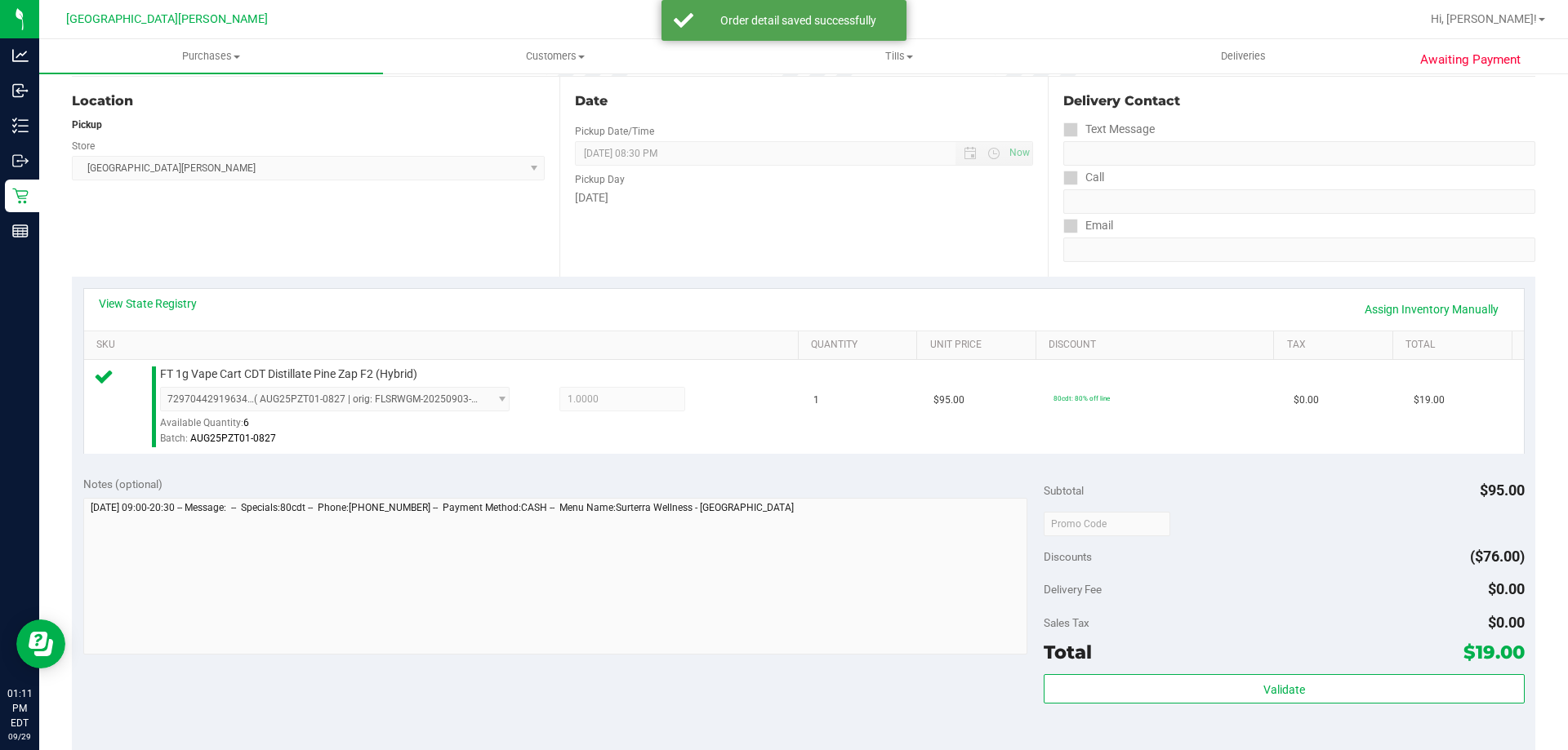
click at [1200, 715] on div "Validate" at bounding box center [1283, 711] width 480 height 74
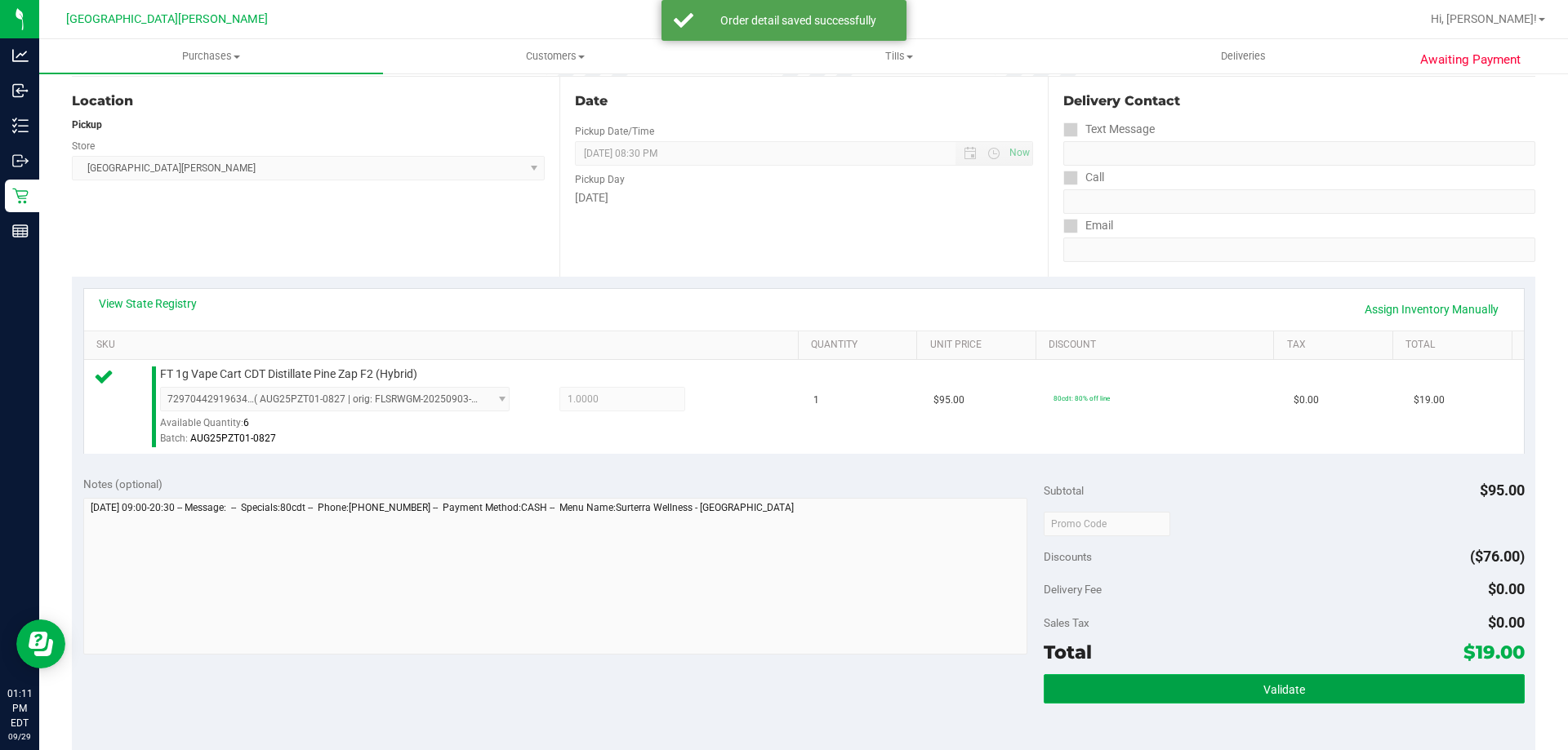
click at [1210, 680] on button "Validate" at bounding box center [1283, 689] width 480 height 30
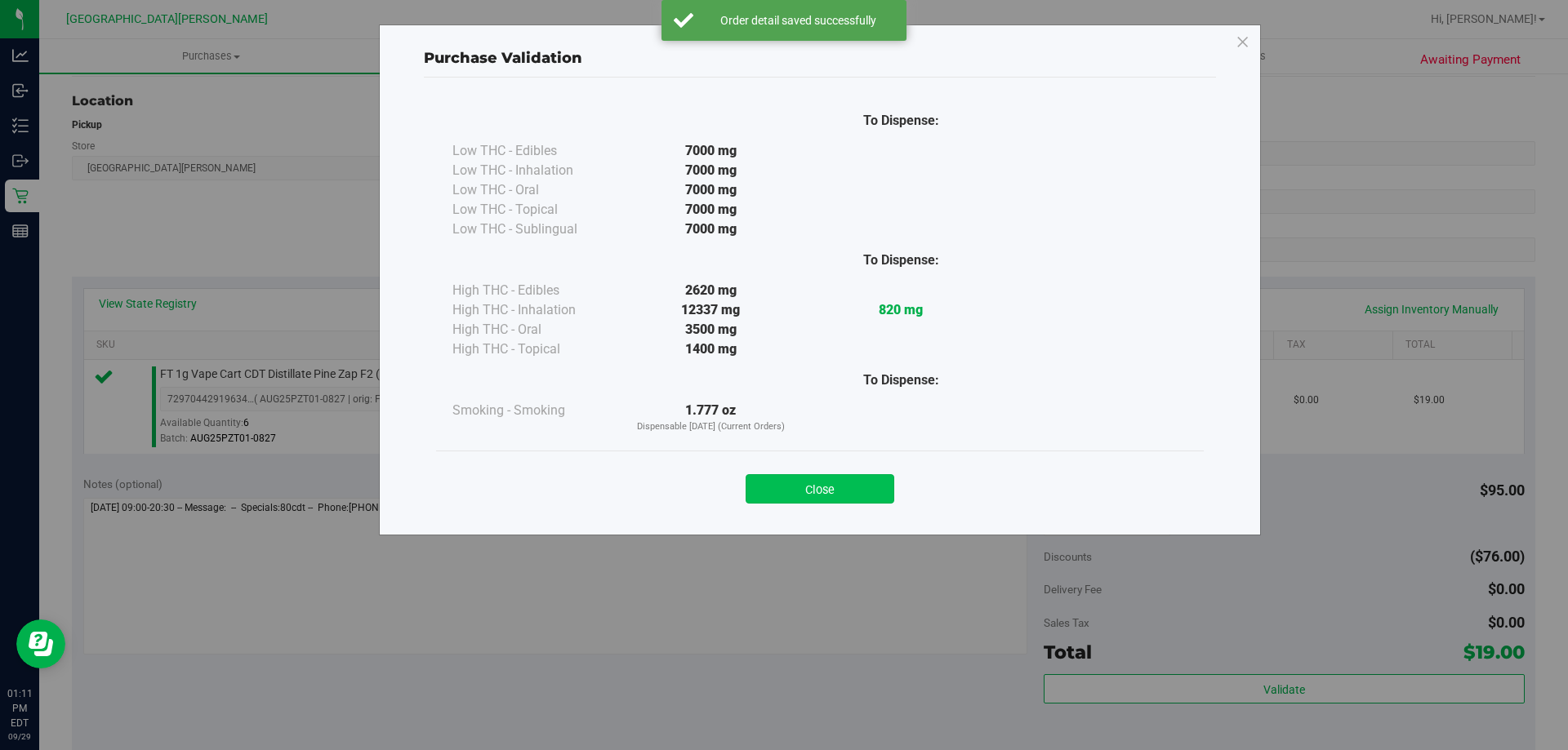
click at [845, 498] on button "Close" at bounding box center [820, 489] width 149 height 30
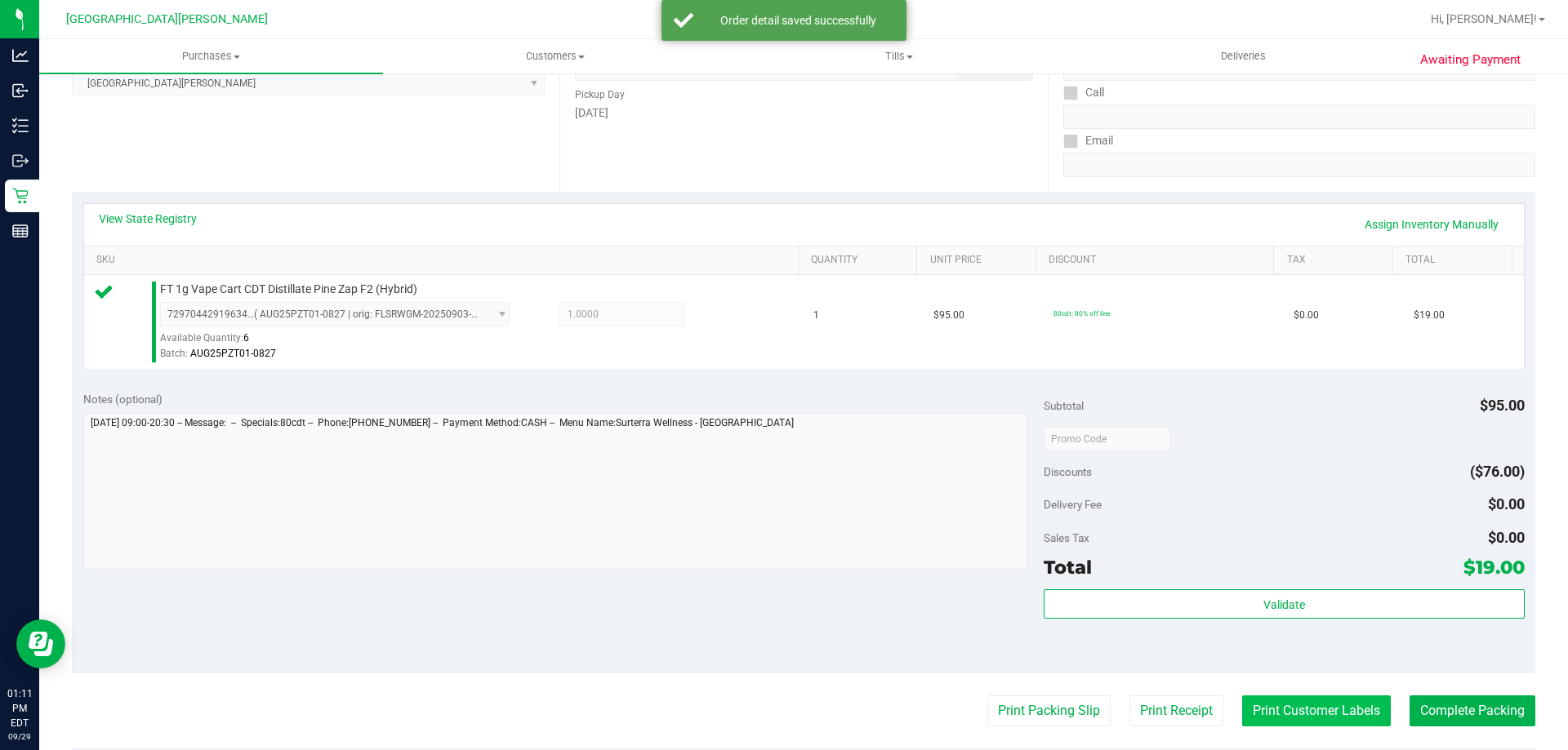
scroll to position [326, 0]
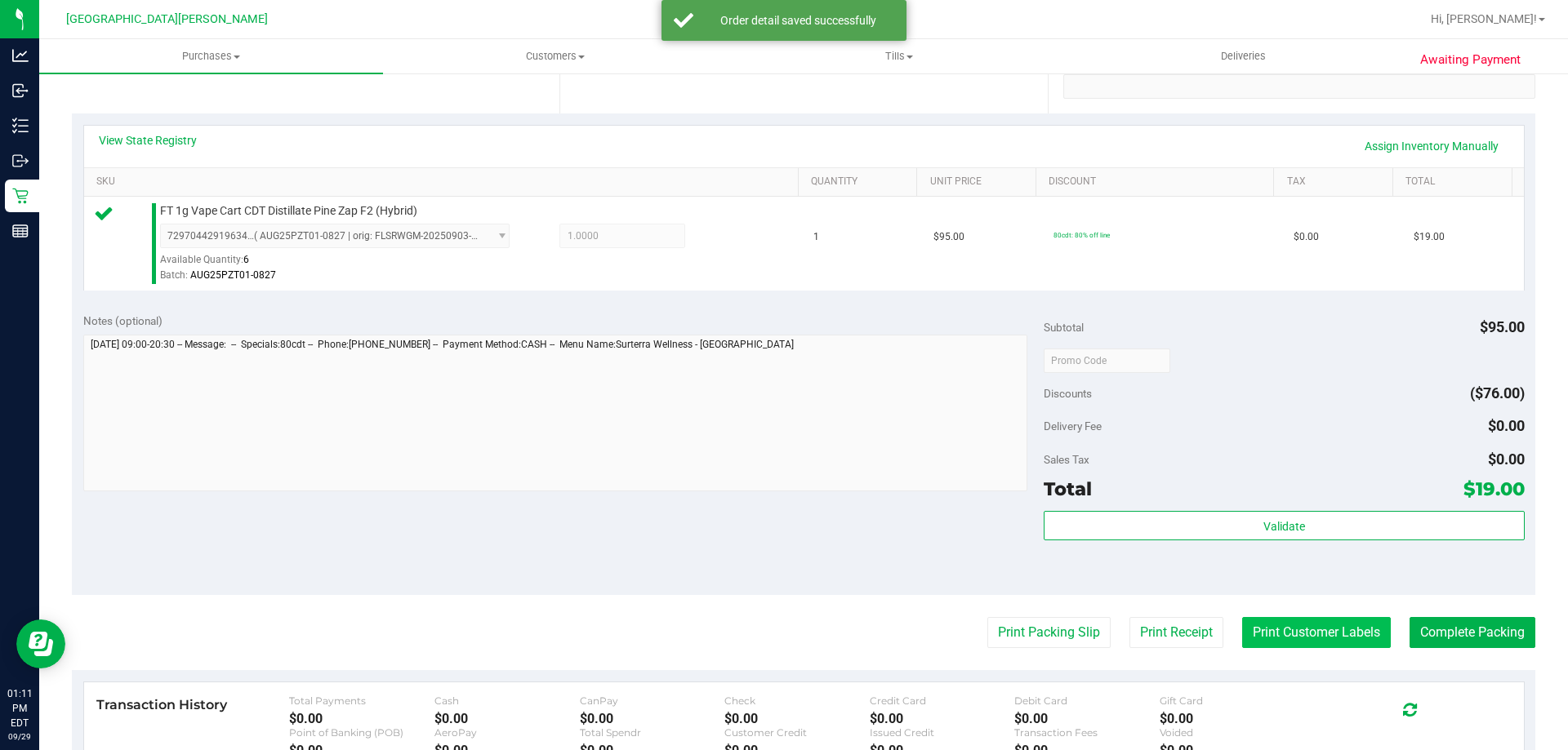
click at [1309, 643] on button "Print Customer Labels" at bounding box center [1316, 632] width 149 height 31
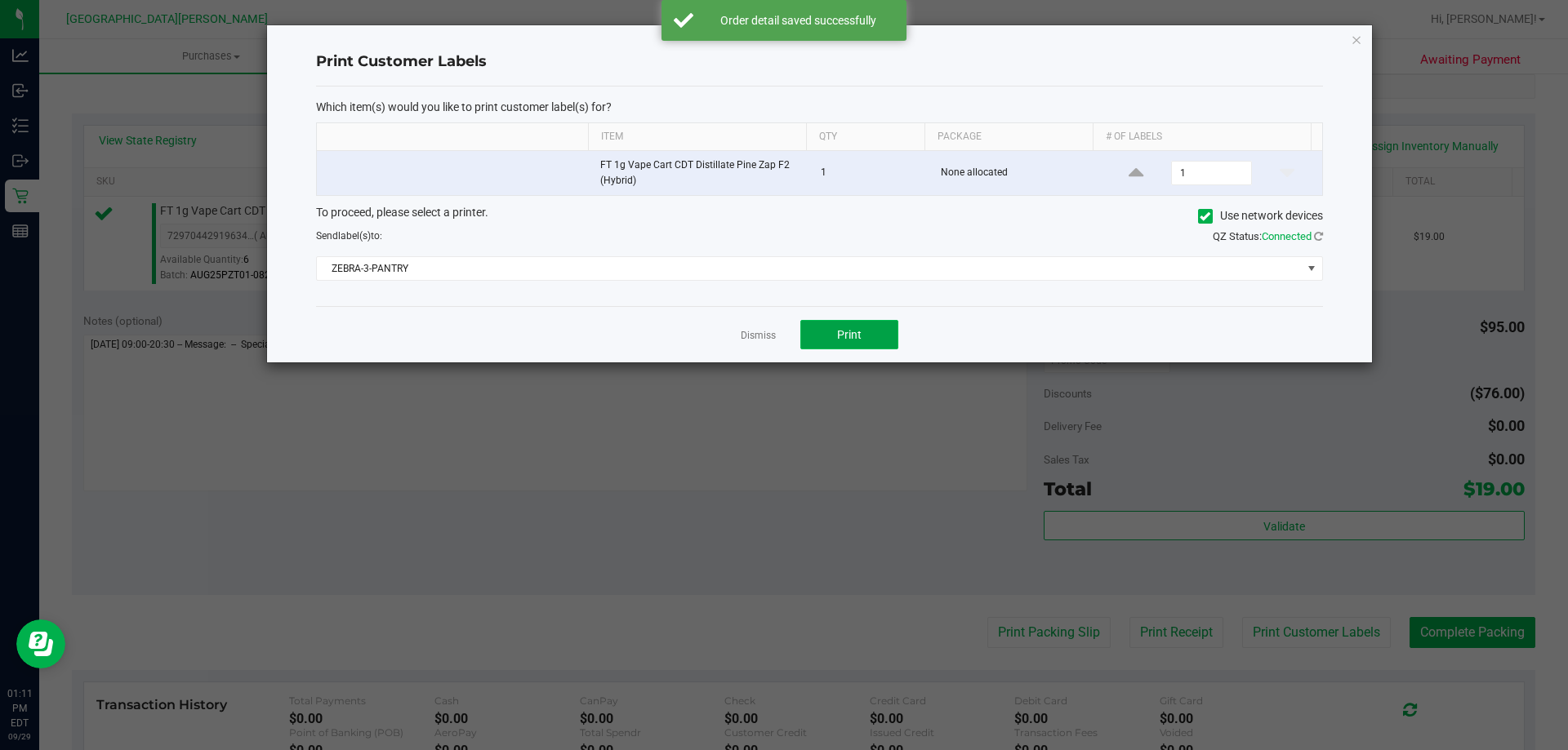
click at [869, 336] on button "Print" at bounding box center [848, 335] width 98 height 30
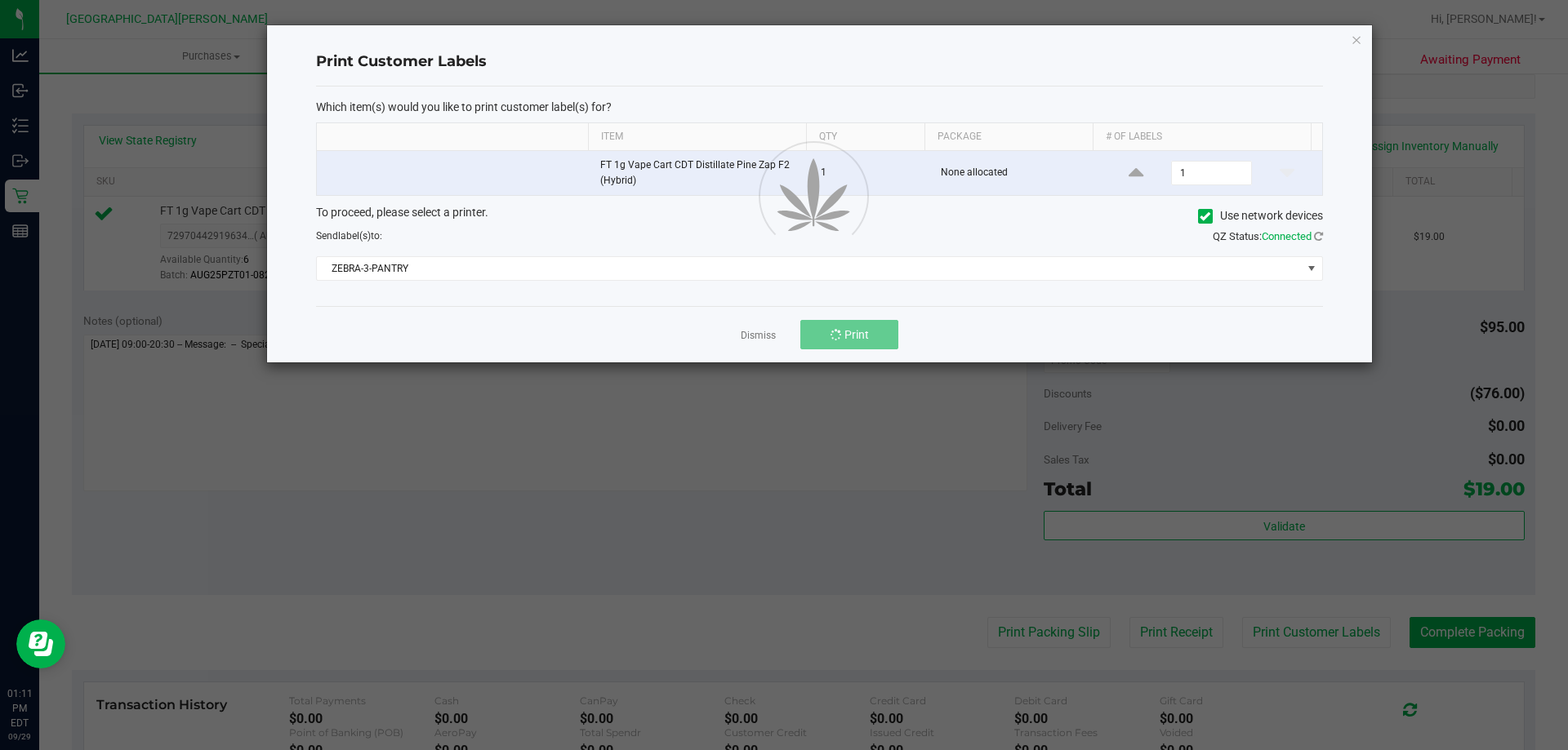
click at [762, 334] on div at bounding box center [820, 194] width 1105 height 337
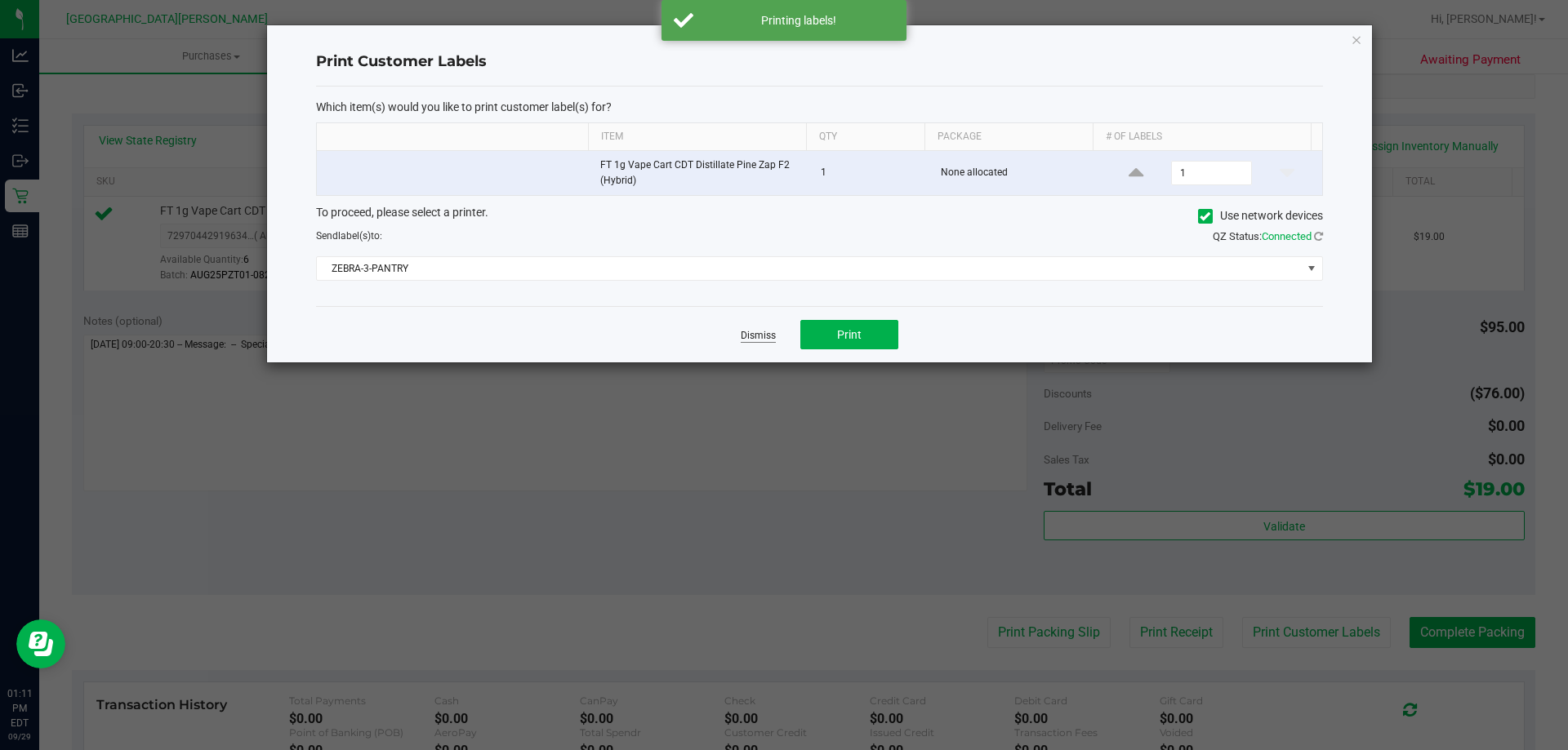
click at [758, 335] on link "Dismiss" at bounding box center [758, 336] width 36 height 14
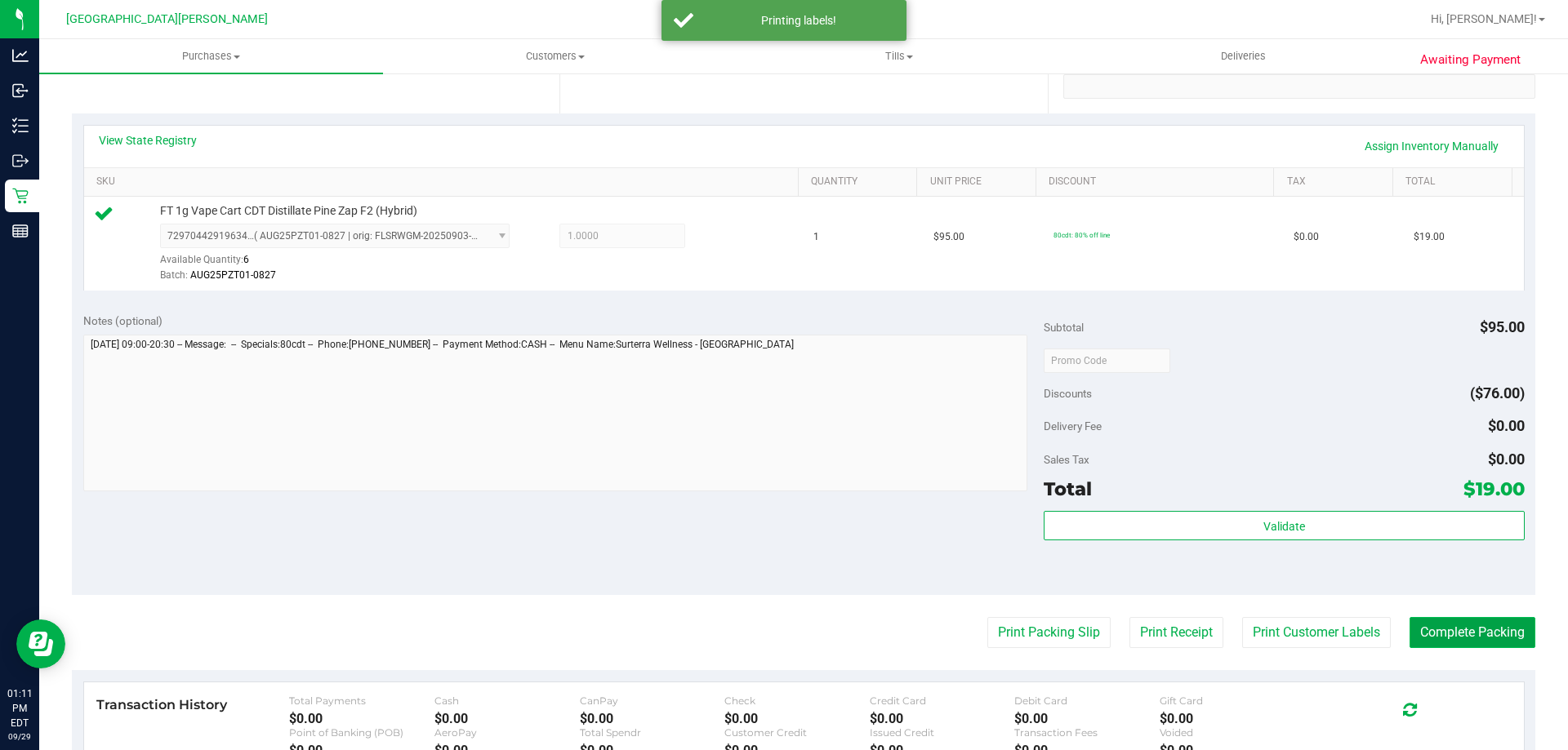
click at [1455, 629] on button "Complete Packing" at bounding box center [1472, 632] width 126 height 31
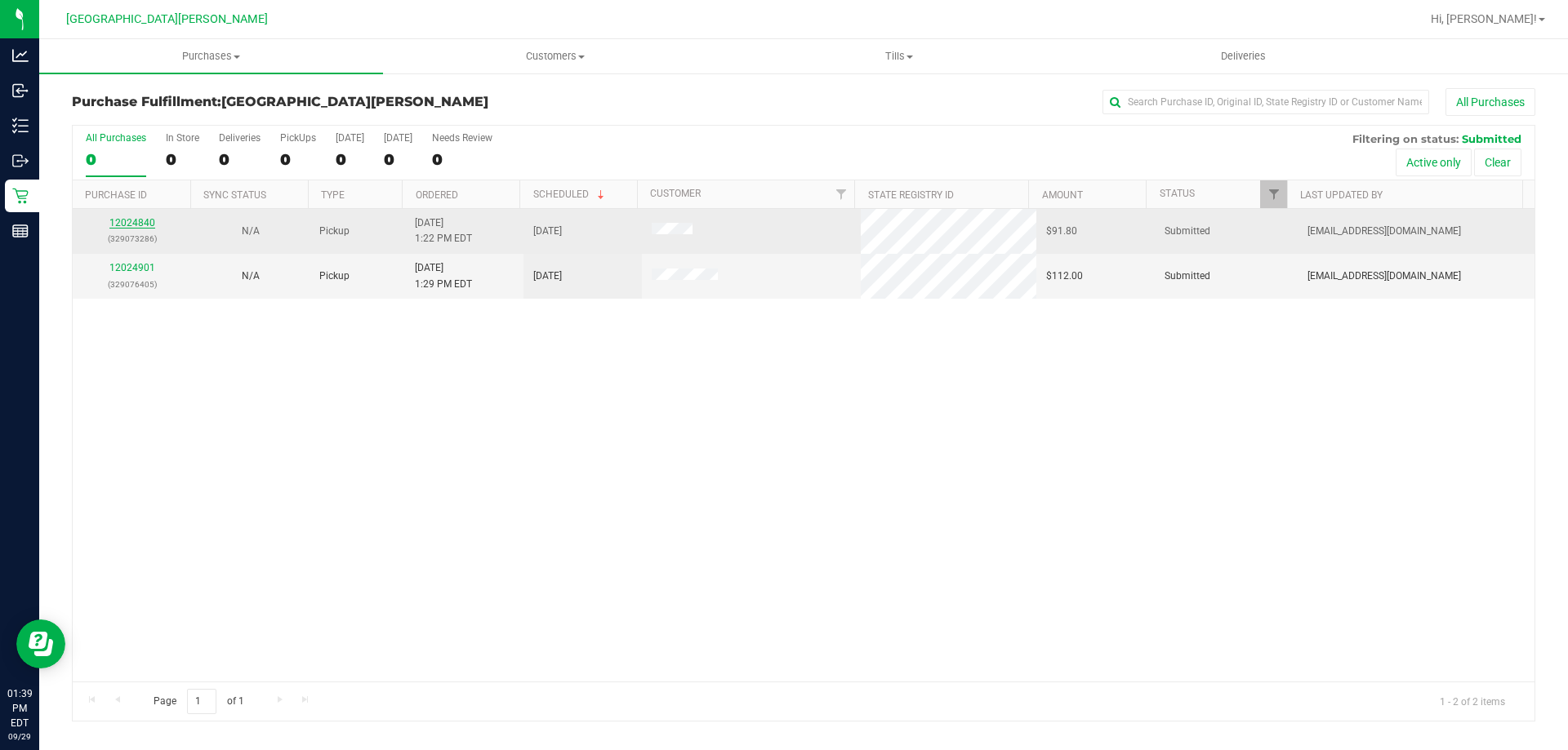
click at [129, 226] on link "12024840" at bounding box center [132, 223] width 45 height 12
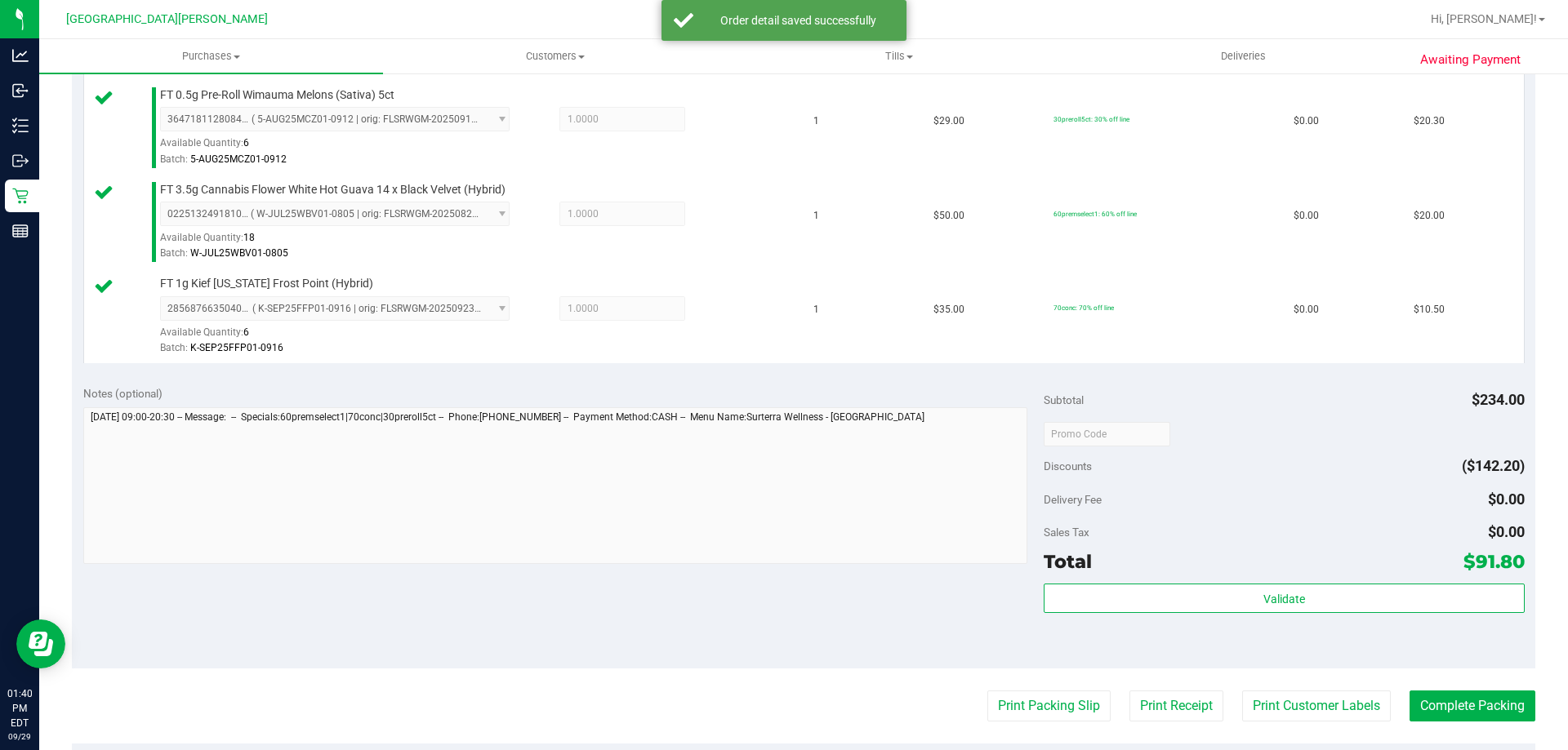
scroll to position [734, 0]
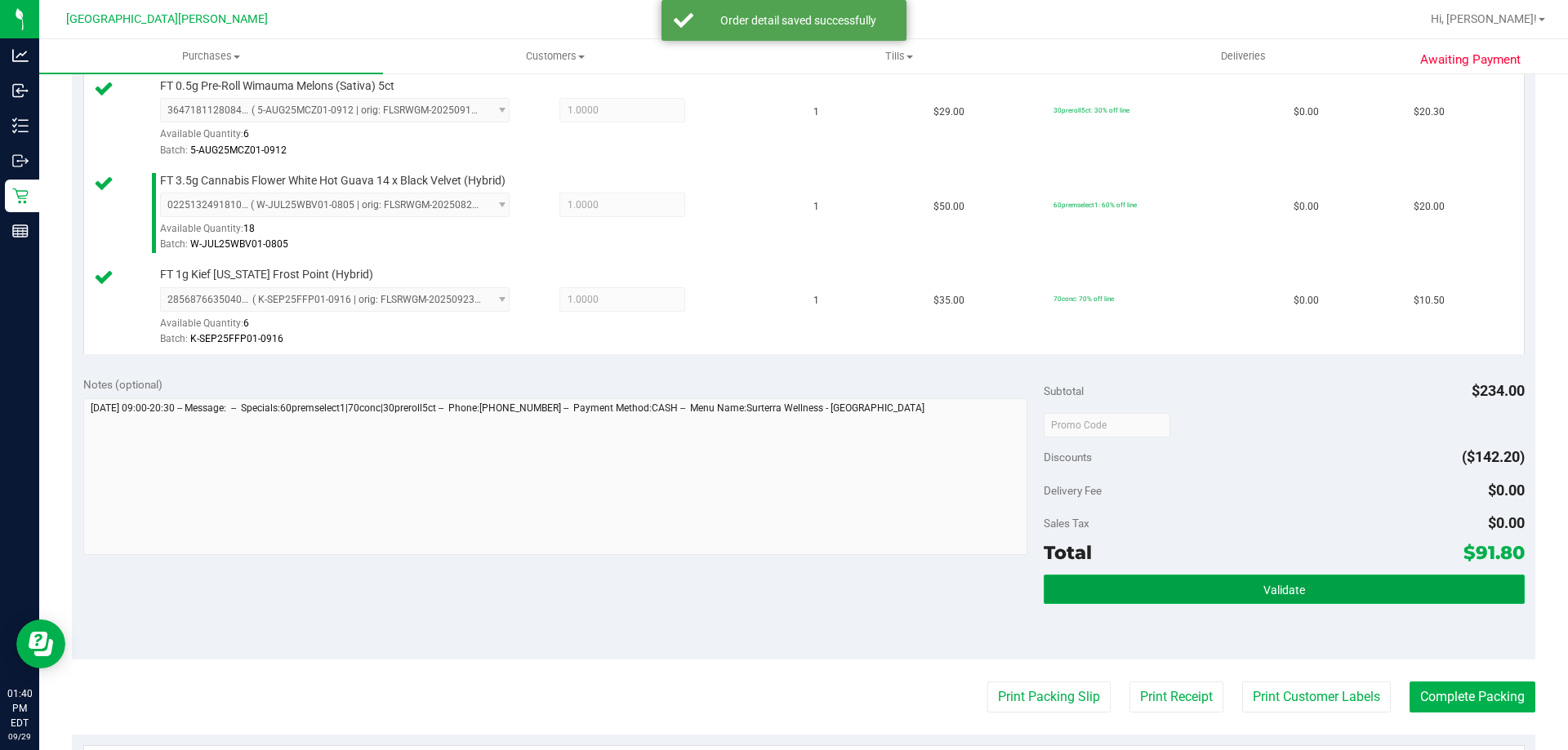
click at [1295, 590] on button "Validate" at bounding box center [1283, 589] width 480 height 30
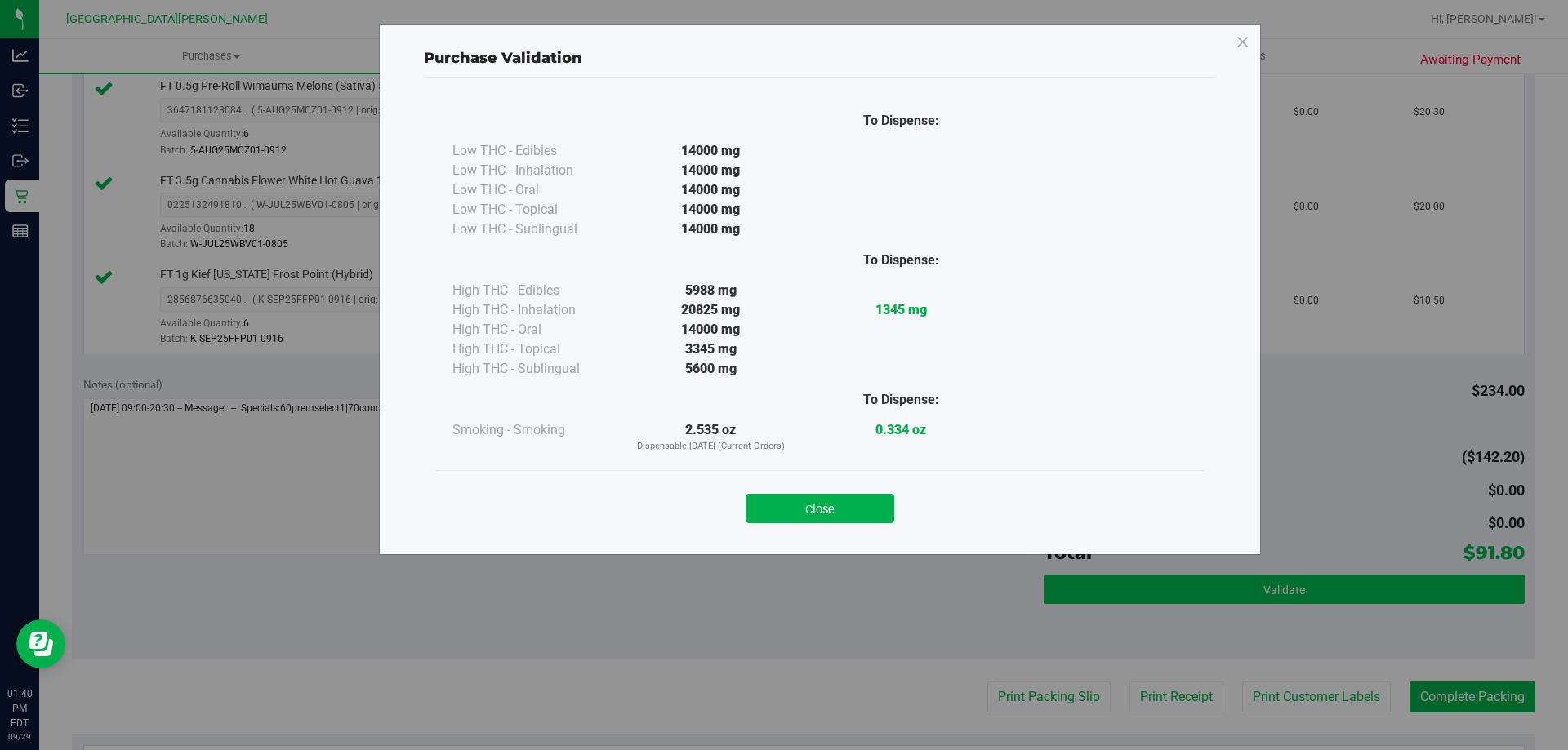
drag, startPoint x: 850, startPoint y: 503, endPoint x: 1117, endPoint y: 591, distance: 281.1
click at [848, 503] on button "Close" at bounding box center [820, 509] width 149 height 30
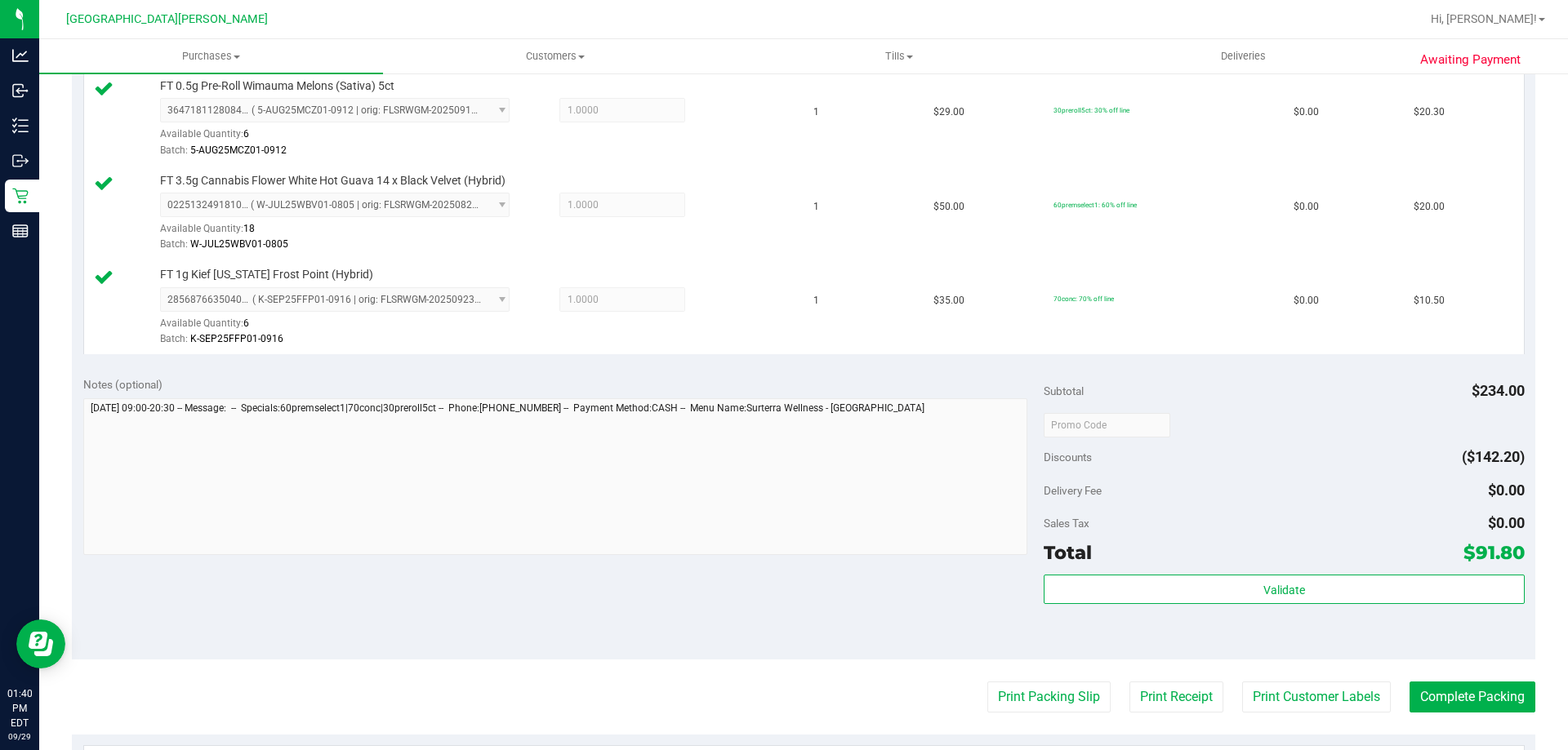
click at [1266, 674] on purchase-details "Back Edit Purchase Cancel Purchase View Profile # 12024840 BioTrack ID: - Submi…" at bounding box center [804, 196] width 1463 height 1685
click at [1273, 691] on button "Print Customer Labels" at bounding box center [1316, 696] width 149 height 31
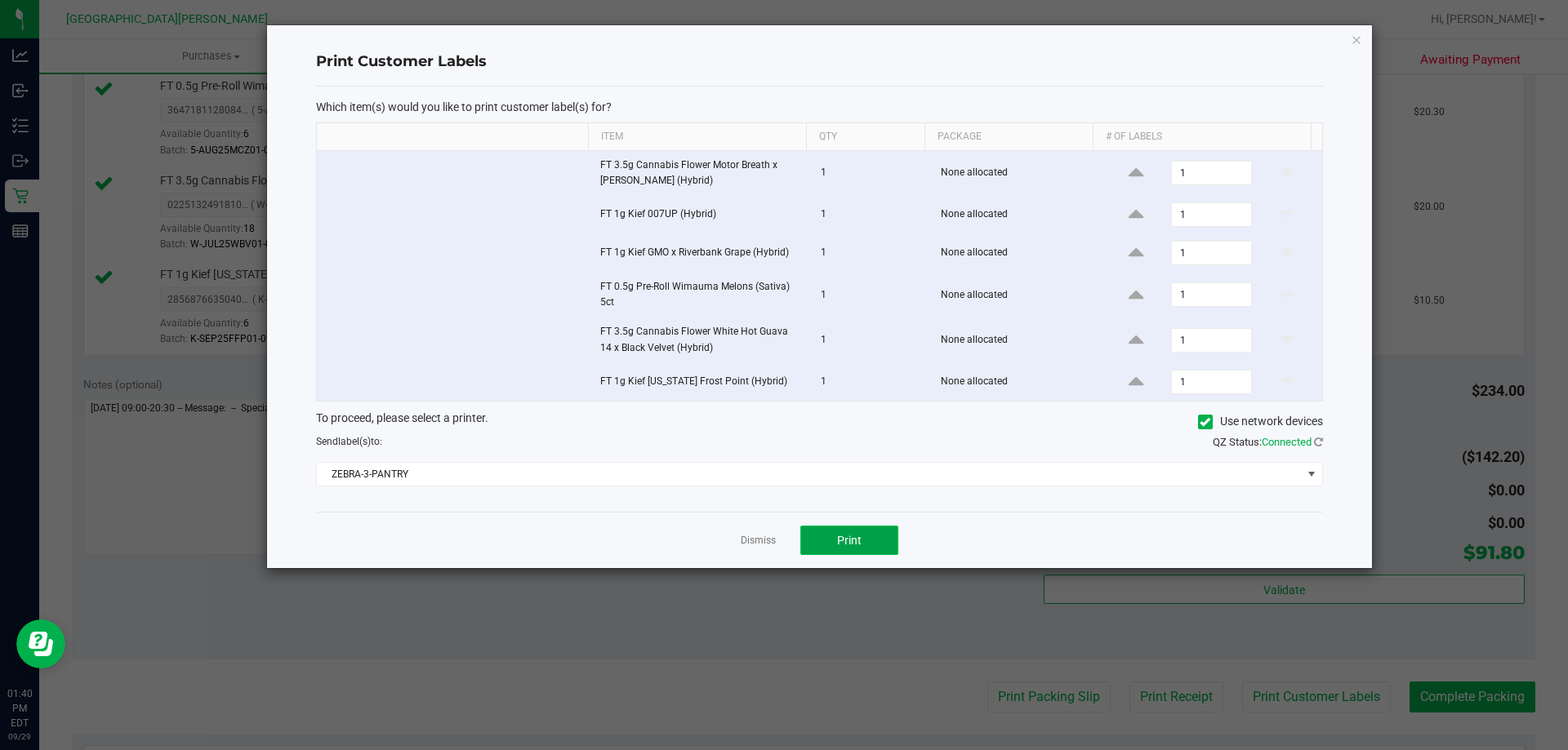
drag, startPoint x: 875, startPoint y: 529, endPoint x: 866, endPoint y: 534, distance: 10.3
click at [866, 534] on button "Print" at bounding box center [848, 540] width 98 height 30
click at [757, 539] on link "Dismiss" at bounding box center [758, 541] width 36 height 14
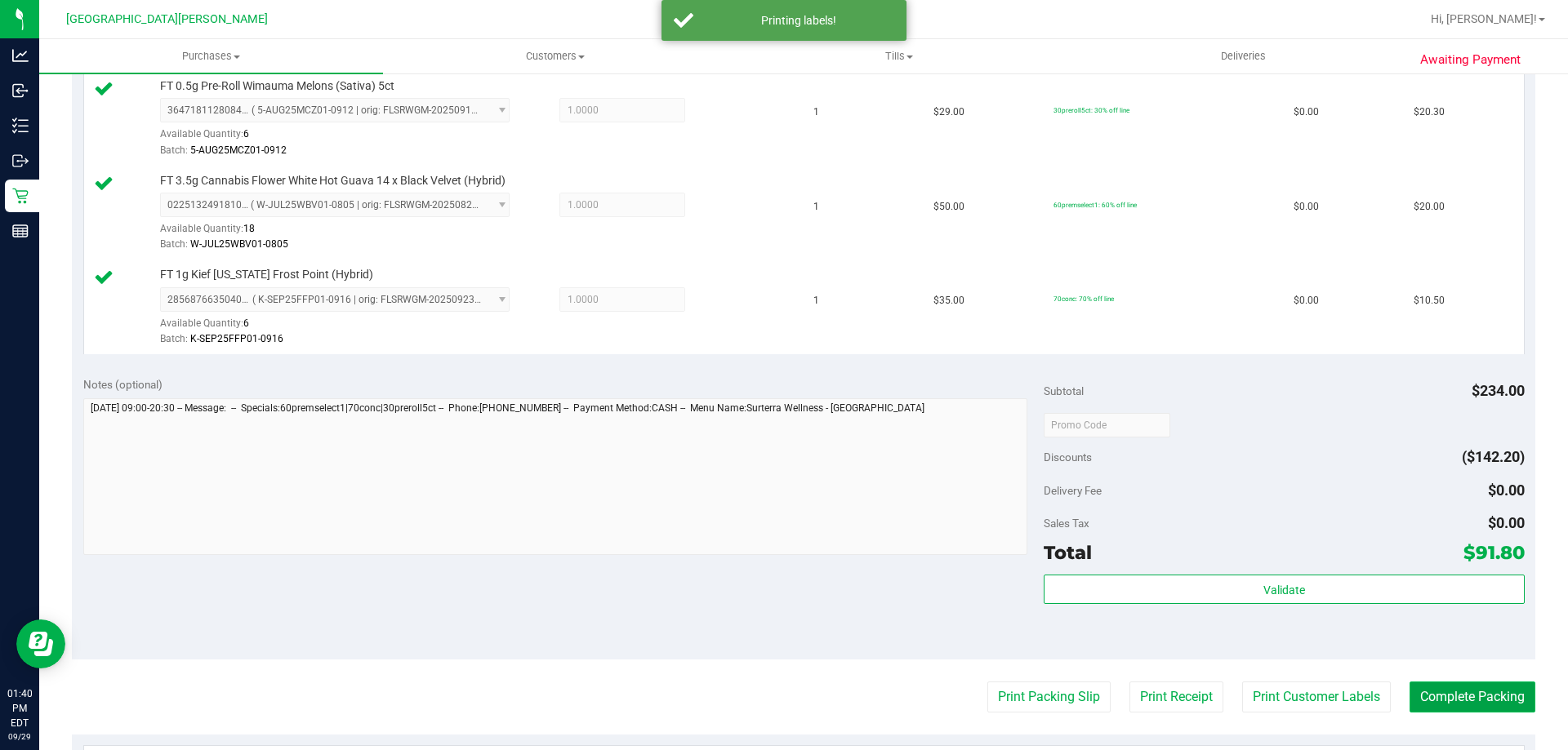
click at [1452, 695] on button "Complete Packing" at bounding box center [1472, 696] width 126 height 31
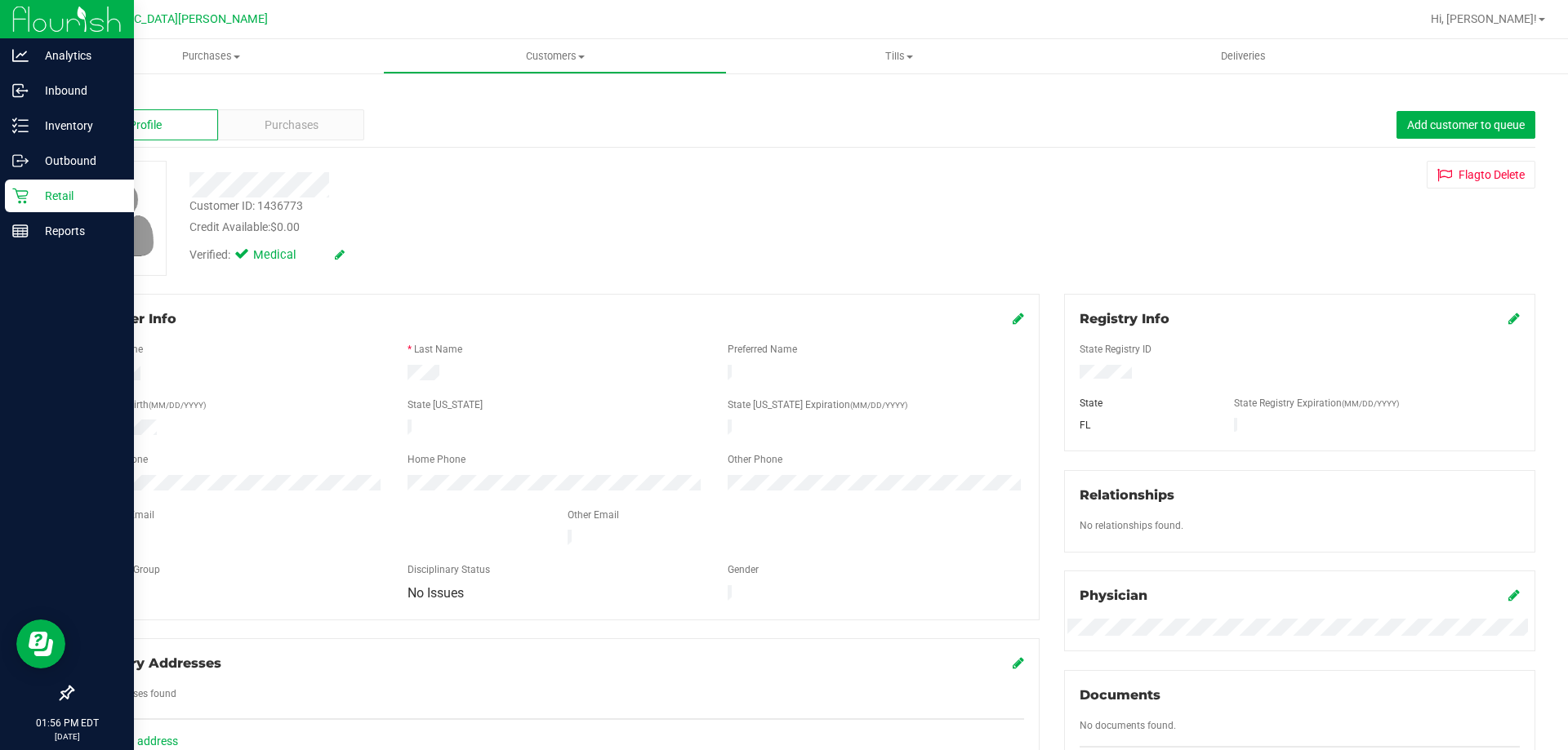
click at [37, 200] on p "Retail" at bounding box center [77, 196] width 98 height 20
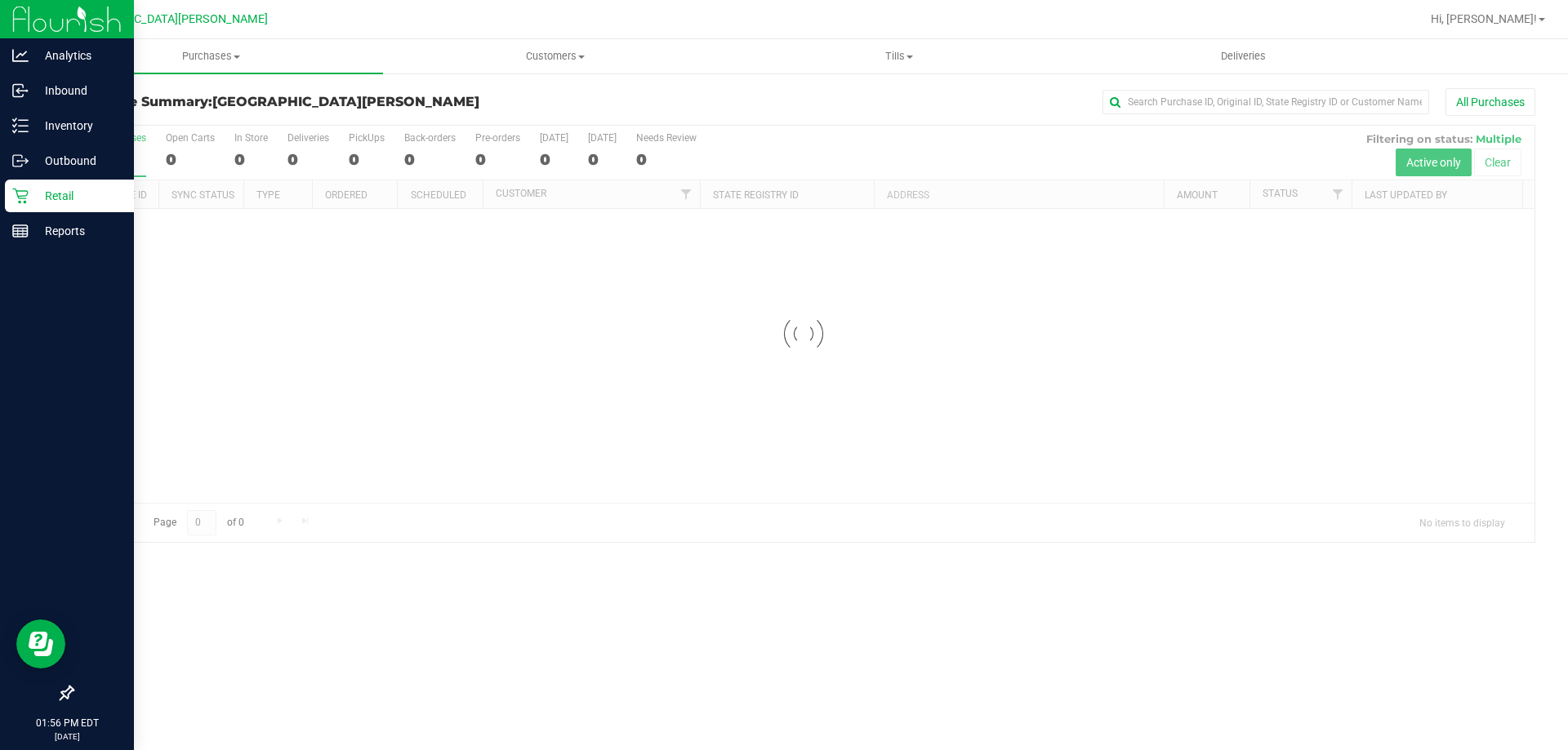
click at [25, 198] on icon at bounding box center [20, 196] width 16 height 16
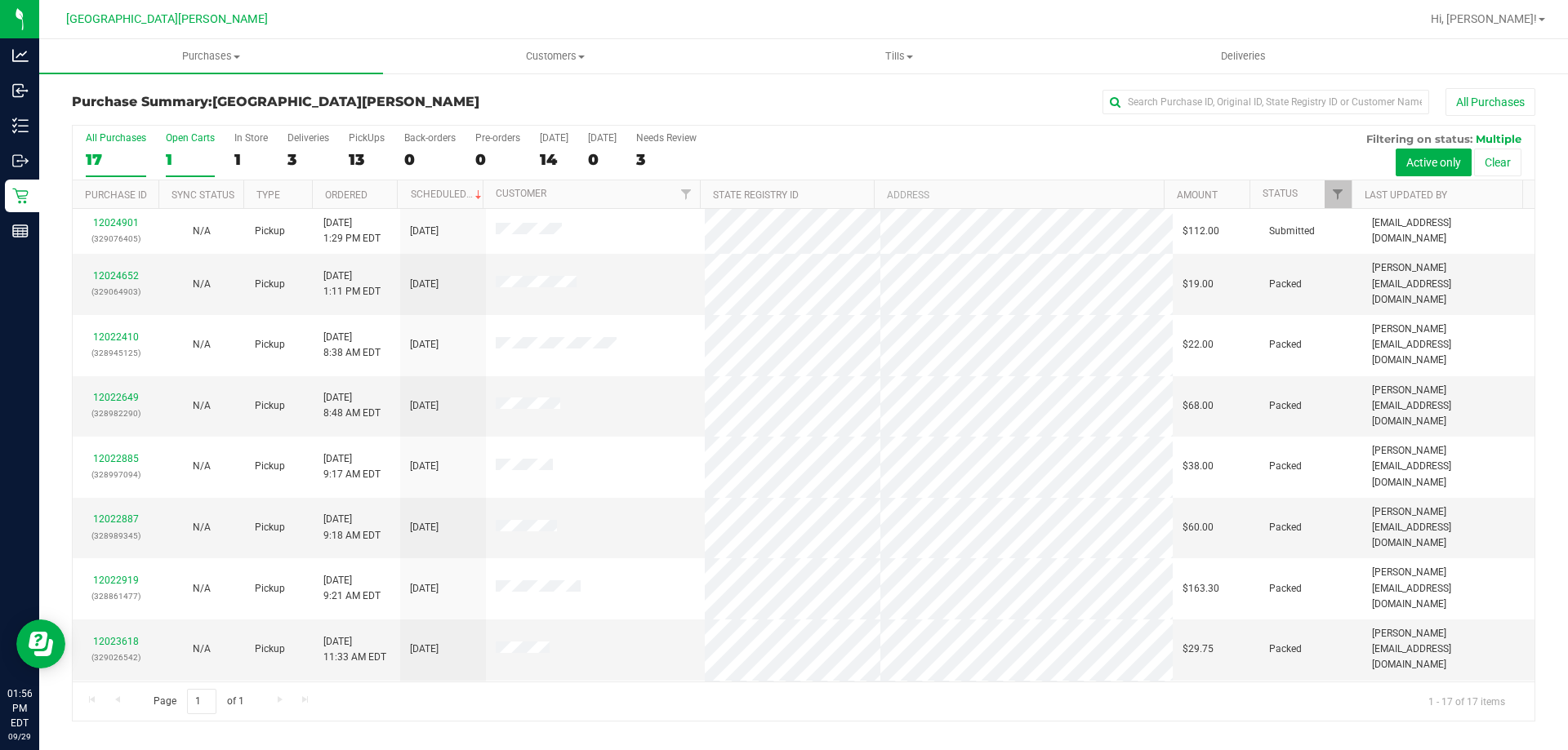
click at [187, 145] on label "Open Carts 1" at bounding box center [190, 155] width 49 height 45
click at [0, 0] on input "Open Carts 1" at bounding box center [0, 0] width 0 height 0
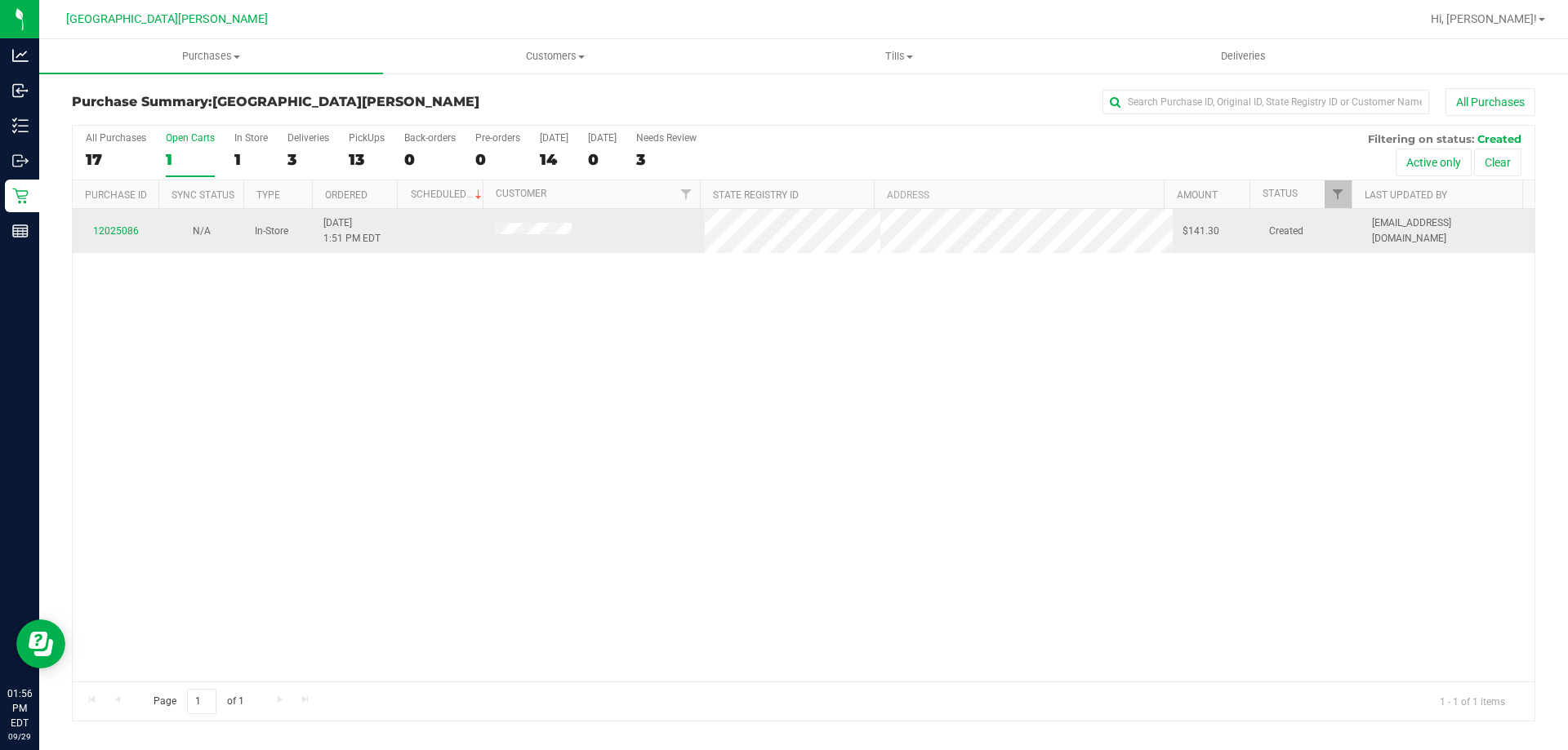
click at [115, 224] on div "12025086" at bounding box center [115, 232] width 66 height 16
click at [115, 230] on link "12025086" at bounding box center [115, 232] width 45 height 12
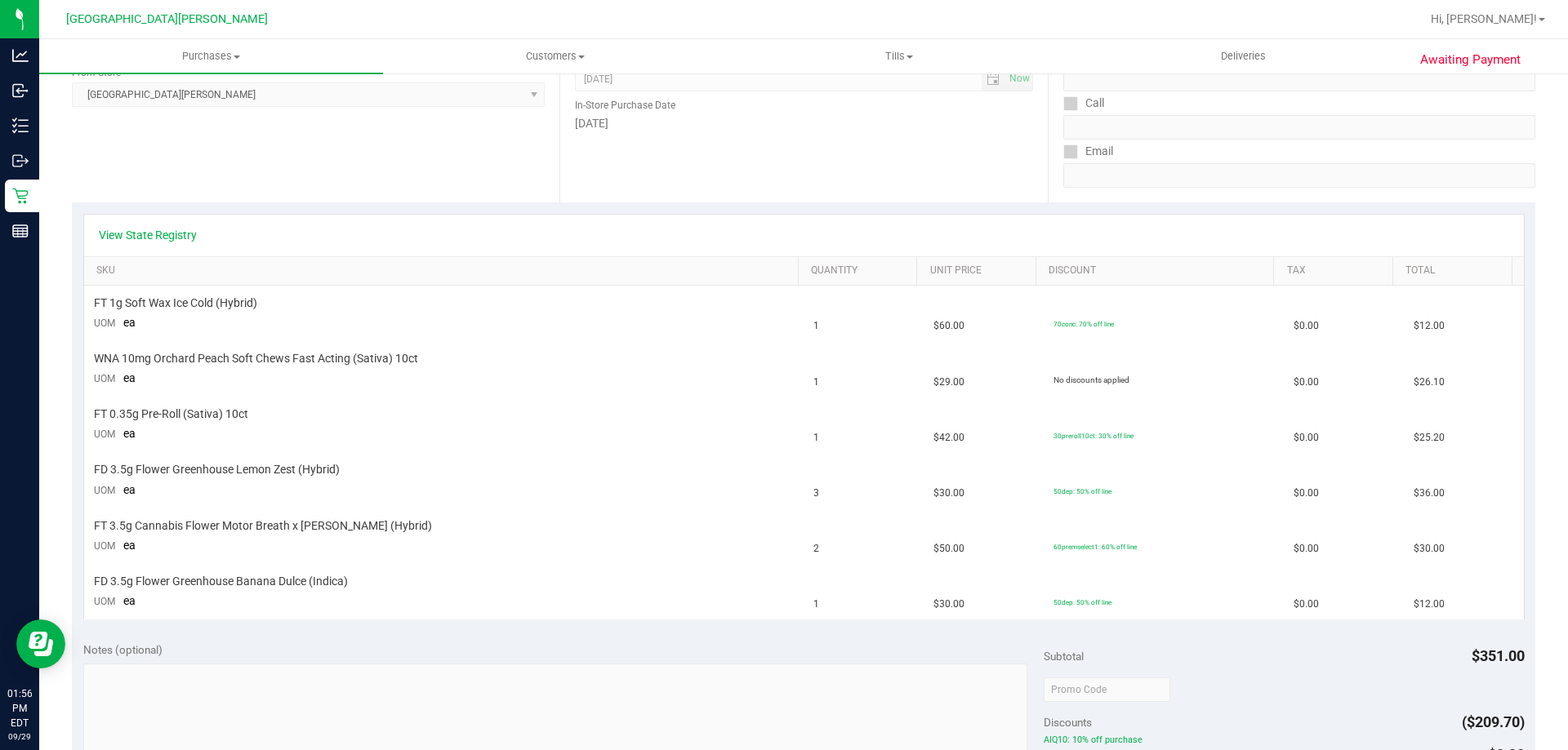
scroll to position [244, 0]
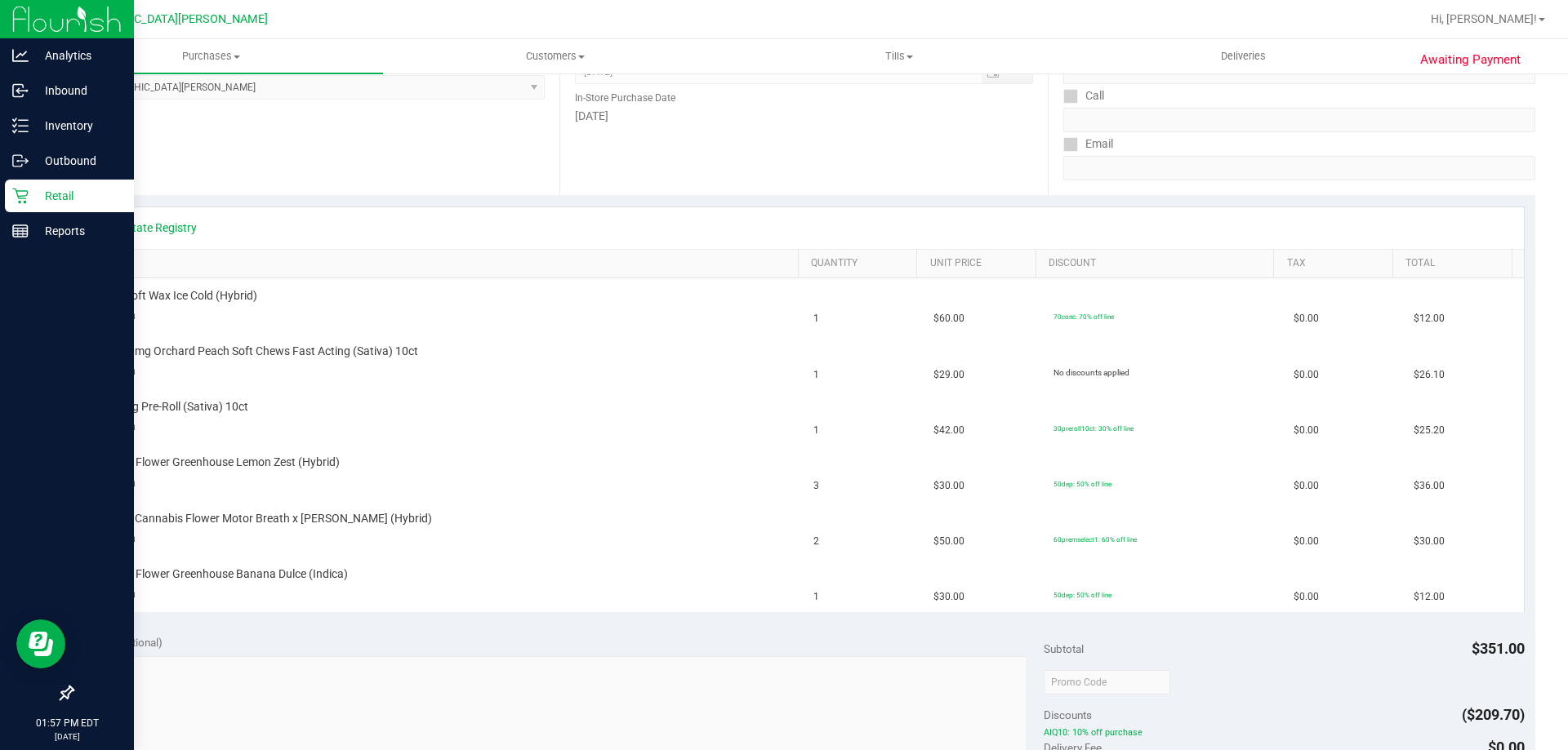
click at [7, 206] on div "Retail" at bounding box center [69, 195] width 129 height 33
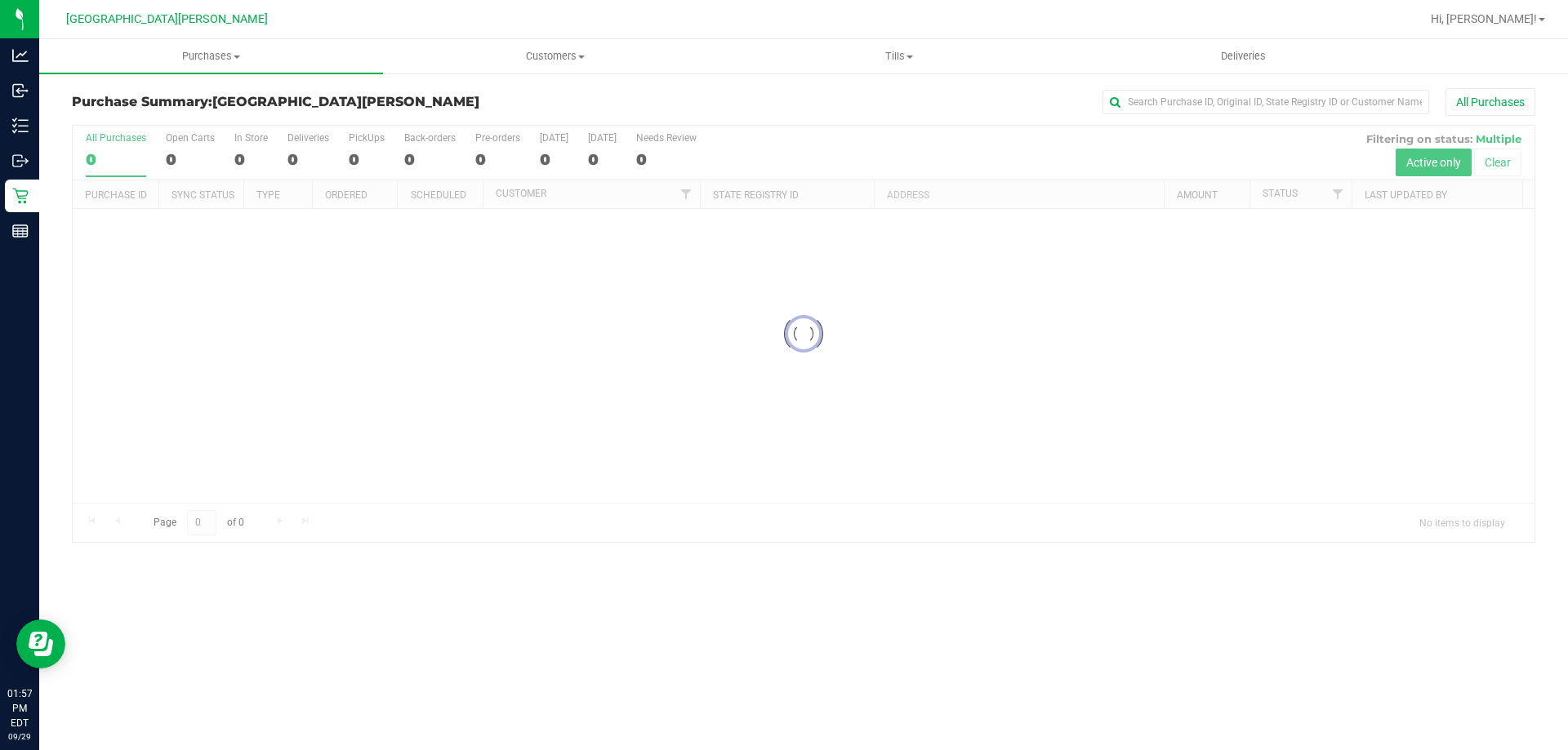
click at [353, 136] on div at bounding box center [804, 334] width 1461 height 416
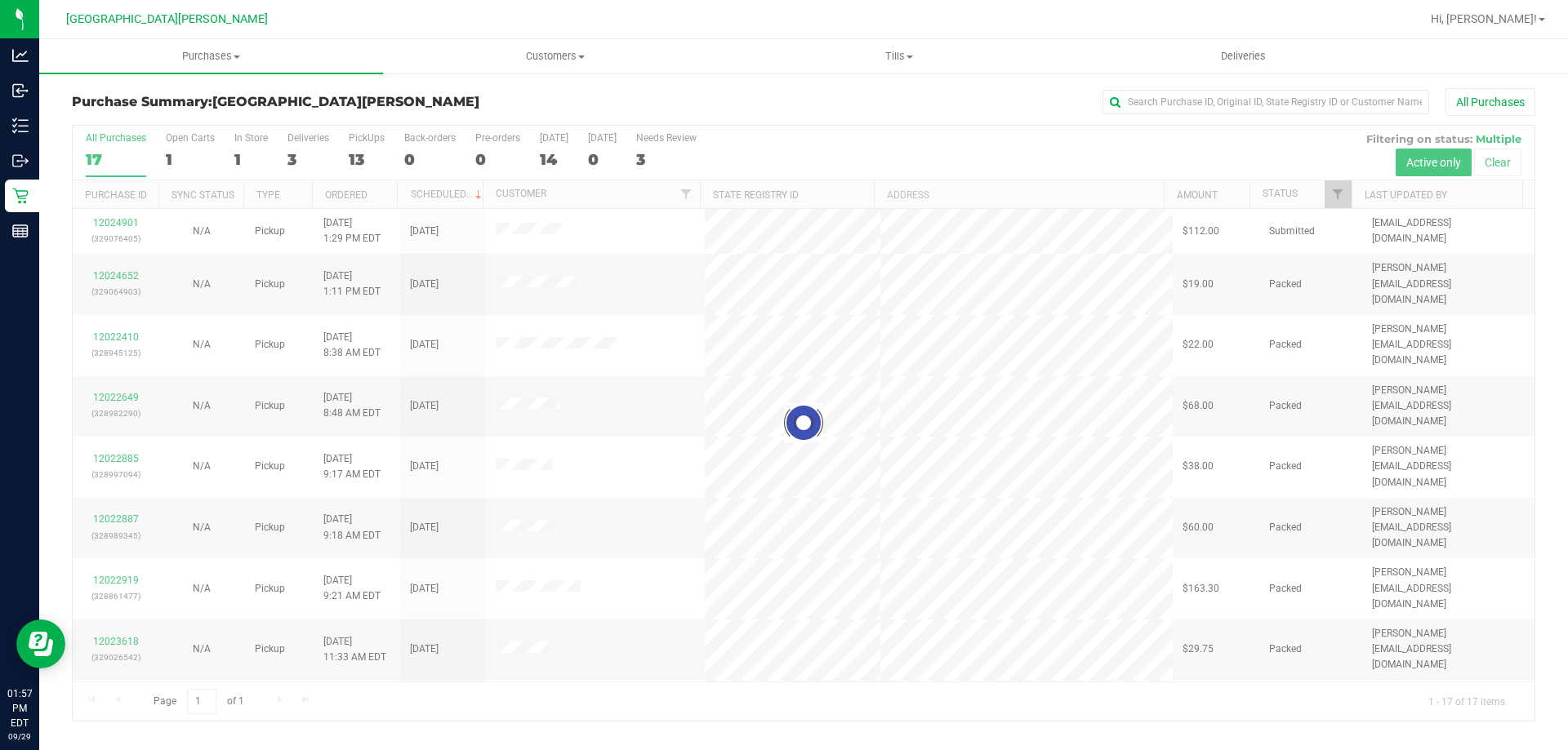
click at [373, 149] on div at bounding box center [804, 424] width 1461 height 595
click at [366, 146] on div at bounding box center [804, 424] width 1461 height 595
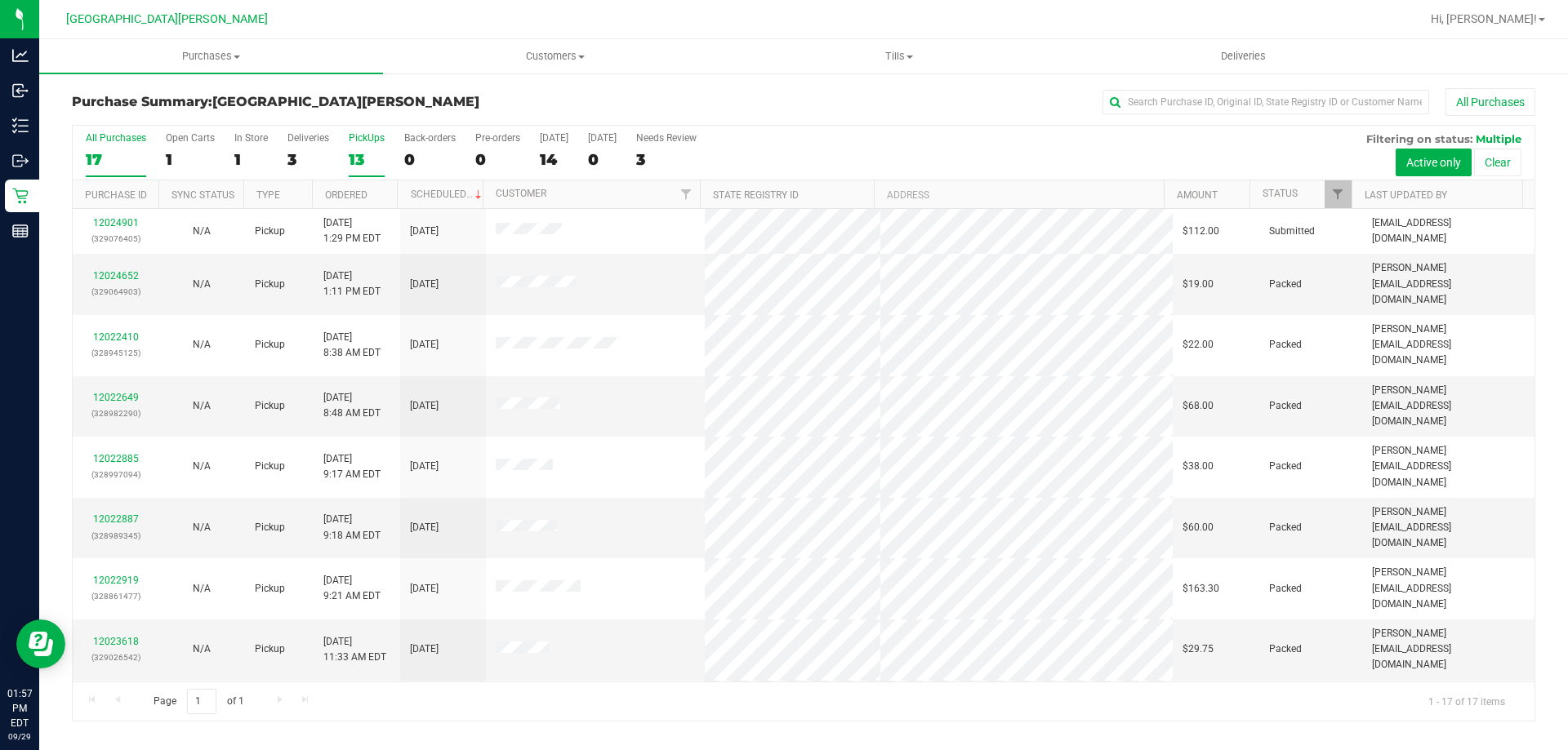
click at [359, 156] on div "13" at bounding box center [367, 159] width 36 height 19
click at [0, 0] on input "PickUps 13" at bounding box center [0, 0] width 0 height 0
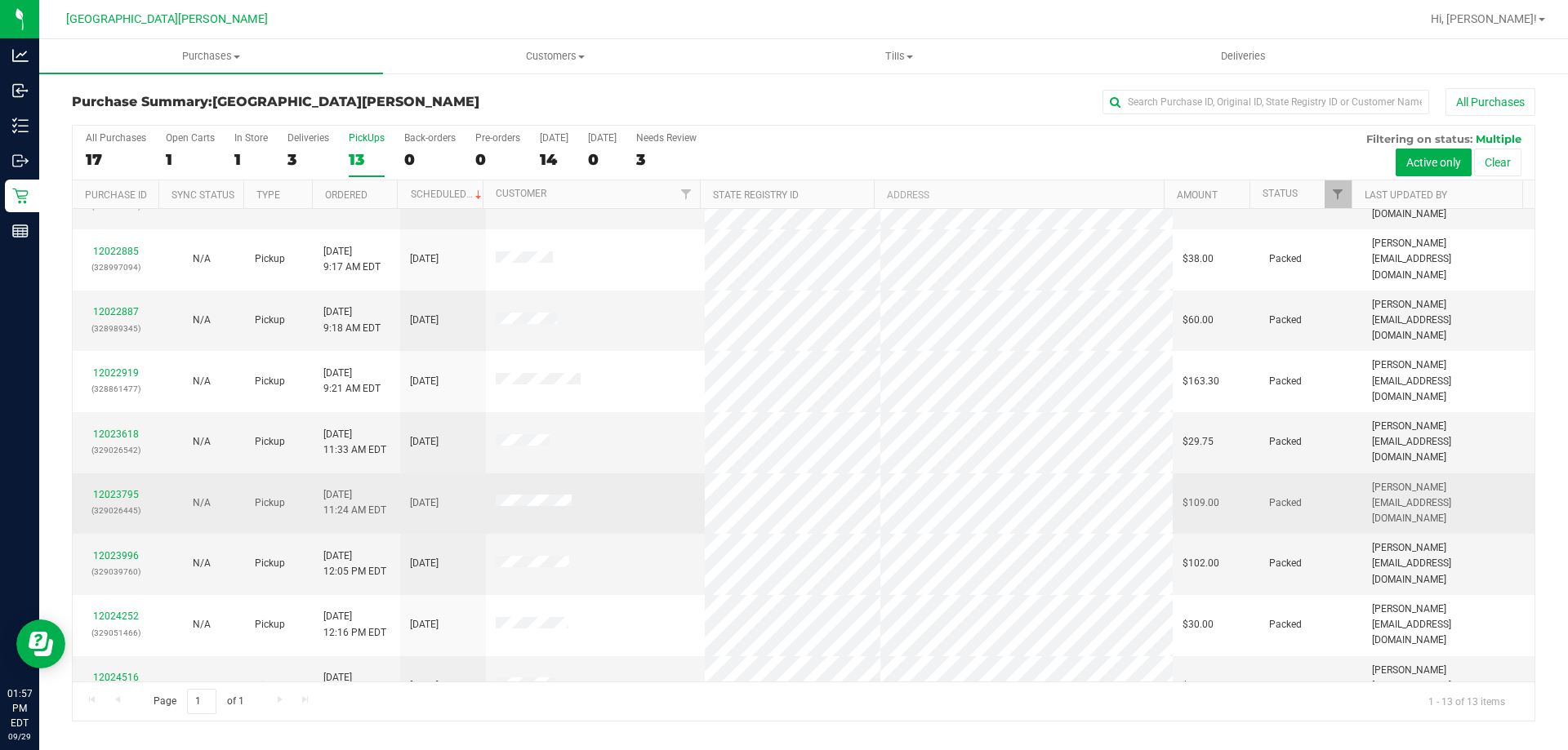
scroll to position [114, 0]
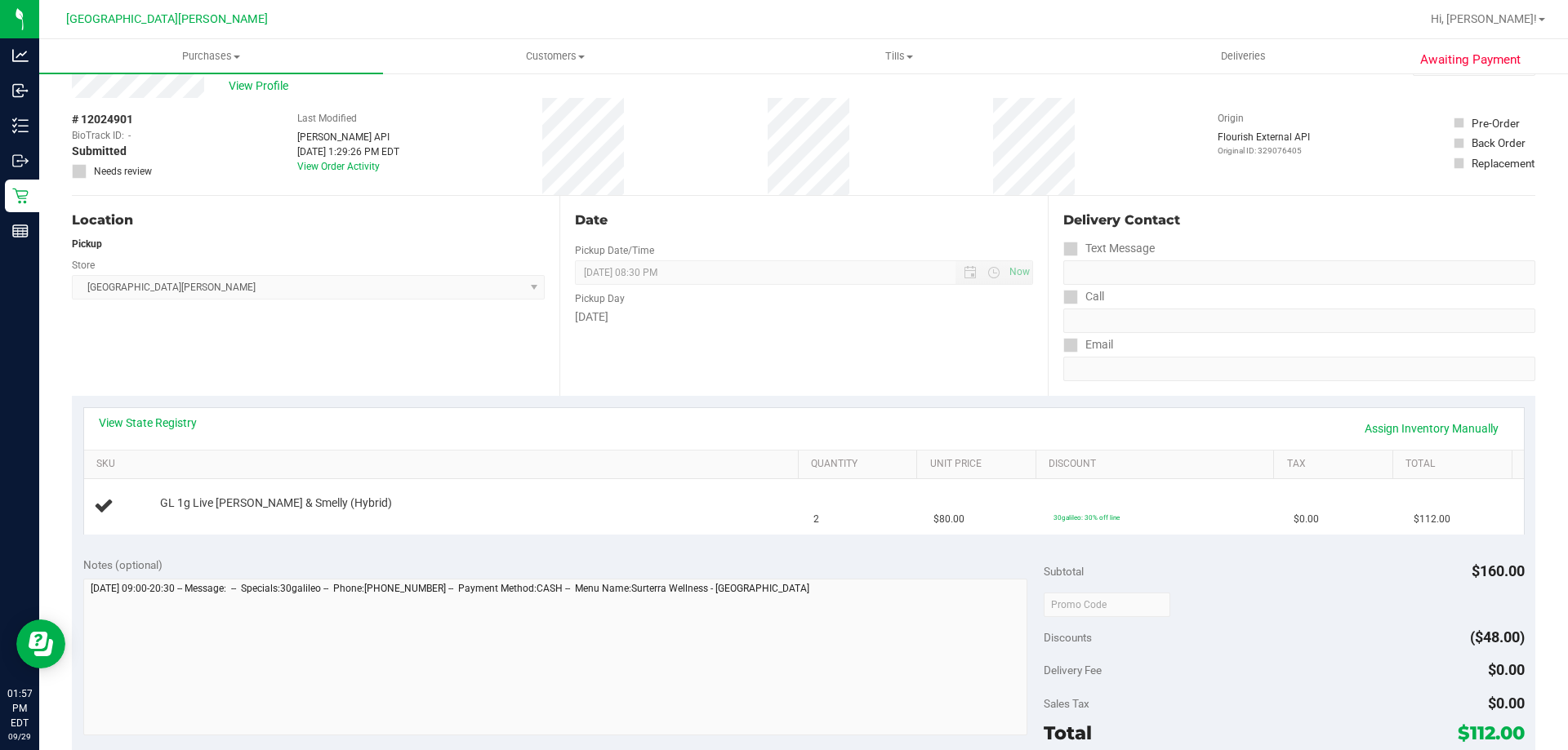
scroll to position [82, 0]
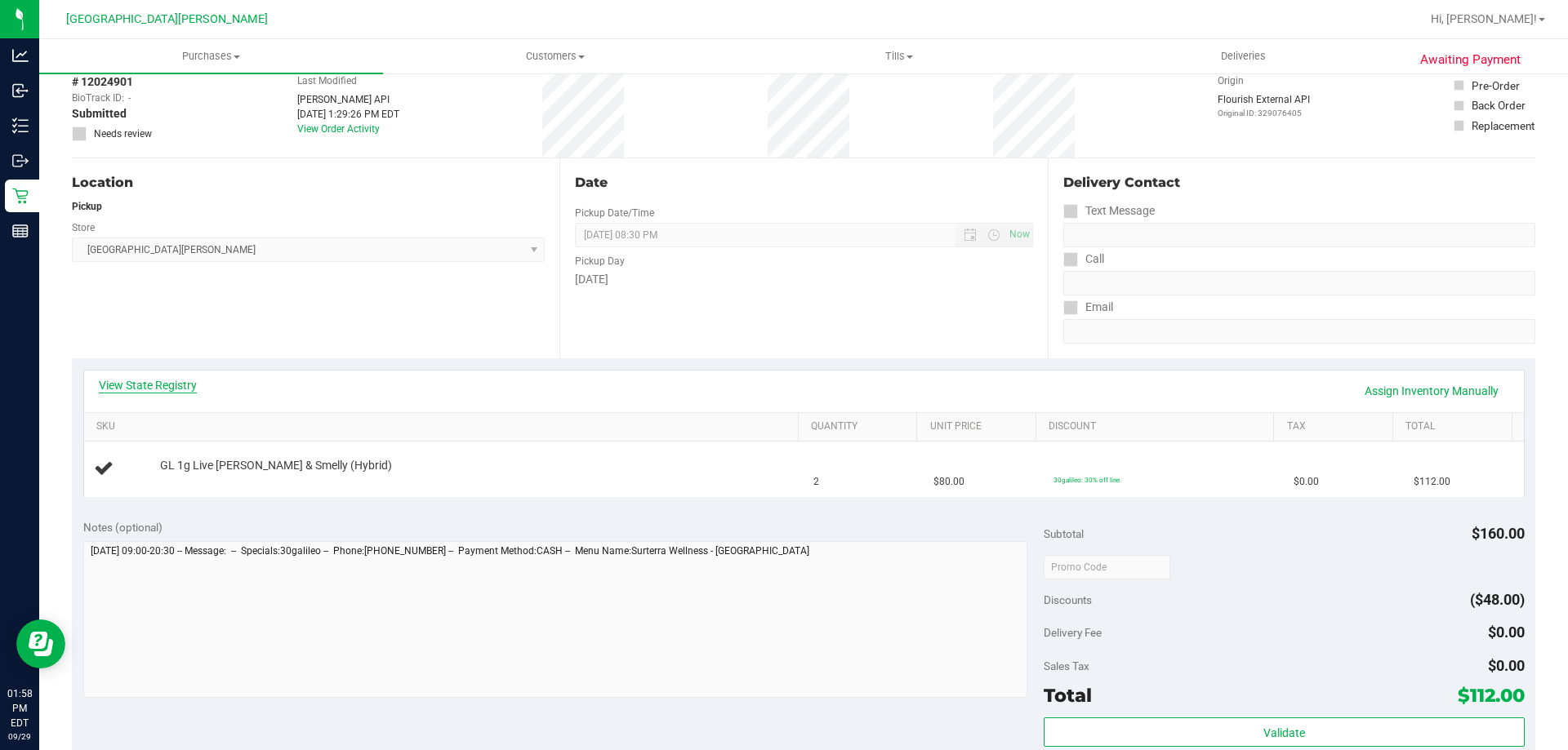
click at [178, 389] on link "View State Registry" at bounding box center [147, 385] width 98 height 17
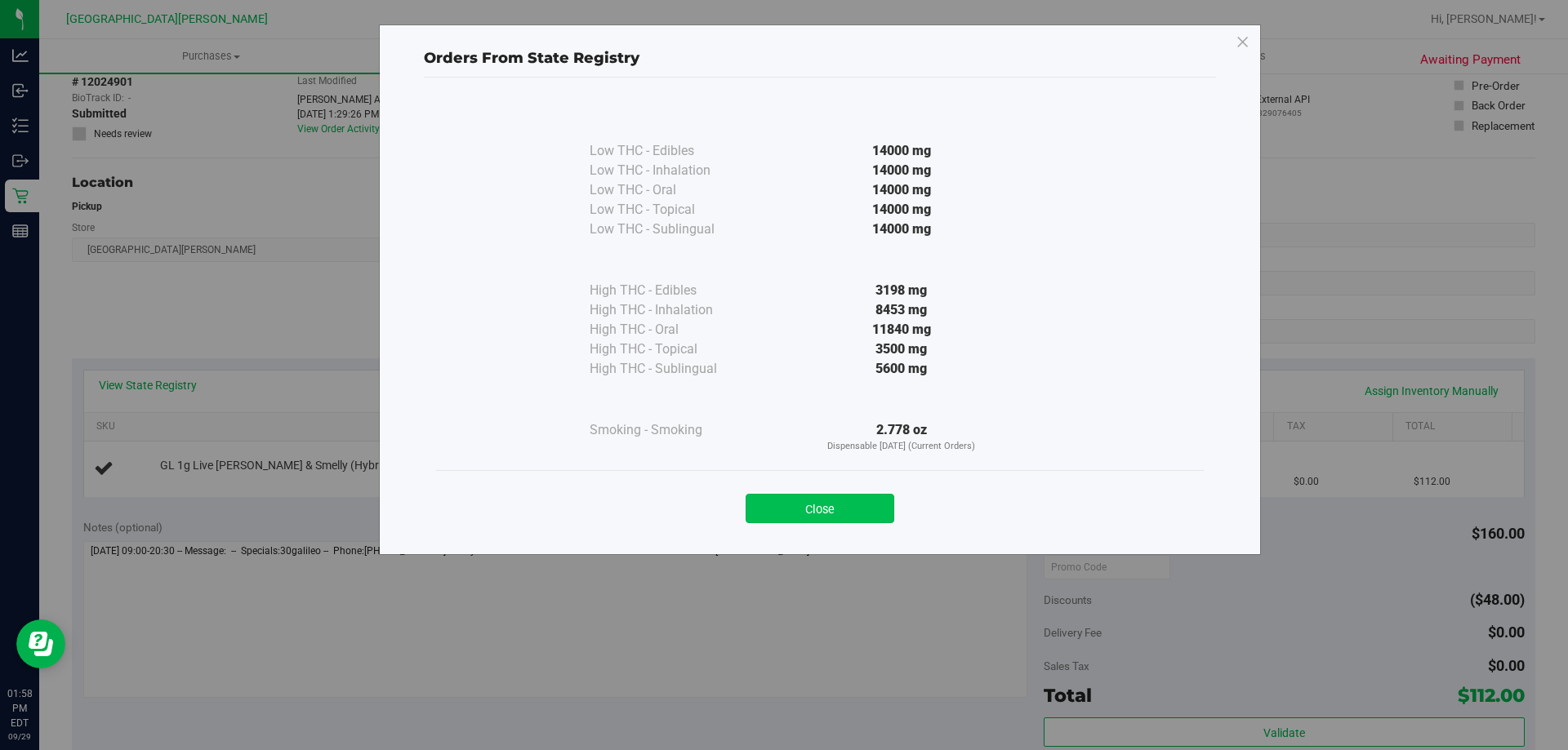
click at [837, 502] on button "Close" at bounding box center [820, 509] width 149 height 30
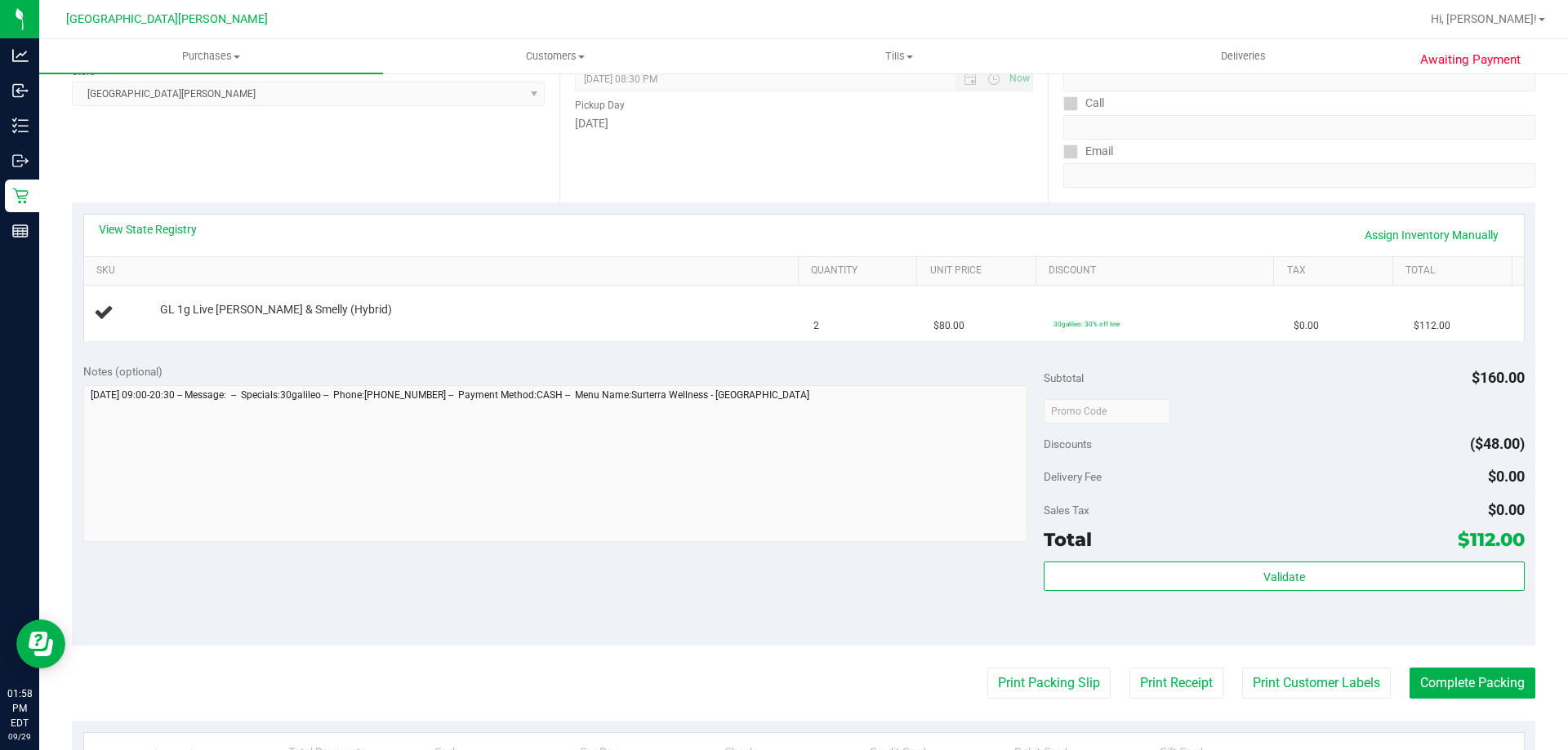
scroll to position [244, 0]
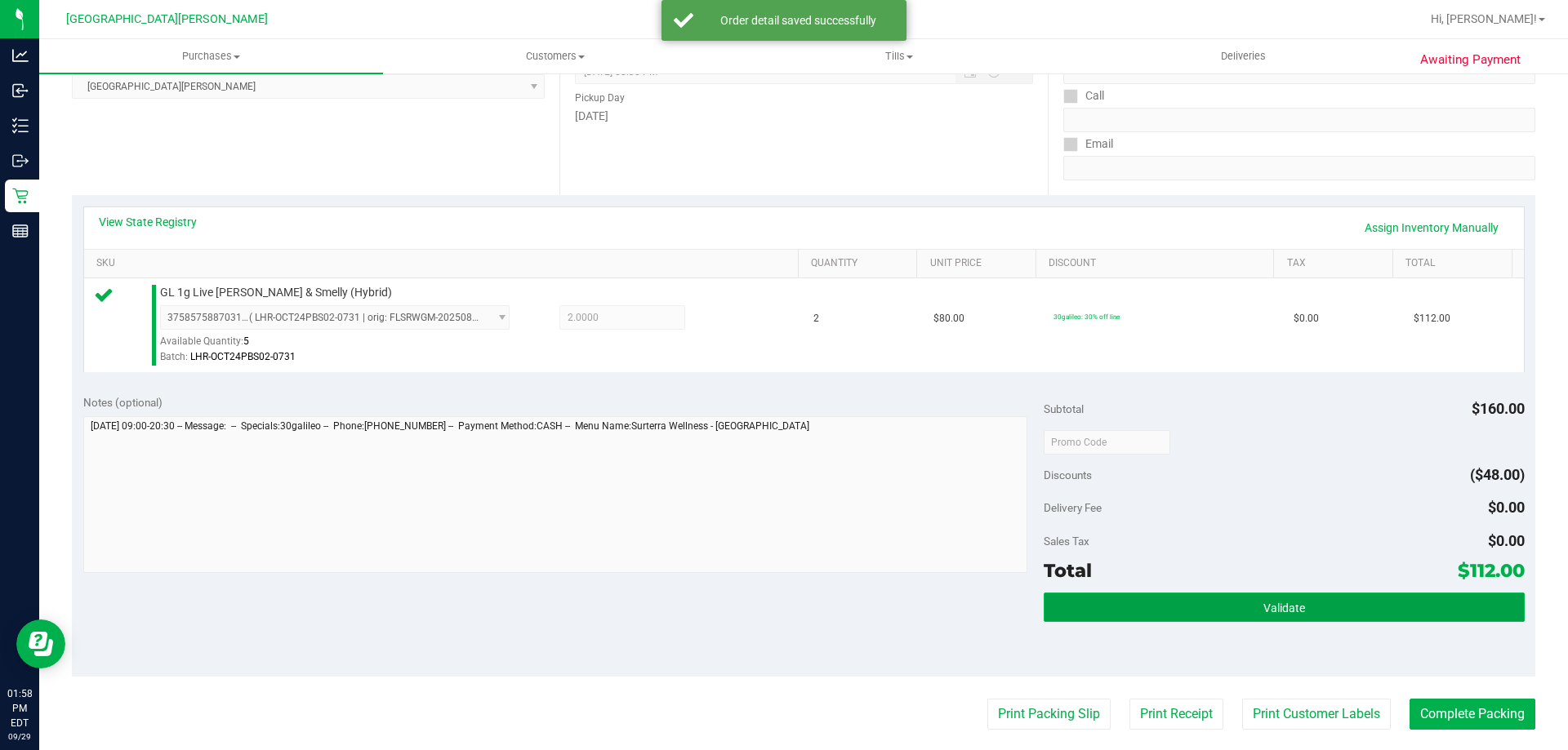
click at [1256, 615] on button "Validate" at bounding box center [1283, 607] width 480 height 30
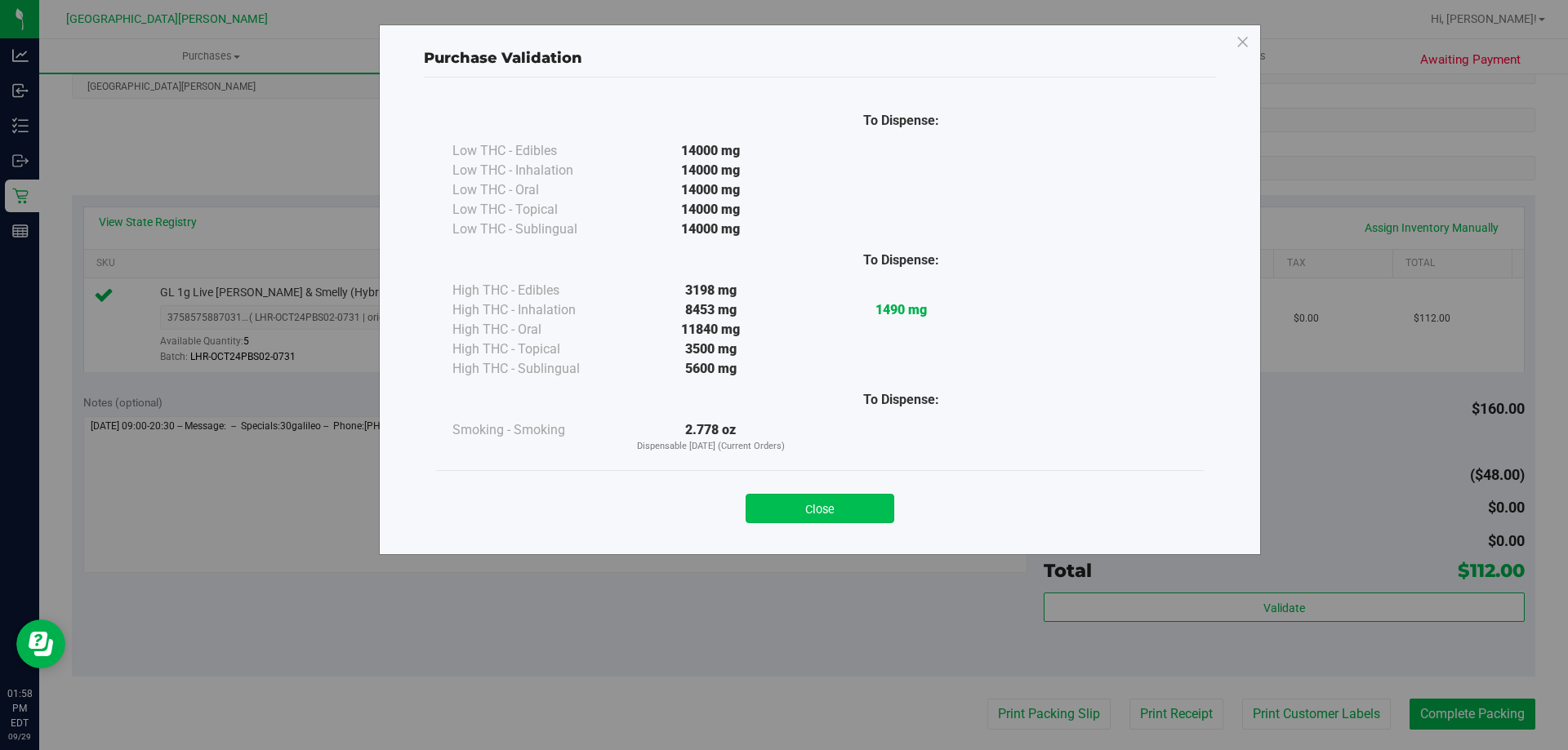
click at [863, 500] on button "Close" at bounding box center [820, 509] width 149 height 30
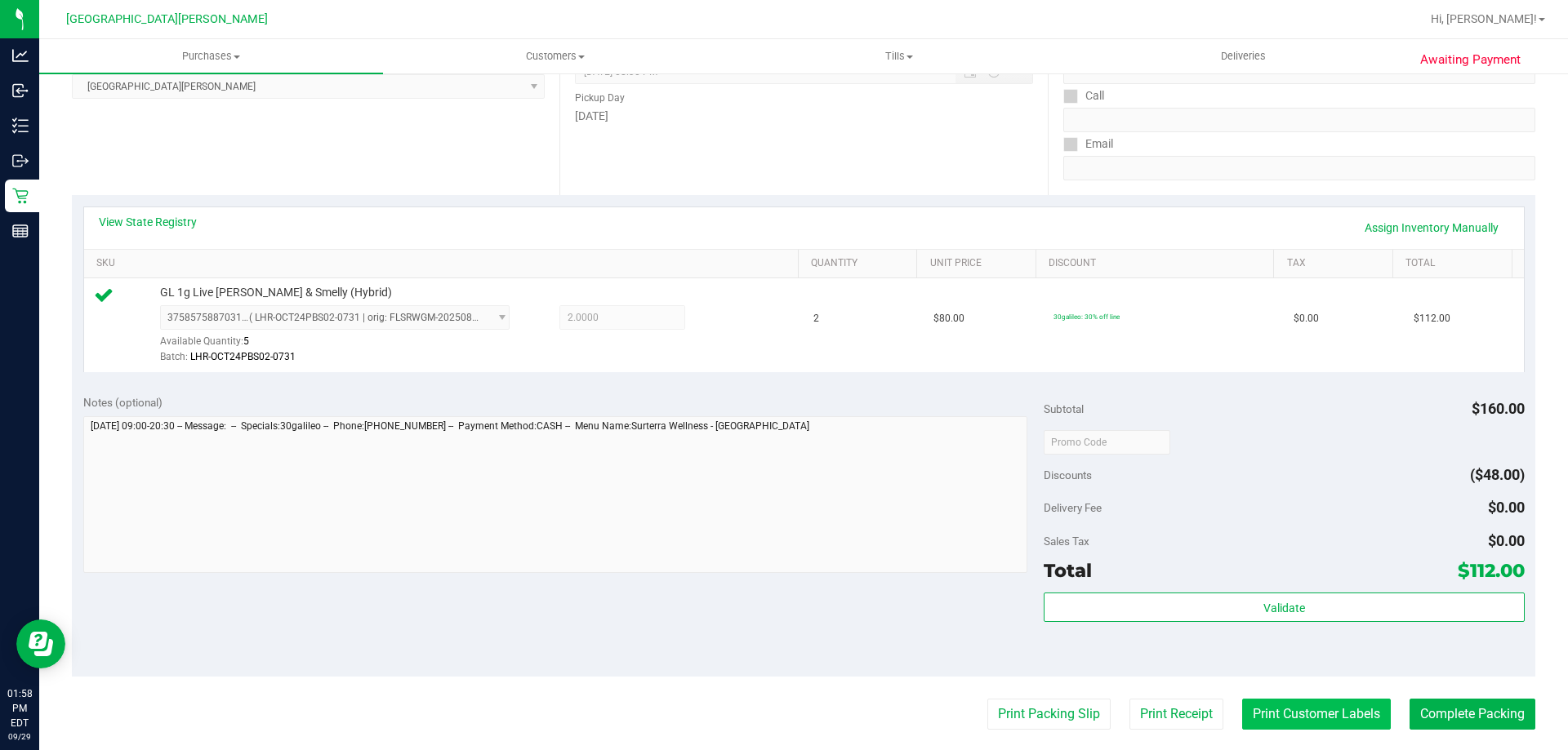
click at [1315, 709] on button "Print Customer Labels" at bounding box center [1316, 714] width 149 height 31
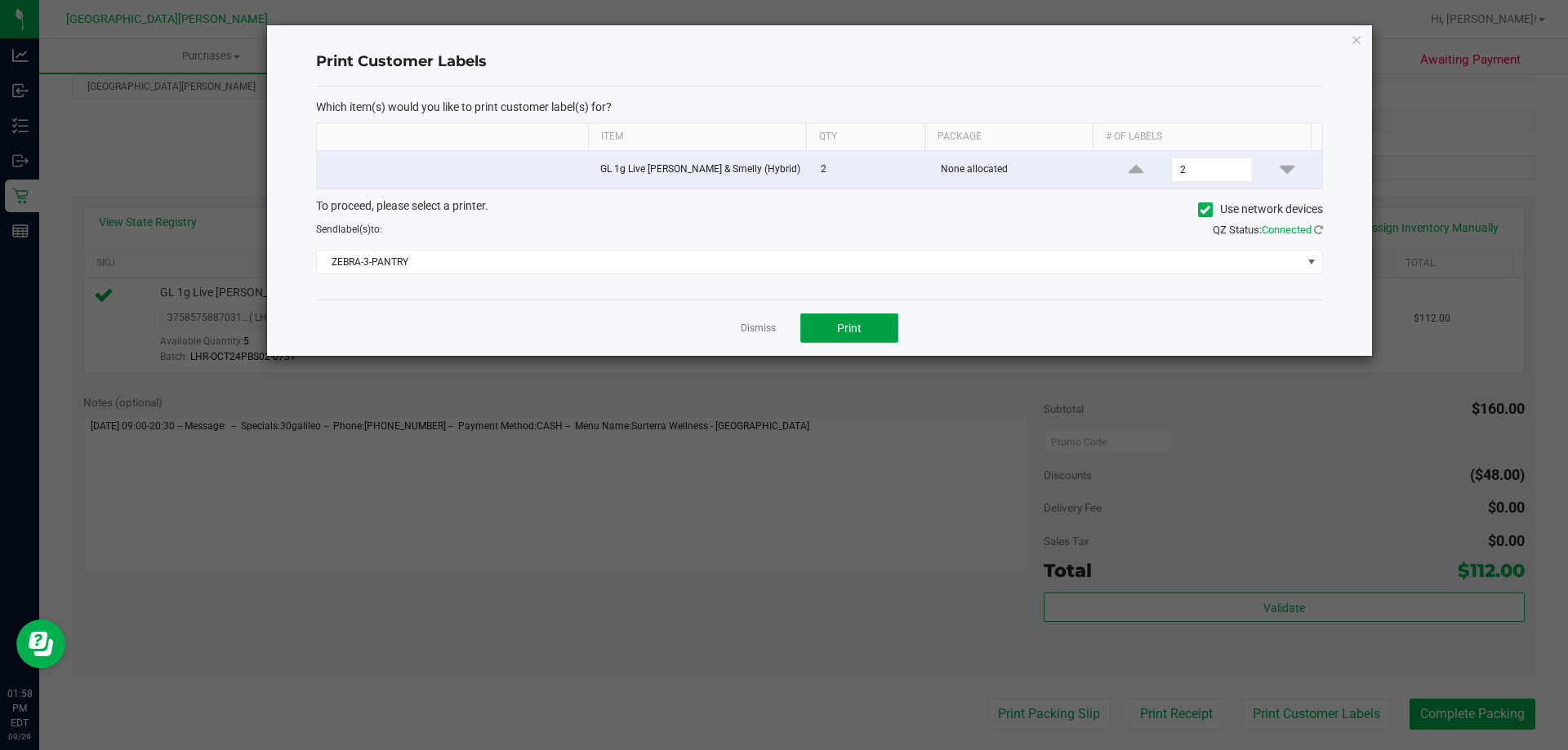
click at [869, 329] on button "Print" at bounding box center [848, 328] width 98 height 30
click at [742, 330] on link "Dismiss" at bounding box center [758, 328] width 36 height 14
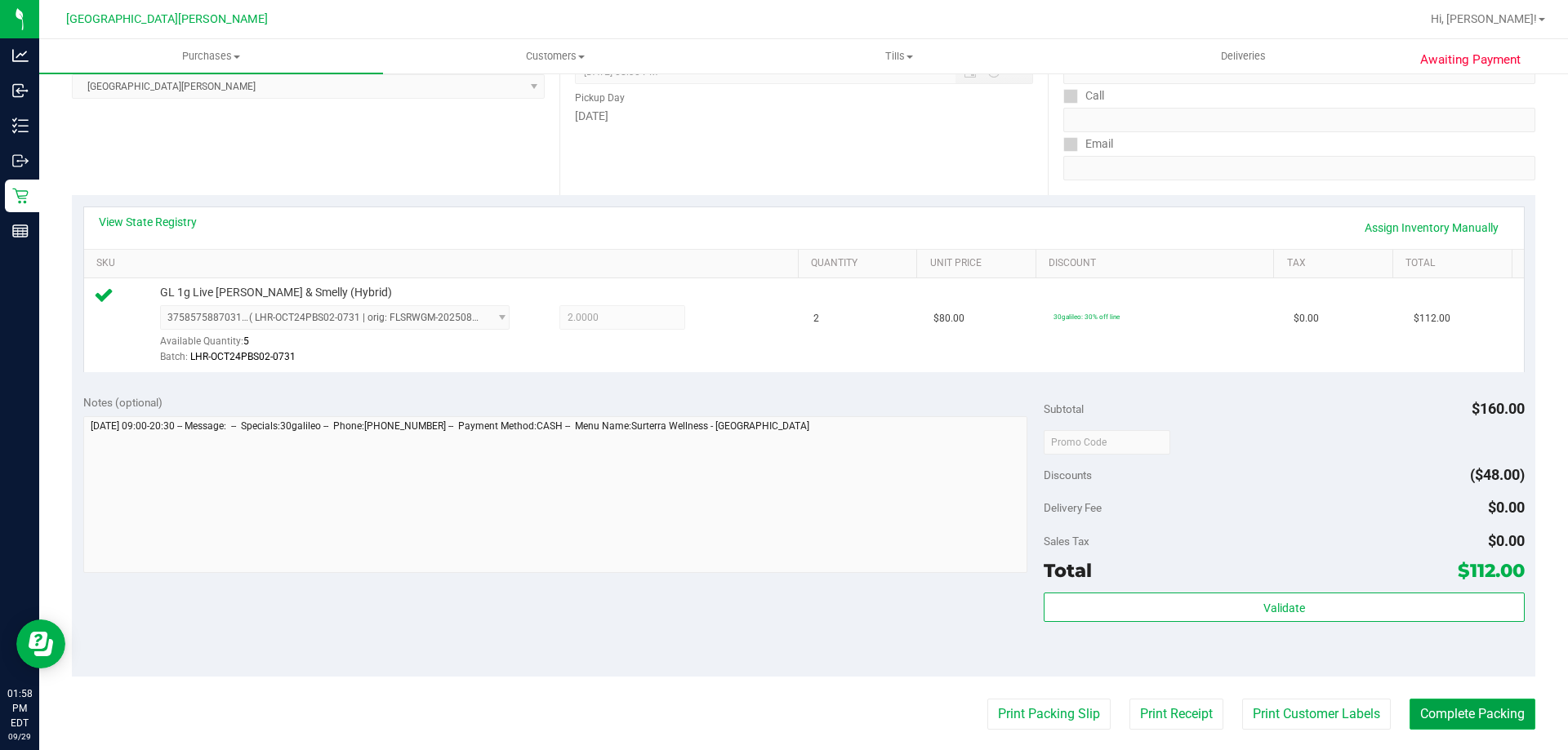
click at [1470, 705] on button "Complete Packing" at bounding box center [1472, 714] width 126 height 31
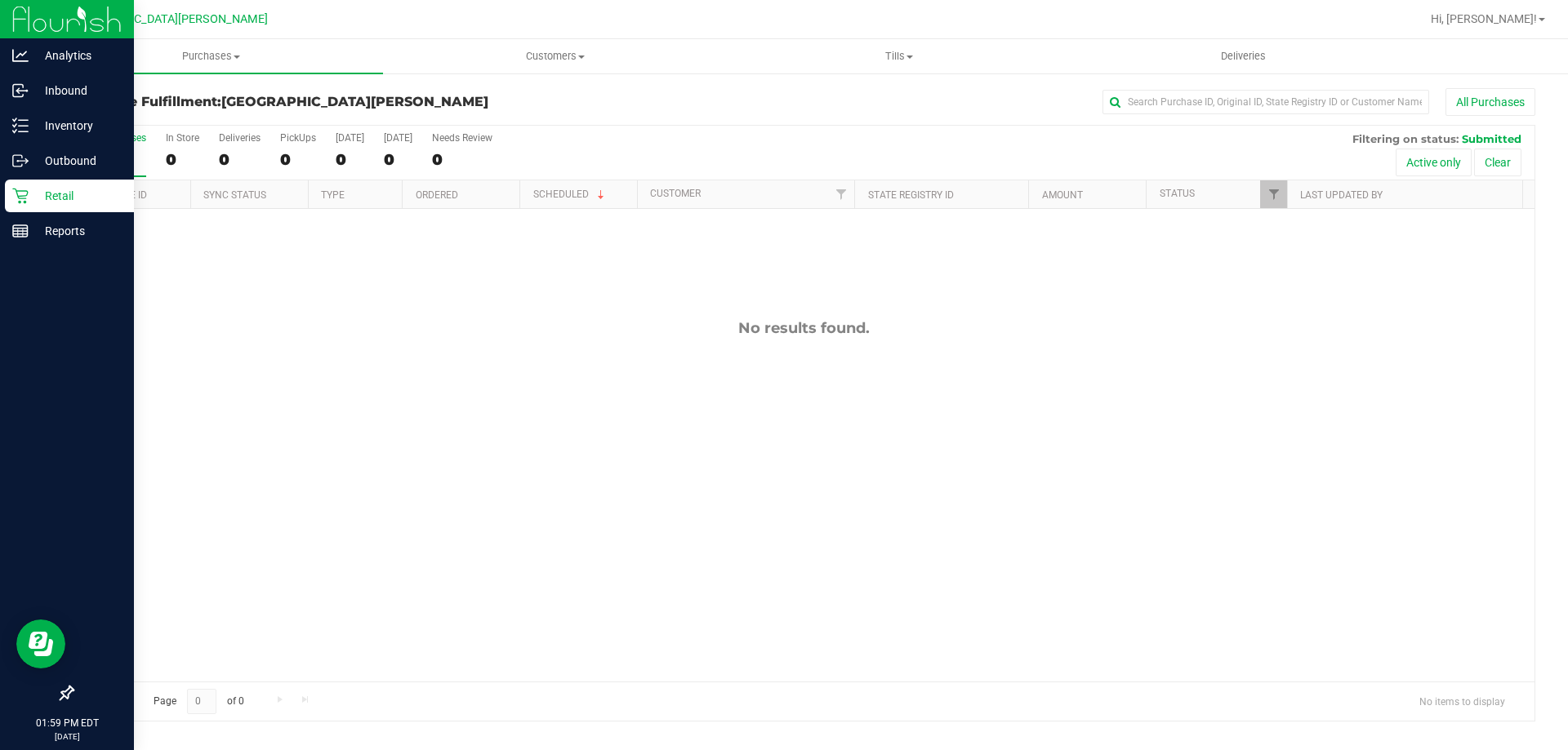
click at [28, 197] on icon at bounding box center [20, 195] width 17 height 17
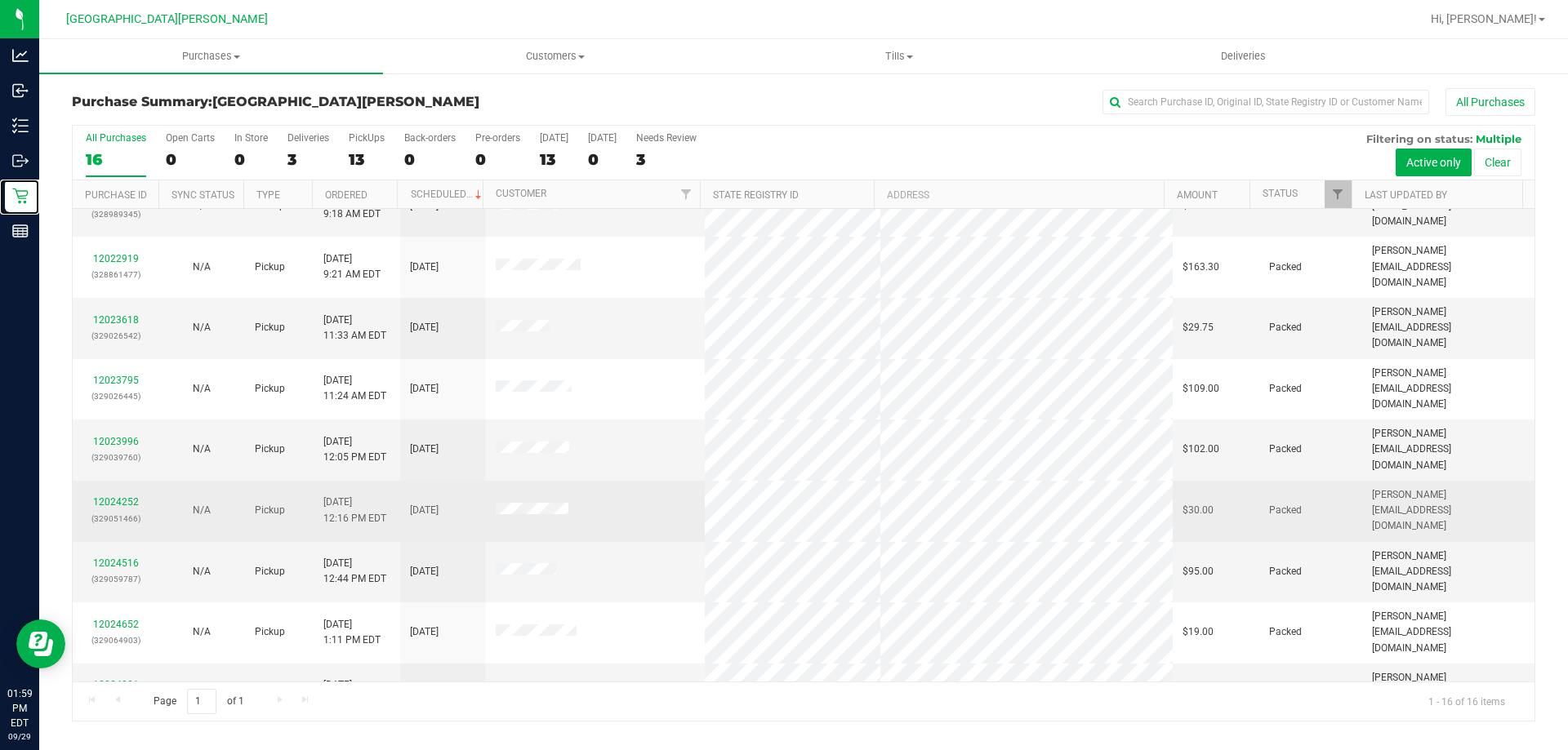
scroll to position [244, 0]
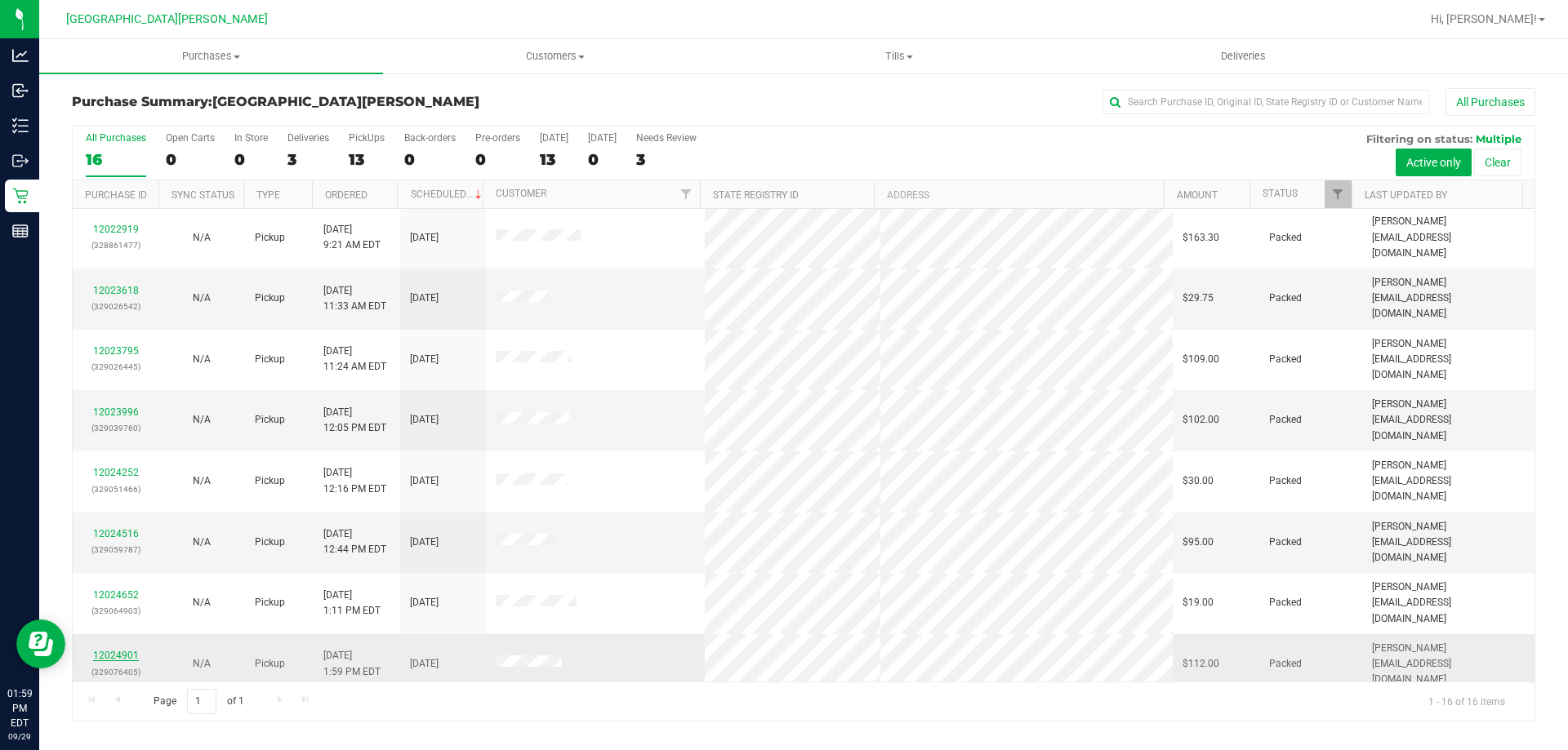
click at [121, 649] on link "12024901" at bounding box center [115, 655] width 45 height 12
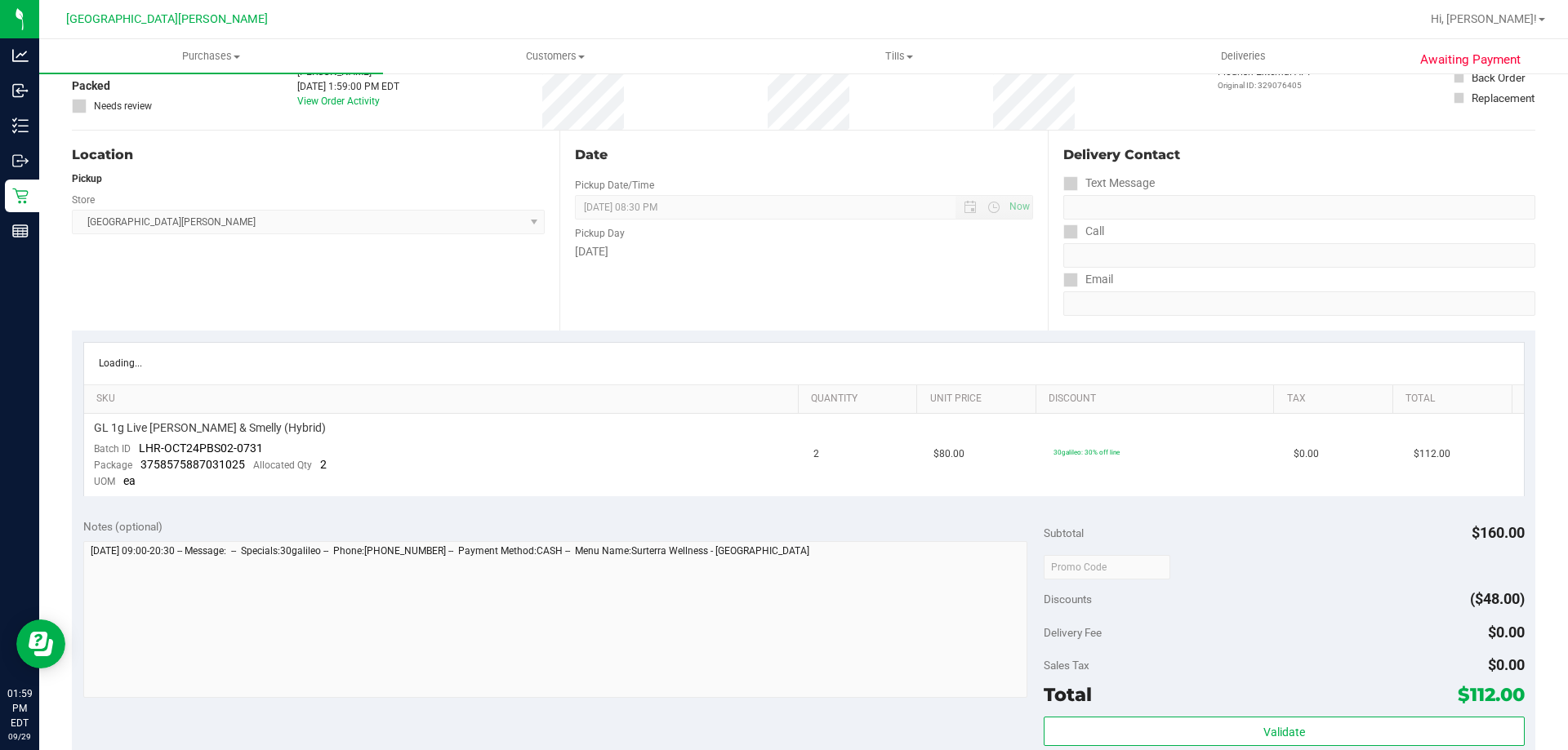
scroll to position [408, 0]
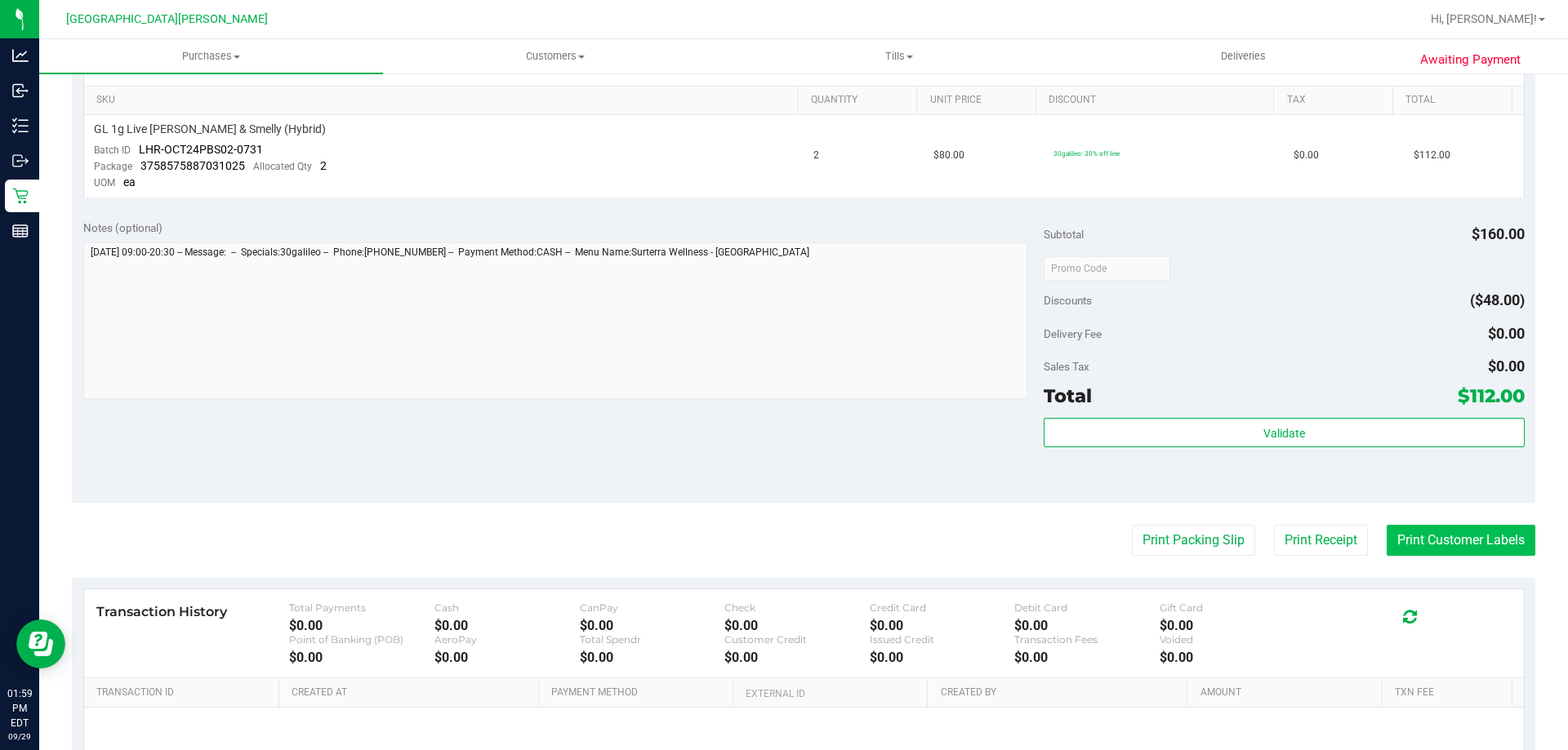
click at [1394, 534] on button "Print Customer Labels" at bounding box center [1461, 539] width 149 height 31
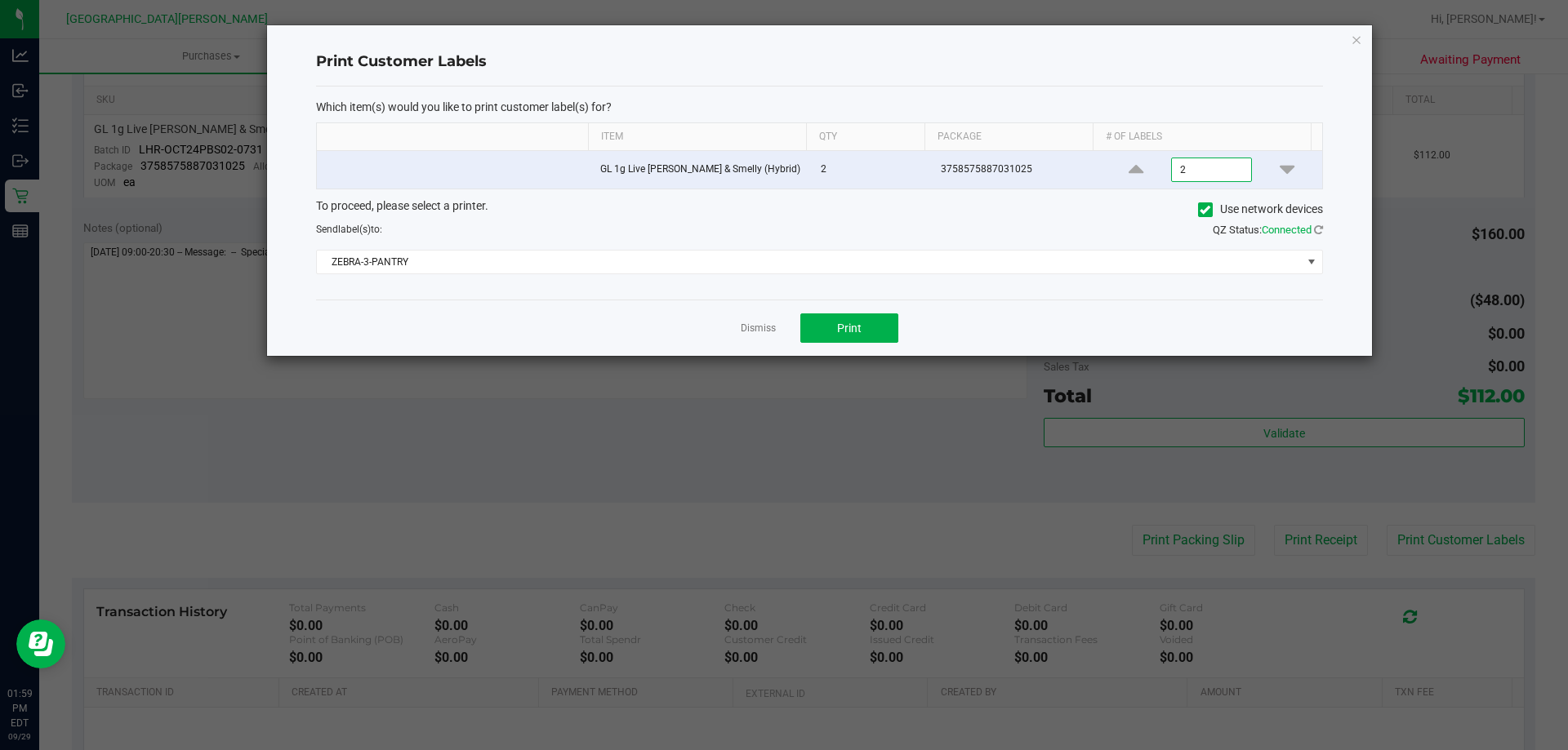
click at [1178, 170] on input "2" at bounding box center [1210, 170] width 78 height 23
type input "1"
click at [877, 325] on button "Print" at bounding box center [848, 328] width 98 height 30
click at [1356, 35] on icon "button" at bounding box center [1357, 39] width 12 height 20
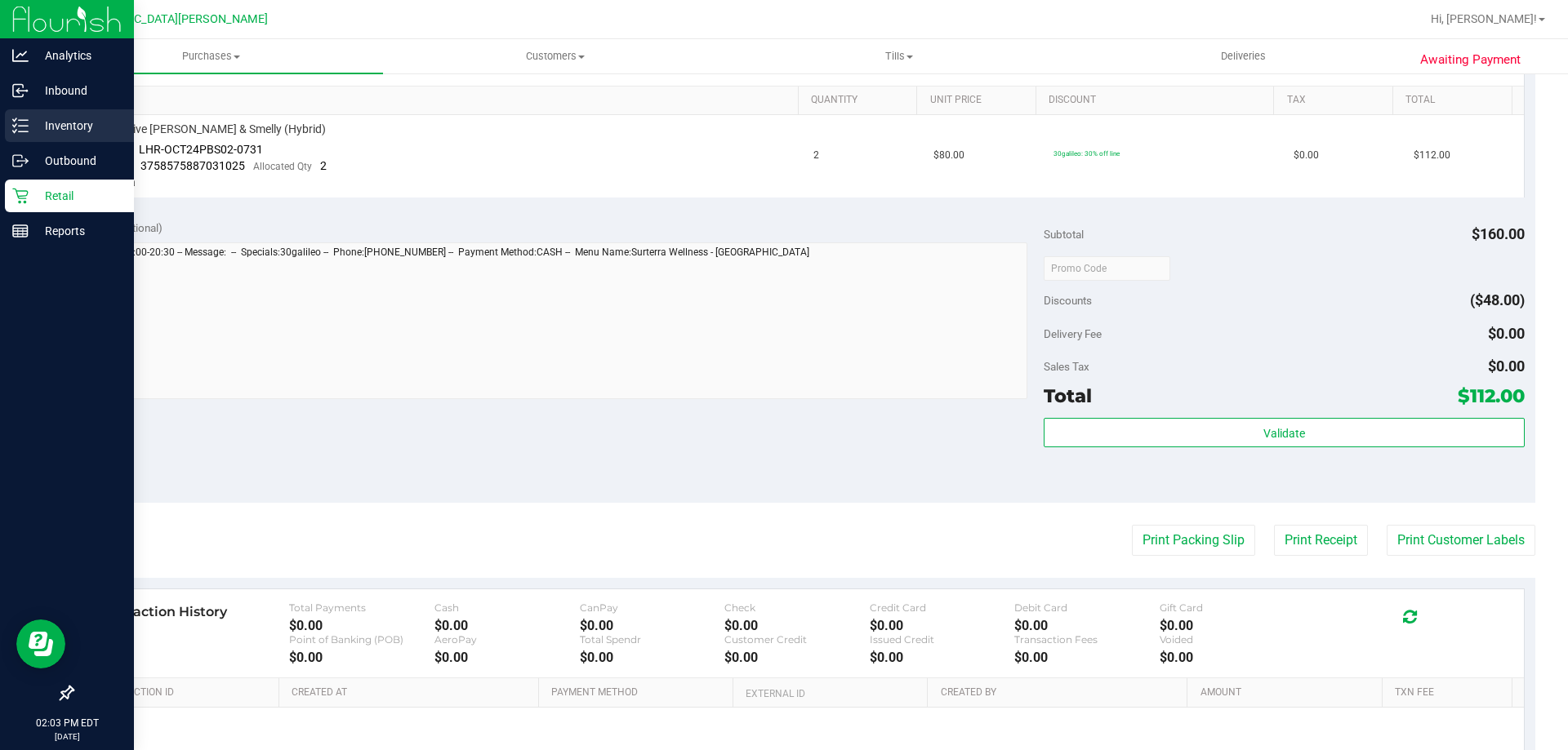
click at [36, 121] on p "Inventory" at bounding box center [77, 126] width 98 height 20
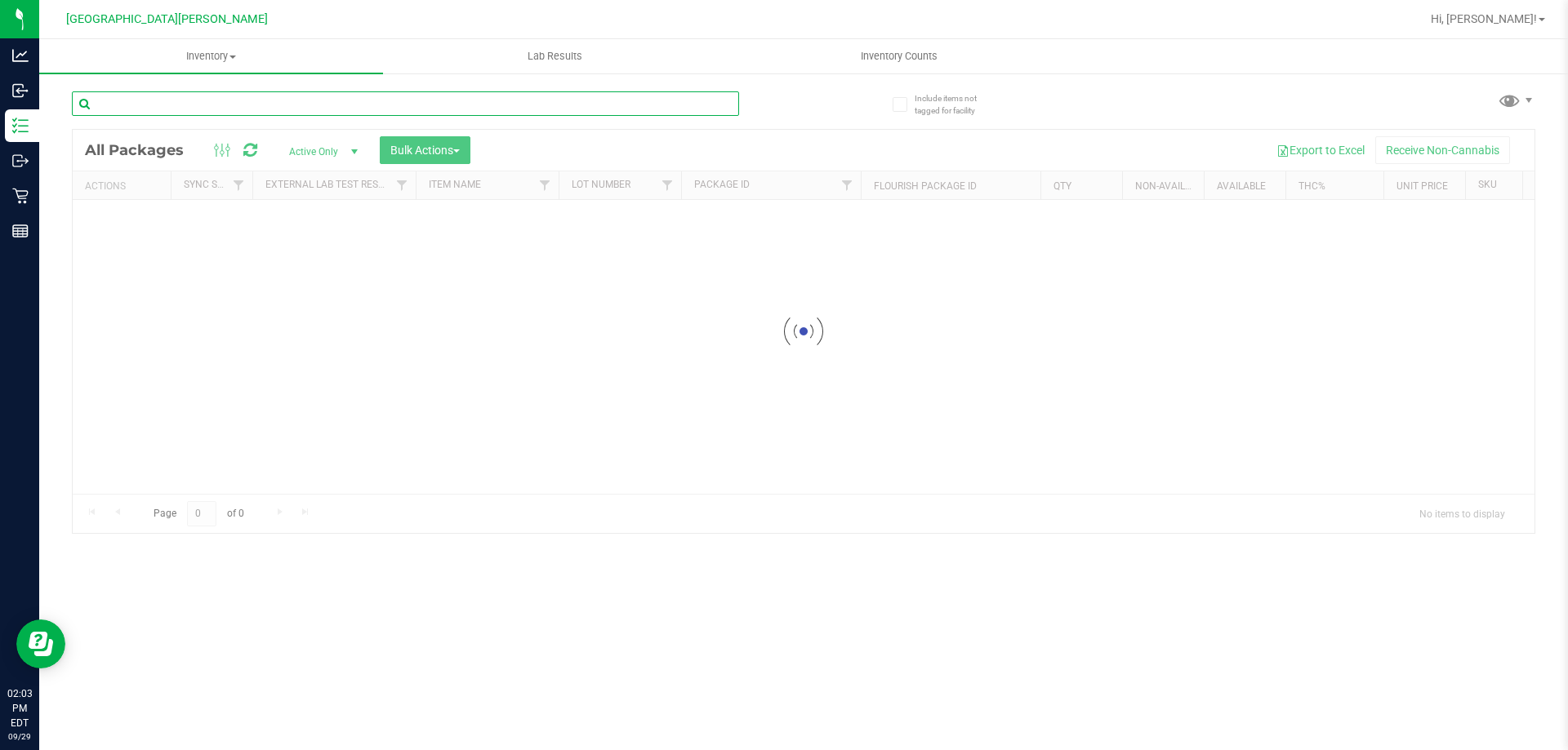
click at [198, 113] on input "text" at bounding box center [405, 103] width 668 height 25
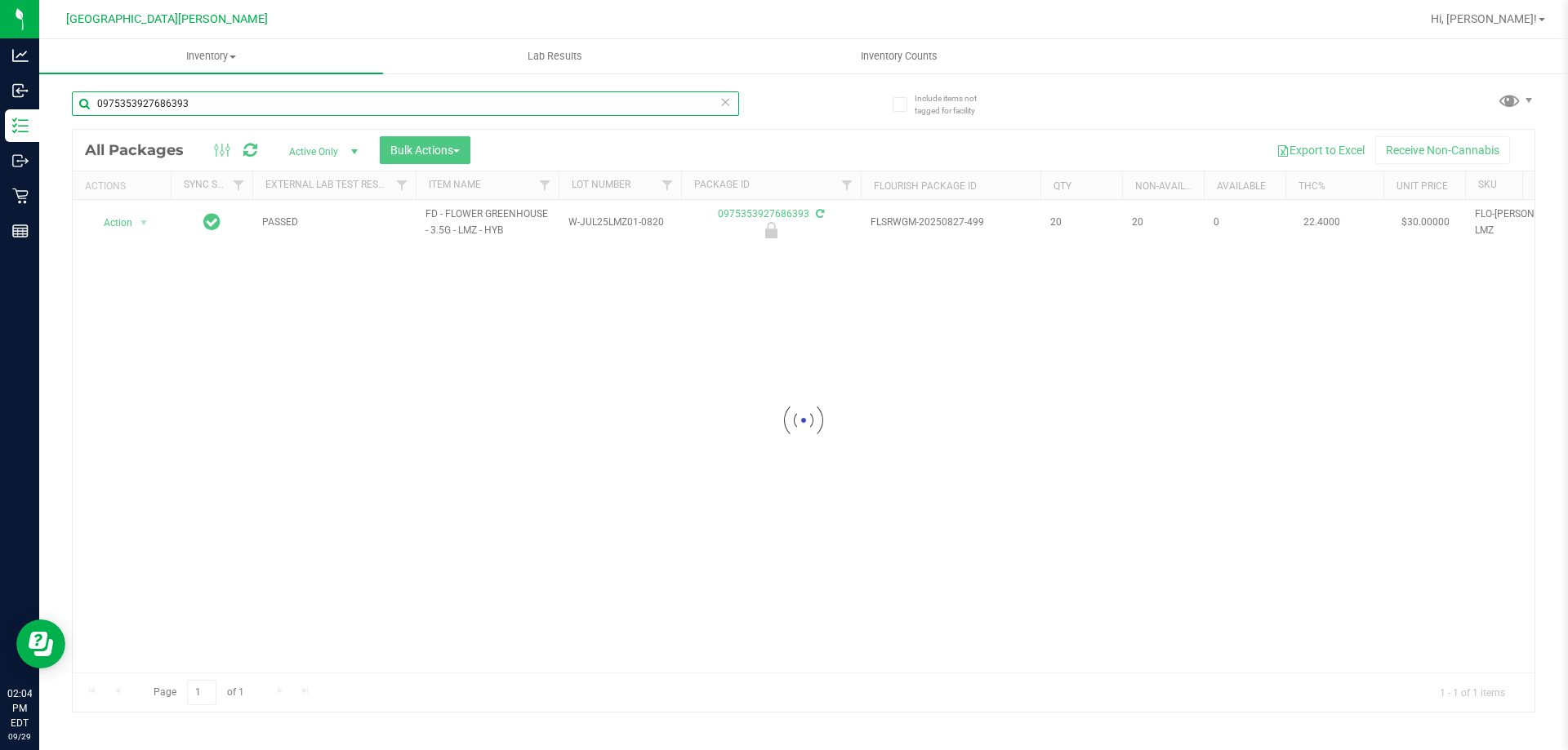
type input "0975353927686393"
click at [140, 224] on div at bounding box center [804, 421] width 1461 height 581
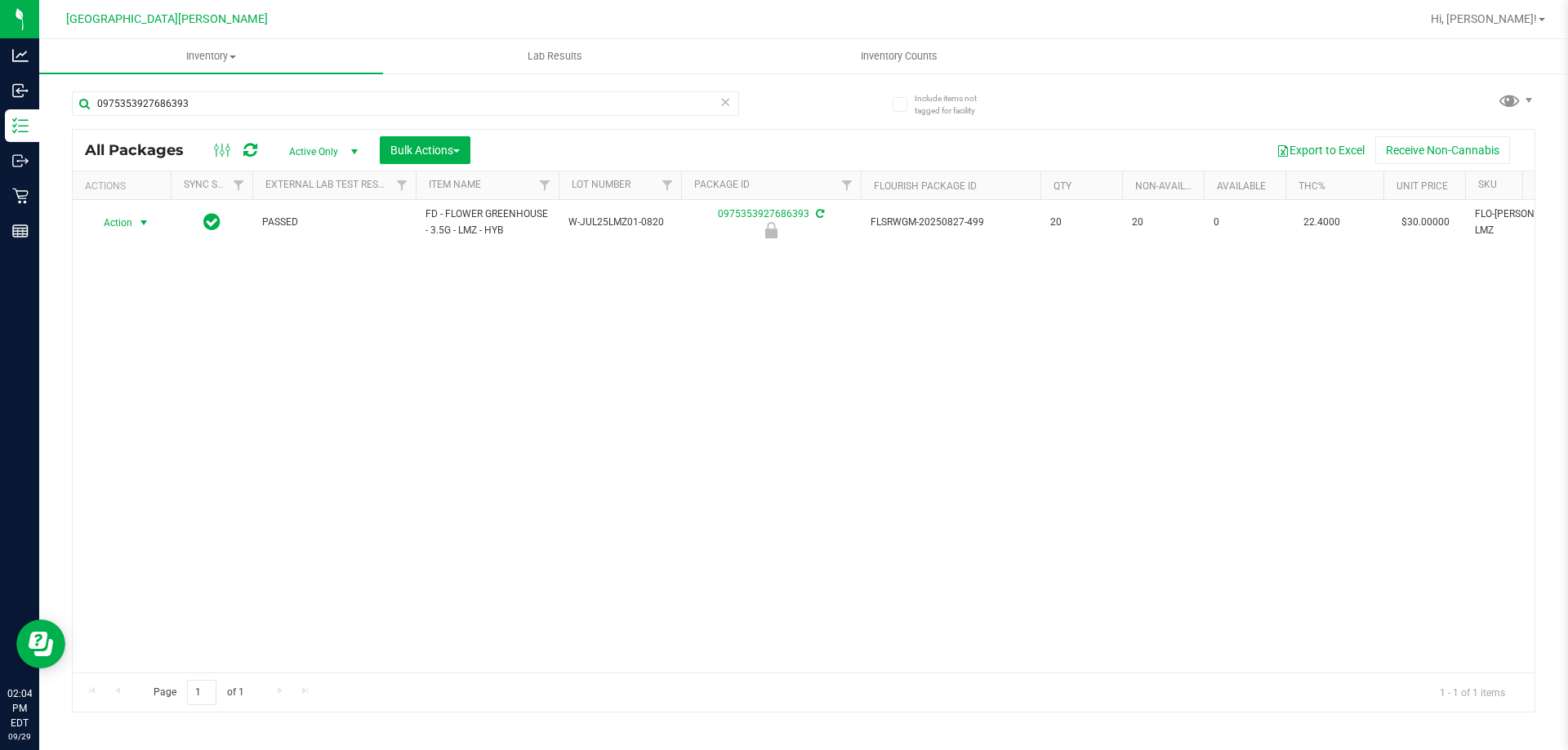
click at [140, 224] on span "select" at bounding box center [143, 222] width 13 height 13
click at [116, 404] on li "Unlock package" at bounding box center [142, 416] width 105 height 25
click at [197, 102] on input "0975353927686393" at bounding box center [405, 103] width 668 height 25
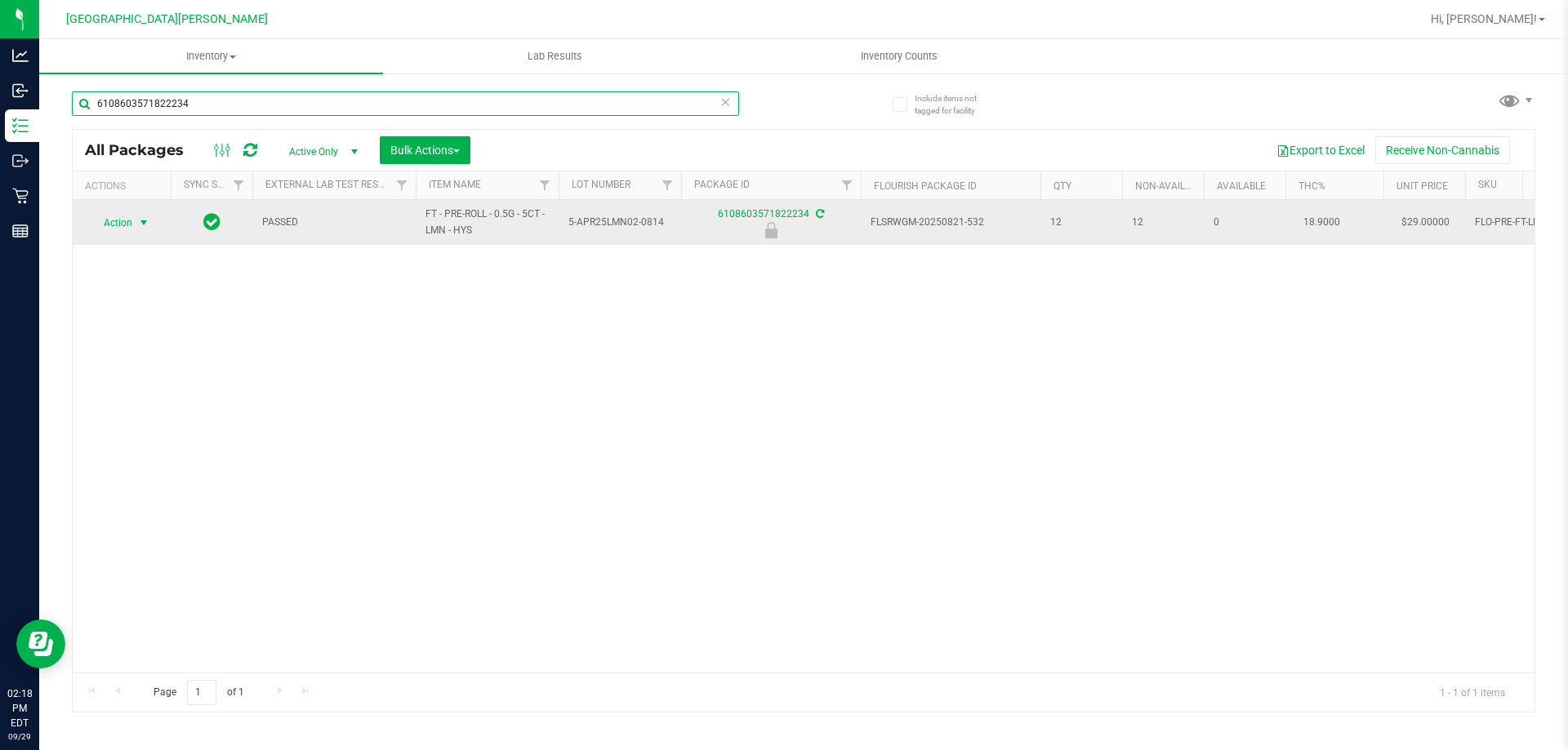
type input "6108603571822234"
click at [131, 224] on span "Action" at bounding box center [110, 222] width 44 height 23
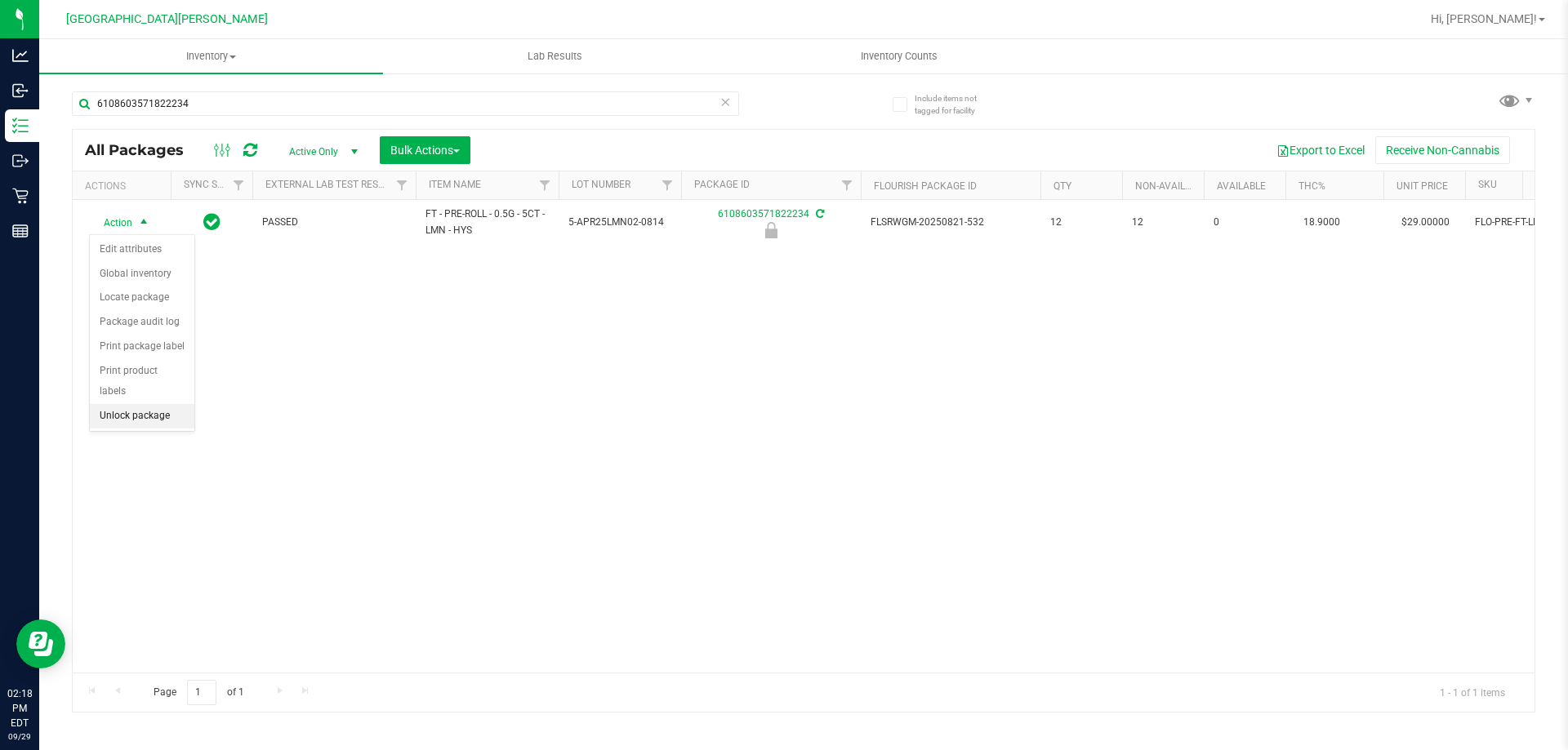
click at [136, 404] on li "Unlock package" at bounding box center [142, 416] width 105 height 25
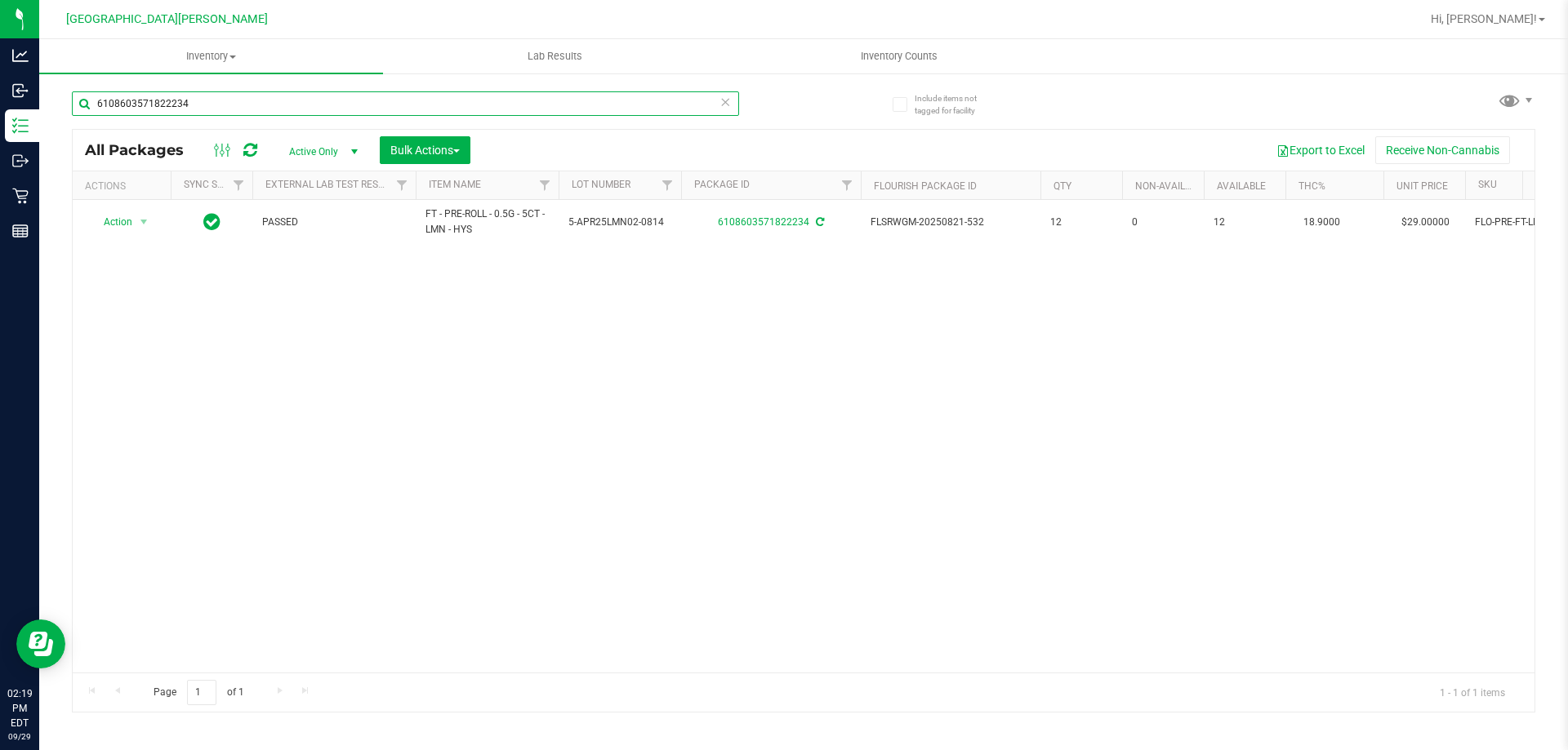
click at [257, 107] on input "6108603571822234" at bounding box center [405, 103] width 668 height 25
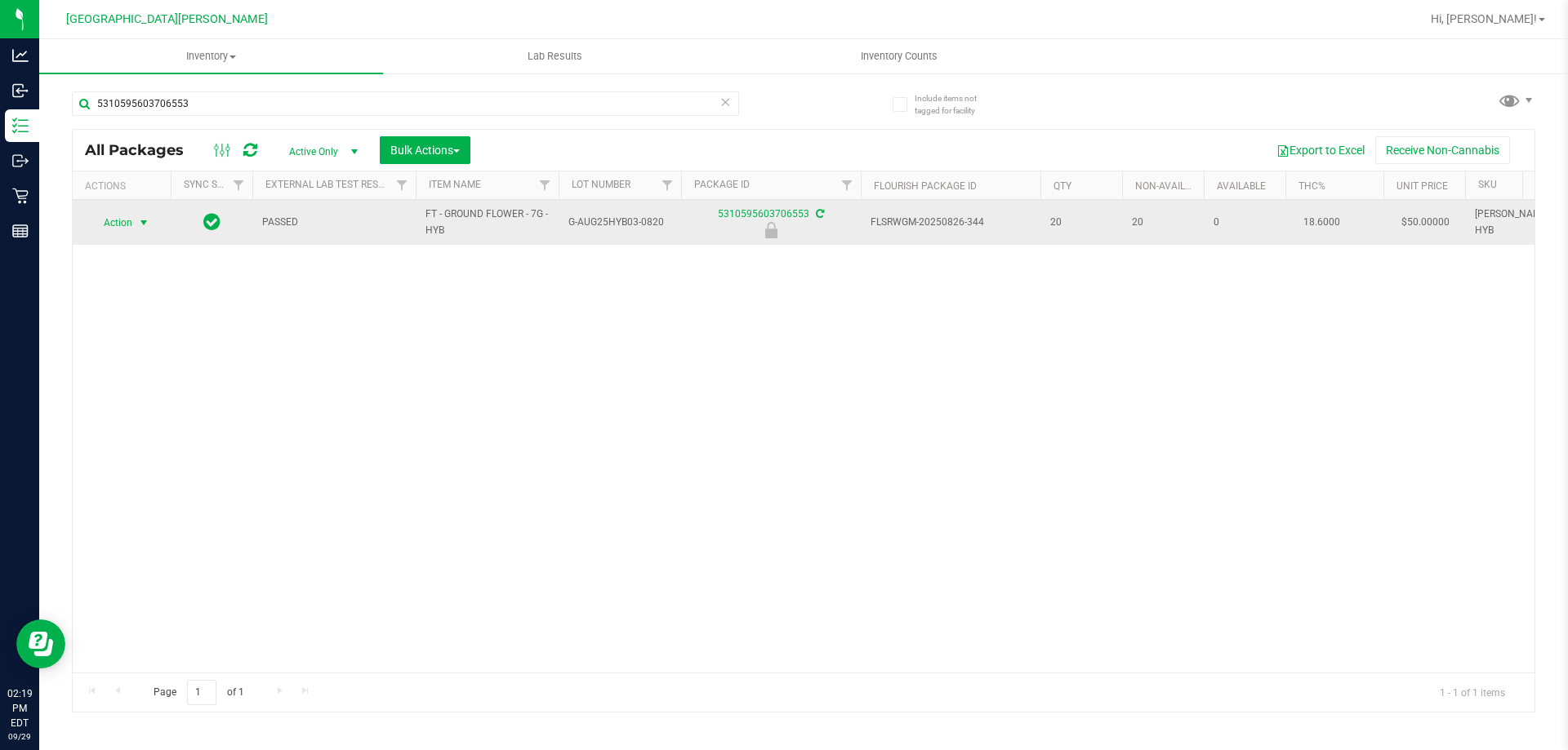
click at [105, 230] on span "Action" at bounding box center [110, 222] width 44 height 23
click at [454, 226] on span "FT - GROUND FLOWER - 7G - HYB" at bounding box center [486, 221] width 123 height 31
copy tr "FT - GROUND FLOWER - 7G - HYB"
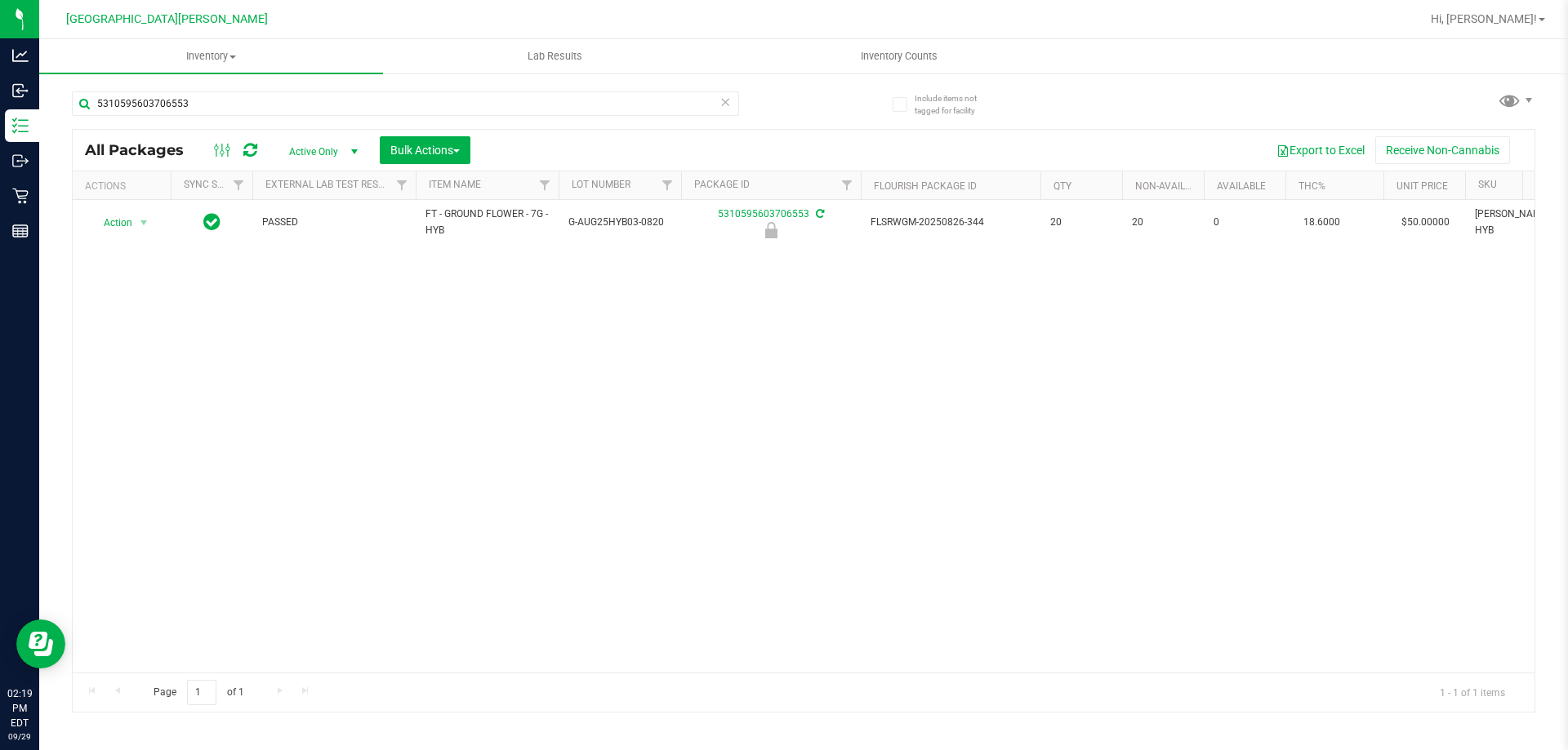
click at [336, 119] on div "5310595603706553" at bounding box center [405, 110] width 668 height 37
click at [334, 109] on input "5310595603706553" at bounding box center [405, 103] width 668 height 25
paste input "FT - GROUND FLOWER - 7G - HYB"
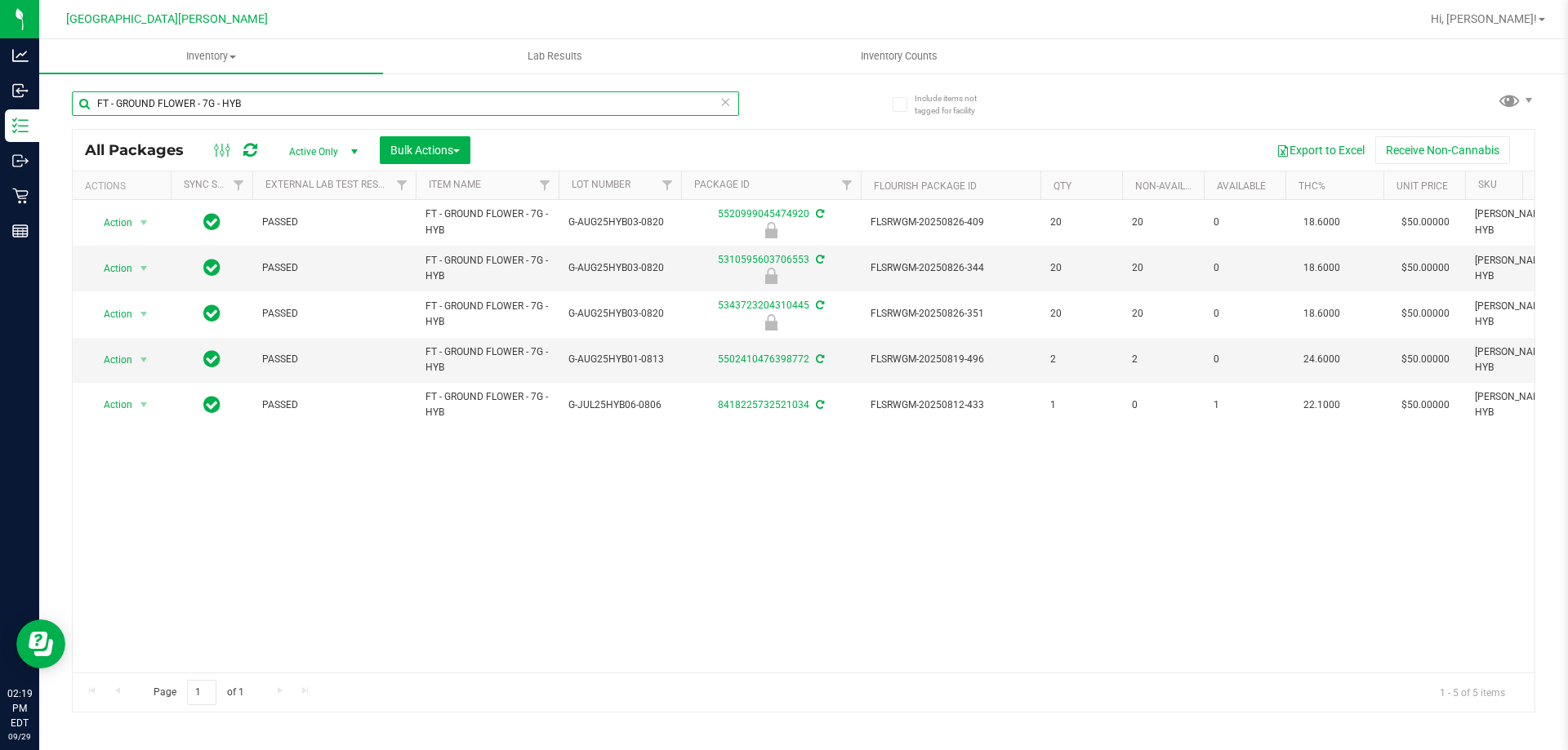
click at [299, 106] on input "FT - GROUND FLOWER - 7G - HYB" at bounding box center [405, 103] width 668 height 25
type input "F"
type input "5310595603706553"
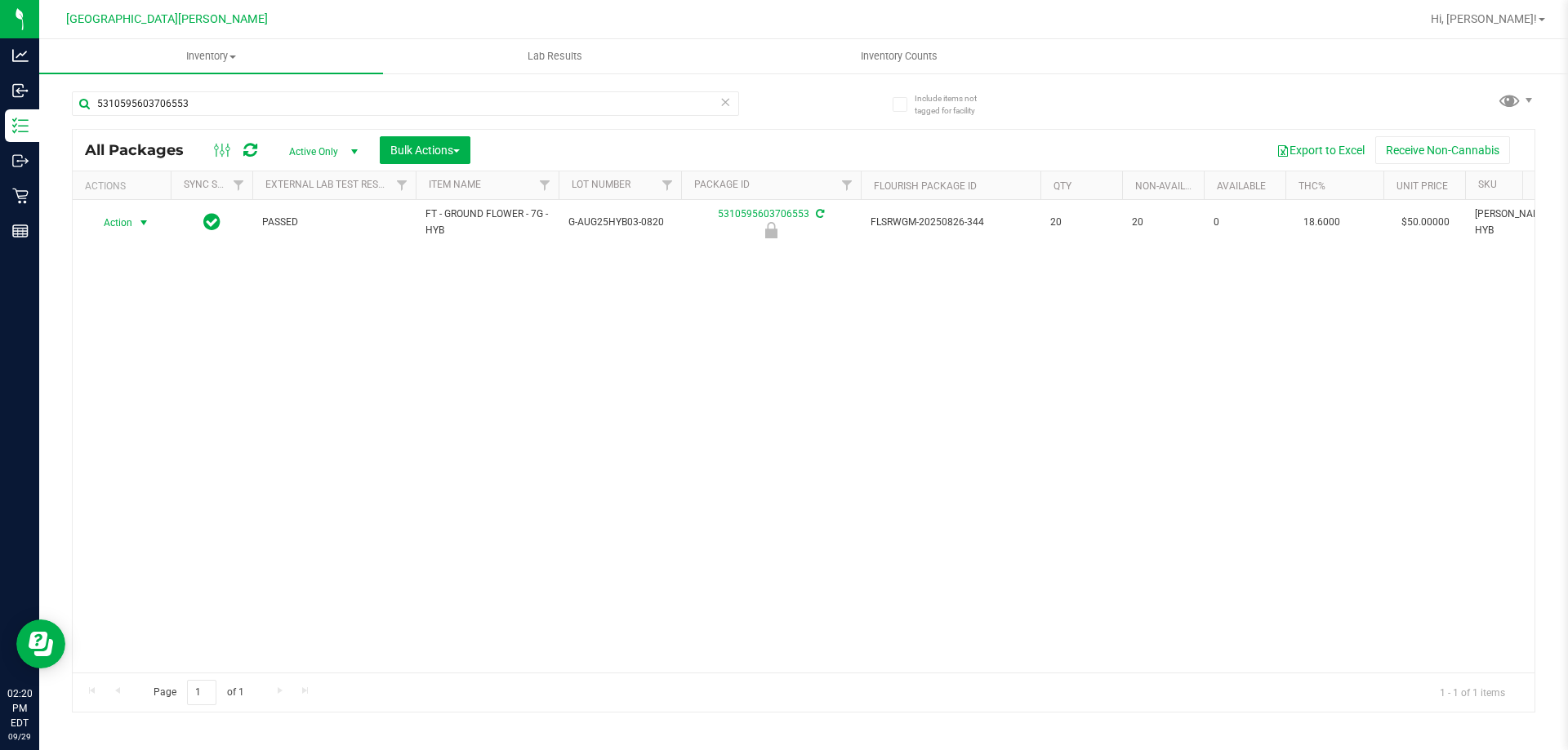
click at [140, 226] on span "select" at bounding box center [143, 222] width 13 height 13
click at [135, 381] on li "Print product labels" at bounding box center [142, 381] width 105 height 45
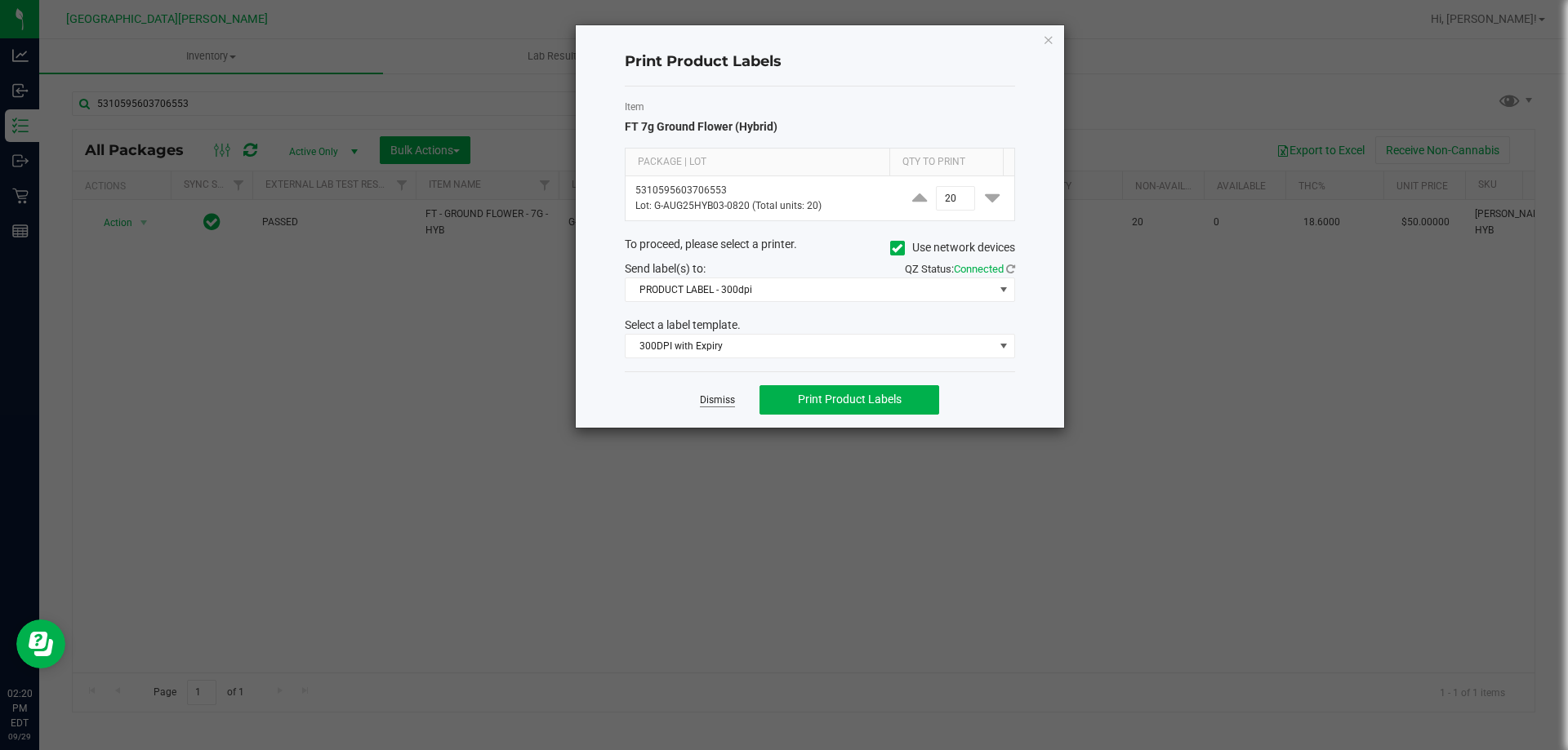
click at [723, 406] on link "Dismiss" at bounding box center [718, 400] width 36 height 14
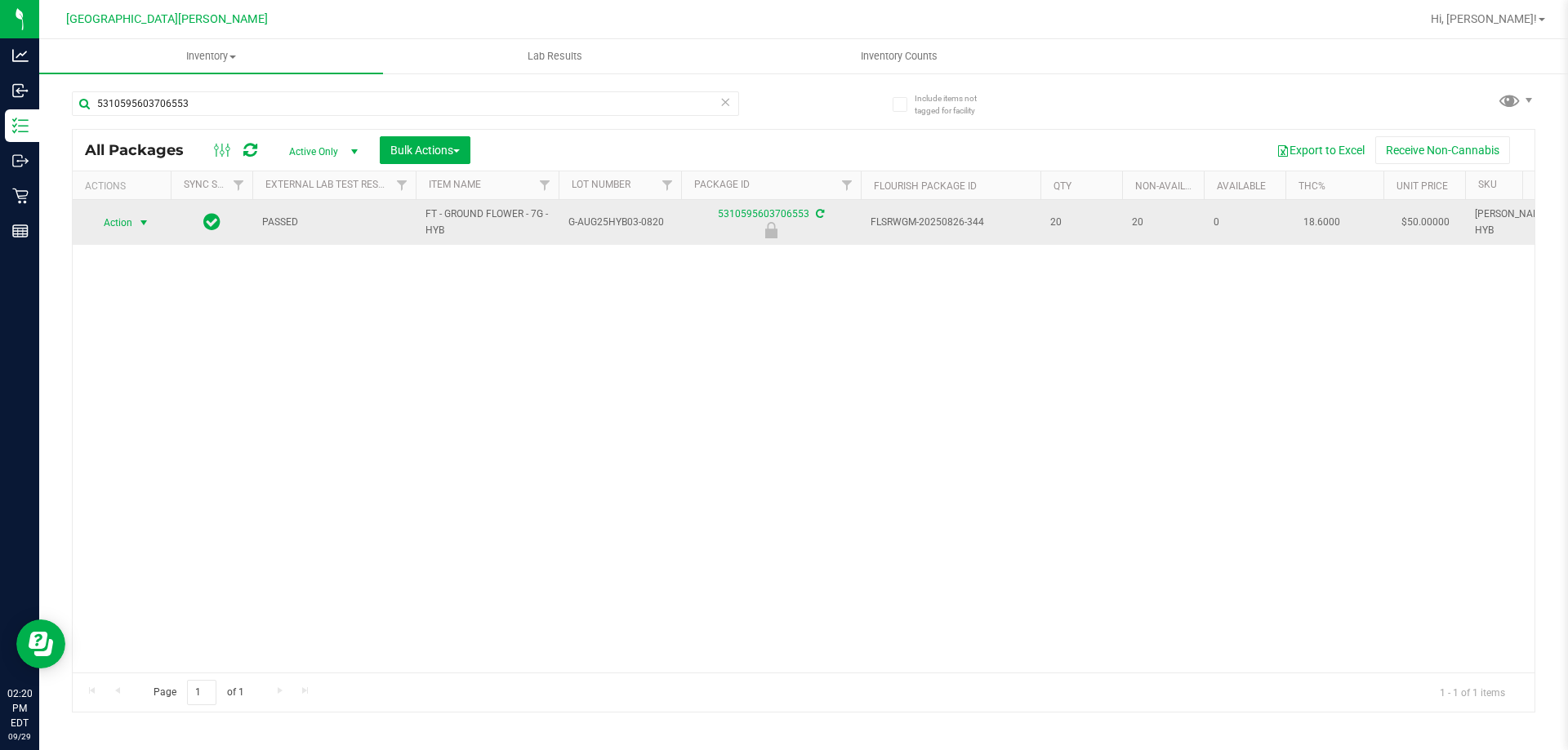
click at [130, 218] on span "Action" at bounding box center [110, 222] width 44 height 23
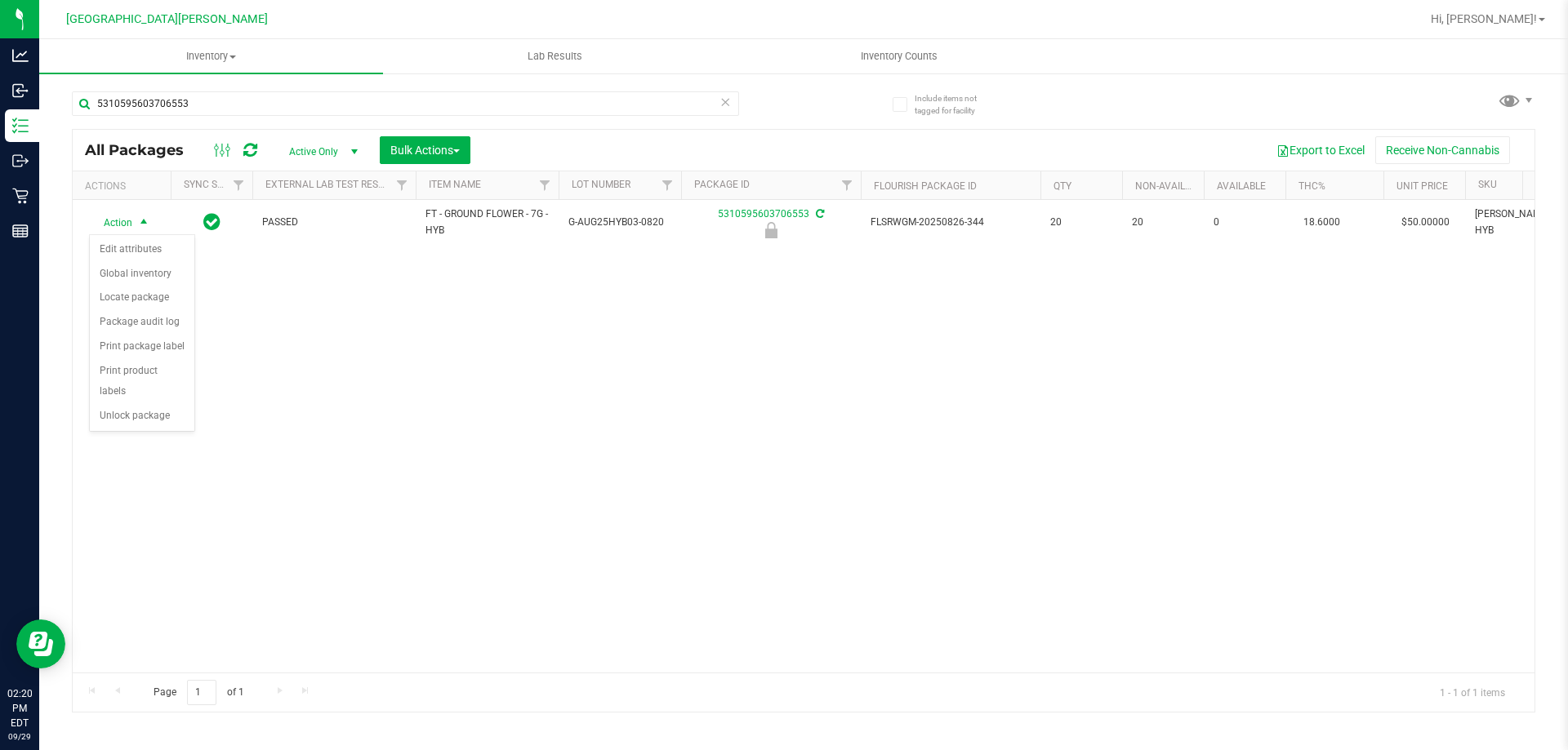
click at [150, 410] on div "Action Edit attributes Global inventory Locate package Package audit log Print …" at bounding box center [142, 333] width 107 height 198
click at [148, 404] on li "Unlock package" at bounding box center [142, 416] width 105 height 25
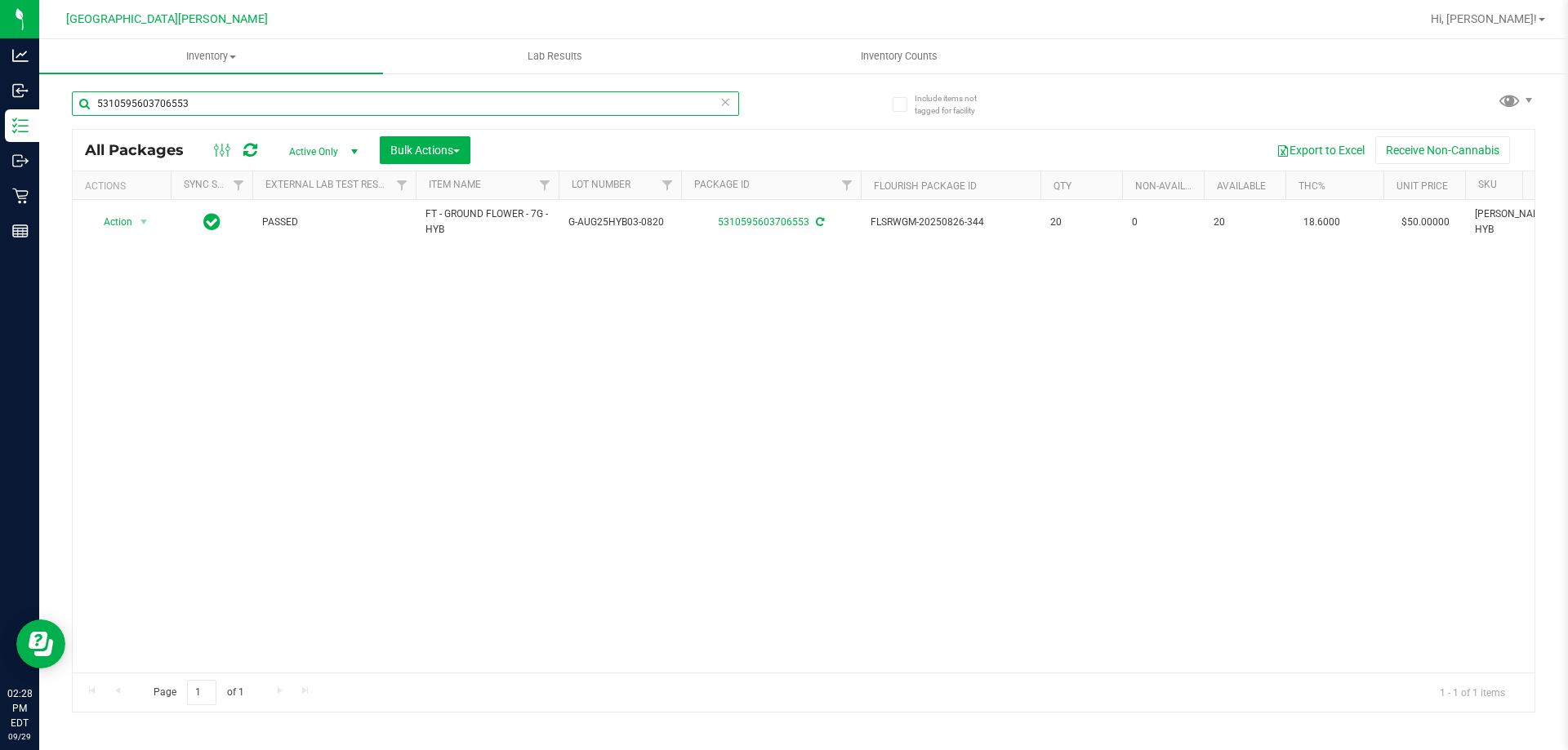
click at [223, 106] on input "5310595603706553" at bounding box center [405, 103] width 668 height 25
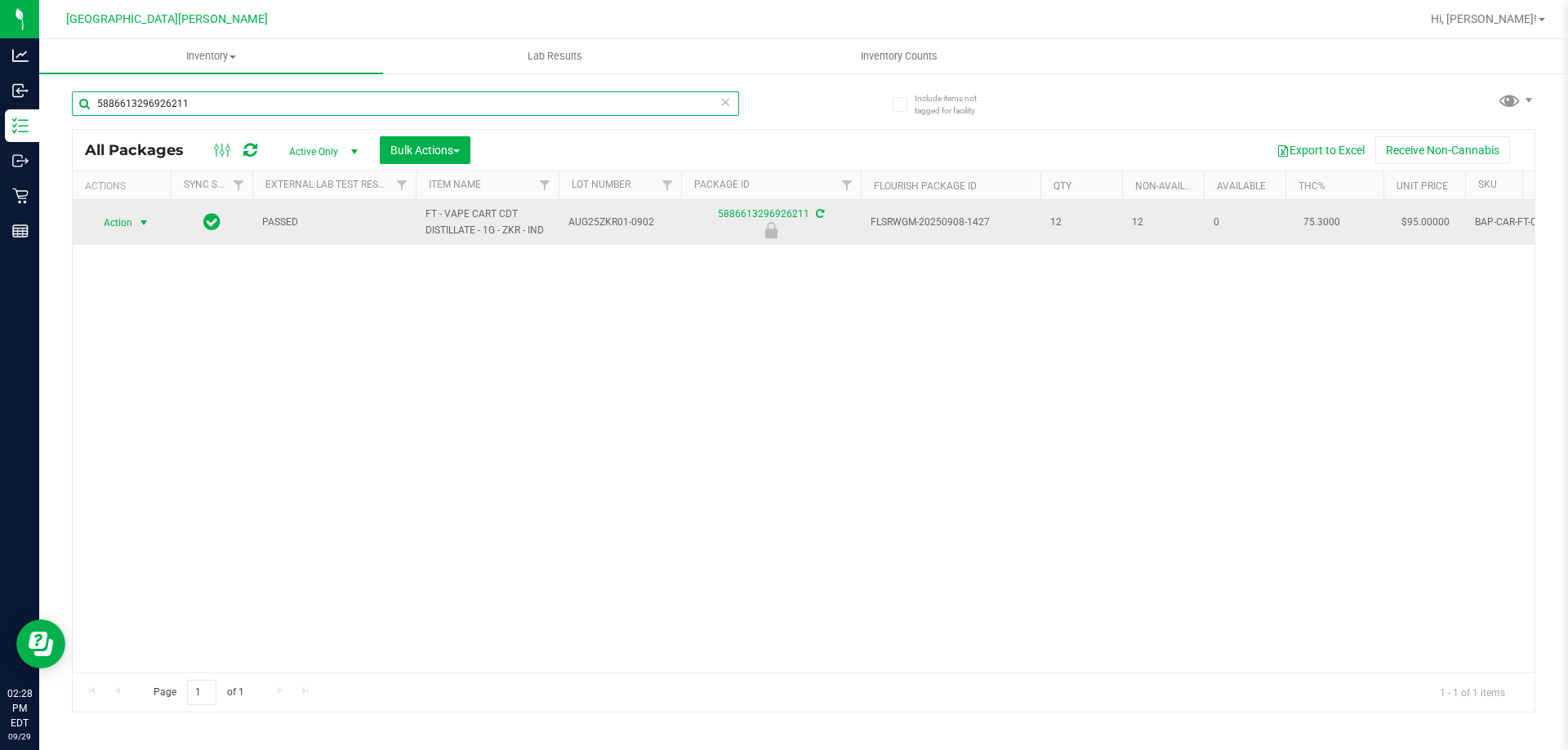
type input "5886613296926211"
click at [128, 226] on span "Action" at bounding box center [110, 222] width 44 height 23
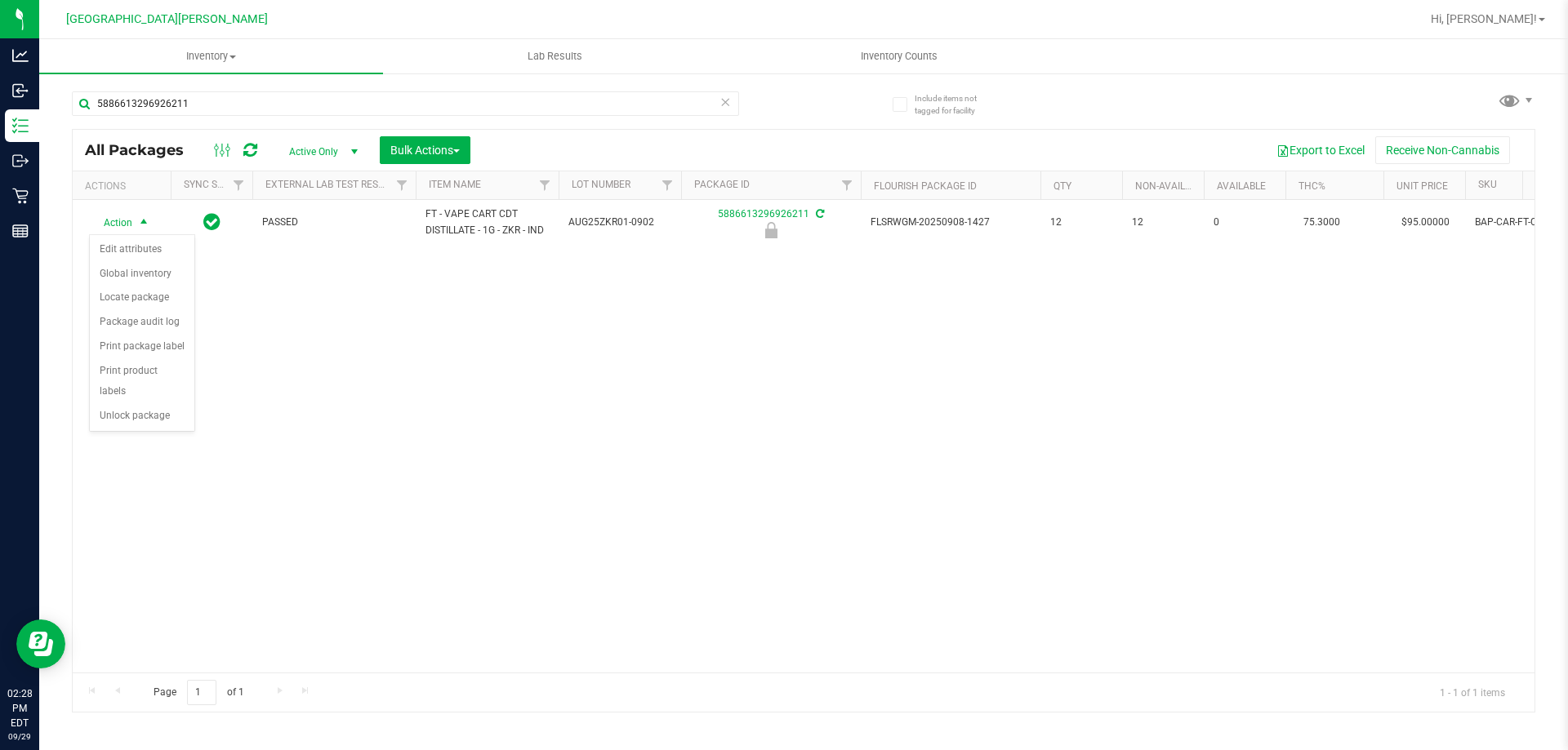
click at [135, 408] on div "Action Edit attributes Global inventory Locate package Package audit log Print …" at bounding box center [142, 333] width 107 height 198
click at [129, 404] on li "Unlock package" at bounding box center [142, 416] width 105 height 25
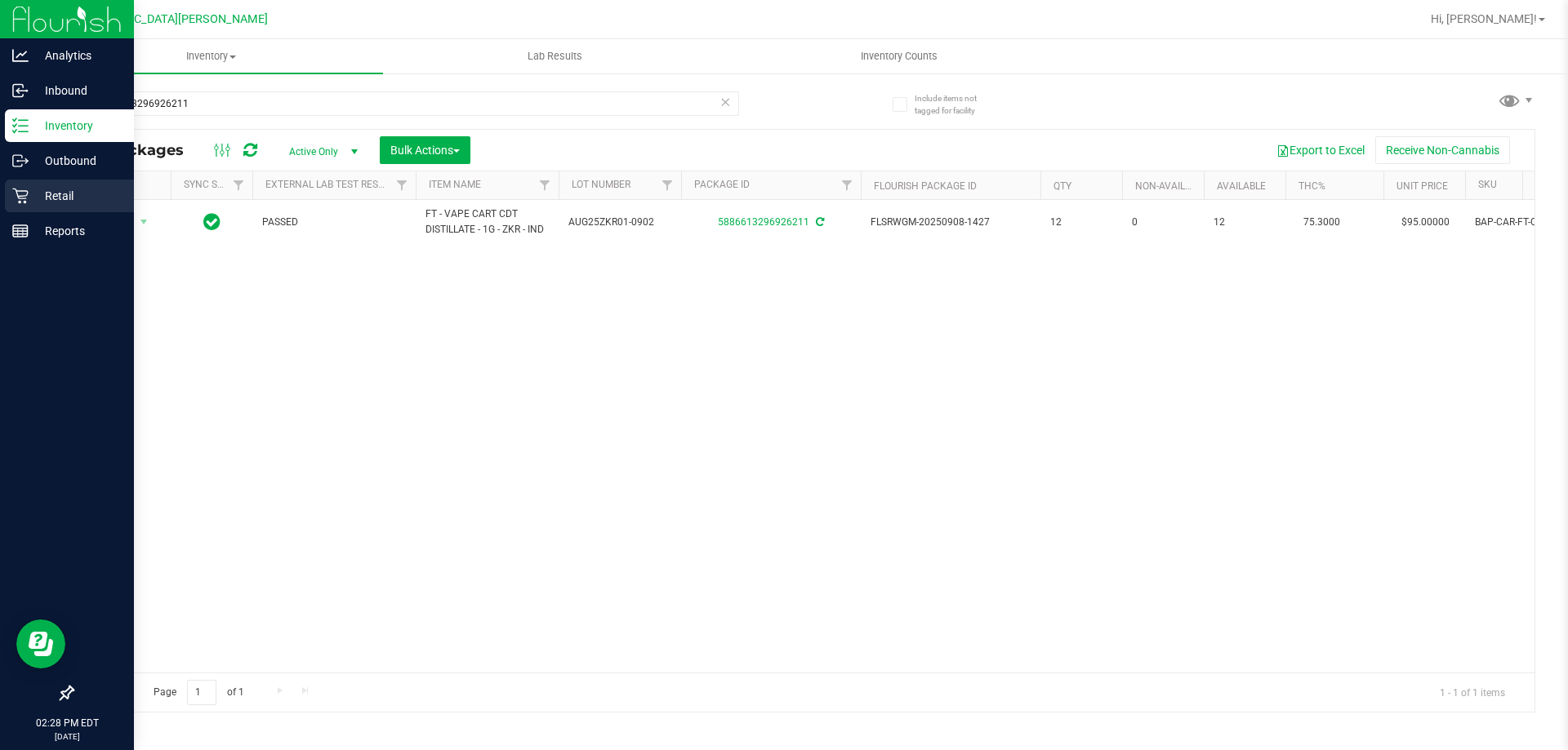
click at [41, 208] on div "Retail" at bounding box center [69, 195] width 129 height 33
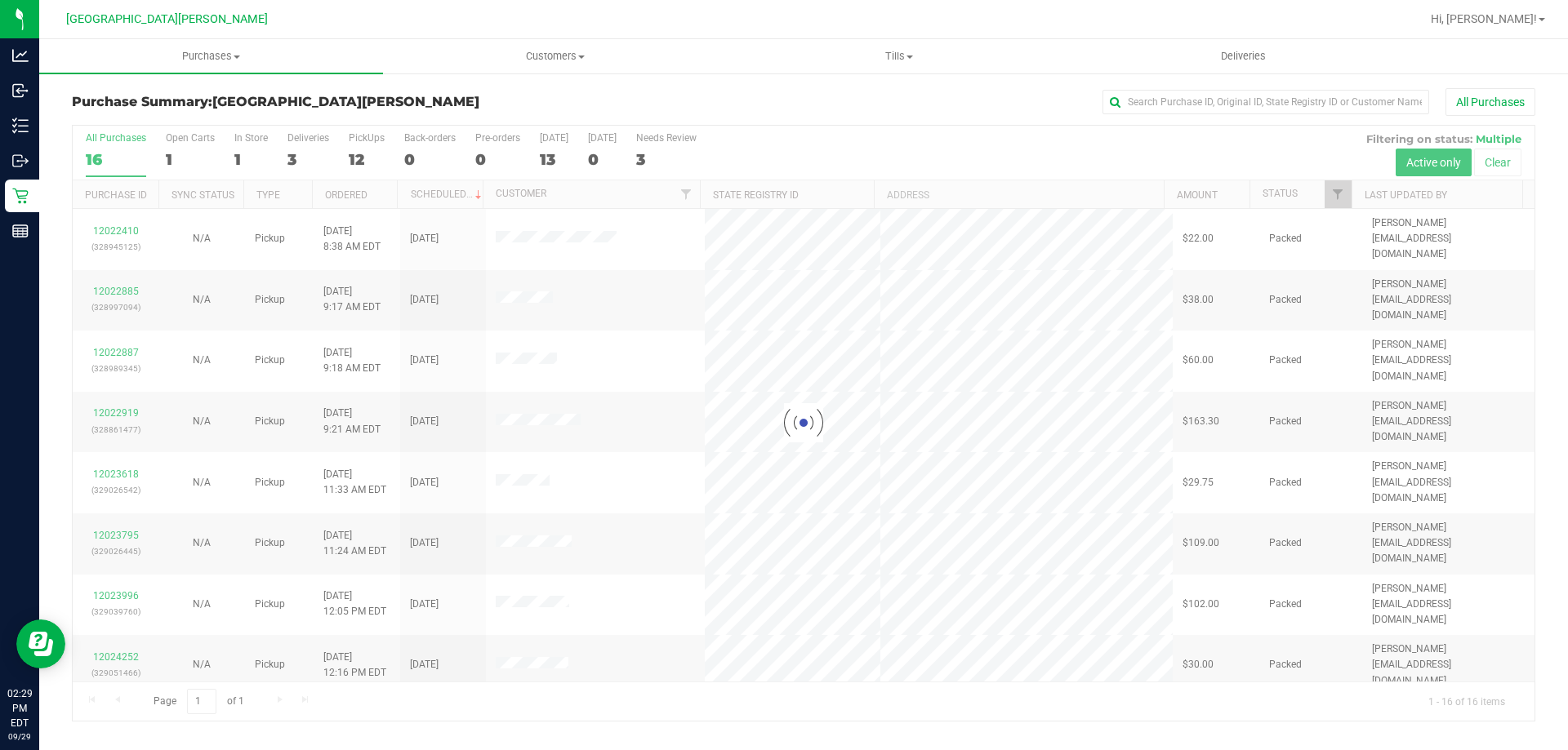
click at [245, 147] on div at bounding box center [804, 424] width 1461 height 595
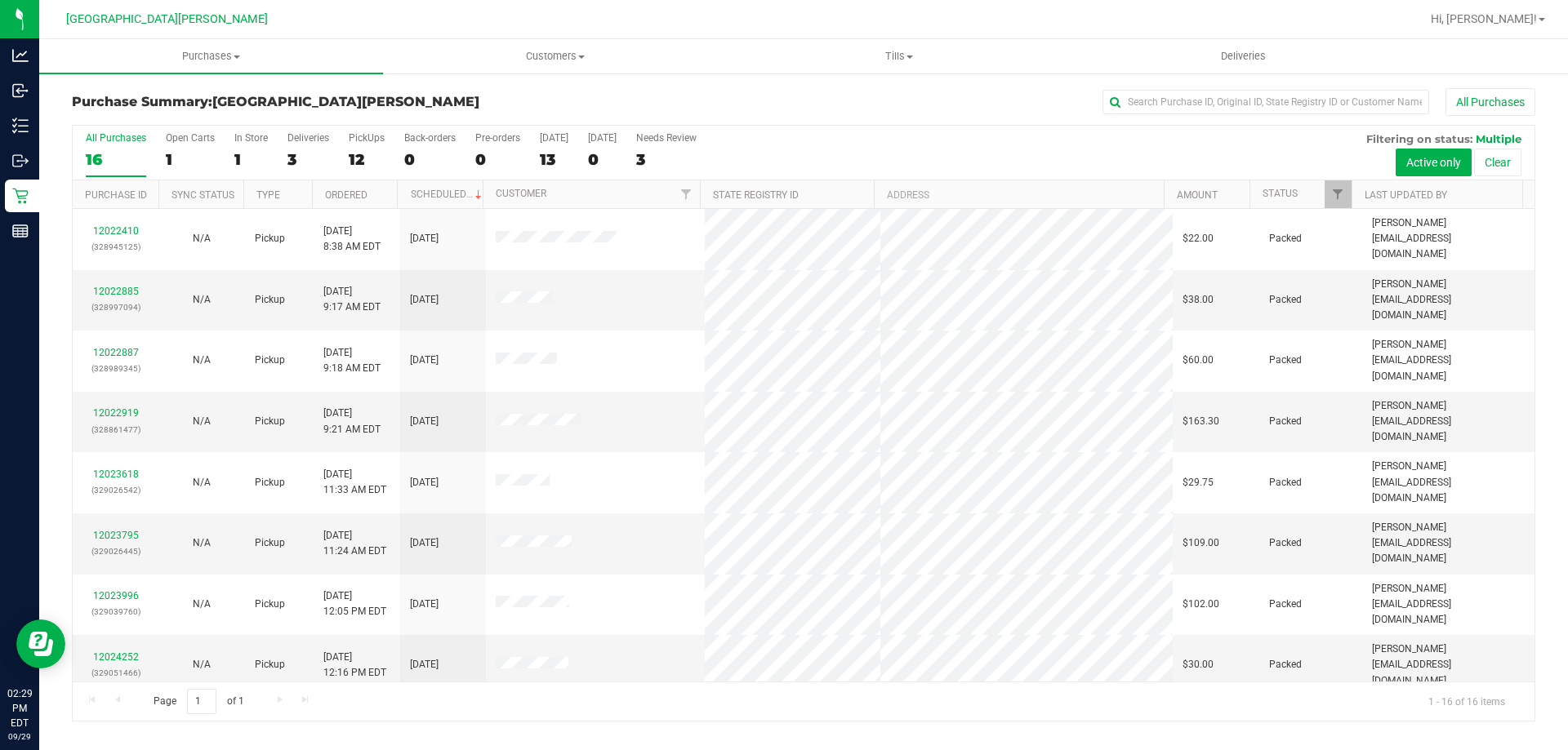
click at [245, 147] on label "In Store 1" at bounding box center [251, 155] width 34 height 45
click at [0, 0] on input "In Store 1" at bounding box center [0, 0] width 0 height 0
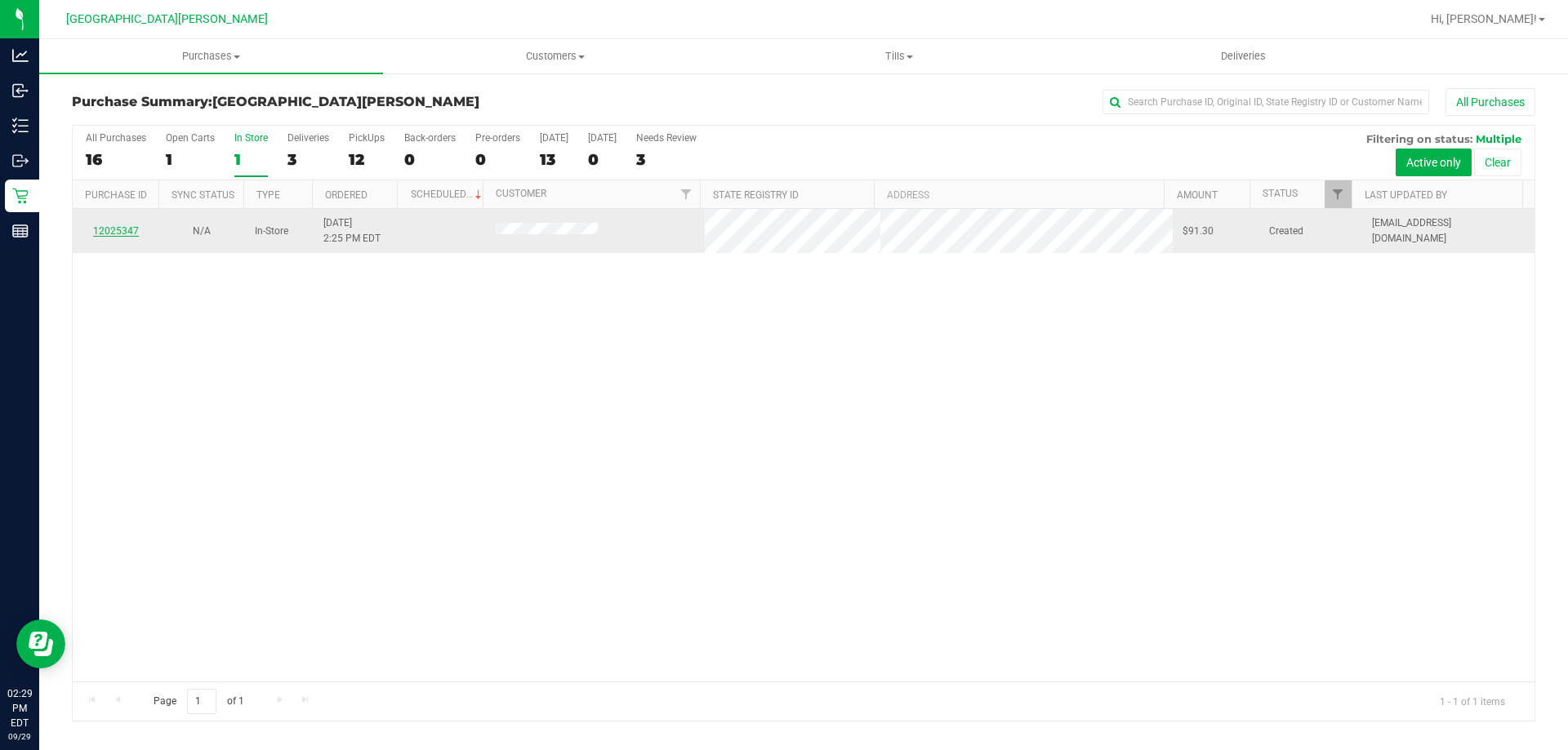
click at [117, 232] on link "12025347" at bounding box center [115, 232] width 45 height 12
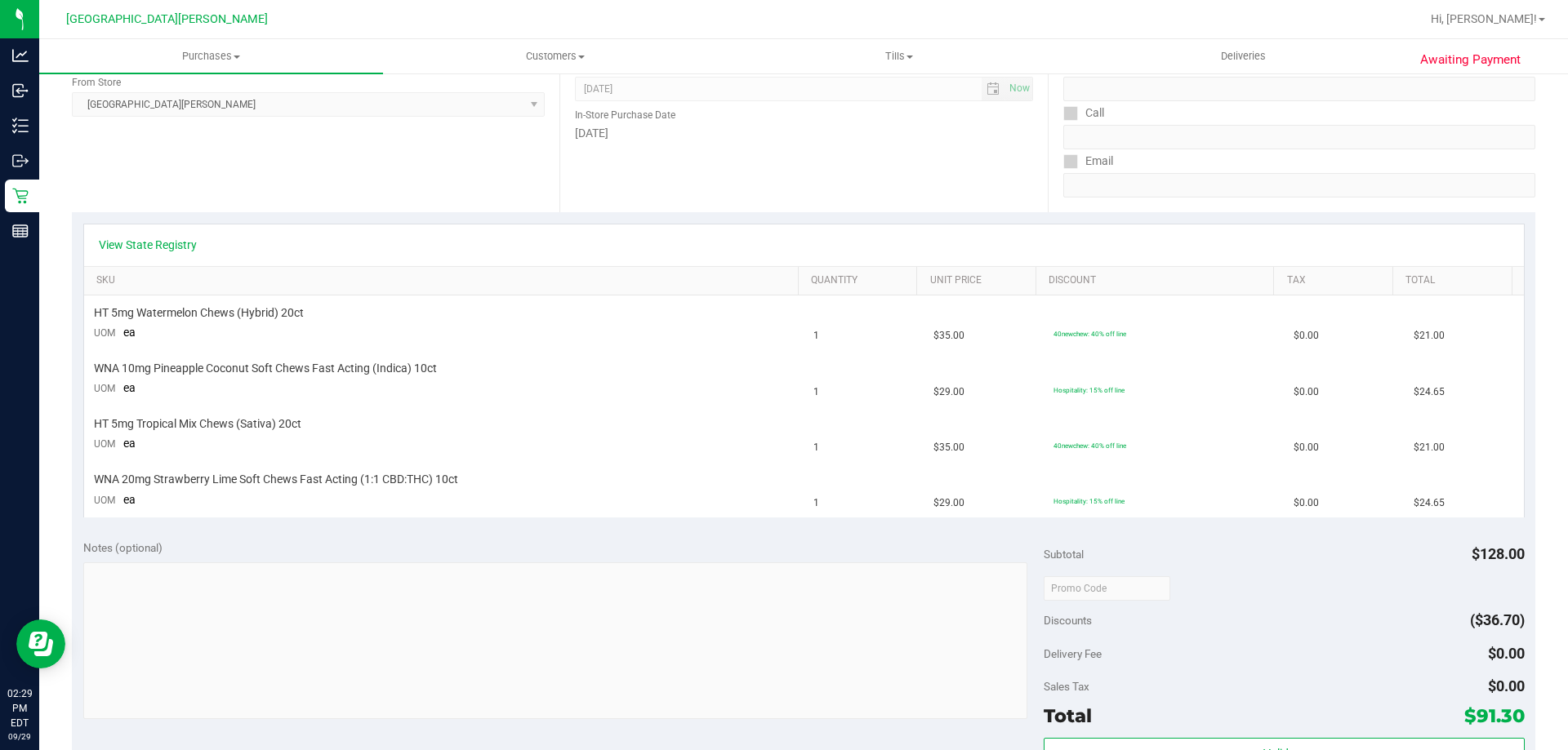
scroll to position [244, 0]
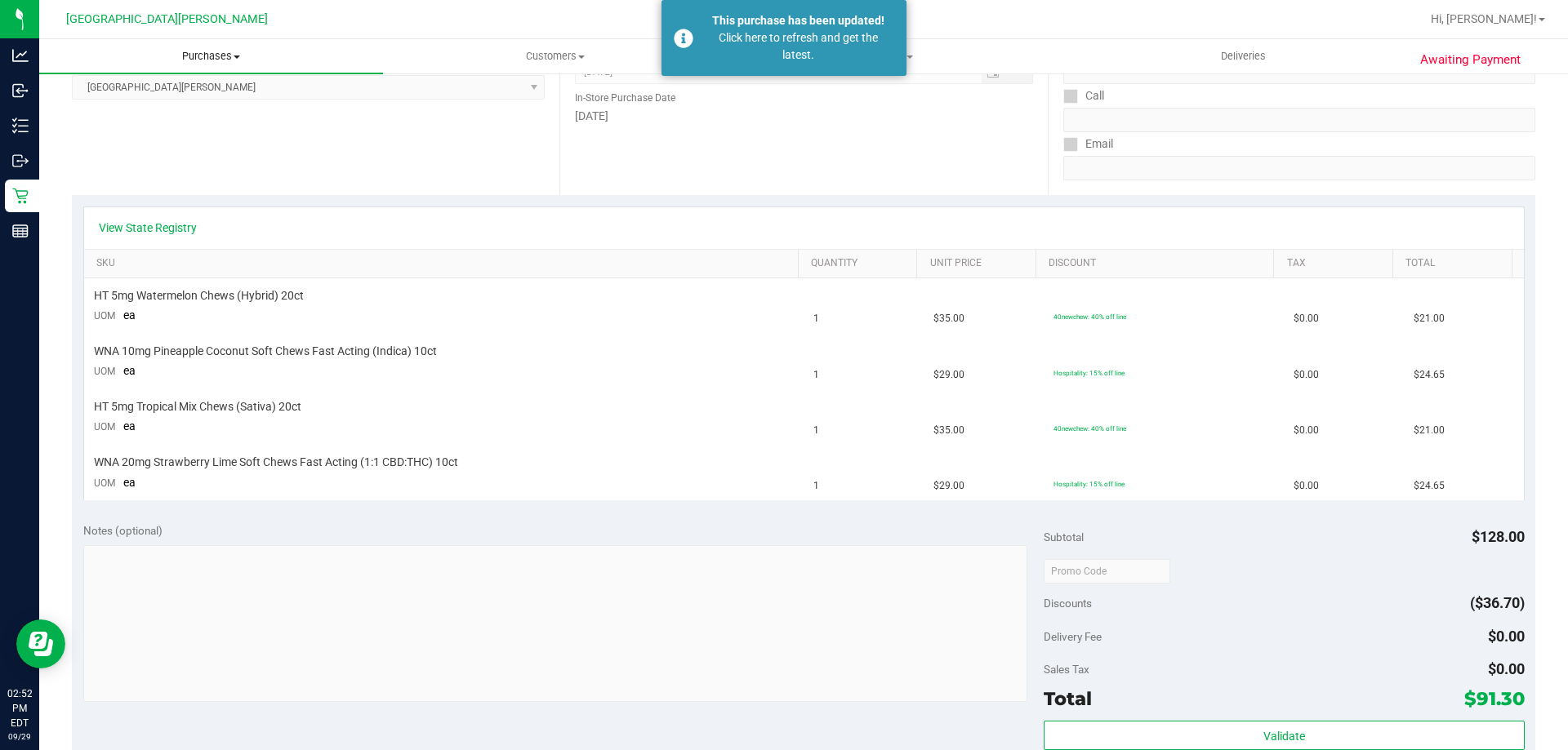
click at [219, 51] on span "Purchases" at bounding box center [211, 56] width 344 height 15
click at [108, 122] on span "Fulfillment" at bounding box center [90, 118] width 102 height 14
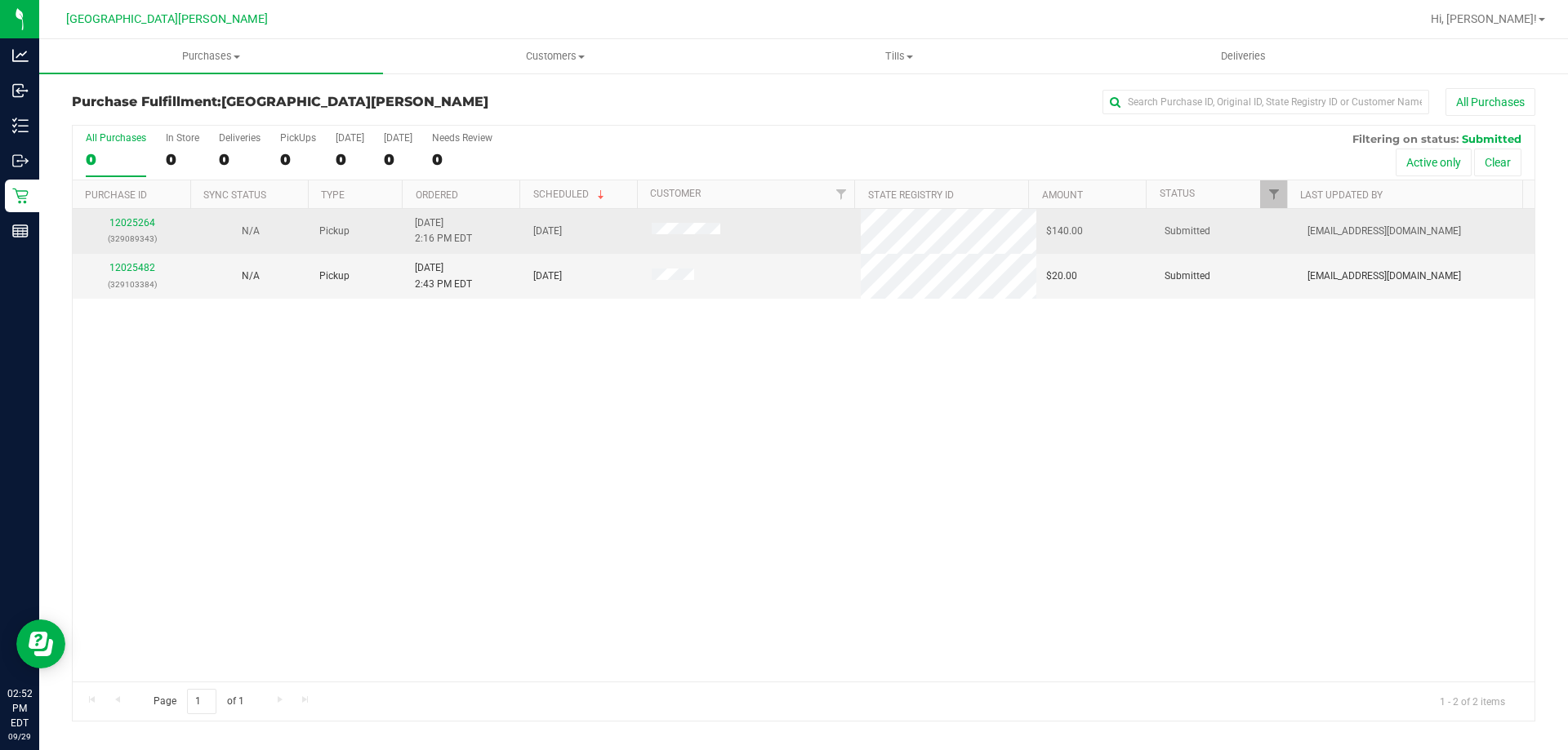
click at [145, 235] on p "(329089343)" at bounding box center [132, 239] width 99 height 16
click at [145, 224] on link "12025264" at bounding box center [132, 223] width 45 height 12
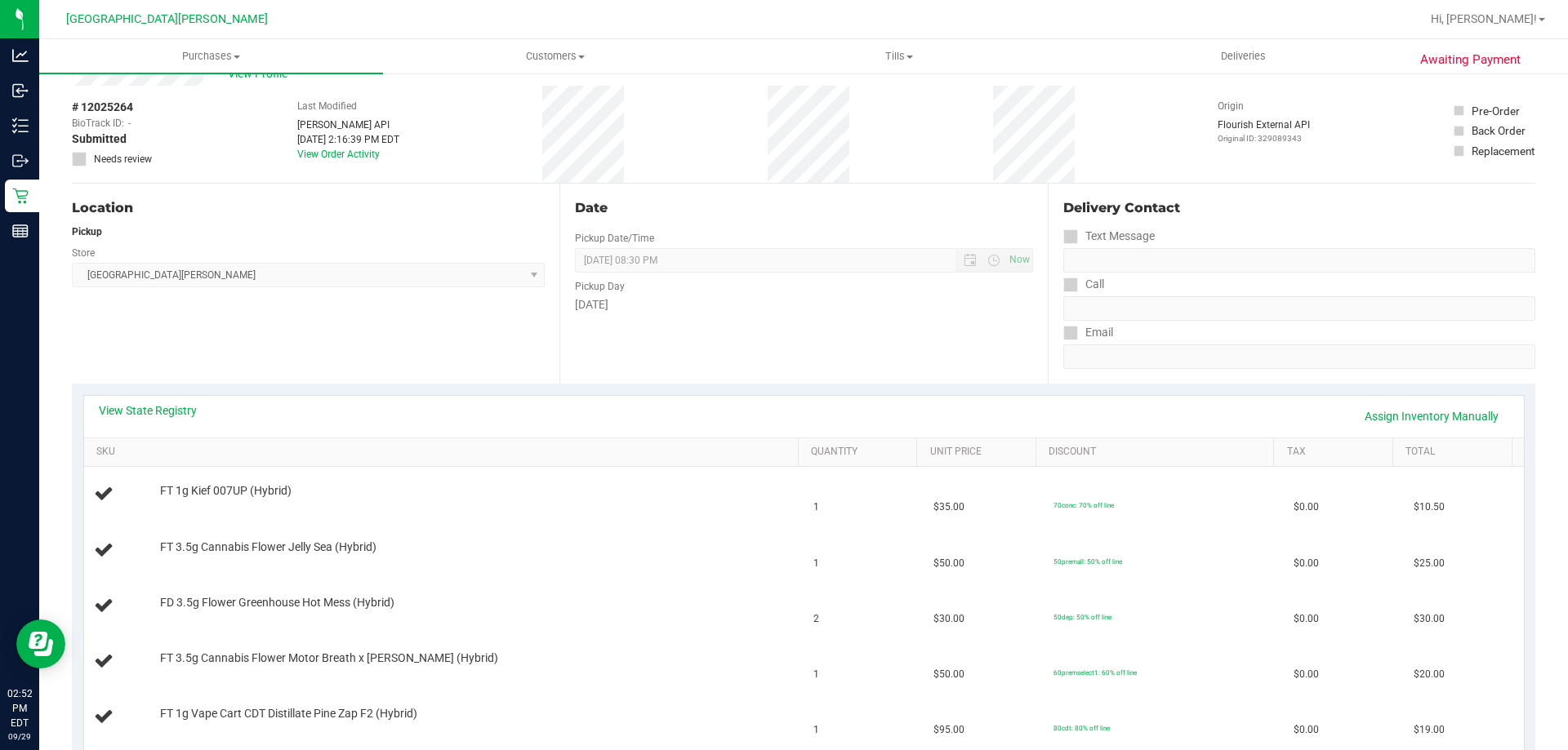
scroll to position [82, 0]
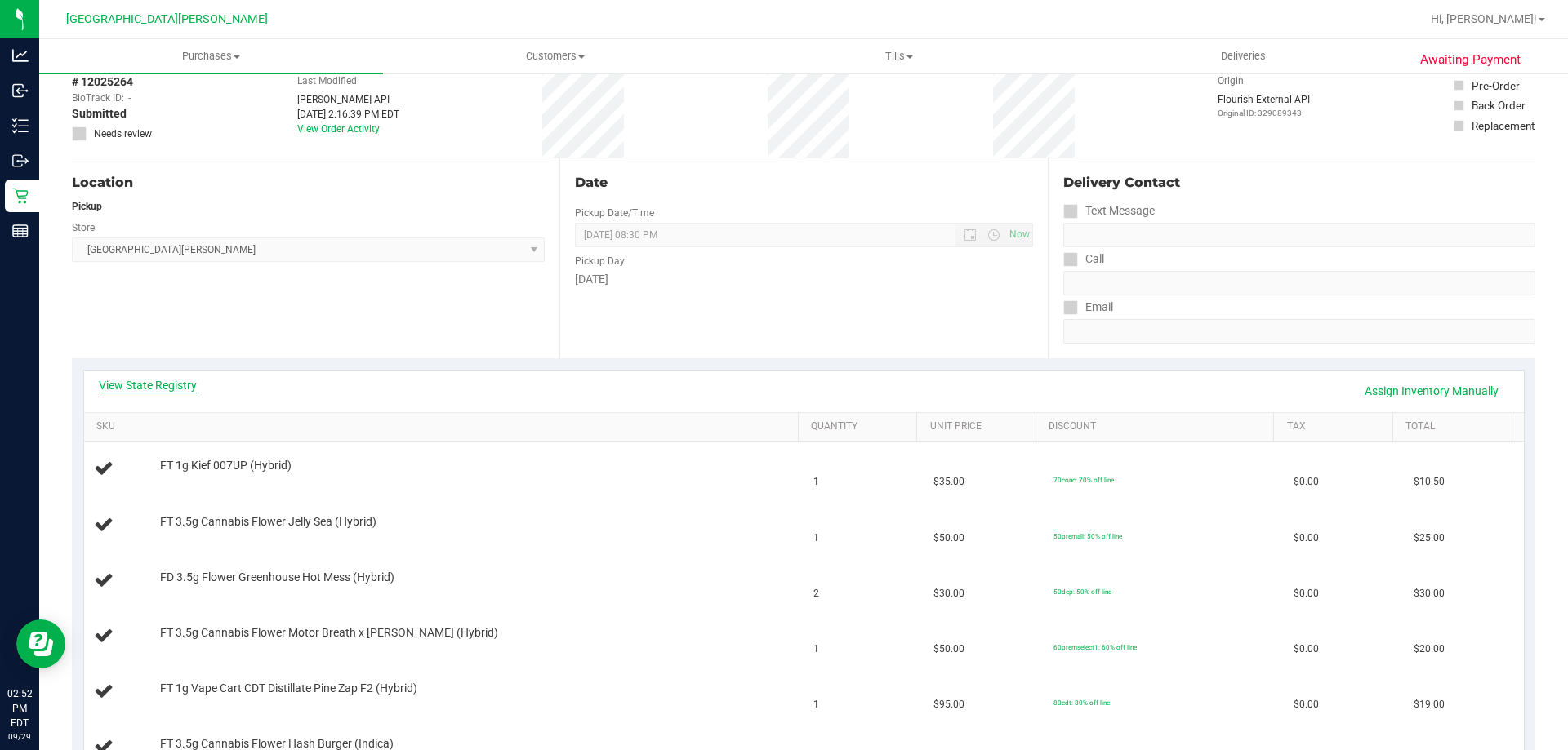
click at [146, 389] on link "View State Registry" at bounding box center [147, 385] width 98 height 17
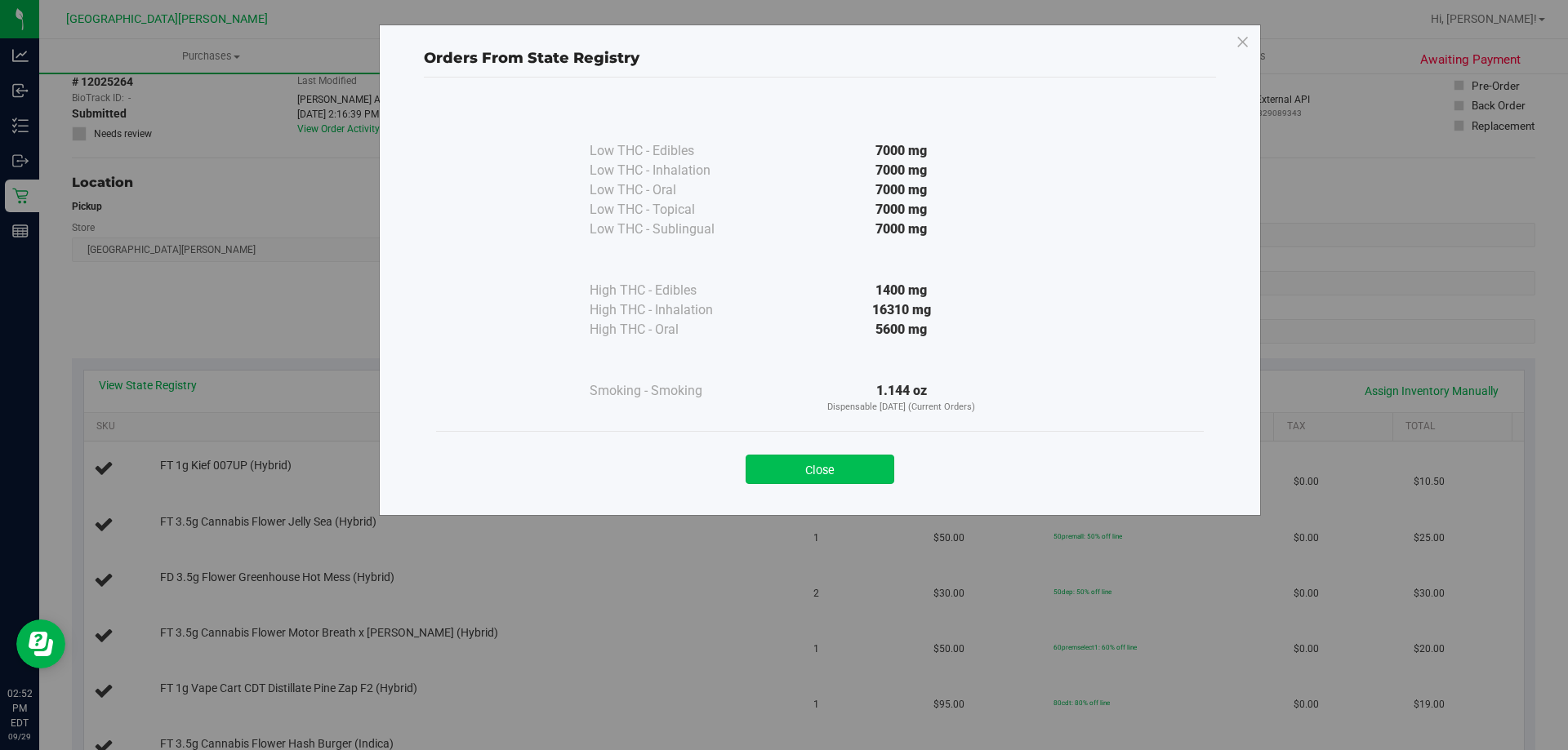
click at [817, 477] on button "Close" at bounding box center [820, 469] width 149 height 30
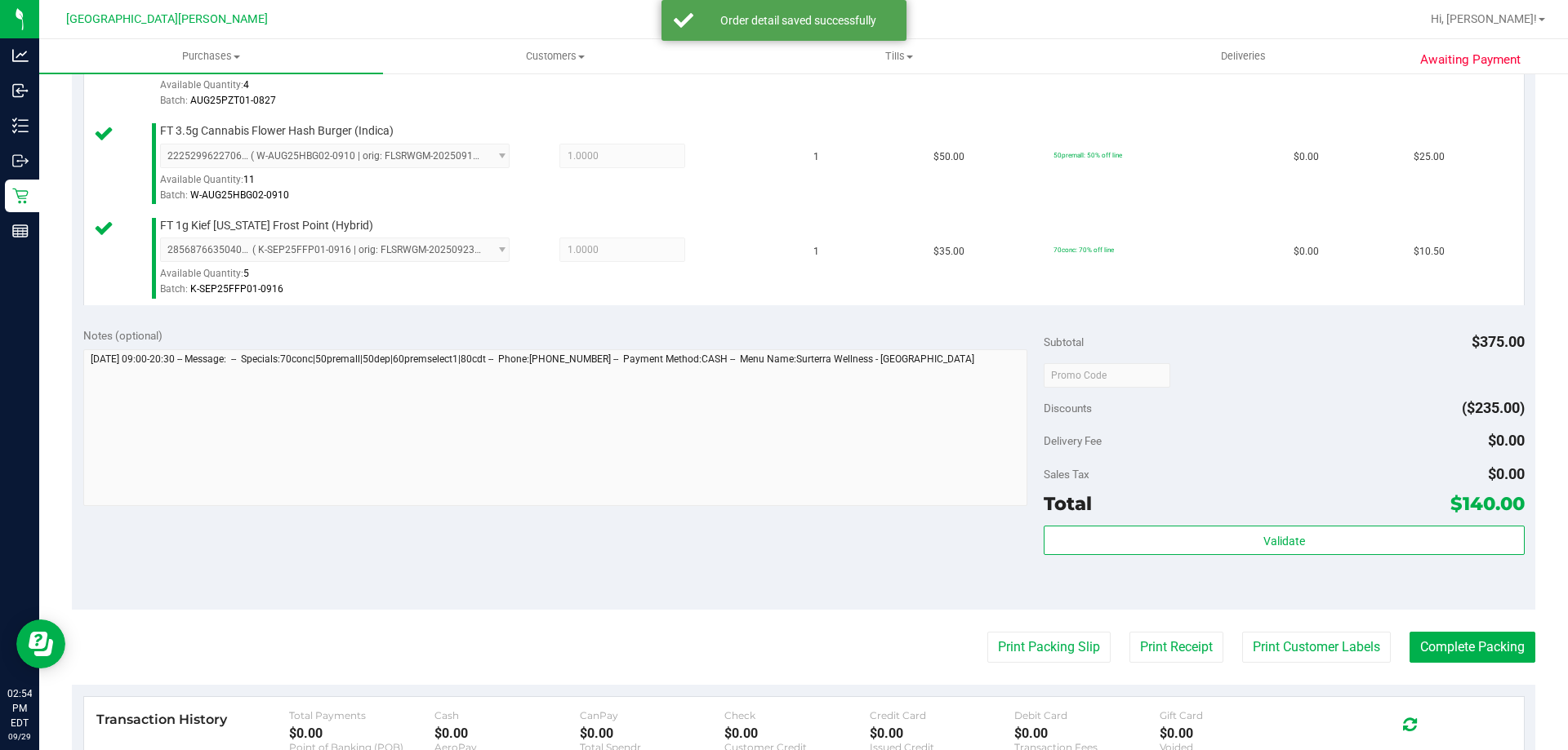
scroll to position [1060, 0]
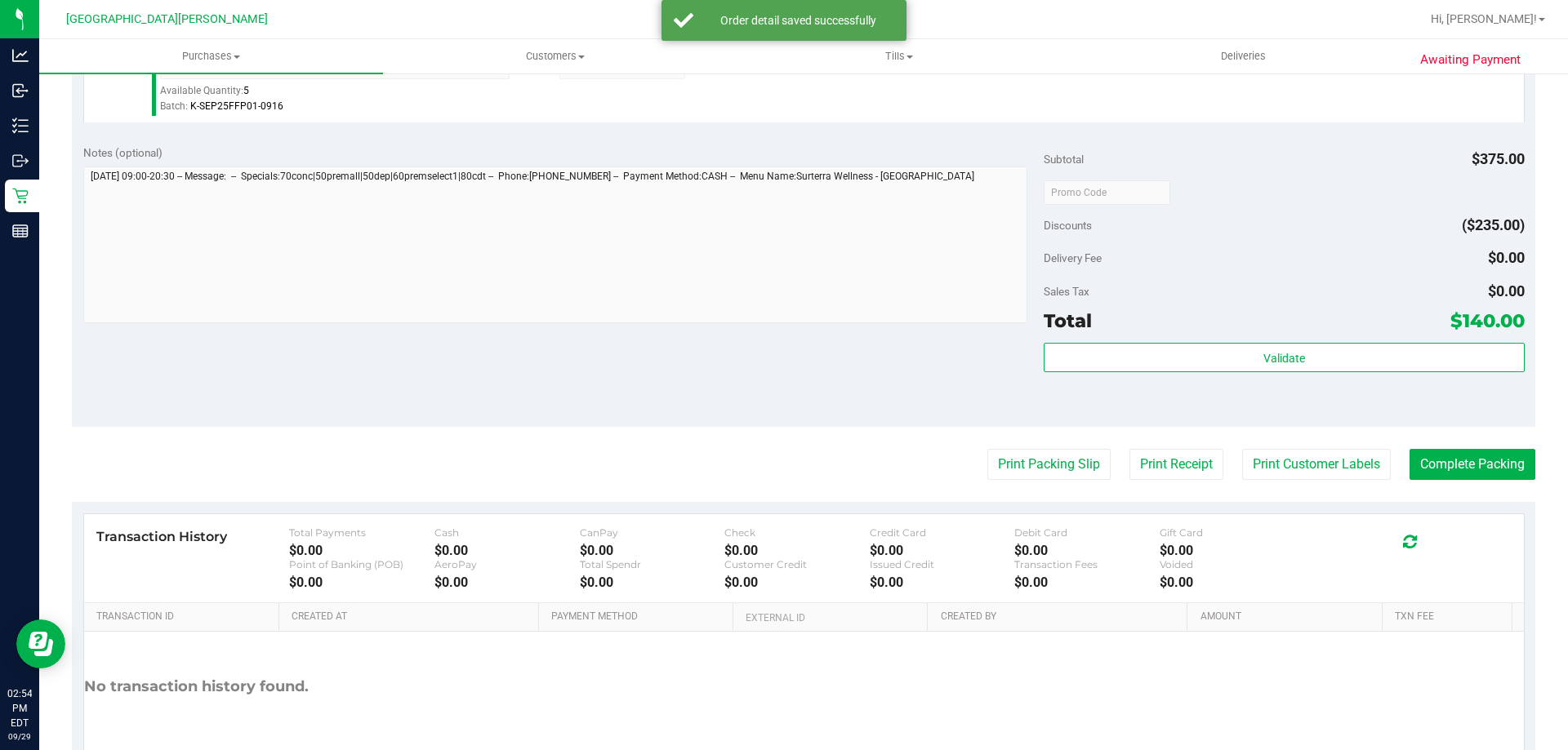
click at [1288, 341] on div "Subtotal $375.00 Discounts ($235.00) Delivery Fee $0.00 Sales Tax $0.00 Total $…" at bounding box center [1283, 281] width 480 height 272
click at [1256, 378] on div "Validate" at bounding box center [1283, 379] width 480 height 74
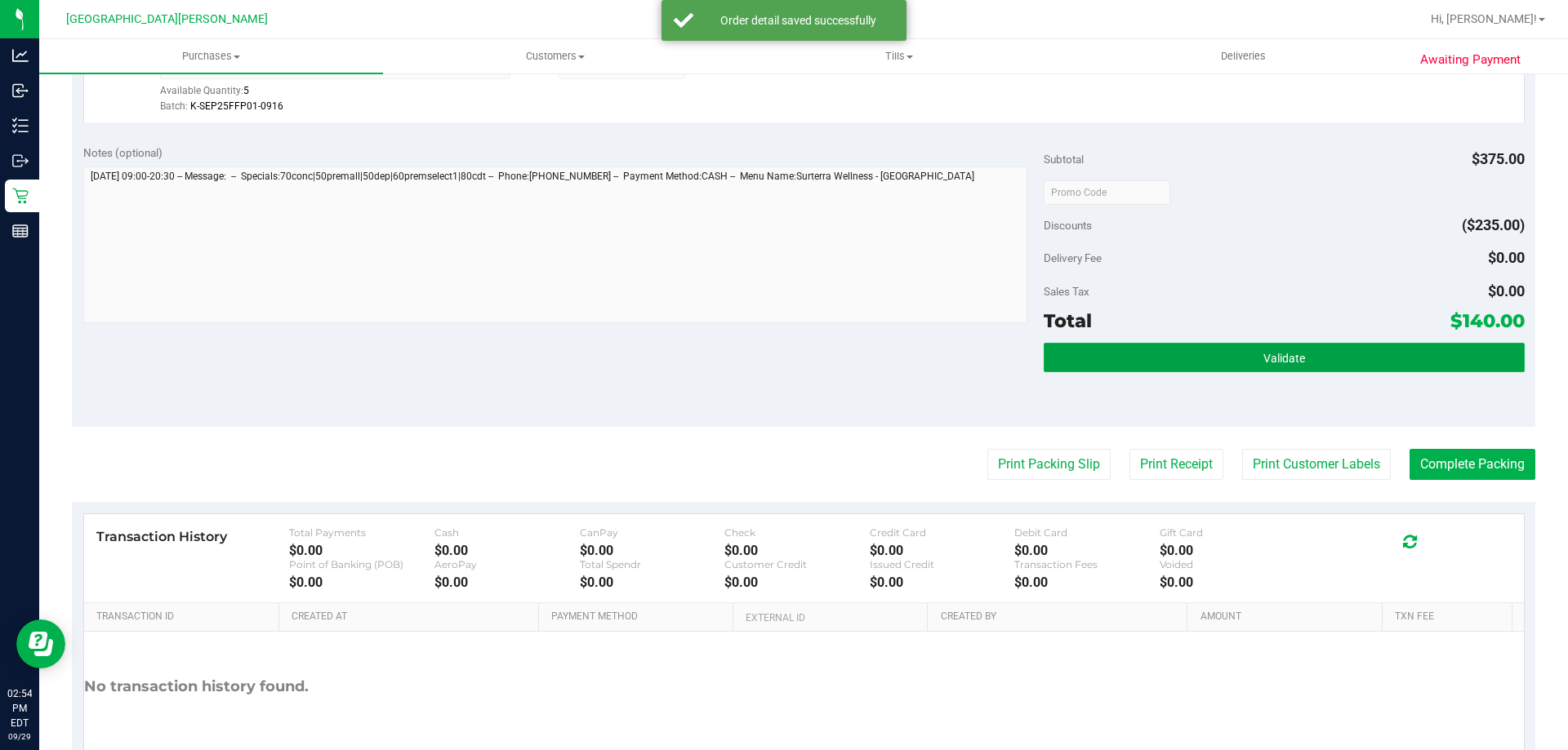
click at [1248, 361] on button "Validate" at bounding box center [1283, 358] width 480 height 30
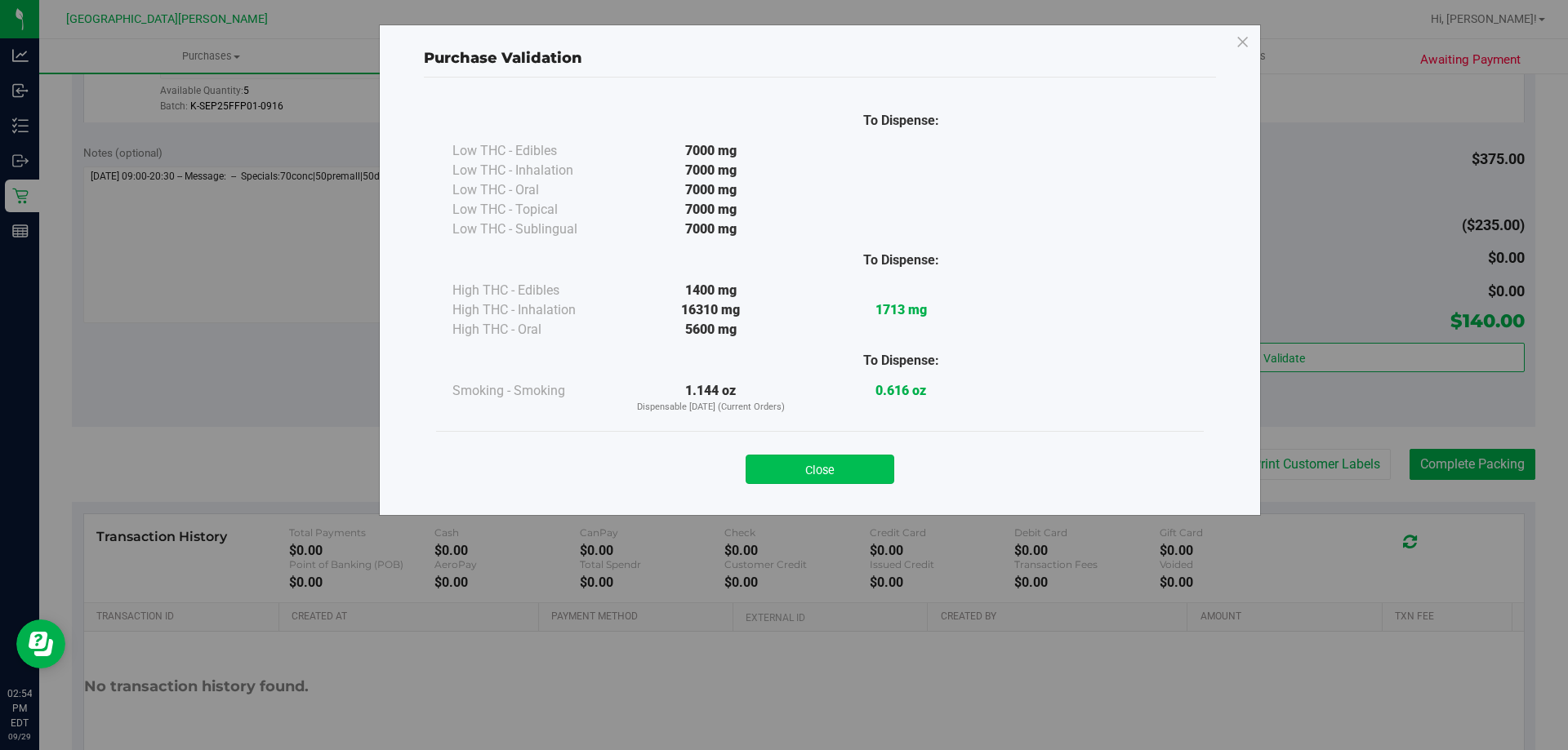
click at [800, 464] on button "Close" at bounding box center [820, 469] width 149 height 30
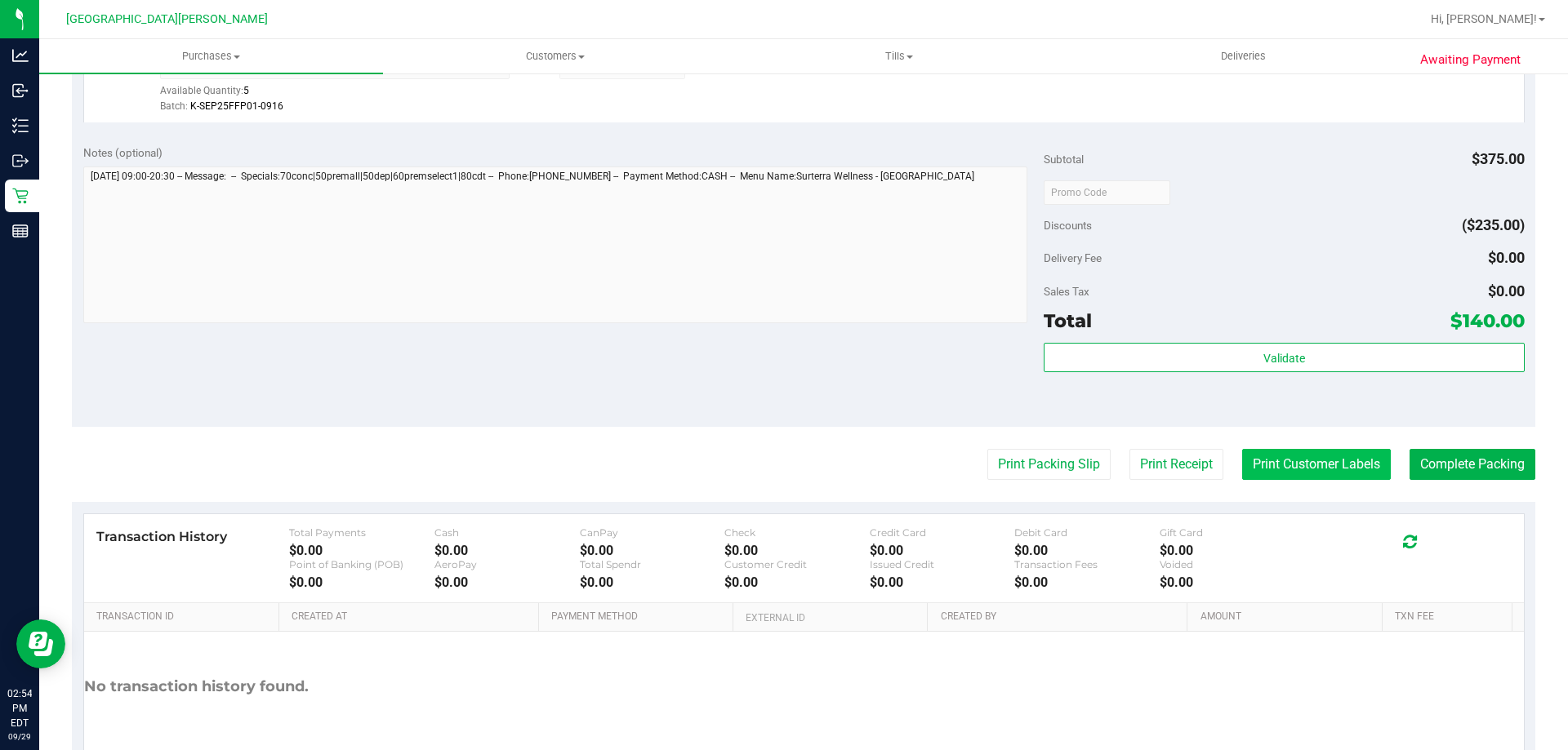
click at [1281, 472] on button "Print Customer Labels" at bounding box center [1316, 463] width 149 height 31
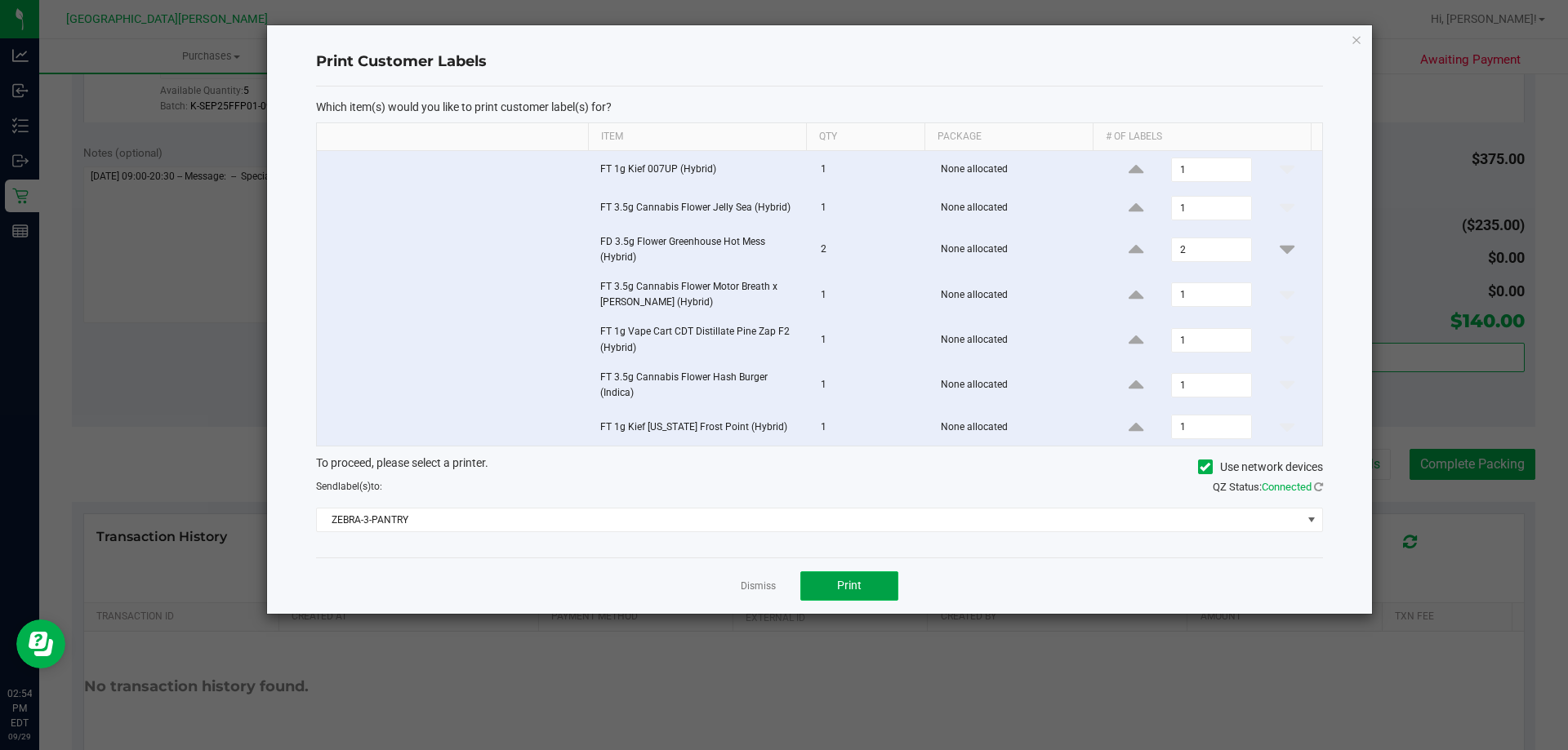
click at [853, 575] on button "Print" at bounding box center [848, 586] width 98 height 30
click at [751, 580] on link "Dismiss" at bounding box center [758, 586] width 36 height 14
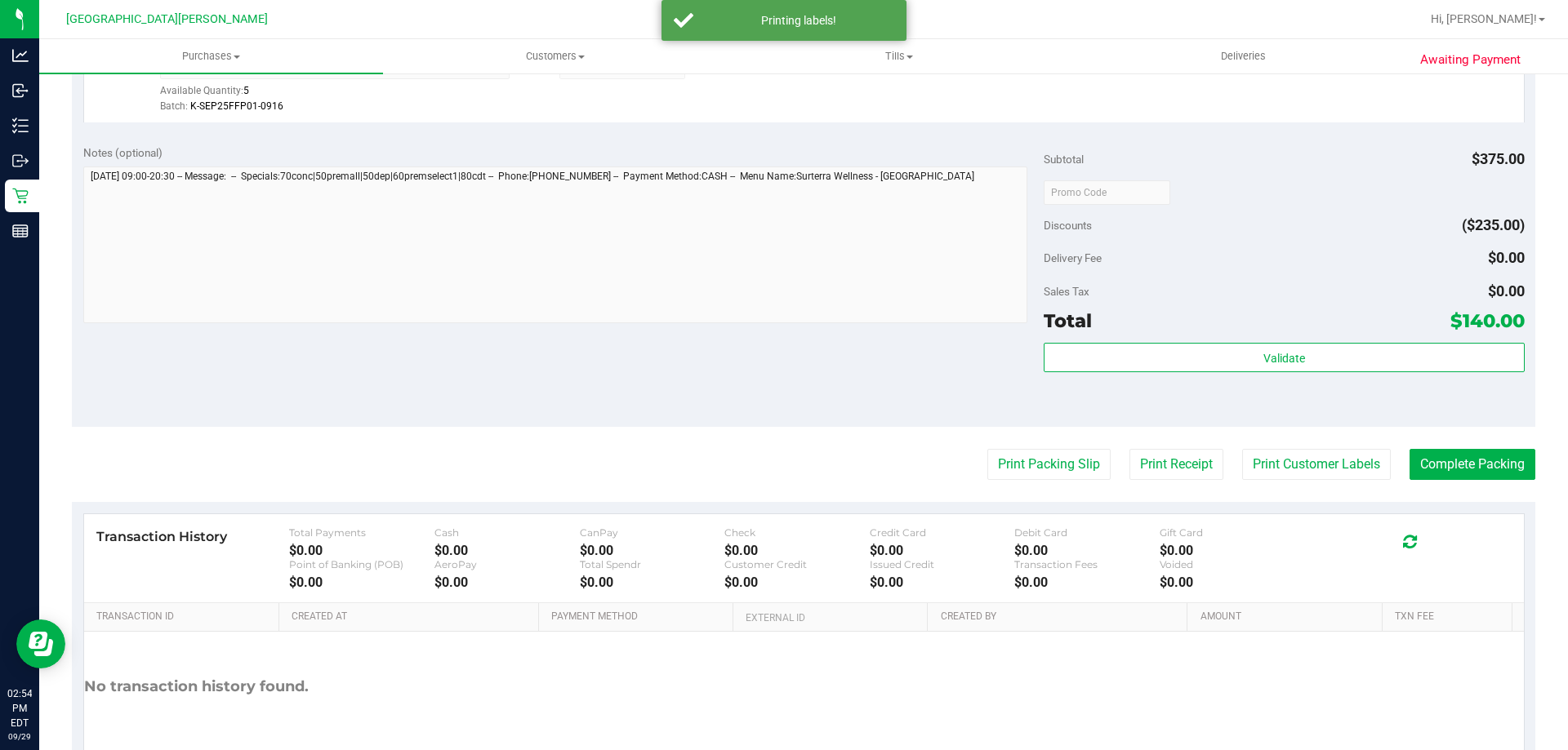
click at [1463, 469] on button "Complete Packing" at bounding box center [1472, 463] width 126 height 31
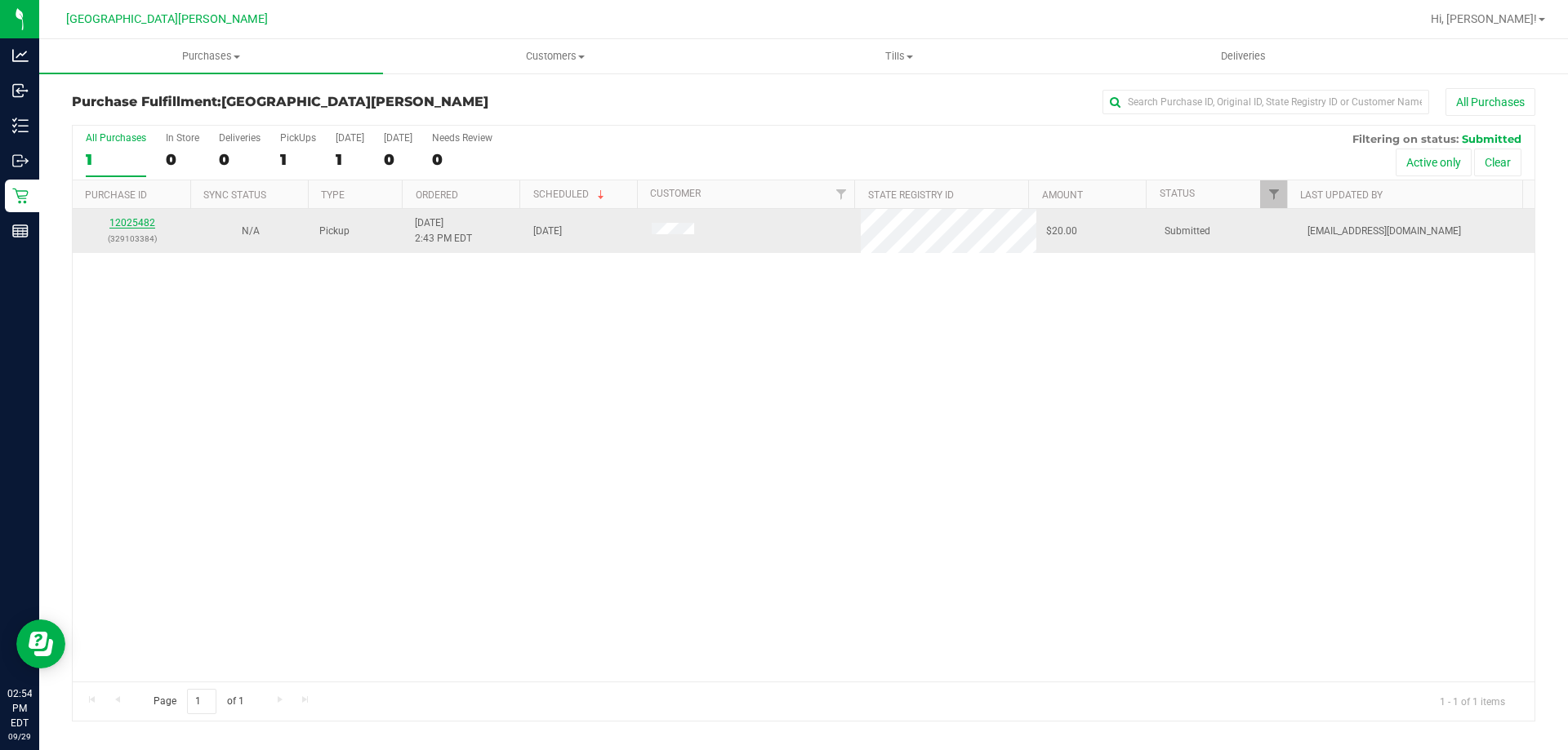
click at [134, 222] on link "12025482" at bounding box center [132, 223] width 45 height 12
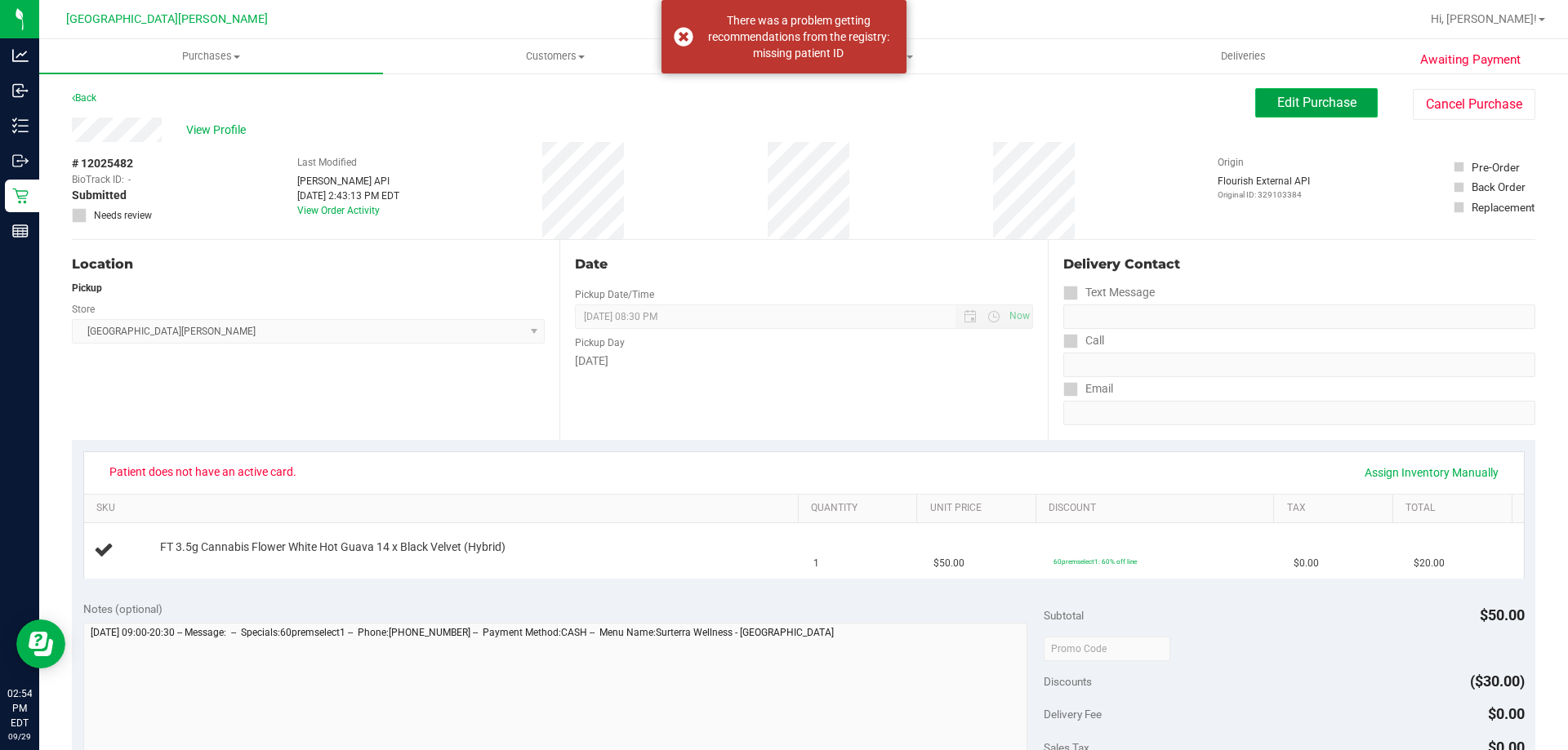
click at [1289, 91] on button "Edit Purchase" at bounding box center [1317, 102] width 122 height 30
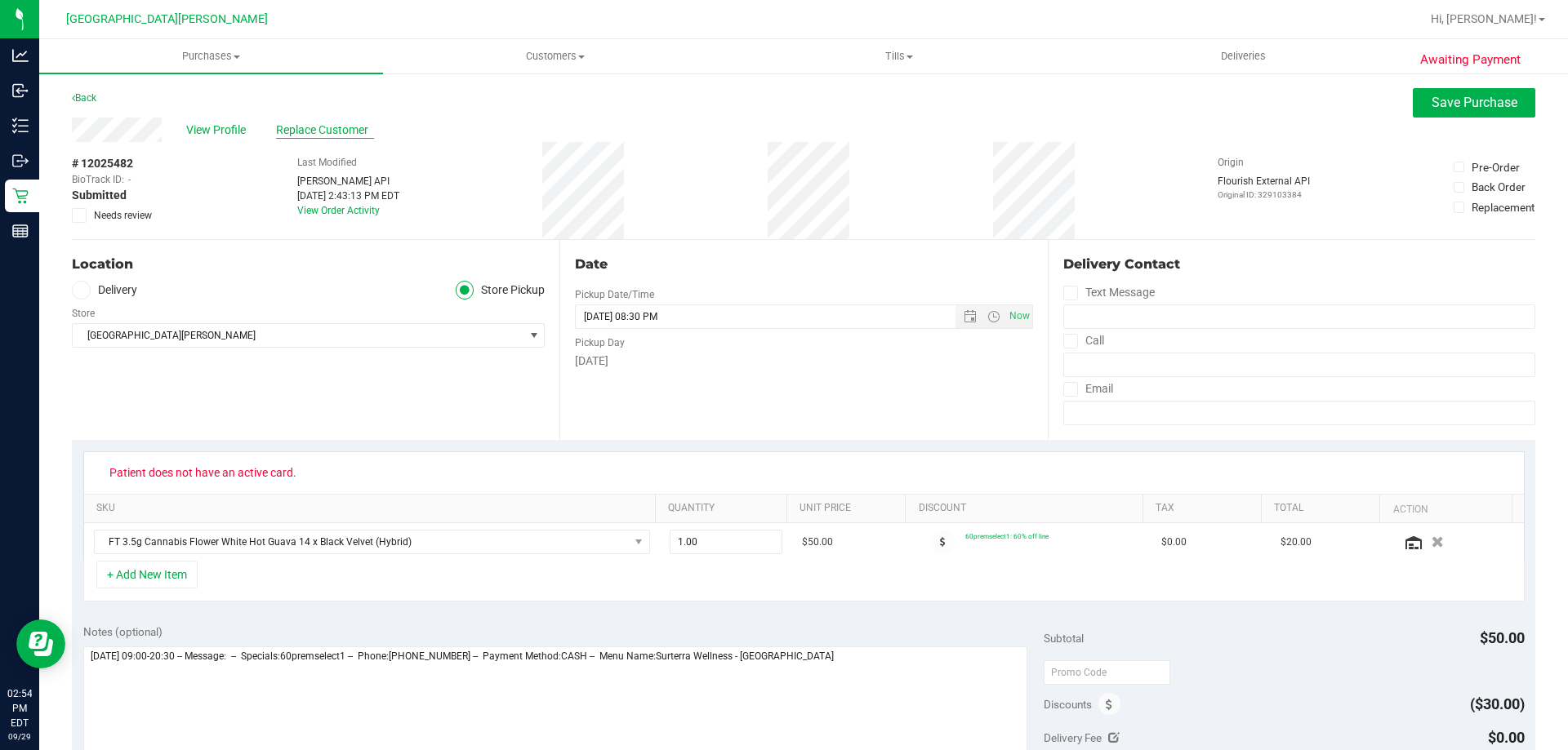
click at [339, 135] on span "Replace Customer" at bounding box center [324, 129] width 98 height 17
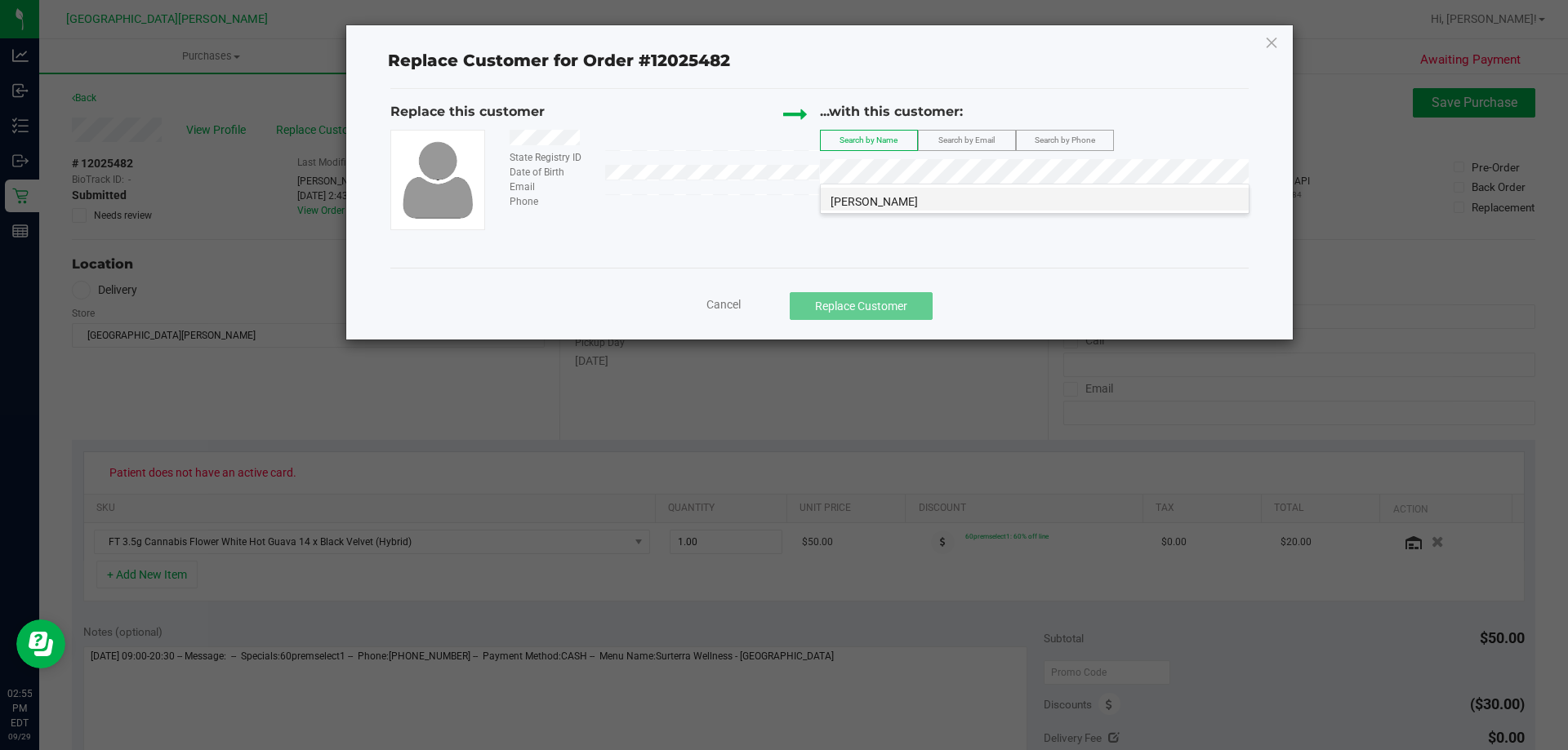
click at [895, 197] on li "LYDIA KLEIN" at bounding box center [1034, 198] width 428 height 23
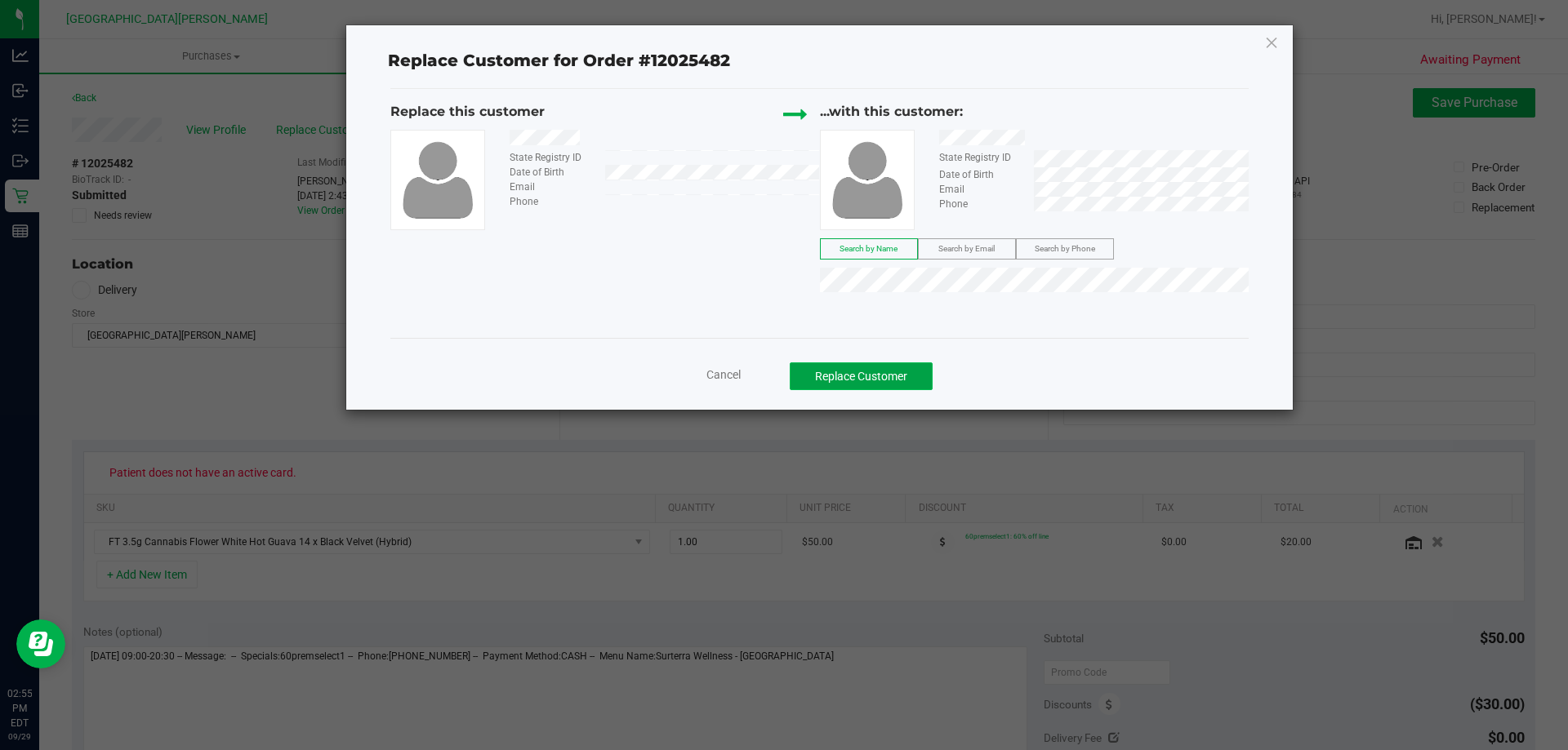
click at [887, 375] on button "Replace Customer" at bounding box center [861, 376] width 143 height 28
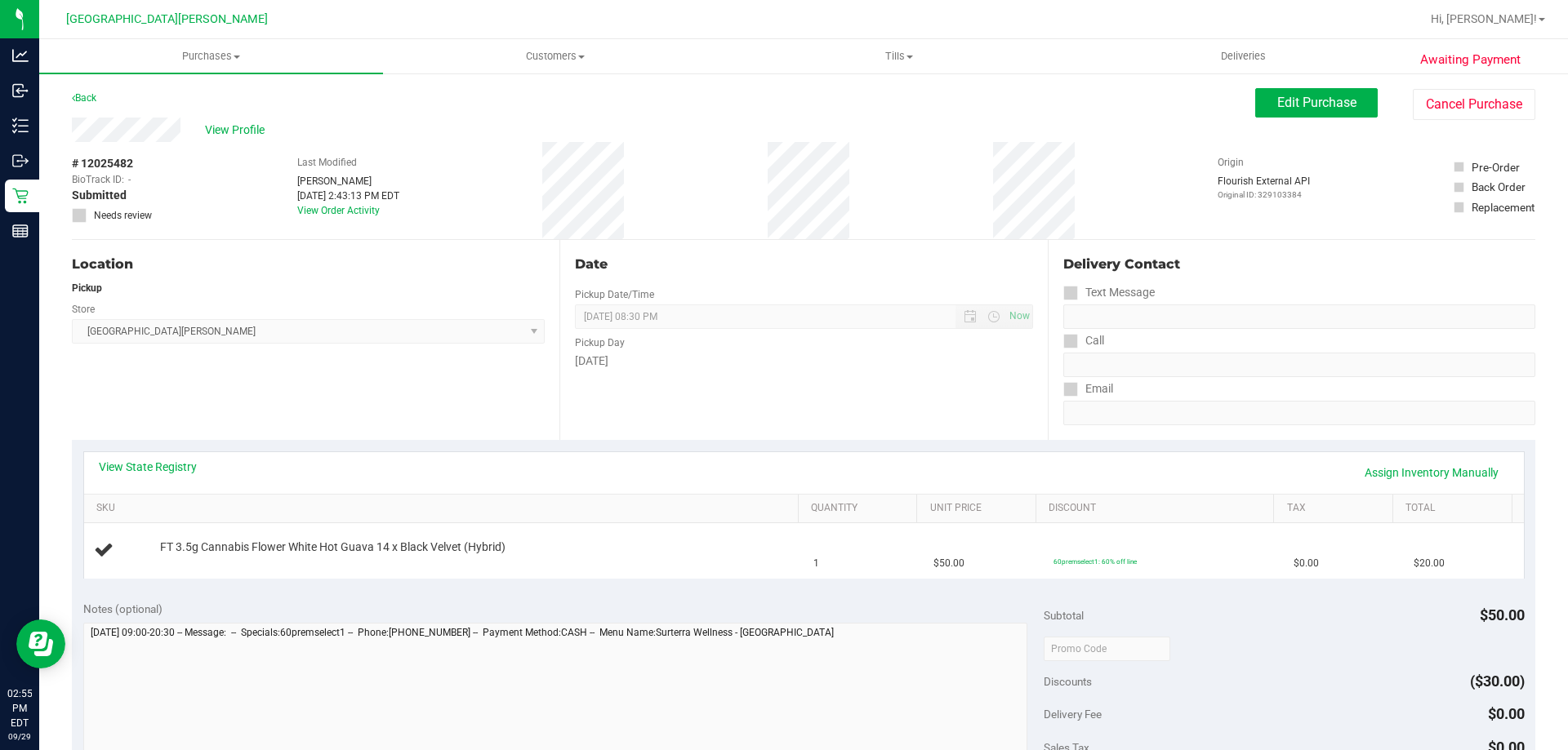
click at [145, 457] on div "View State Registry Assign Inventory Manually" at bounding box center [804, 473] width 1440 height 41
click at [161, 472] on link "View State Registry" at bounding box center [147, 466] width 98 height 17
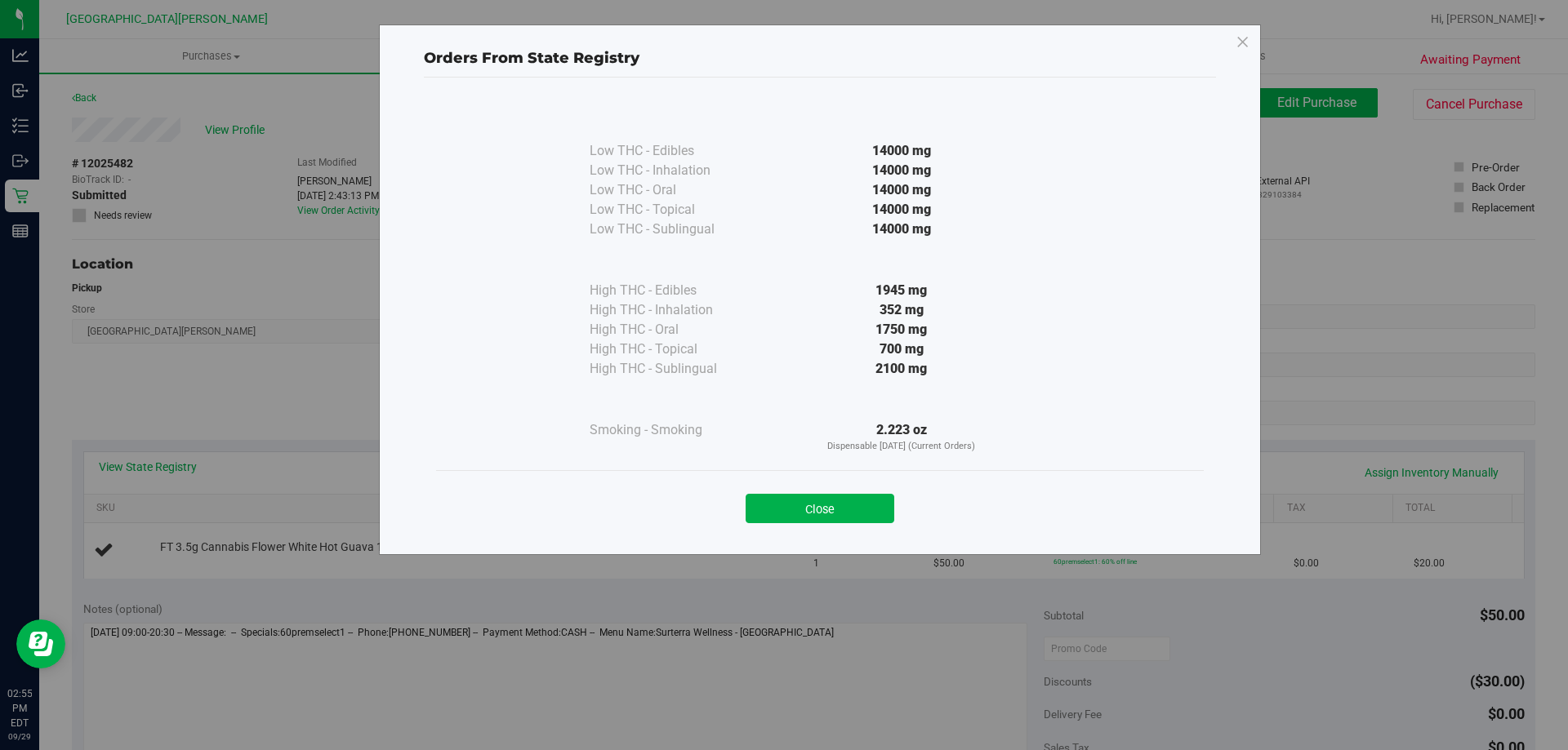
drag, startPoint x: 836, startPoint y: 514, endPoint x: 816, endPoint y: 466, distance: 52.0
click at [835, 511] on button "Close" at bounding box center [820, 509] width 149 height 30
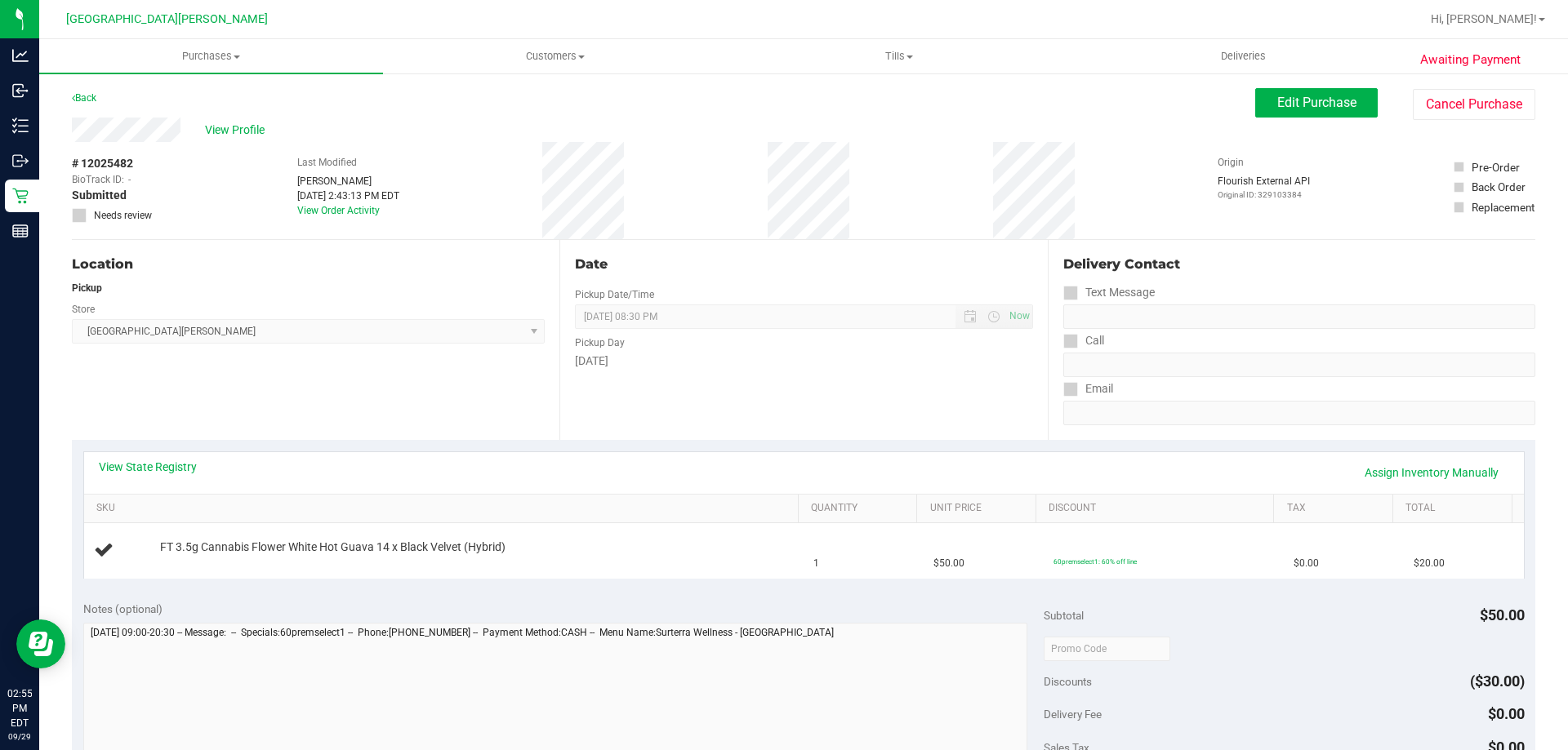
click at [811, 455] on div "View State Registry Assign Inventory Manually" at bounding box center [804, 473] width 1440 height 41
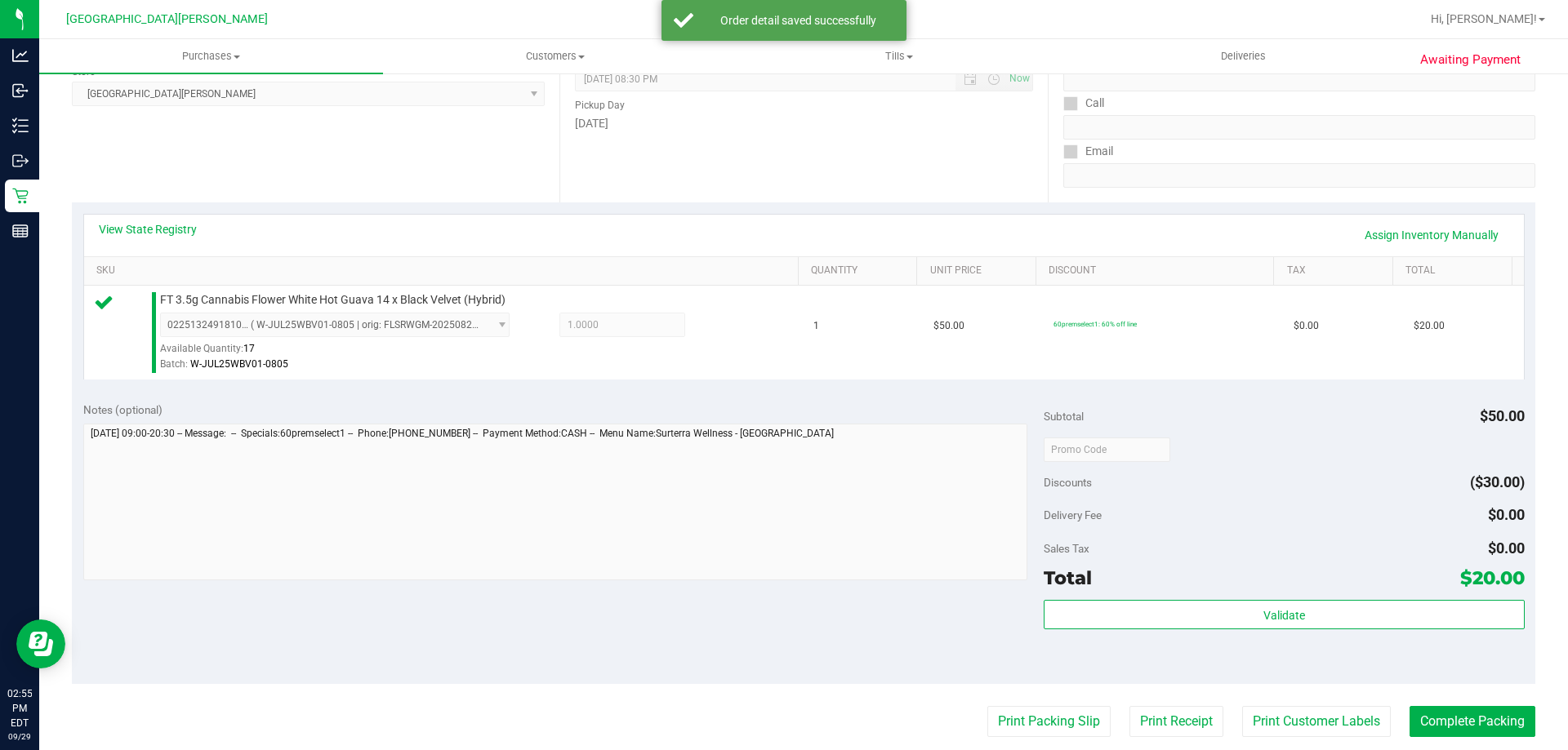
scroll to position [490, 0]
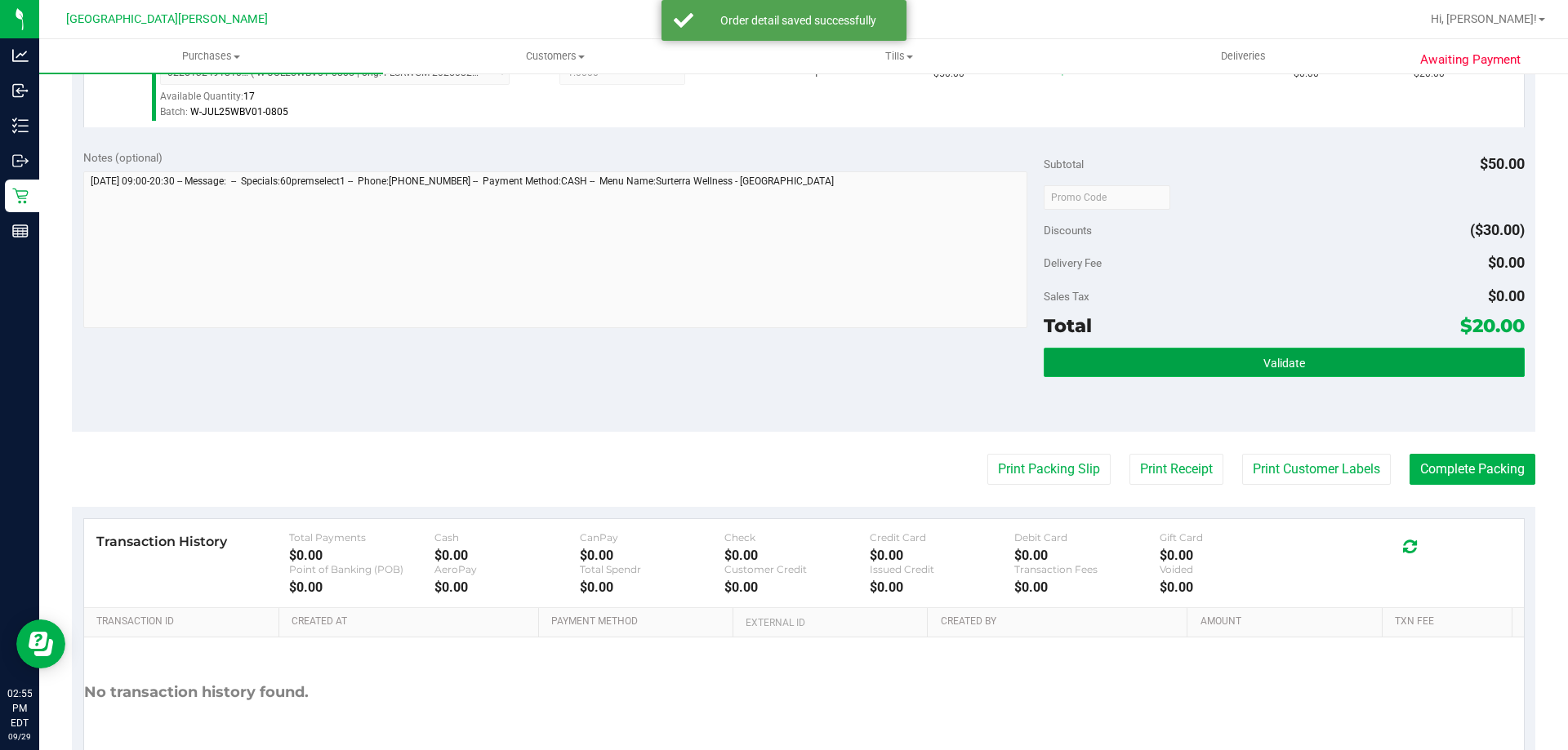
click at [1271, 372] on button "Validate" at bounding box center [1283, 363] width 480 height 30
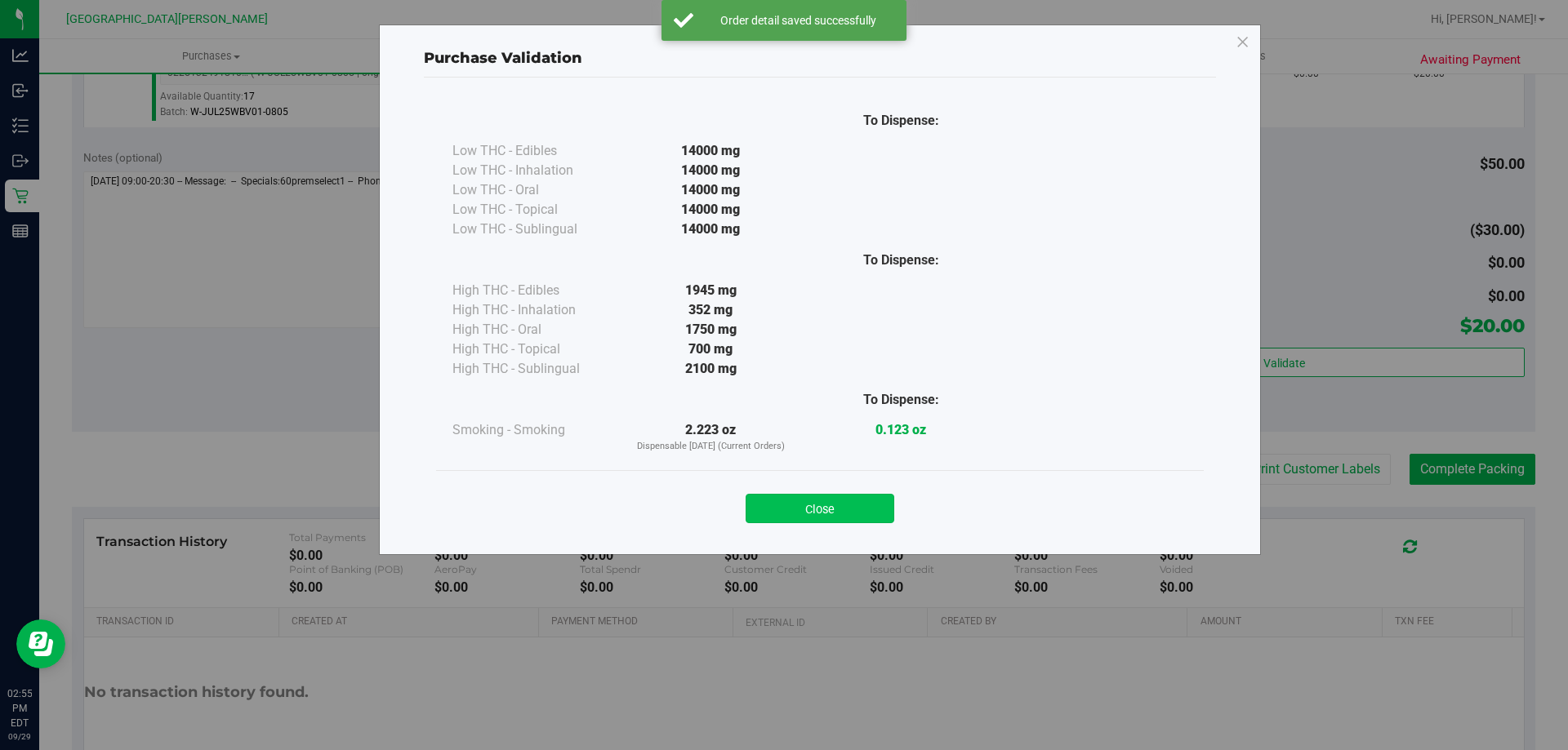
click at [857, 514] on button "Close" at bounding box center [820, 509] width 149 height 30
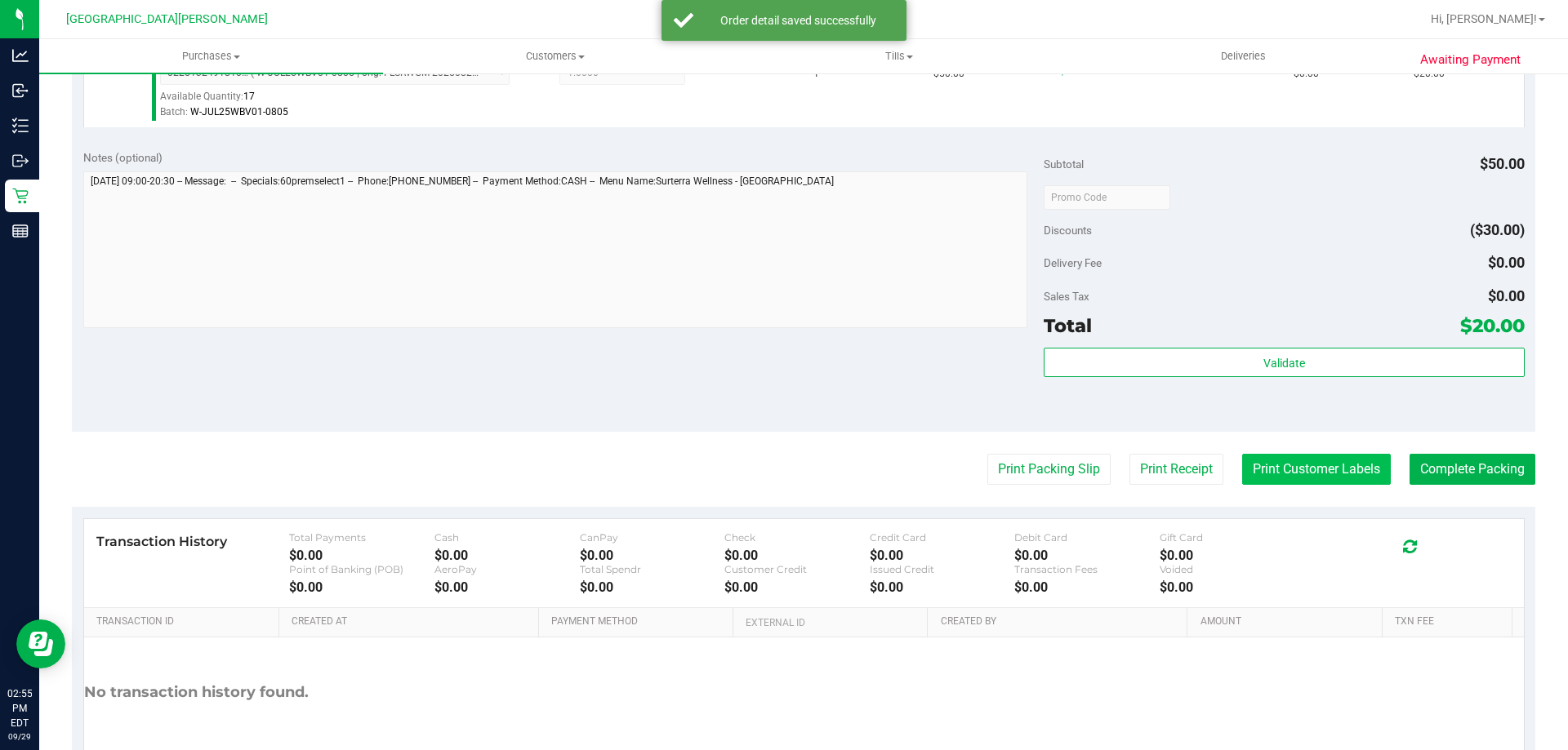
click at [1295, 464] on button "Print Customer Labels" at bounding box center [1316, 468] width 149 height 31
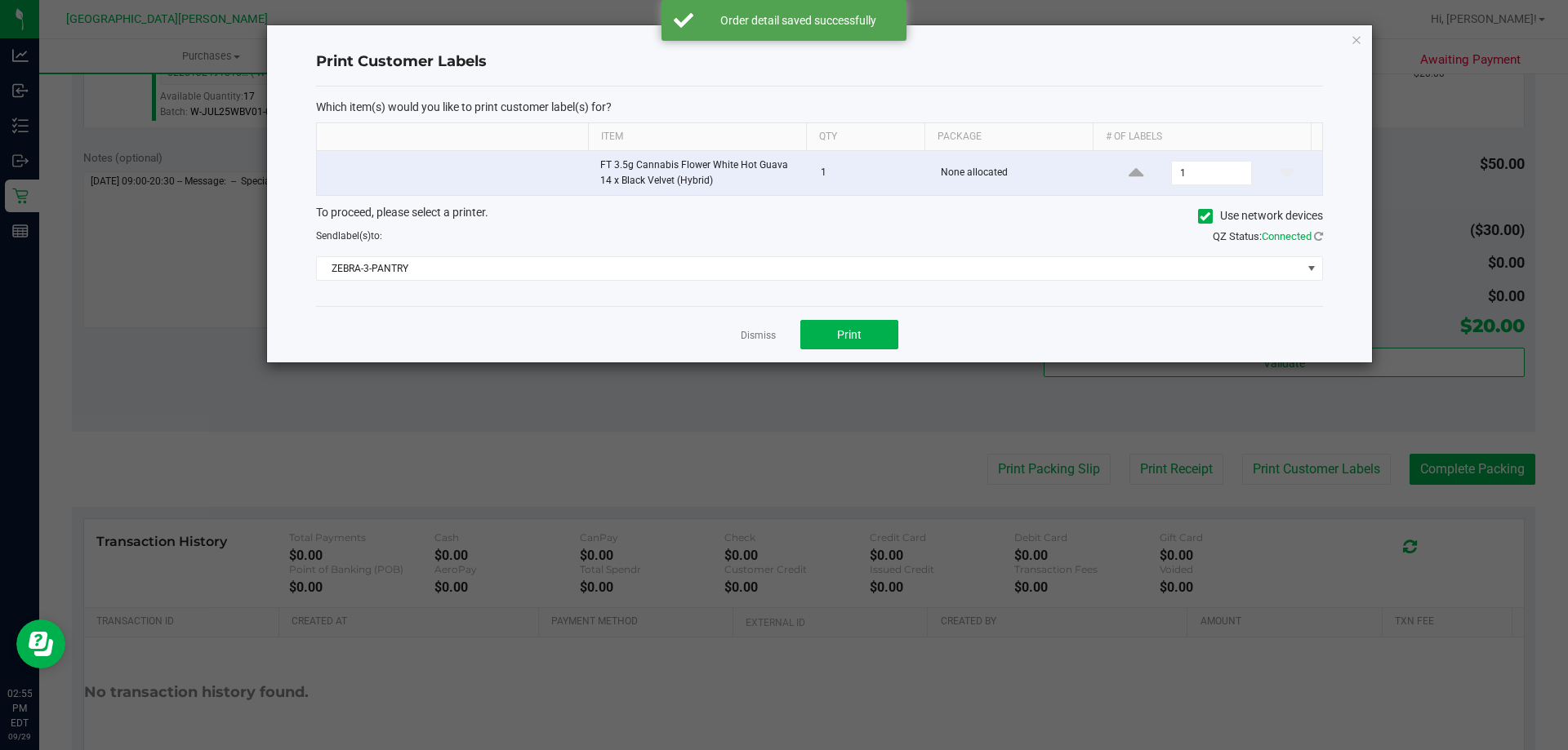
click at [881, 317] on div "Dismiss Print" at bounding box center [819, 334] width 1007 height 56
click at [869, 316] on div "Dismiss Print" at bounding box center [819, 334] width 1007 height 56
click at [842, 336] on span "Print" at bounding box center [849, 334] width 25 height 13
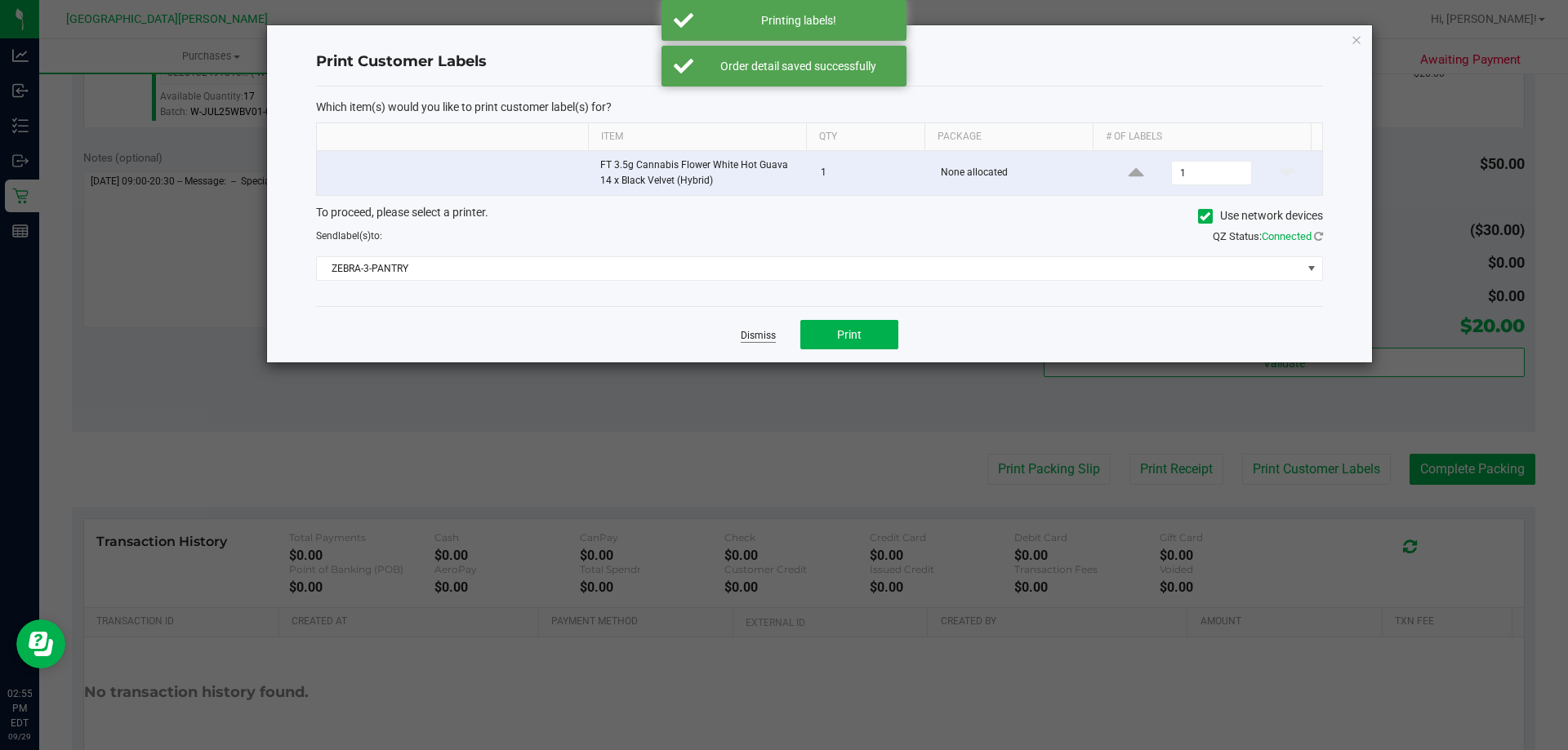
click at [753, 336] on link "Dismiss" at bounding box center [758, 336] width 36 height 14
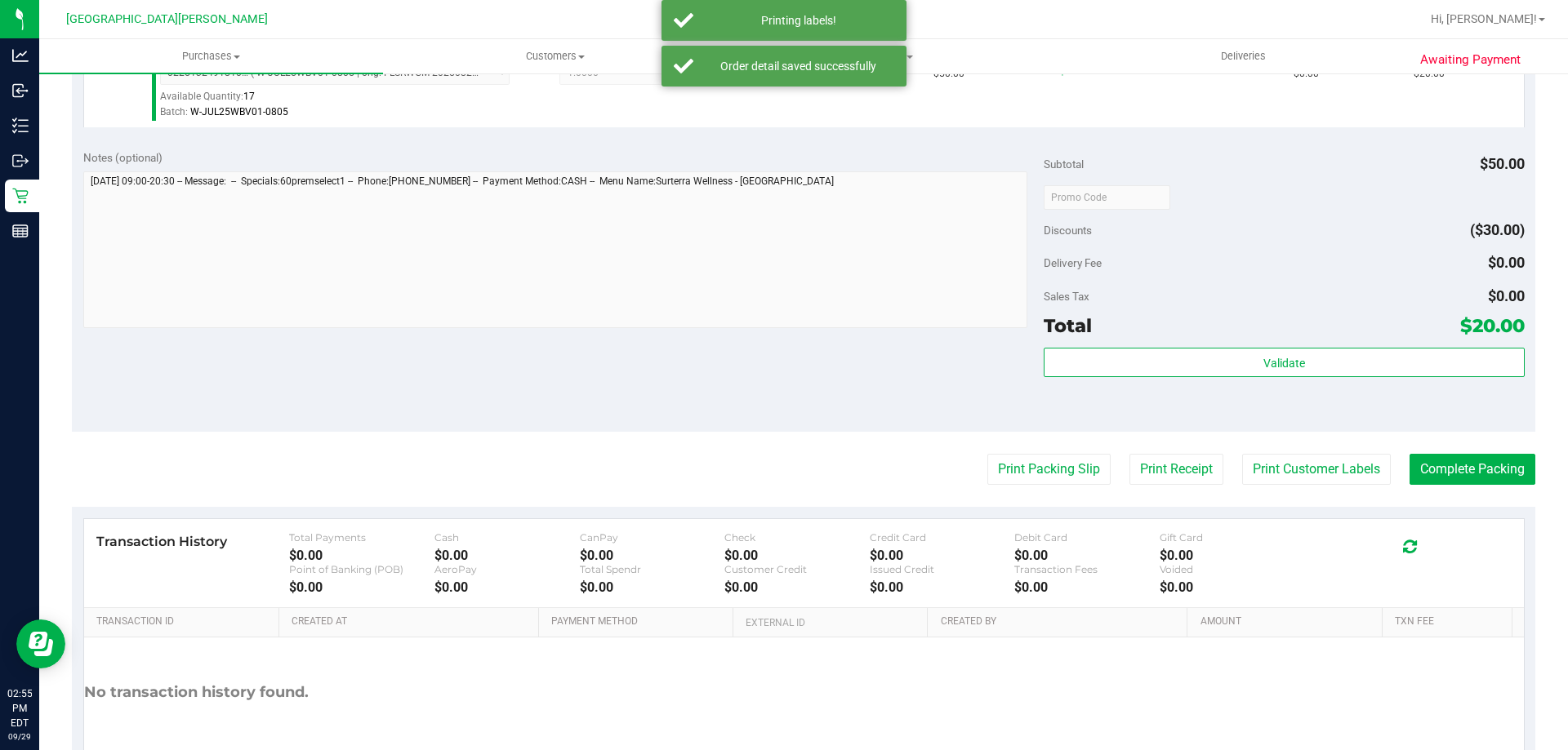
click at [737, 396] on div "Notes (optional) Subtotal $50.00 Discounts ($30.00) Delivery Fee $0.00 Sales Ta…" at bounding box center [804, 285] width 1463 height 294
click at [1466, 478] on button "Complete Packing" at bounding box center [1472, 468] width 126 height 31
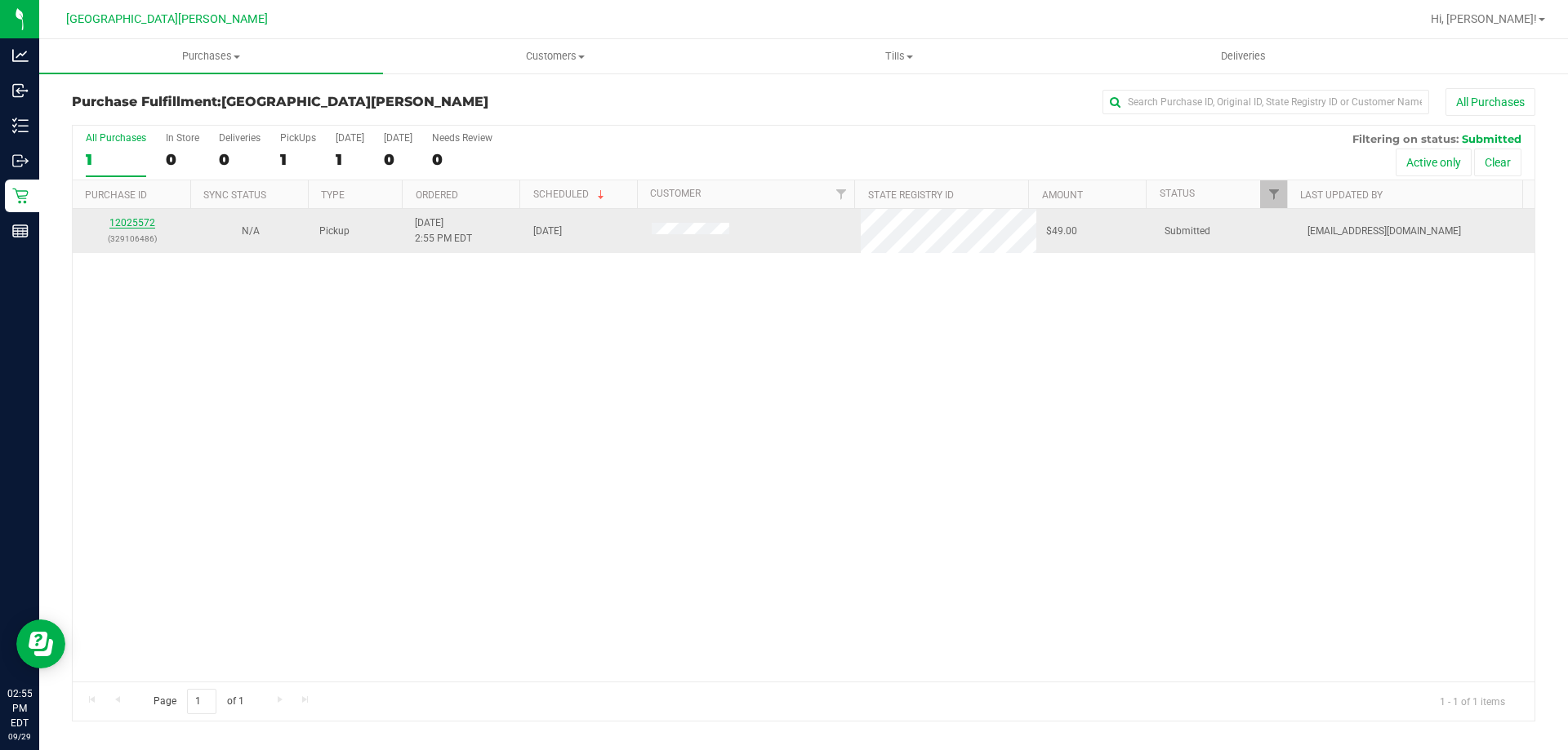
click at [126, 221] on link "12025572" at bounding box center [132, 223] width 45 height 12
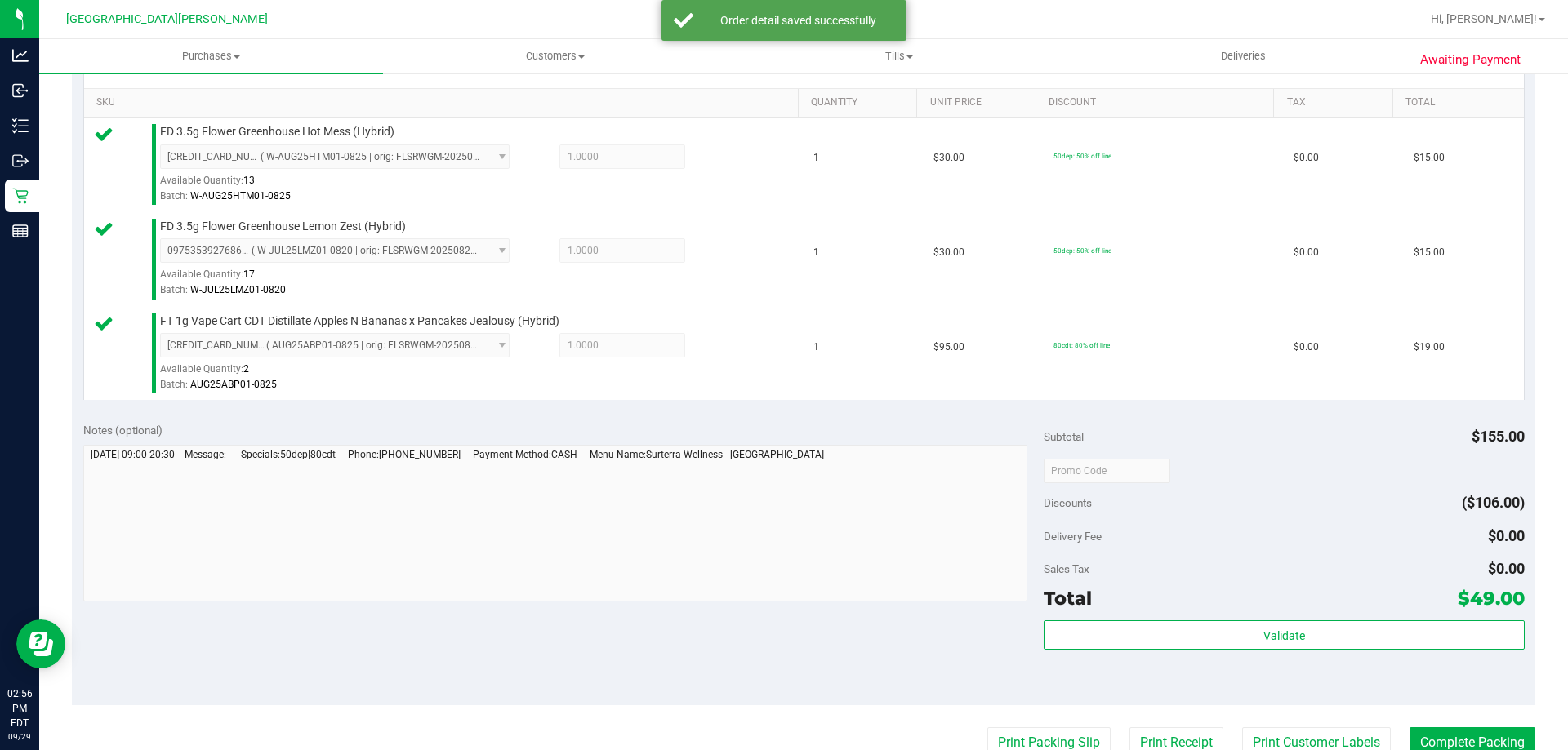
scroll to position [572, 0]
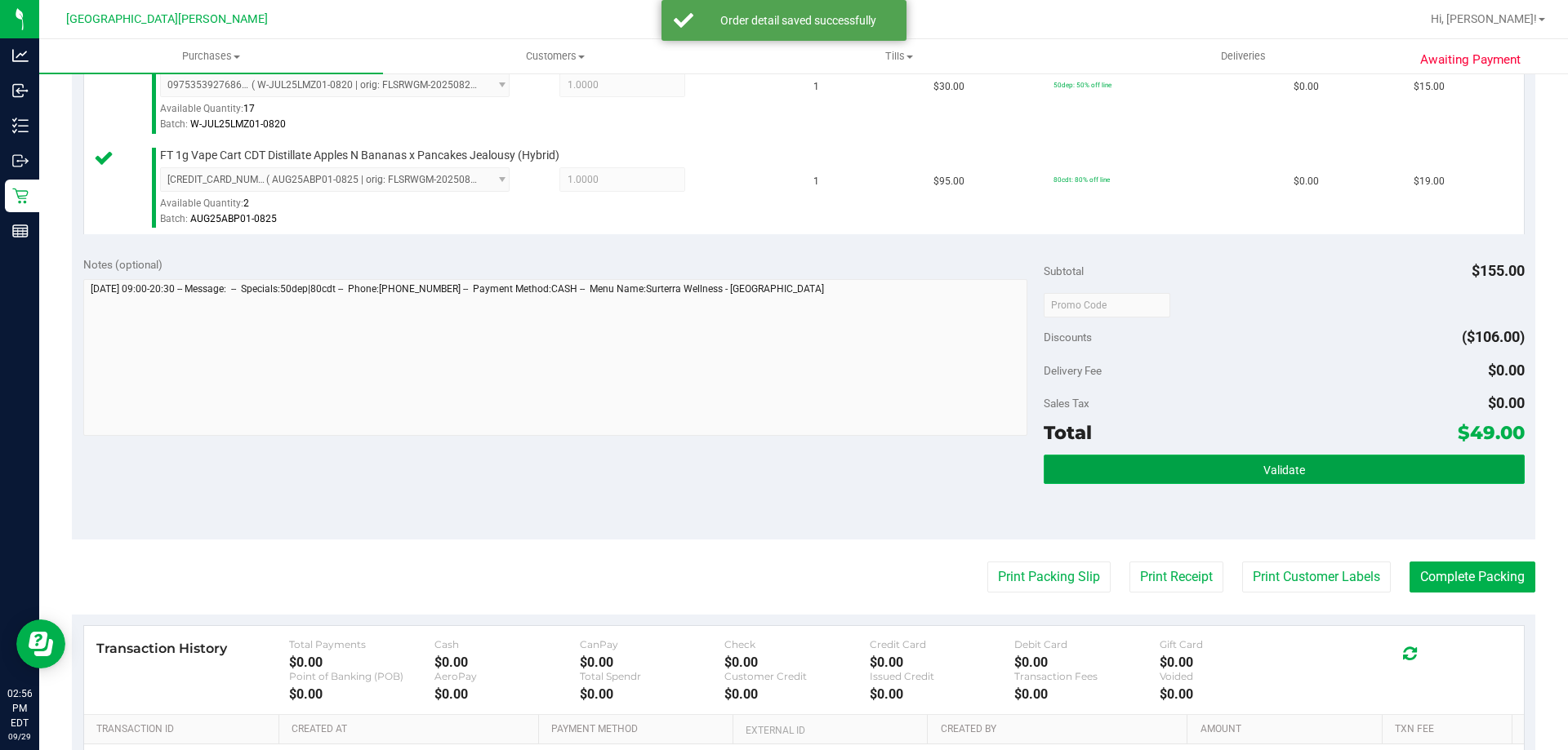
click at [1294, 460] on button "Validate" at bounding box center [1283, 469] width 480 height 30
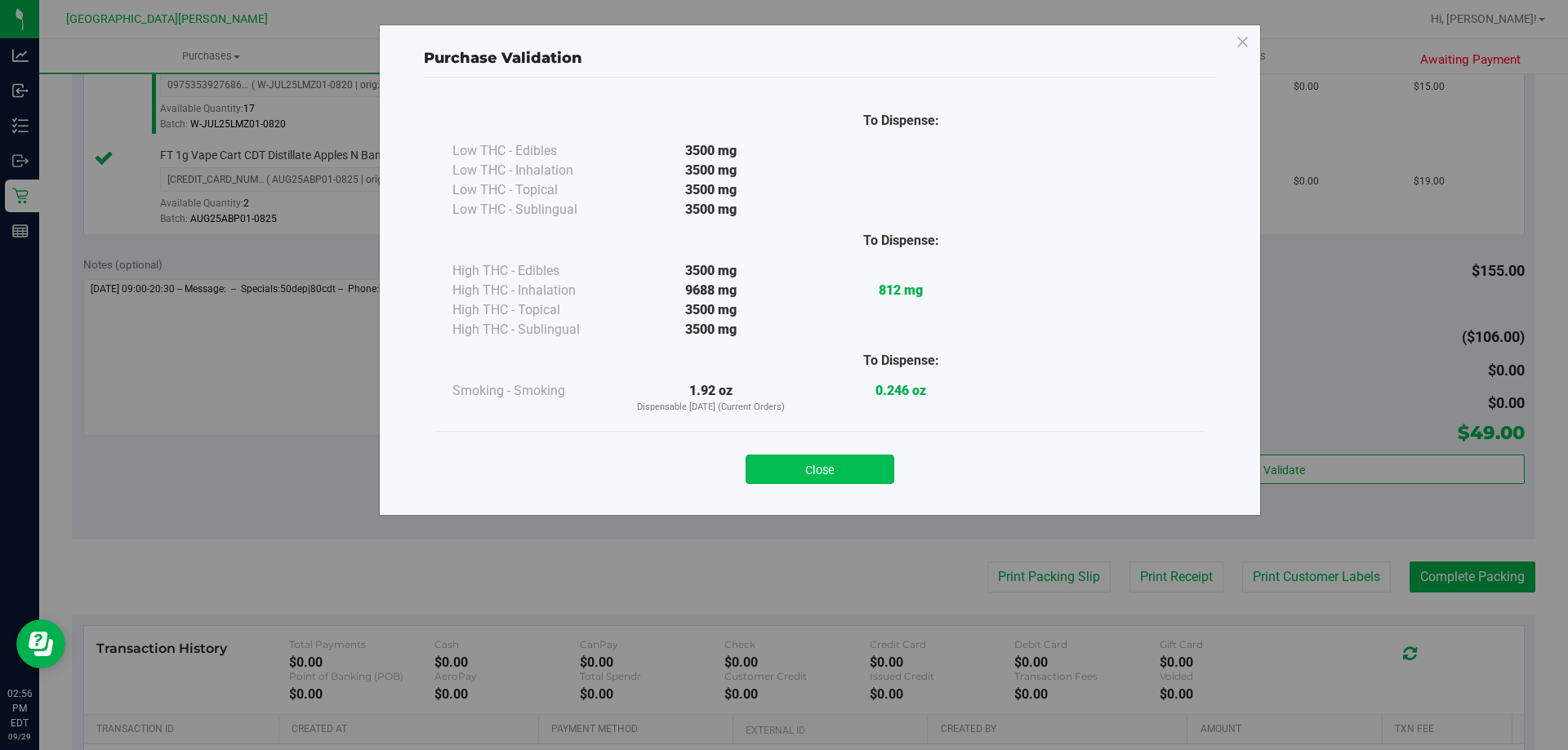
click at [891, 458] on button "Close" at bounding box center [820, 469] width 149 height 30
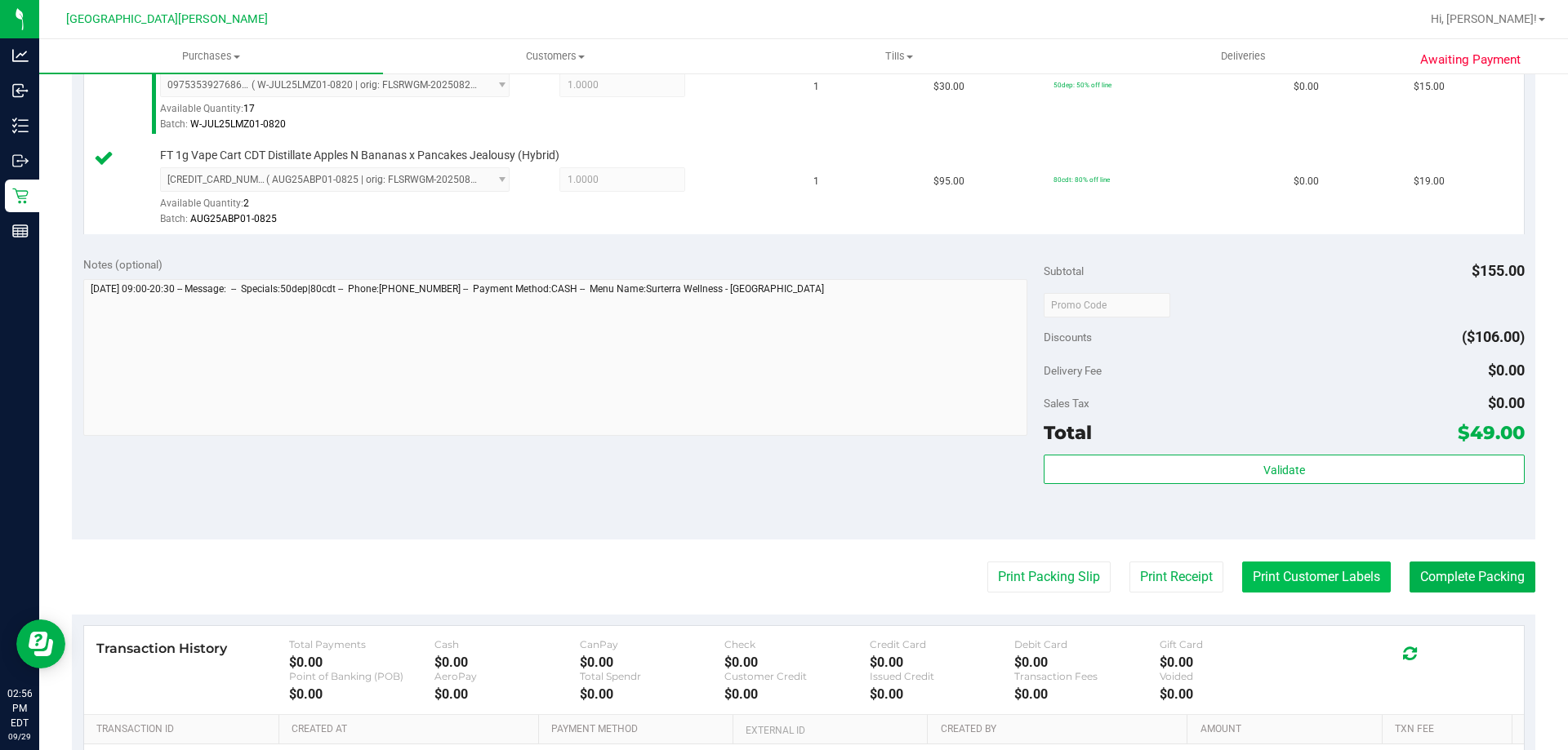
click at [1261, 568] on button "Print Customer Labels" at bounding box center [1316, 577] width 149 height 31
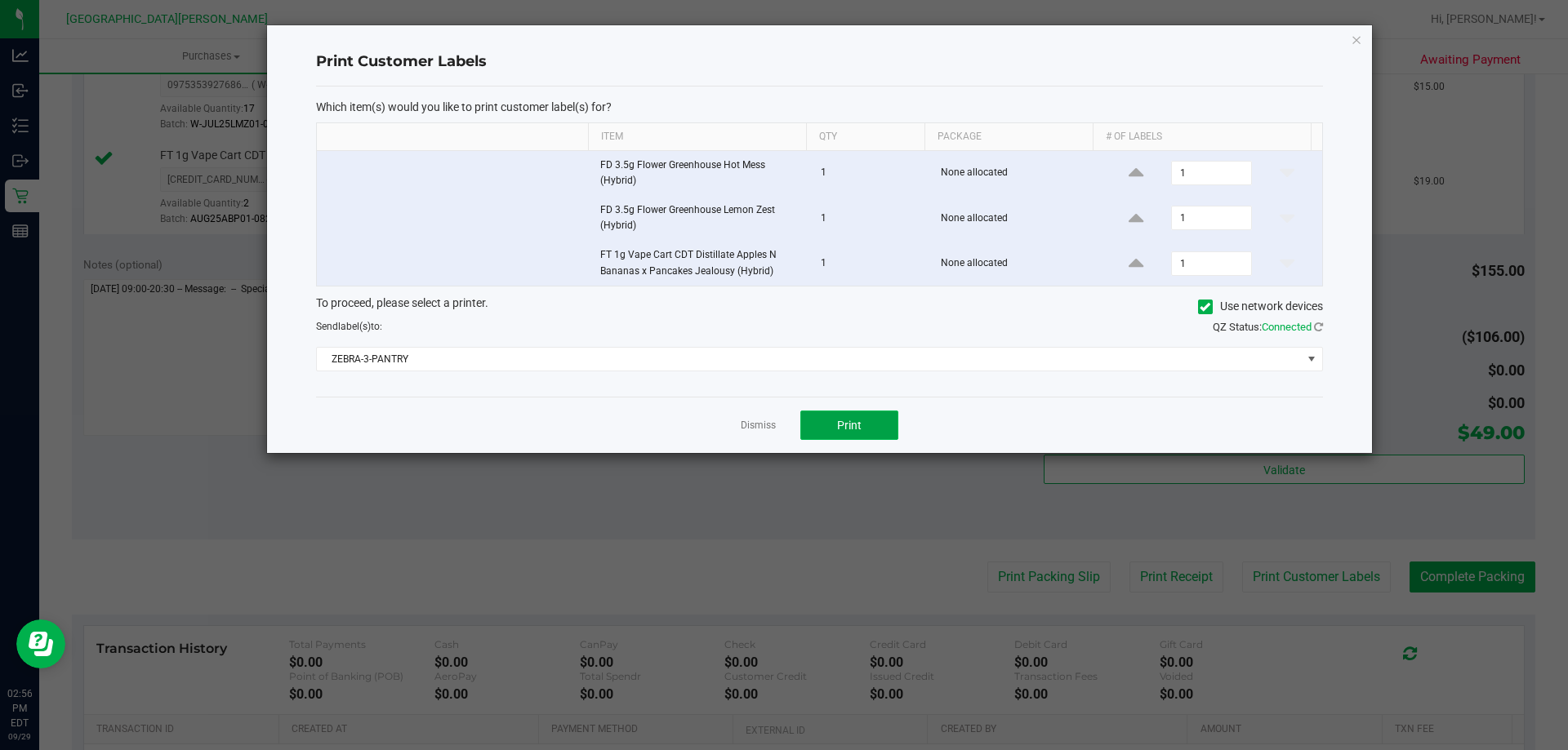
click at [859, 425] on span "Print" at bounding box center [849, 425] width 25 height 13
click at [758, 425] on link "Dismiss" at bounding box center [758, 426] width 36 height 14
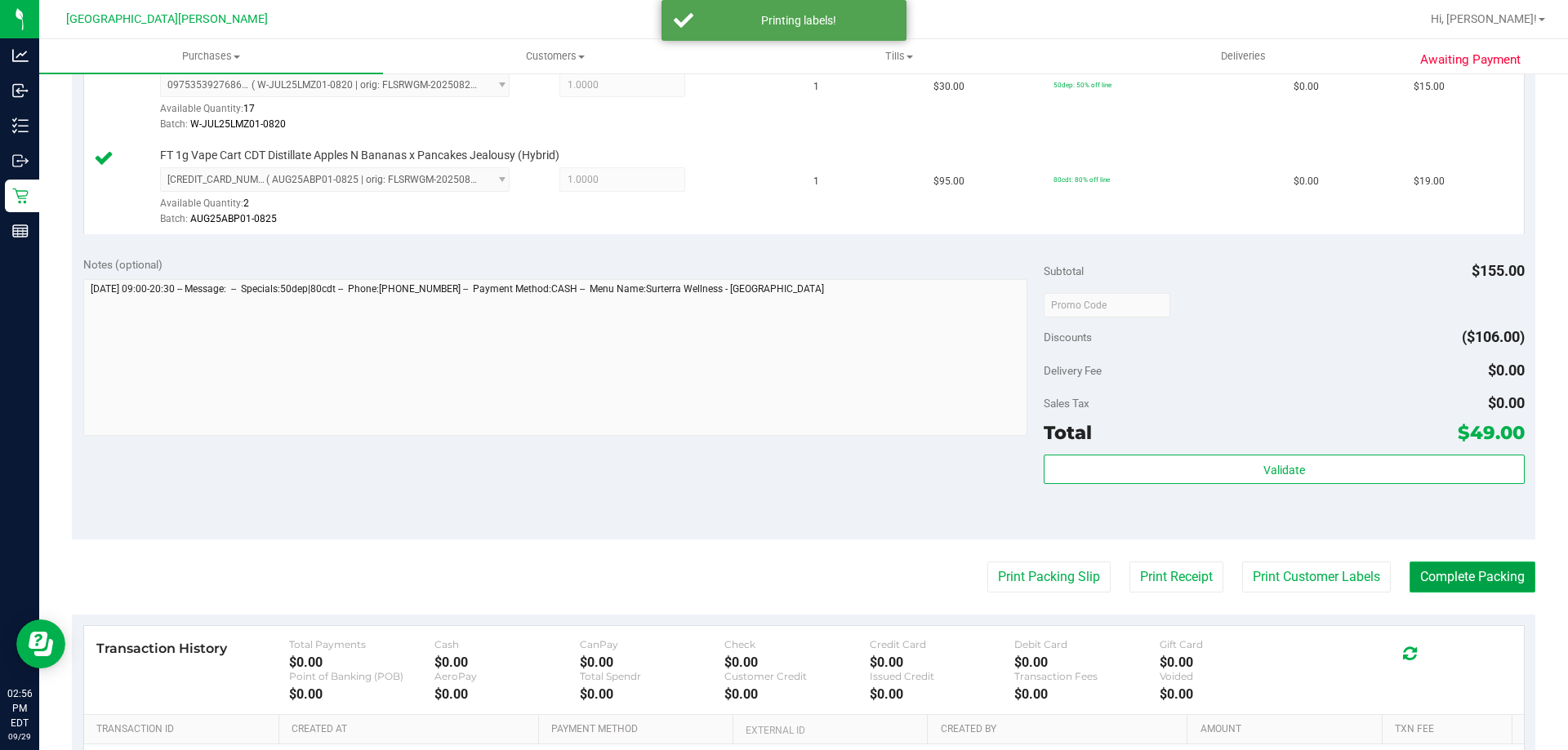
click at [1467, 572] on button "Complete Packing" at bounding box center [1472, 577] width 126 height 31
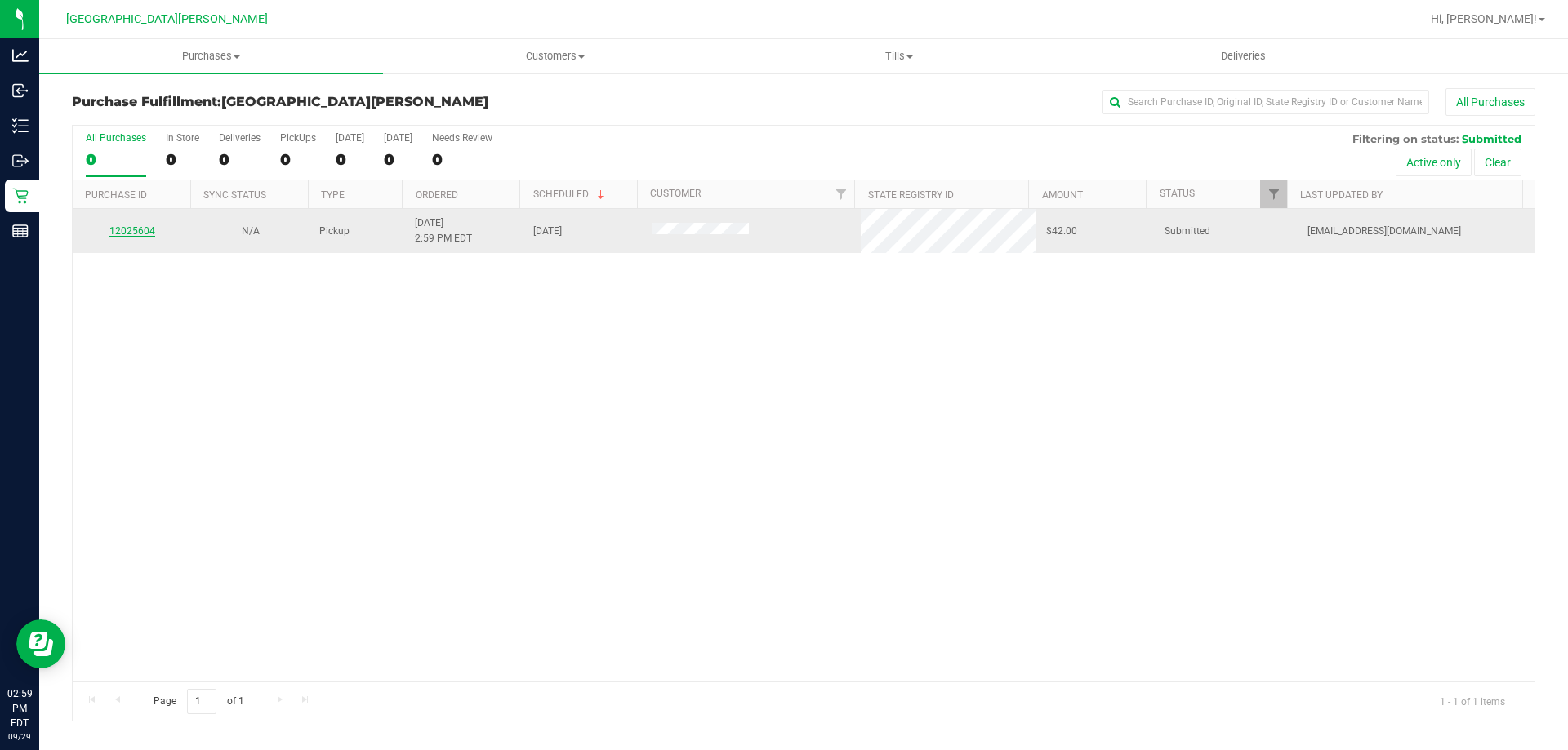
click at [121, 231] on link "12025604" at bounding box center [132, 232] width 45 height 12
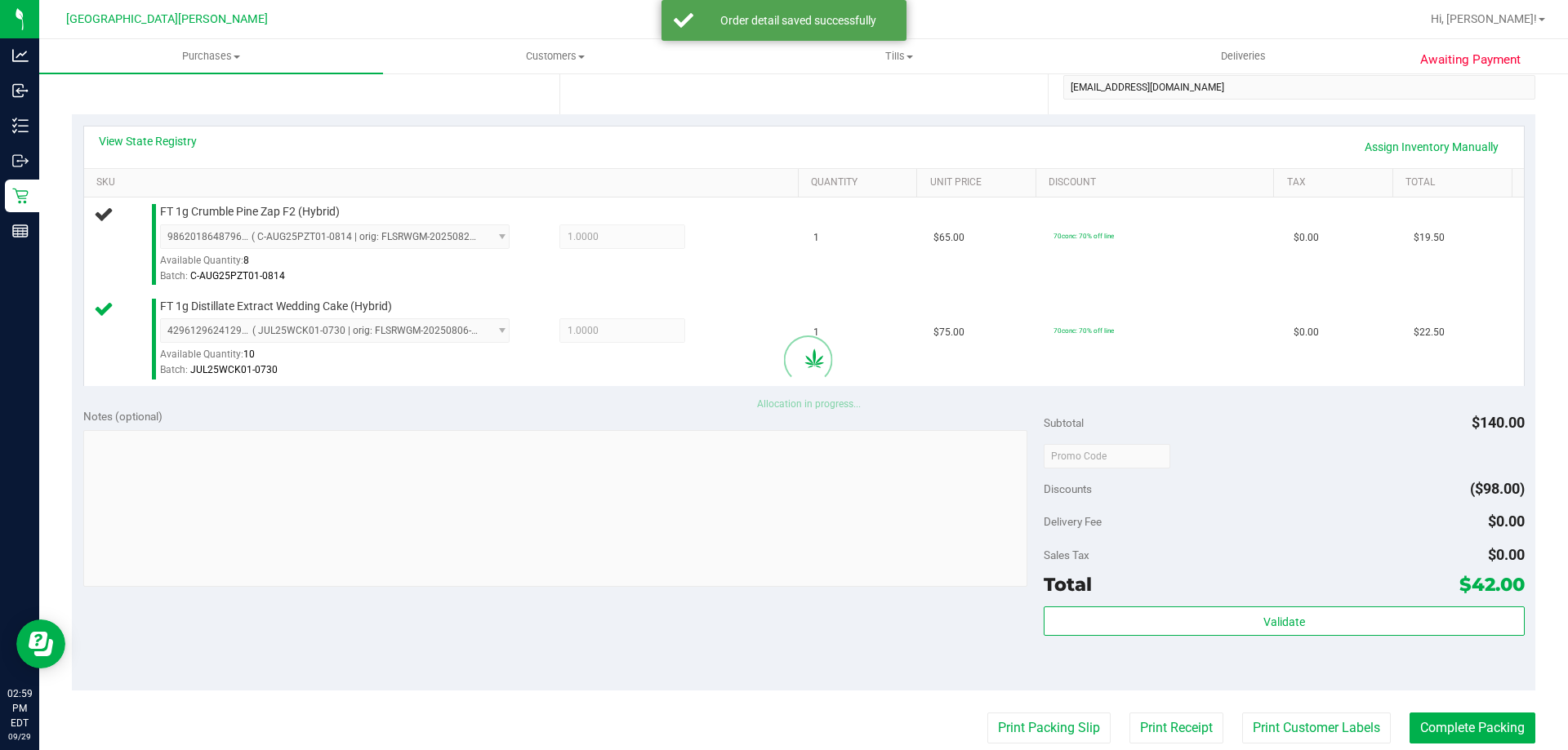
scroll to position [326, 0]
click at [1323, 601] on div "Subtotal $140.00 Discounts ($98.00) Delivery Fee $0.00 Sales Tax $0.00 Total $4…" at bounding box center [1283, 543] width 480 height 272
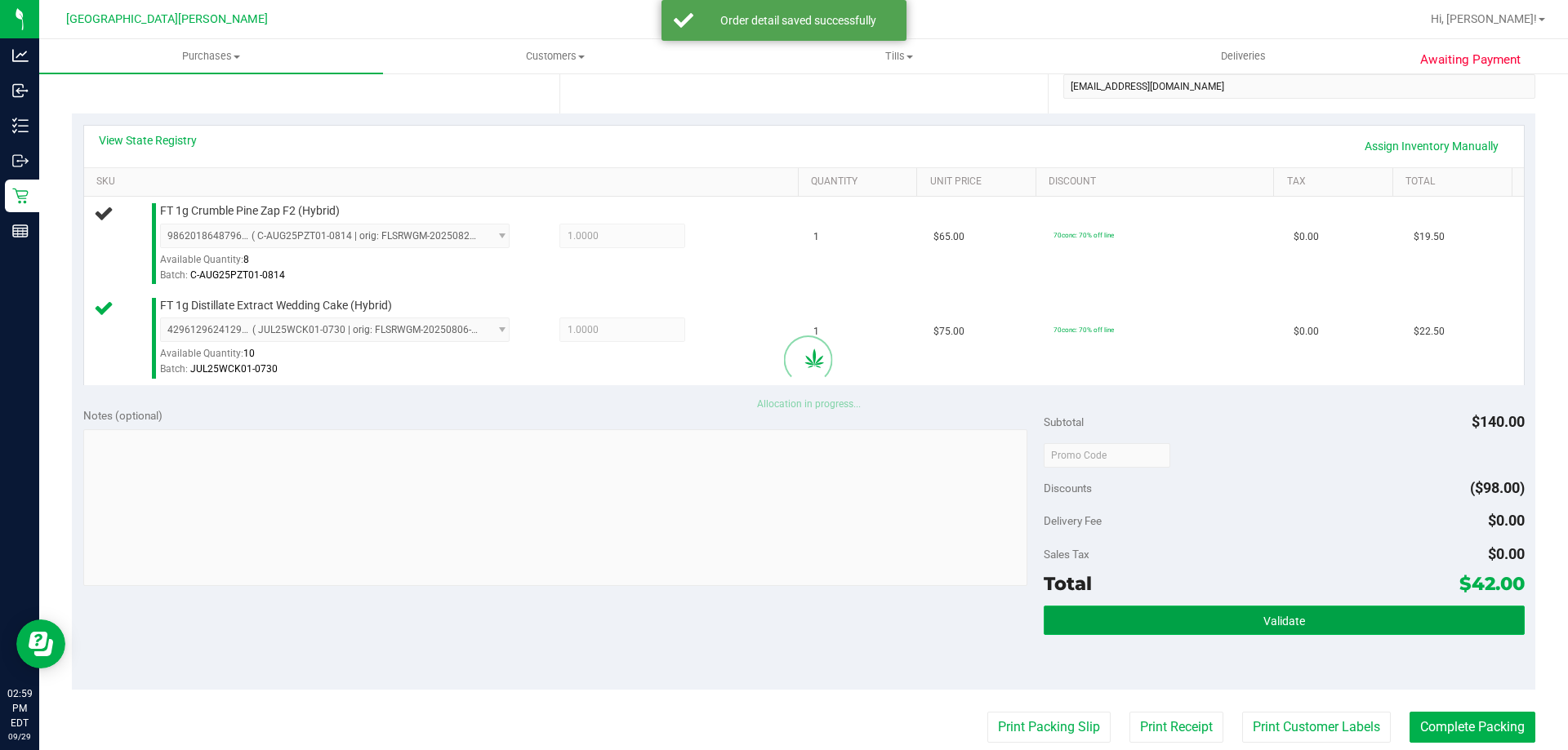
click at [1317, 609] on button "Validate" at bounding box center [1283, 620] width 480 height 30
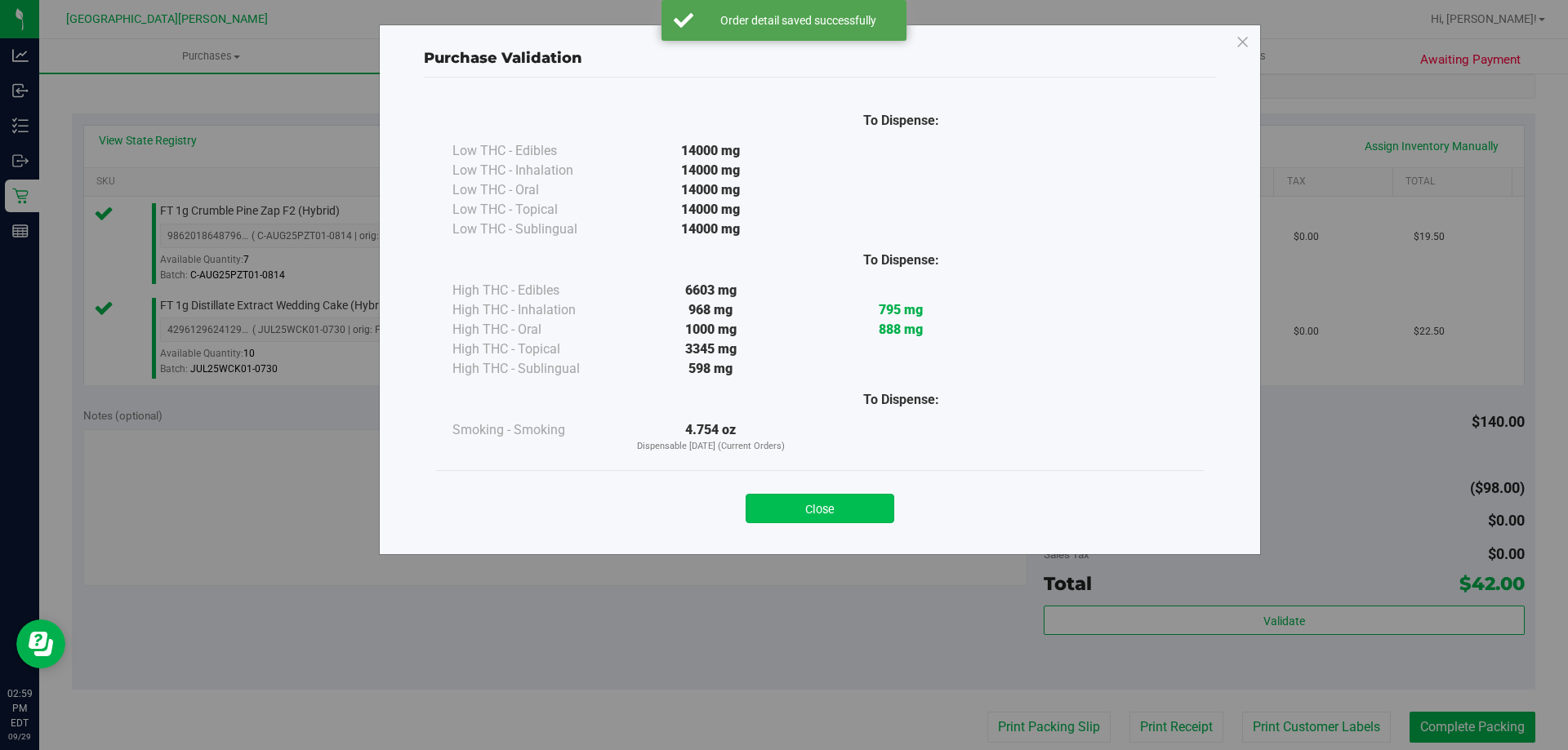
click at [841, 517] on button "Close" at bounding box center [820, 509] width 149 height 30
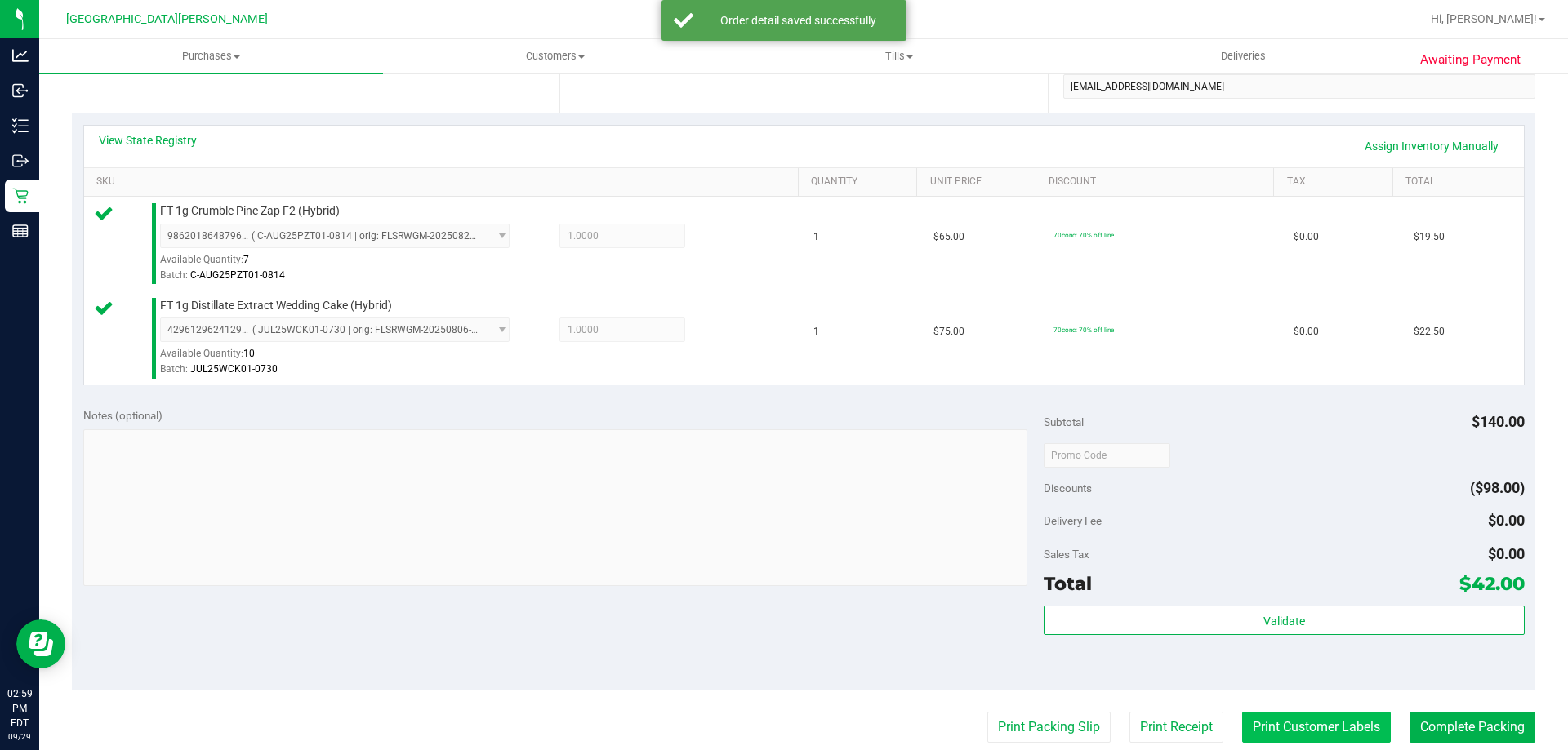
click at [1332, 731] on button "Print Customer Labels" at bounding box center [1316, 726] width 149 height 31
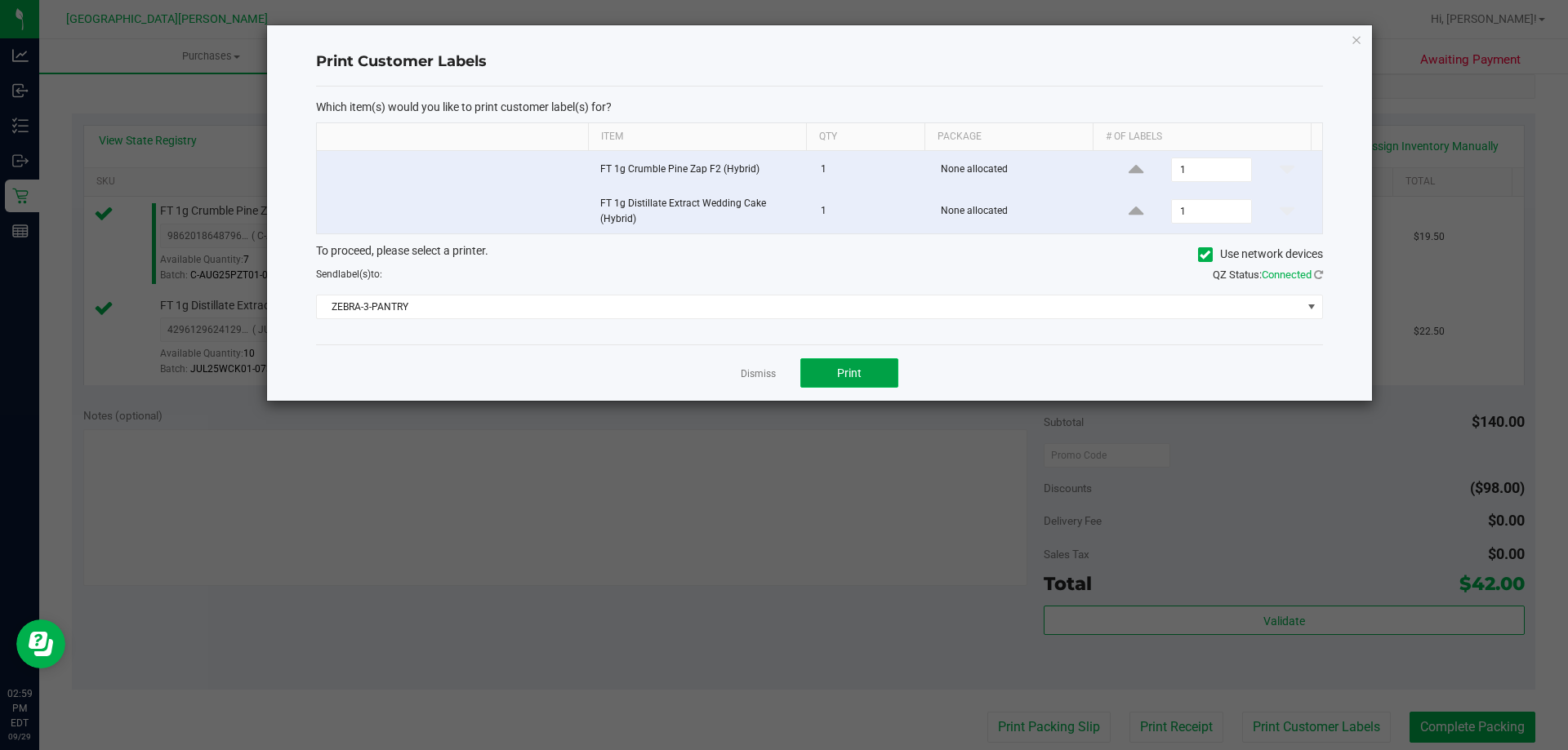
click at [876, 372] on button "Print" at bounding box center [848, 374] width 98 height 30
click at [767, 375] on link "Dismiss" at bounding box center [758, 375] width 36 height 14
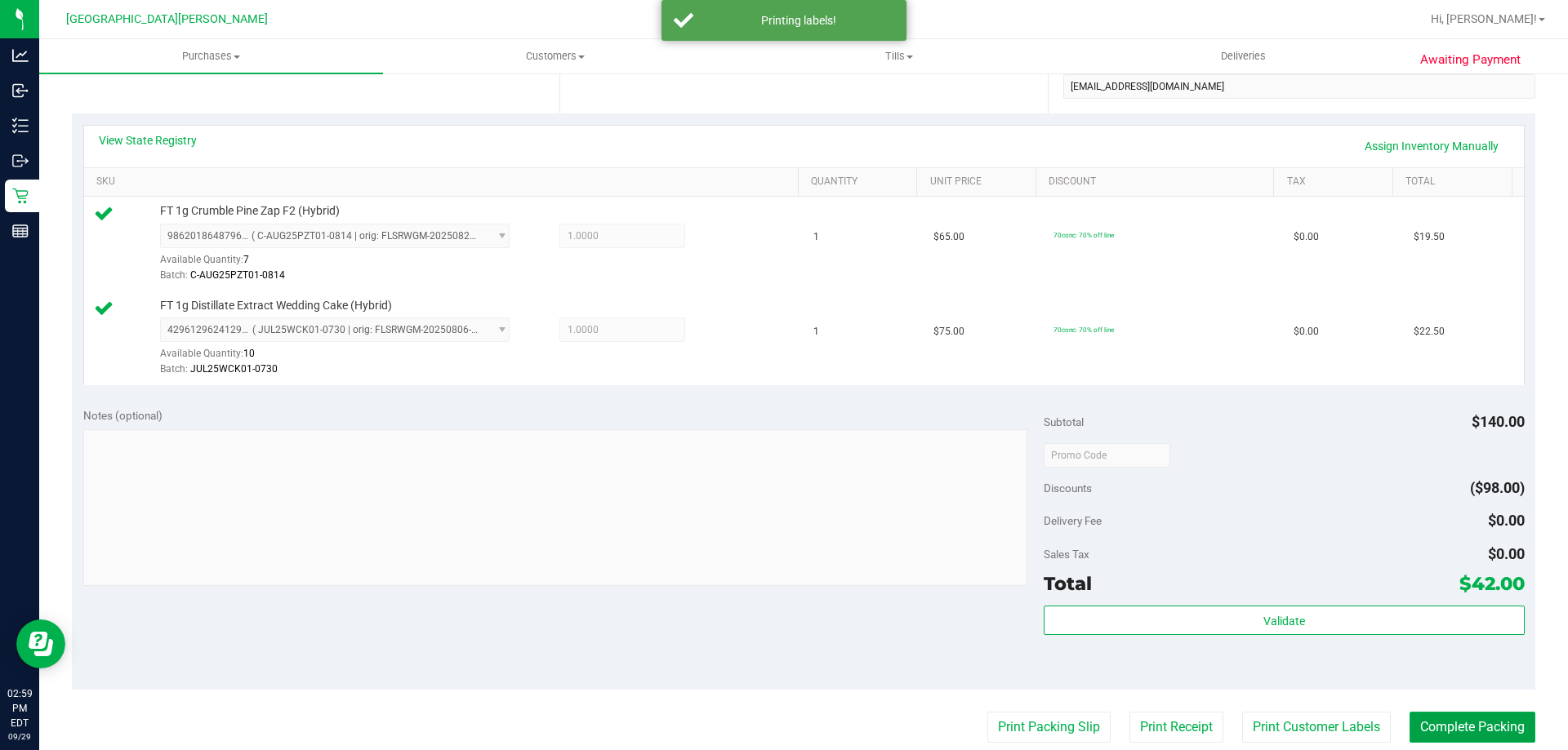
drag, startPoint x: 1479, startPoint y: 728, endPoint x: 1493, endPoint y: 697, distance: 34.0
click at [1478, 727] on button "Complete Packing" at bounding box center [1472, 726] width 126 height 31
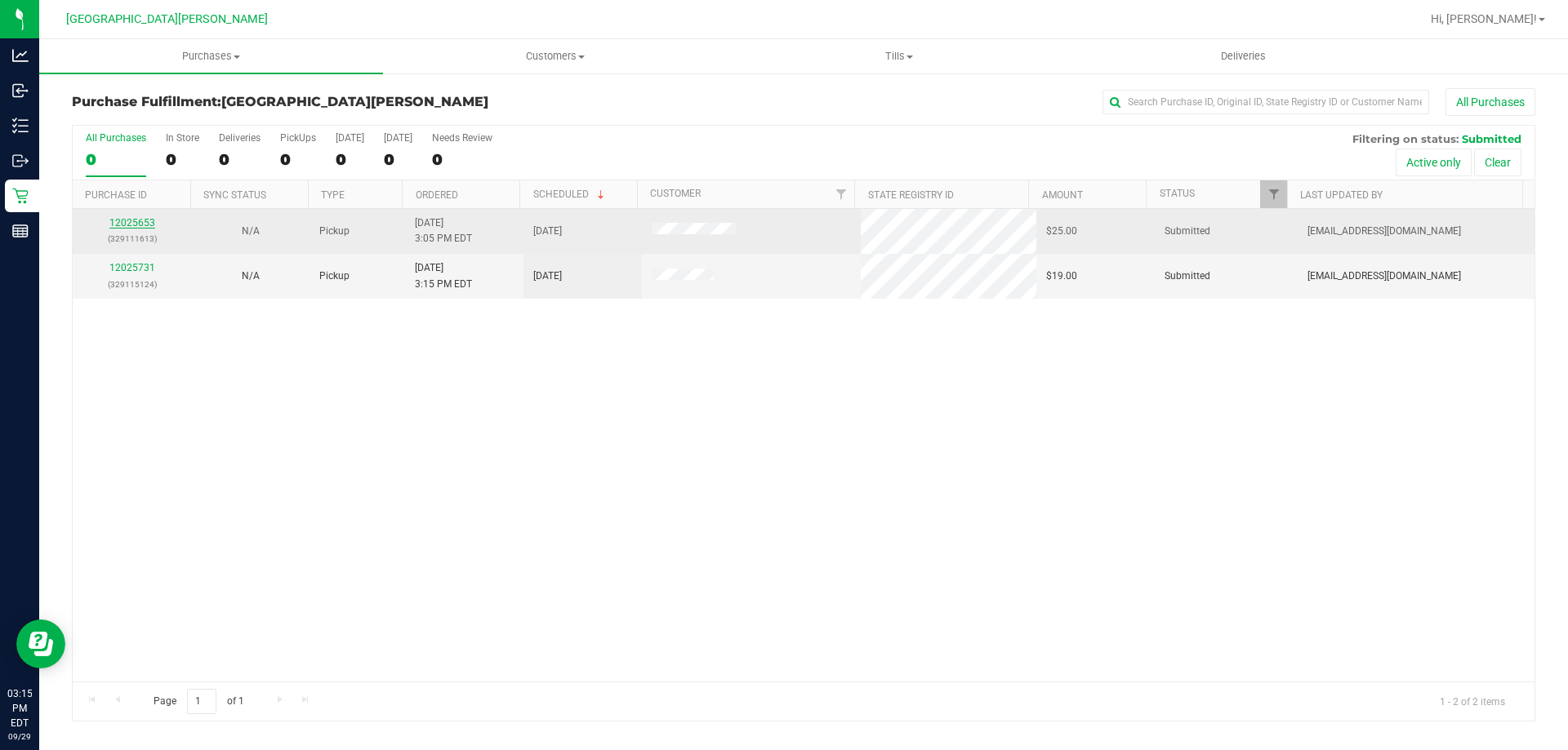
click at [126, 222] on link "12025653" at bounding box center [132, 223] width 45 height 12
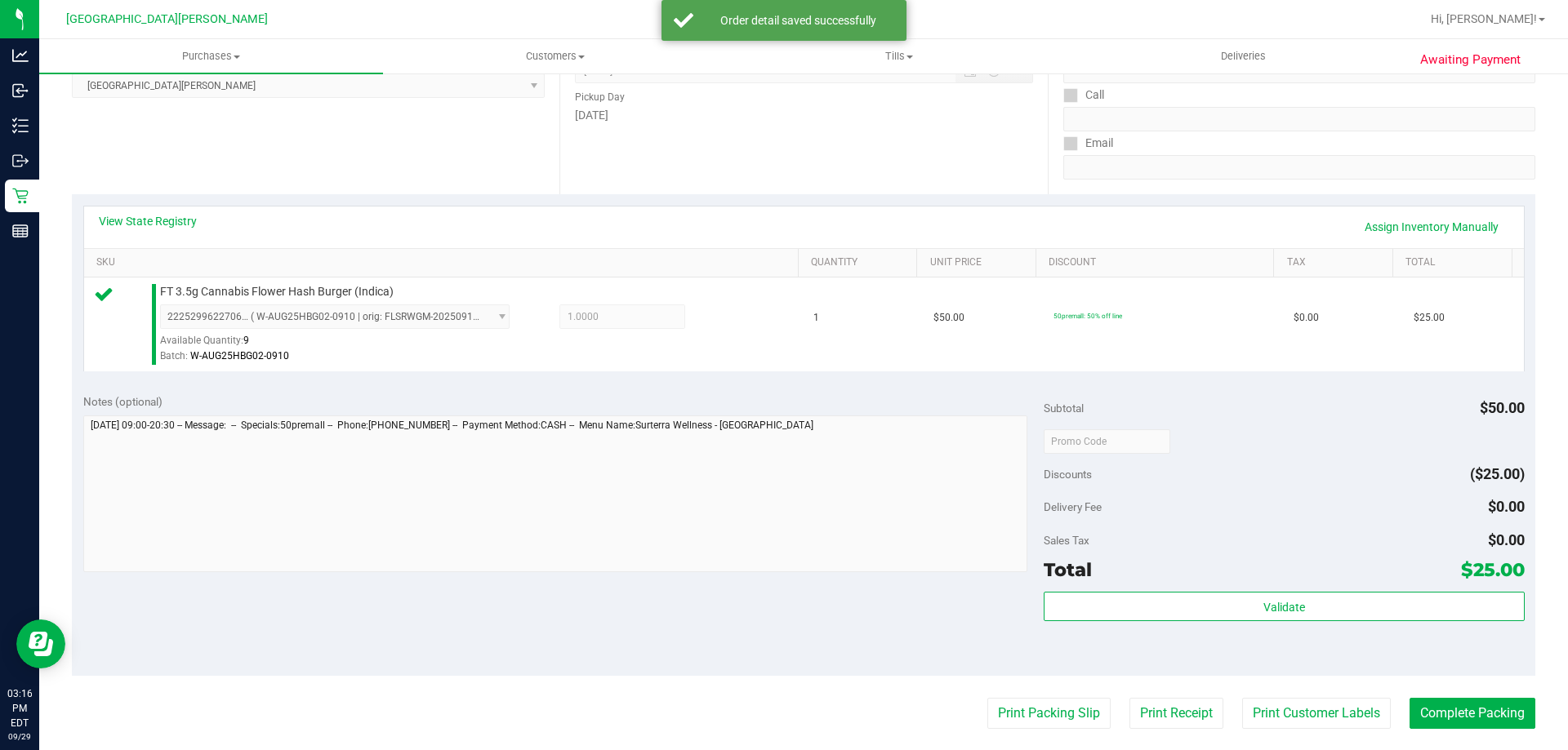
scroll to position [408, 0]
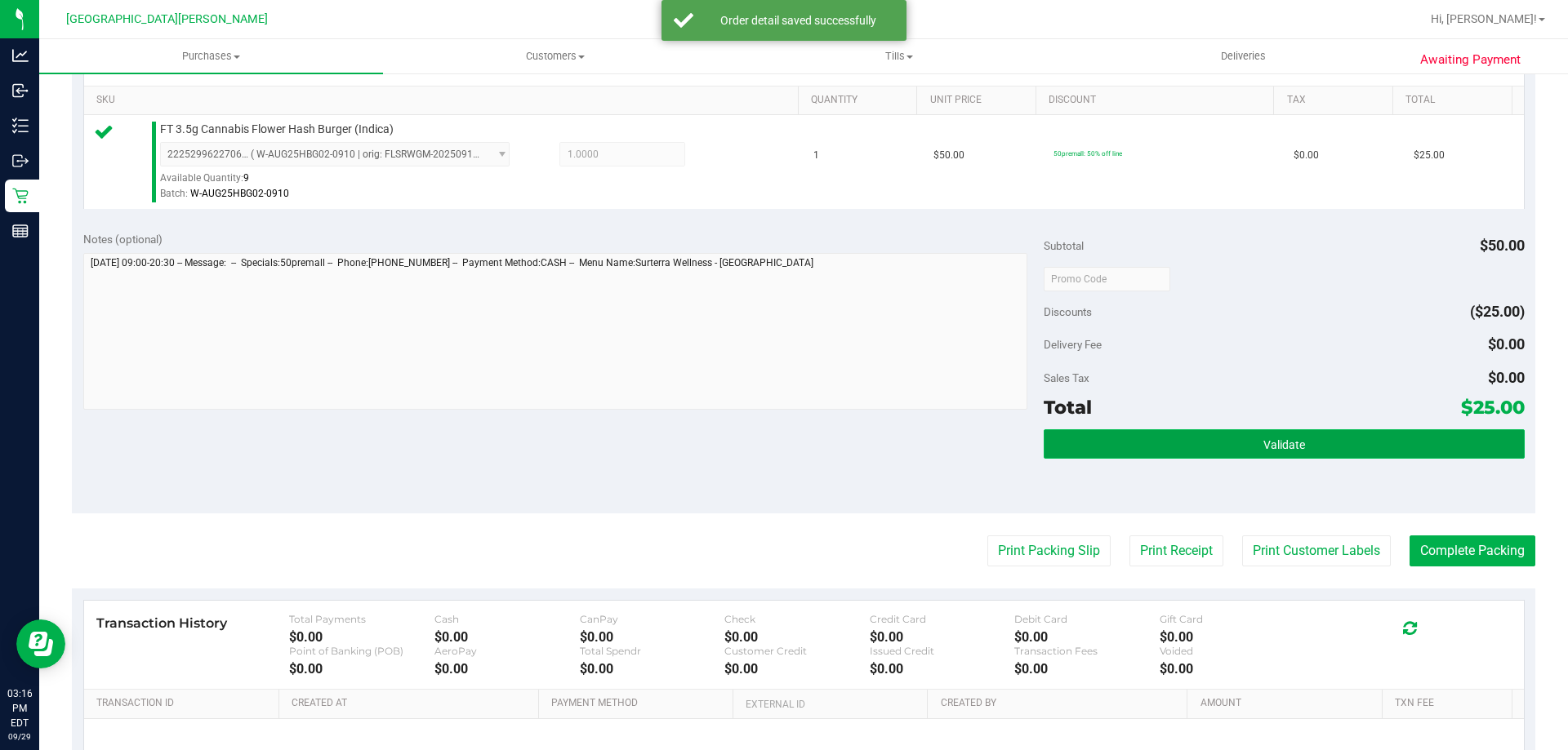
click at [1210, 436] on button "Validate" at bounding box center [1283, 444] width 480 height 30
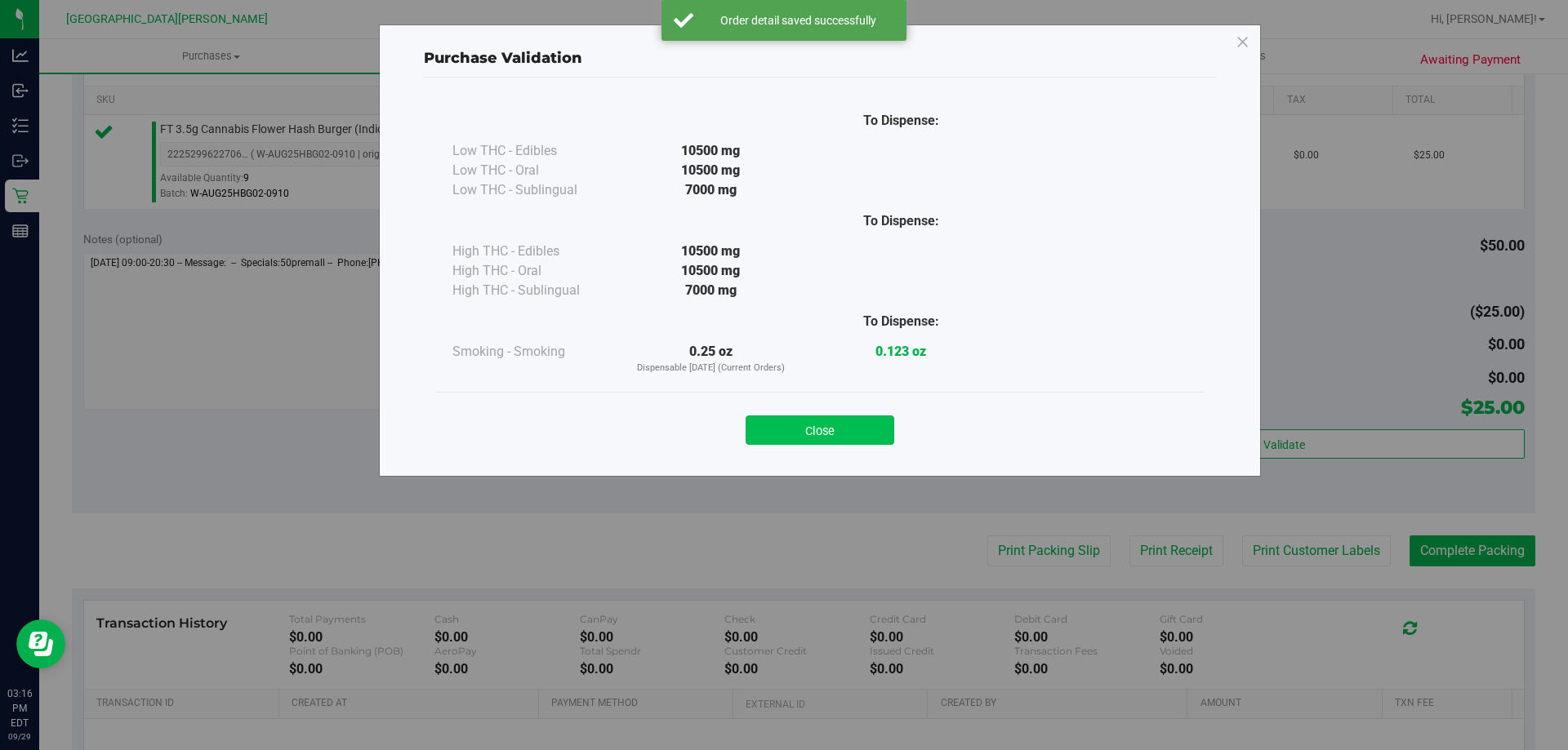
click at [872, 430] on button "Close" at bounding box center [820, 430] width 149 height 30
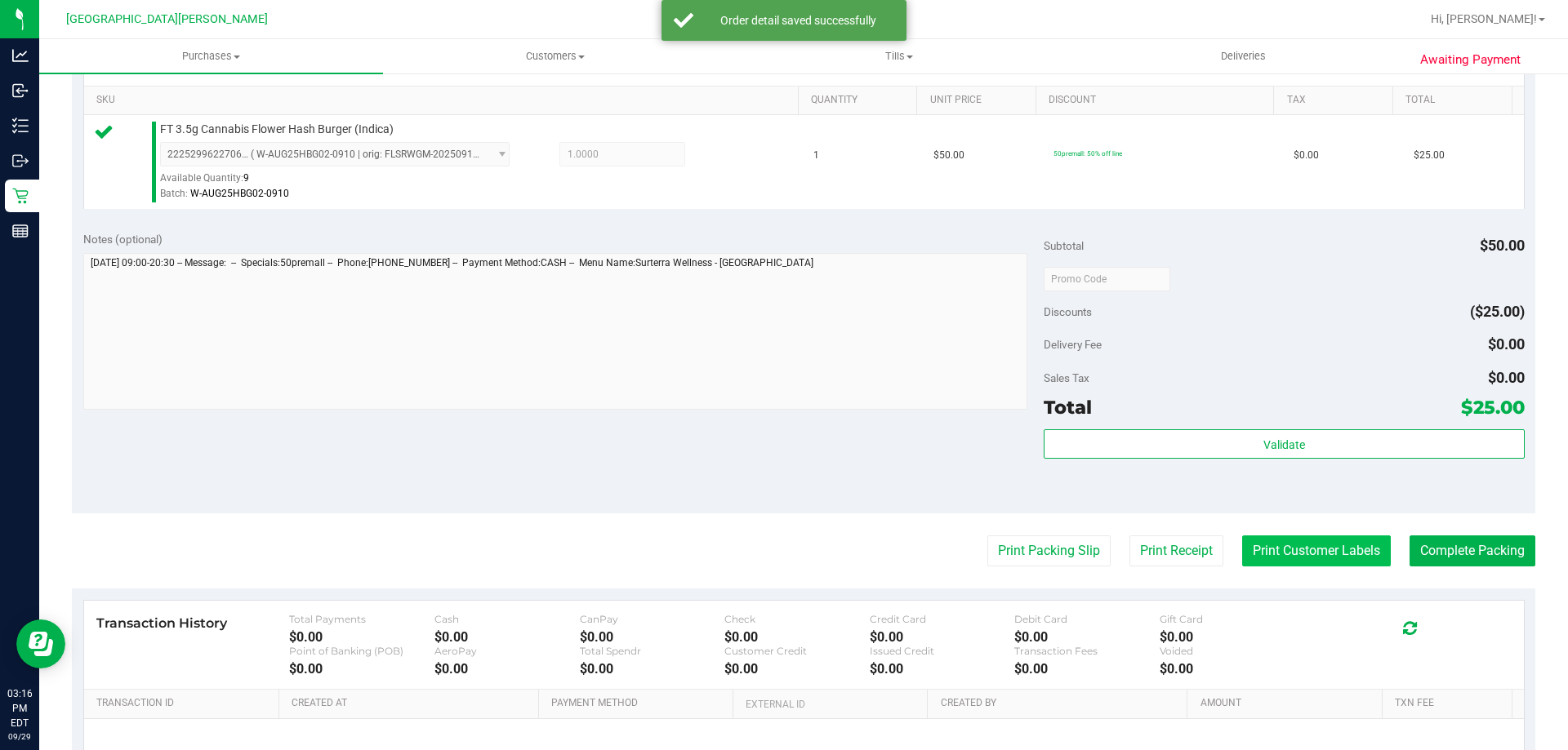
click at [1328, 562] on button "Print Customer Labels" at bounding box center [1316, 550] width 149 height 31
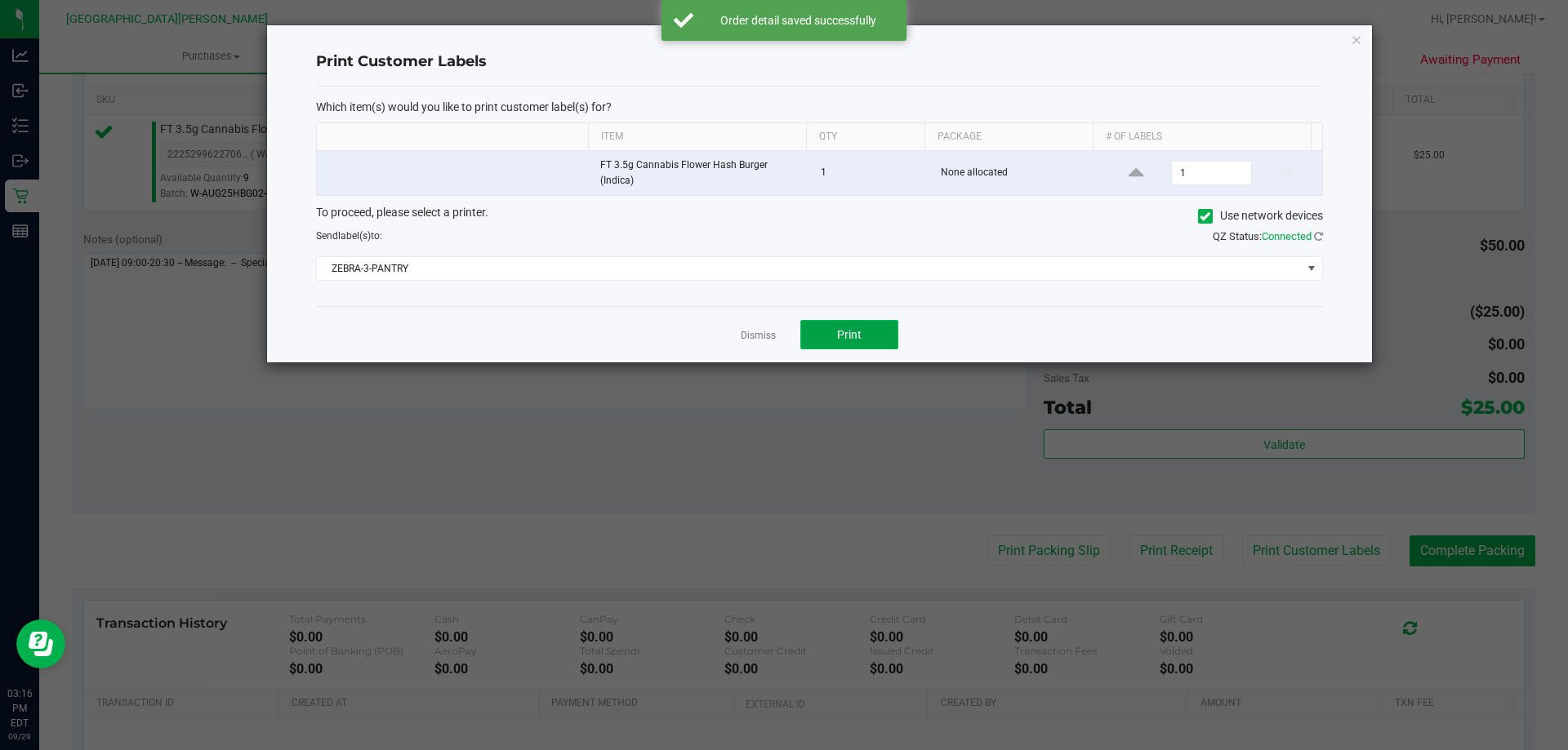
click at [857, 330] on span "Print" at bounding box center [849, 334] width 25 height 13
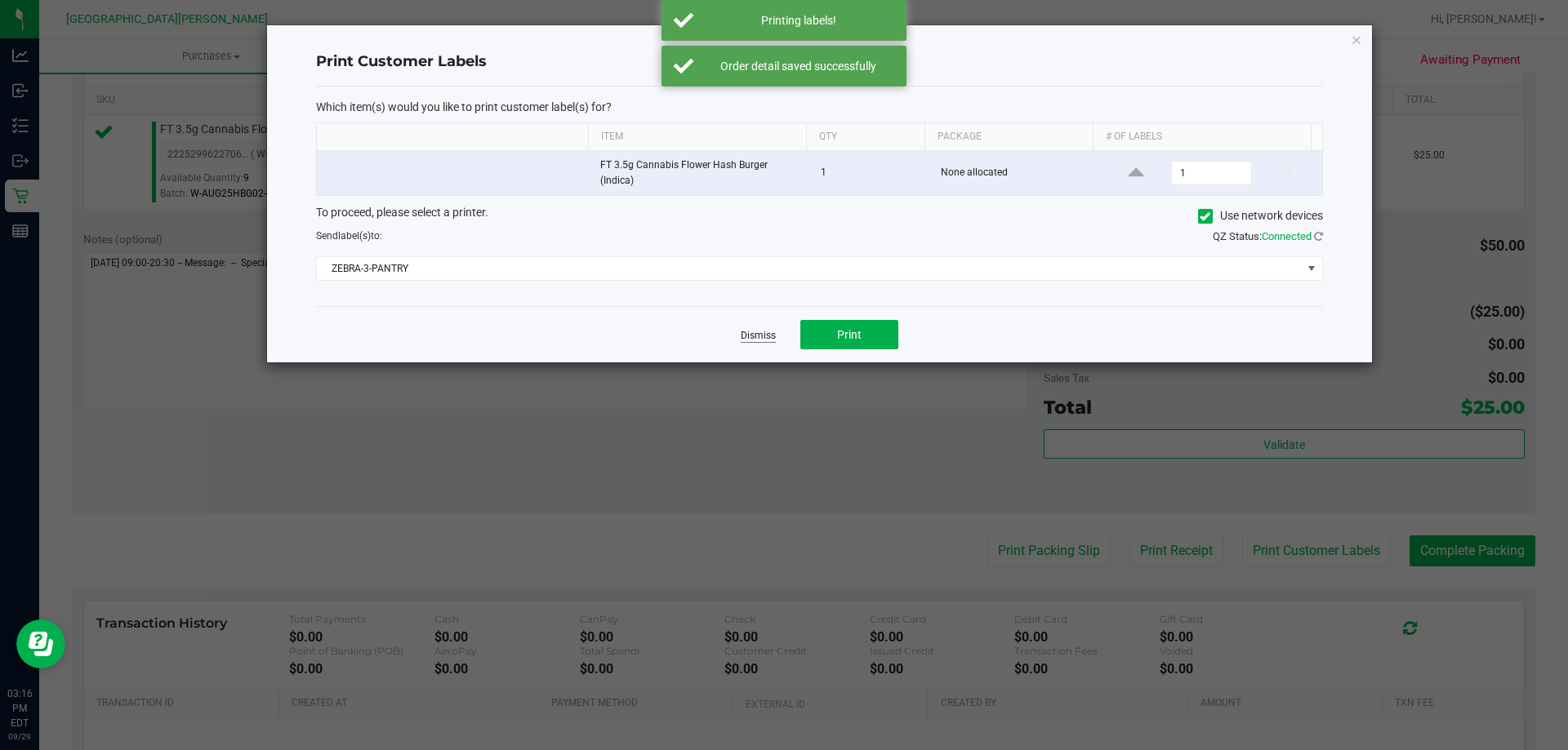
click at [744, 329] on link "Dismiss" at bounding box center [758, 336] width 36 height 14
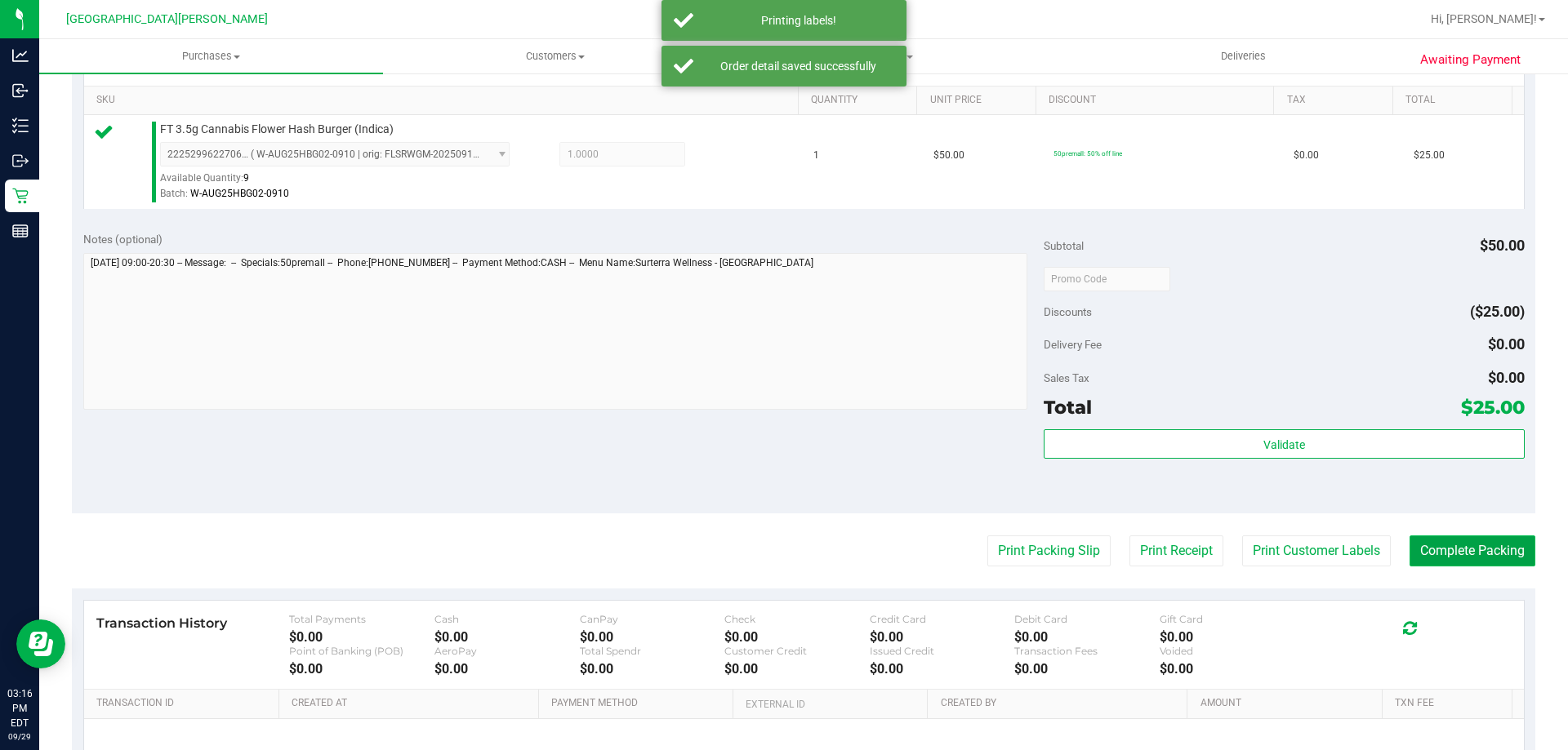
click at [1453, 561] on button "Complete Packing" at bounding box center [1472, 550] width 126 height 31
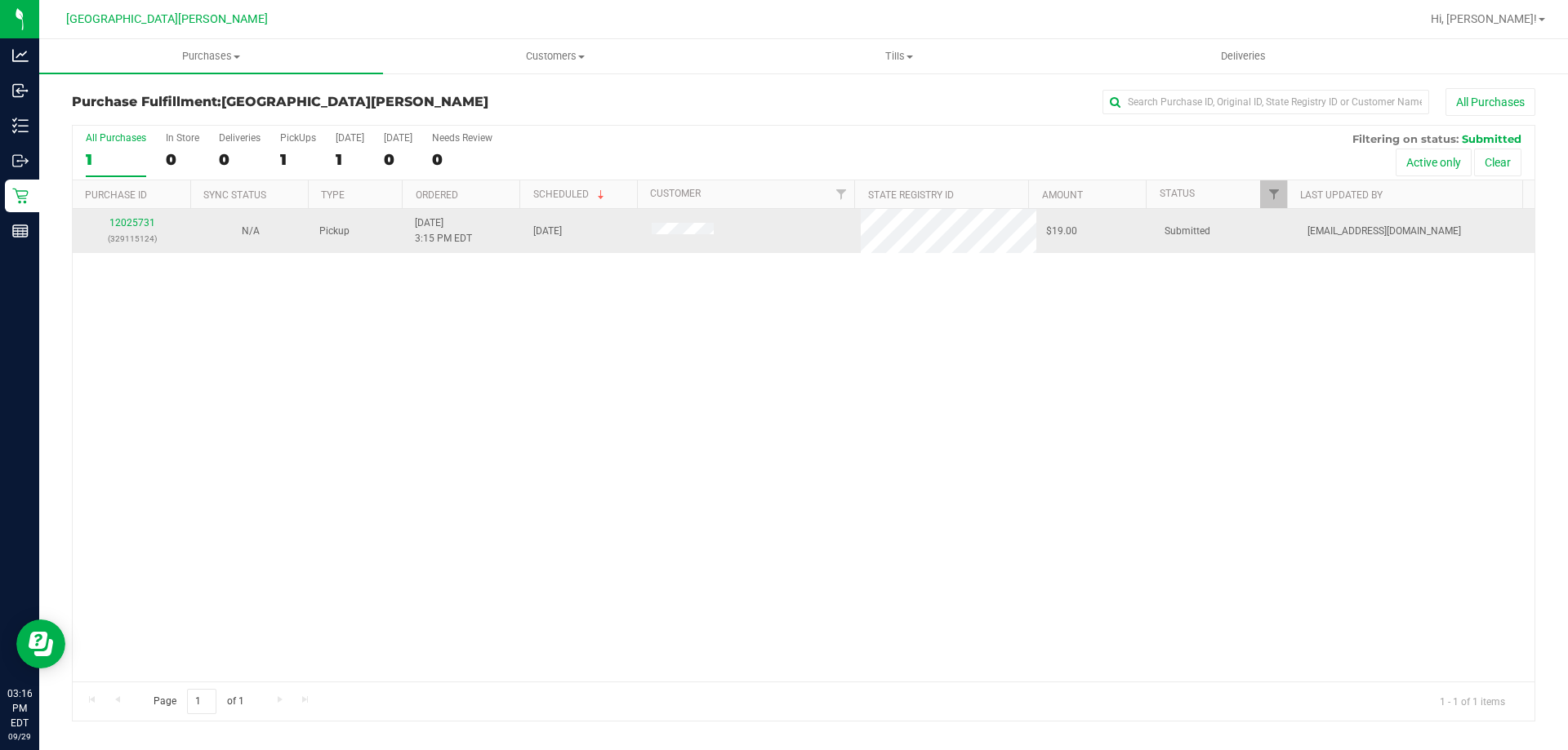
click at [122, 216] on div "12025731 (329115124)" at bounding box center [132, 231] width 99 height 31
click at [126, 231] on p "(329115124)" at bounding box center [132, 239] width 99 height 16
click at [127, 219] on link "12025731" at bounding box center [132, 223] width 45 height 12
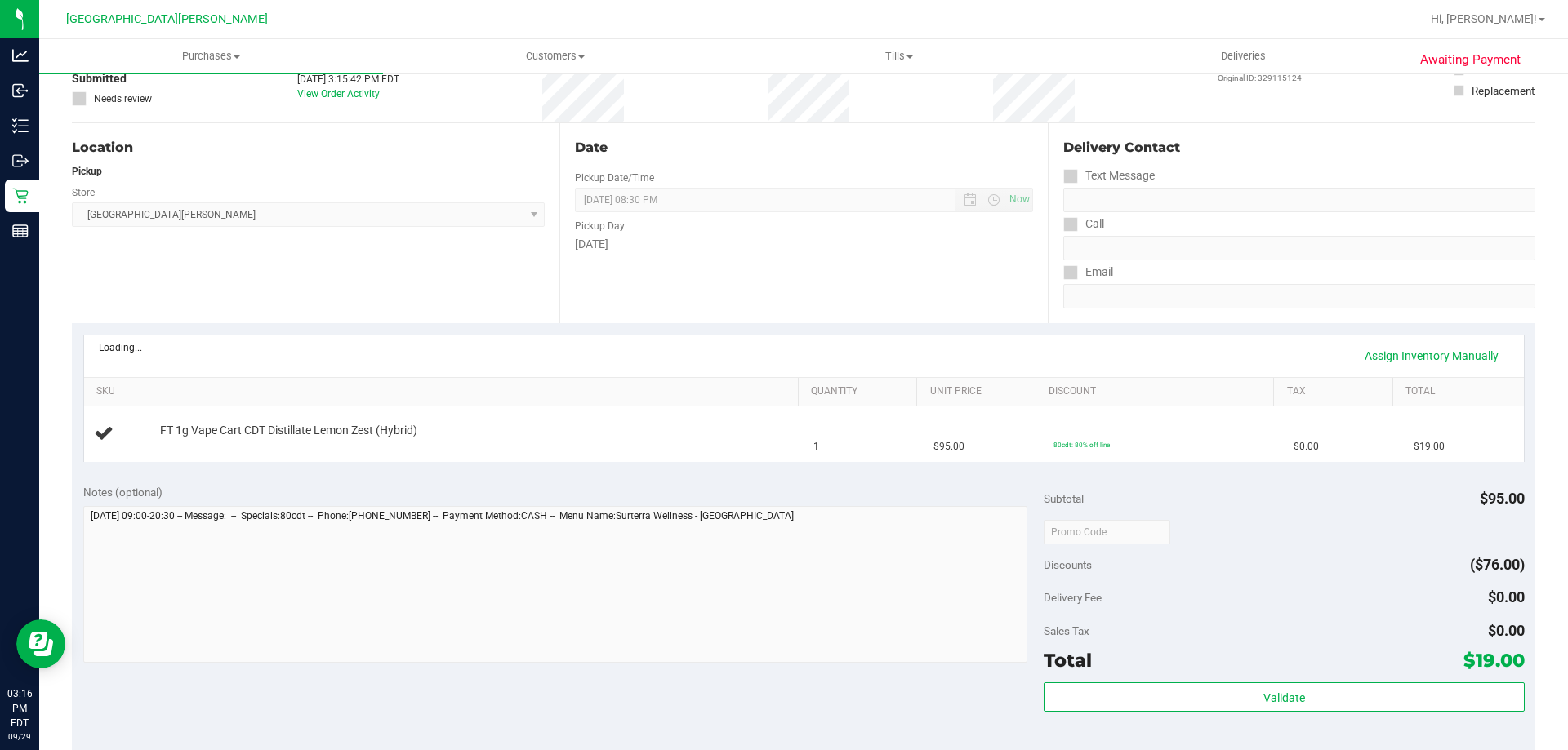
scroll to position [164, 0]
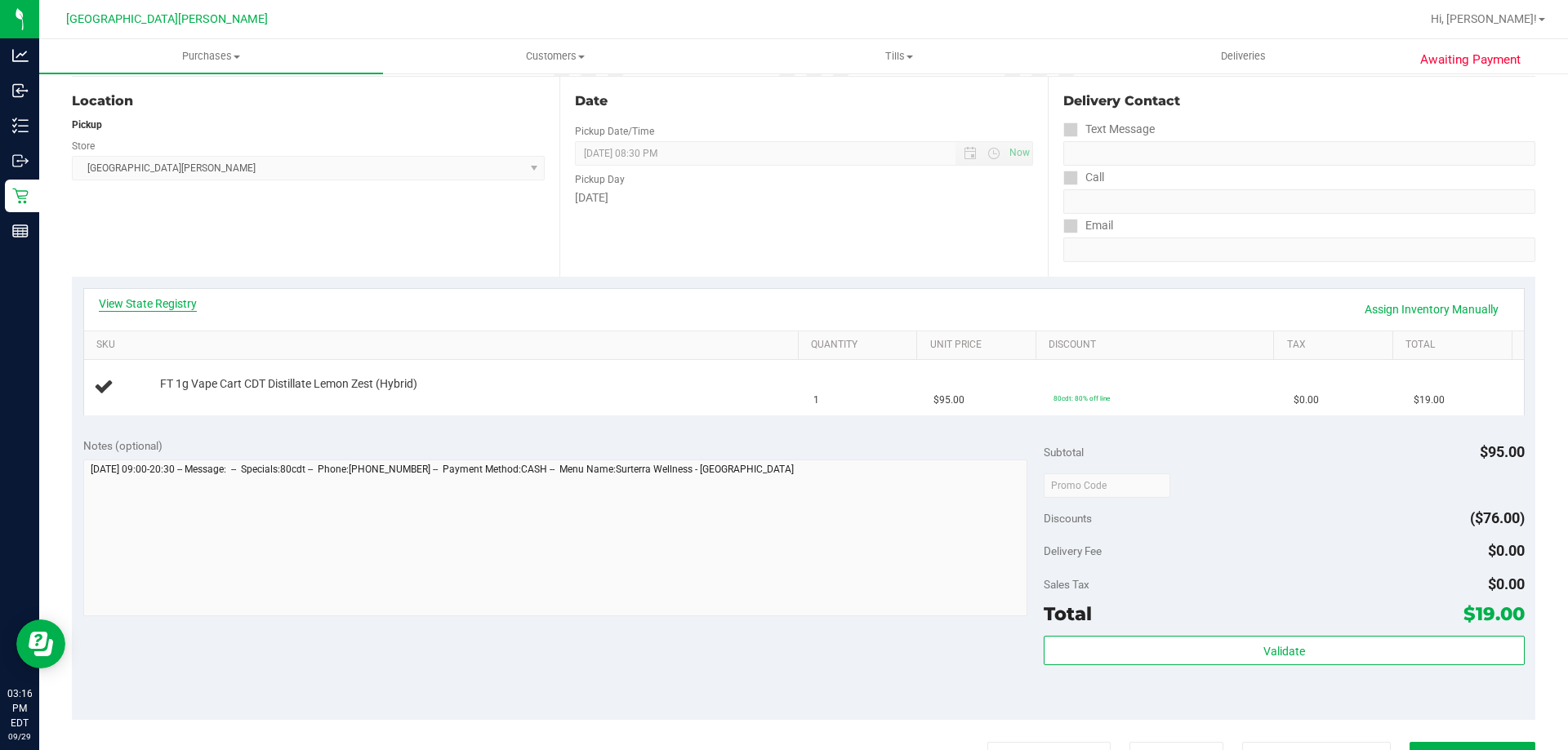
click at [124, 296] on link "View State Registry" at bounding box center [147, 304] width 98 height 17
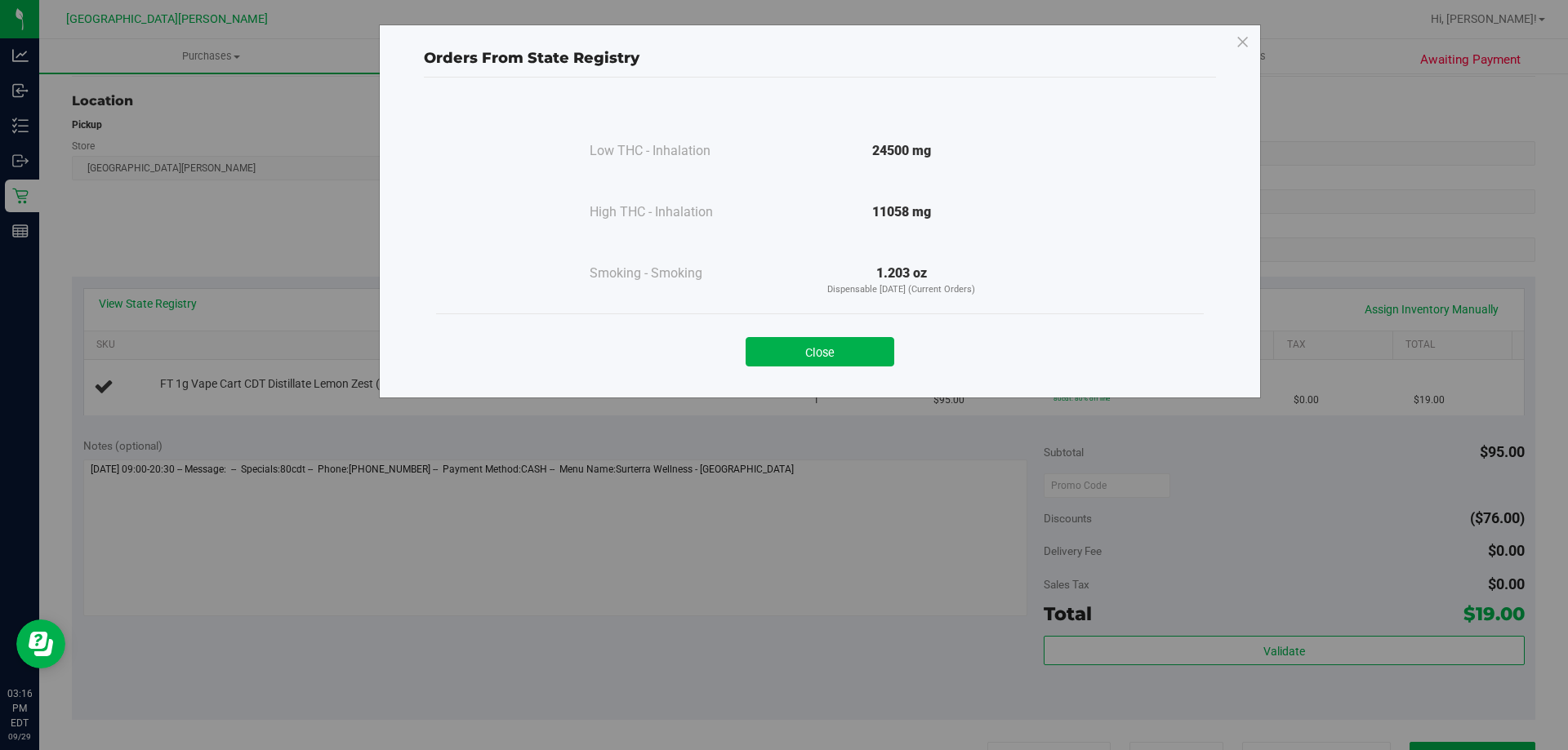
click at [838, 335] on div "Close" at bounding box center [820, 346] width 744 height 40
click at [791, 342] on button "Close" at bounding box center [820, 352] width 149 height 30
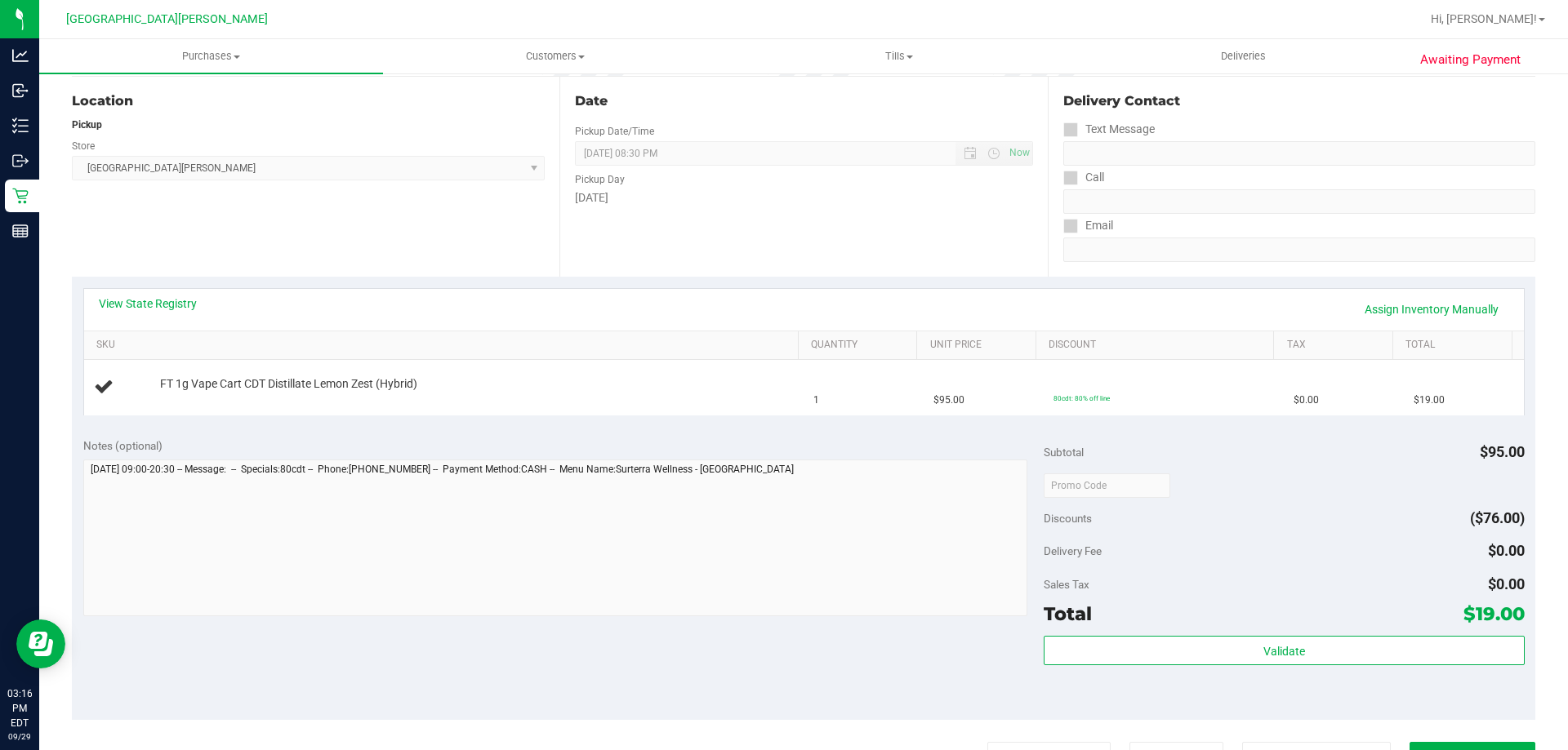
click at [786, 265] on div "Date Pickup Date/Time 09/29/2025 Now 09/29/2025 08:30 PM Now Pickup Day Monday" at bounding box center [803, 176] width 487 height 200
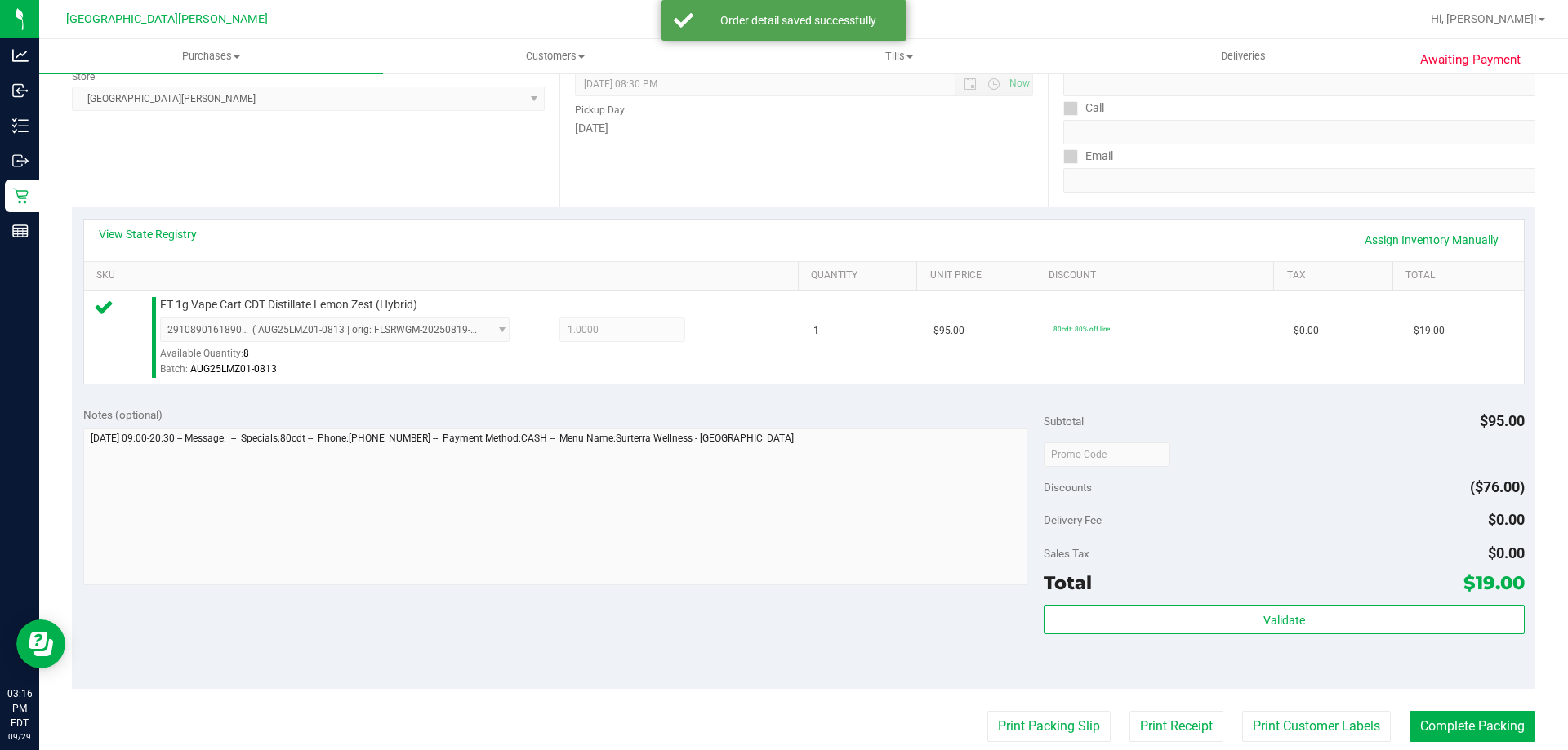
scroll to position [326, 0]
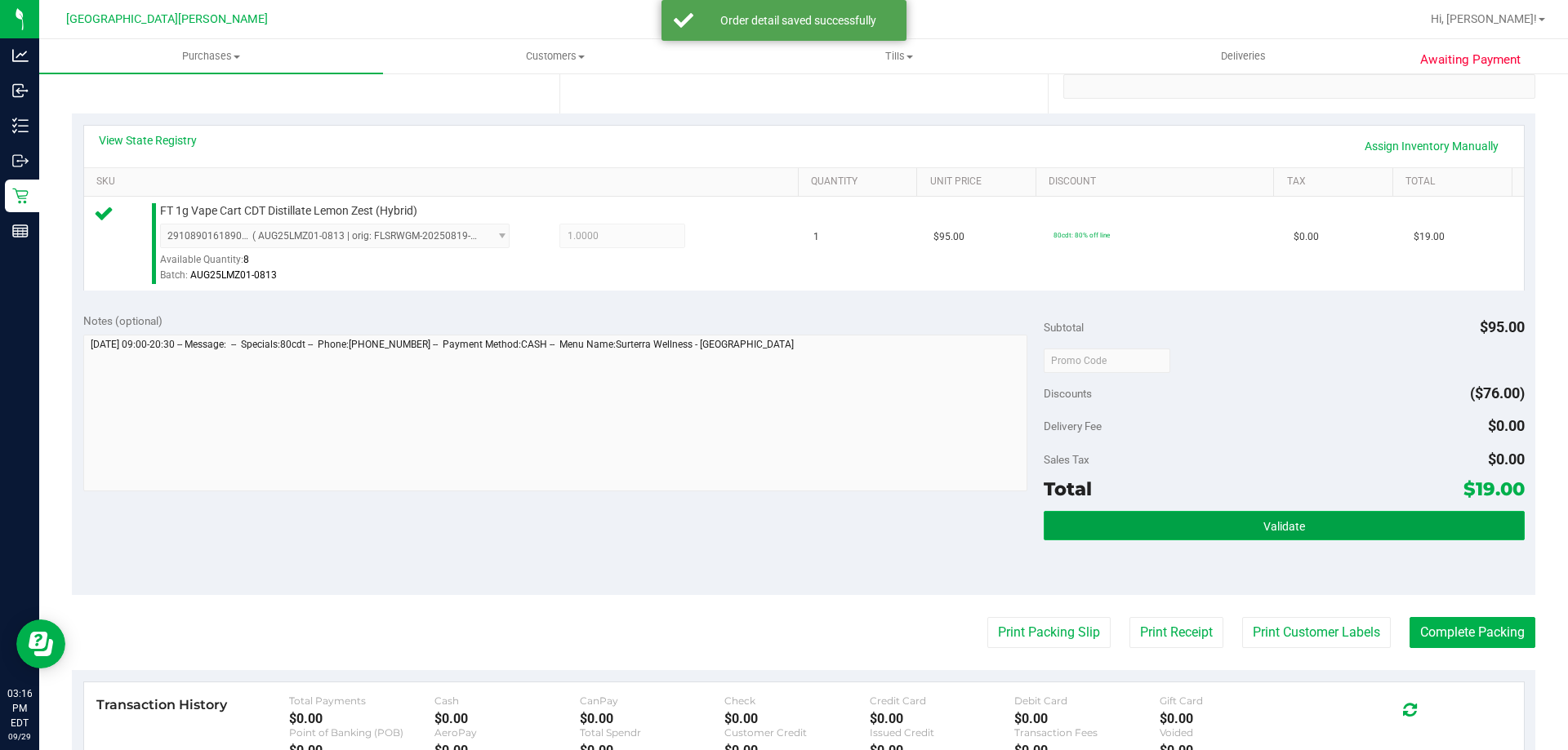
click at [1321, 520] on button "Validate" at bounding box center [1283, 525] width 480 height 30
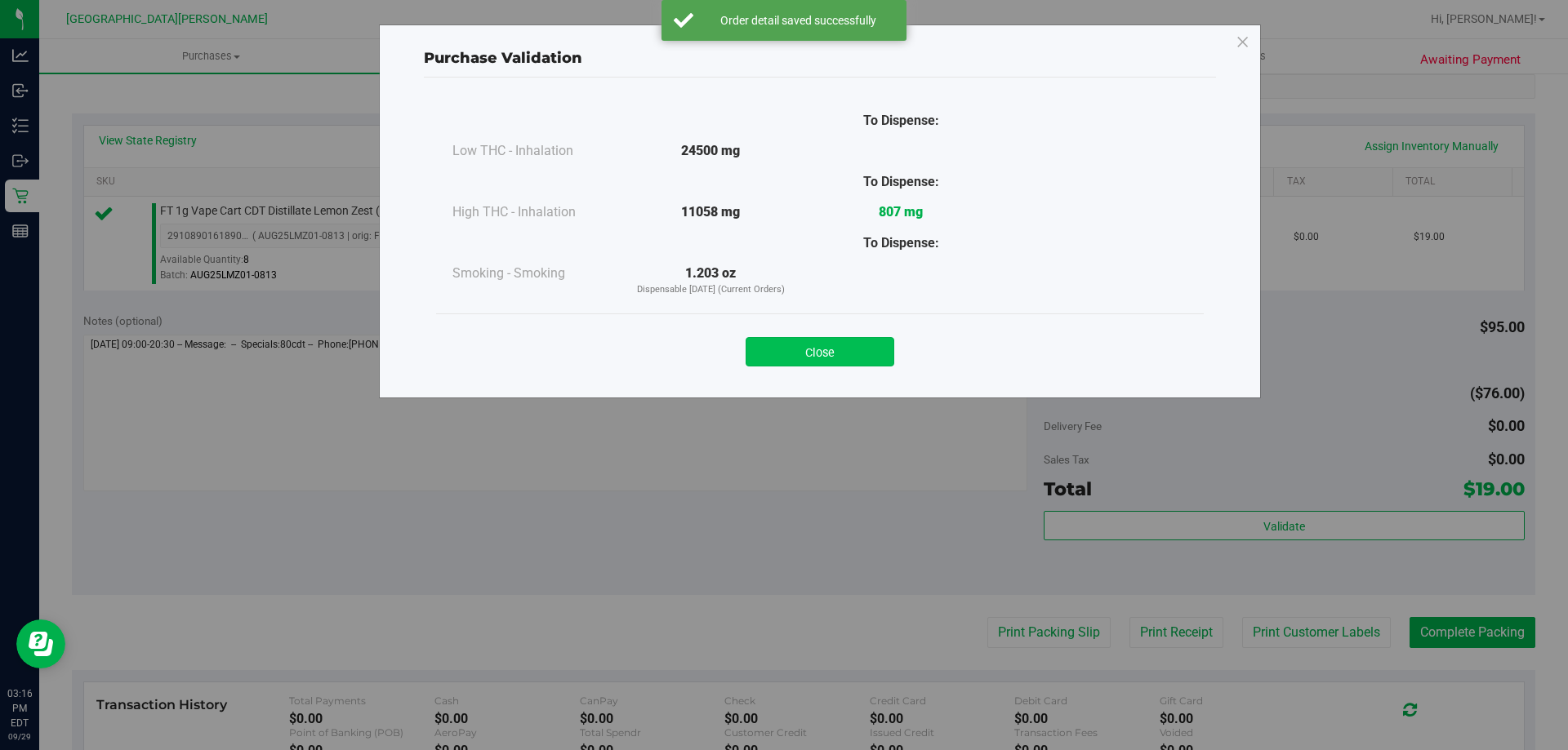
click at [847, 355] on button "Close" at bounding box center [820, 352] width 149 height 30
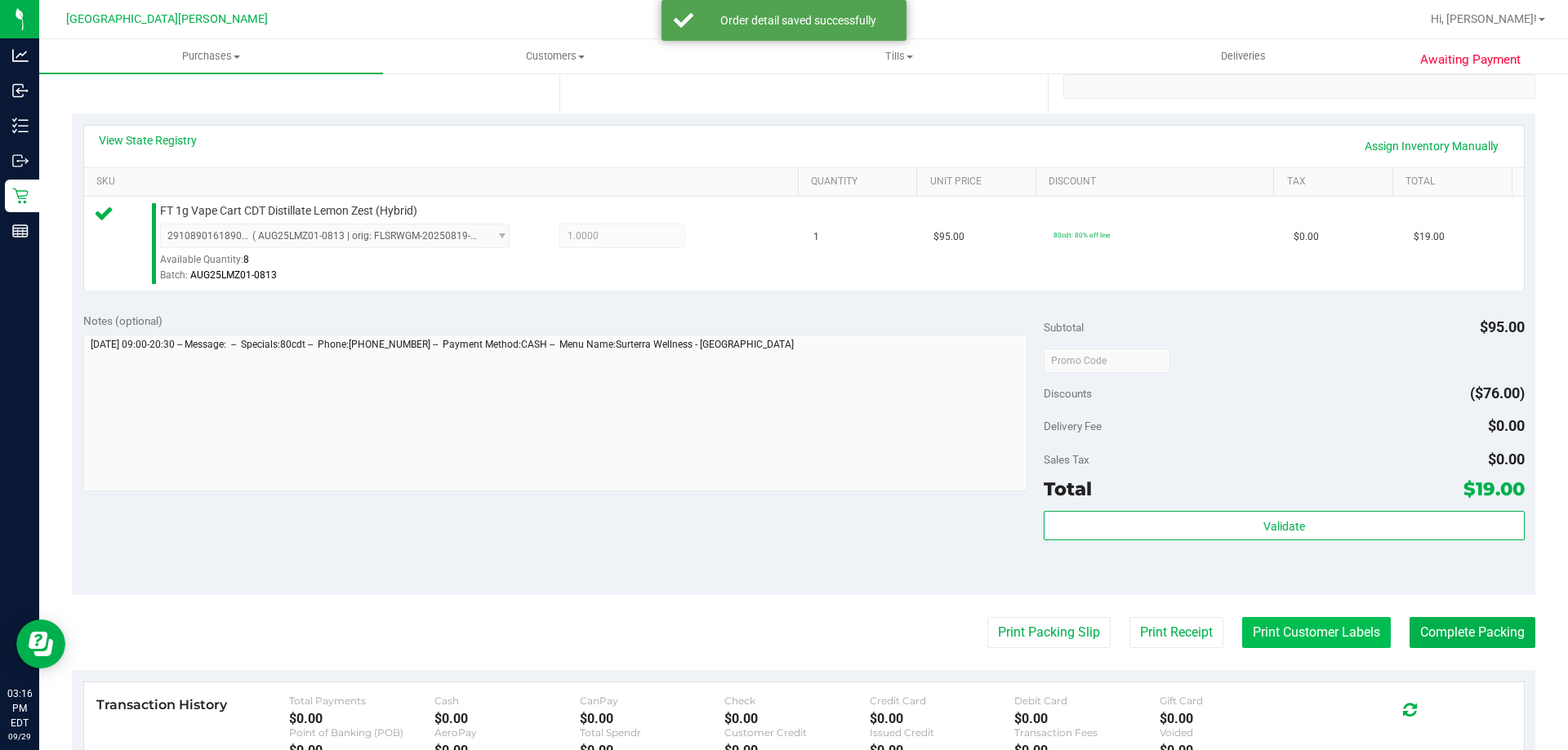
click at [1266, 629] on button "Print Customer Labels" at bounding box center [1316, 632] width 149 height 31
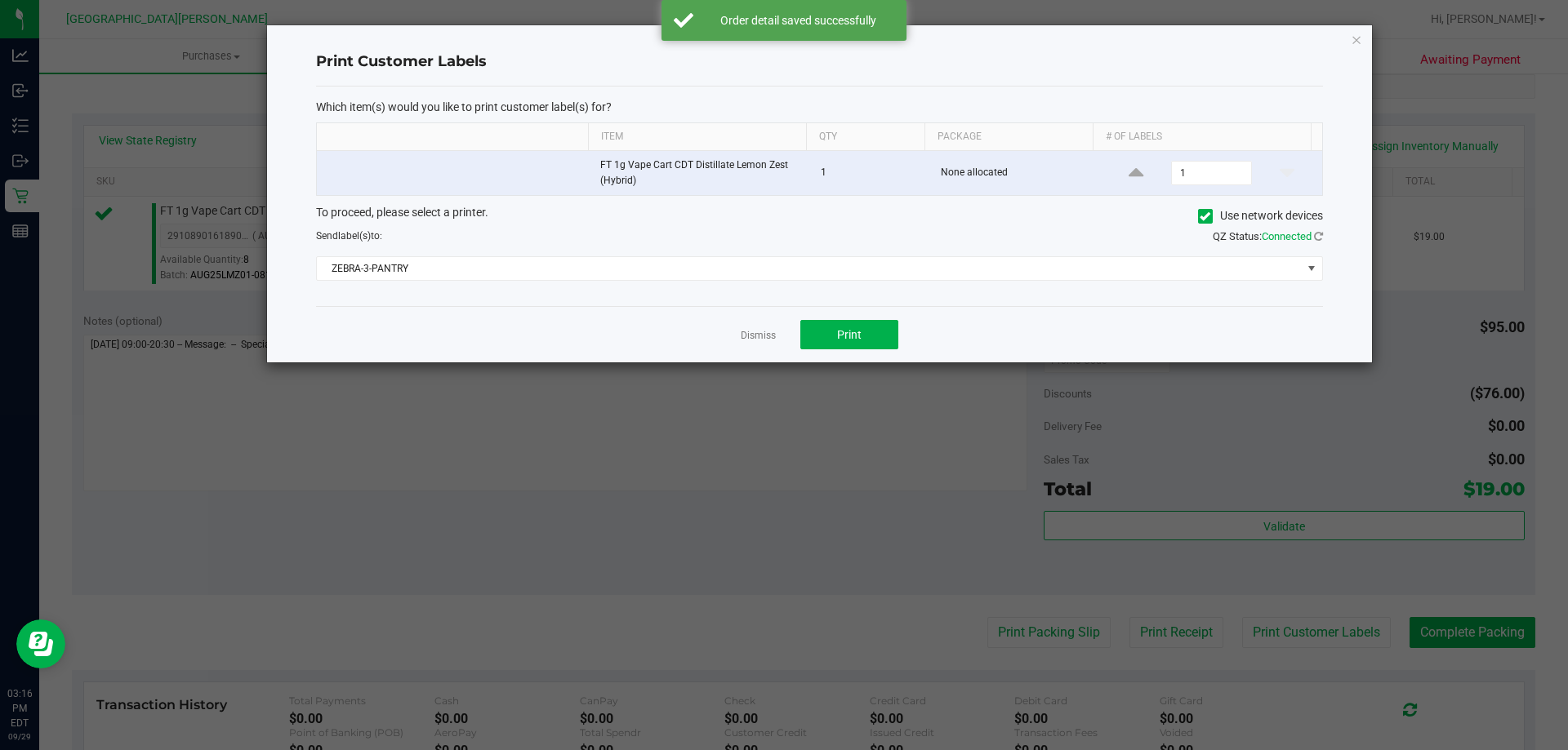
click at [881, 316] on div "Dismiss Print" at bounding box center [819, 334] width 1007 height 56
click at [851, 349] on button "Print" at bounding box center [848, 335] width 98 height 30
click at [760, 334] on link "Dismiss" at bounding box center [758, 336] width 36 height 14
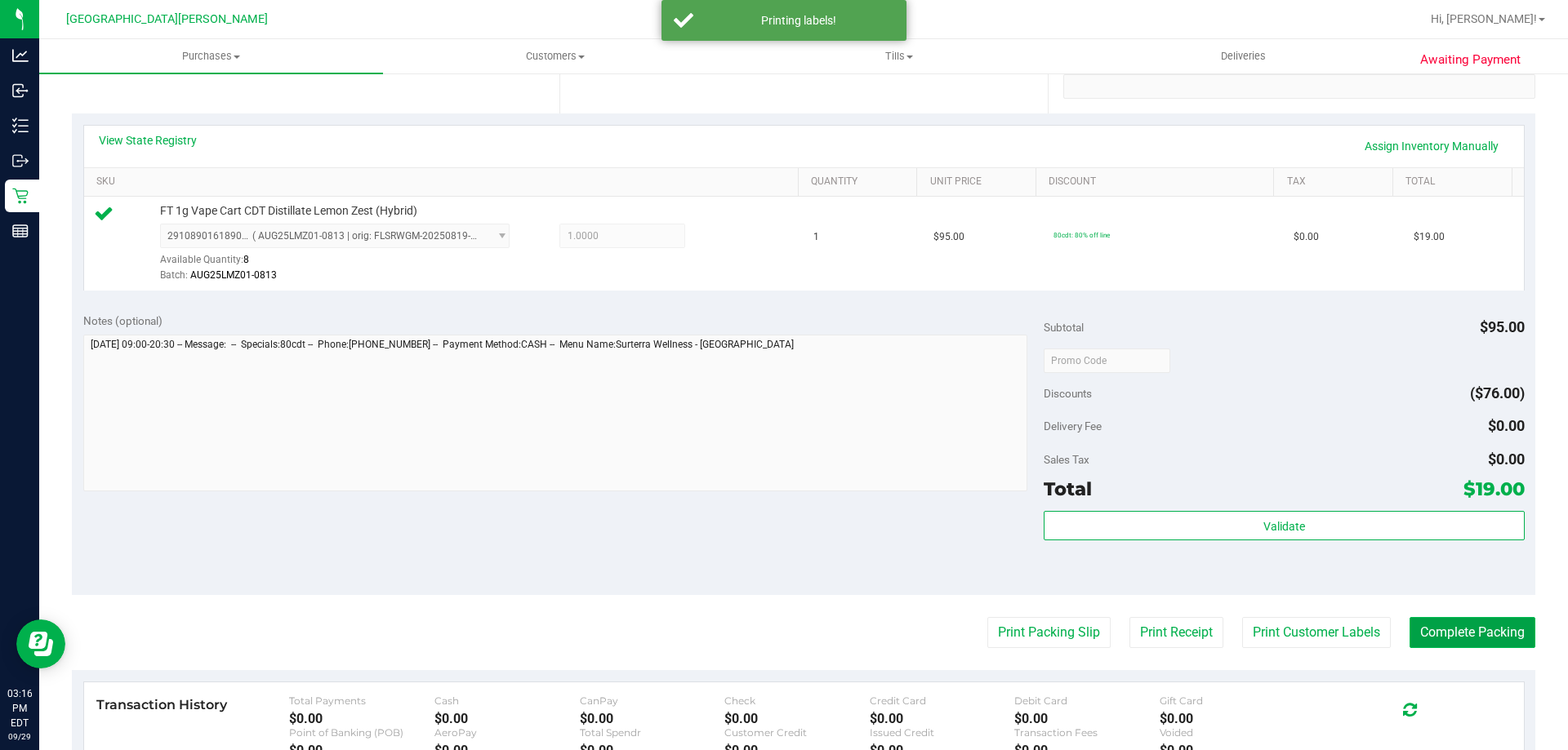
click at [1414, 627] on button "Complete Packing" at bounding box center [1472, 632] width 126 height 31
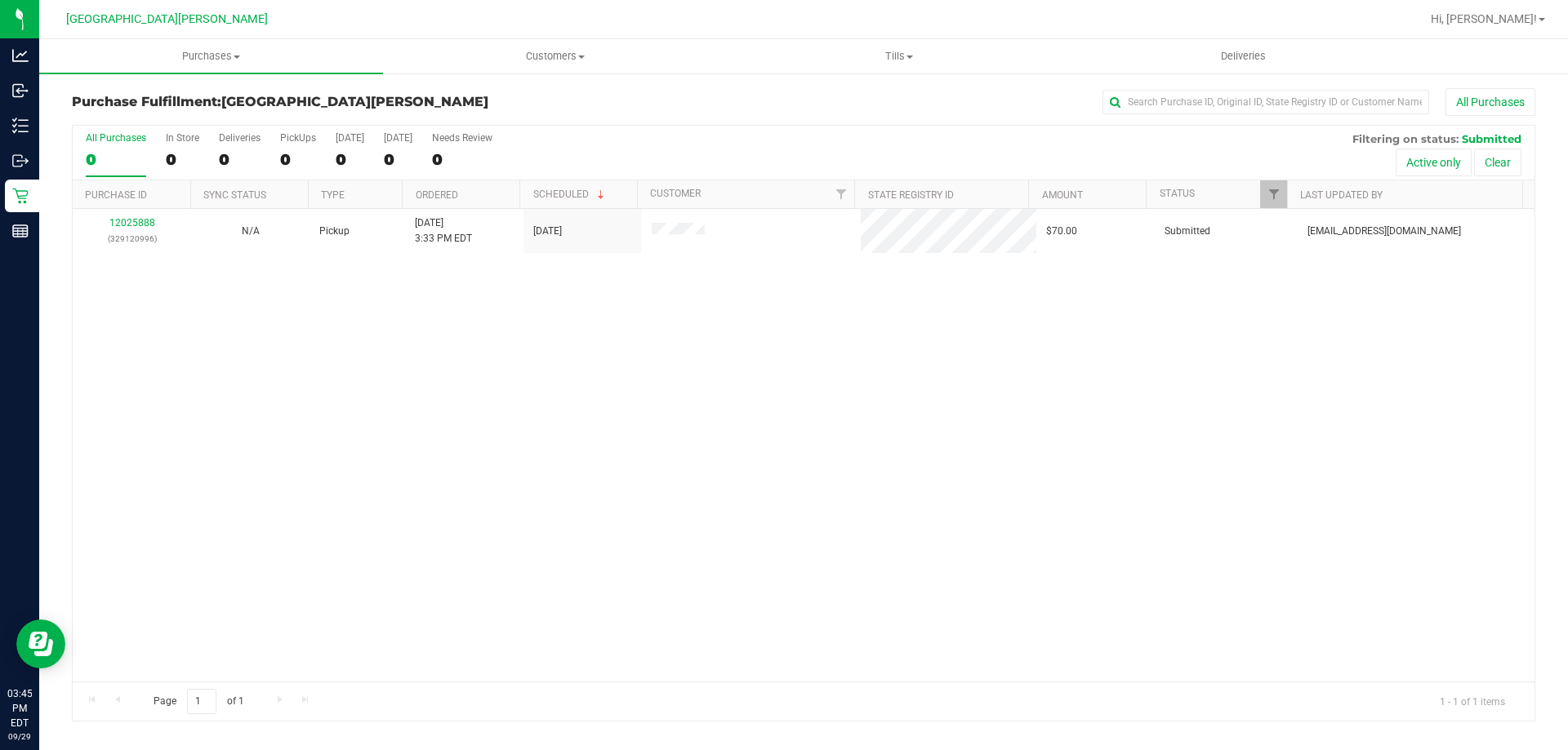
click at [118, 208] on th "Purchase ID" at bounding box center [131, 194] width 117 height 29
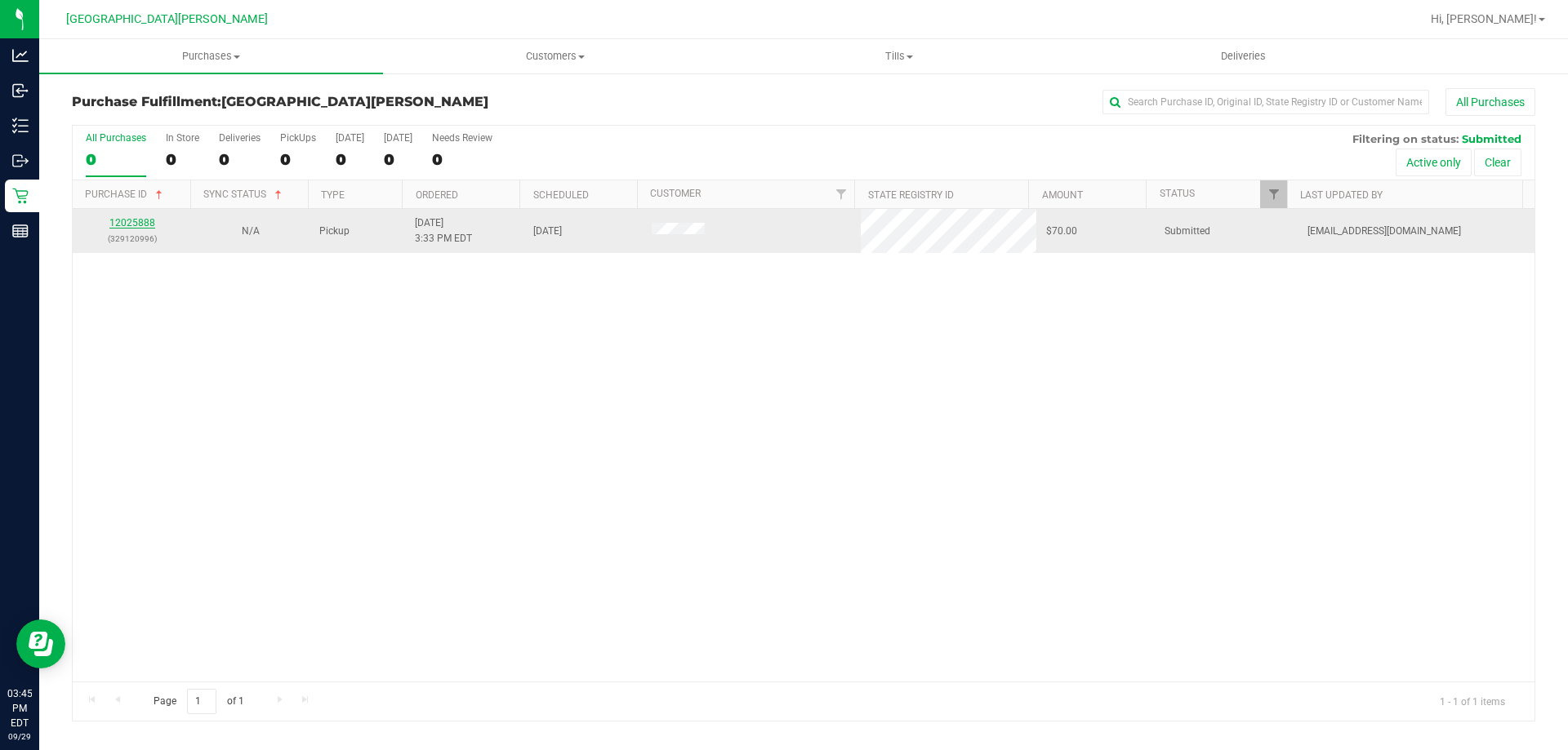
click at [140, 222] on link "12025888" at bounding box center [132, 223] width 45 height 12
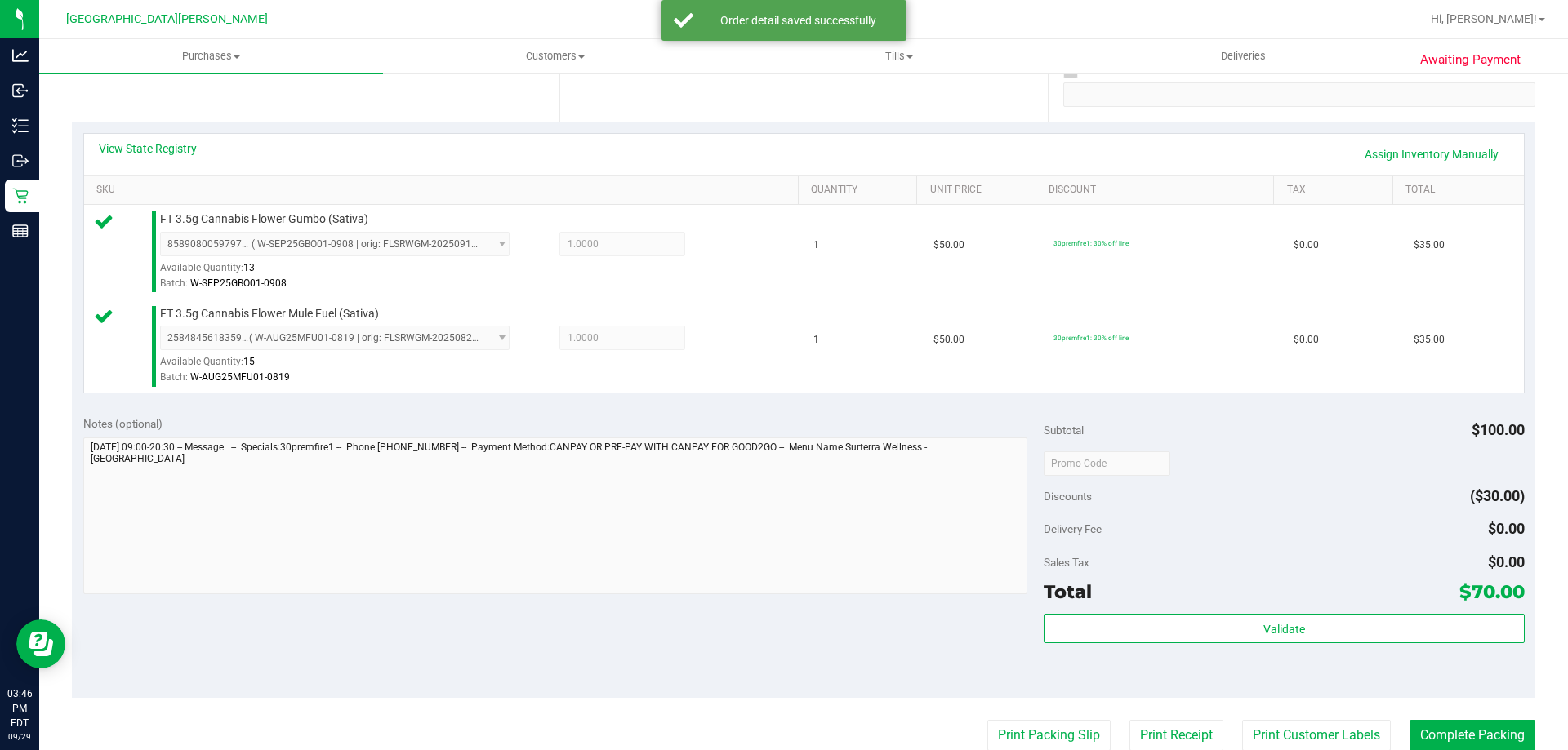
scroll to position [408, 0]
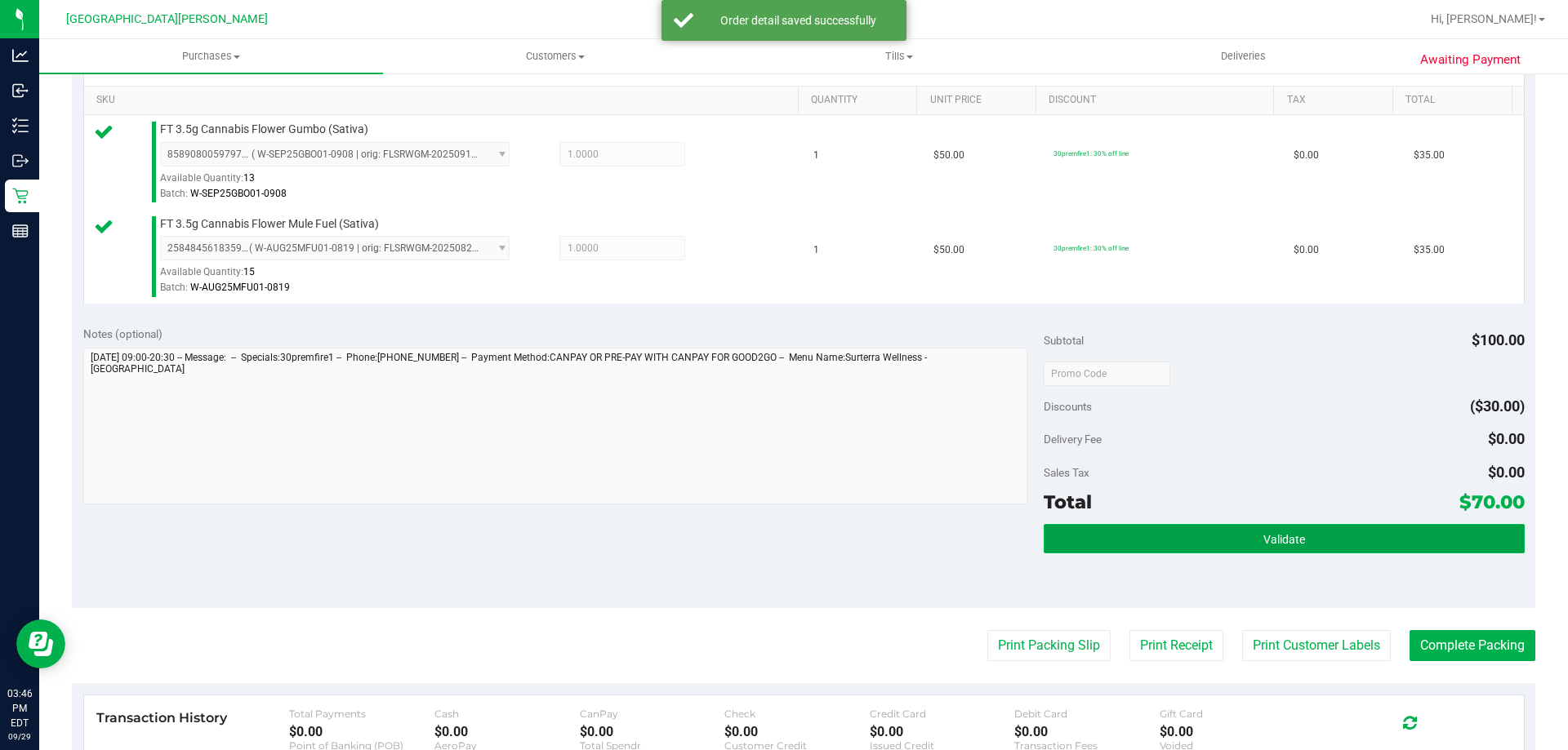
click at [1317, 541] on button "Validate" at bounding box center [1283, 539] width 480 height 30
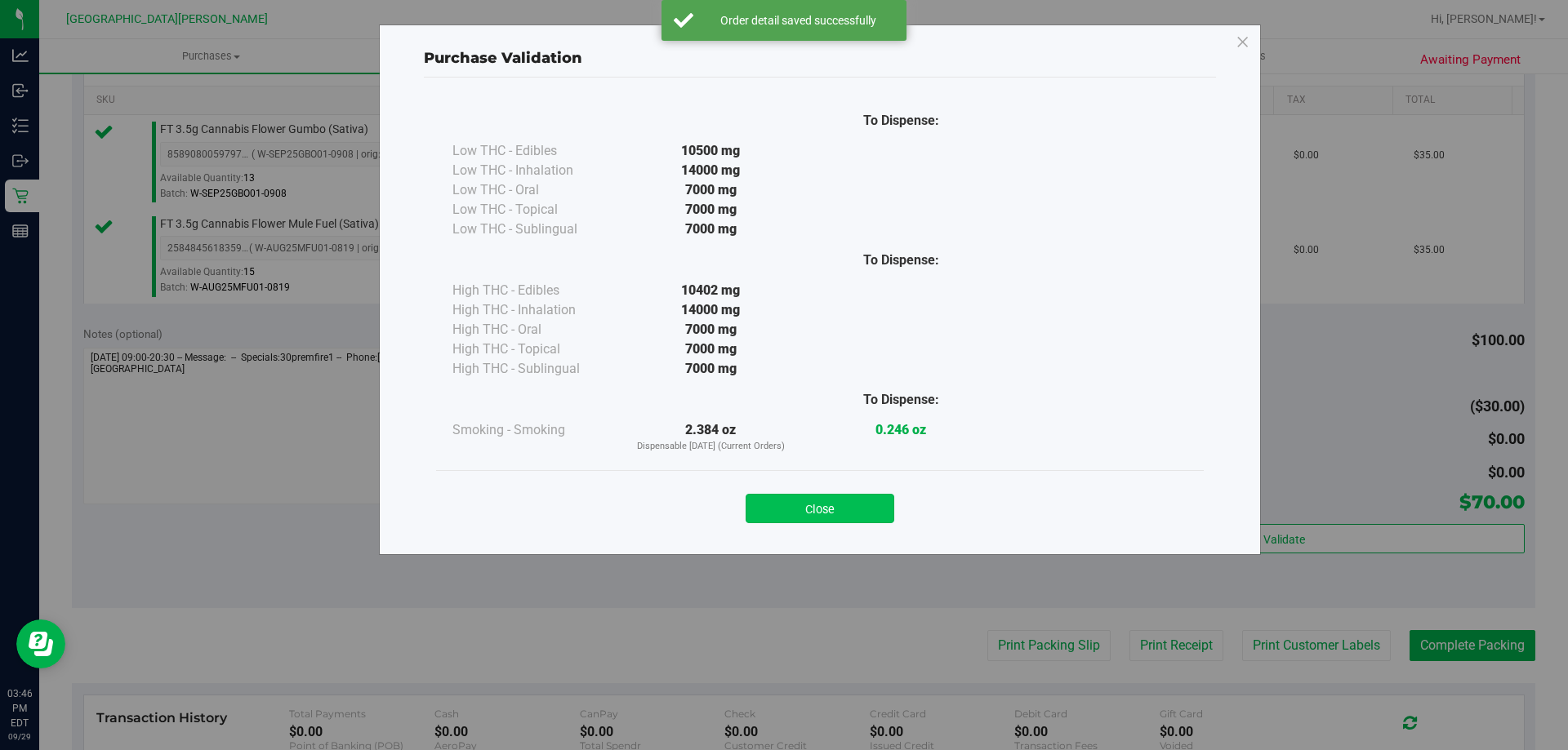
click at [833, 512] on button "Close" at bounding box center [820, 509] width 149 height 30
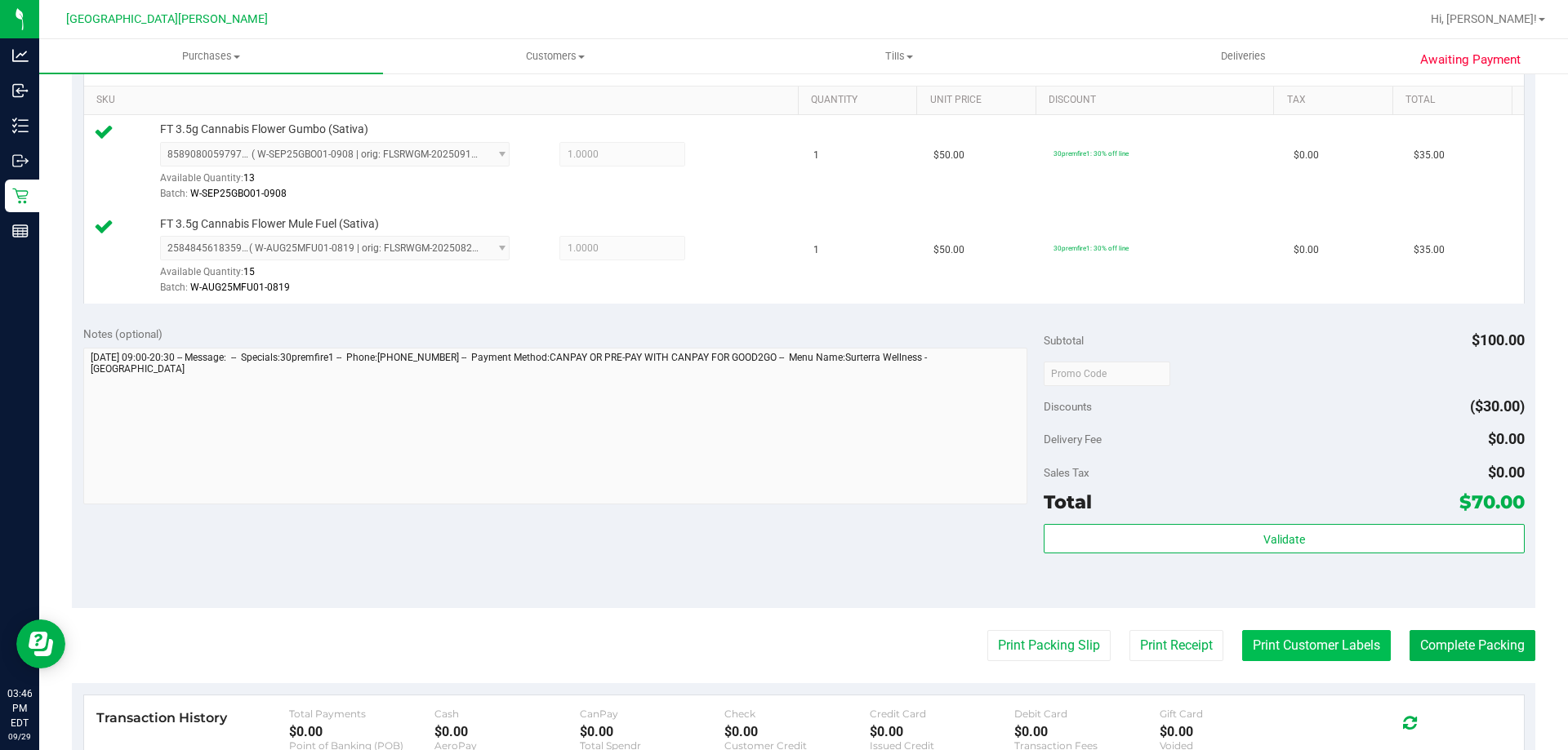
click at [1304, 649] on button "Print Customer Labels" at bounding box center [1316, 645] width 149 height 31
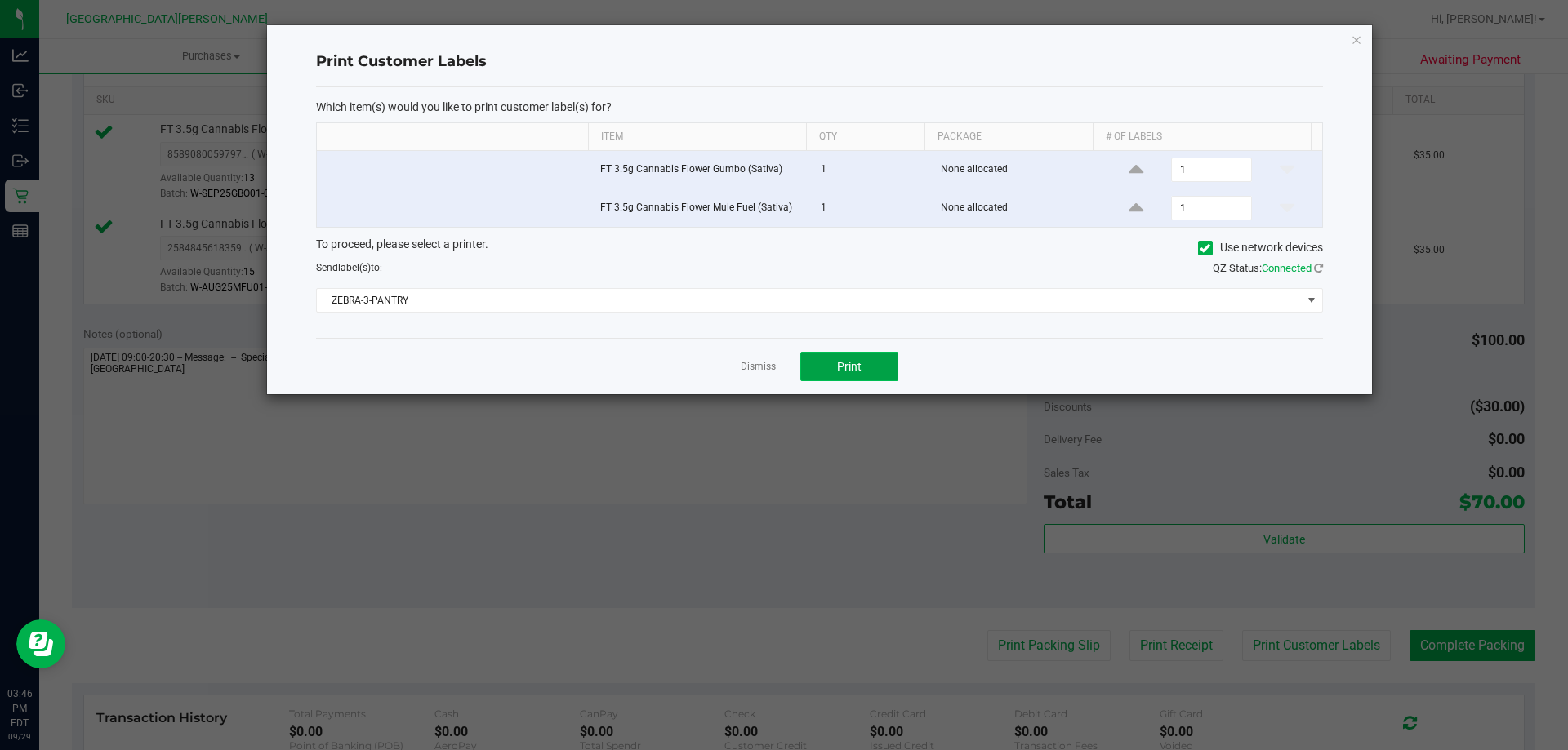
click at [832, 368] on button "Print" at bounding box center [848, 367] width 98 height 30
click at [751, 371] on link "Dismiss" at bounding box center [758, 367] width 36 height 14
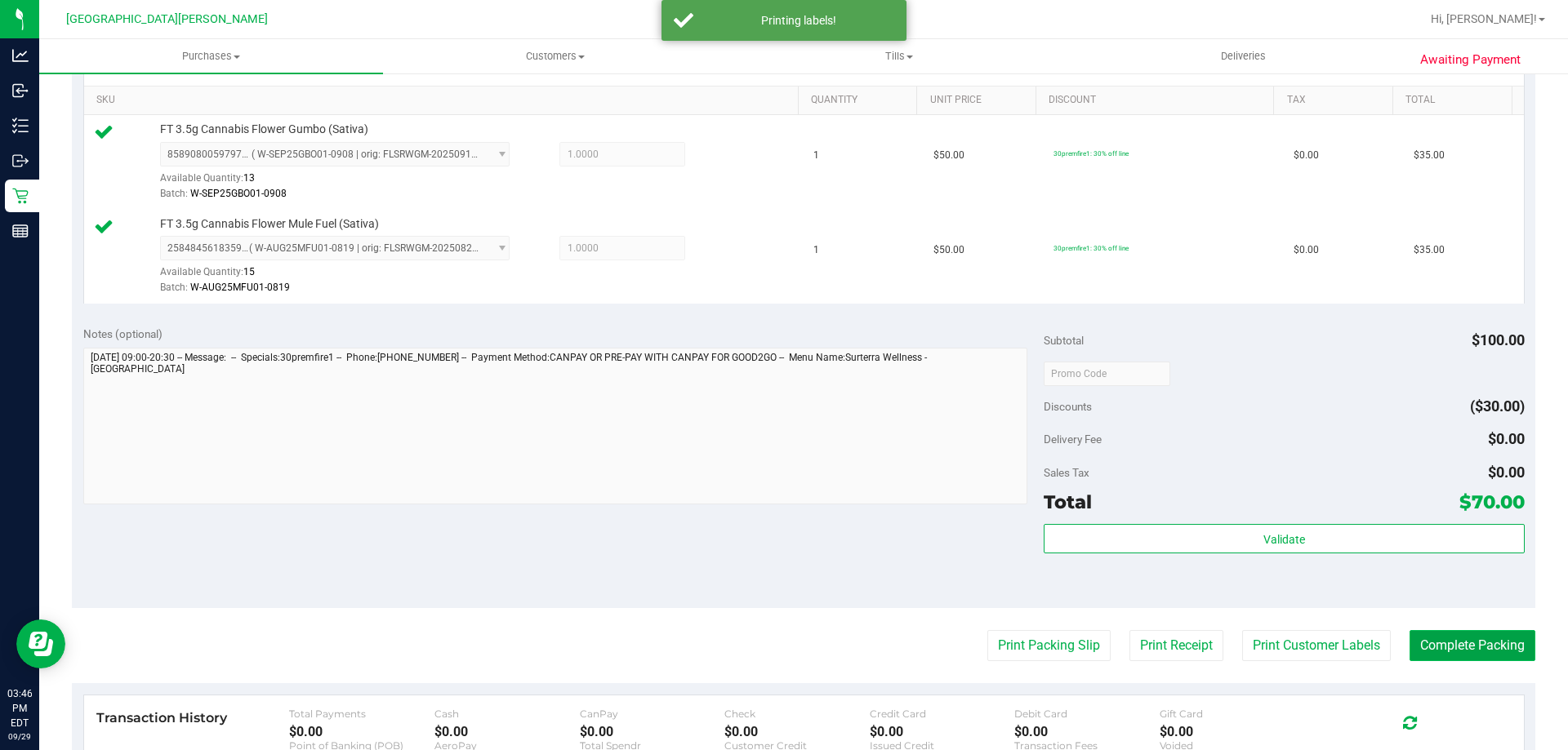
click at [1476, 633] on button "Complete Packing" at bounding box center [1472, 645] width 126 height 31
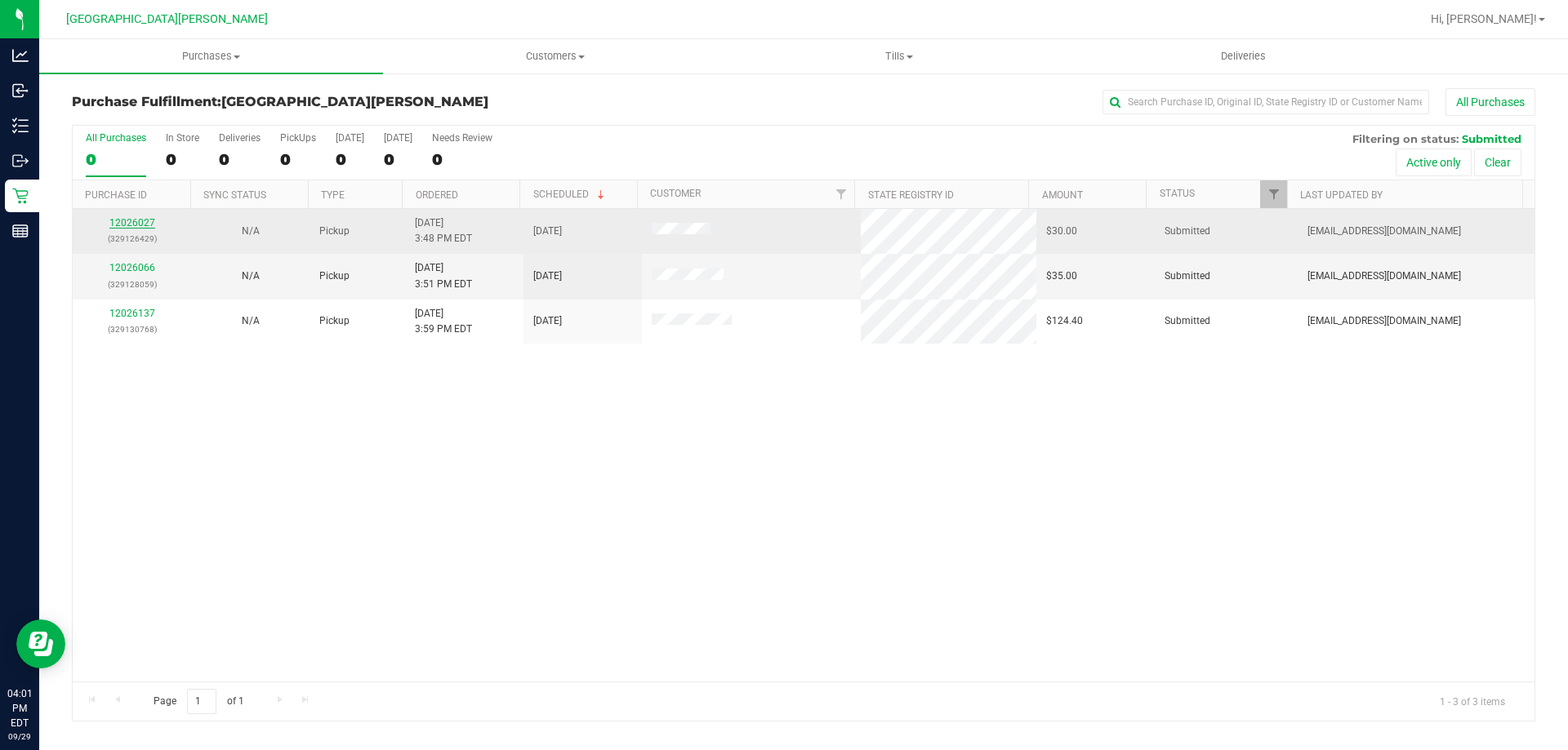
click at [124, 225] on link "12026027" at bounding box center [132, 223] width 45 height 12
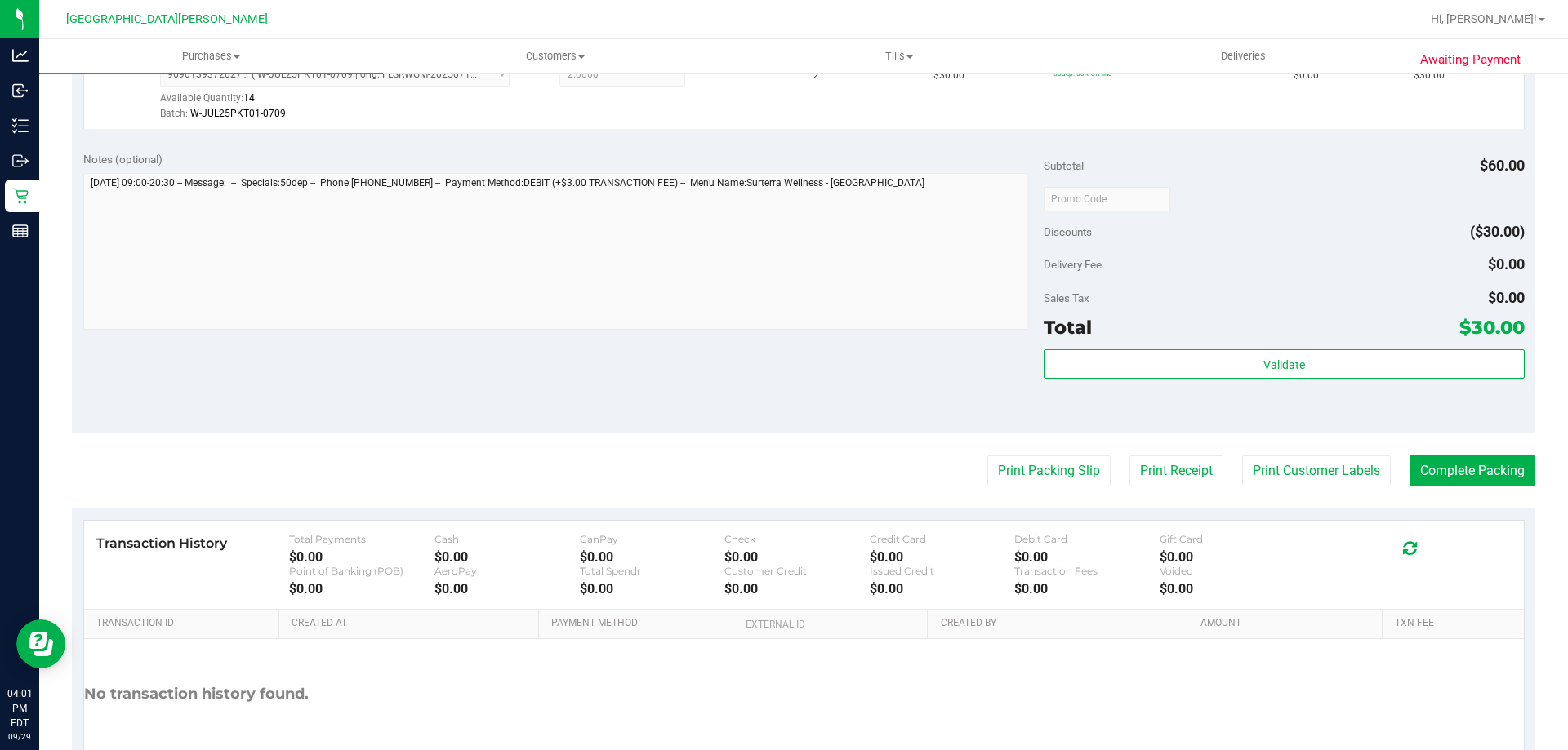
scroll to position [490, 0]
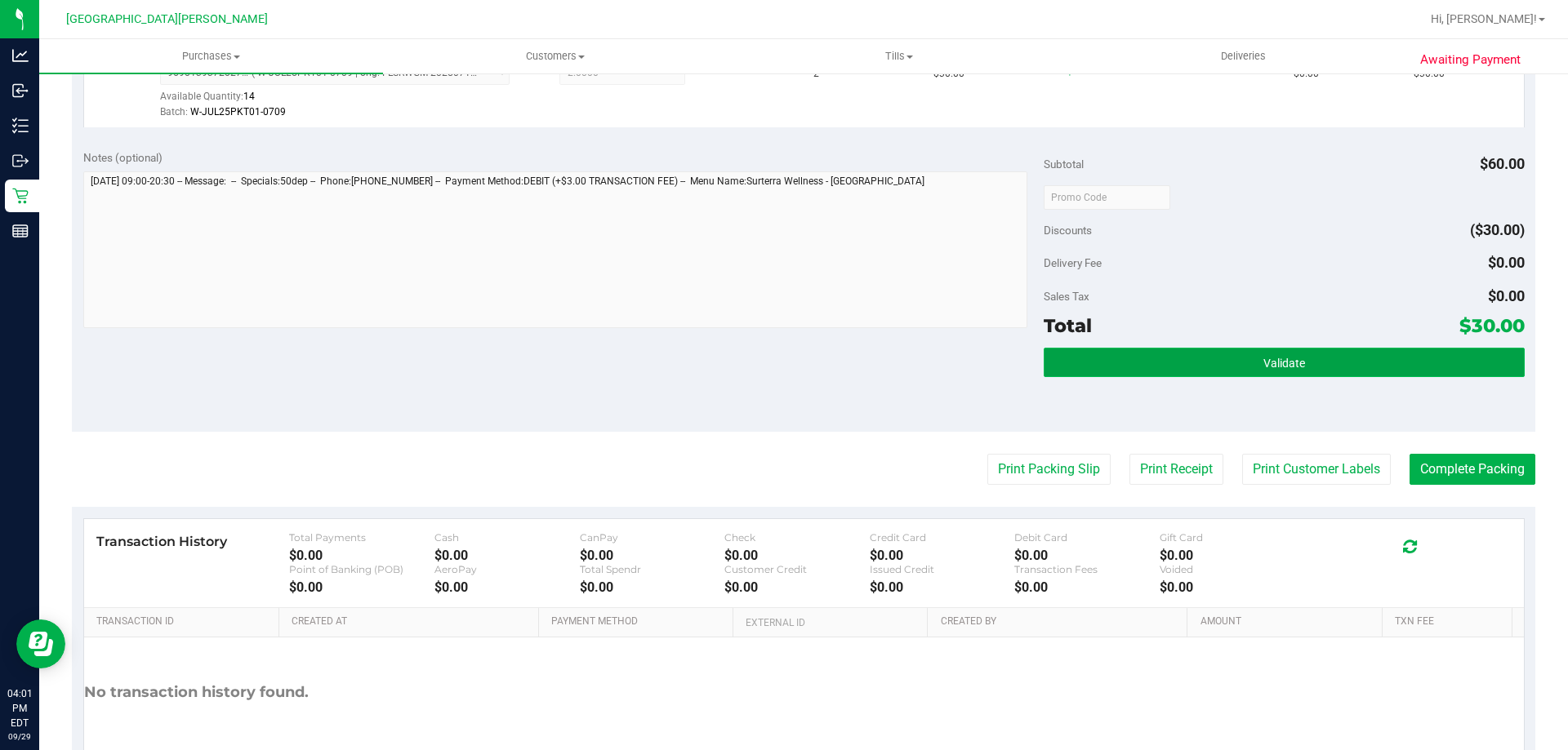
click at [1299, 362] on button "Validate" at bounding box center [1283, 363] width 480 height 30
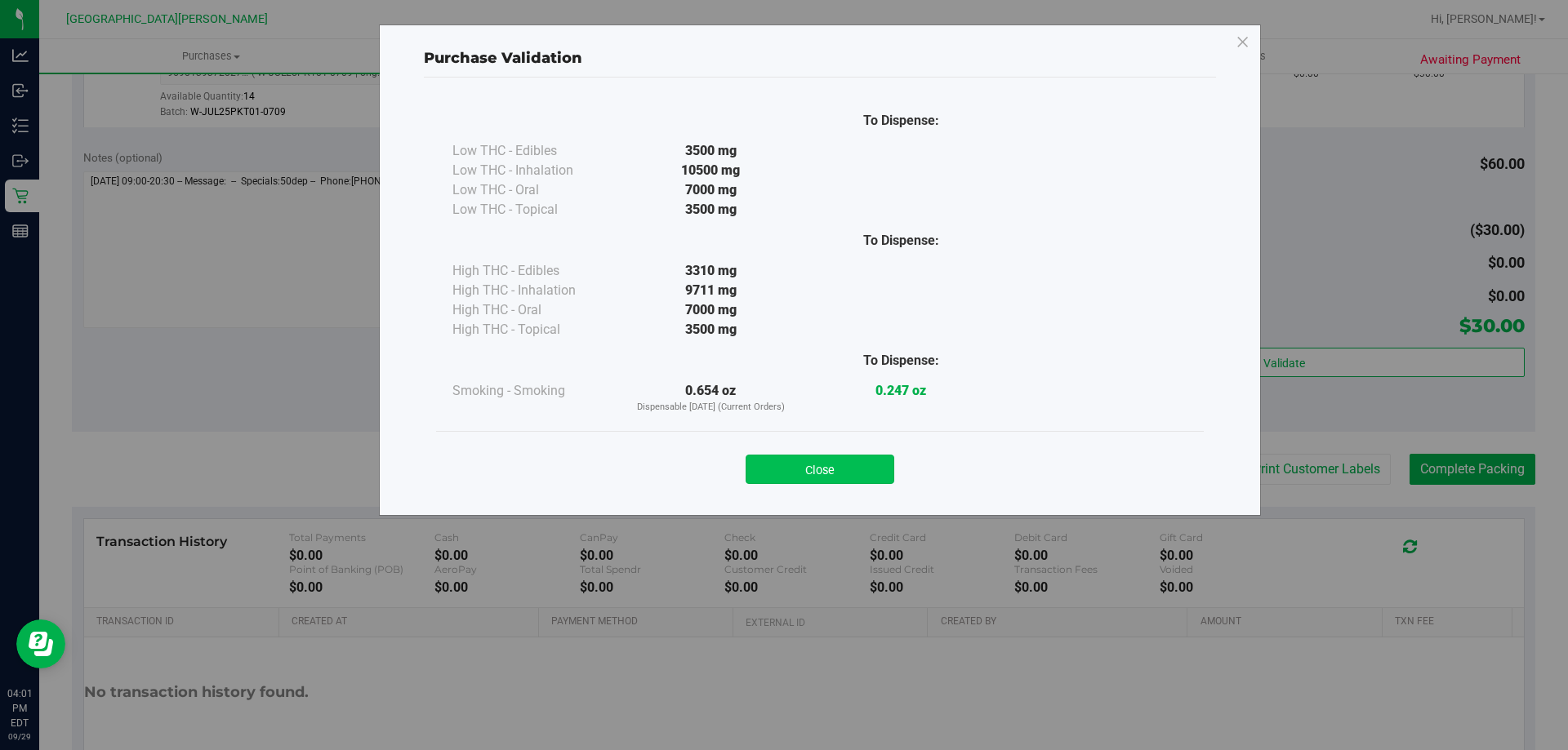
click at [860, 467] on button "Close" at bounding box center [820, 469] width 149 height 30
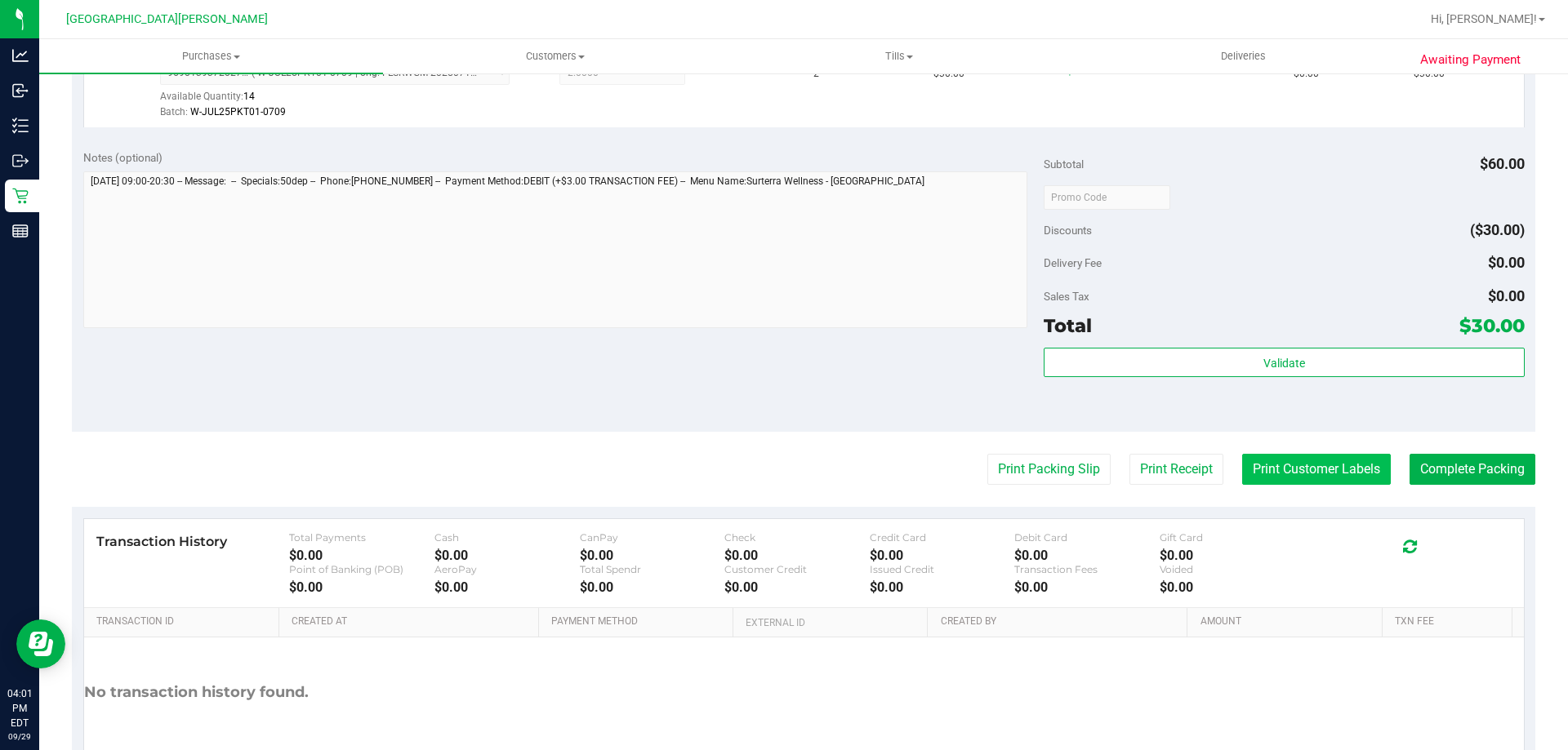
click at [1327, 468] on button "Print Customer Labels" at bounding box center [1316, 468] width 149 height 31
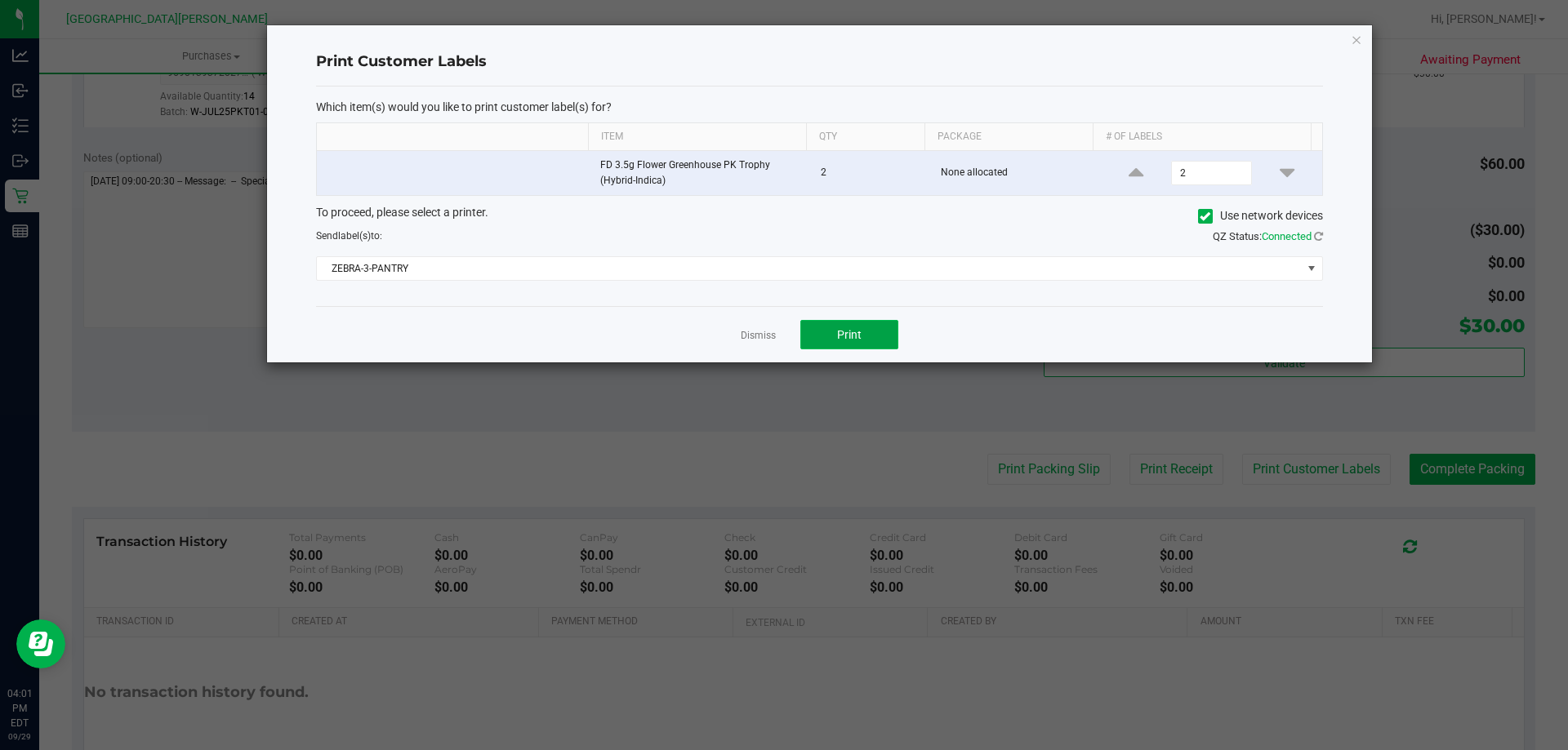
click at [866, 334] on button "Print" at bounding box center [848, 335] width 98 height 30
click at [753, 337] on link "Dismiss" at bounding box center [758, 336] width 36 height 14
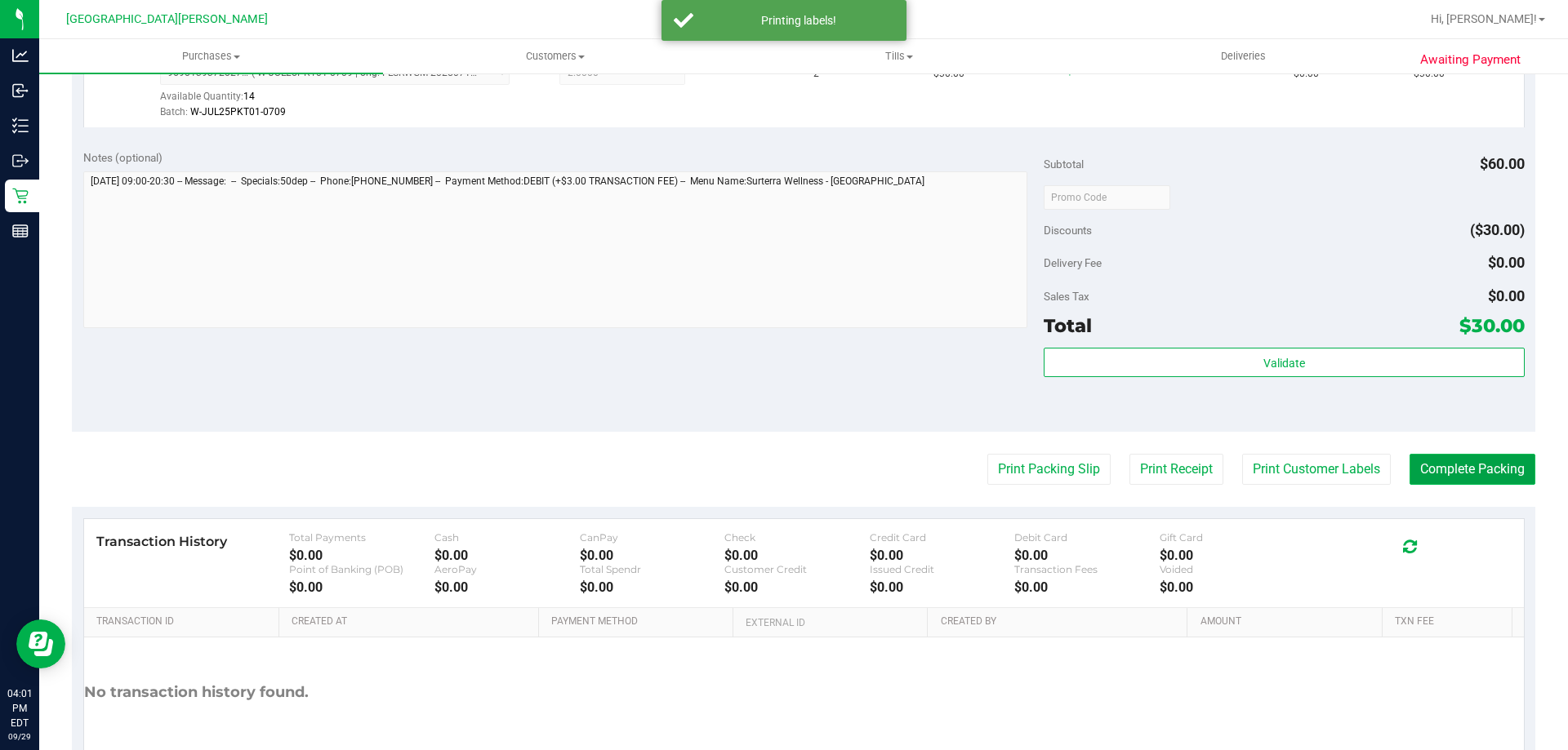
click at [1469, 470] on button "Complete Packing" at bounding box center [1472, 468] width 126 height 31
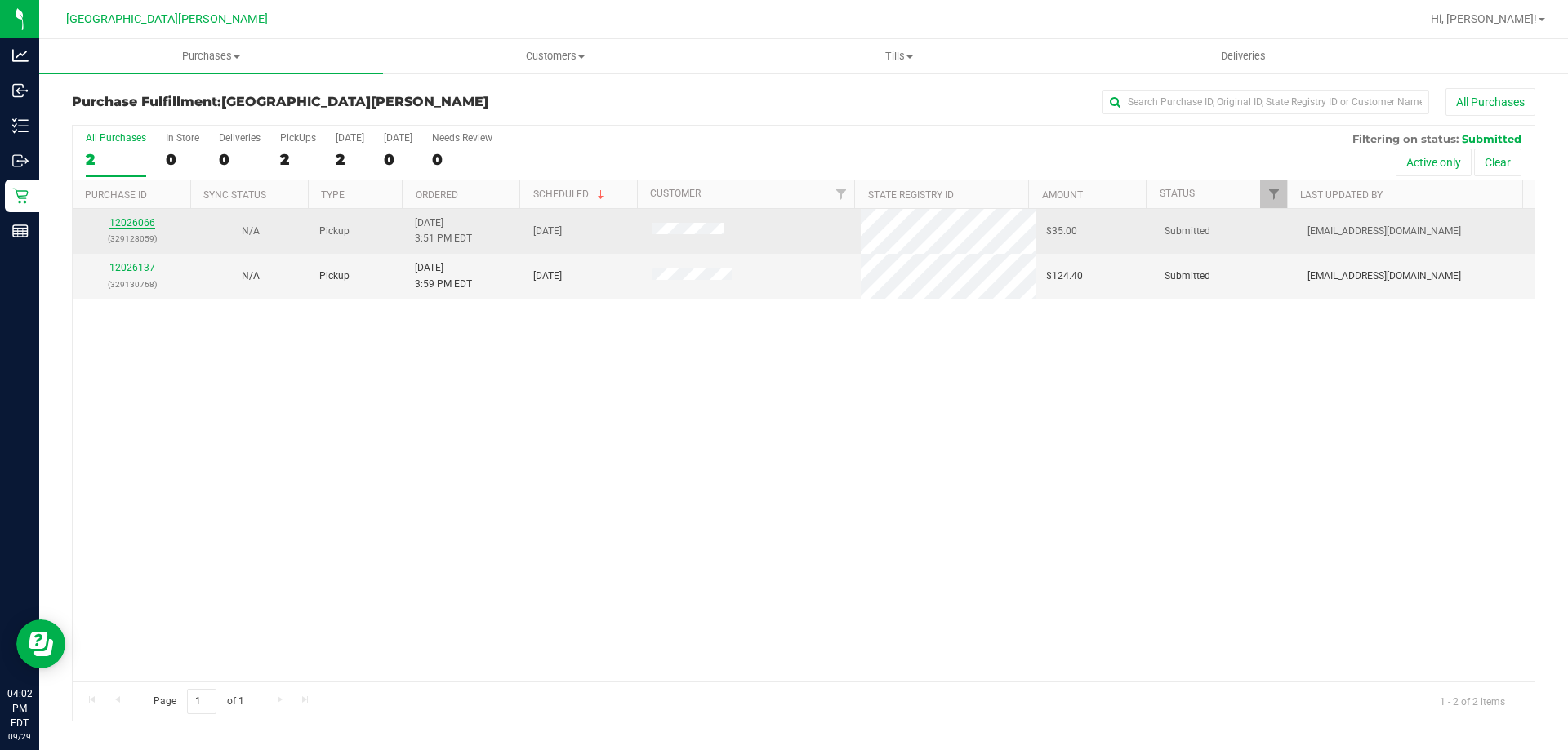
click at [123, 226] on link "12026066" at bounding box center [132, 223] width 45 height 12
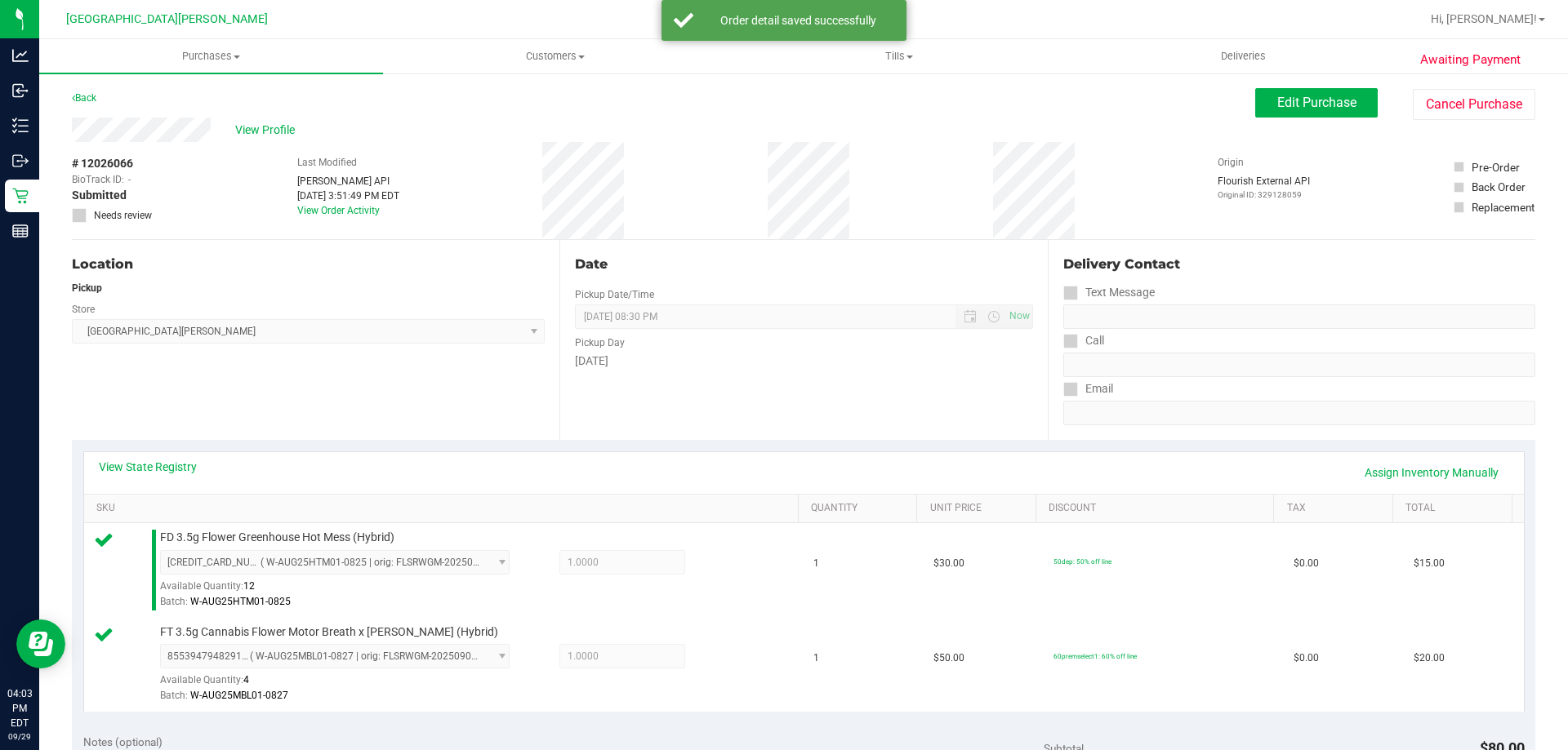
scroll to position [652, 0]
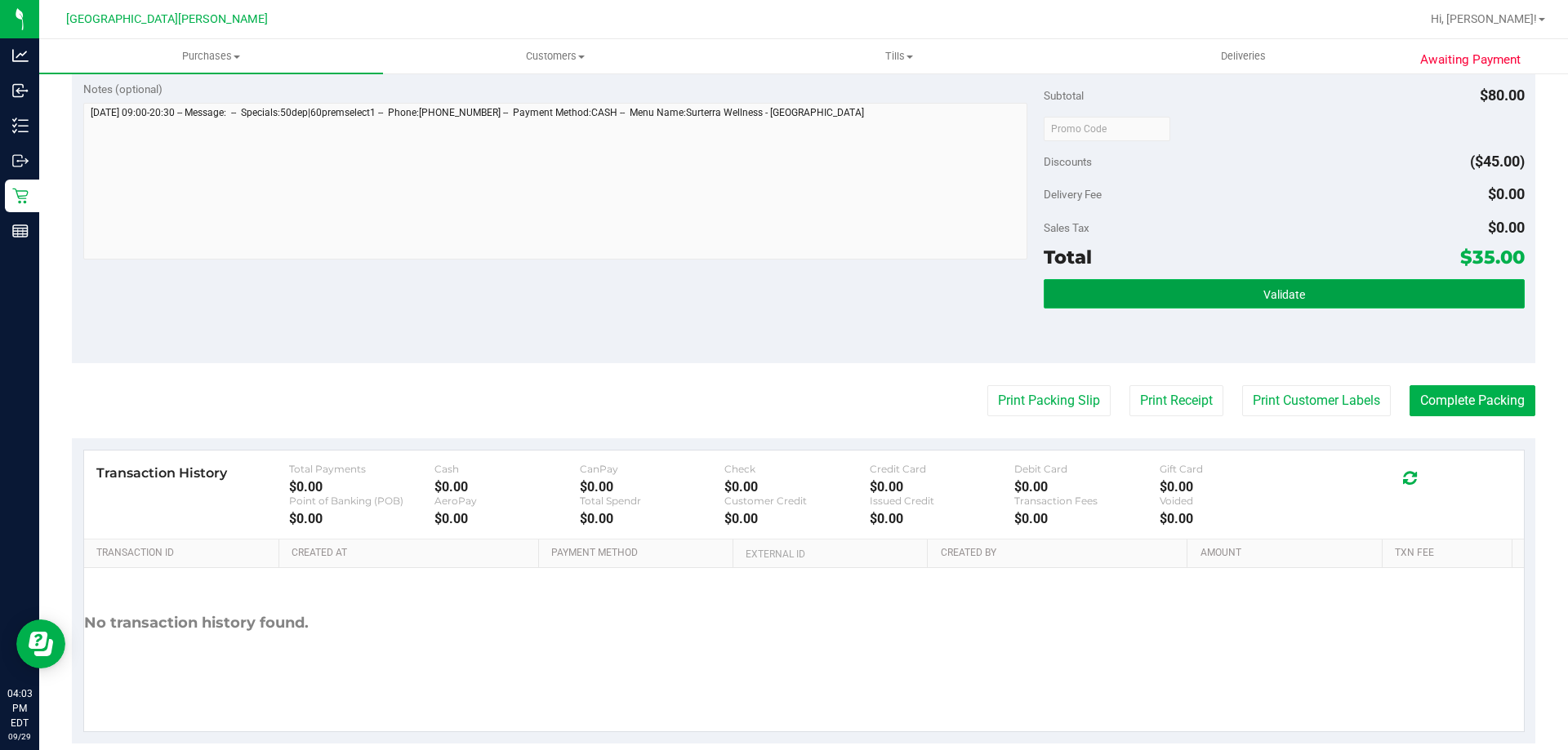
click at [1225, 300] on button "Validate" at bounding box center [1283, 294] width 480 height 30
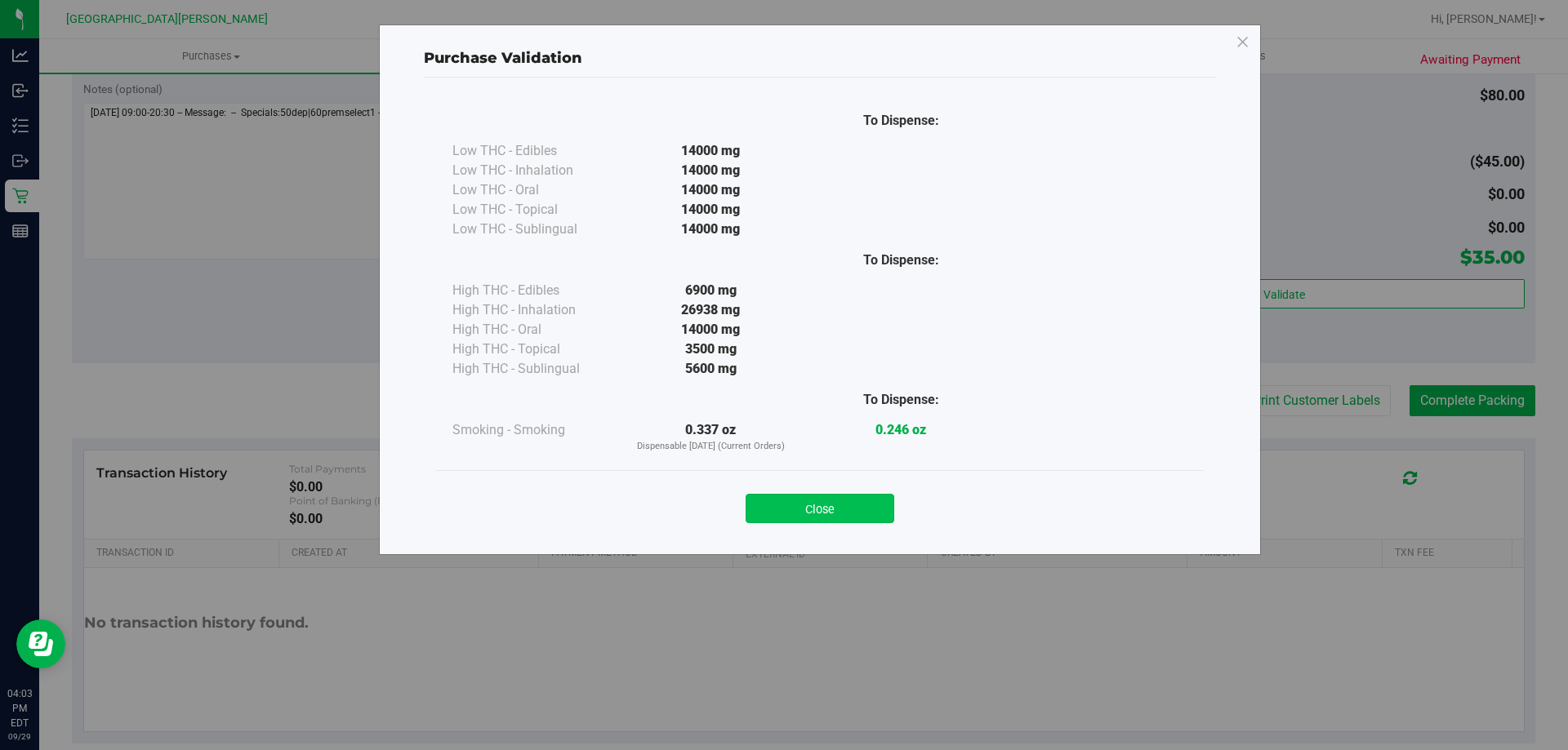
click at [818, 504] on button "Close" at bounding box center [820, 509] width 149 height 30
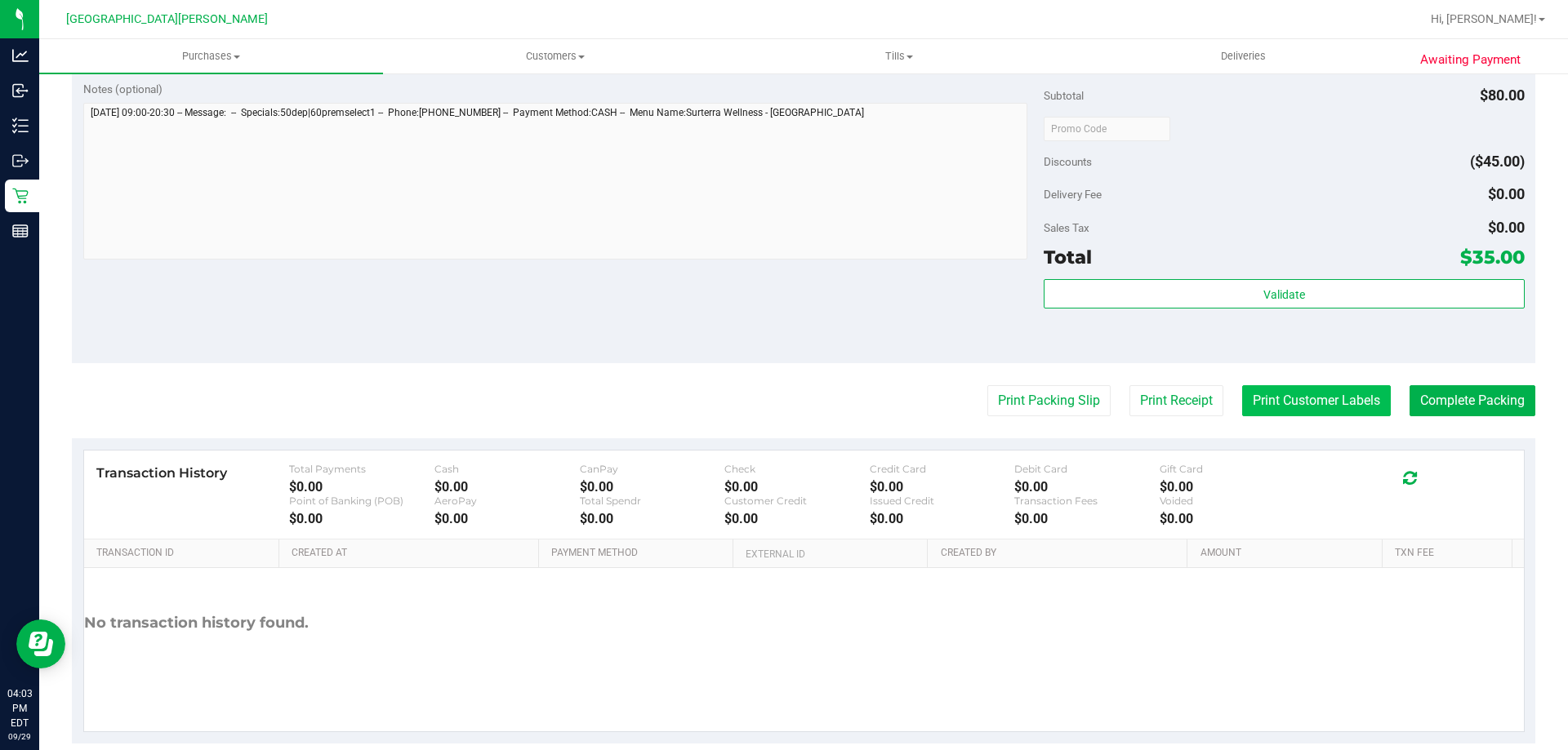
click at [1319, 397] on button "Print Customer Labels" at bounding box center [1316, 400] width 149 height 31
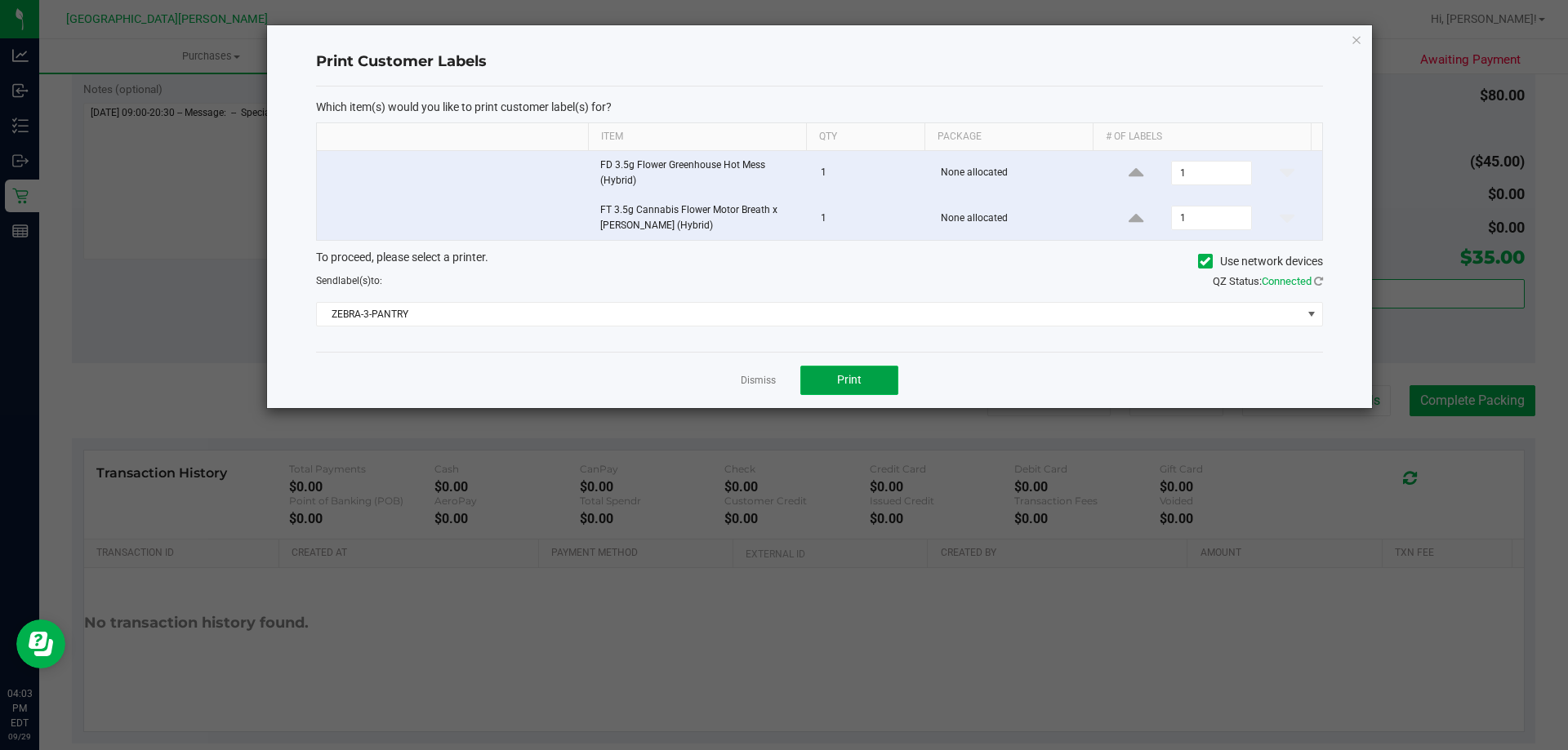
click at [862, 378] on button "Print" at bounding box center [848, 380] width 98 height 30
click at [767, 382] on link "Dismiss" at bounding box center [758, 380] width 36 height 14
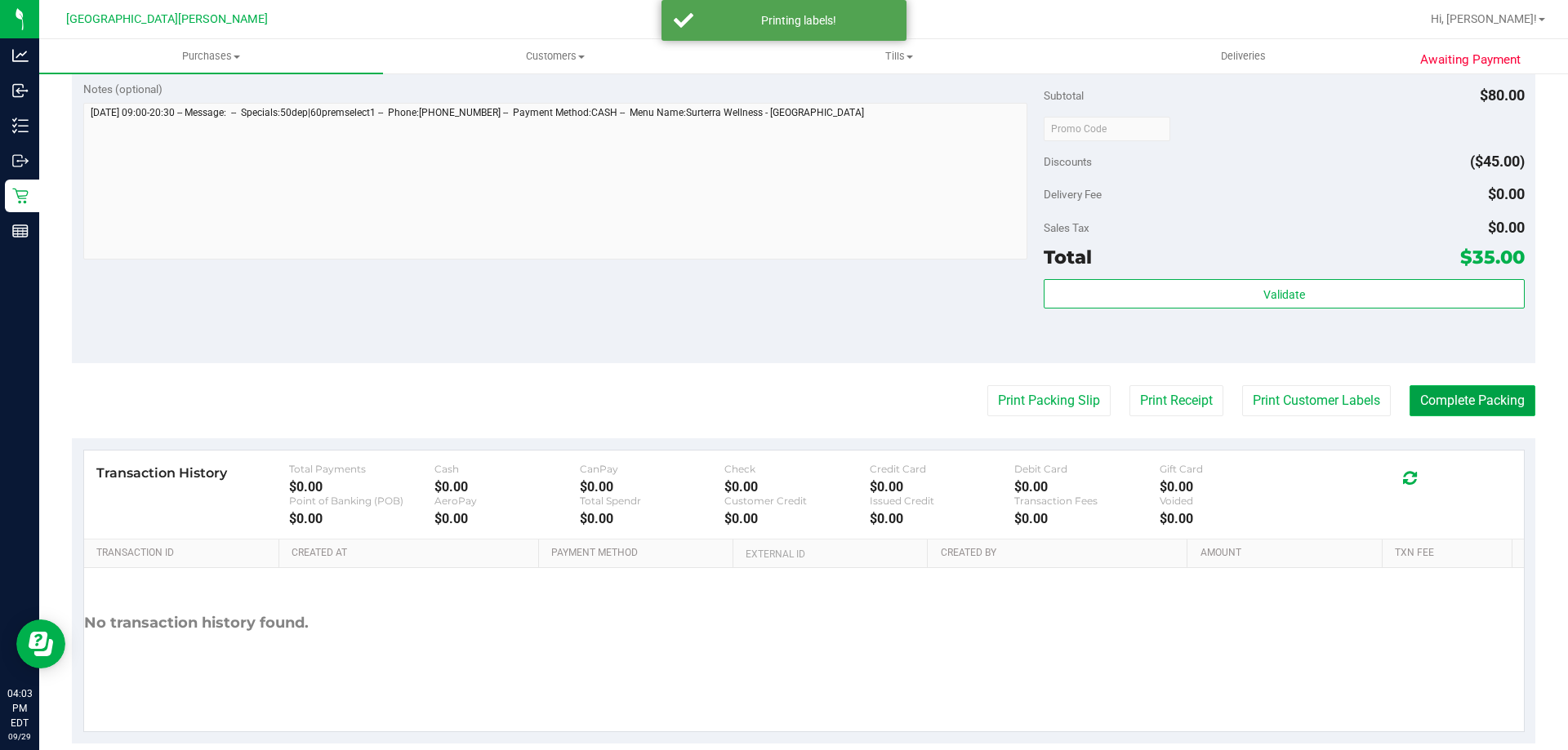
click at [1457, 396] on button "Complete Packing" at bounding box center [1472, 400] width 126 height 31
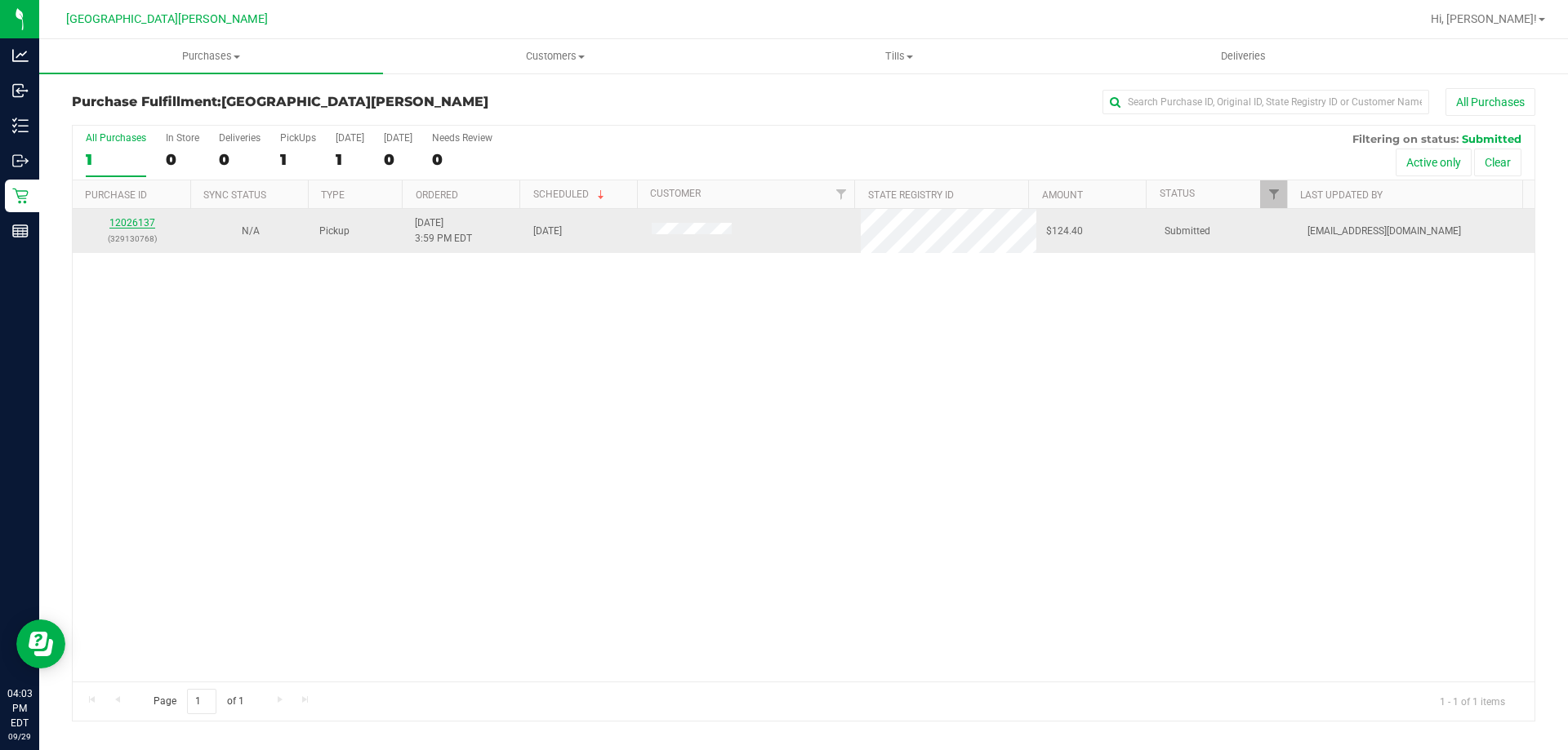
click at [120, 225] on link "12026137" at bounding box center [132, 223] width 45 height 12
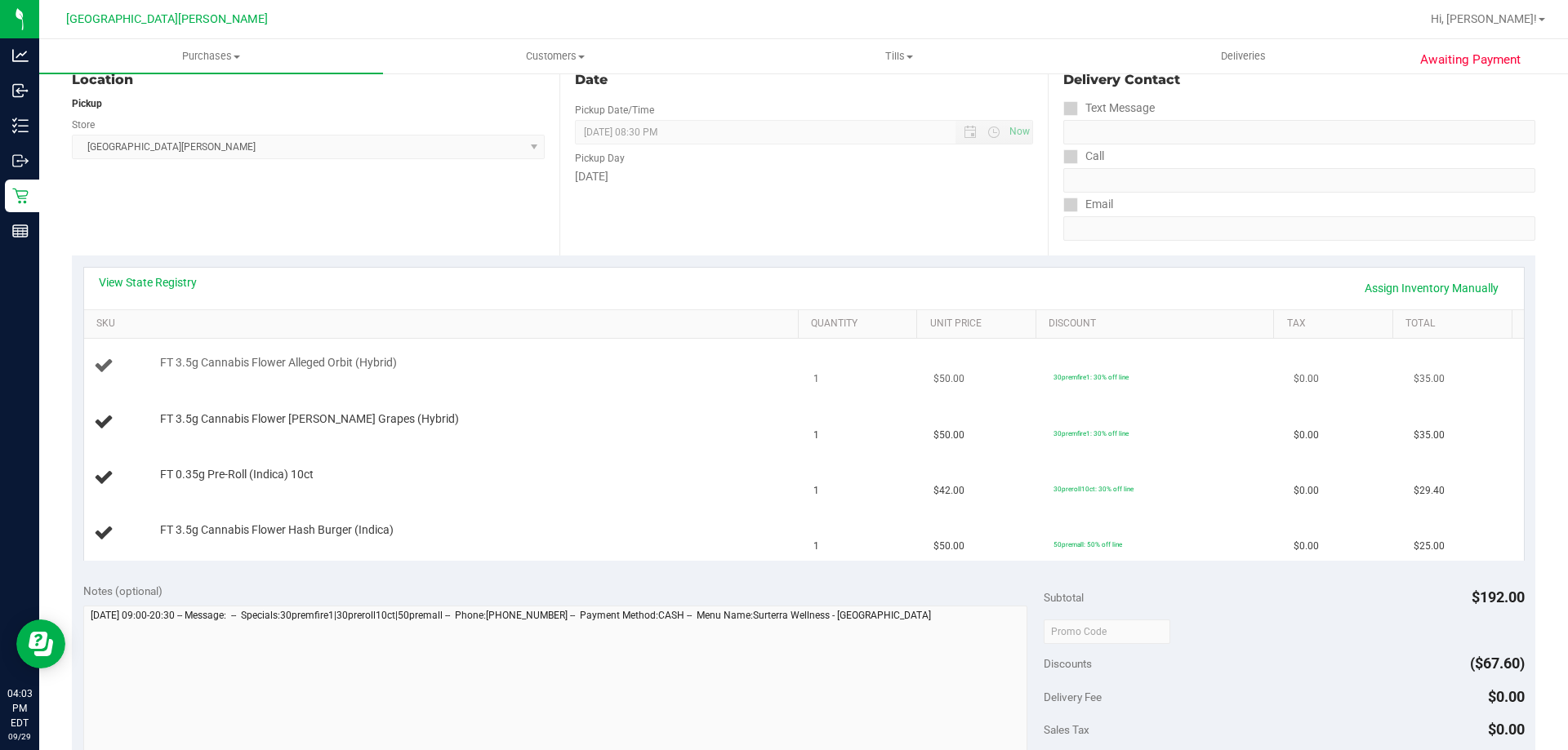
scroll to position [244, 0]
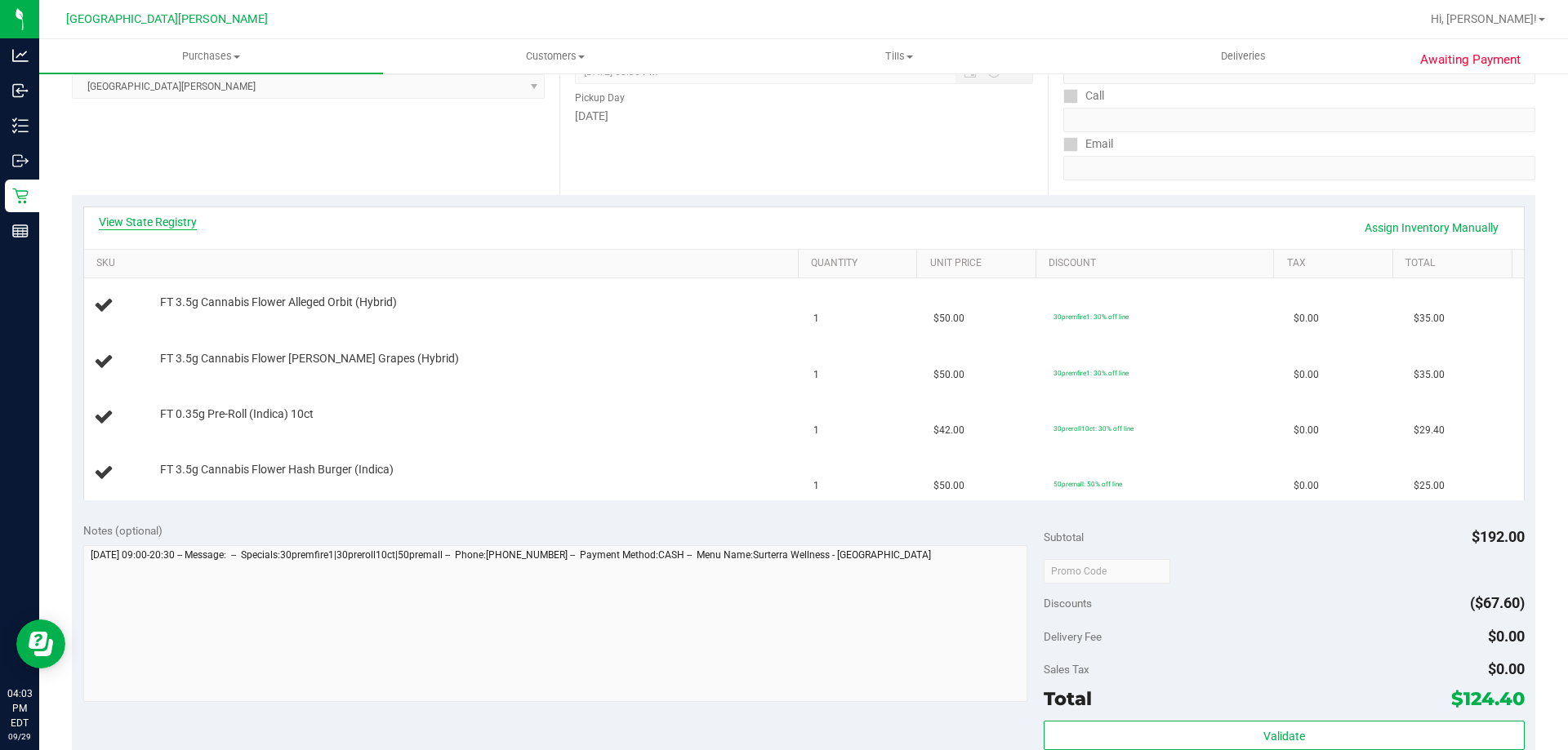
click at [184, 226] on link "View State Registry" at bounding box center [147, 222] width 98 height 17
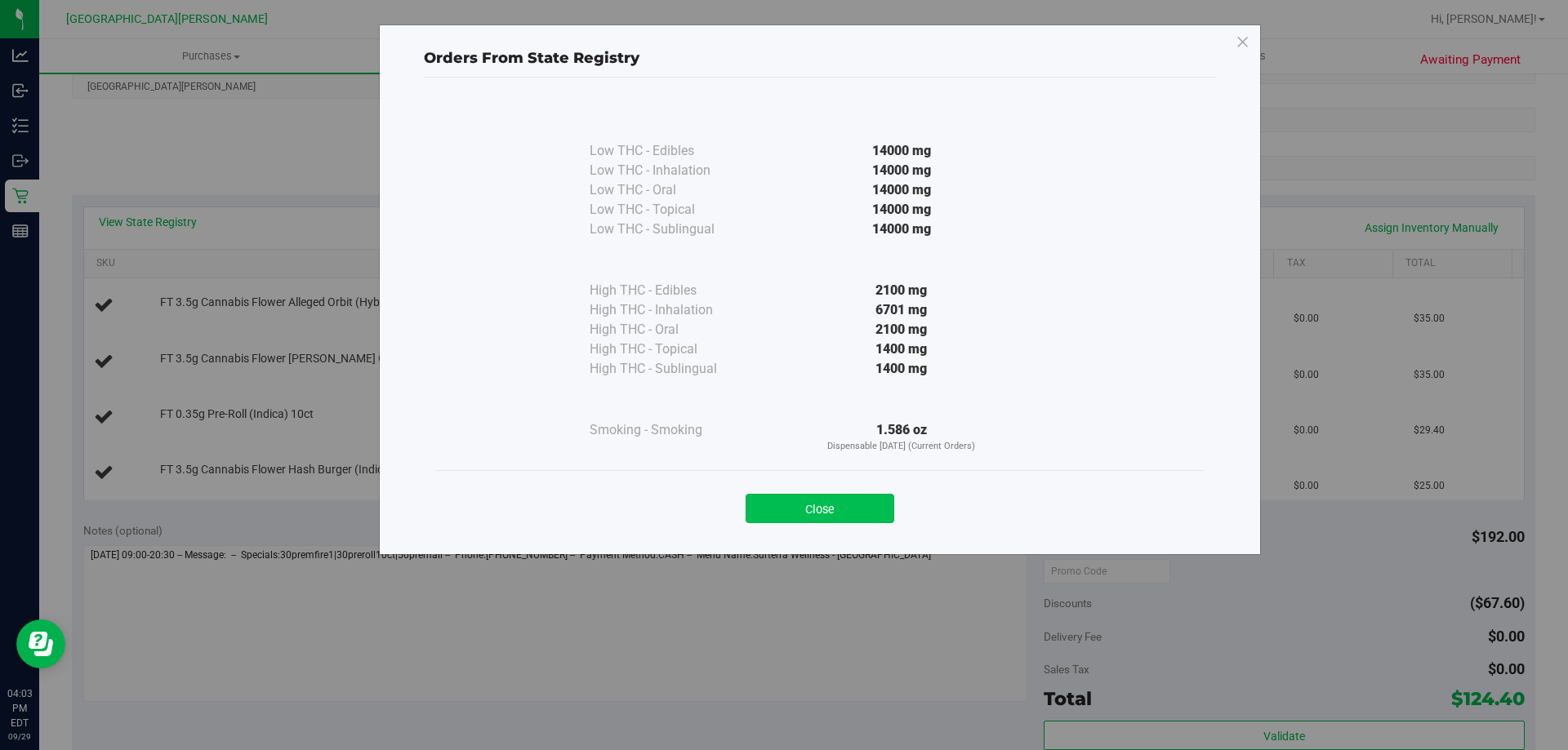
click at [788, 507] on button "Close" at bounding box center [820, 509] width 149 height 30
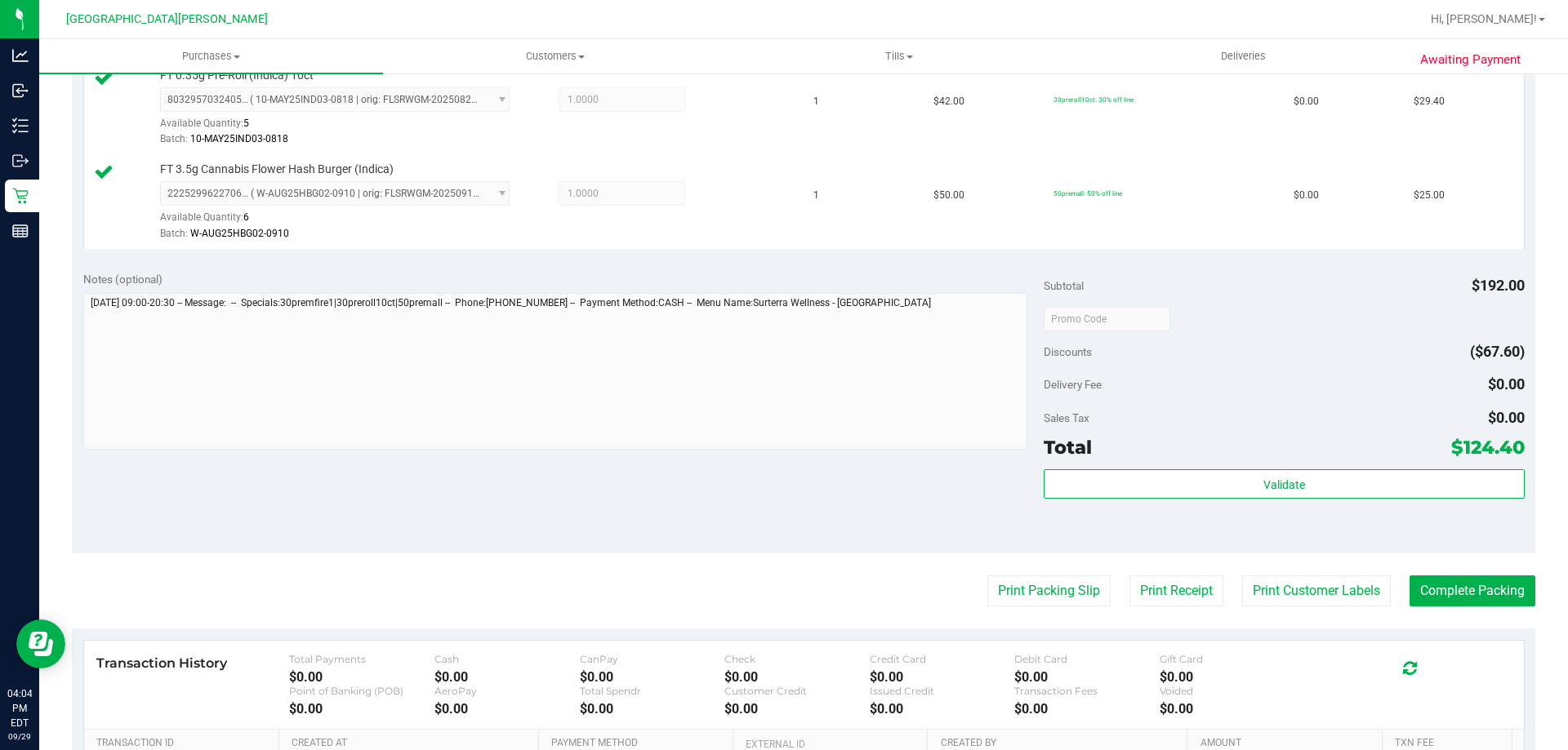
scroll to position [734, 0]
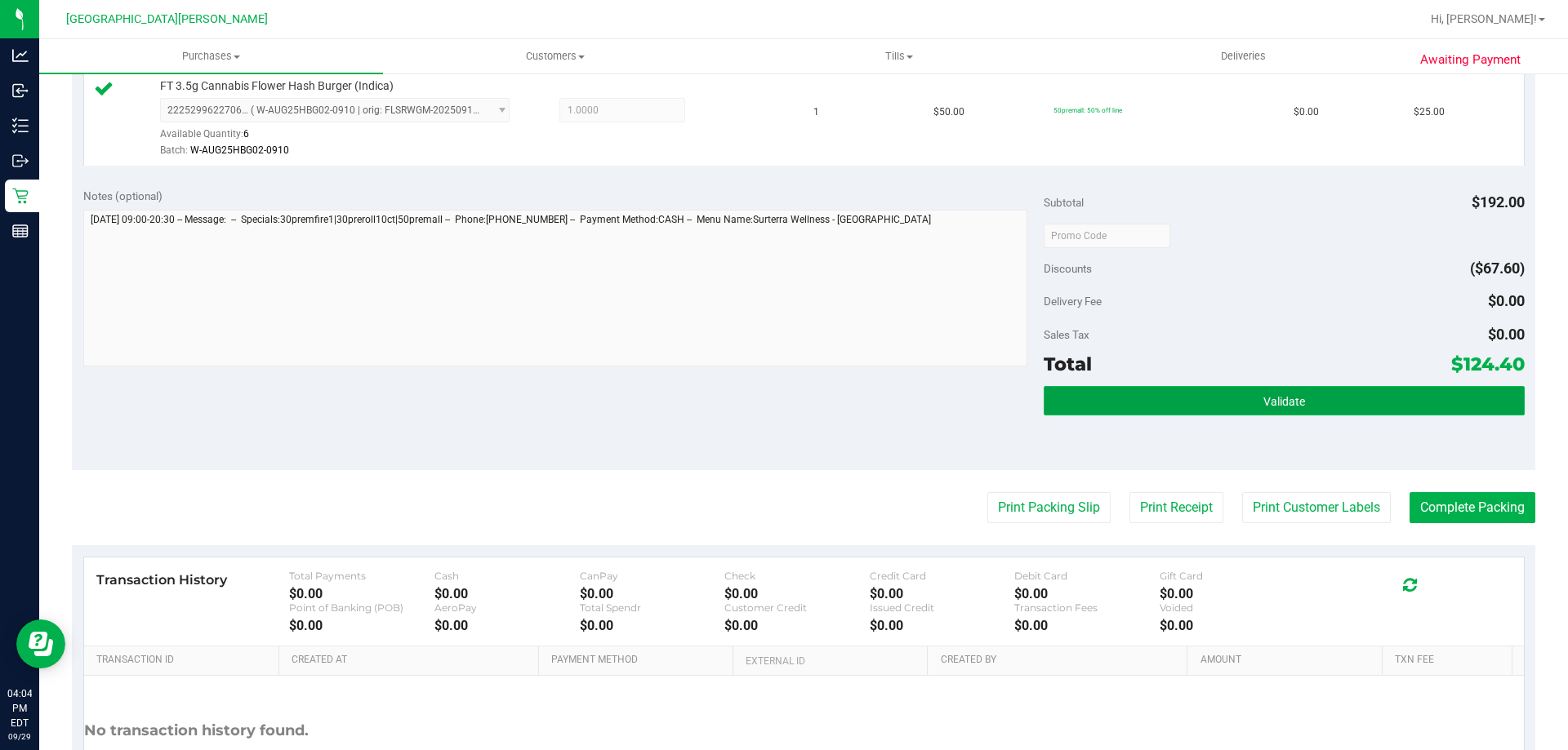
click at [1088, 393] on button "Validate" at bounding box center [1283, 401] width 480 height 30
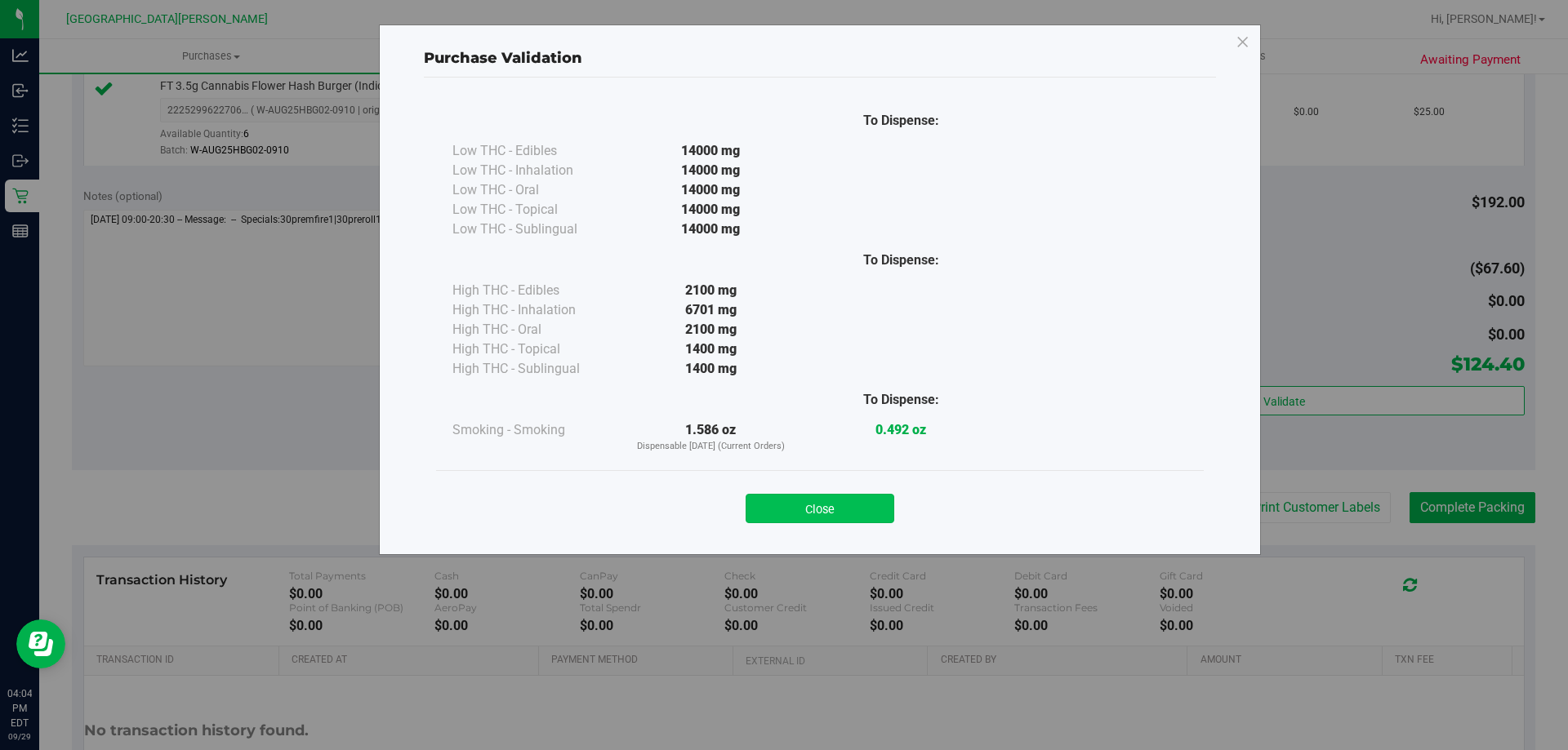
click at [820, 506] on button "Close" at bounding box center [820, 509] width 149 height 30
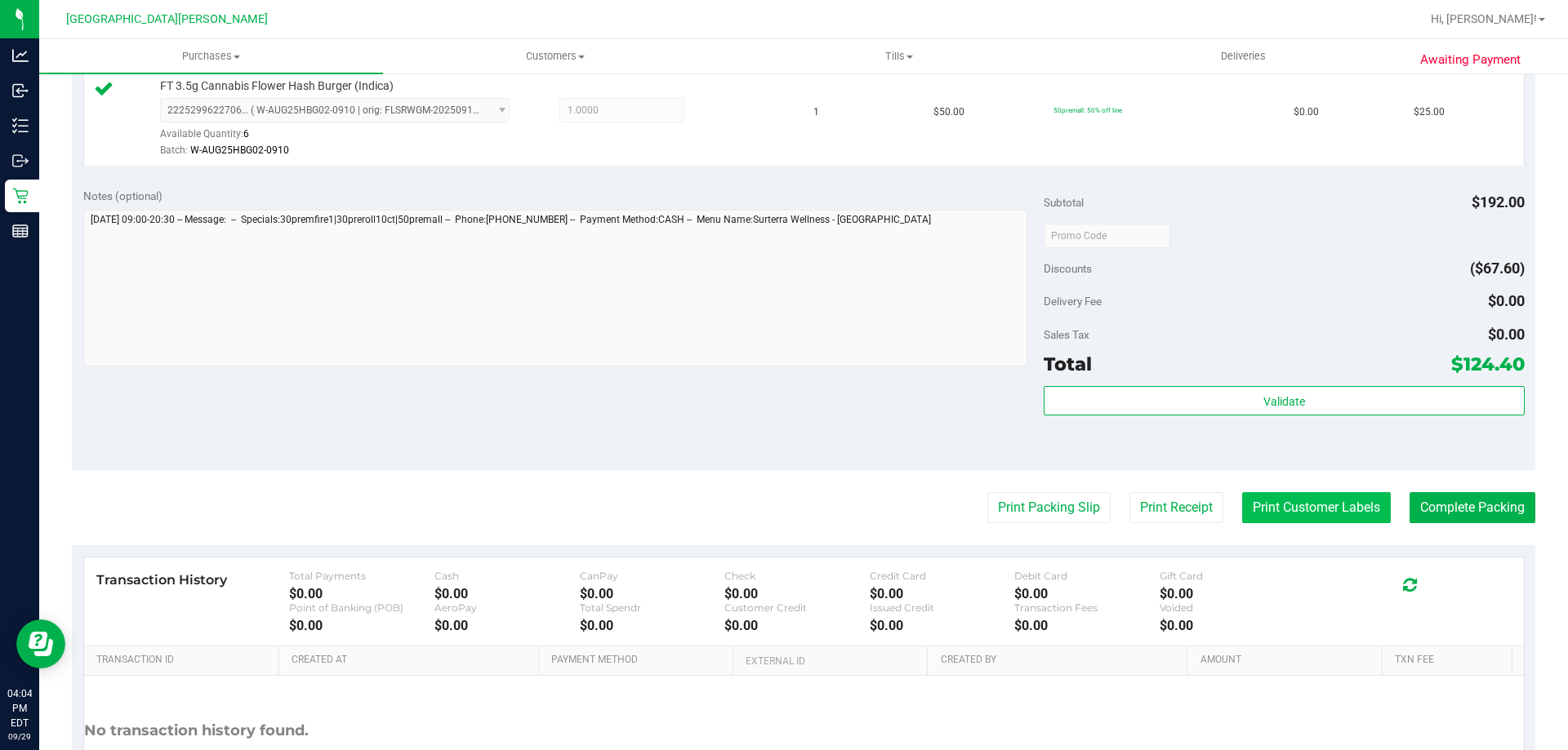
click at [1293, 505] on button "Print Customer Labels" at bounding box center [1316, 507] width 149 height 31
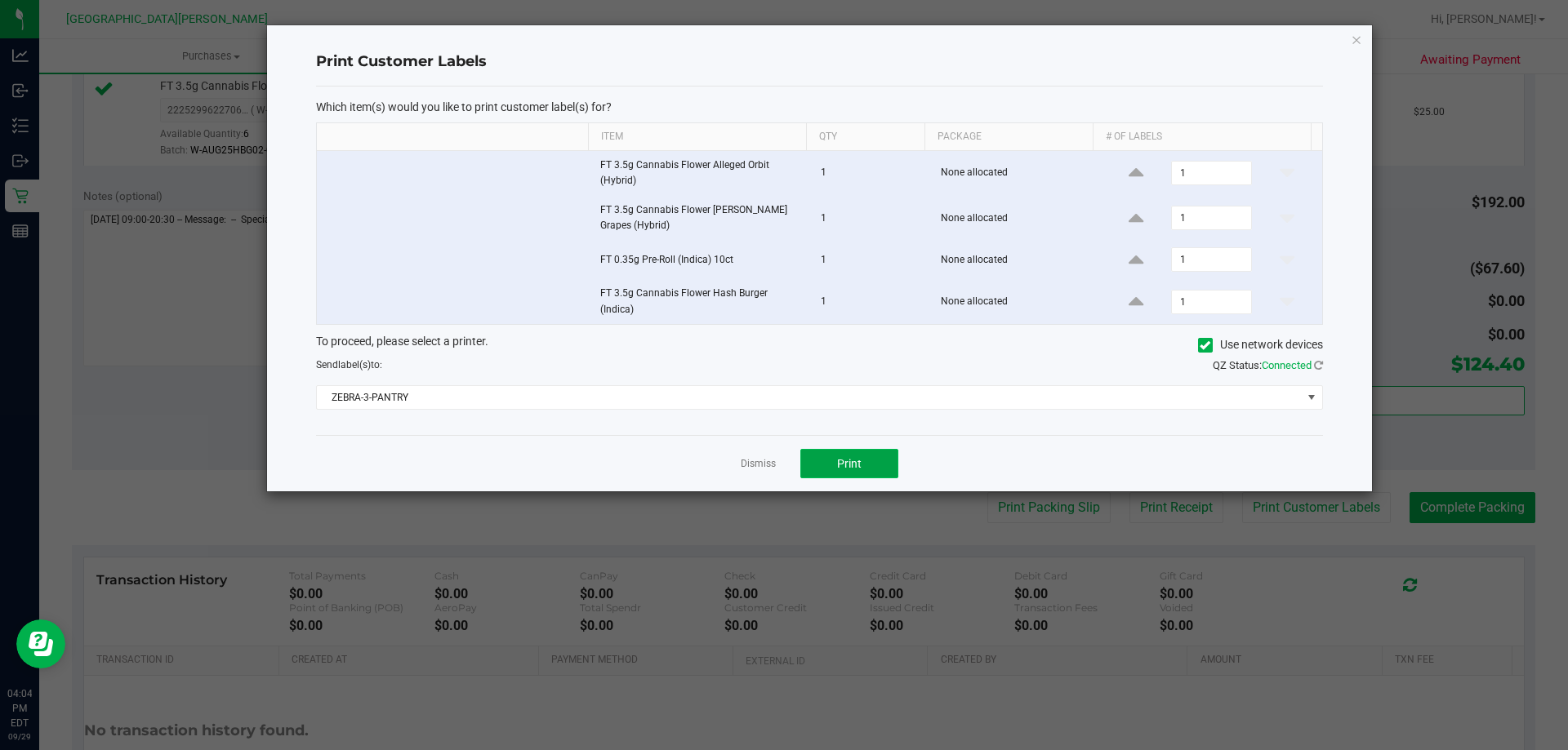
click at [848, 464] on span "Print" at bounding box center [849, 463] width 25 height 13
click at [764, 467] on link "Dismiss" at bounding box center [758, 464] width 36 height 14
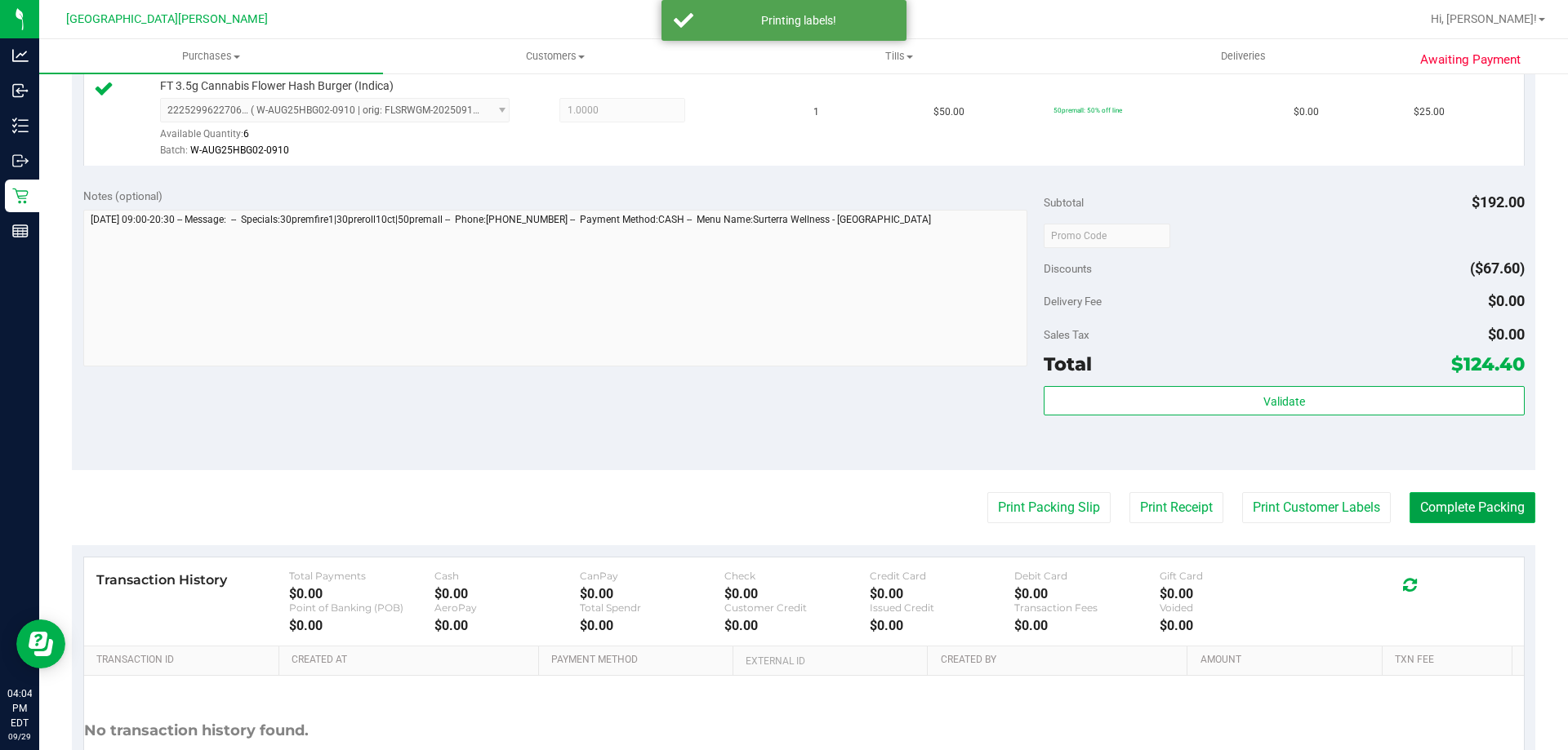
click at [1436, 513] on button "Complete Packing" at bounding box center [1472, 507] width 126 height 31
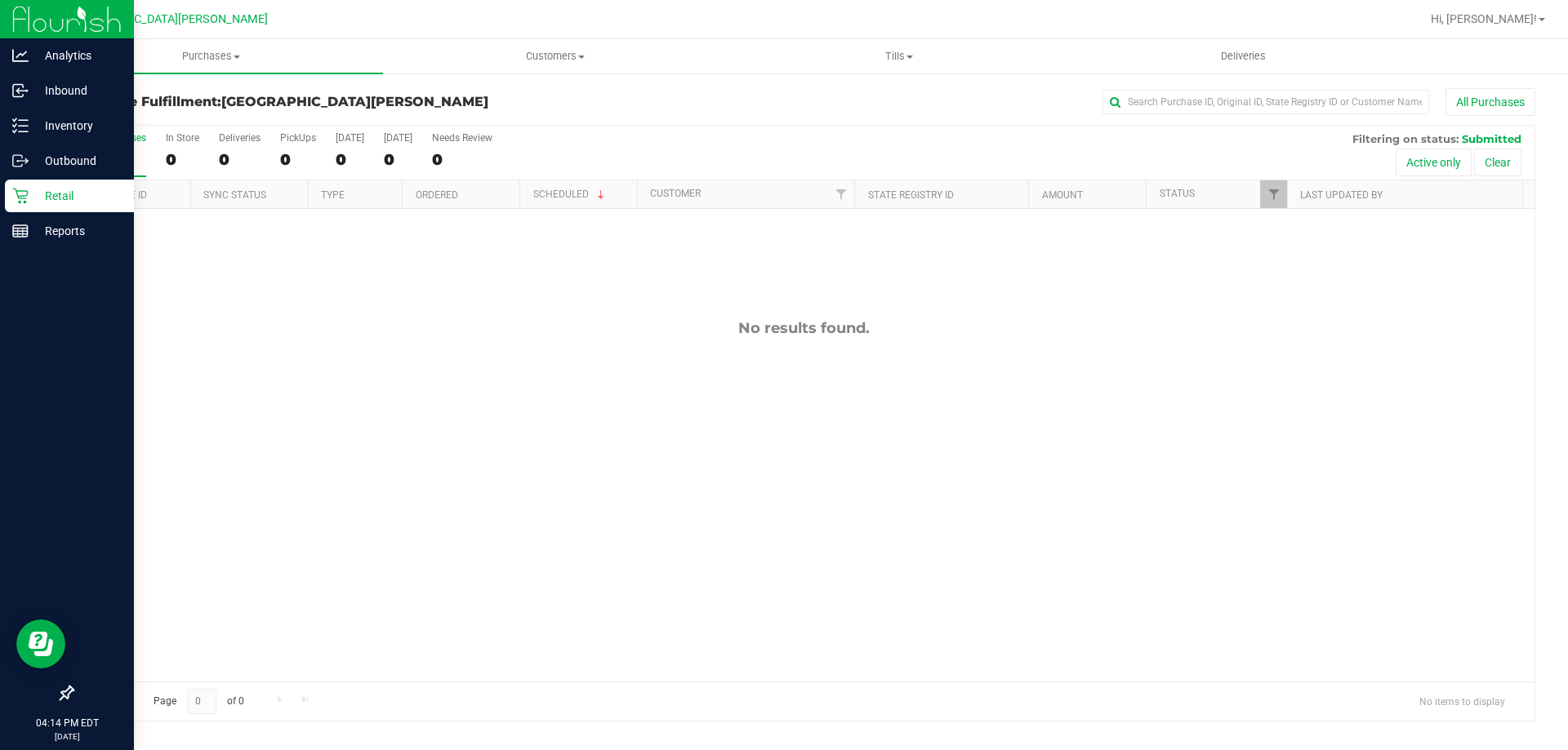
click at [16, 201] on icon at bounding box center [20, 195] width 17 height 17
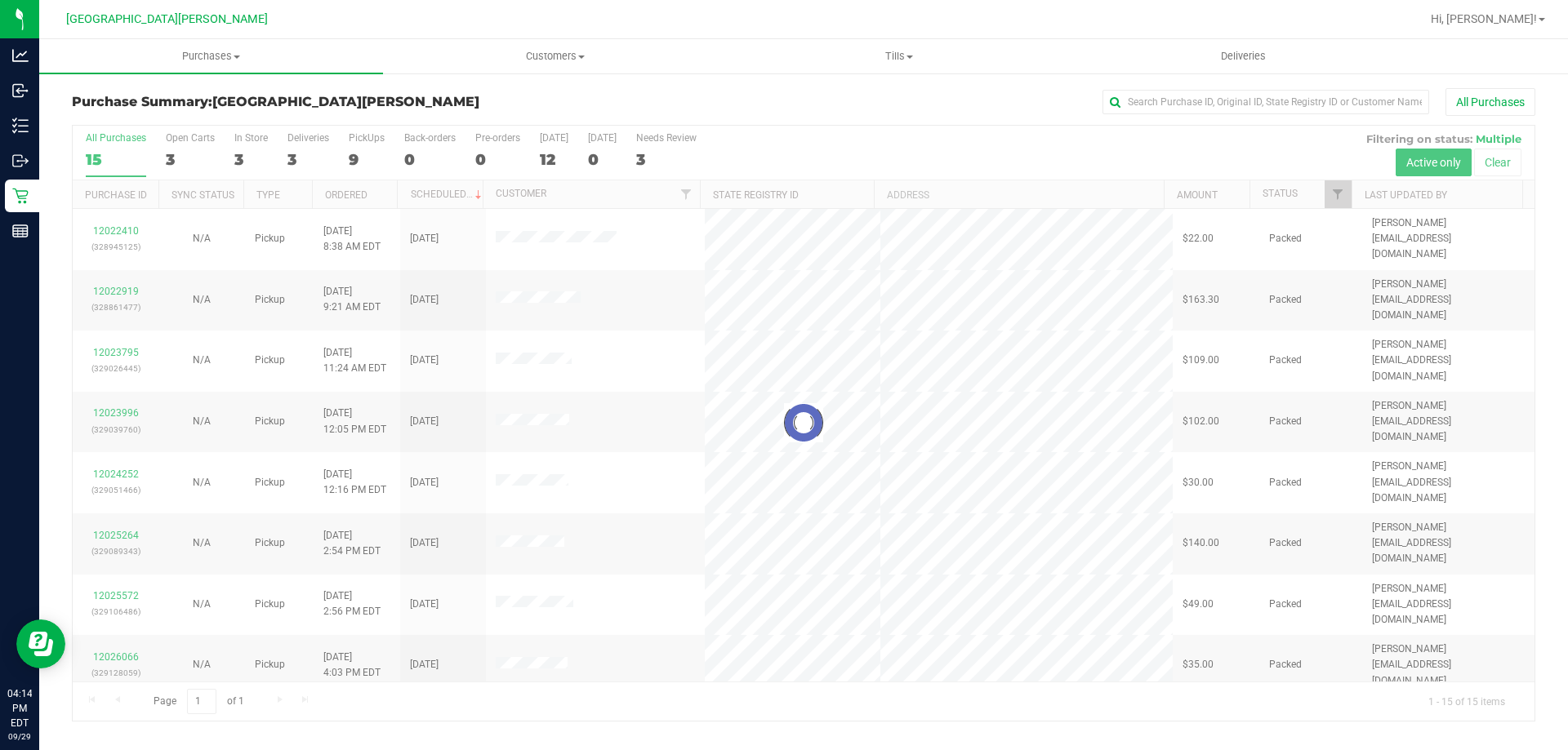
click at [188, 159] on div at bounding box center [804, 424] width 1461 height 595
click at [184, 158] on div "3" at bounding box center [190, 159] width 49 height 19
click at [0, 0] on input "Open Carts 3" at bounding box center [0, 0] width 0 height 0
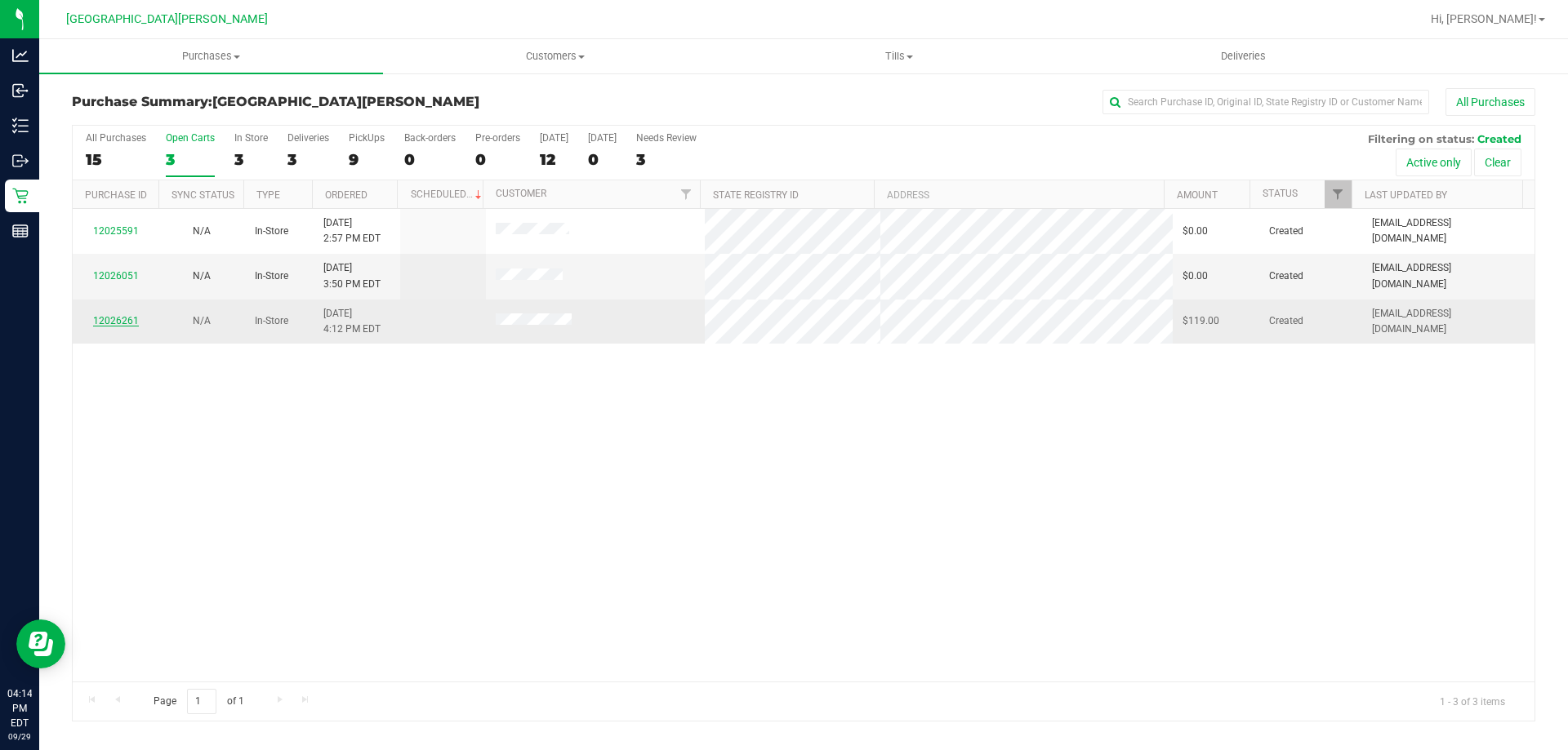
click at [108, 325] on link "12026261" at bounding box center [115, 321] width 45 height 12
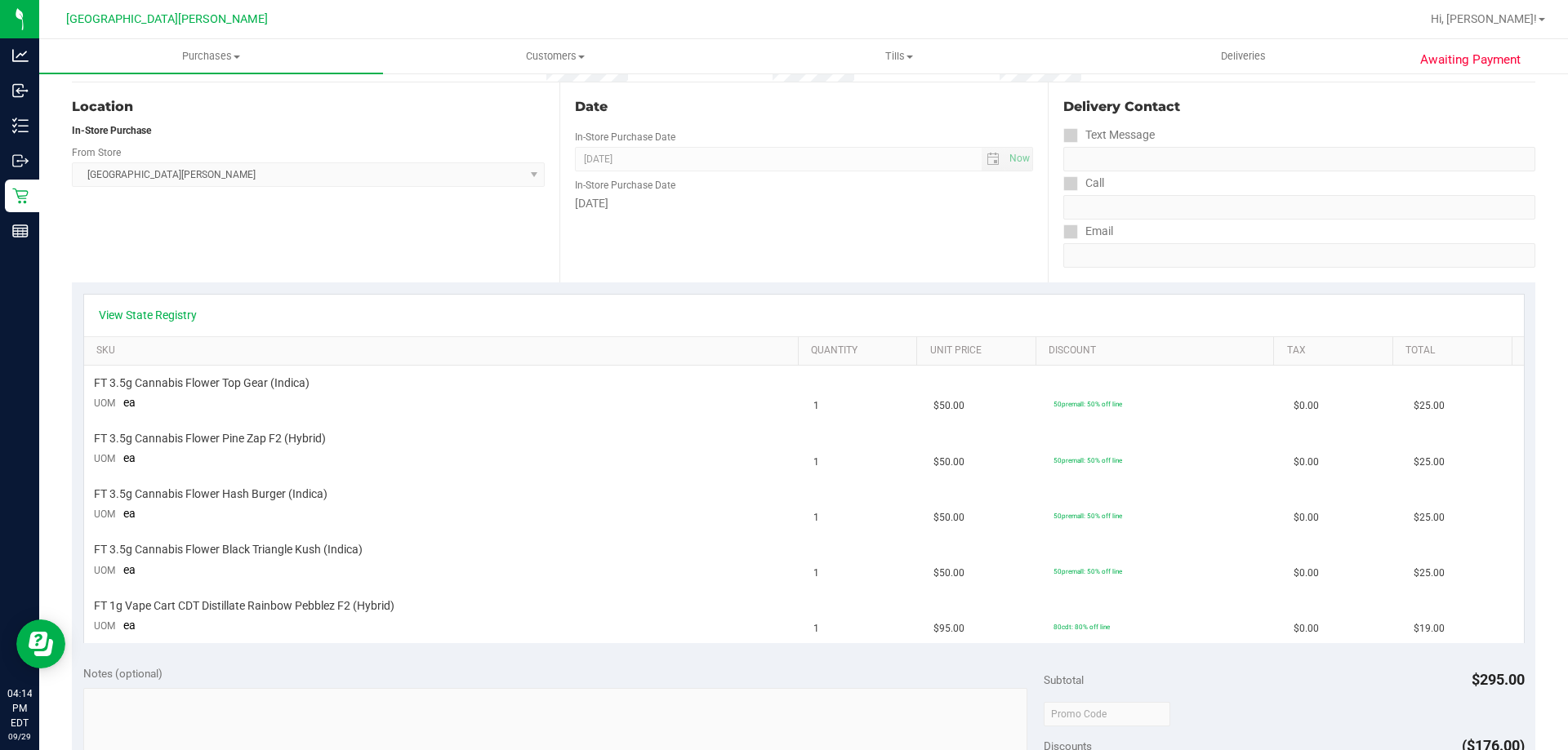
scroll to position [178, 0]
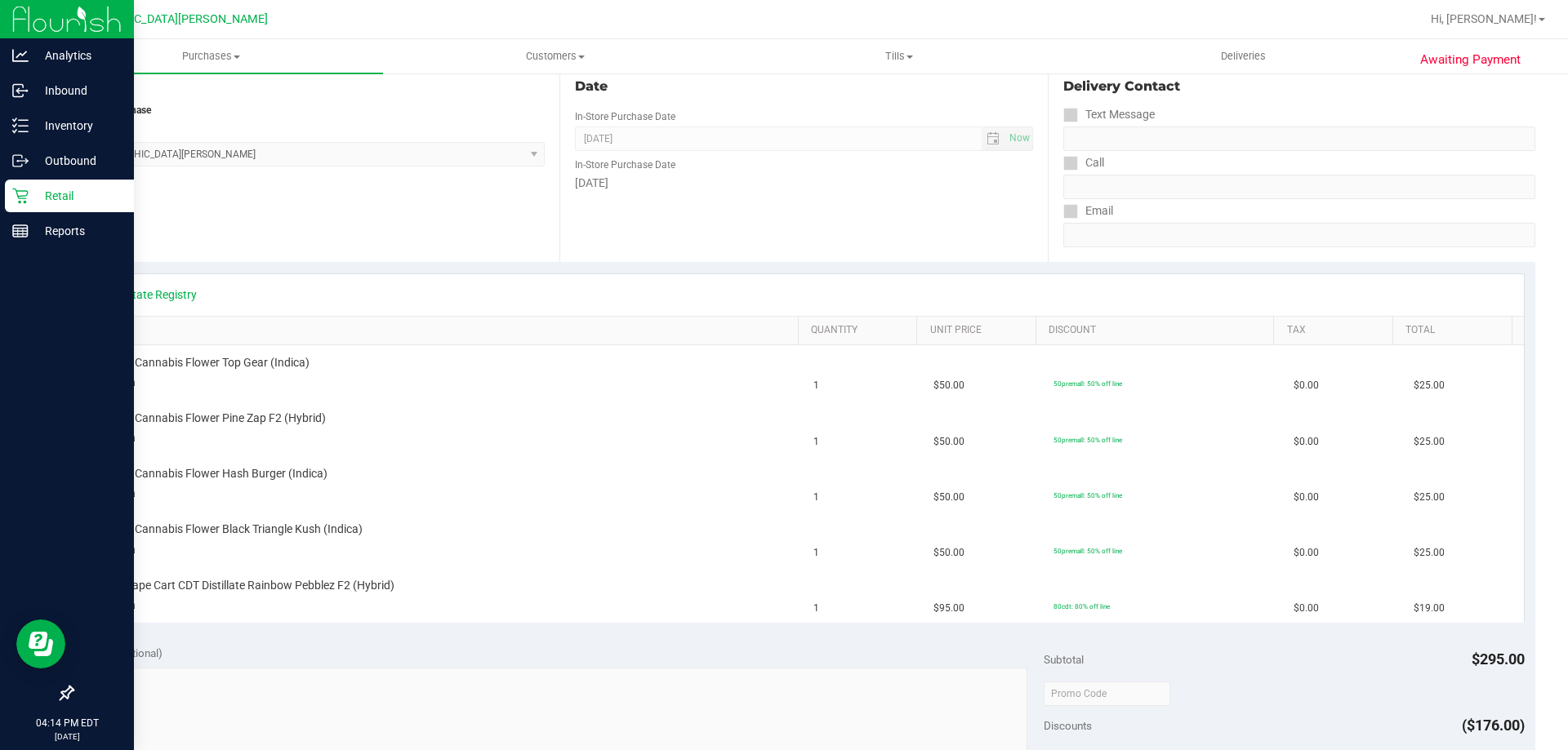
click at [16, 211] on div "Retail" at bounding box center [69, 195] width 129 height 33
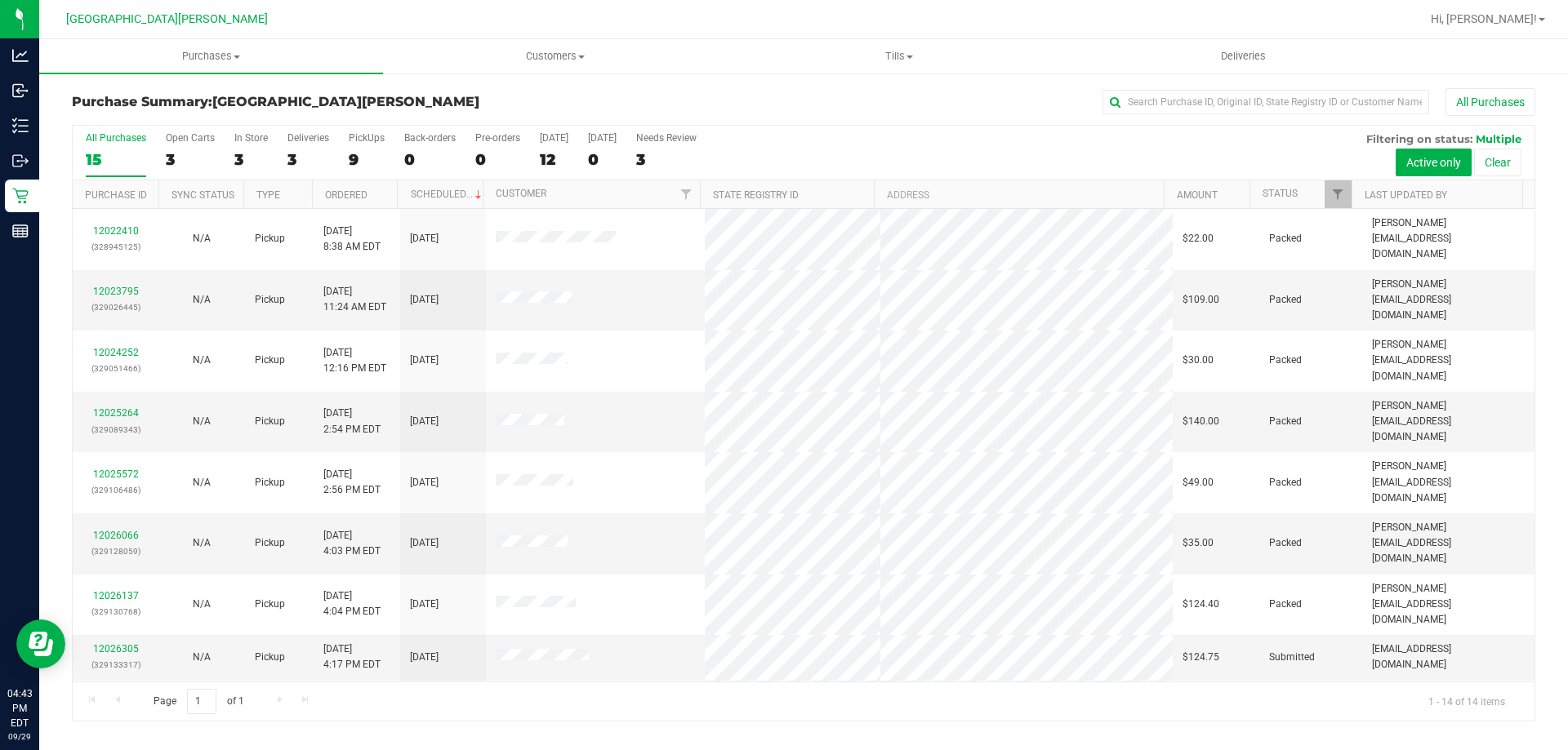
click at [162, 155] on div "All Purchases 15 Open Carts 3 In Store 3 Deliveries 3 PickUps 9 Back-orders 0 P…" at bounding box center [804, 153] width 1461 height 54
click at [169, 160] on div "3" at bounding box center [190, 159] width 49 height 19
click at [0, 0] on input "Open Carts 3" at bounding box center [0, 0] width 0 height 0
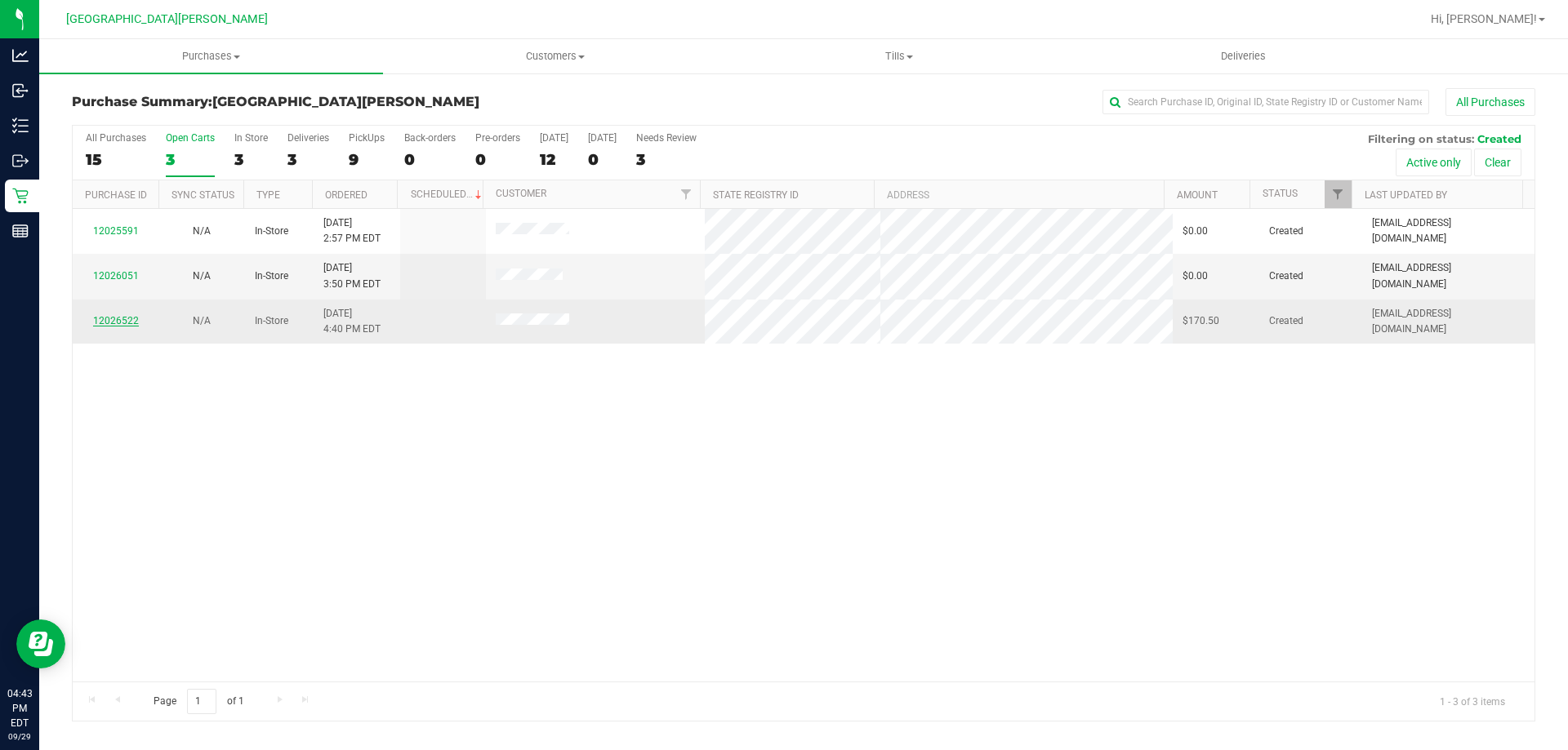
click at [107, 322] on link "12026522" at bounding box center [115, 321] width 45 height 12
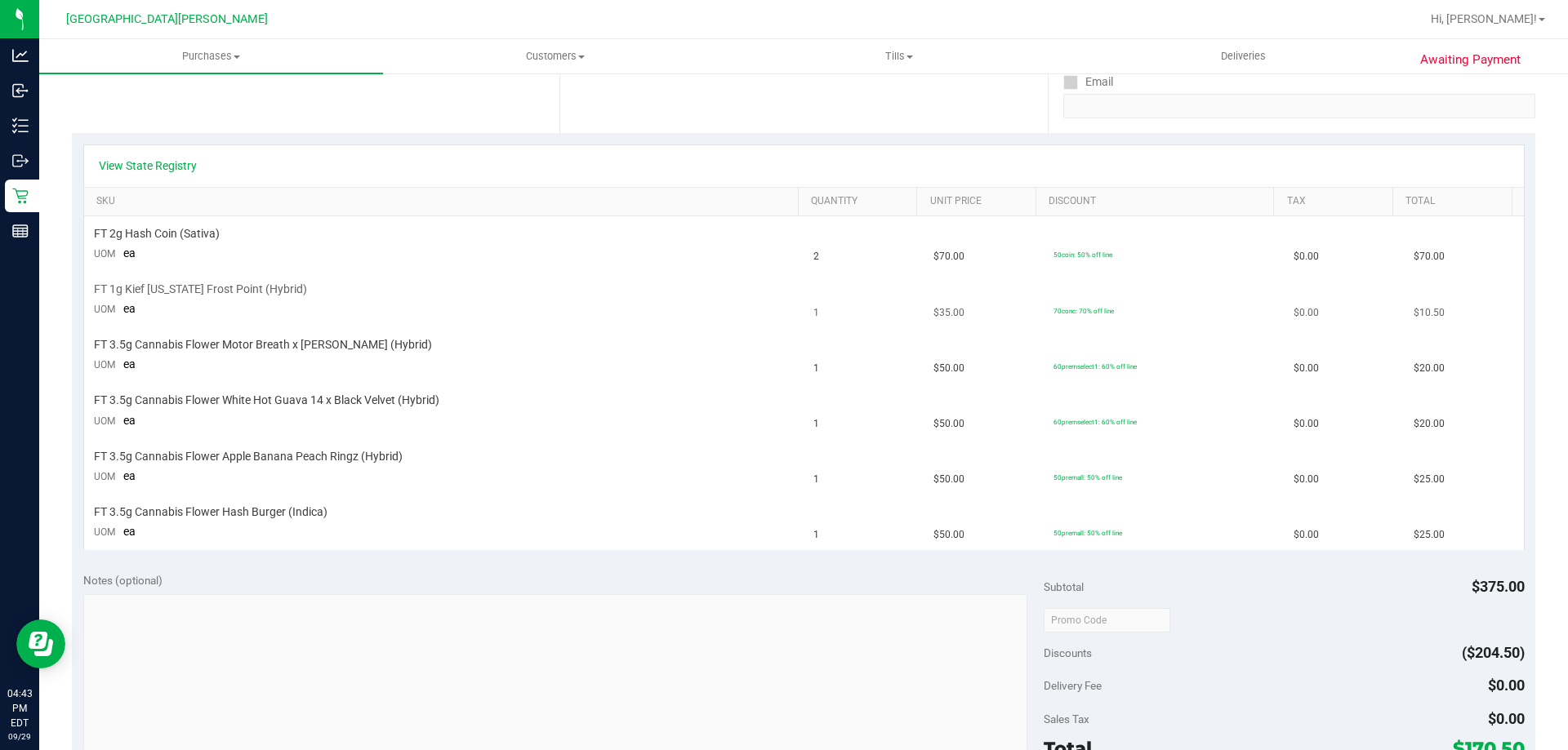
scroll to position [326, 0]
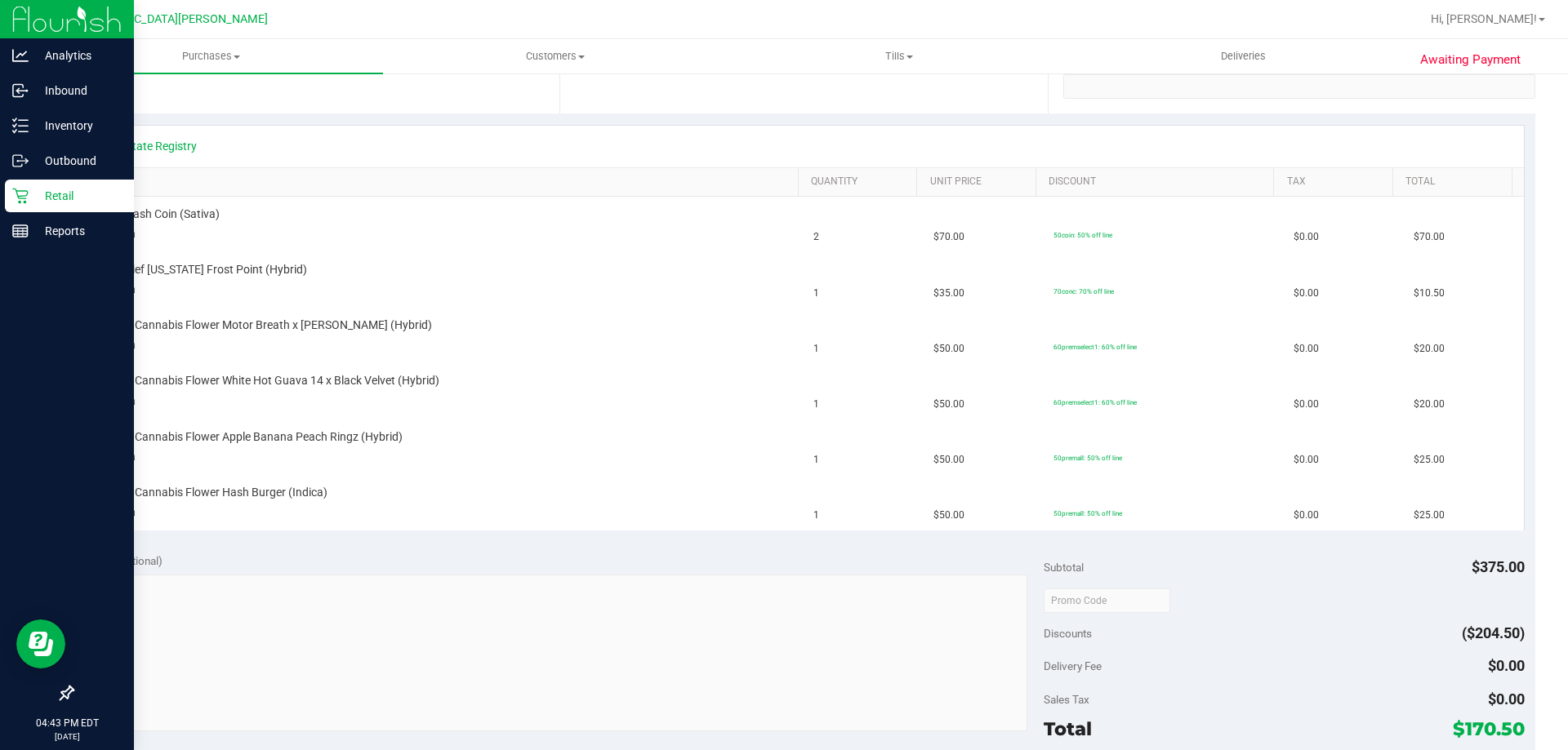
click at [33, 190] on p "Retail" at bounding box center [77, 196] width 98 height 20
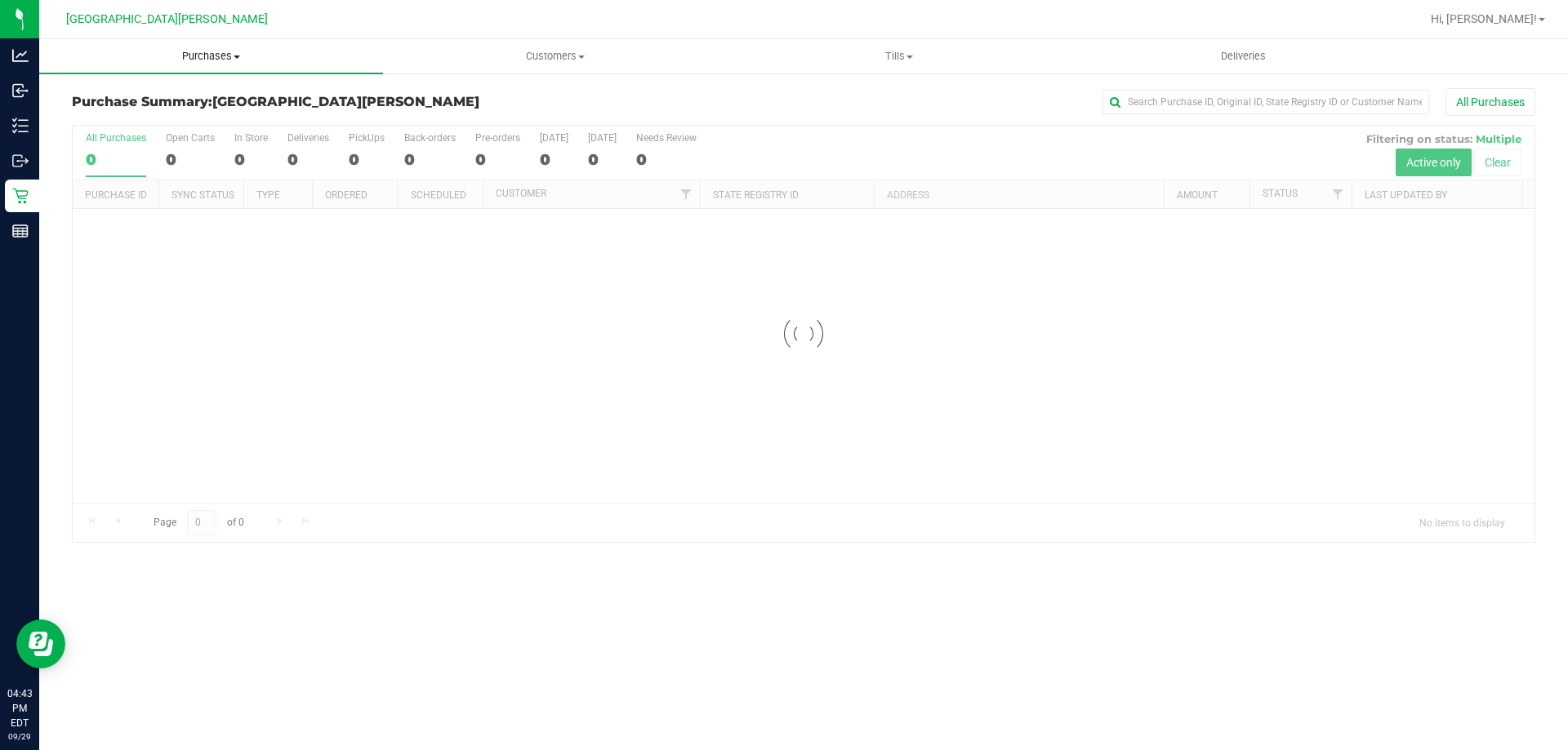
click at [203, 58] on span "Purchases" at bounding box center [211, 56] width 344 height 15
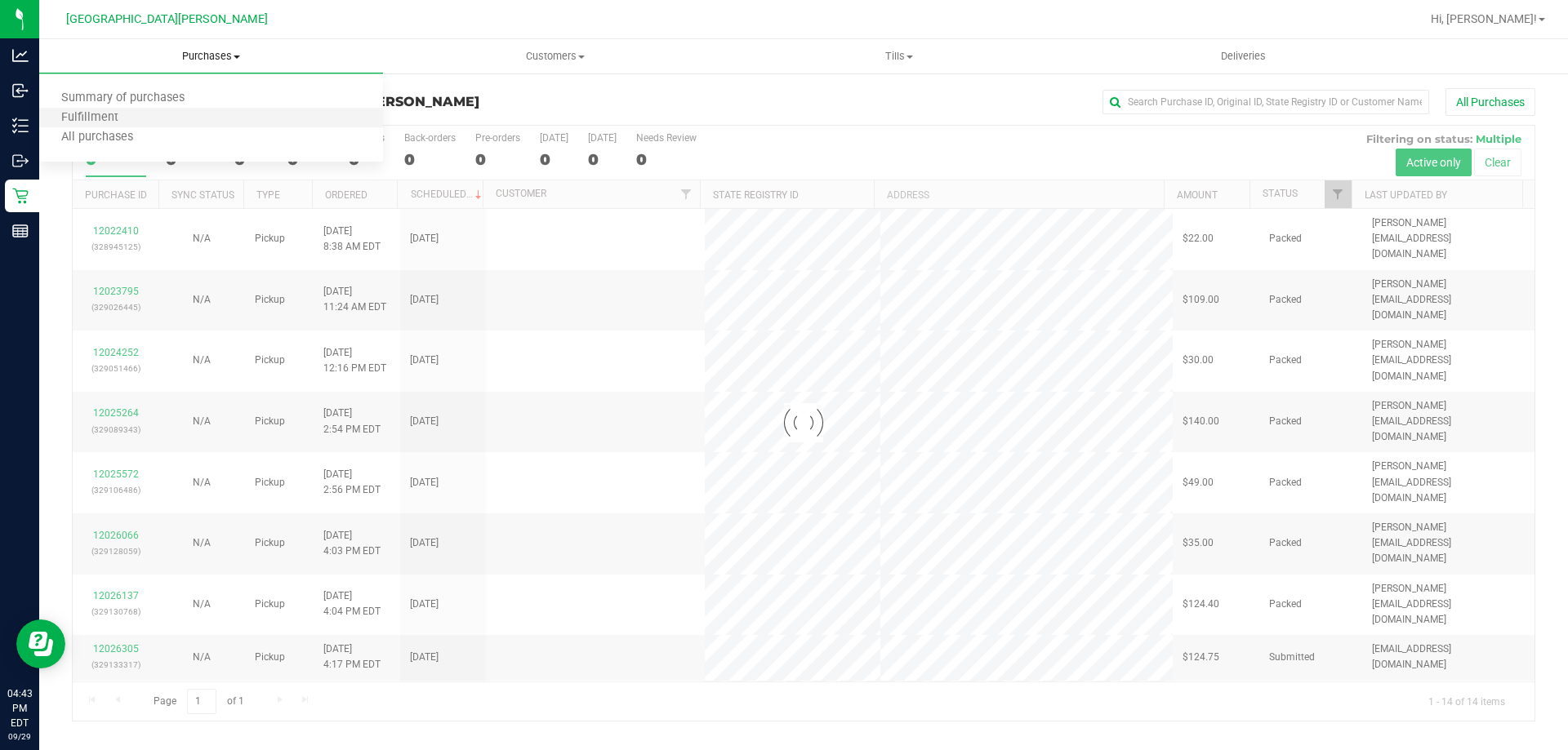
click at [166, 124] on li "Fulfillment" at bounding box center [211, 118] width 344 height 20
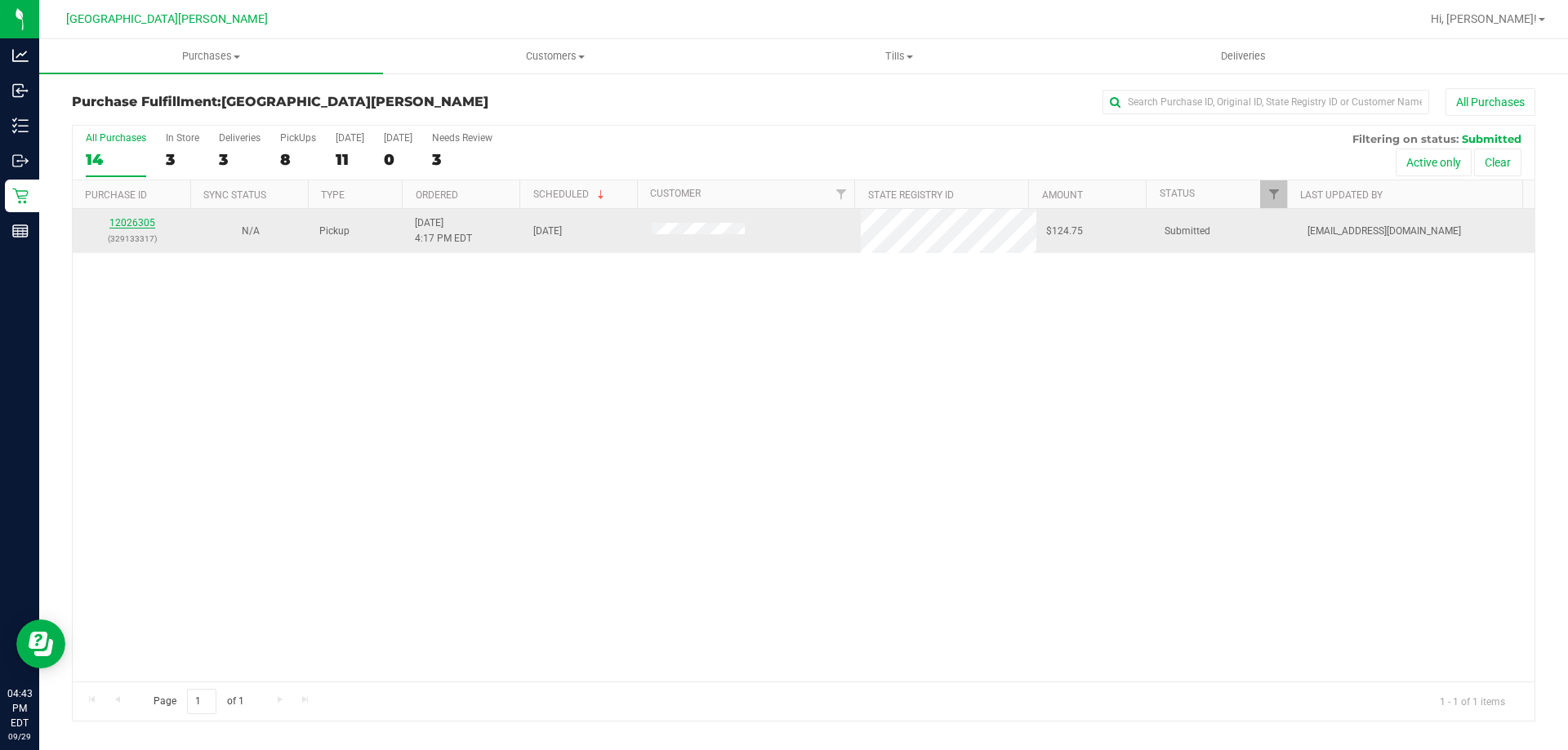
click at [136, 227] on link "12026305" at bounding box center [132, 223] width 45 height 12
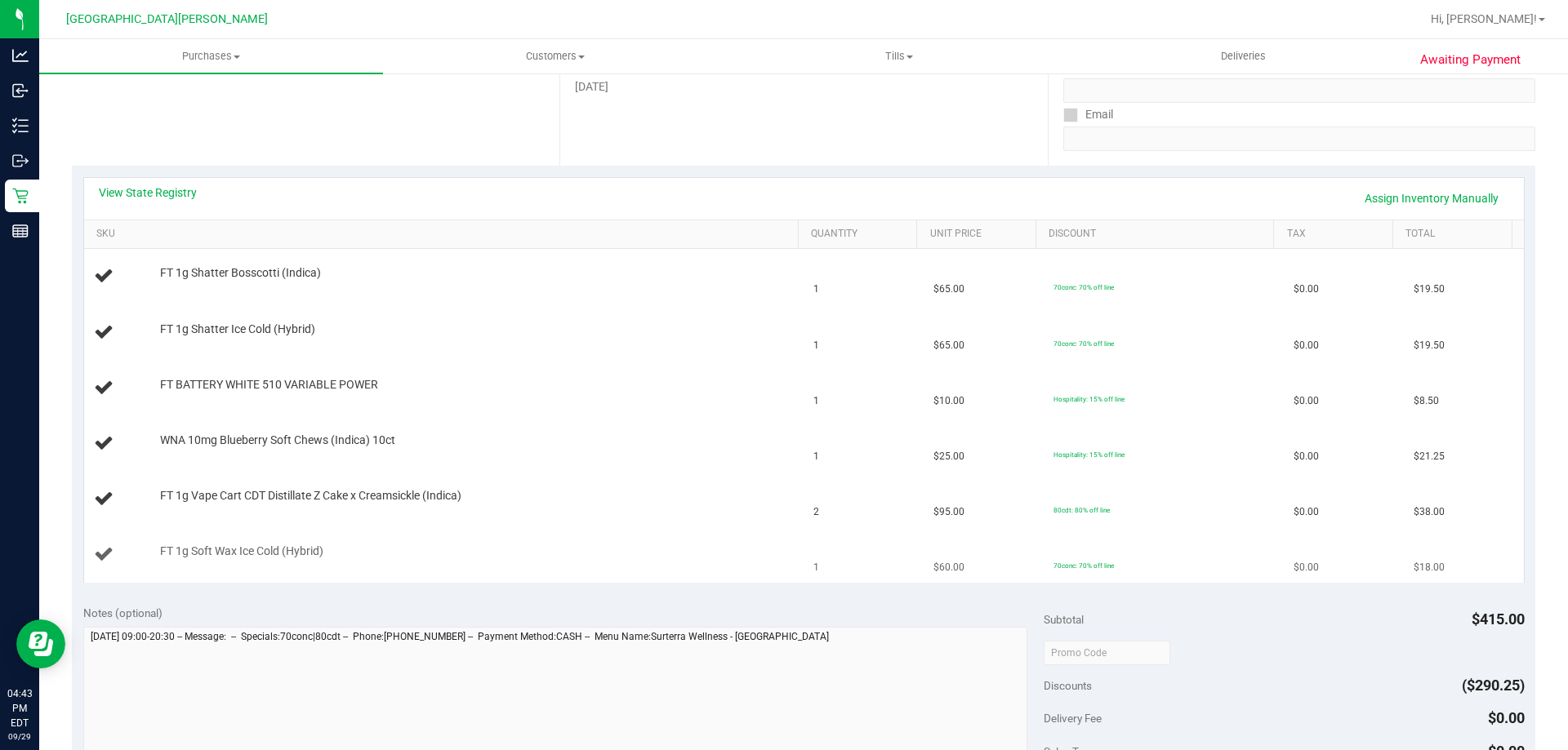
scroll to position [244, 0]
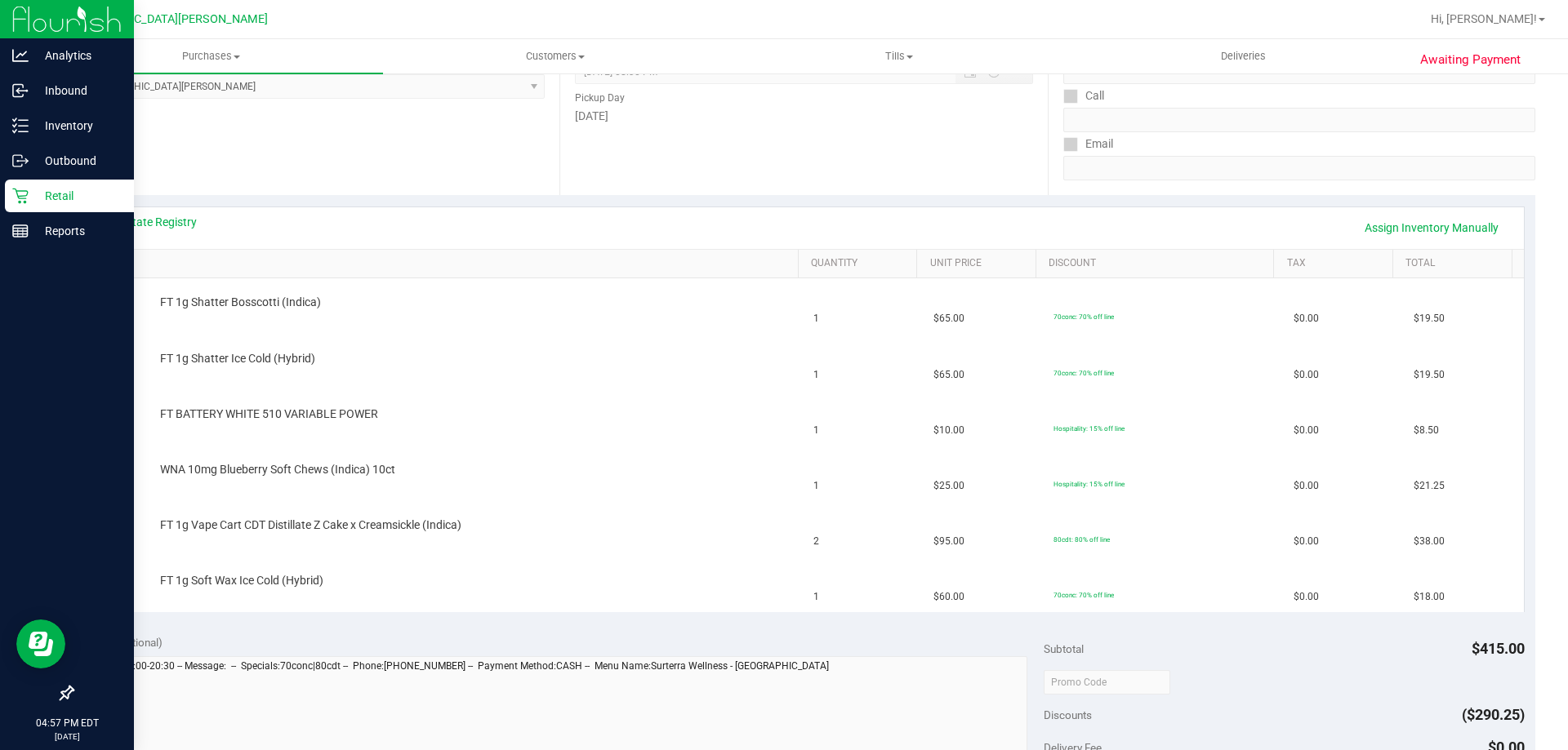
click at [26, 196] on icon at bounding box center [20, 196] width 16 height 16
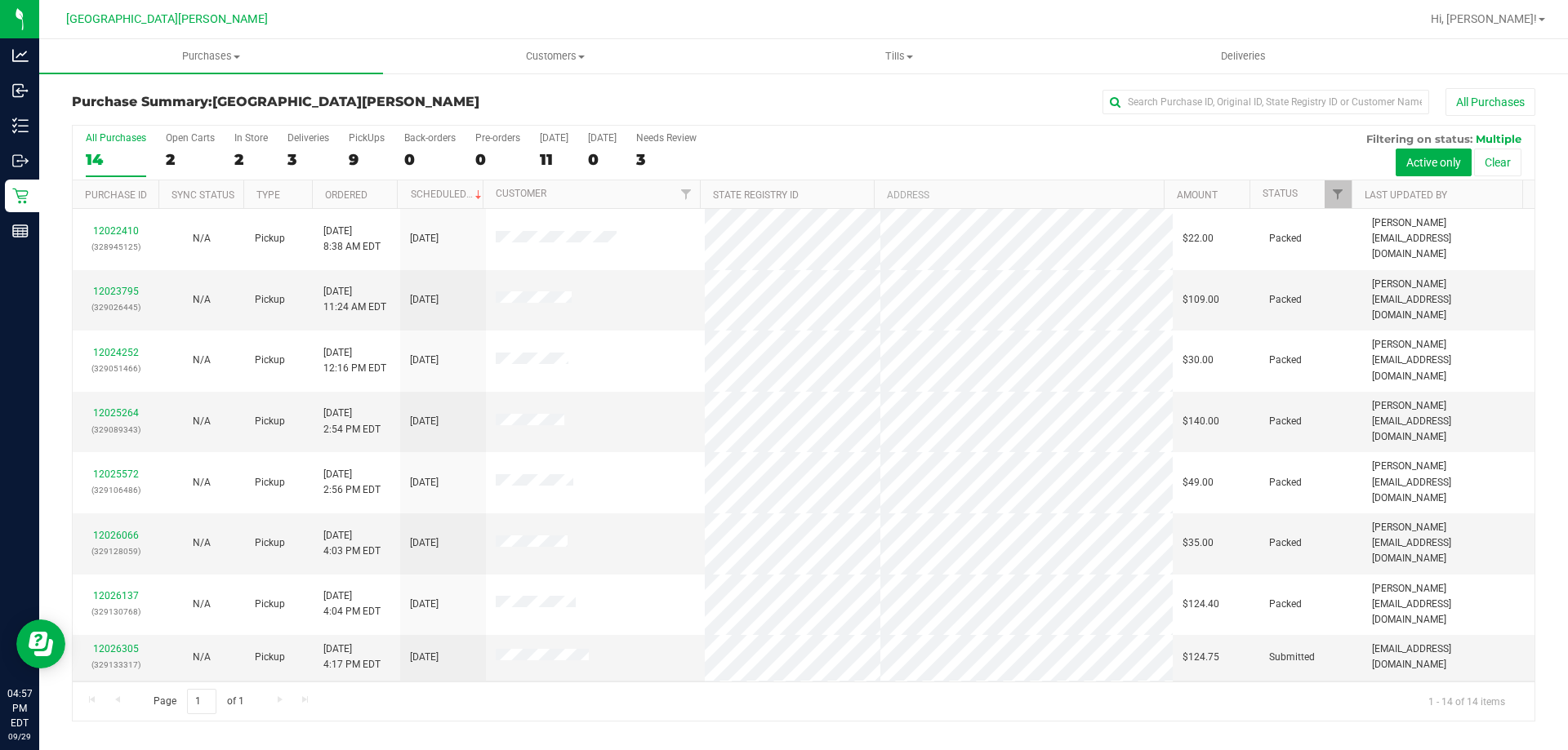
click at [111, 687] on div "12026585 (329147613)" at bounding box center [115, 702] width 66 height 31
click at [111, 689] on link "12026585" at bounding box center [115, 695] width 45 height 12
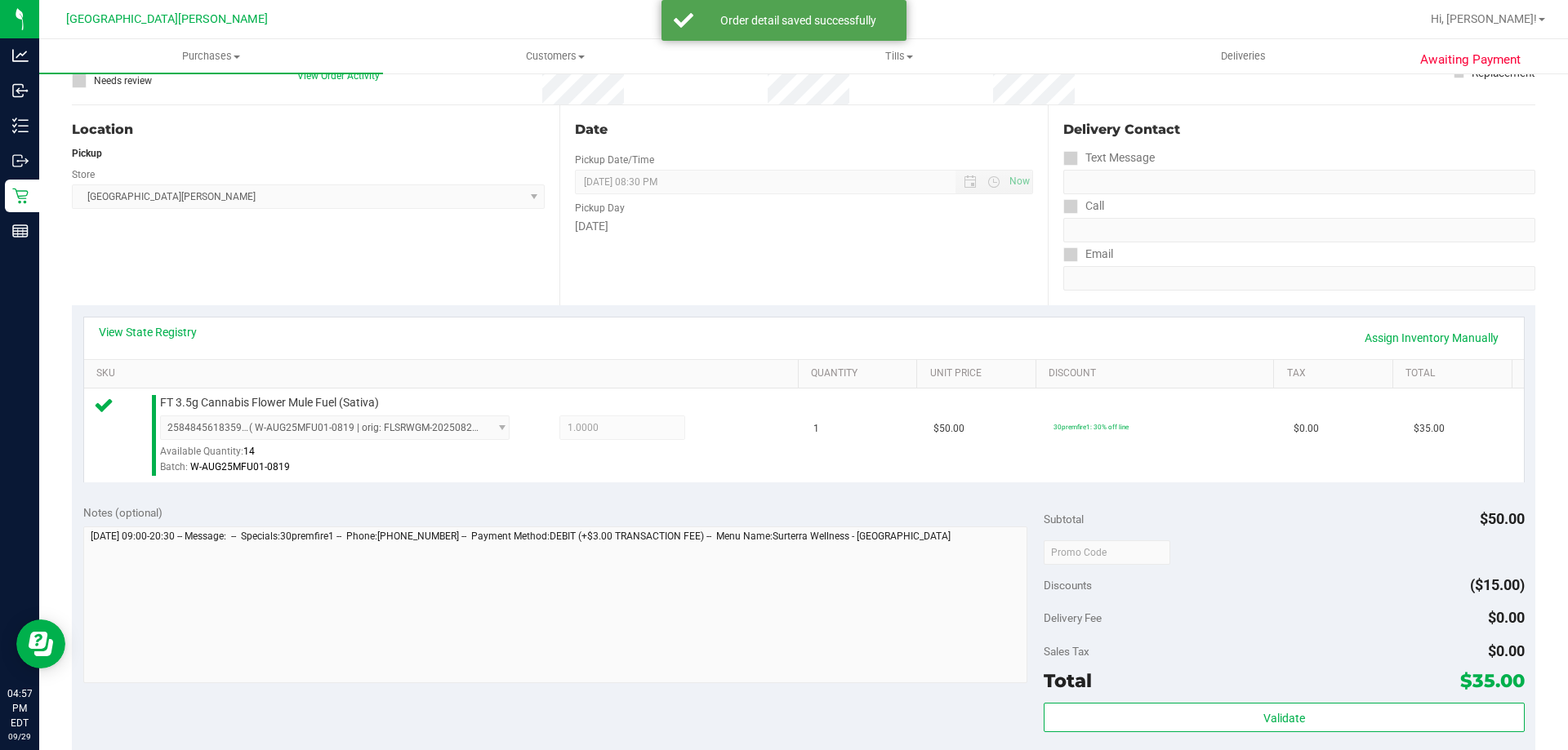
scroll to position [164, 0]
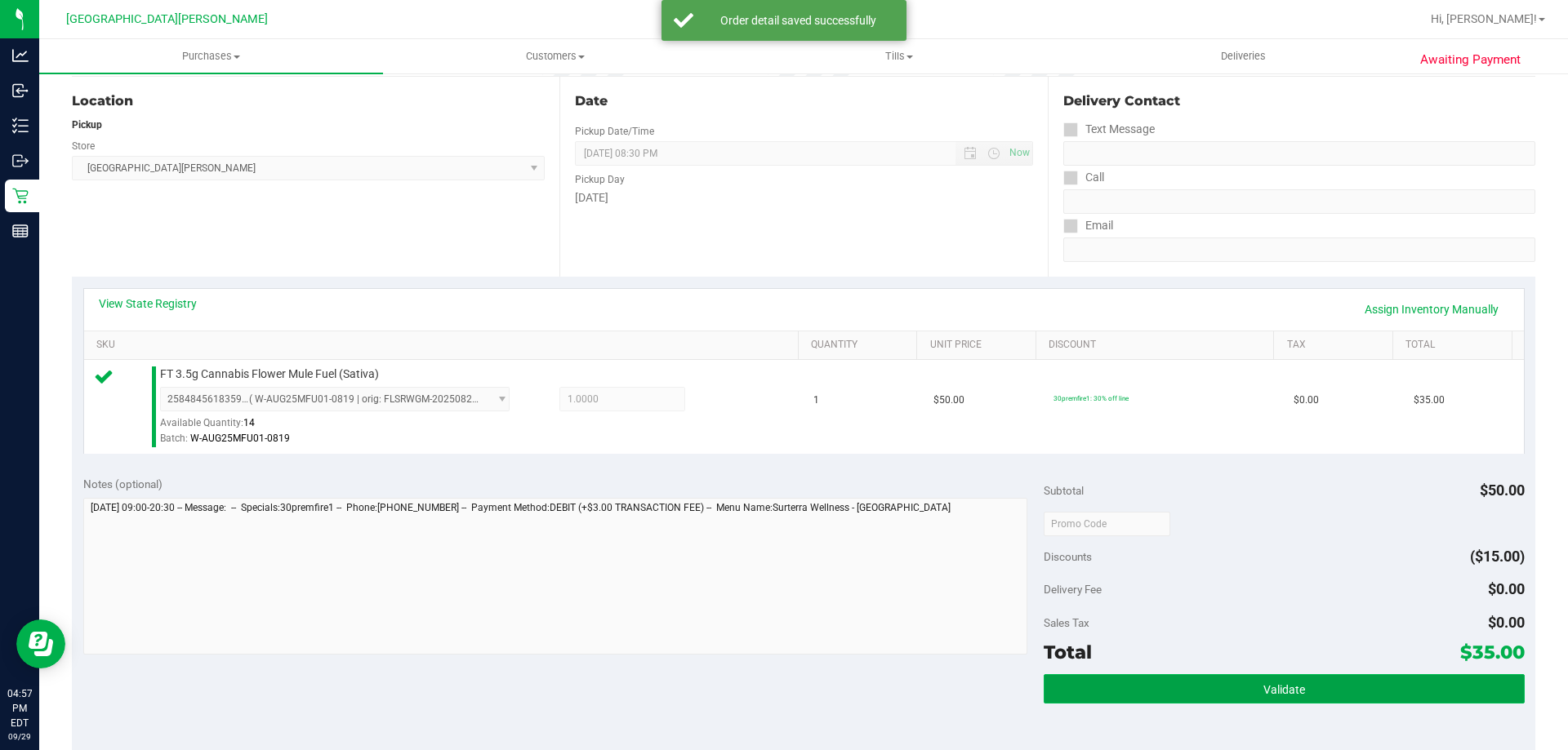
click at [1281, 684] on span "Validate" at bounding box center [1284, 689] width 41 height 13
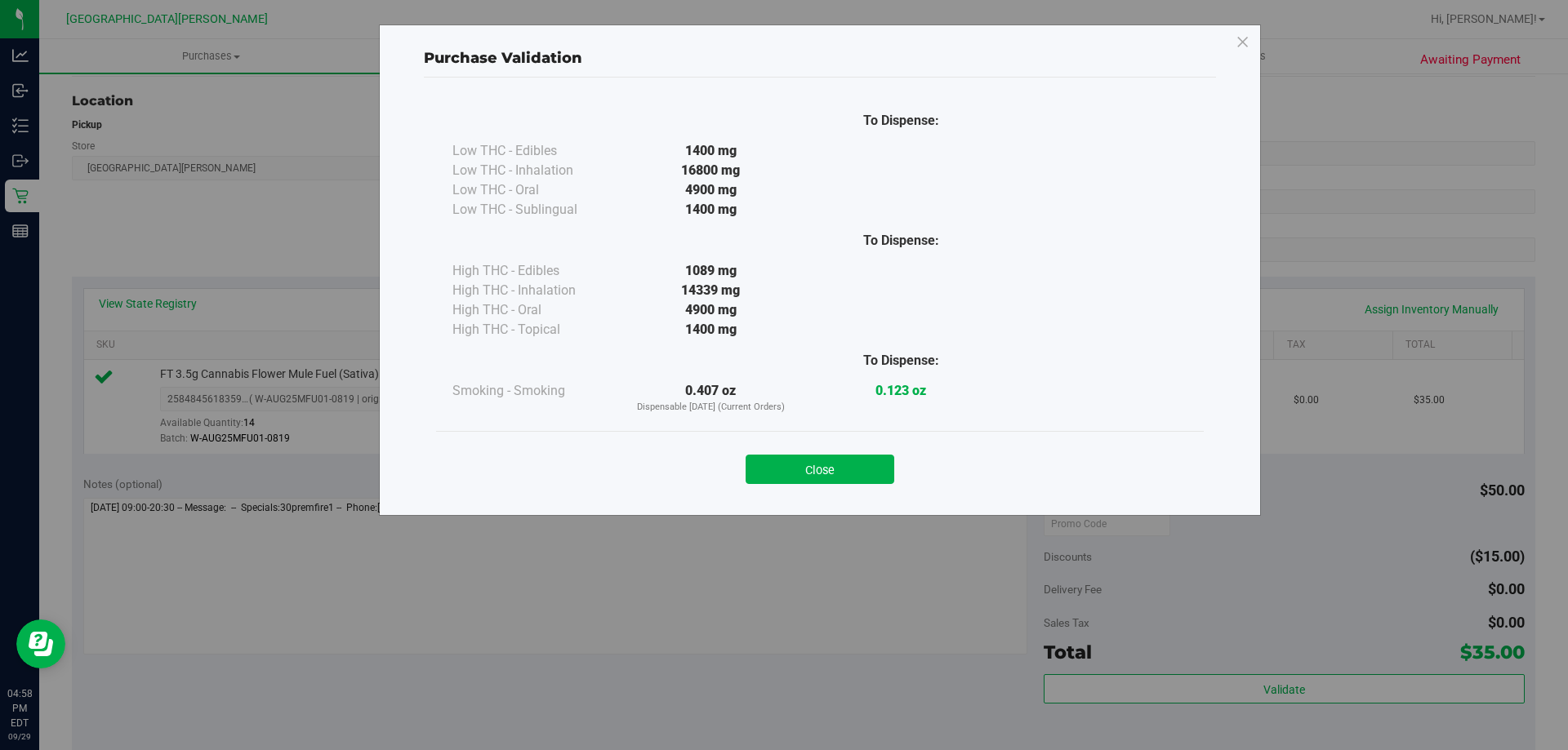
click at [817, 462] on button "Close" at bounding box center [820, 469] width 149 height 30
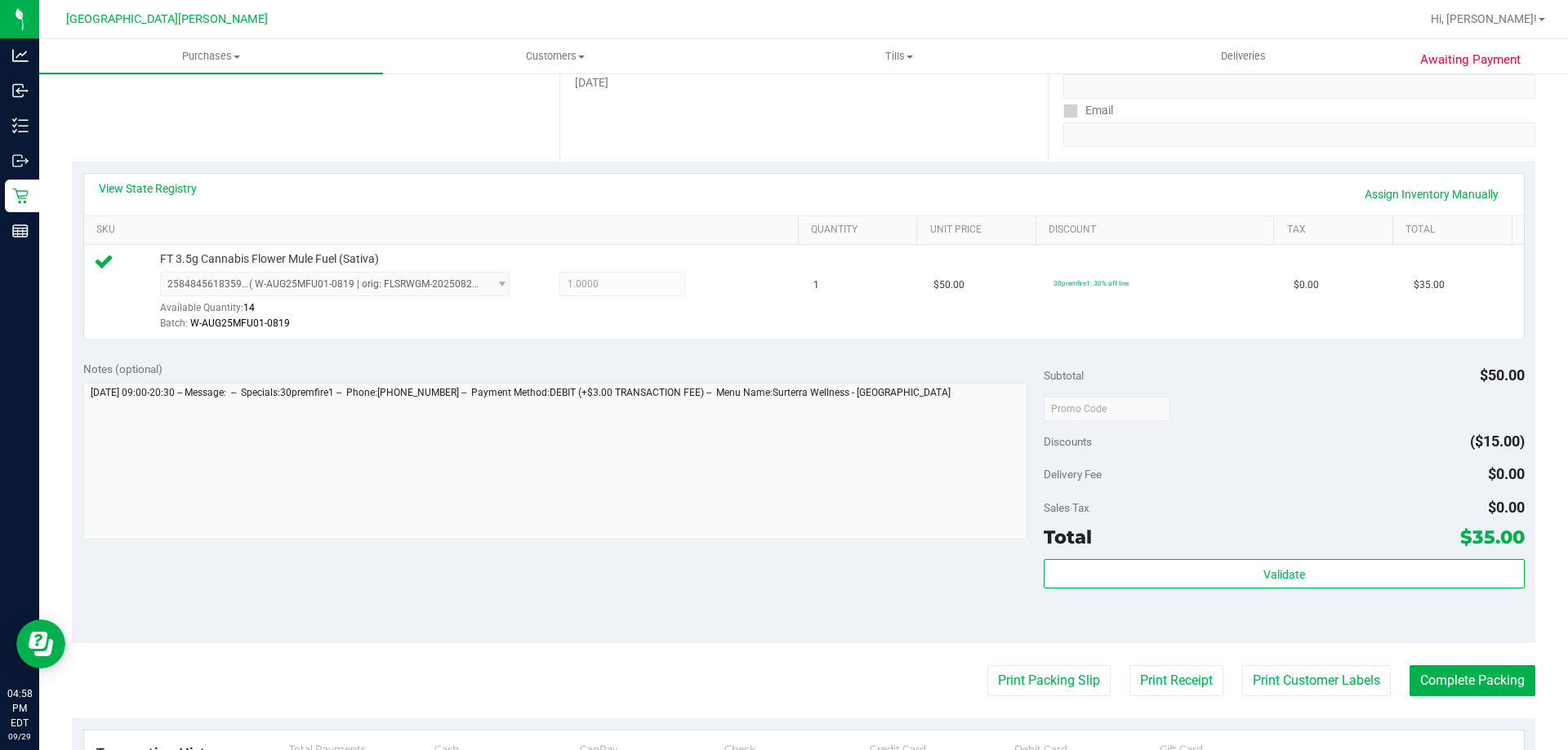
scroll to position [408, 0]
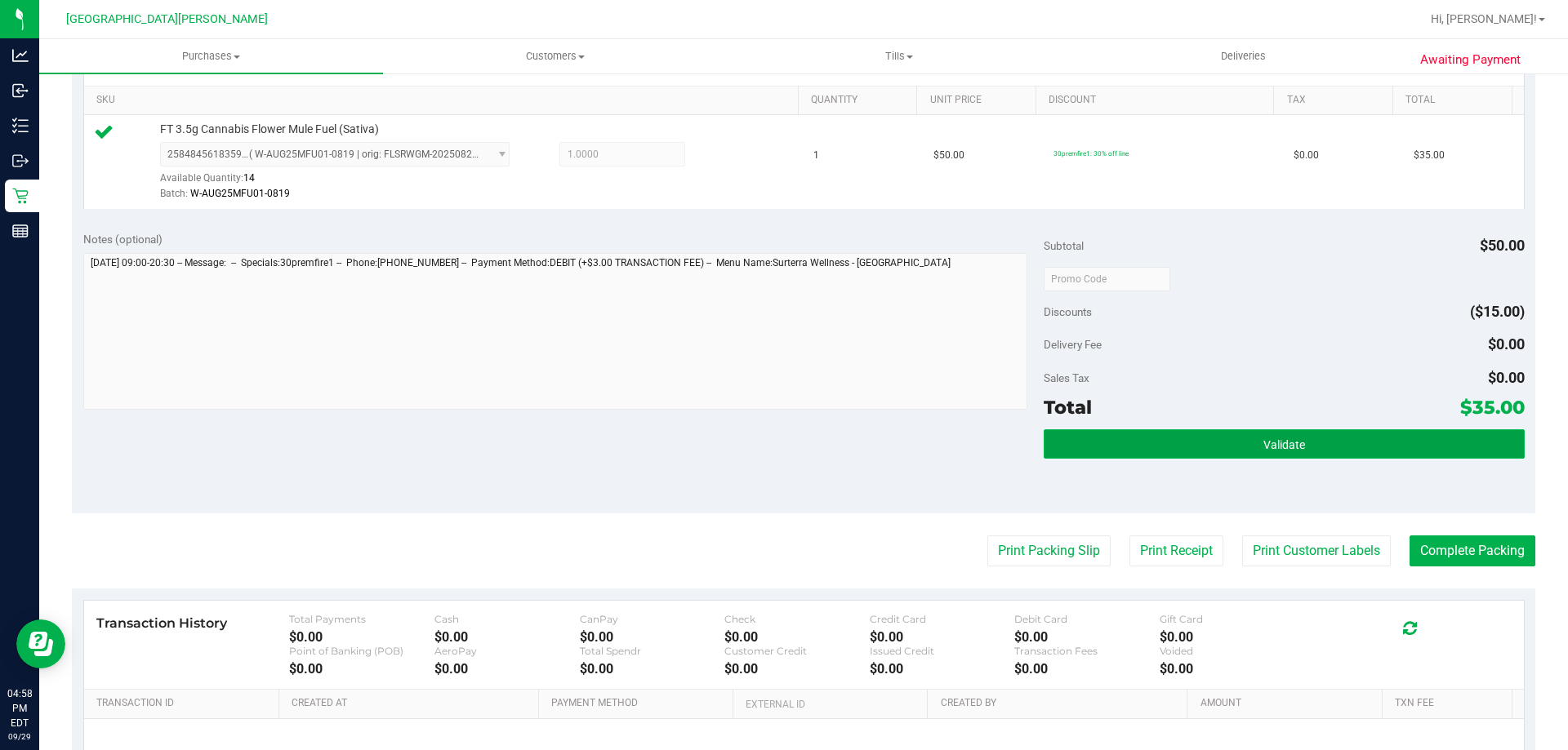
click at [1295, 454] on button "Validate" at bounding box center [1283, 444] width 480 height 30
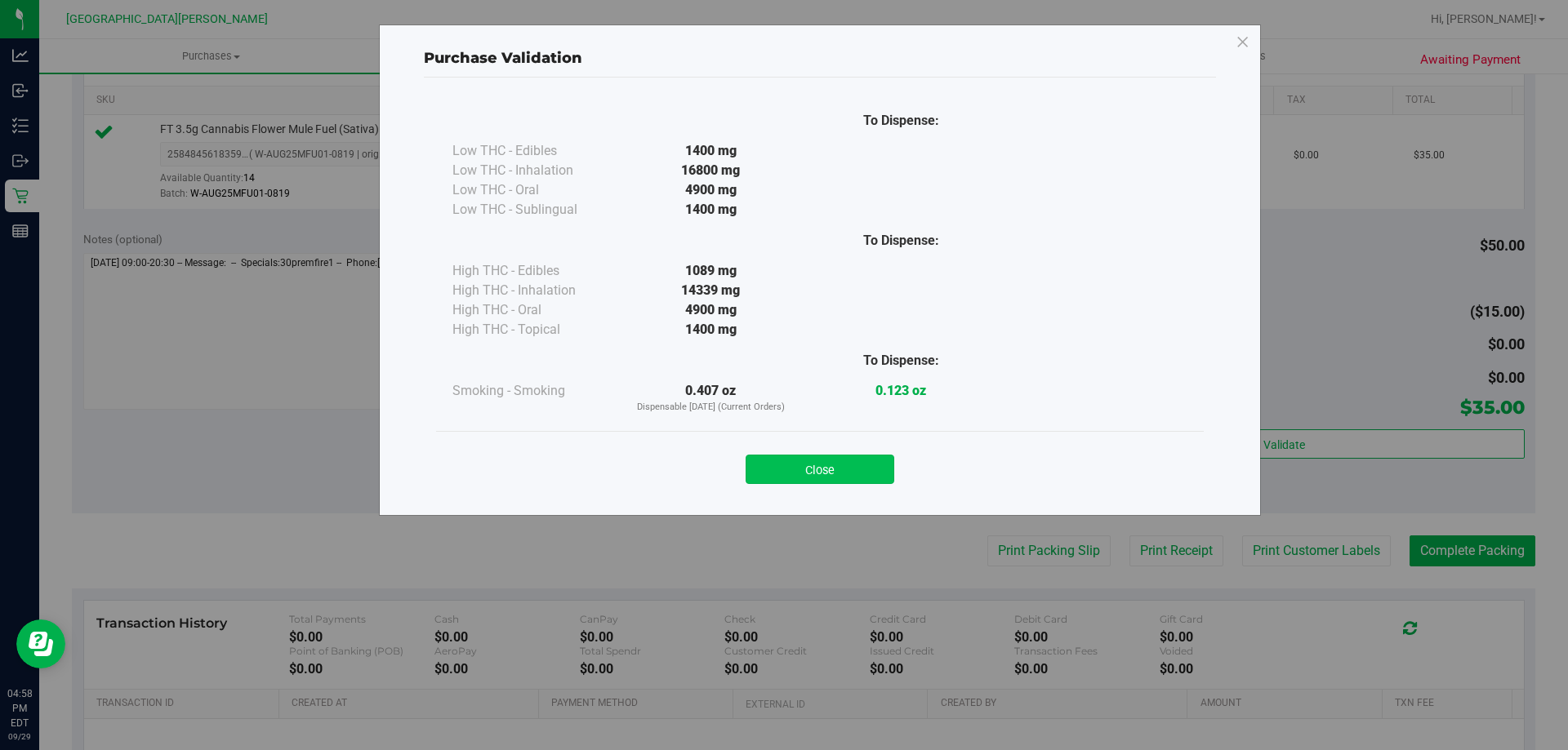
click at [766, 467] on button "Close" at bounding box center [820, 469] width 149 height 30
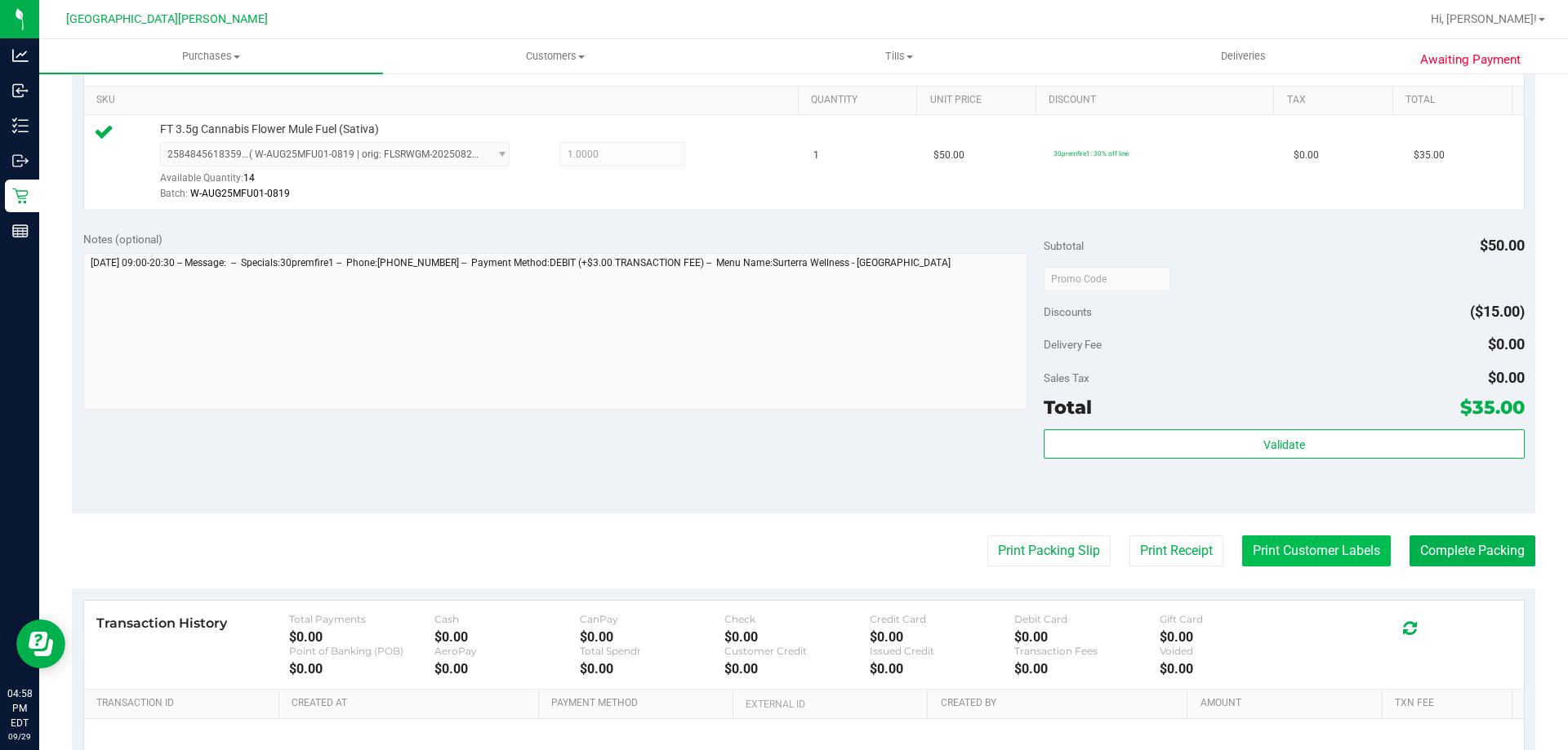
click at [1282, 553] on button "Print Customer Labels" at bounding box center [1316, 550] width 149 height 31
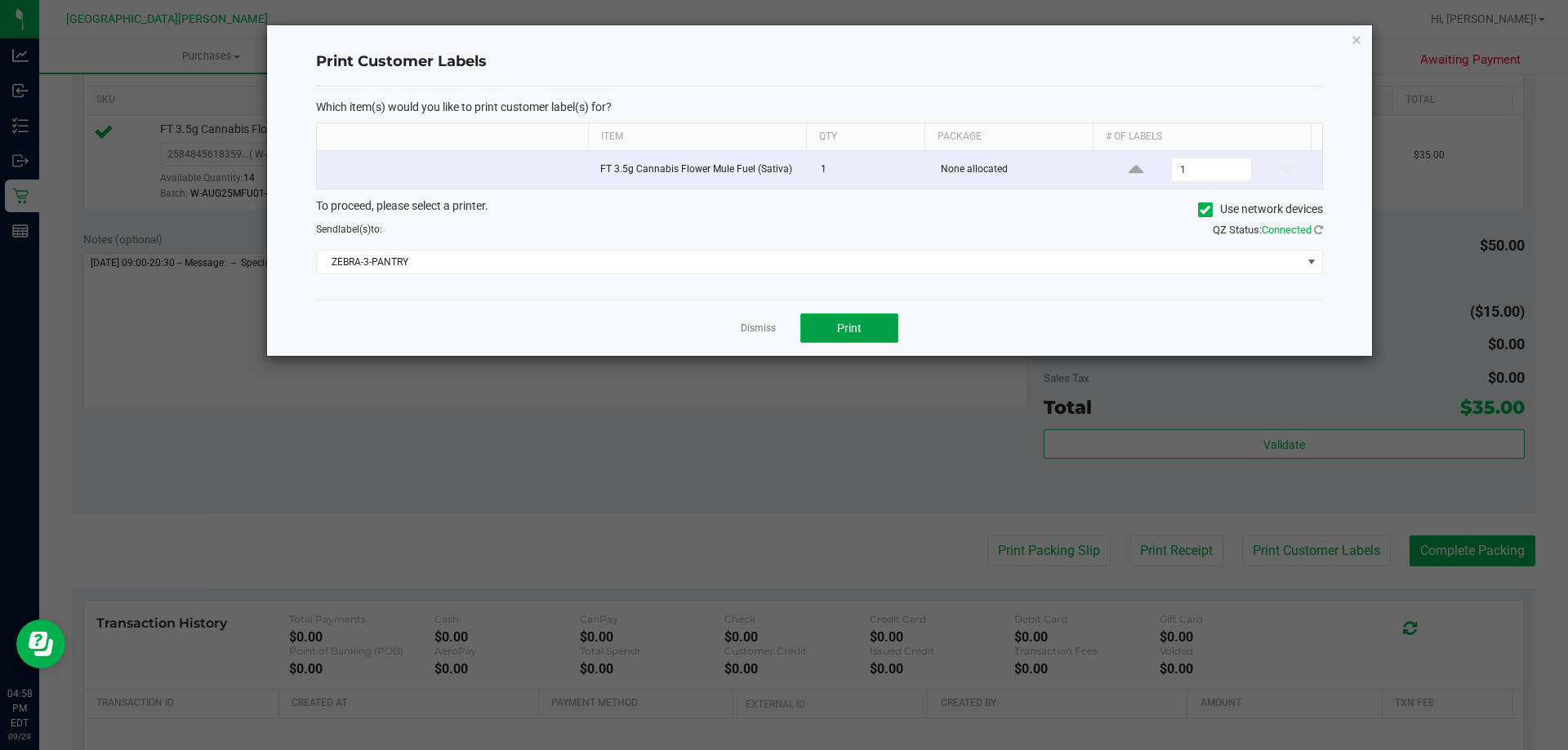
click at [828, 315] on button "Print" at bounding box center [848, 328] width 98 height 30
click at [748, 325] on link "Dismiss" at bounding box center [758, 328] width 36 height 14
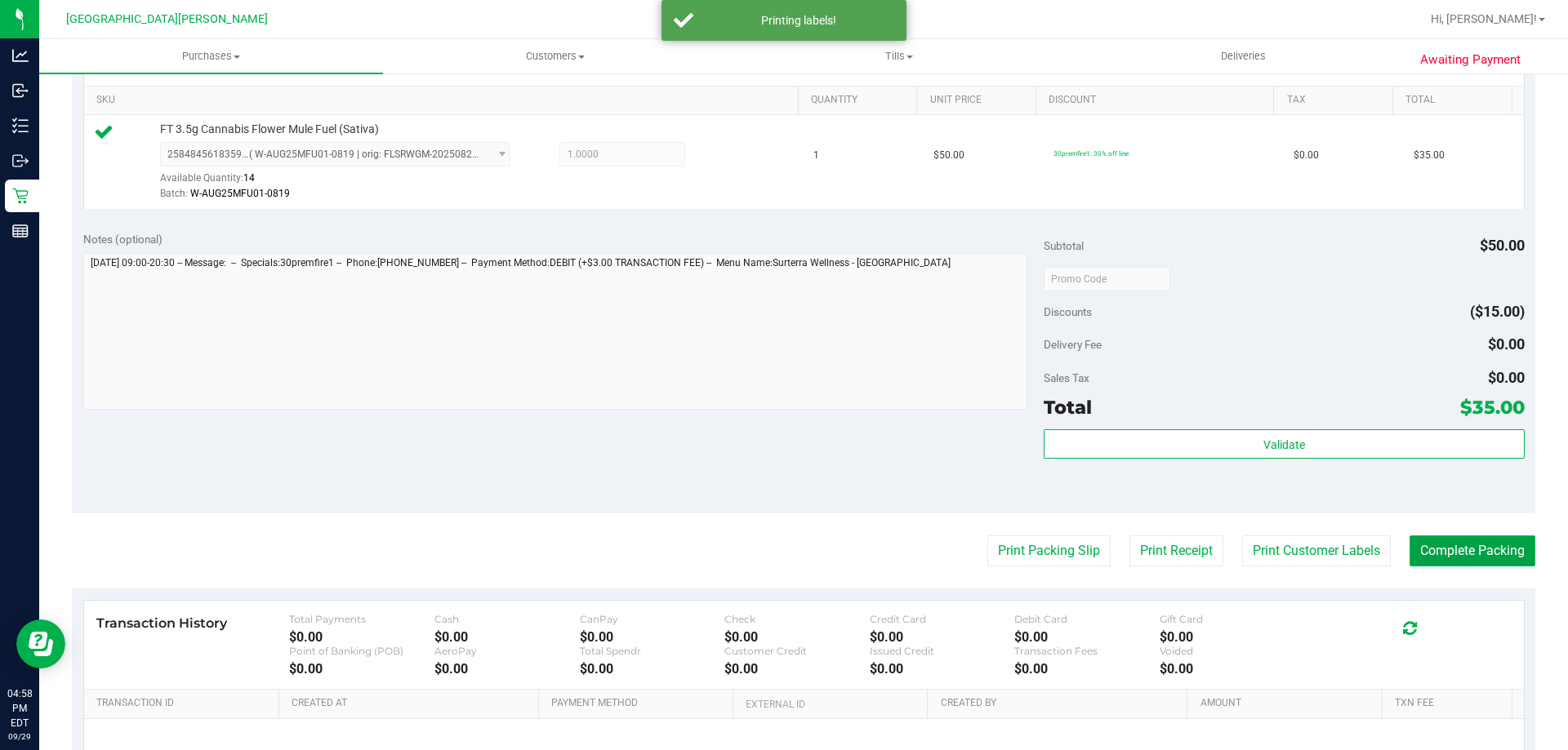
click at [1484, 546] on button "Complete Packing" at bounding box center [1472, 550] width 126 height 31
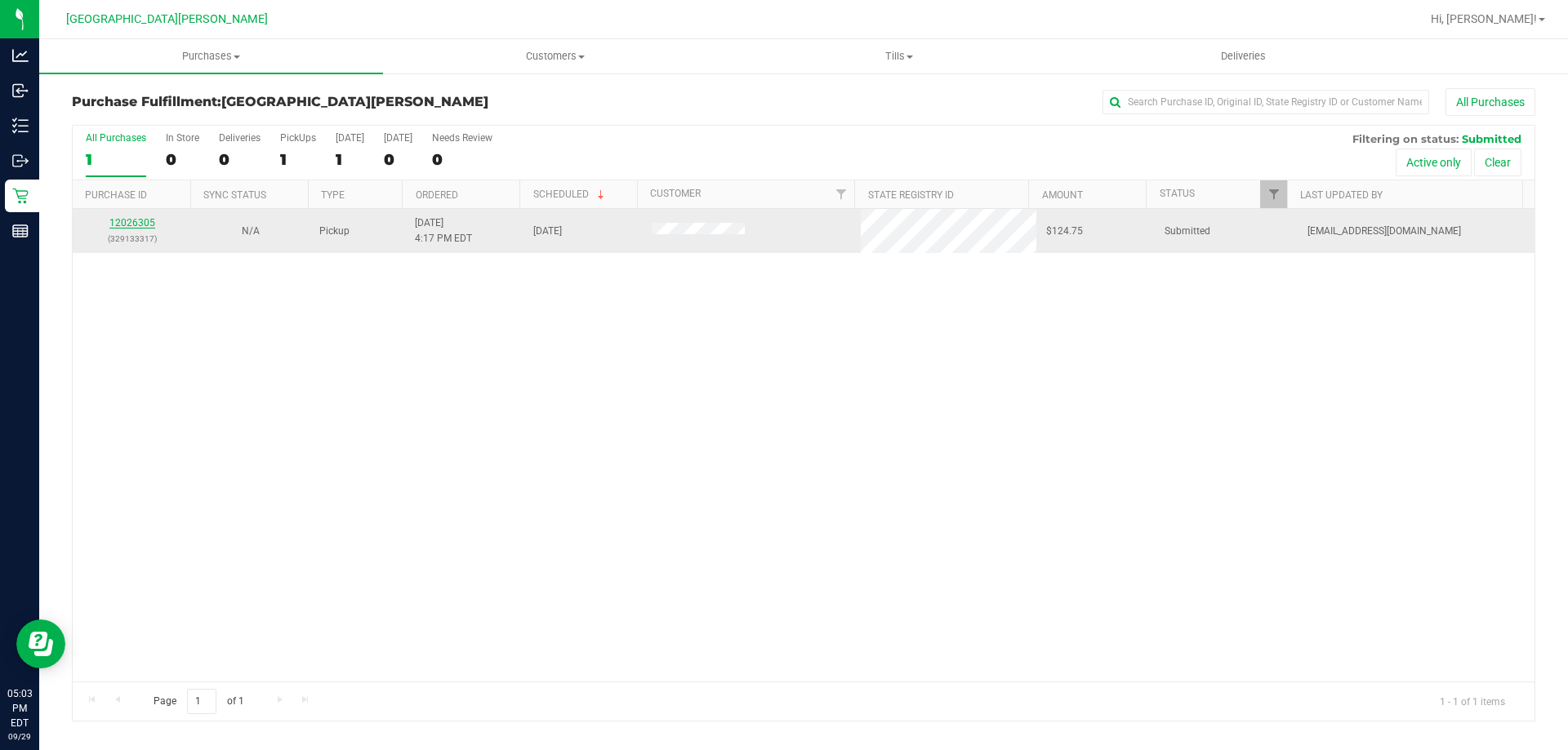
click at [126, 225] on link "12026305" at bounding box center [132, 223] width 45 height 12
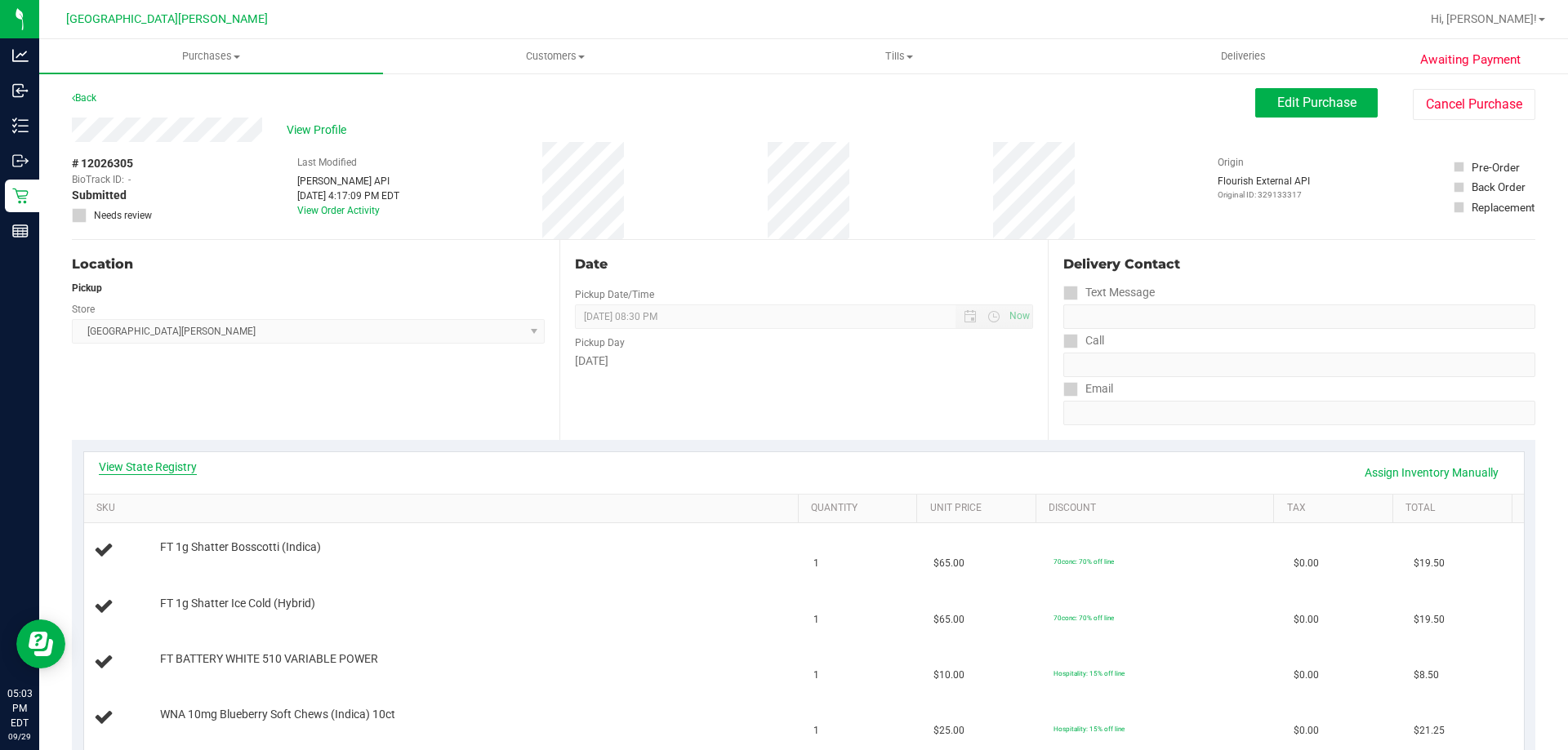
click at [190, 466] on link "View State Registry" at bounding box center [147, 466] width 98 height 17
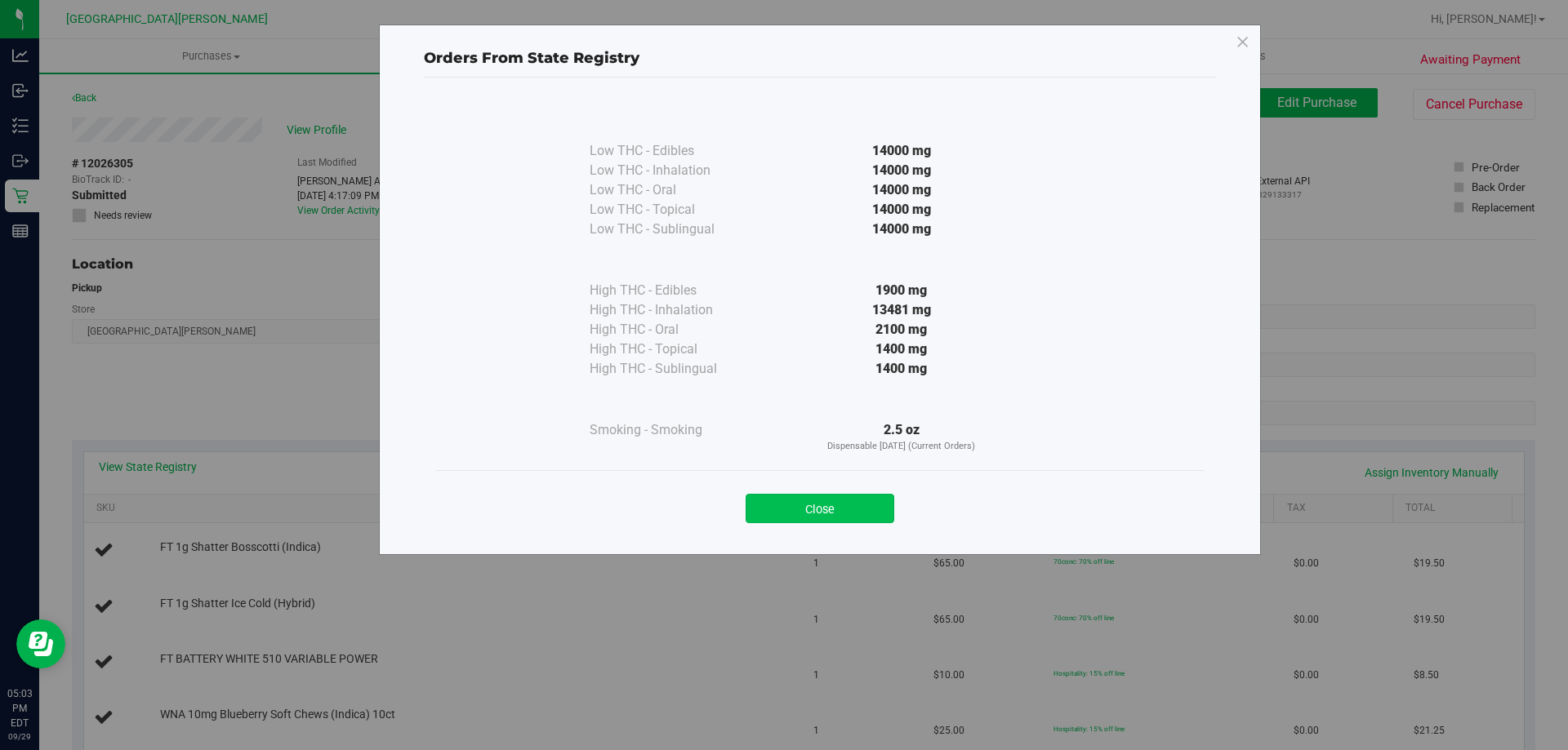
click at [839, 509] on button "Close" at bounding box center [820, 509] width 149 height 30
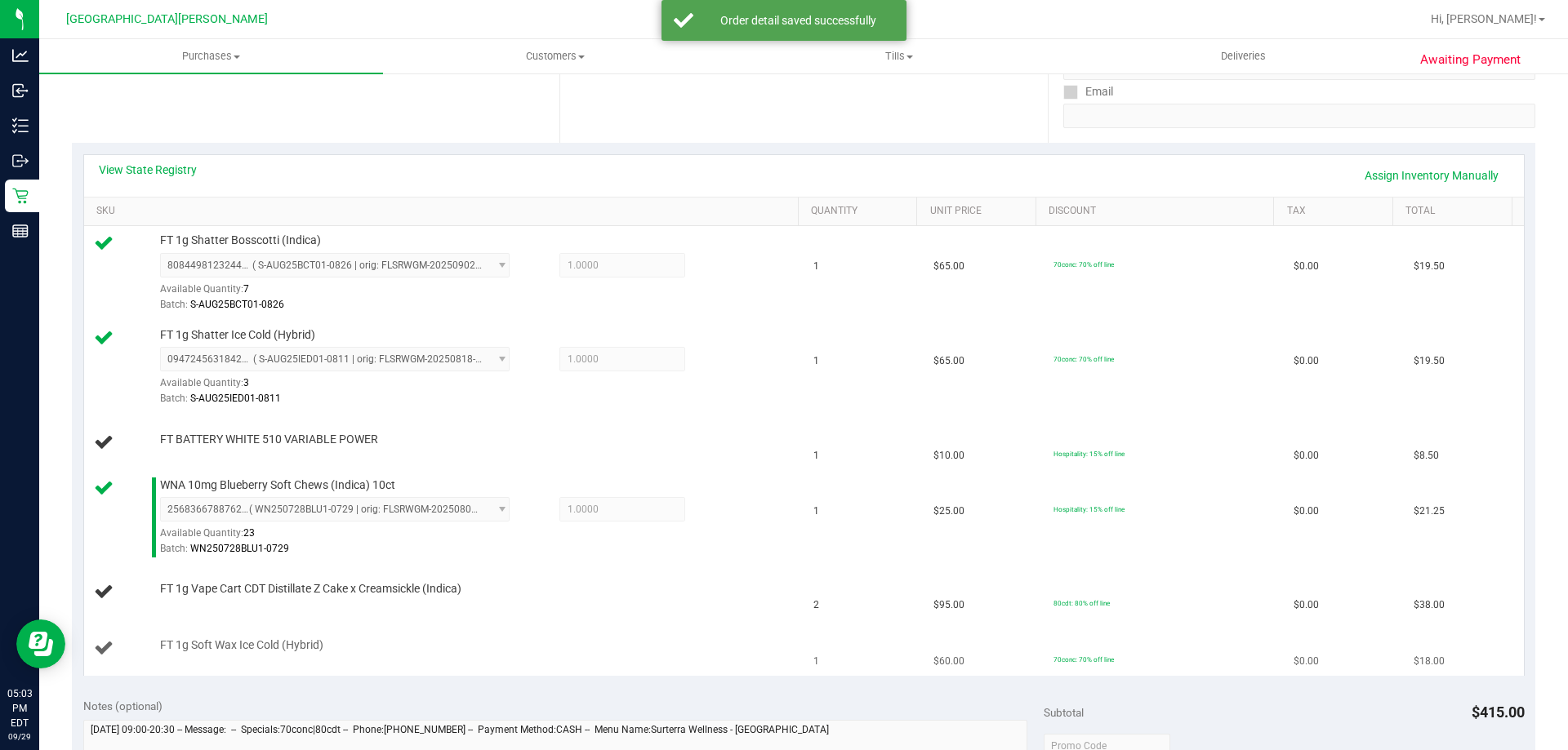
scroll to position [326, 0]
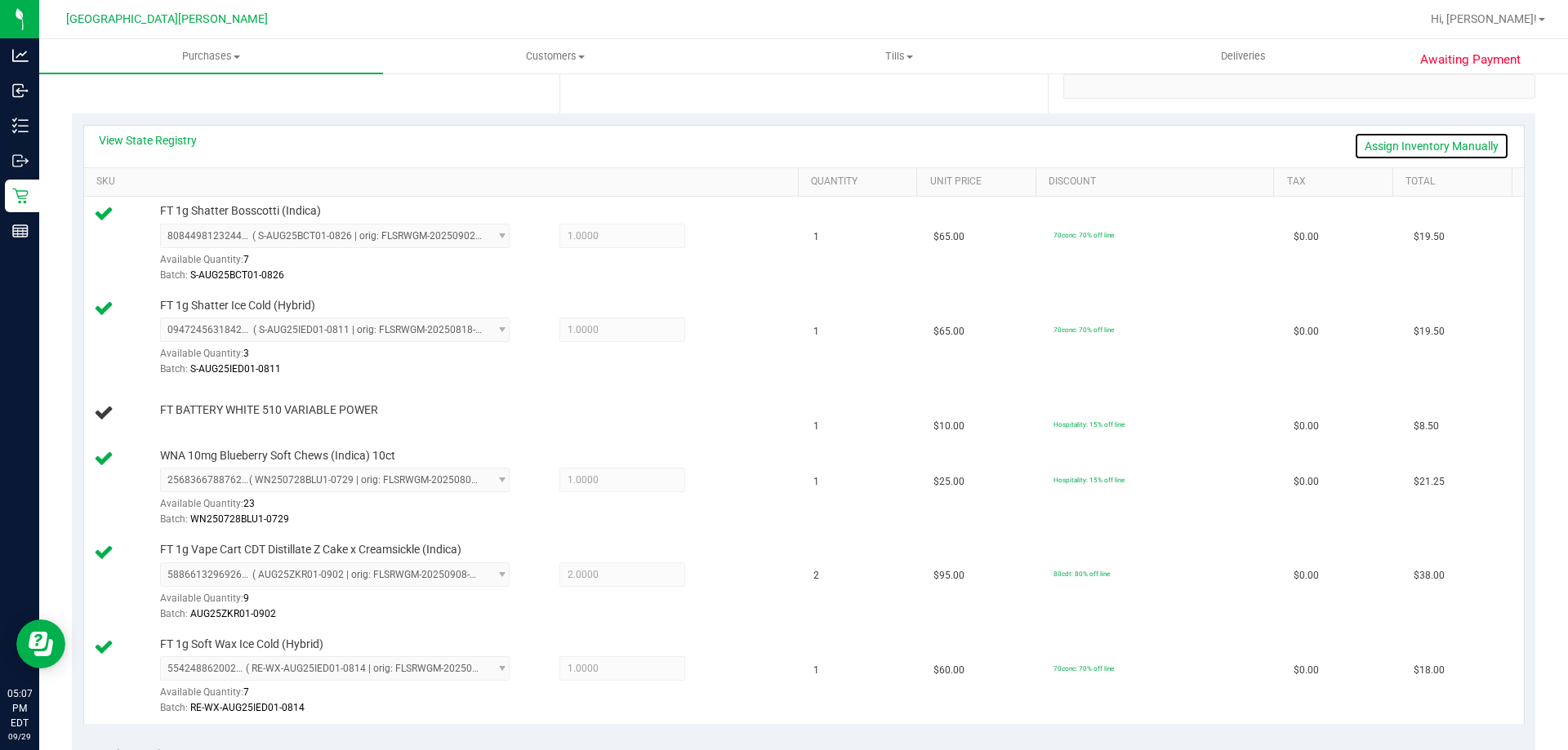
click at [1454, 141] on link "Assign Inventory Manually" at bounding box center [1431, 146] width 155 height 28
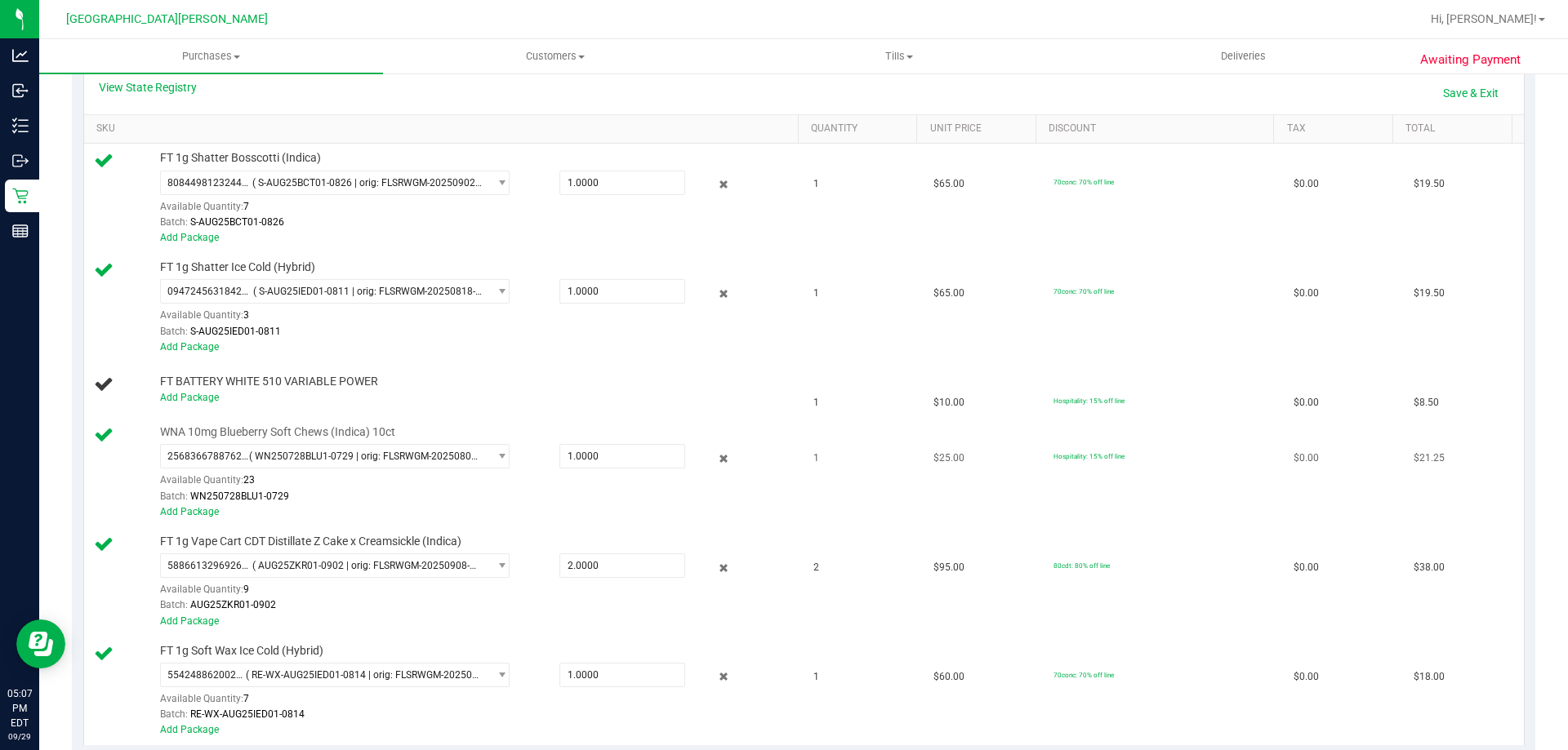
scroll to position [408, 0]
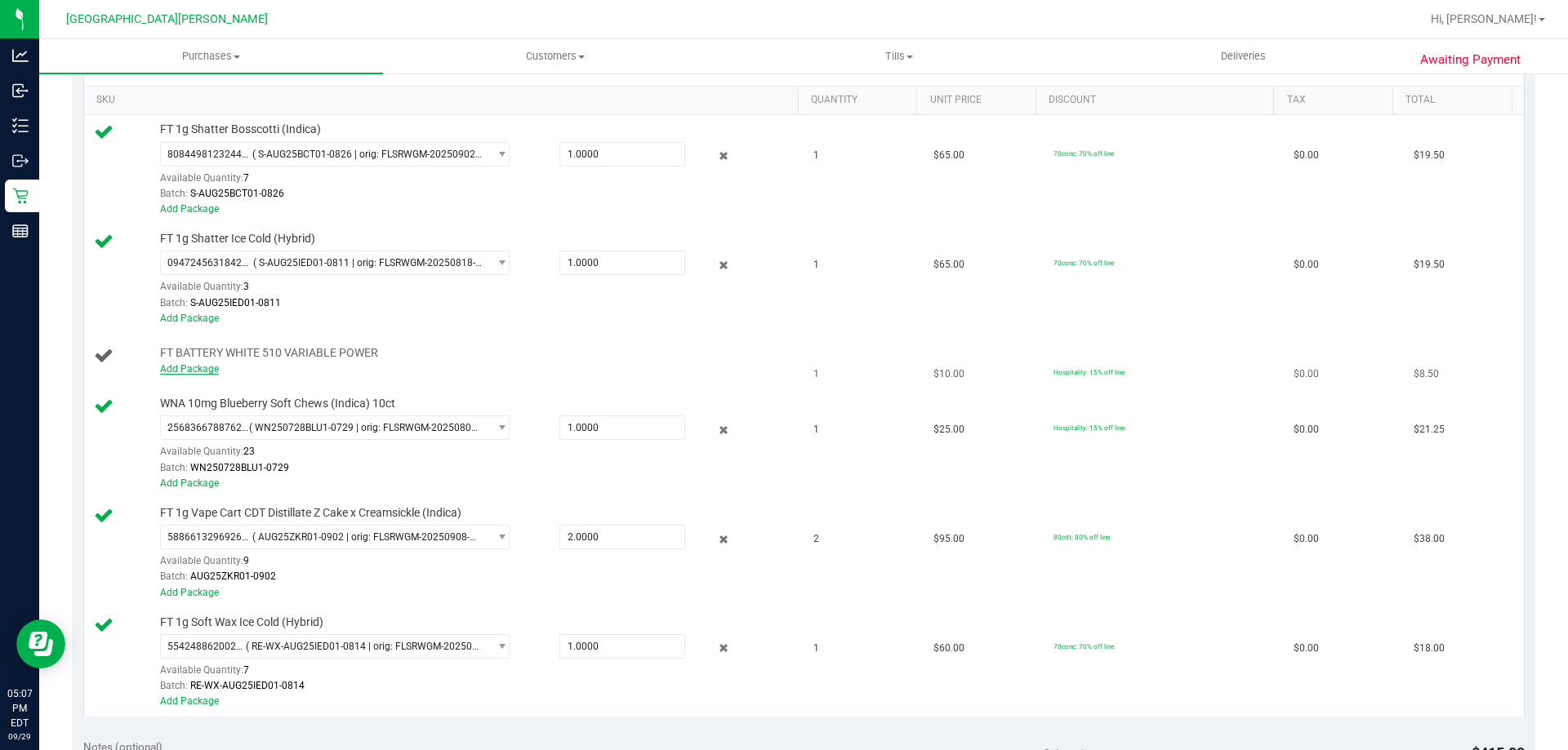
click at [203, 367] on link "Add Package" at bounding box center [189, 369] width 59 height 12
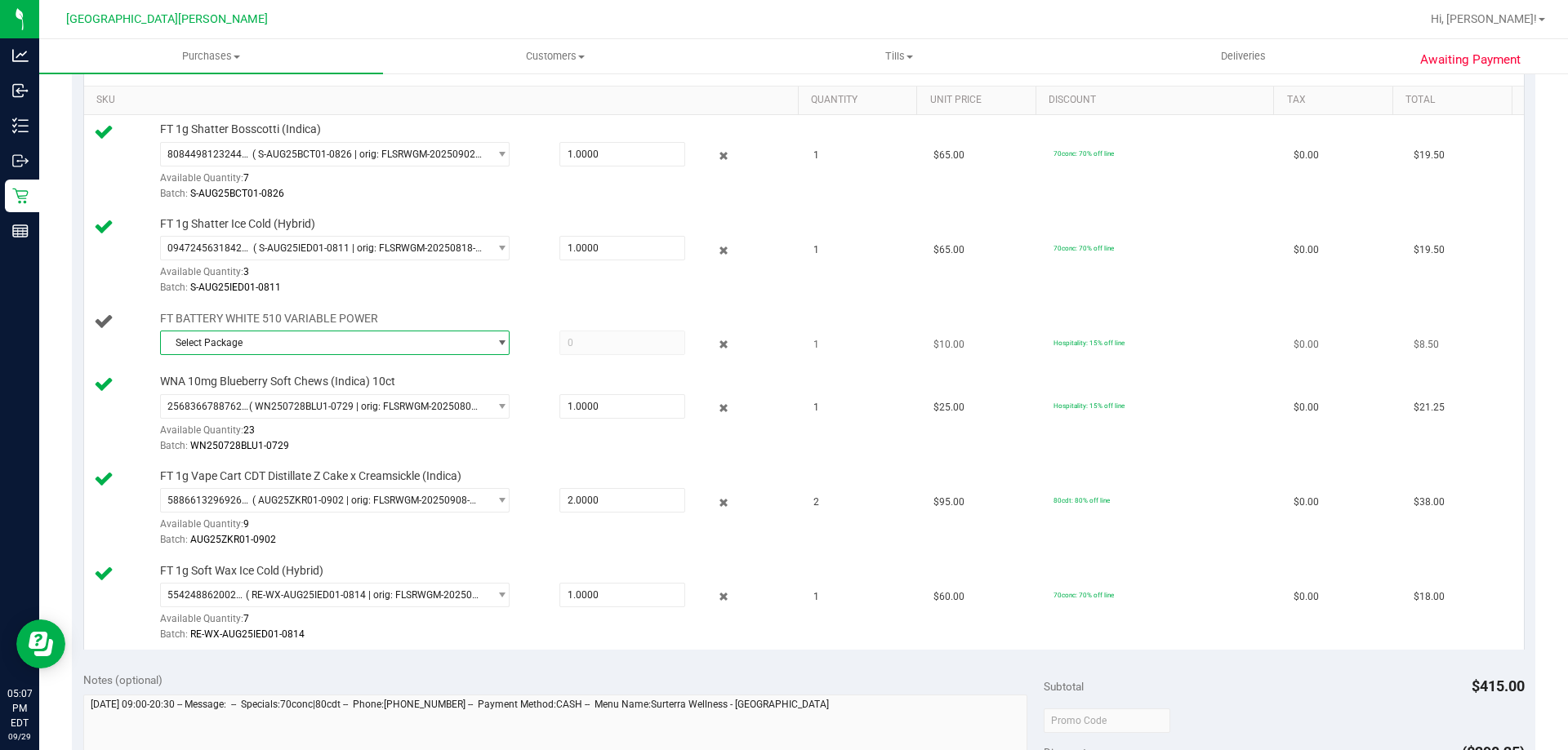
click at [311, 345] on span "Select Package" at bounding box center [324, 342] width 327 height 23
click at [249, 406] on span "7879461197707732" at bounding box center [215, 410] width 92 height 12
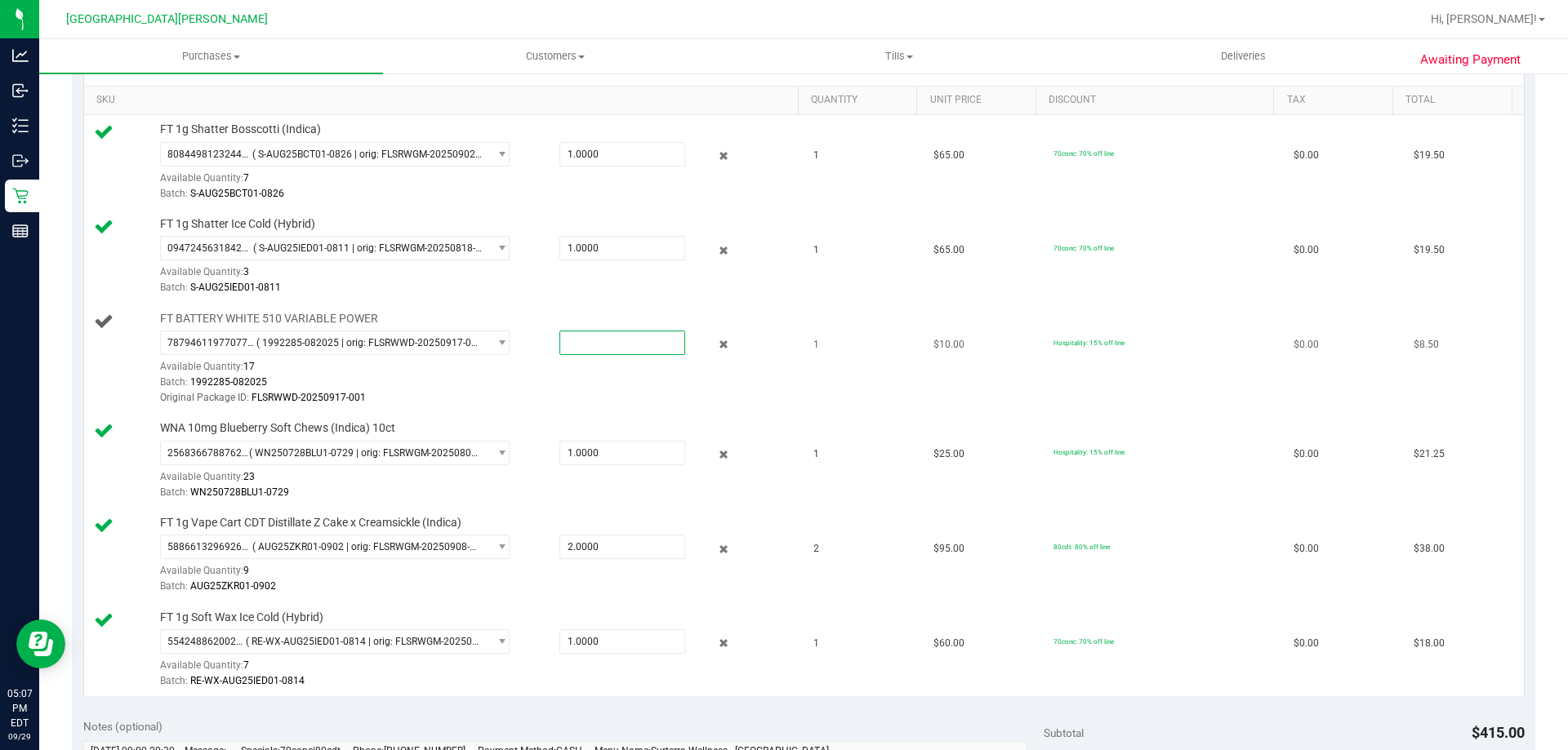
click at [570, 337] on span at bounding box center [622, 342] width 126 height 25
type input "1"
type input "1.0000"
click at [684, 292] on div "Batch: S-AUG25IED01-0811" at bounding box center [474, 288] width 630 height 16
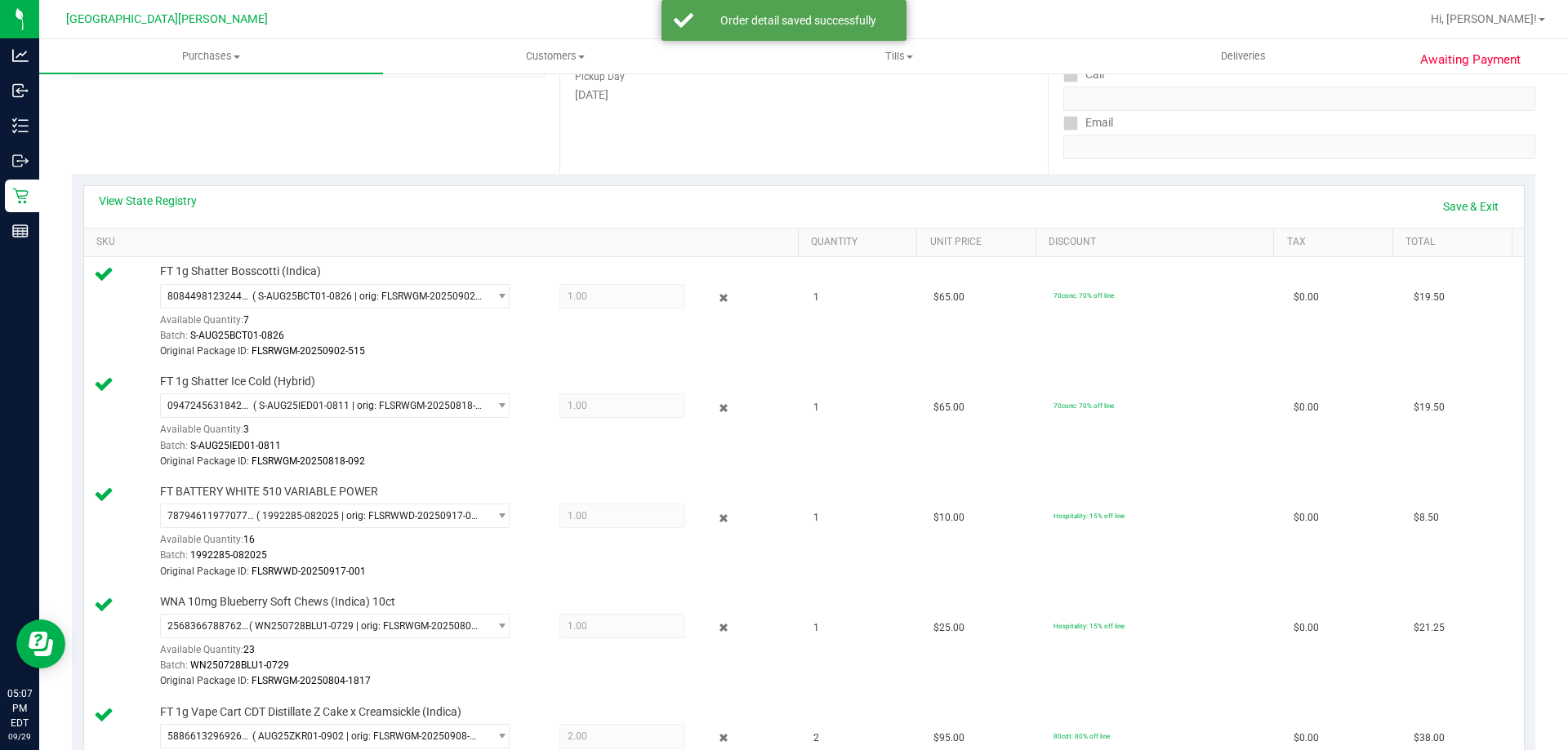
scroll to position [82, 0]
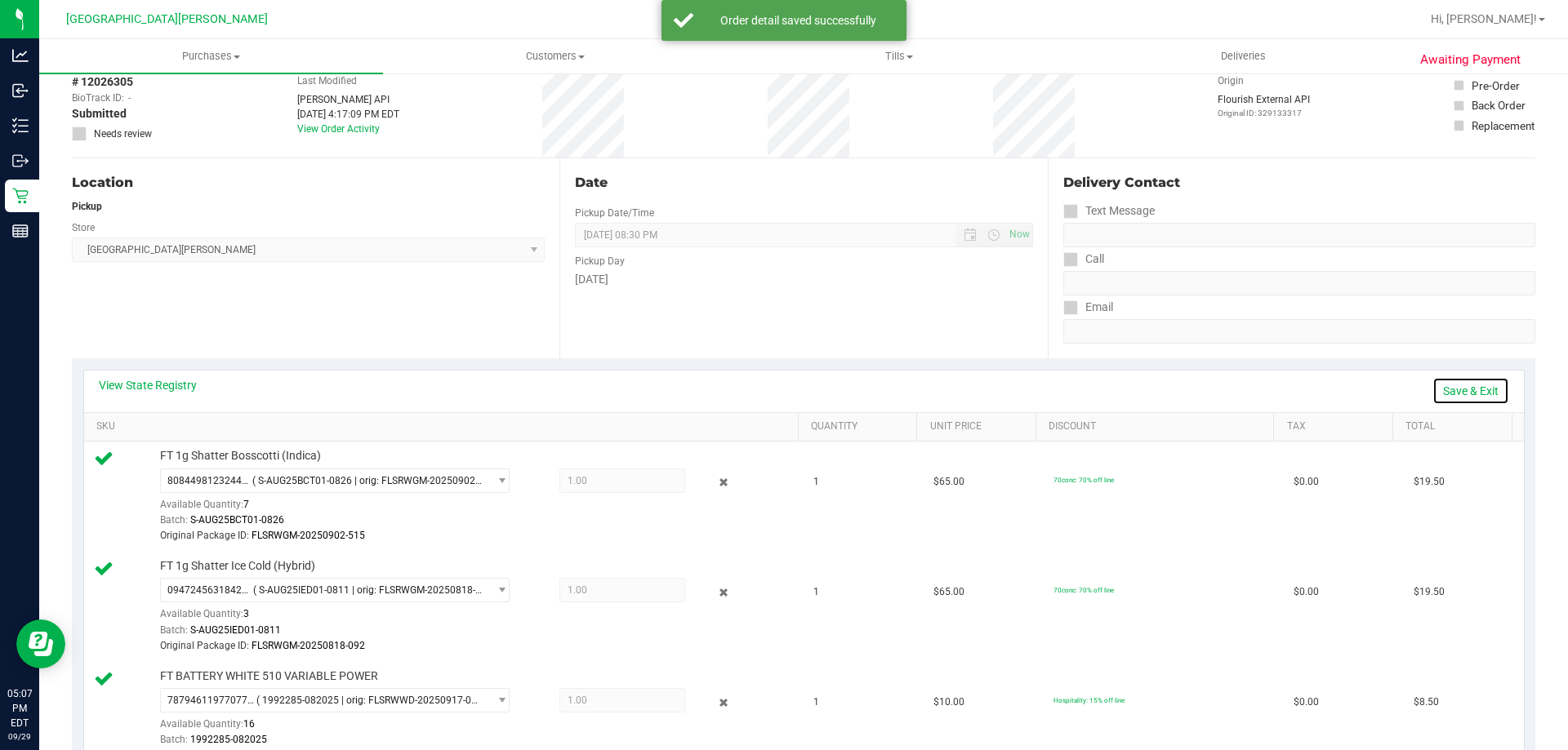
click at [1456, 391] on link "Save & Exit" at bounding box center [1470, 391] width 77 height 28
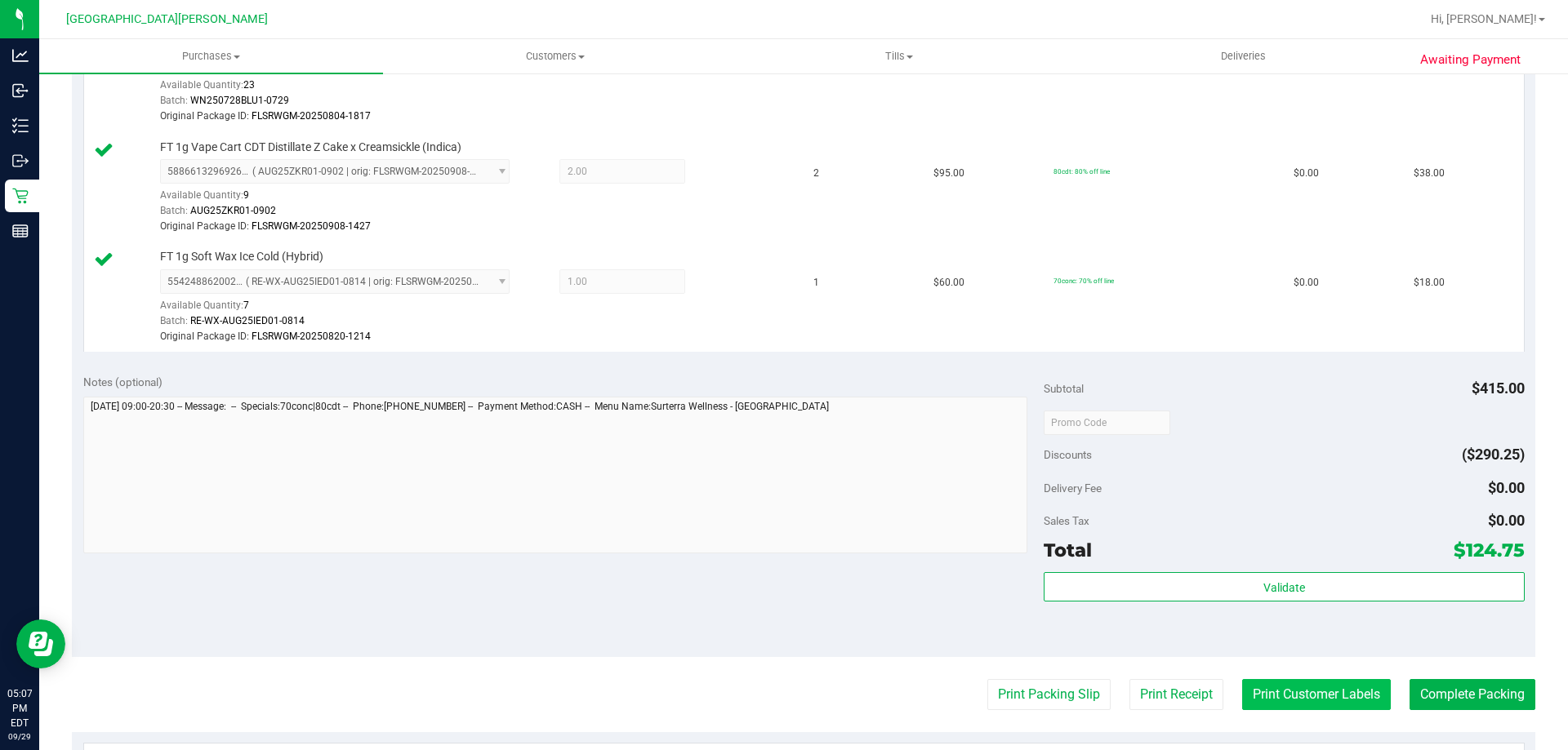
scroll to position [980, 0]
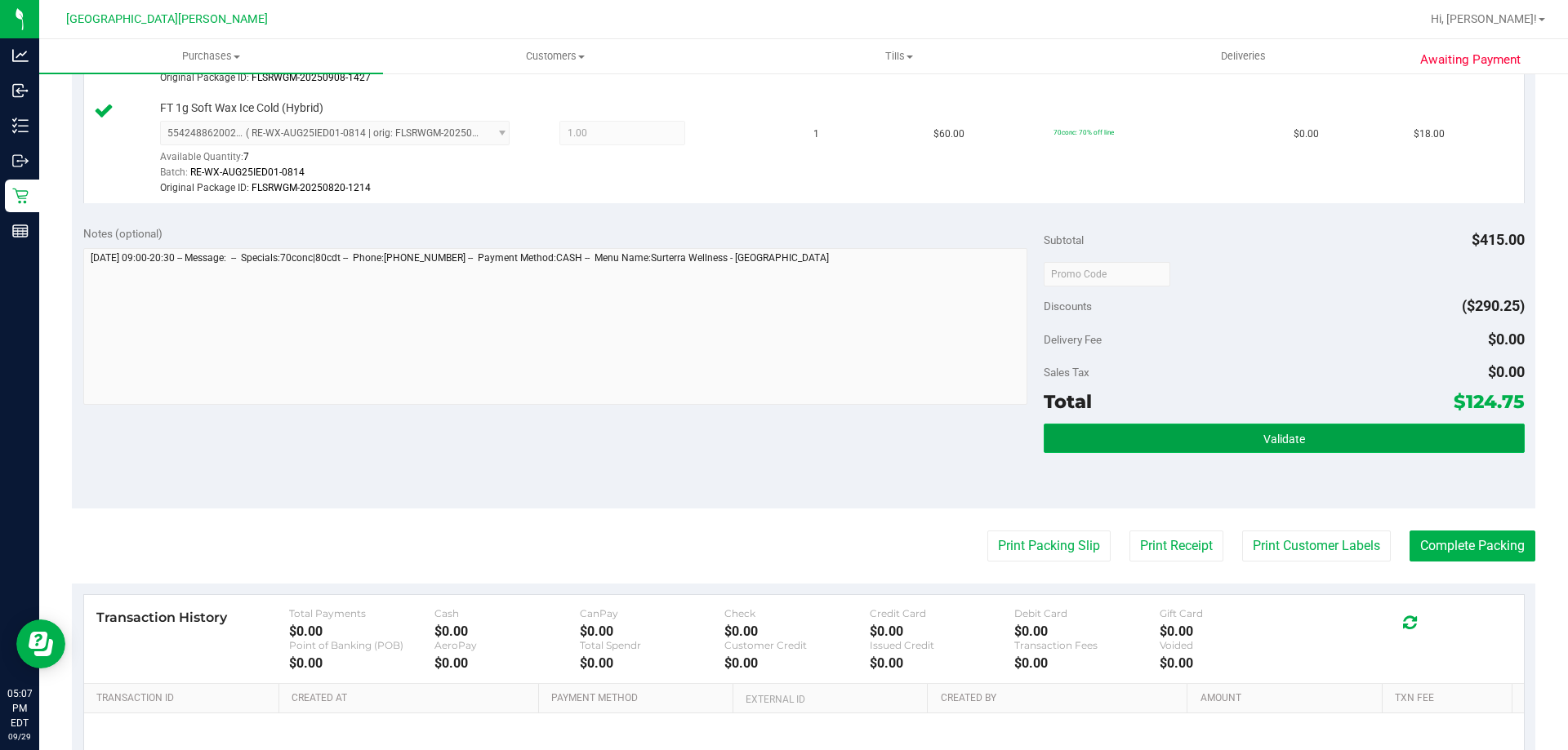
click at [1313, 442] on button "Validate" at bounding box center [1283, 439] width 480 height 30
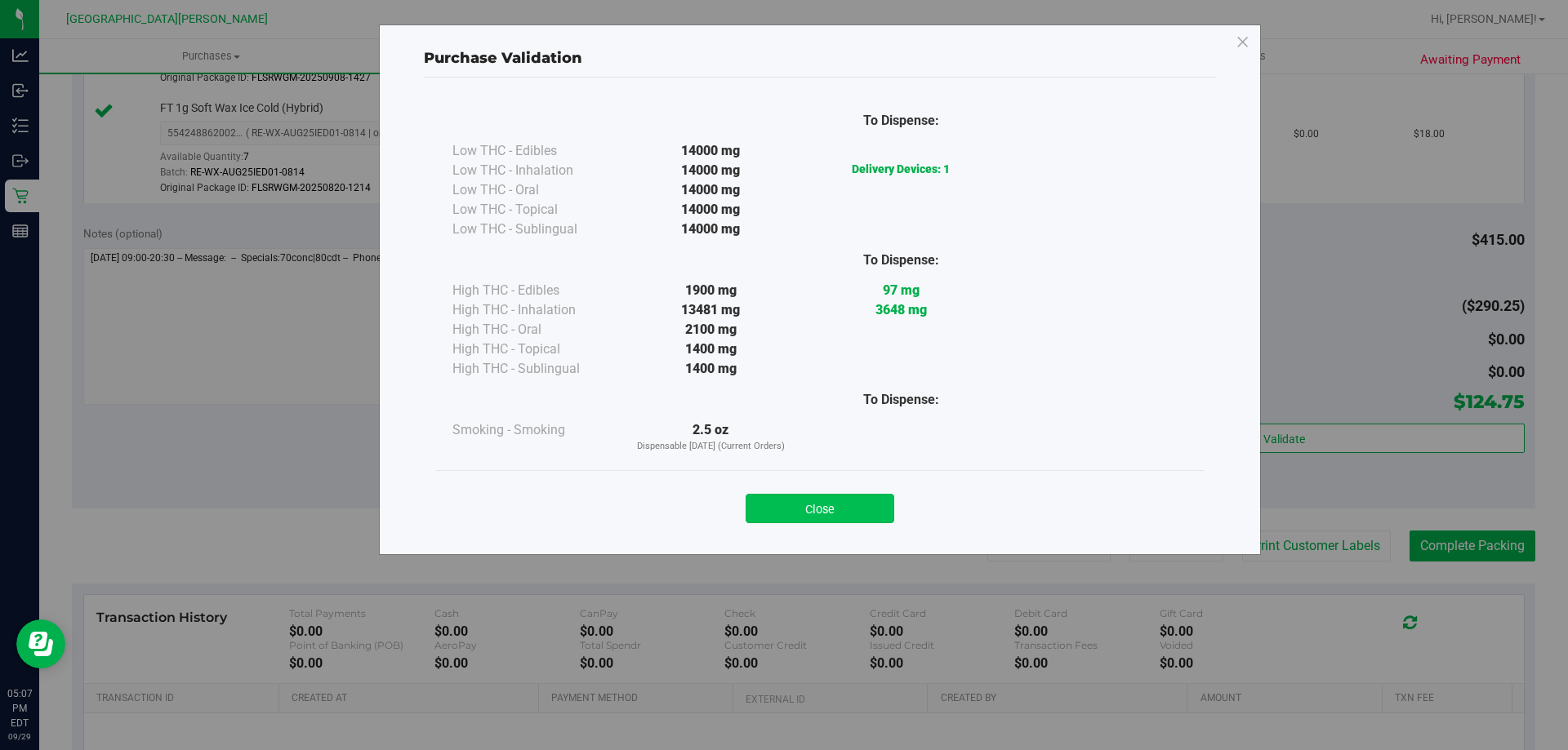
click at [860, 497] on button "Close" at bounding box center [820, 509] width 149 height 30
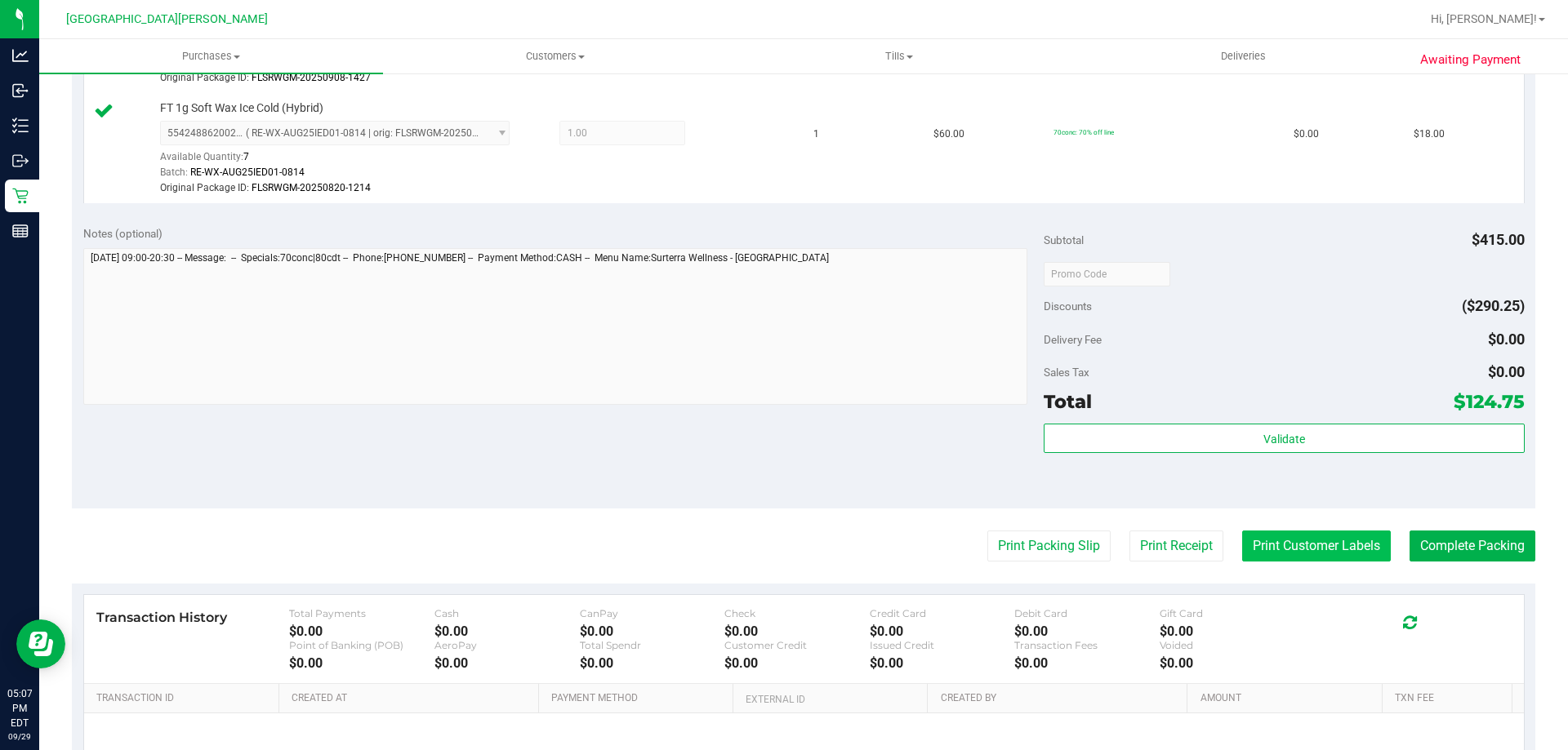
click at [1322, 555] on button "Print Customer Labels" at bounding box center [1316, 545] width 149 height 31
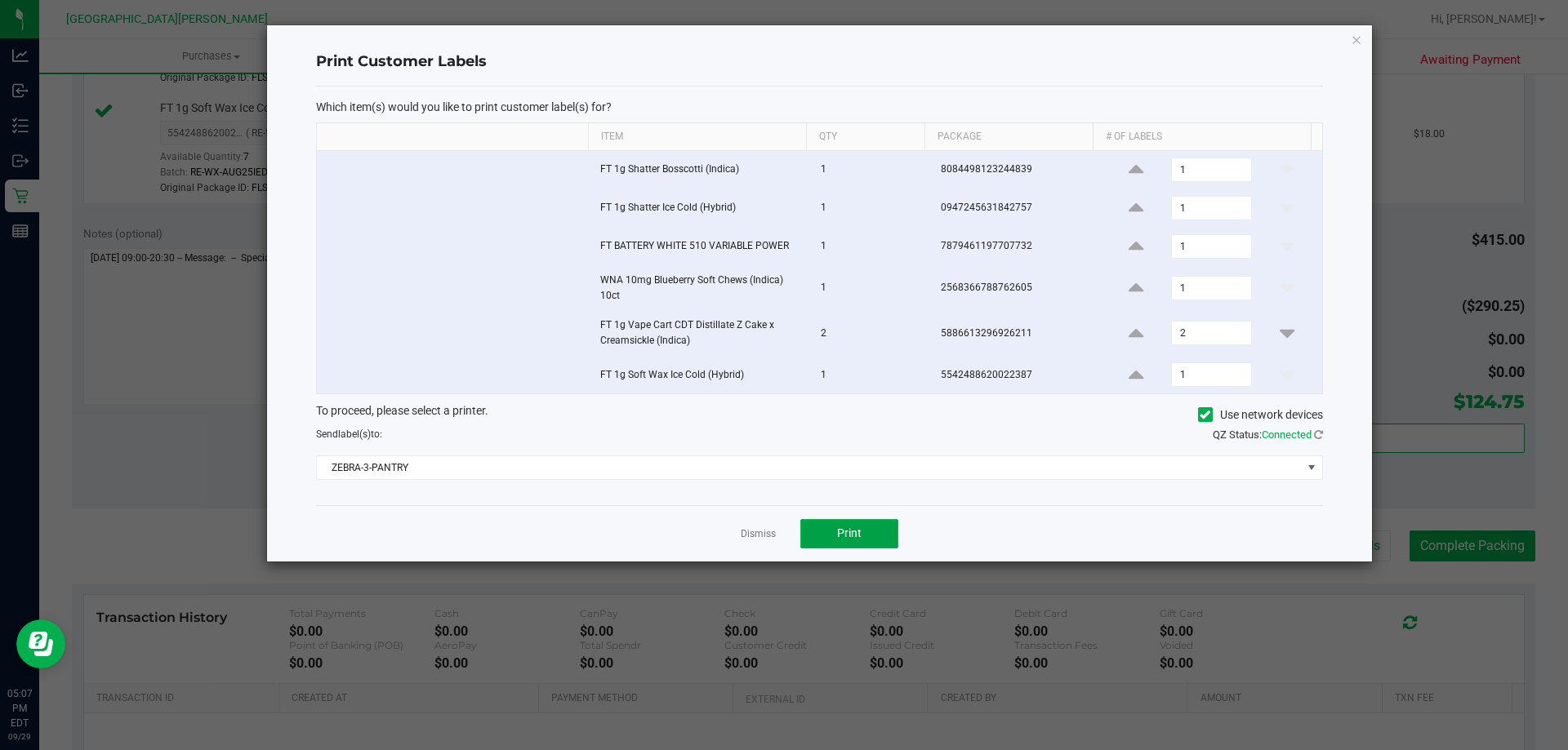
click at [869, 536] on button "Print" at bounding box center [848, 534] width 98 height 30
click at [763, 533] on link "Dismiss" at bounding box center [758, 534] width 36 height 14
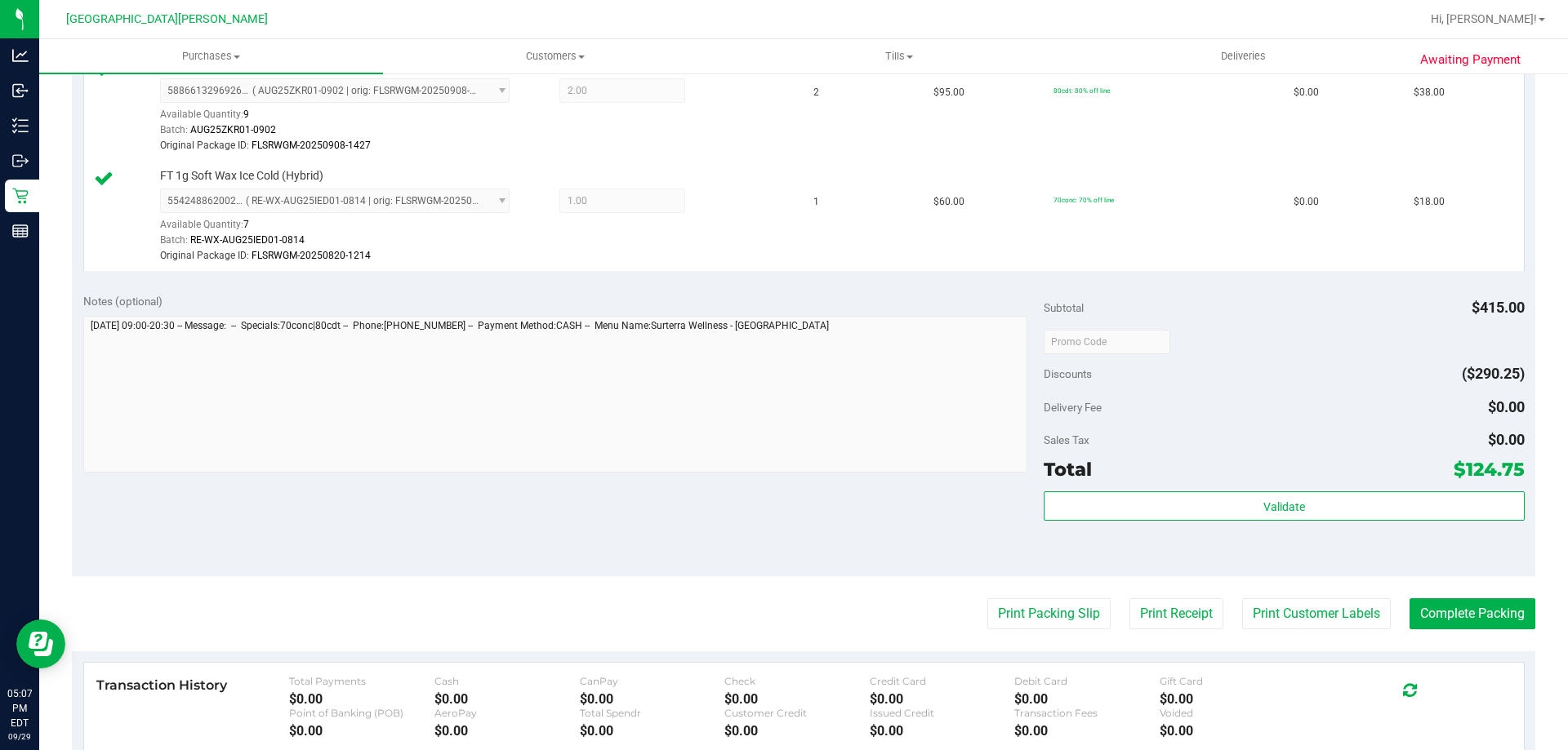
scroll to position [1060, 0]
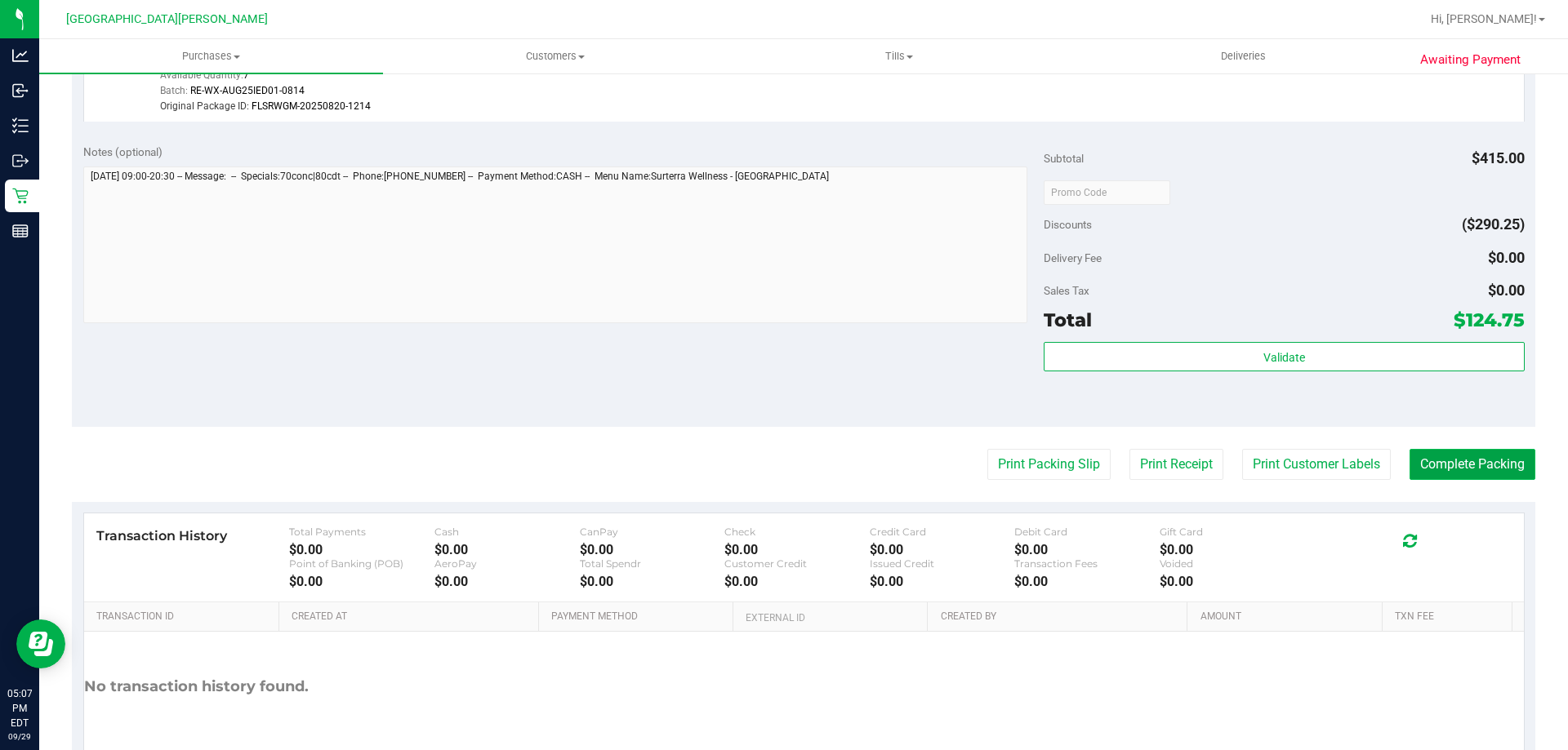
click at [1469, 468] on button "Complete Packing" at bounding box center [1472, 463] width 126 height 31
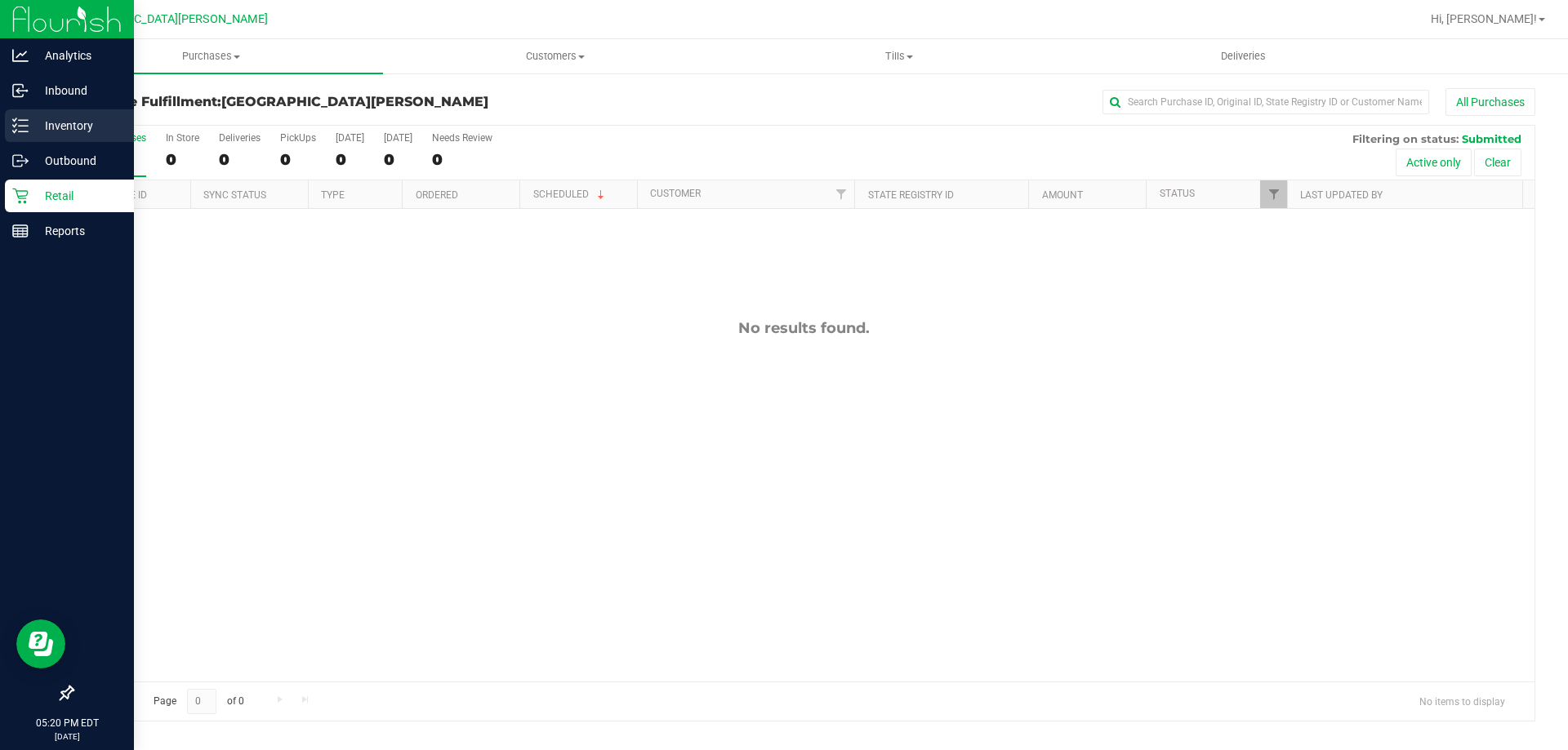
click at [78, 120] on p "Inventory" at bounding box center [77, 126] width 98 height 20
click at [47, 116] on p "Inventory" at bounding box center [77, 126] width 98 height 20
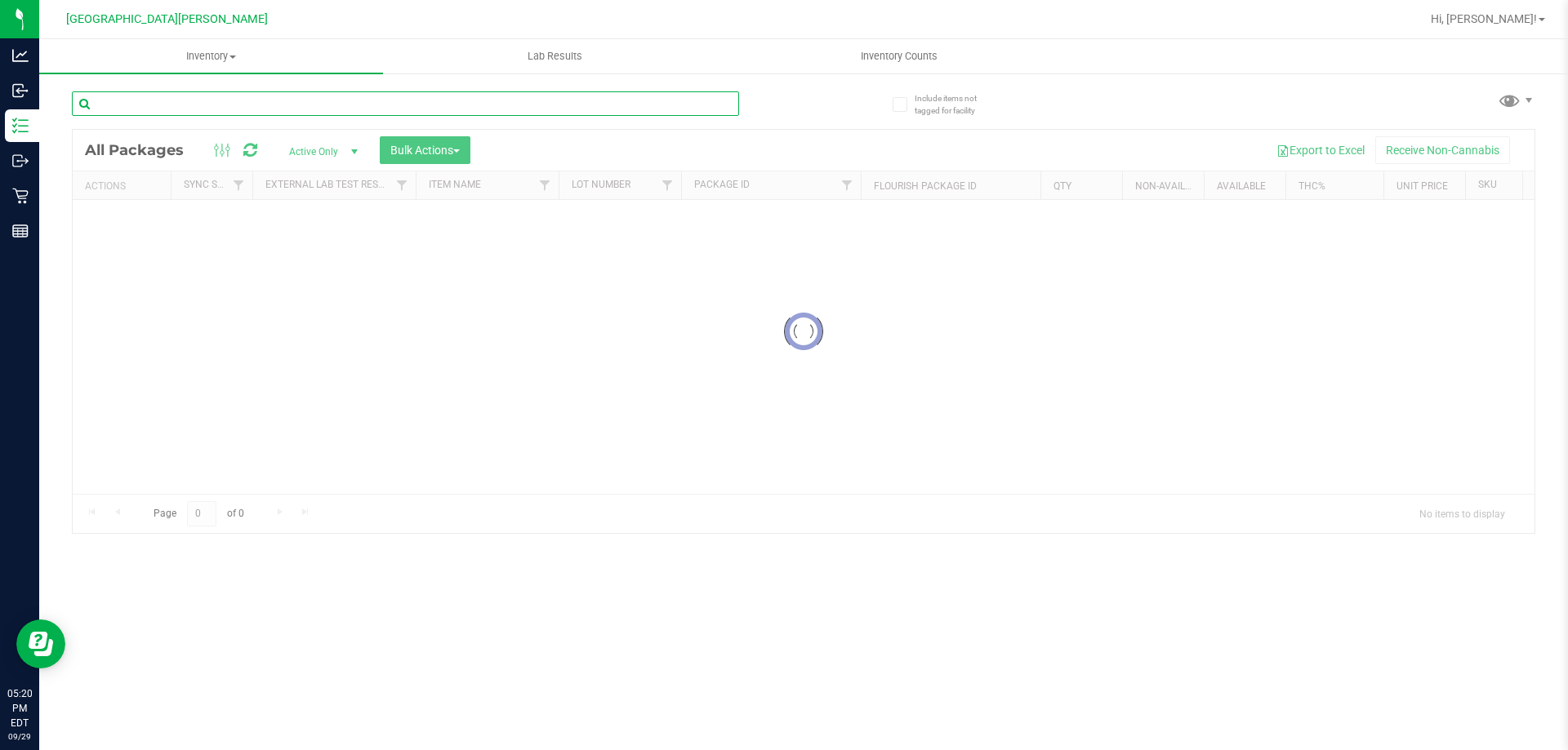
click at [153, 106] on input "text" at bounding box center [405, 103] width 668 height 25
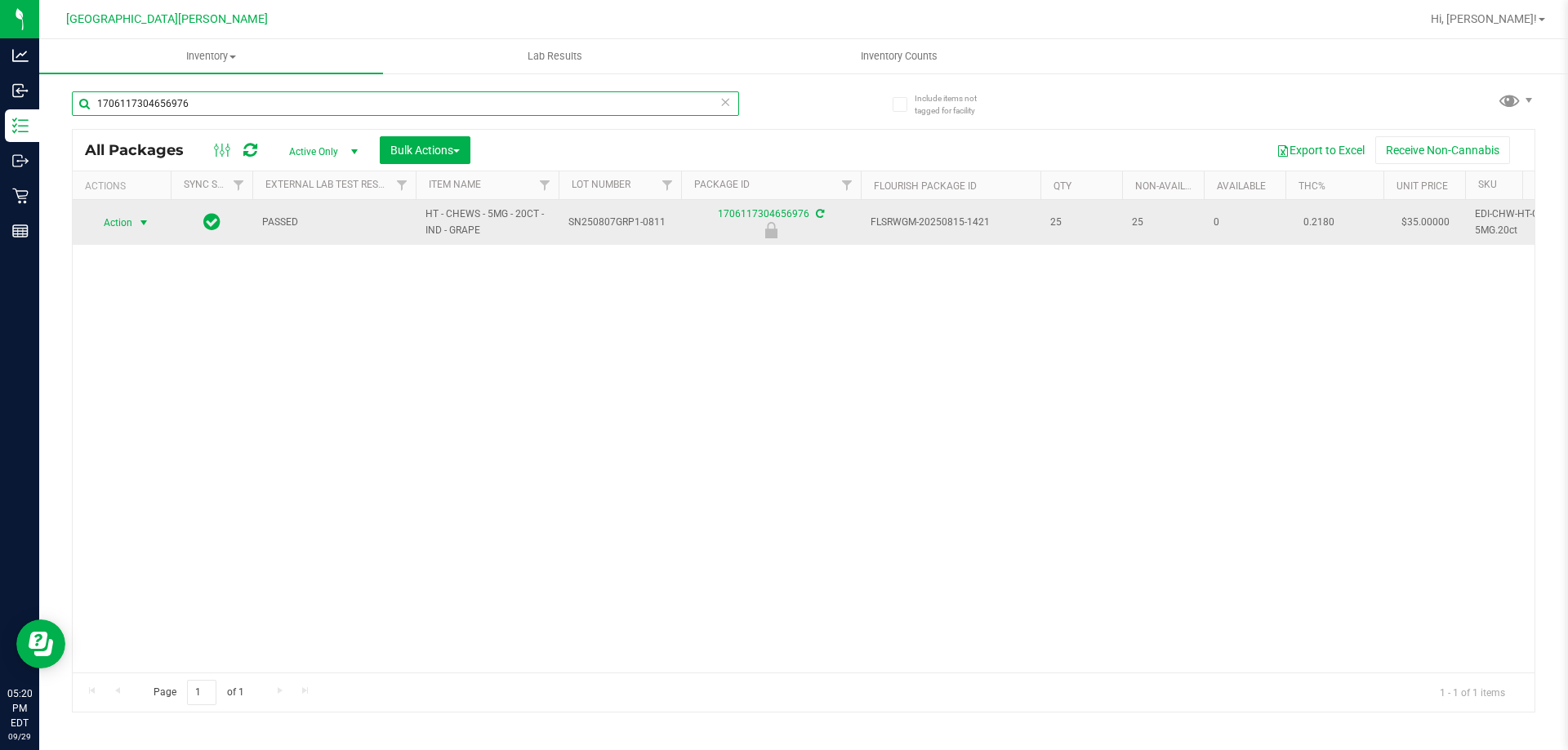
type input "1706117304656976"
click at [107, 234] on span "Action" at bounding box center [110, 222] width 44 height 23
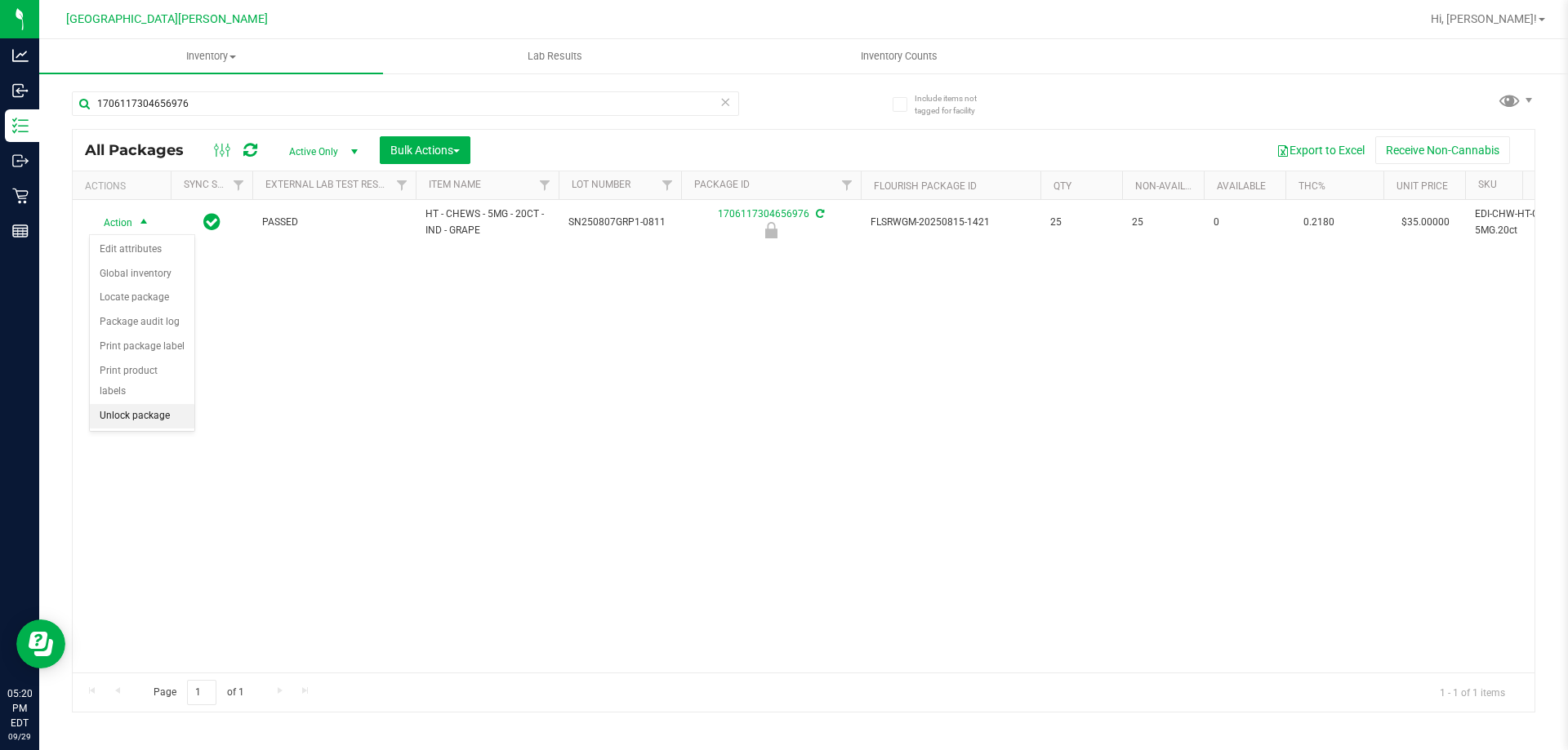
click at [129, 404] on li "Unlock package" at bounding box center [142, 416] width 105 height 25
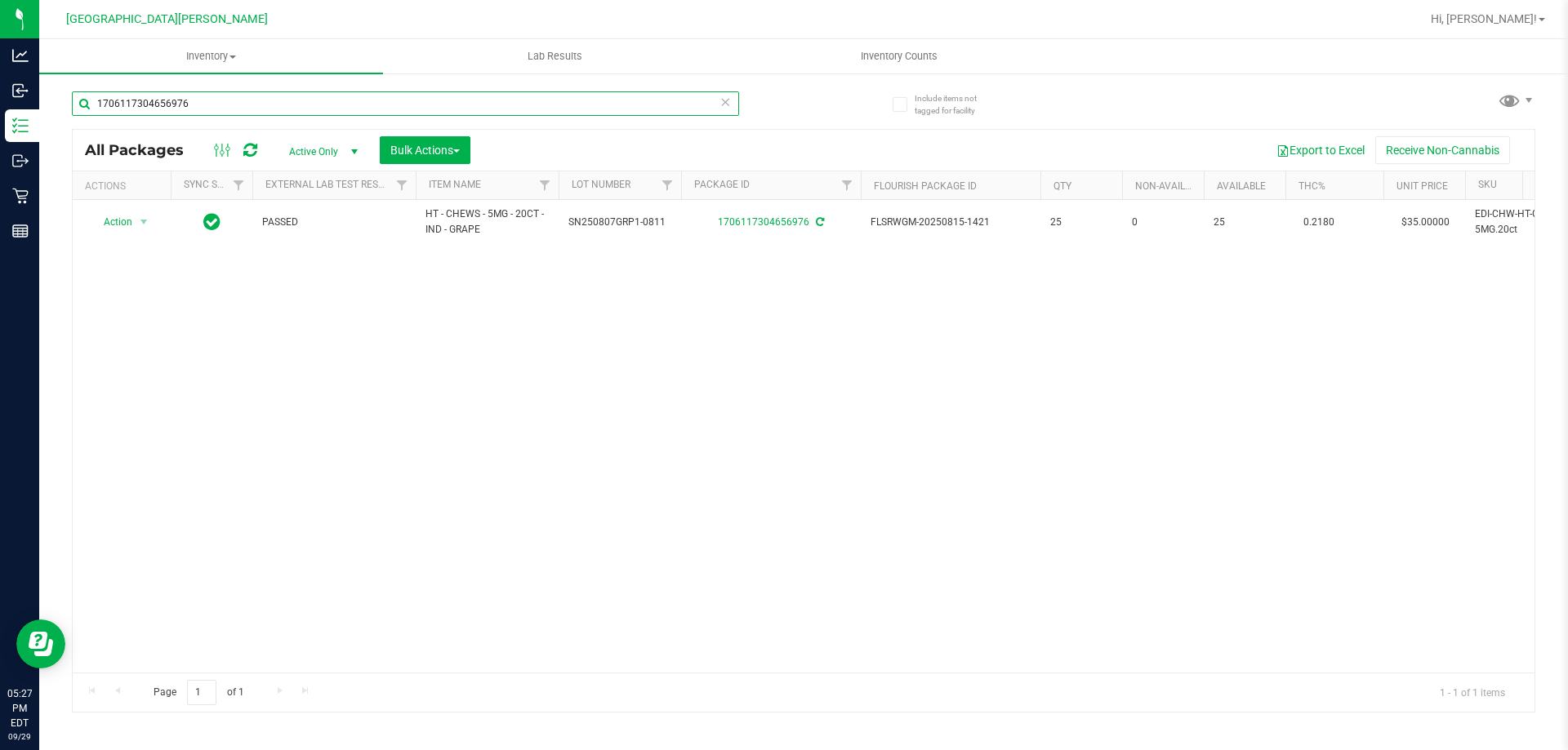
click at [251, 98] on input "1706117304656976" at bounding box center [405, 103] width 668 height 25
type input "1"
type input "9743374856820008"
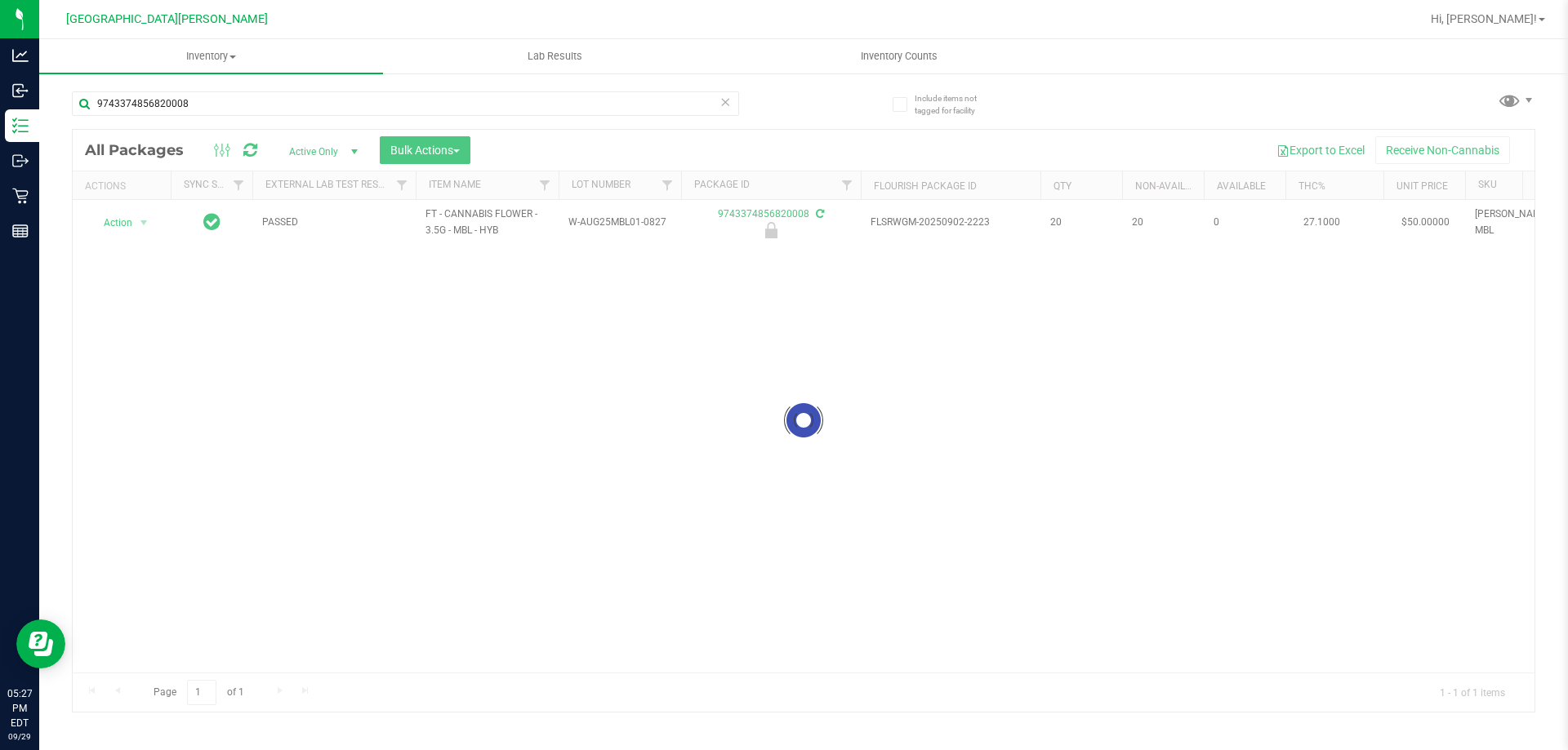
click at [132, 220] on div at bounding box center [804, 421] width 1461 height 581
click at [122, 225] on div at bounding box center [804, 421] width 1461 height 581
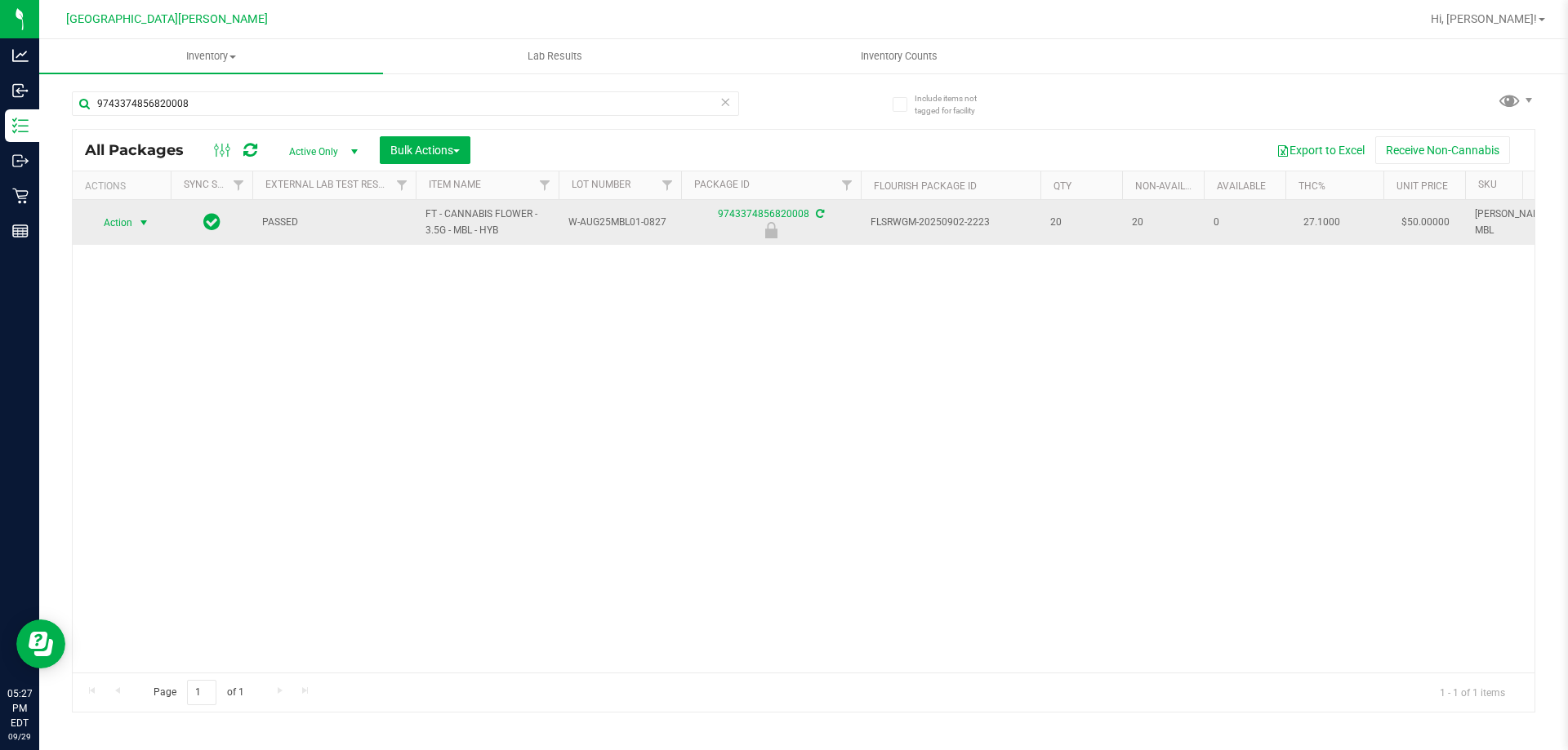
click at [112, 221] on span "Action" at bounding box center [110, 222] width 44 height 23
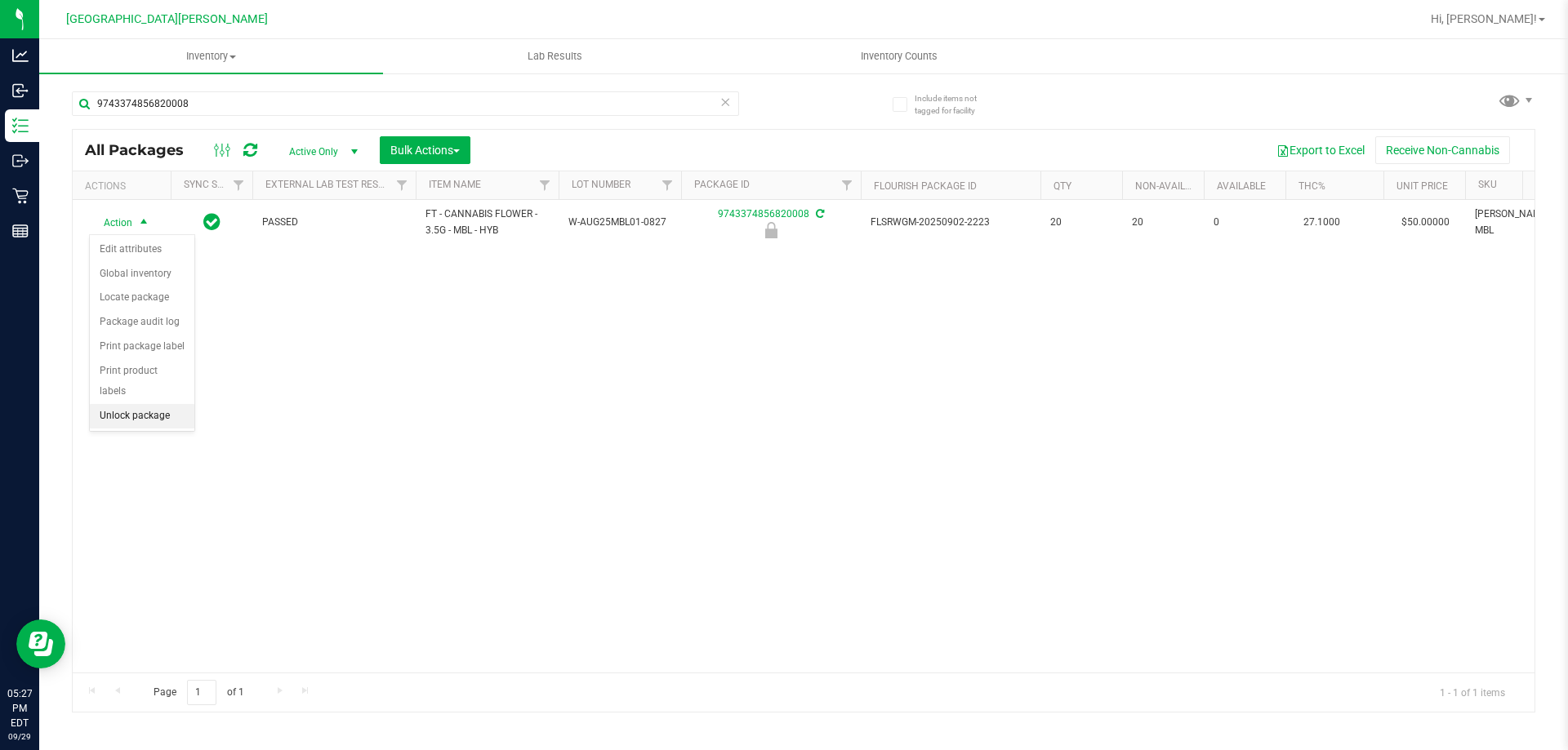
click at [139, 404] on li "Unlock package" at bounding box center [142, 416] width 105 height 25
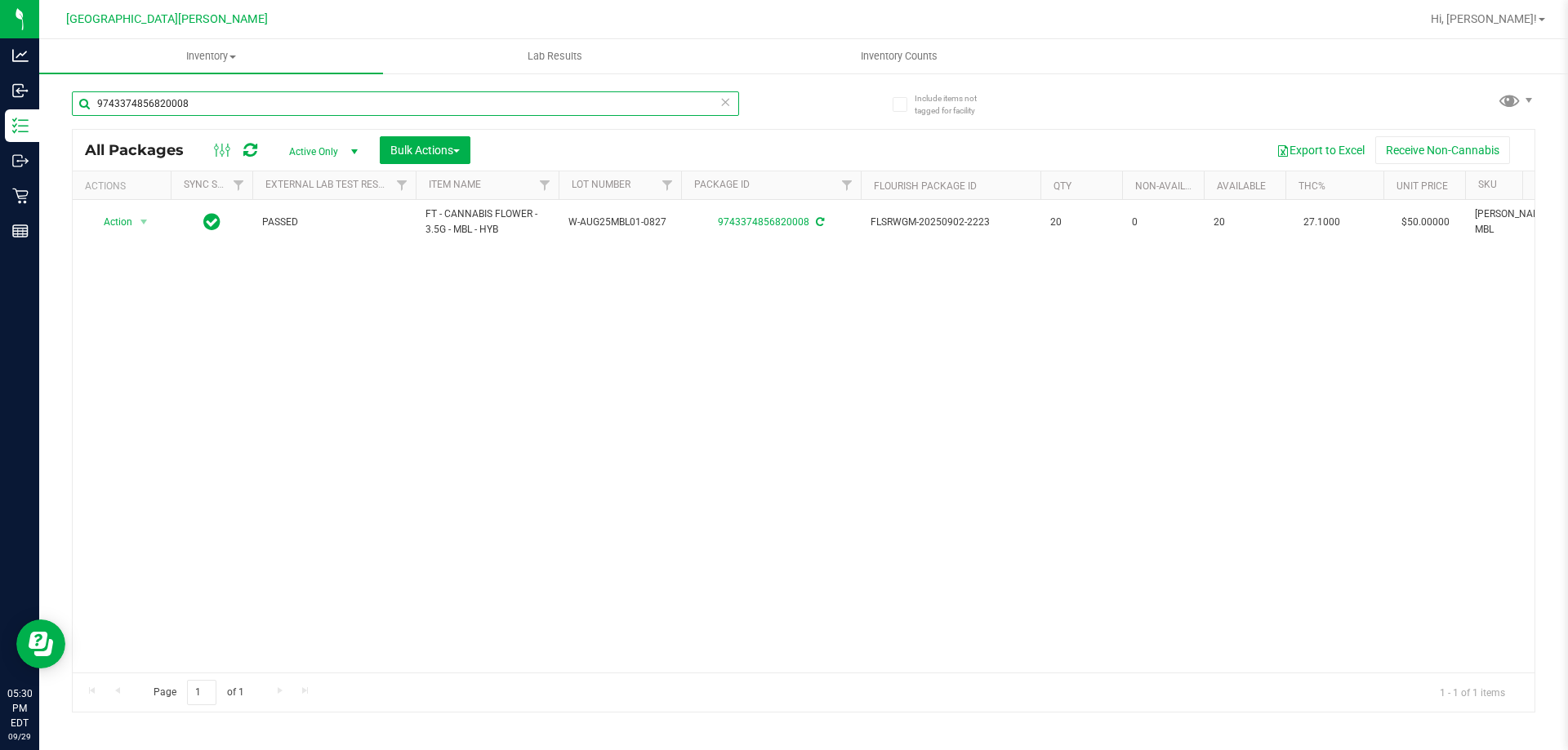
click at [206, 106] on input "9743374856820008" at bounding box center [405, 103] width 668 height 25
type input "9"
type input "4764301189602820"
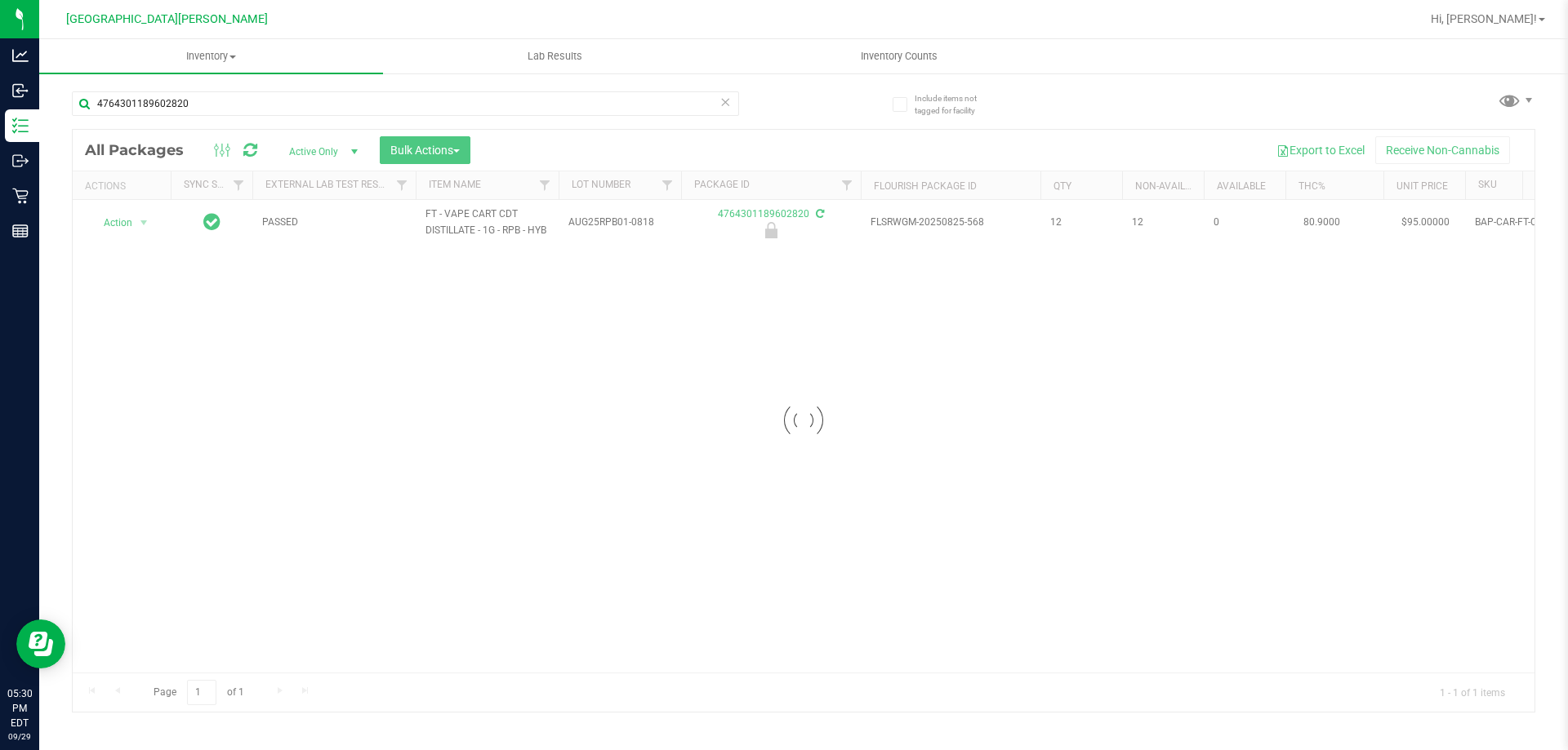
click at [119, 224] on div at bounding box center [804, 421] width 1461 height 581
click at [119, 226] on div at bounding box center [804, 421] width 1461 height 581
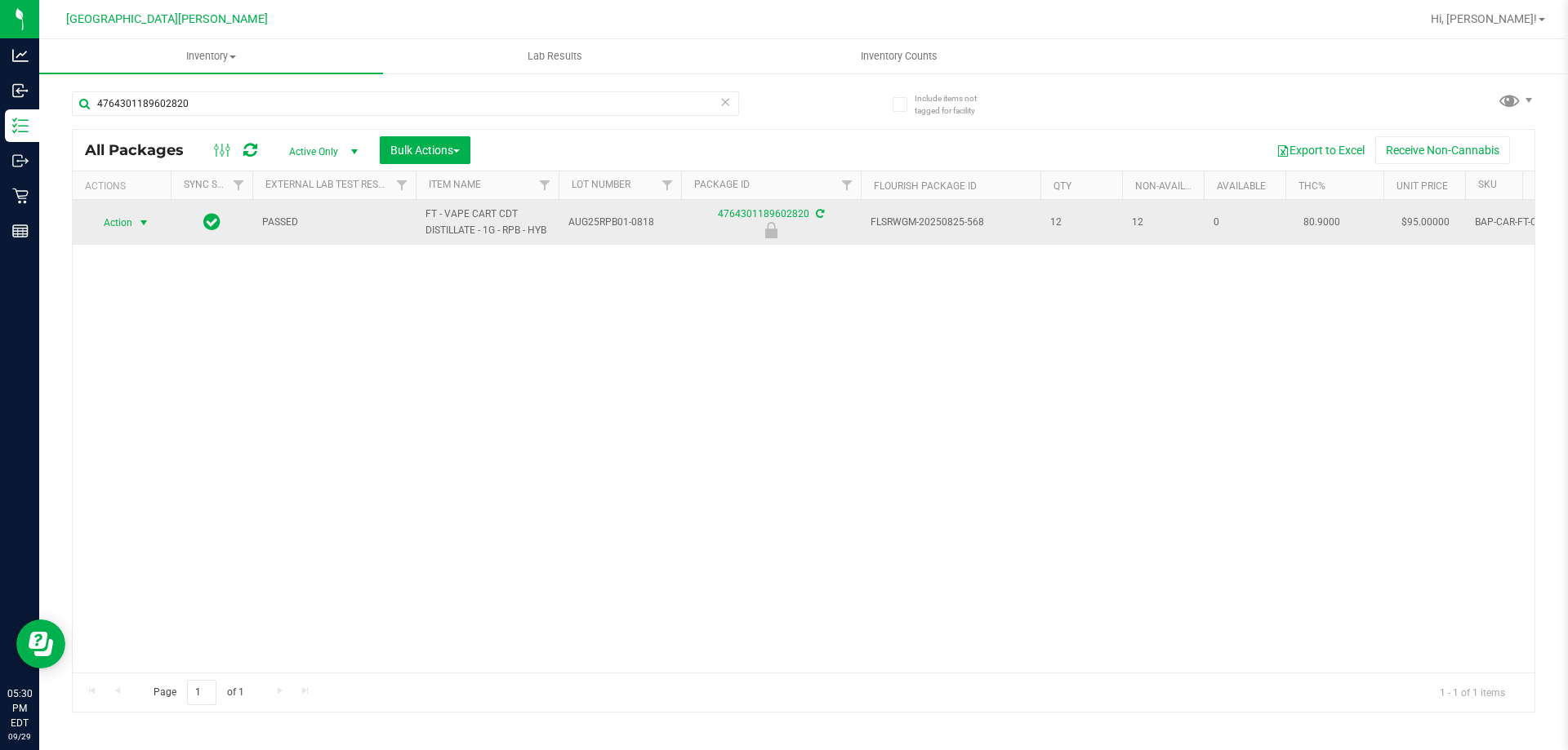
click at [119, 233] on span "Action" at bounding box center [110, 222] width 44 height 23
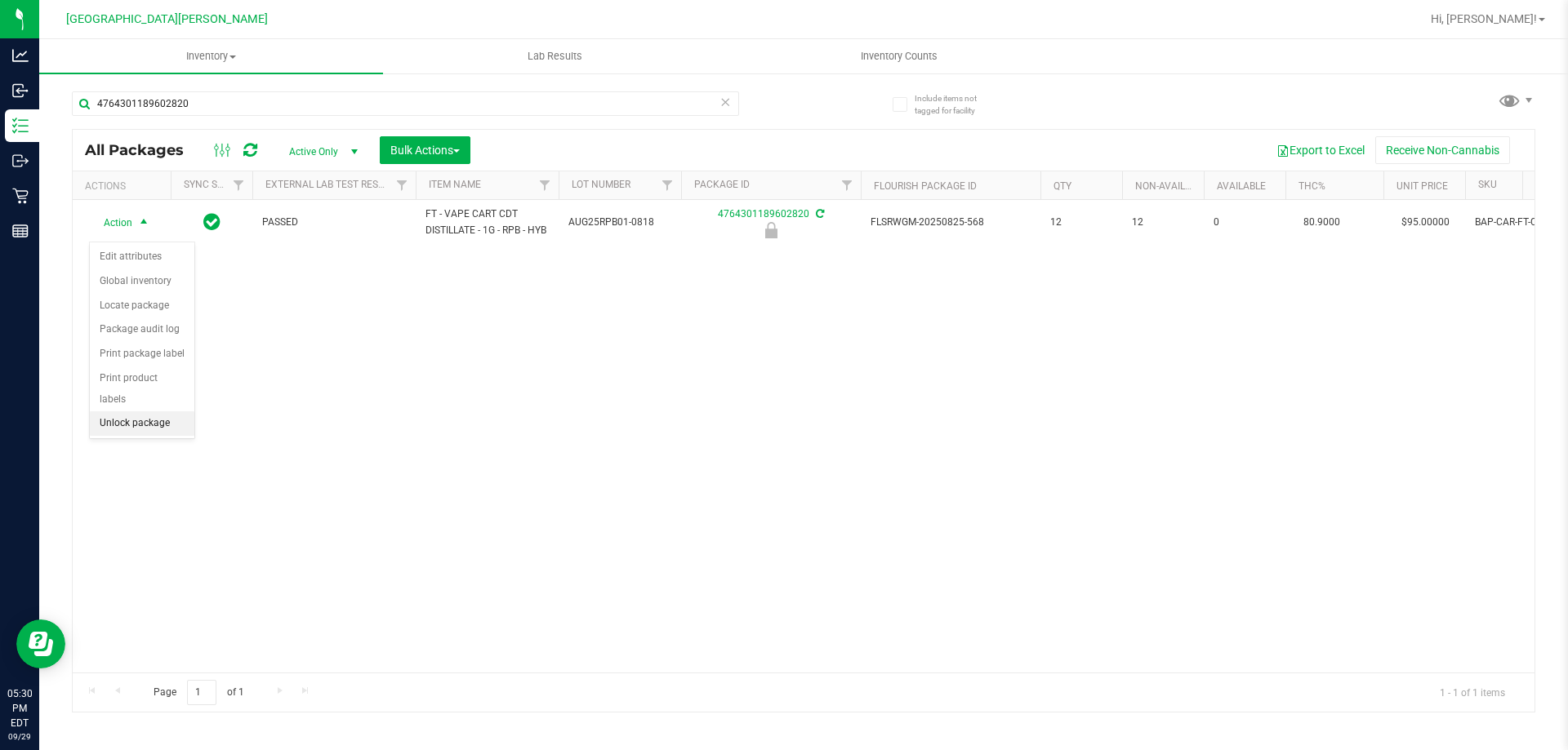
click at [155, 411] on li "Unlock package" at bounding box center [142, 423] width 105 height 25
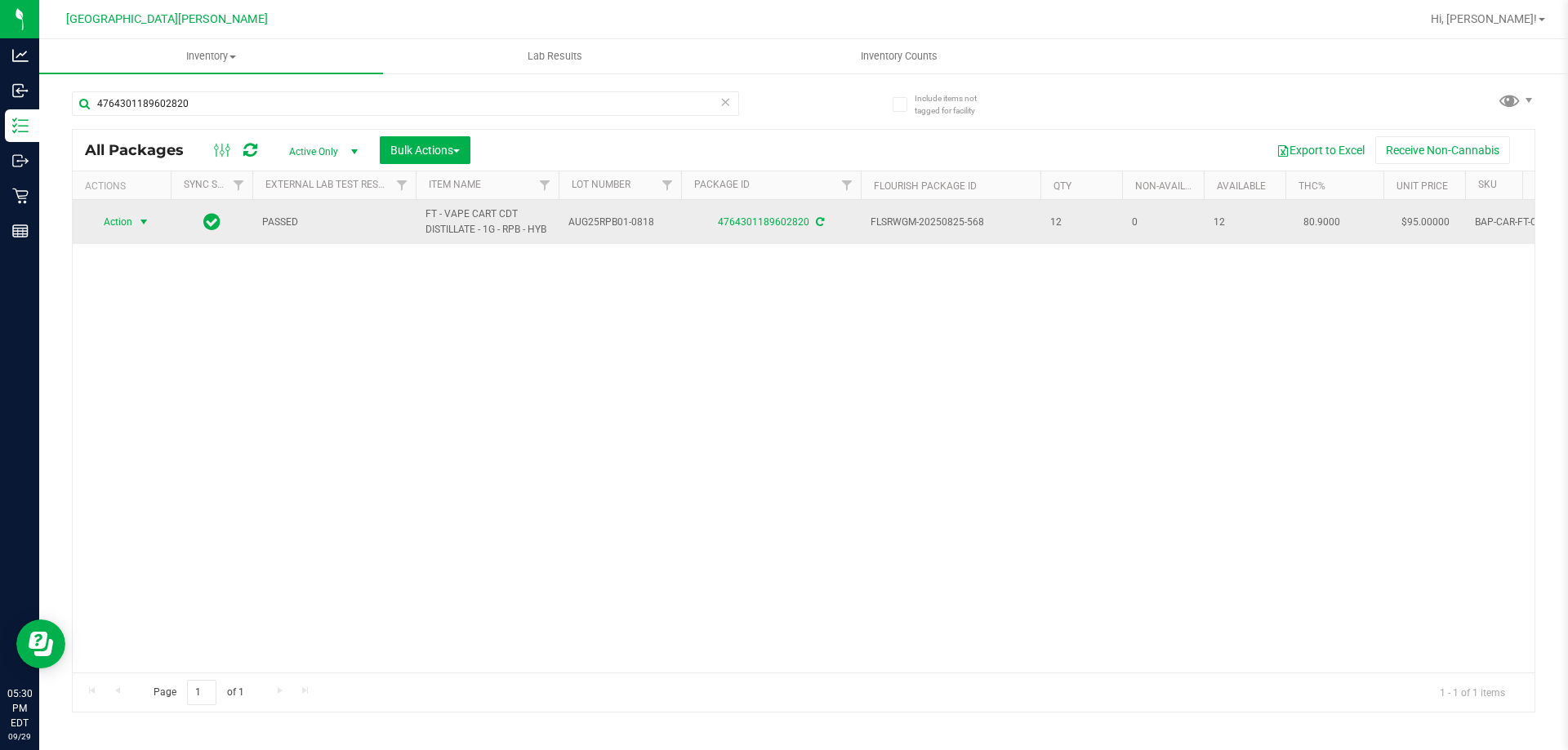
click at [131, 222] on span "Action" at bounding box center [110, 222] width 44 height 23
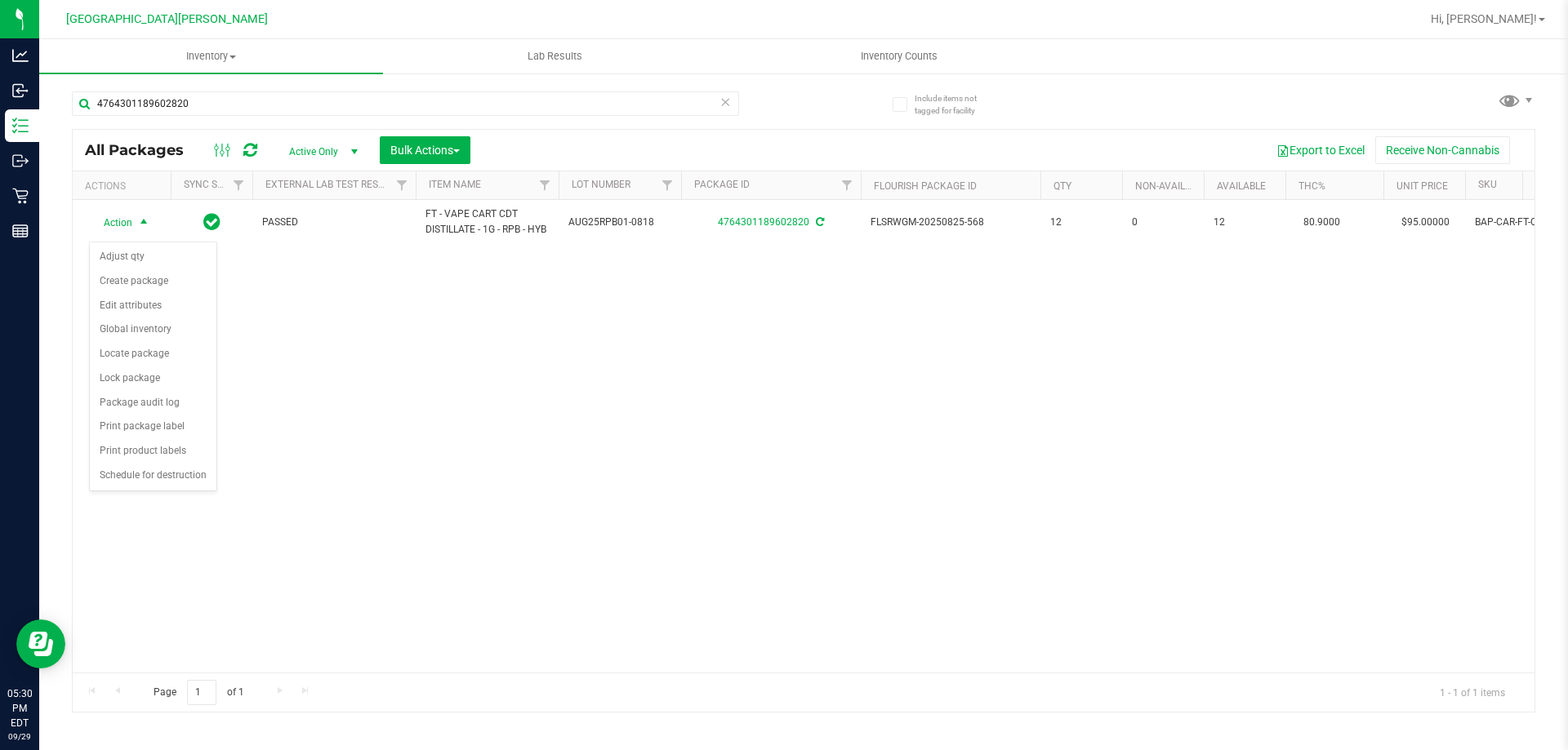
click at [375, 439] on div "Action Action Adjust qty Create package Edit attributes Global inventory Locate…" at bounding box center [804, 436] width 1461 height 472
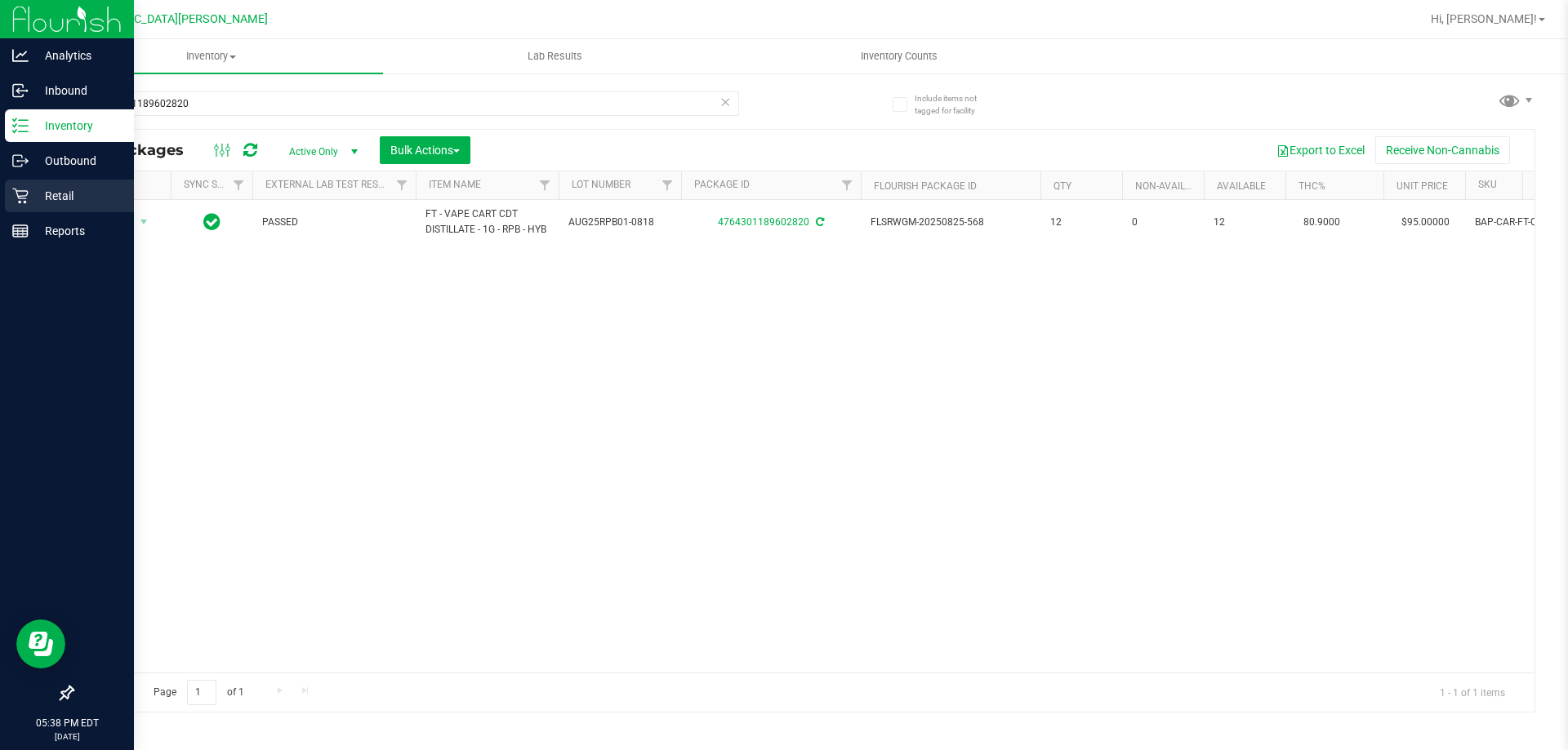
click at [19, 197] on icon at bounding box center [20, 196] width 16 height 16
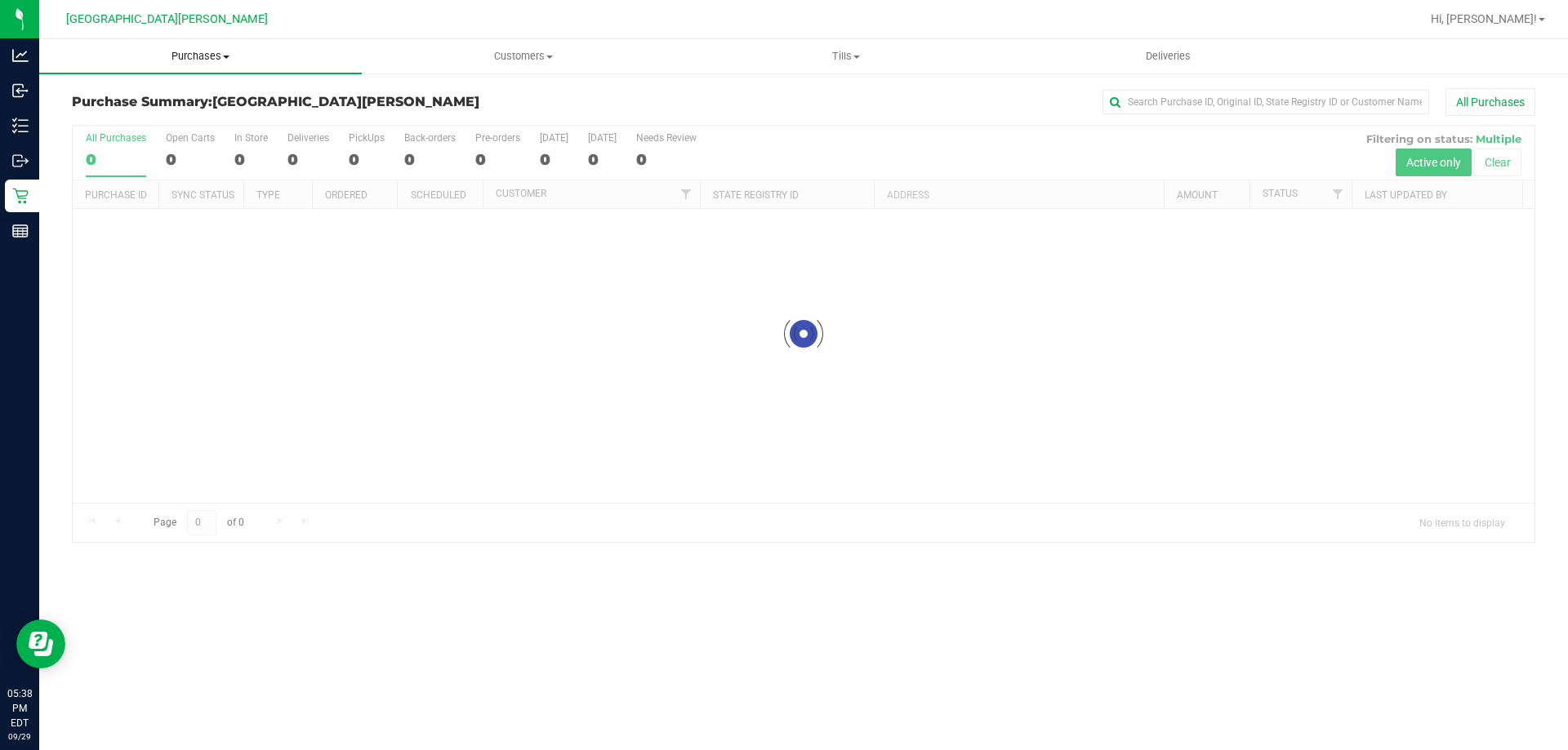
click at [206, 59] on span "Purchases" at bounding box center [200, 56] width 322 height 15
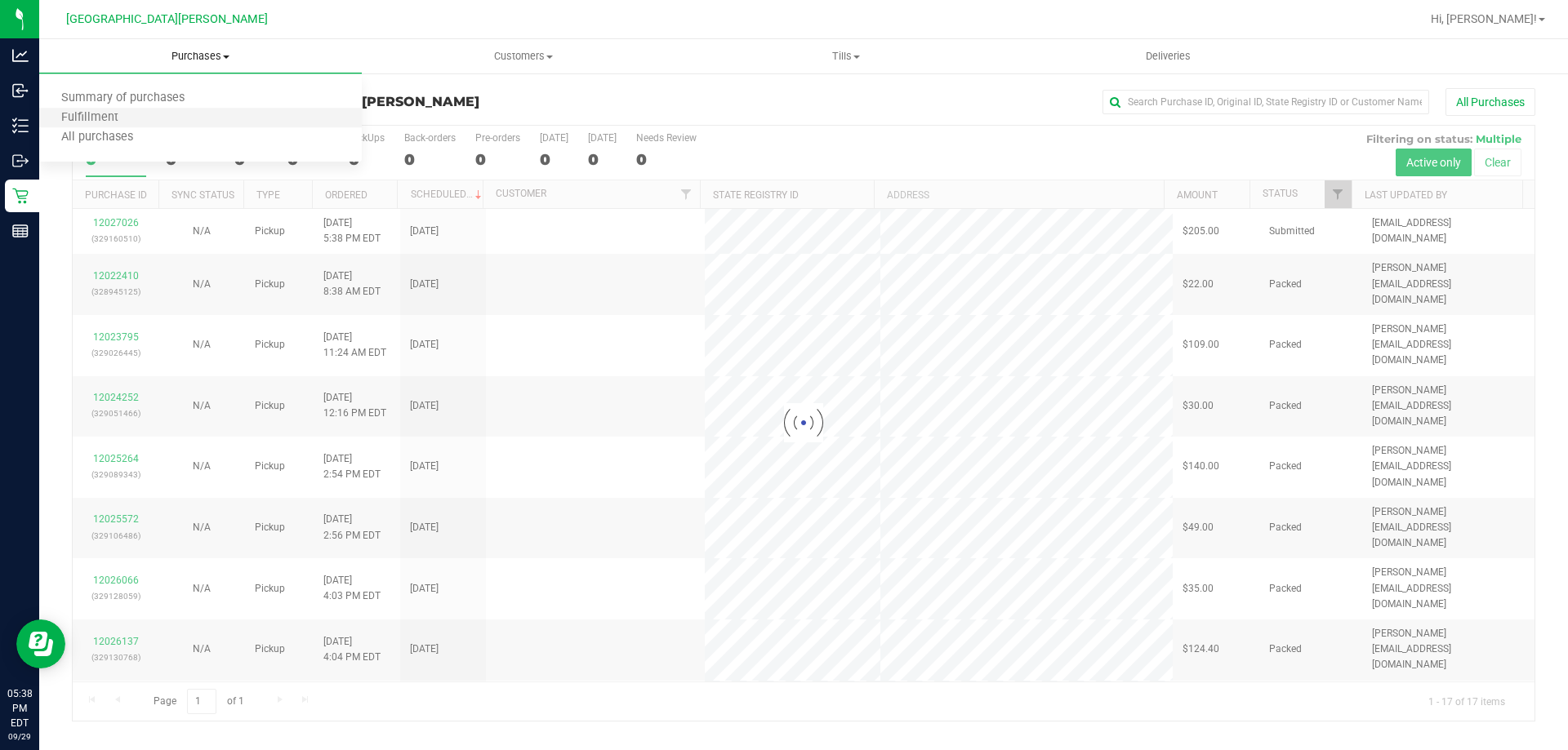
click at [155, 121] on li "Fulfillment" at bounding box center [200, 118] width 322 height 20
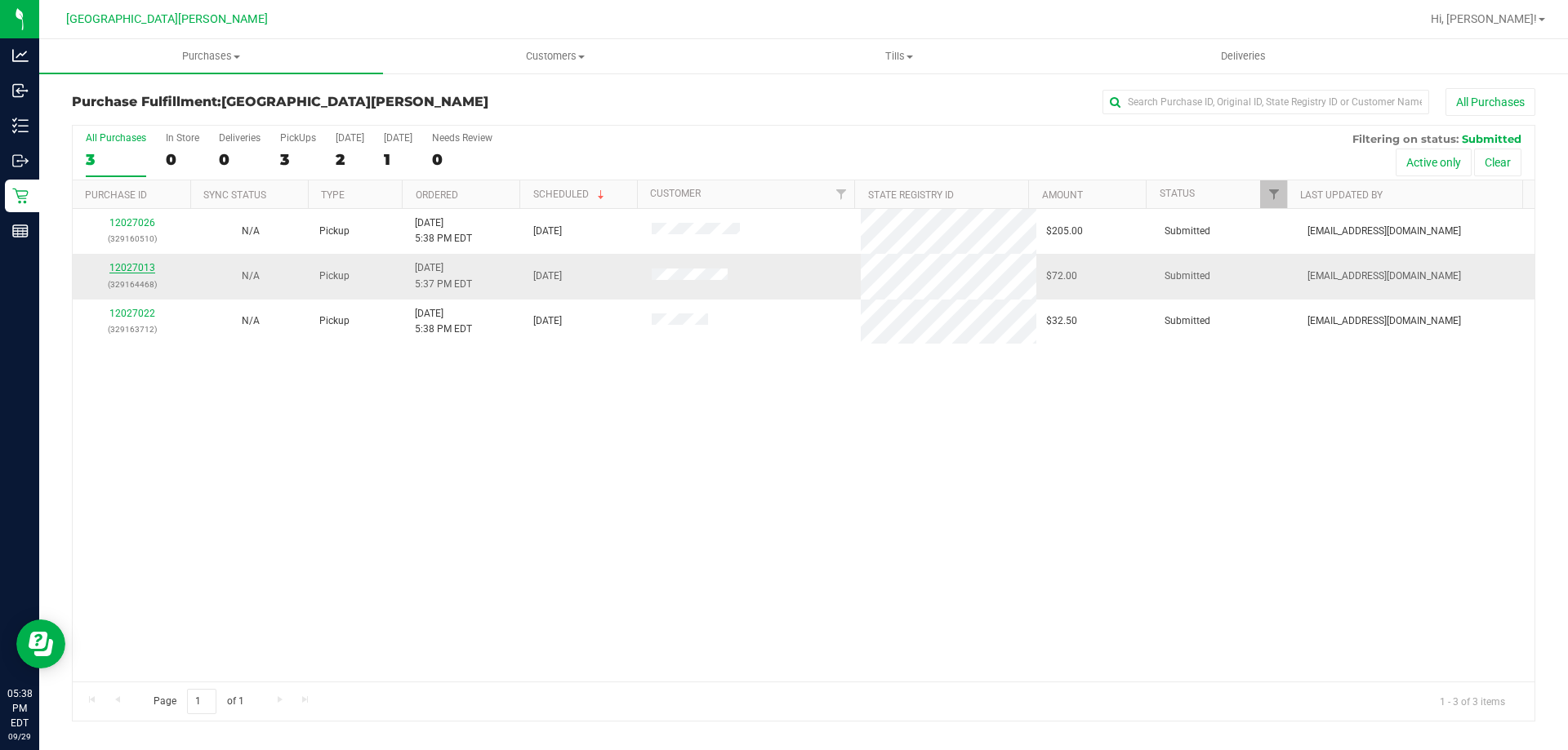
click at [126, 268] on link "12027013" at bounding box center [132, 268] width 45 height 12
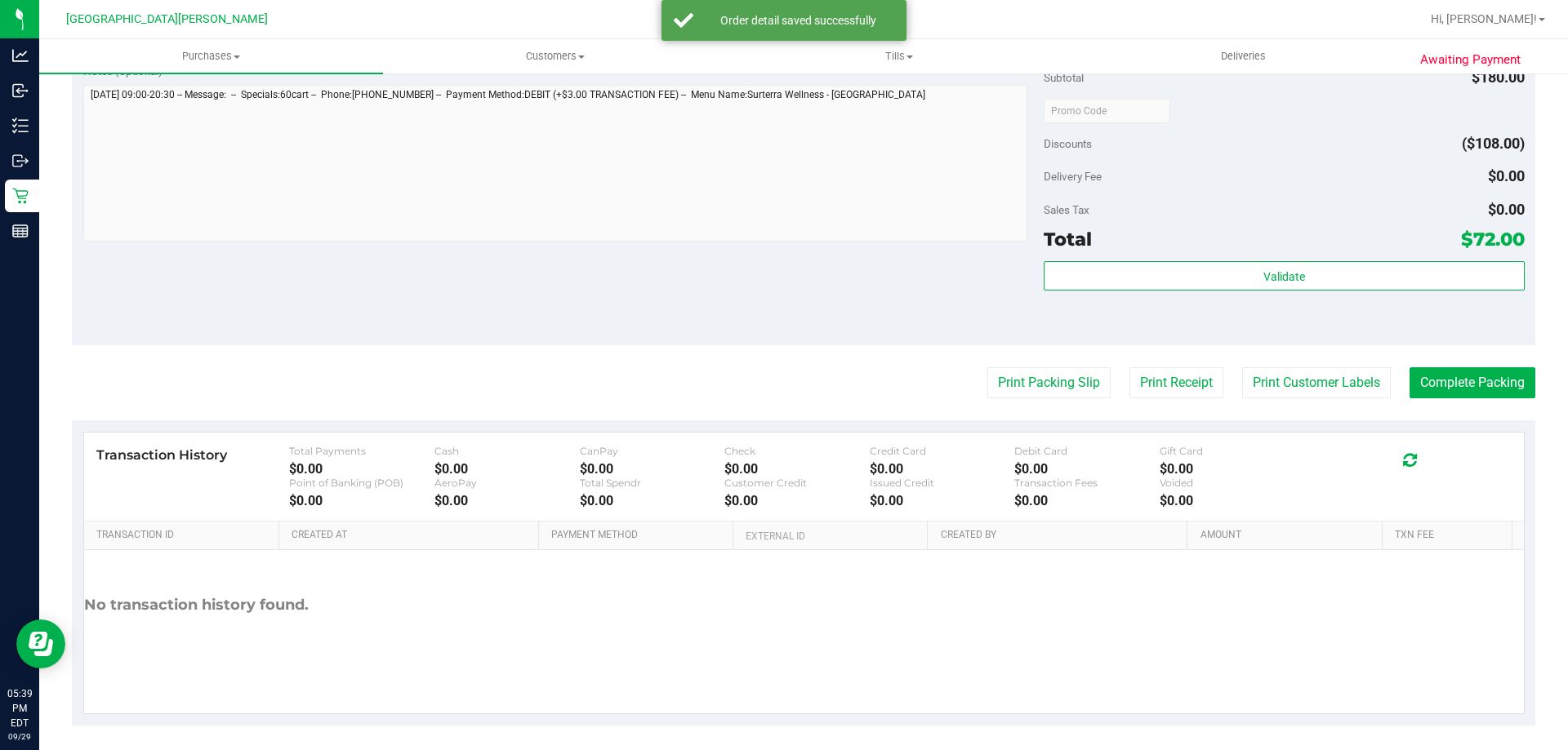
scroll to position [679, 0]
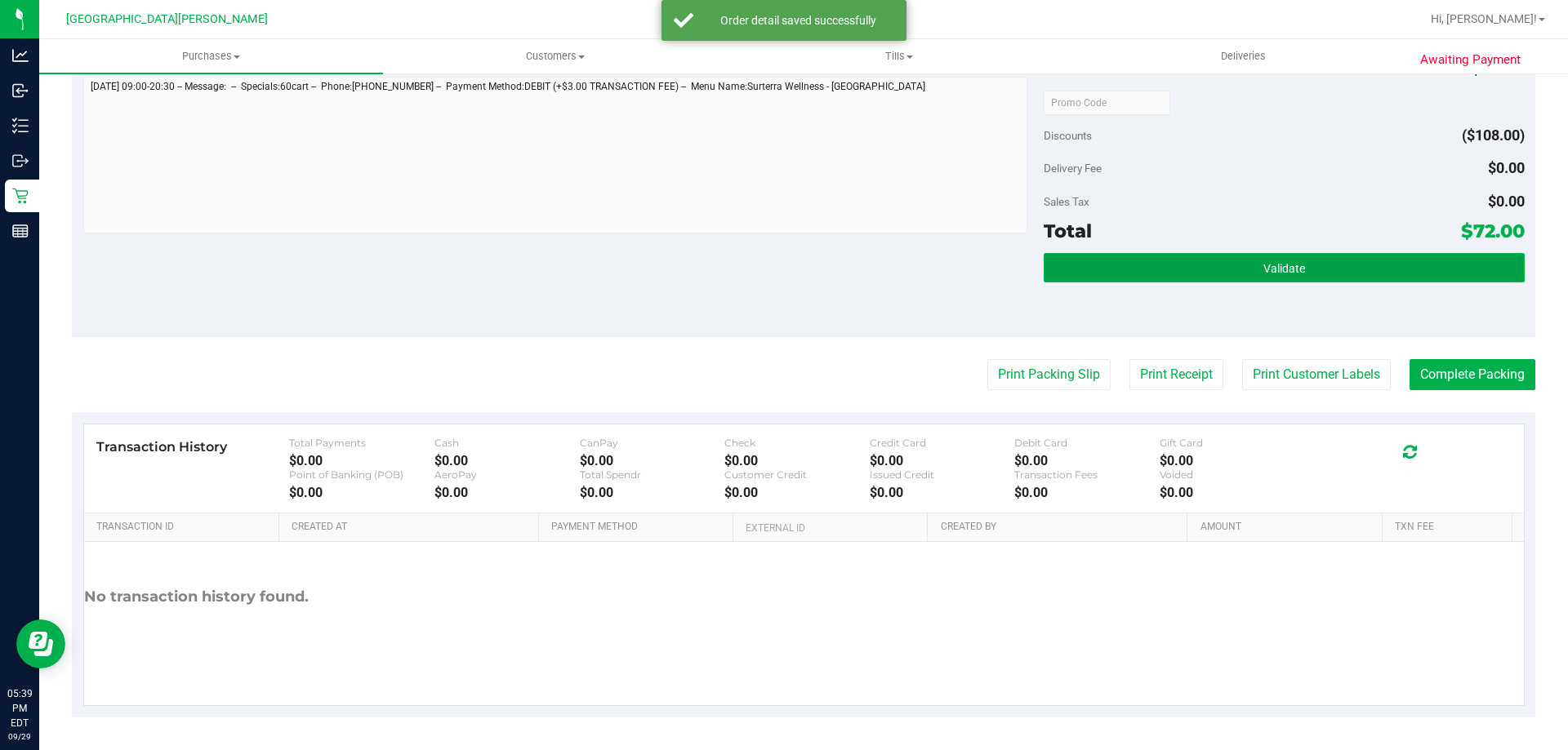
click at [1176, 280] on button "Validate" at bounding box center [1283, 268] width 480 height 30
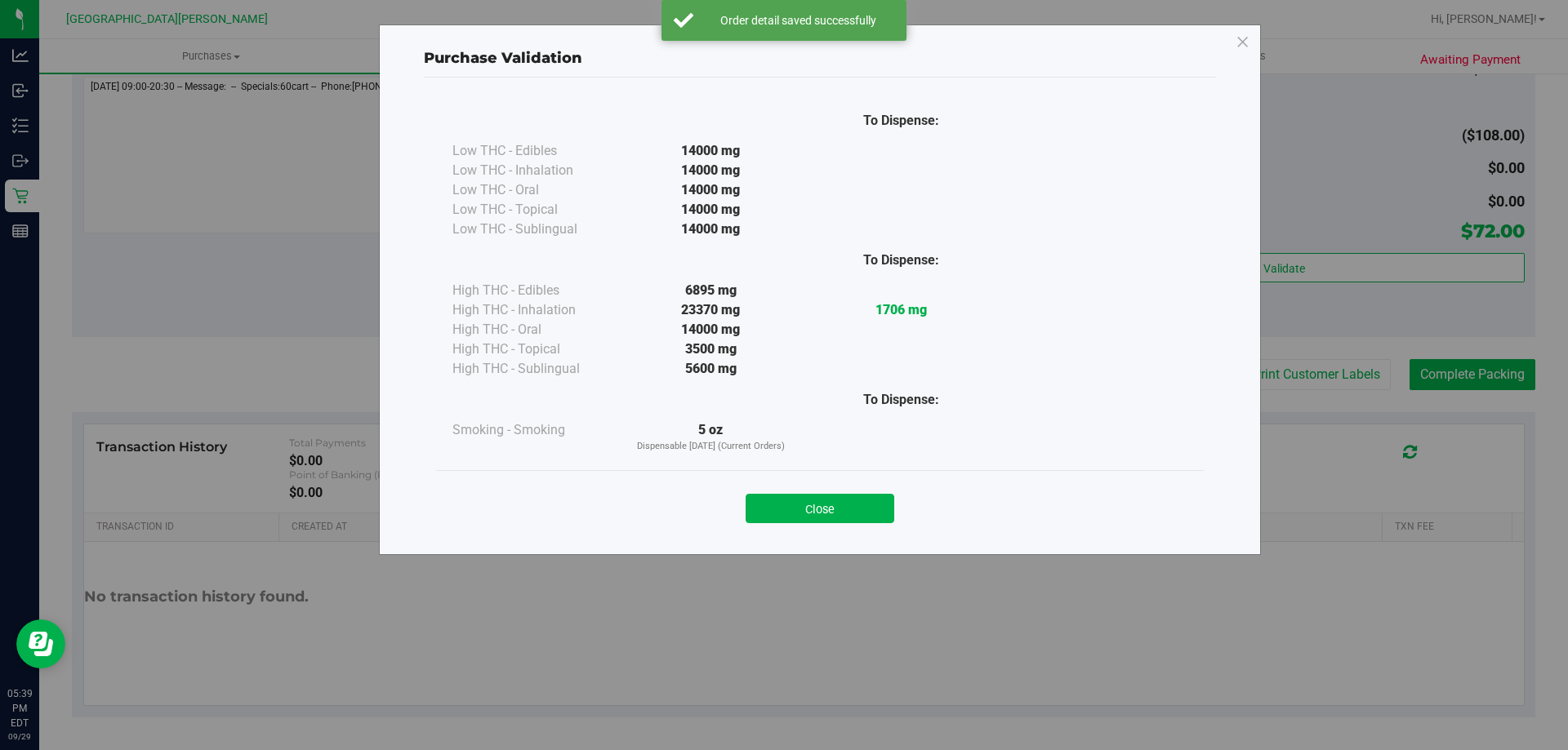
drag, startPoint x: 831, startPoint y: 517, endPoint x: 901, endPoint y: 508, distance: 70.6
click at [832, 517] on button "Close" at bounding box center [820, 509] width 149 height 30
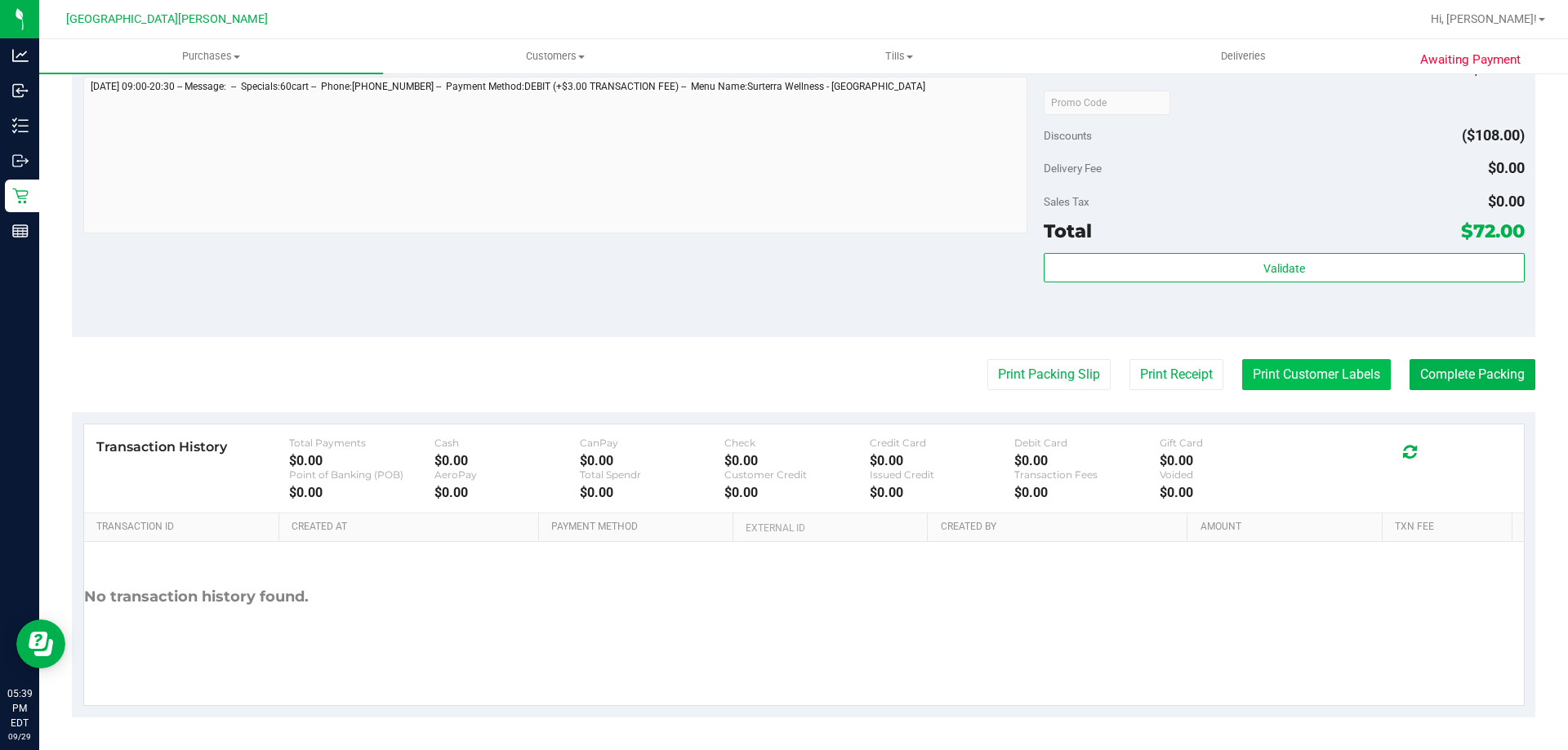
click at [1320, 372] on button "Print Customer Labels" at bounding box center [1316, 374] width 149 height 31
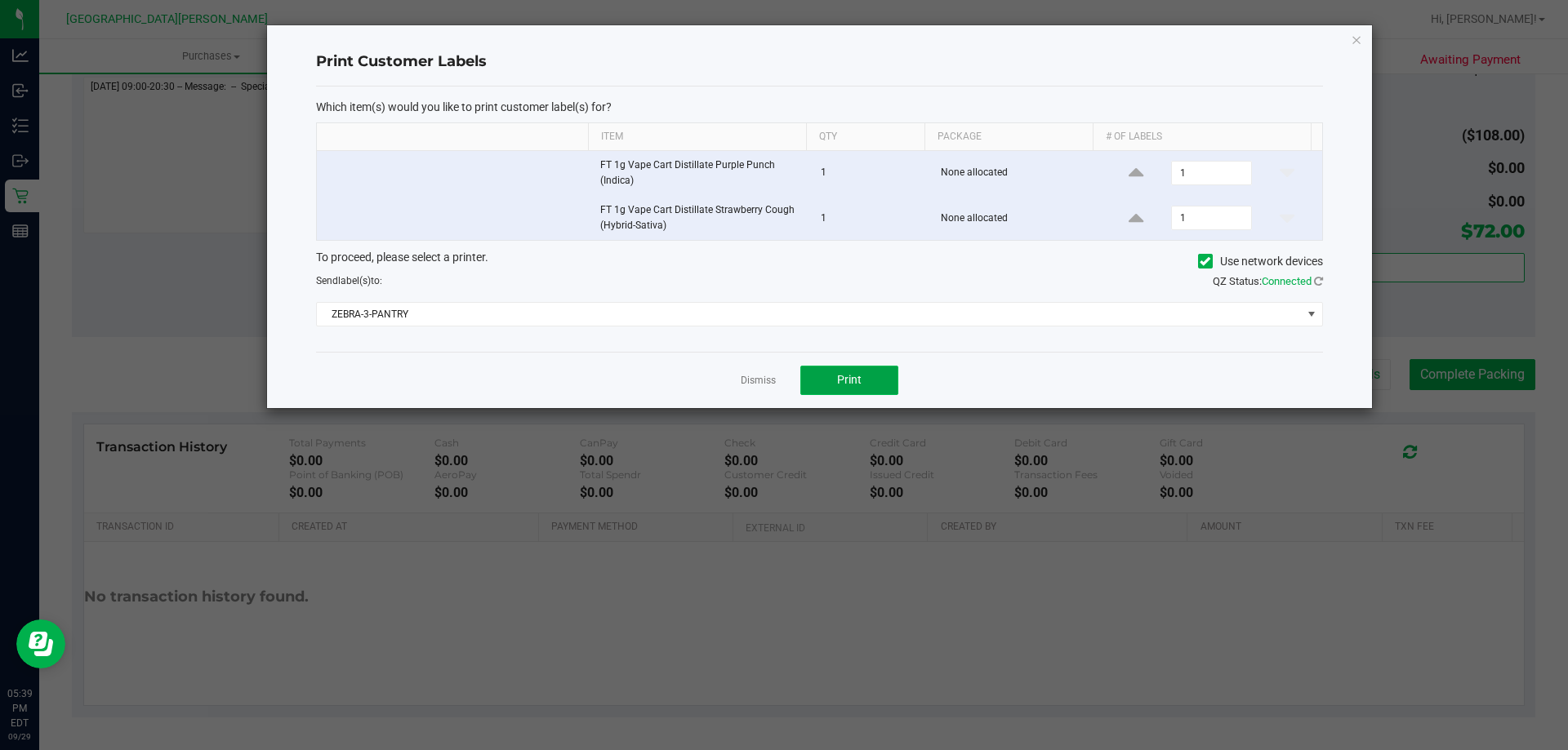
click at [854, 382] on span "Print" at bounding box center [849, 378] width 25 height 13
click at [745, 377] on link "Dismiss" at bounding box center [758, 380] width 36 height 14
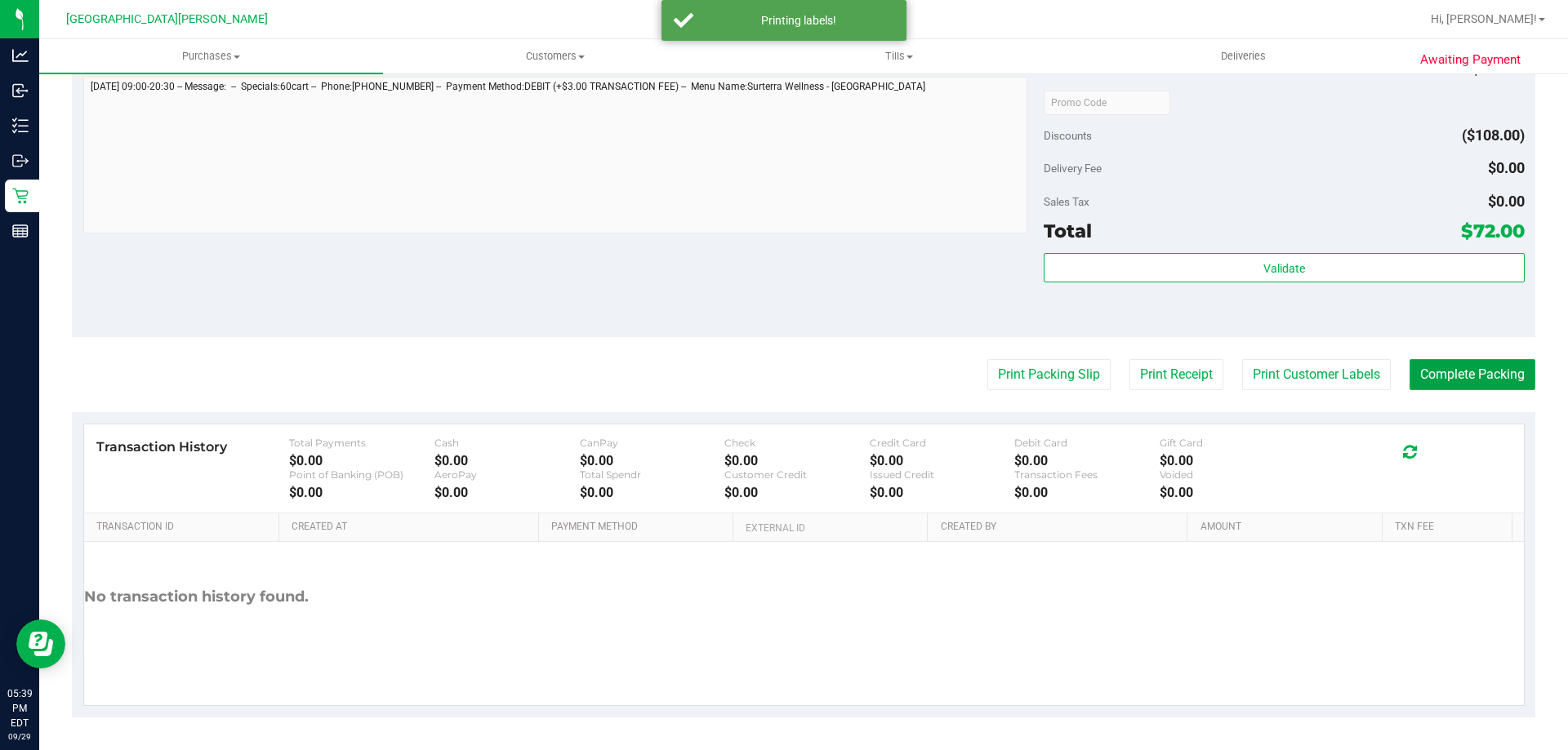
click at [1478, 373] on button "Complete Packing" at bounding box center [1472, 374] width 126 height 31
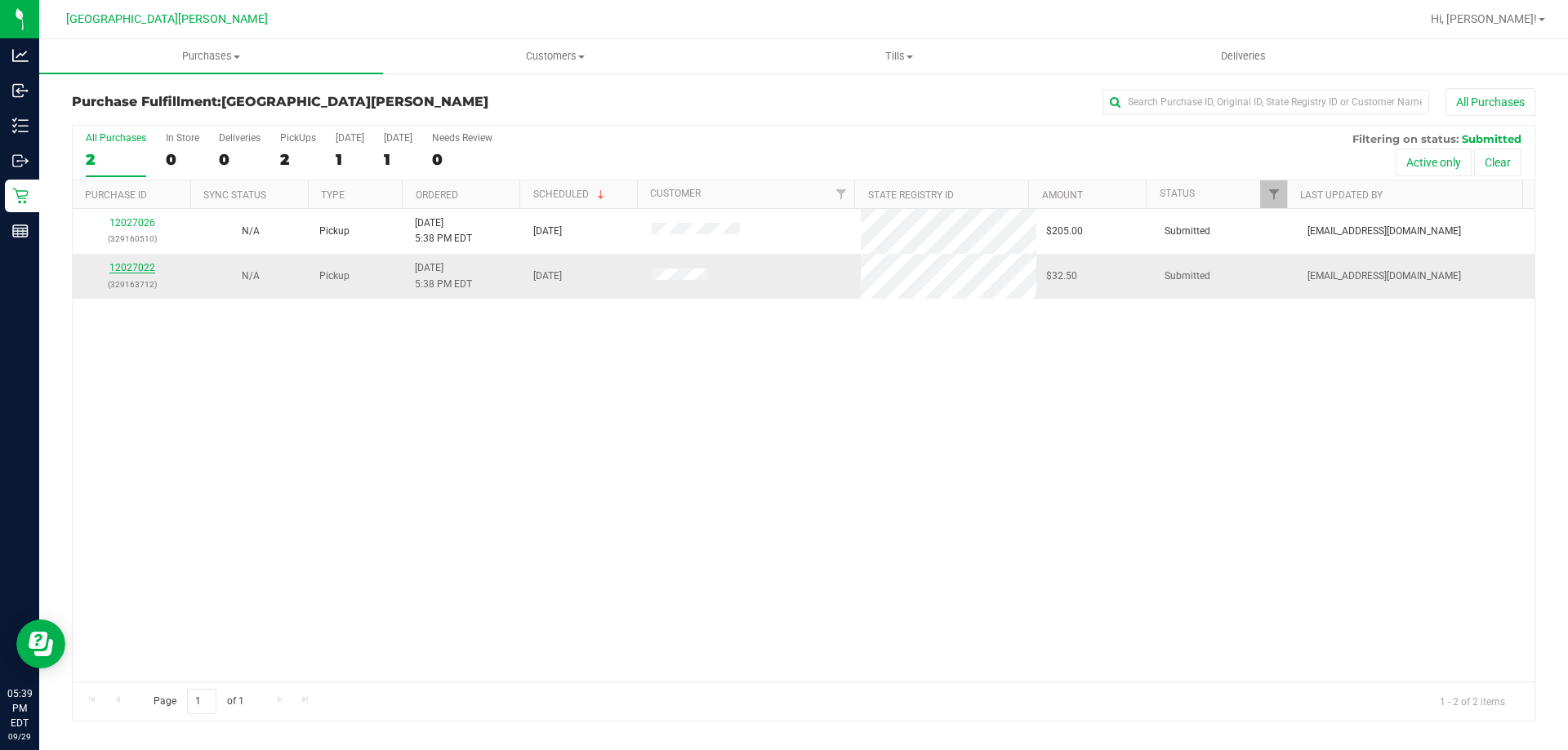
click at [146, 273] on link "12027022" at bounding box center [132, 268] width 45 height 12
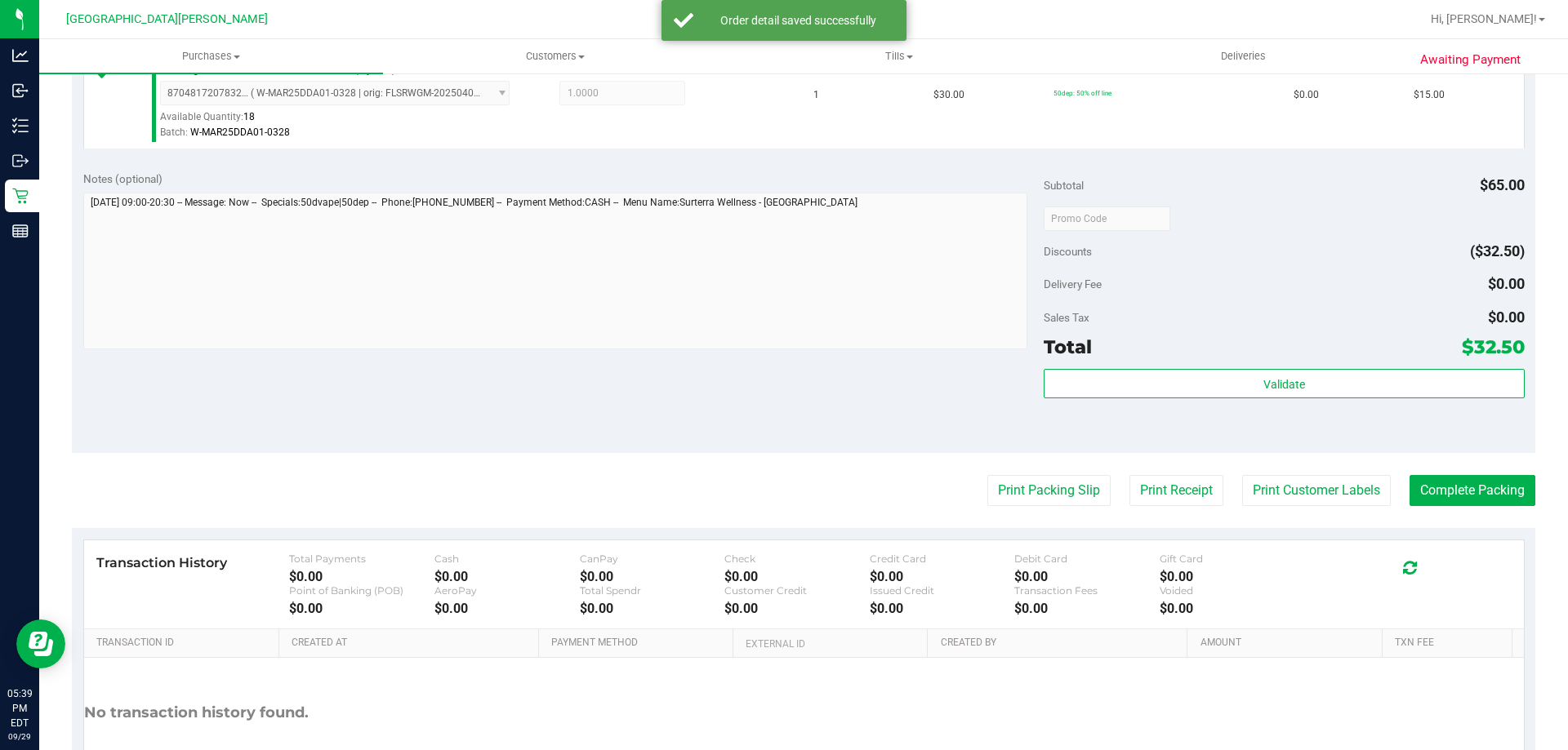
scroll to position [572, 0]
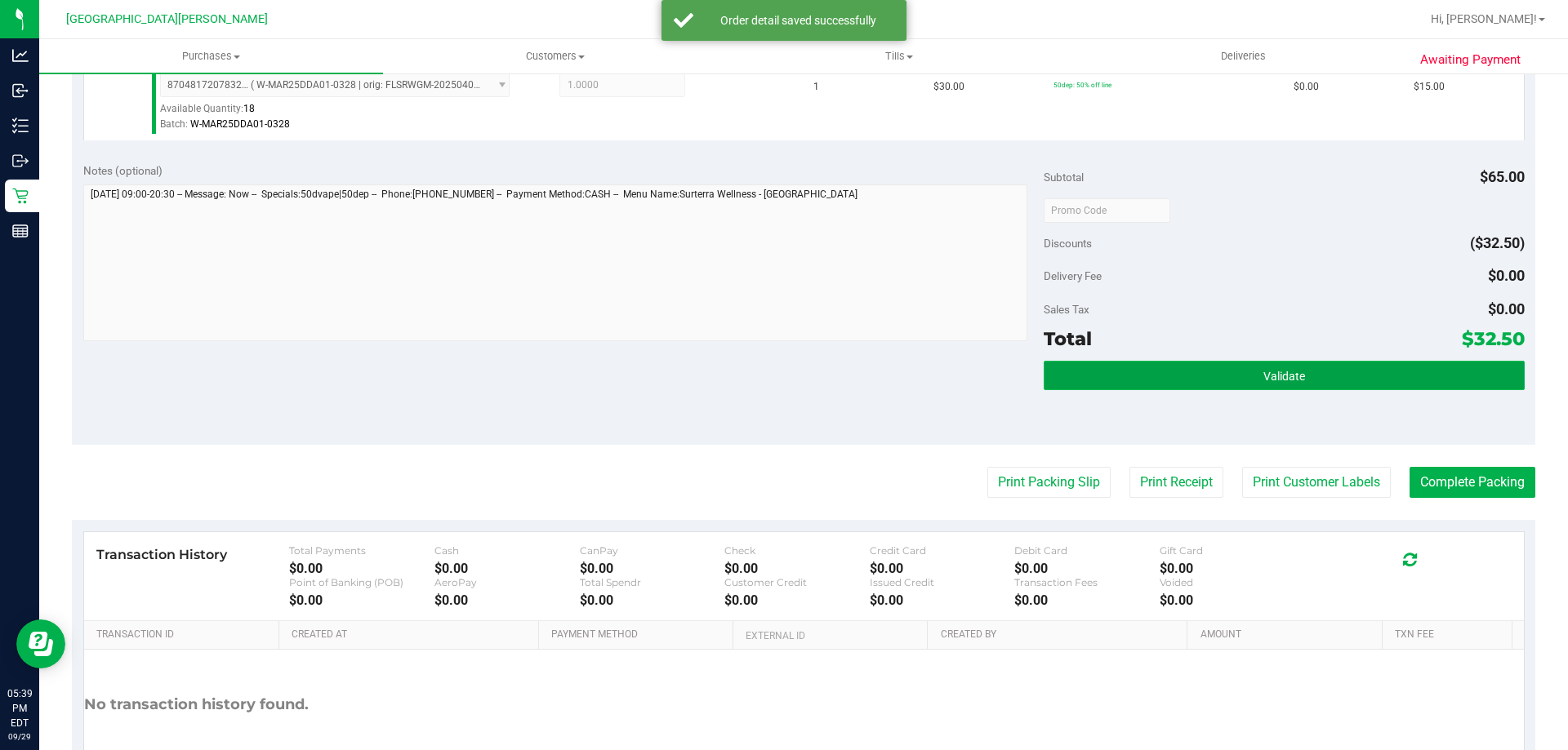
click at [1221, 375] on button "Validate" at bounding box center [1283, 375] width 480 height 30
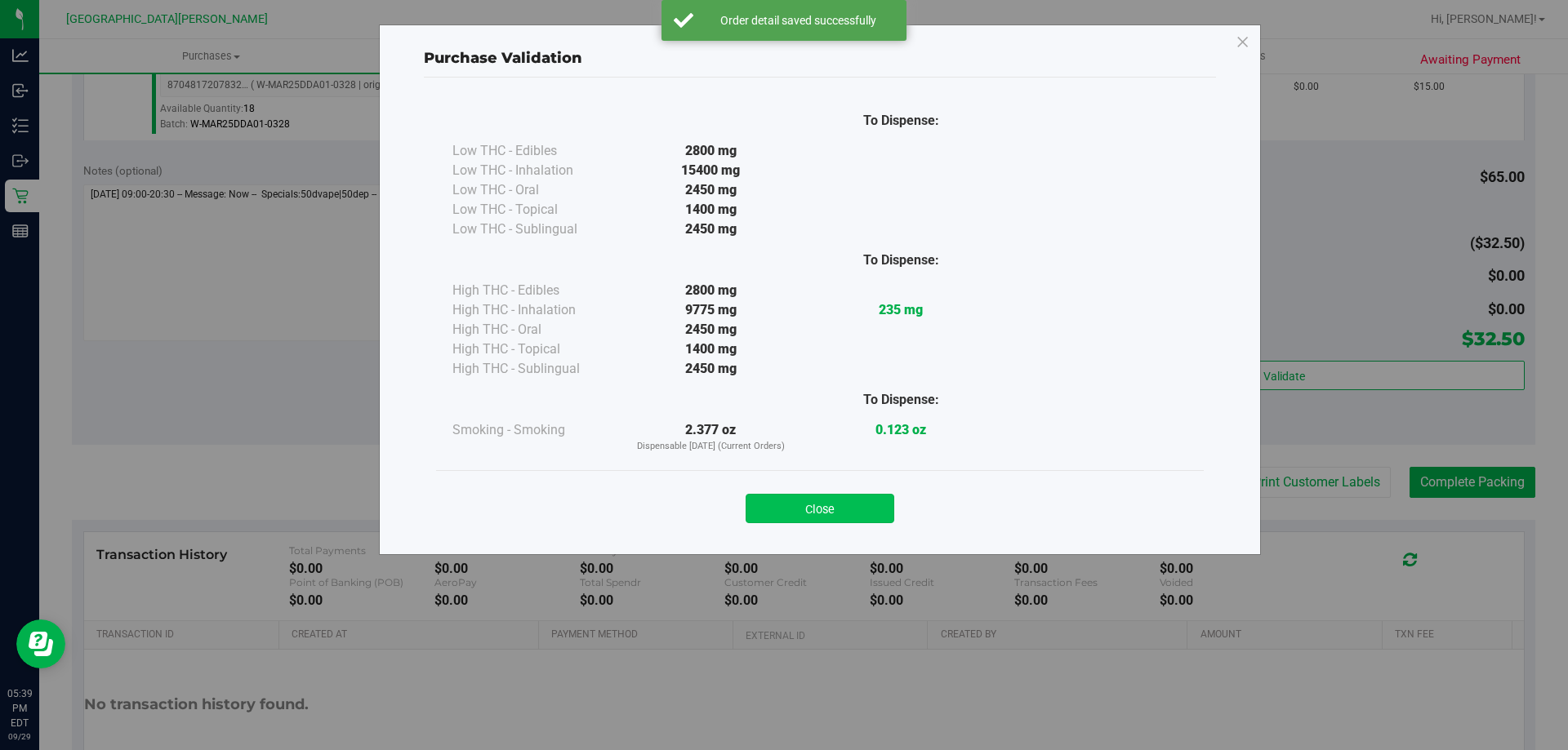
click at [815, 505] on button "Close" at bounding box center [820, 509] width 149 height 30
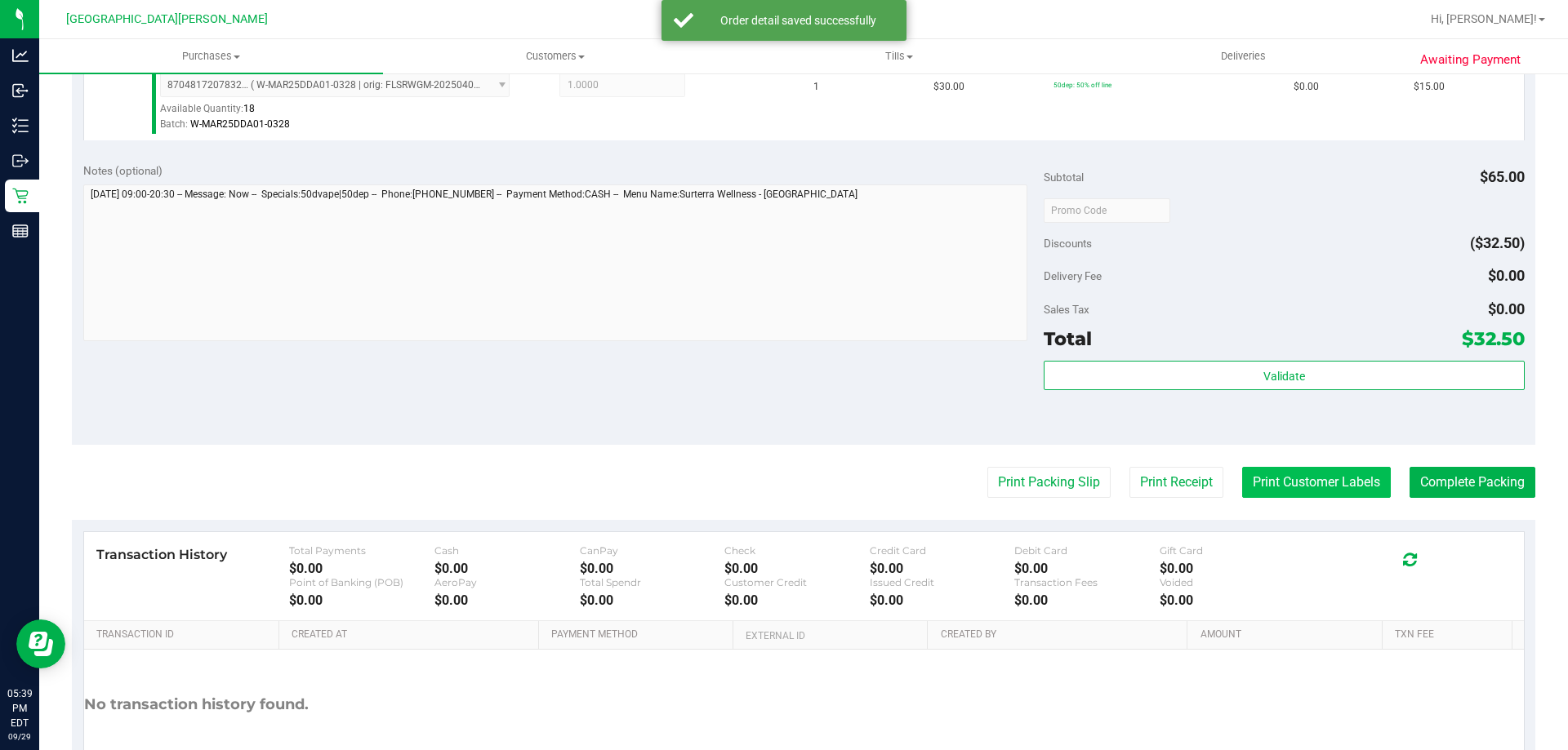
click at [1265, 475] on button "Print Customer Labels" at bounding box center [1316, 482] width 149 height 31
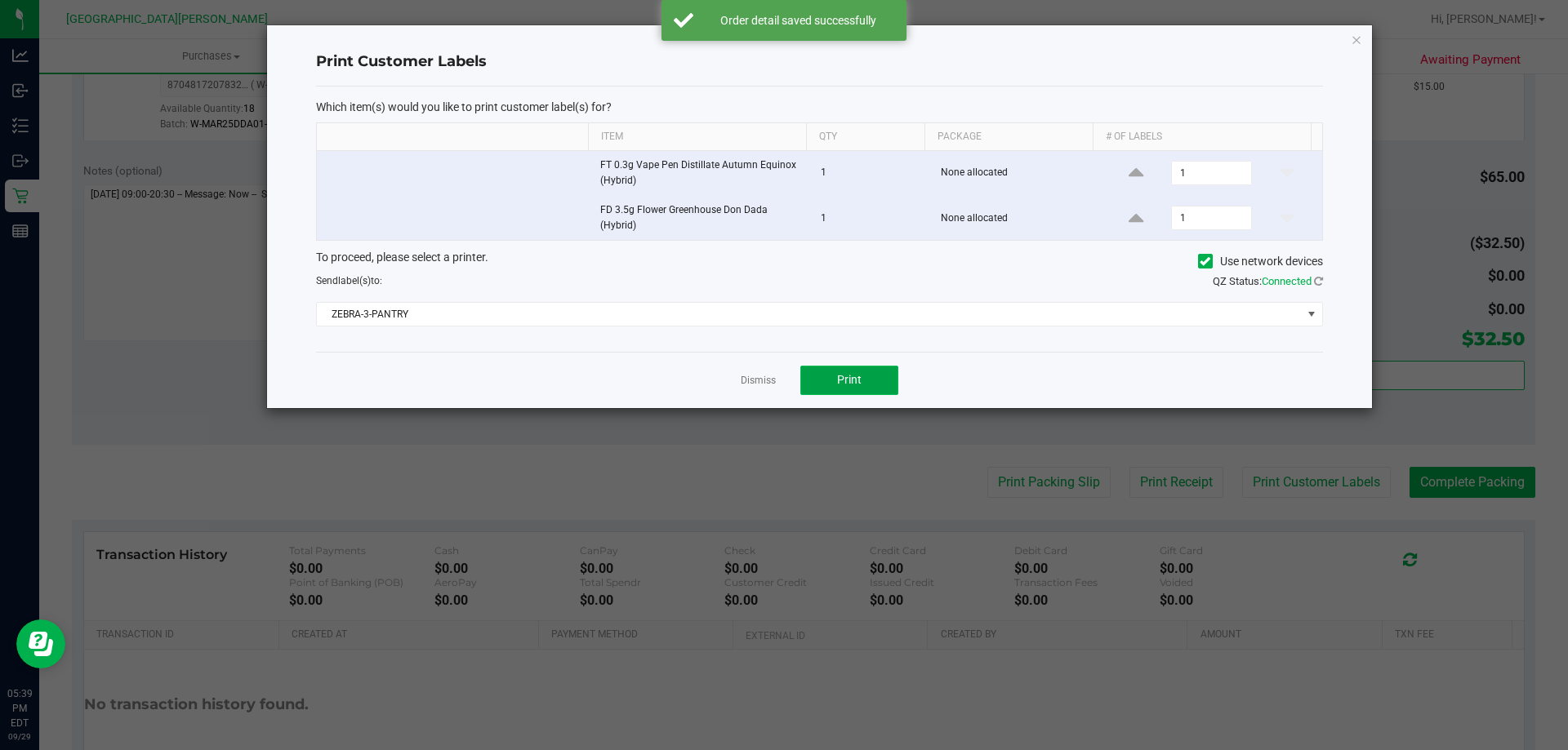
click at [880, 386] on button "Print" at bounding box center [848, 380] width 98 height 30
click at [766, 377] on link "Dismiss" at bounding box center [758, 380] width 36 height 14
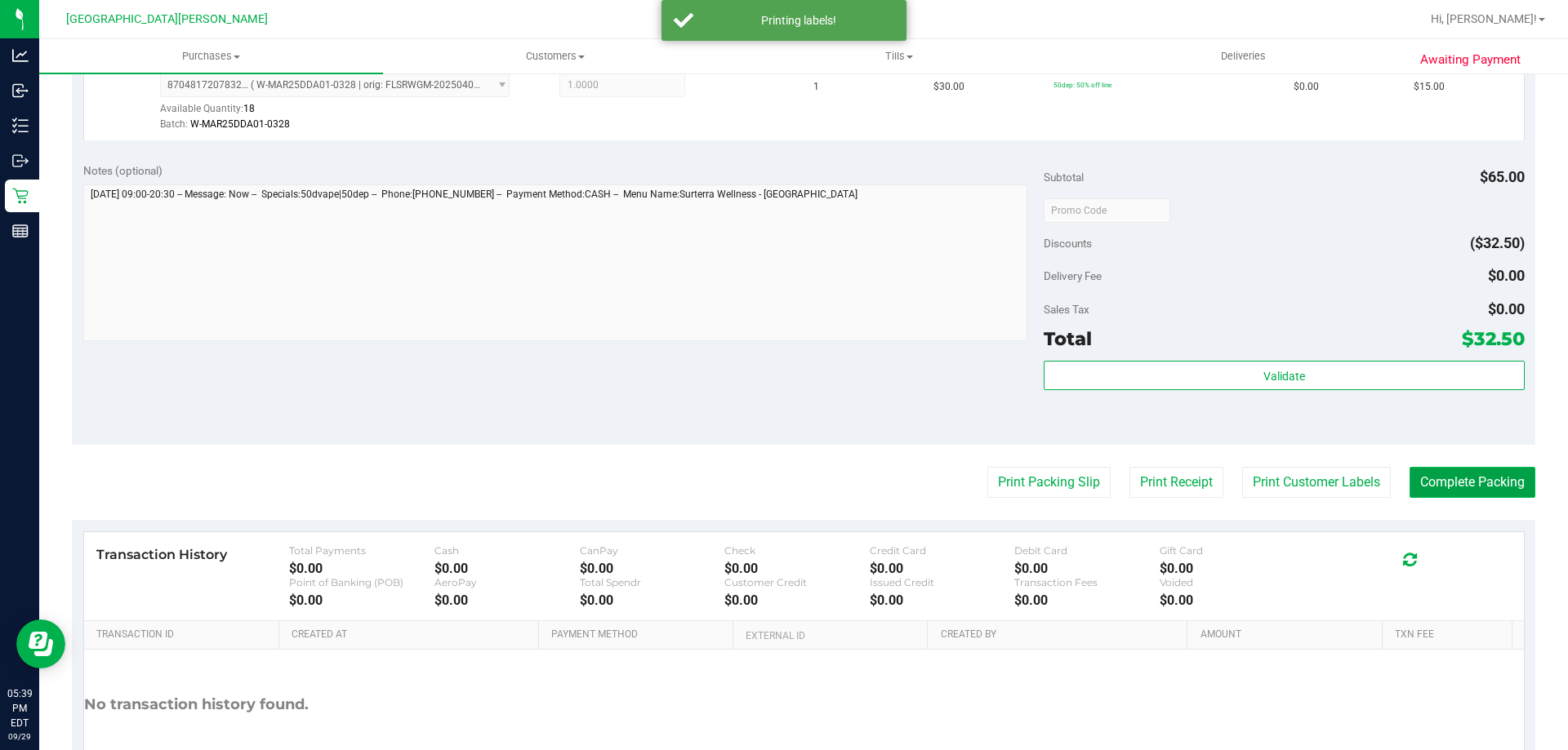
click at [1456, 480] on button "Complete Packing" at bounding box center [1472, 482] width 126 height 31
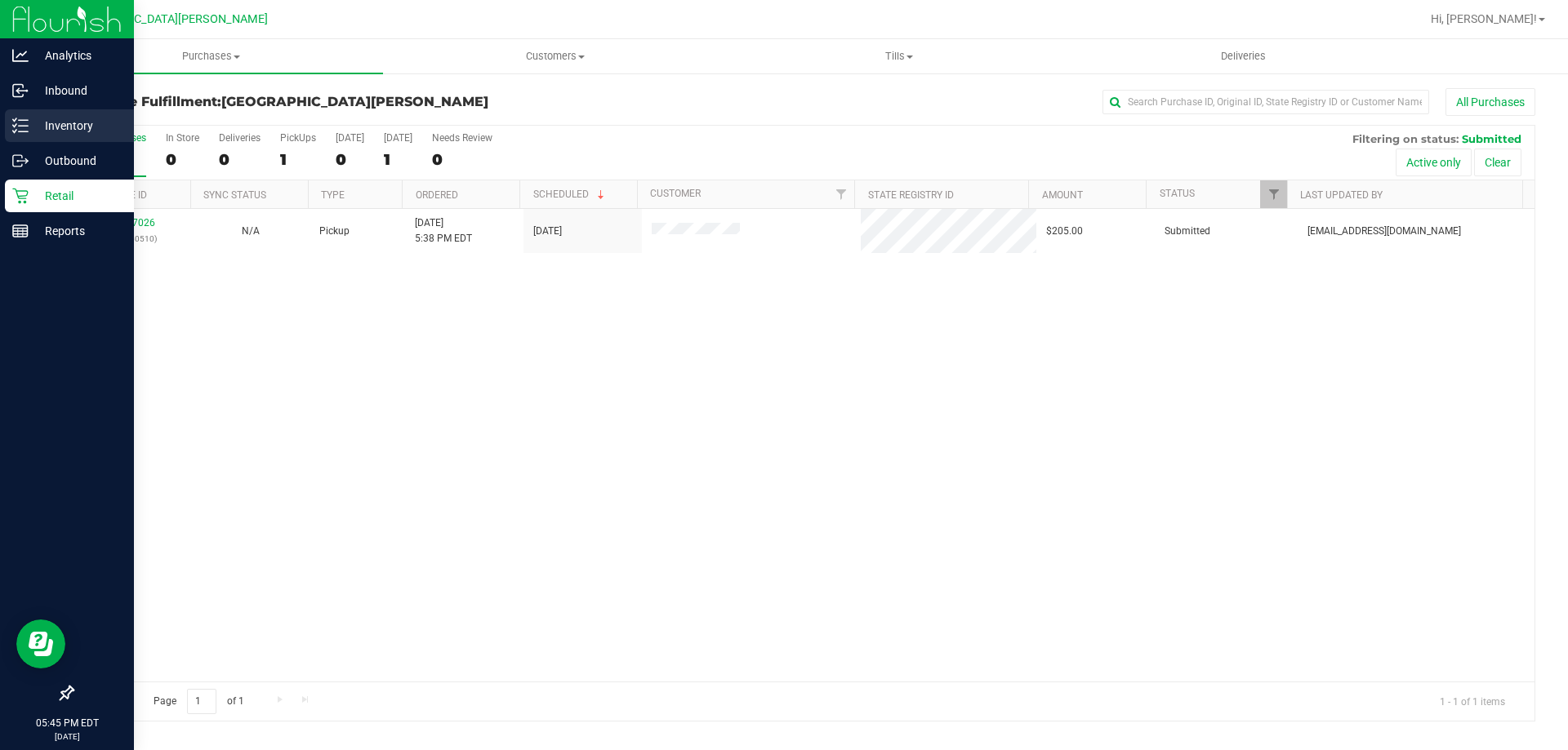
click at [63, 127] on p "Inventory" at bounding box center [77, 126] width 98 height 20
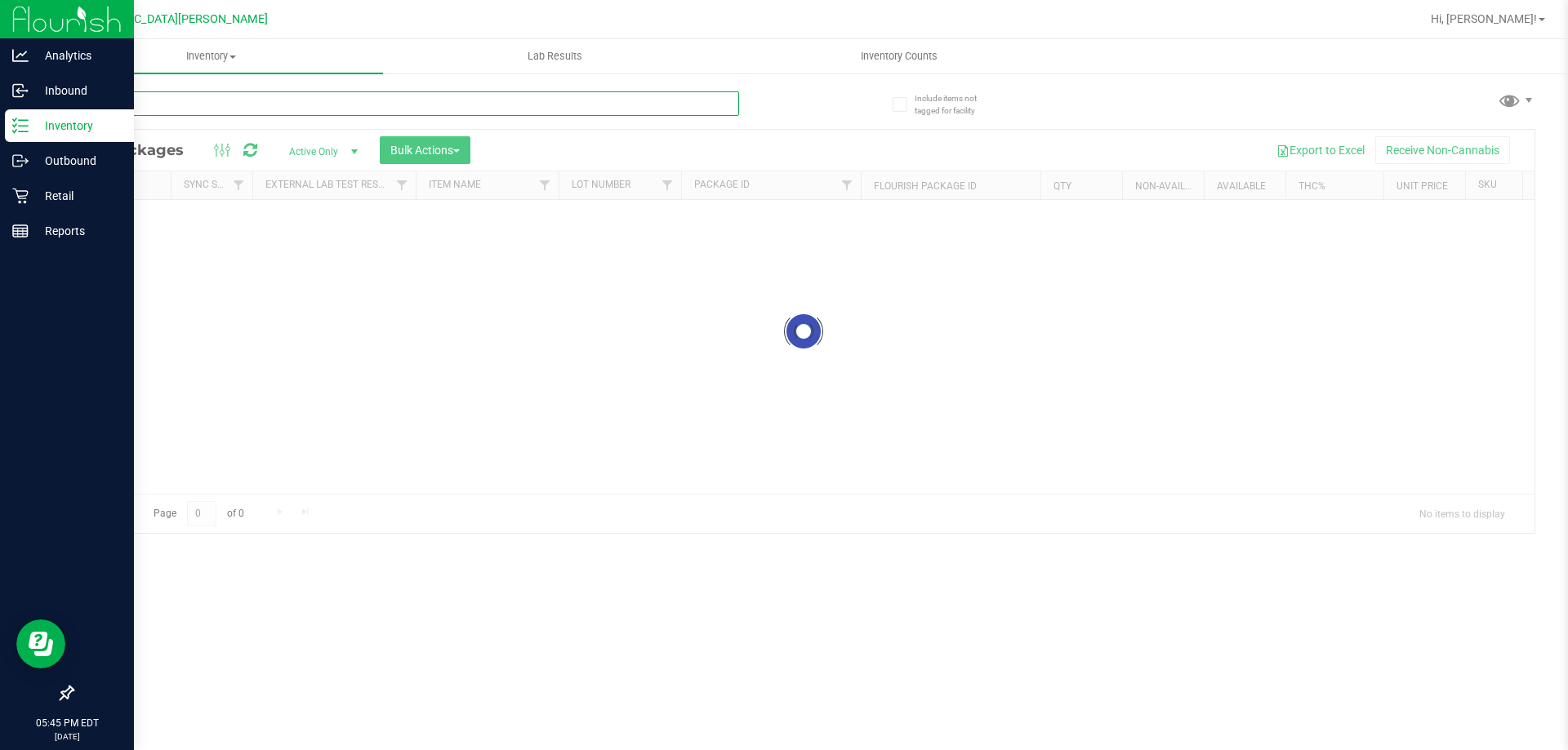
click at [224, 107] on input "text" at bounding box center [405, 103] width 668 height 25
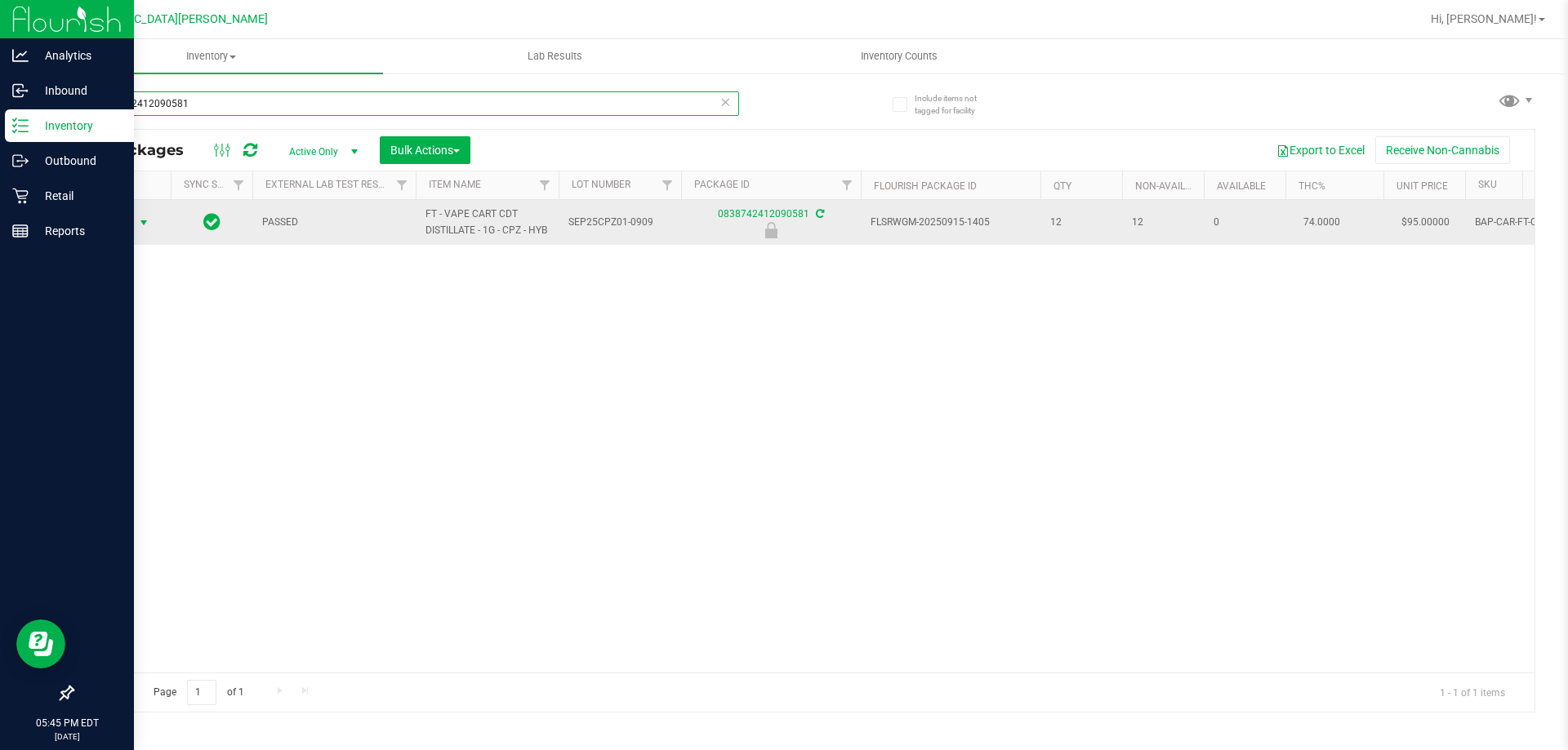
type input "0838742412090581"
click at [108, 216] on span "Action" at bounding box center [110, 222] width 44 height 23
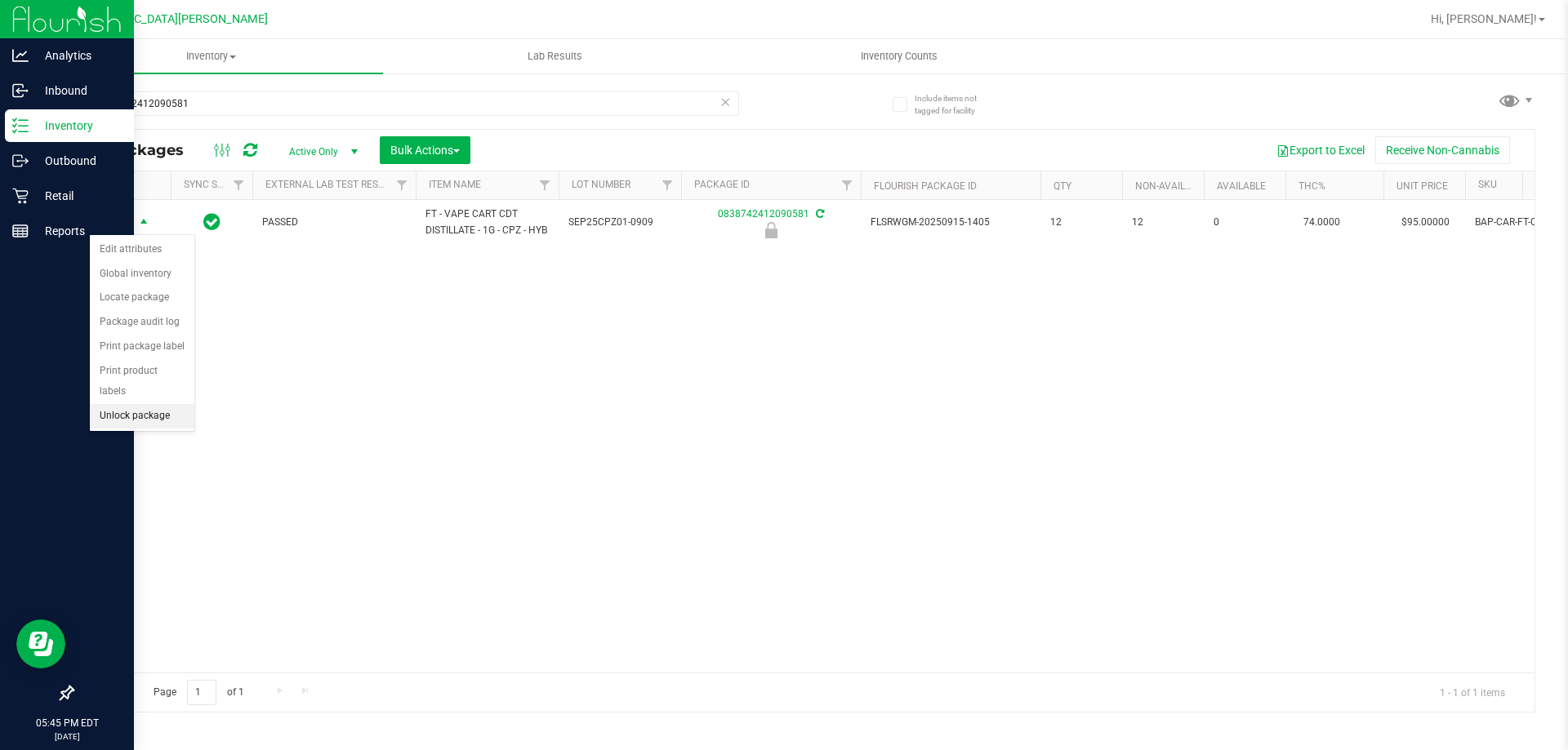
click at [130, 404] on li "Unlock package" at bounding box center [142, 416] width 105 height 25
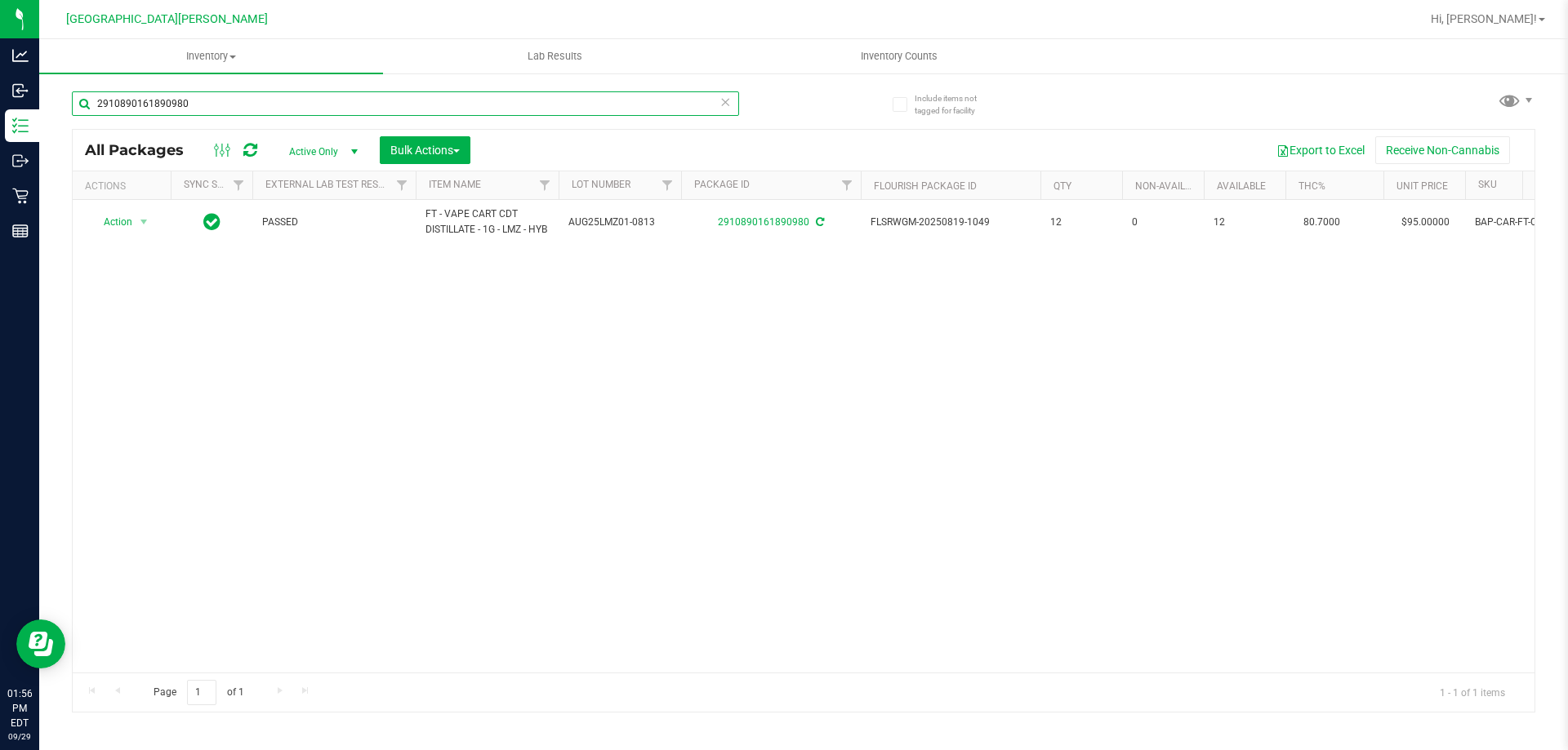
click at [211, 98] on input "2910890161890980" at bounding box center [405, 103] width 668 height 25
type input "9942644107071927"
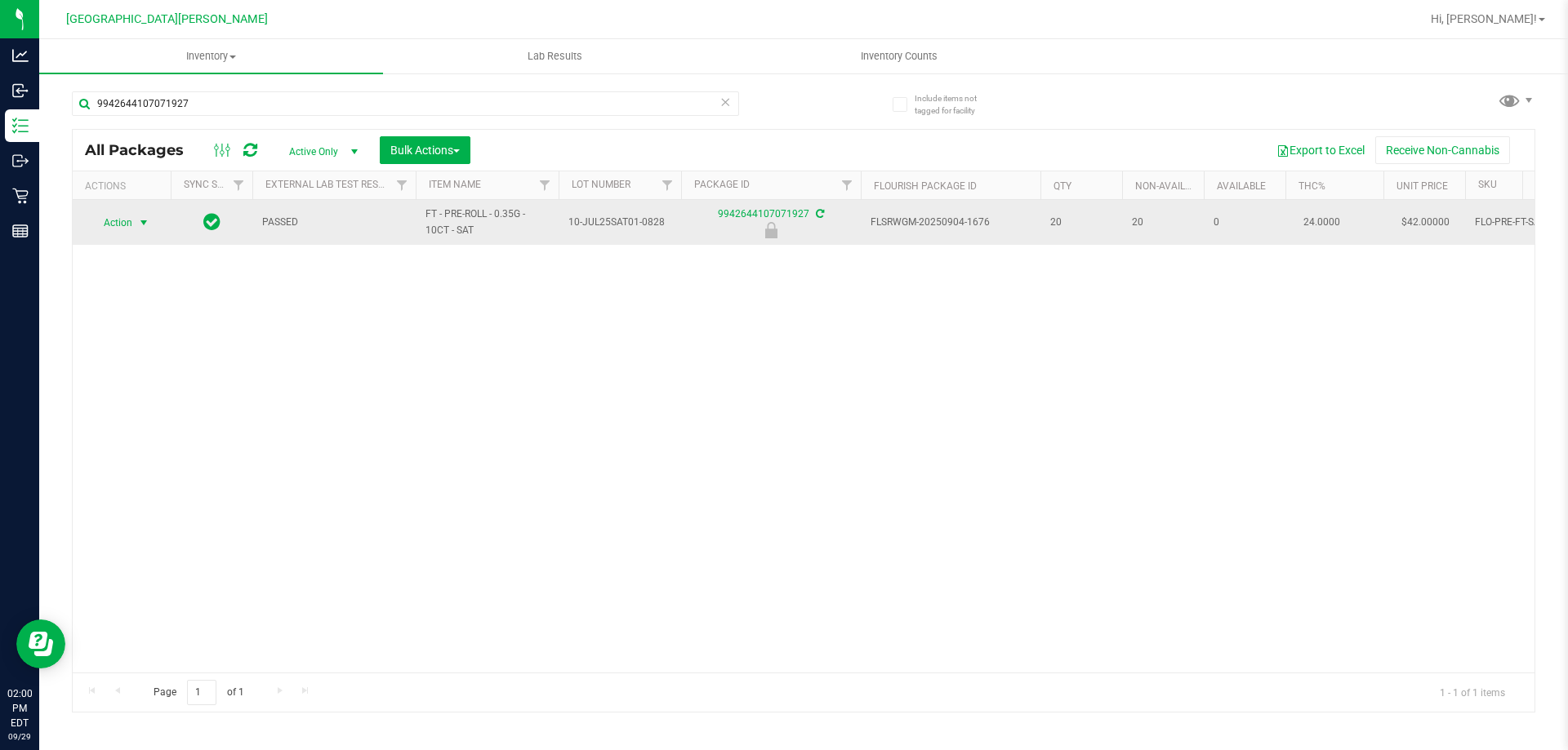
click at [140, 216] on span "select" at bounding box center [143, 222] width 13 height 13
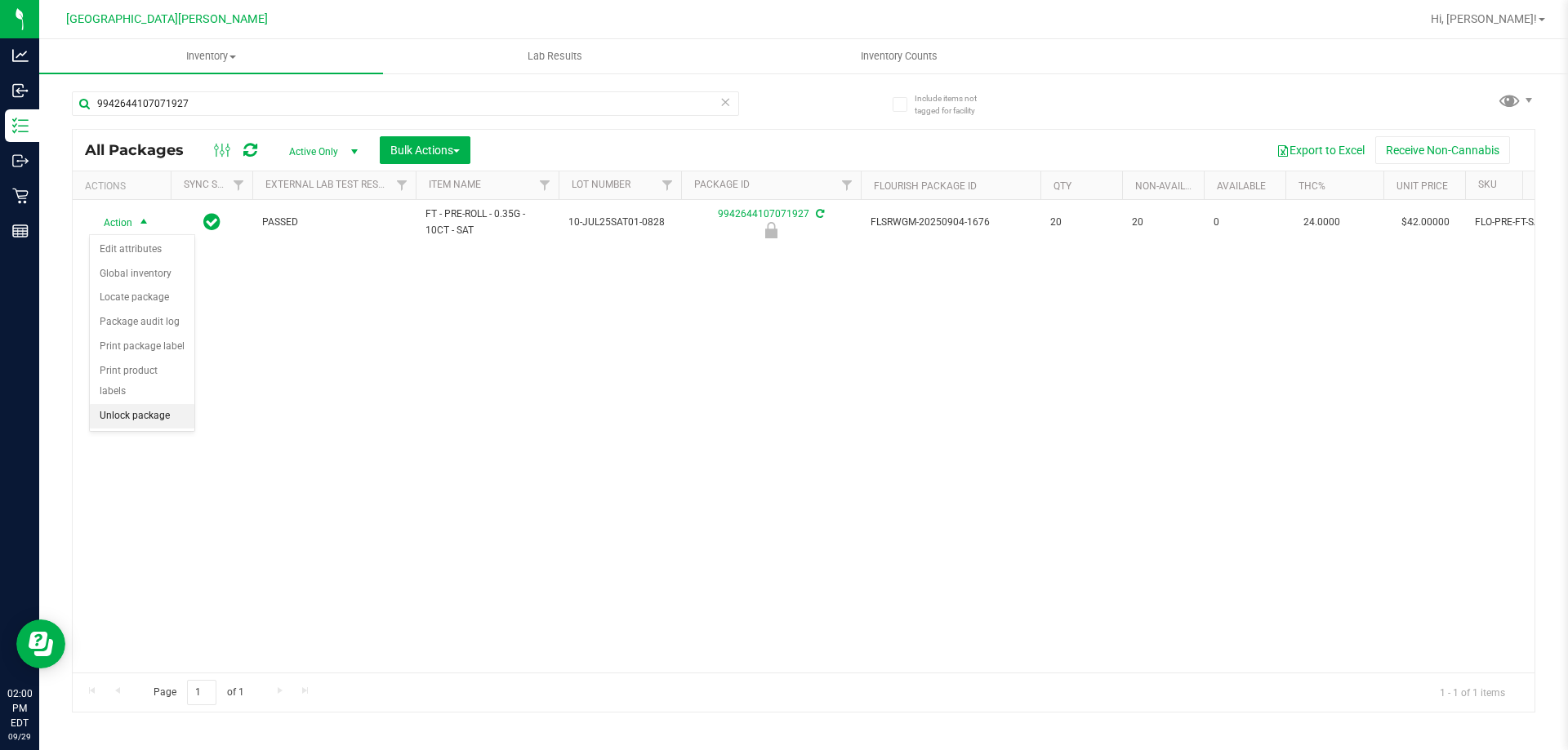
click at [128, 404] on li "Unlock package" at bounding box center [142, 416] width 105 height 25
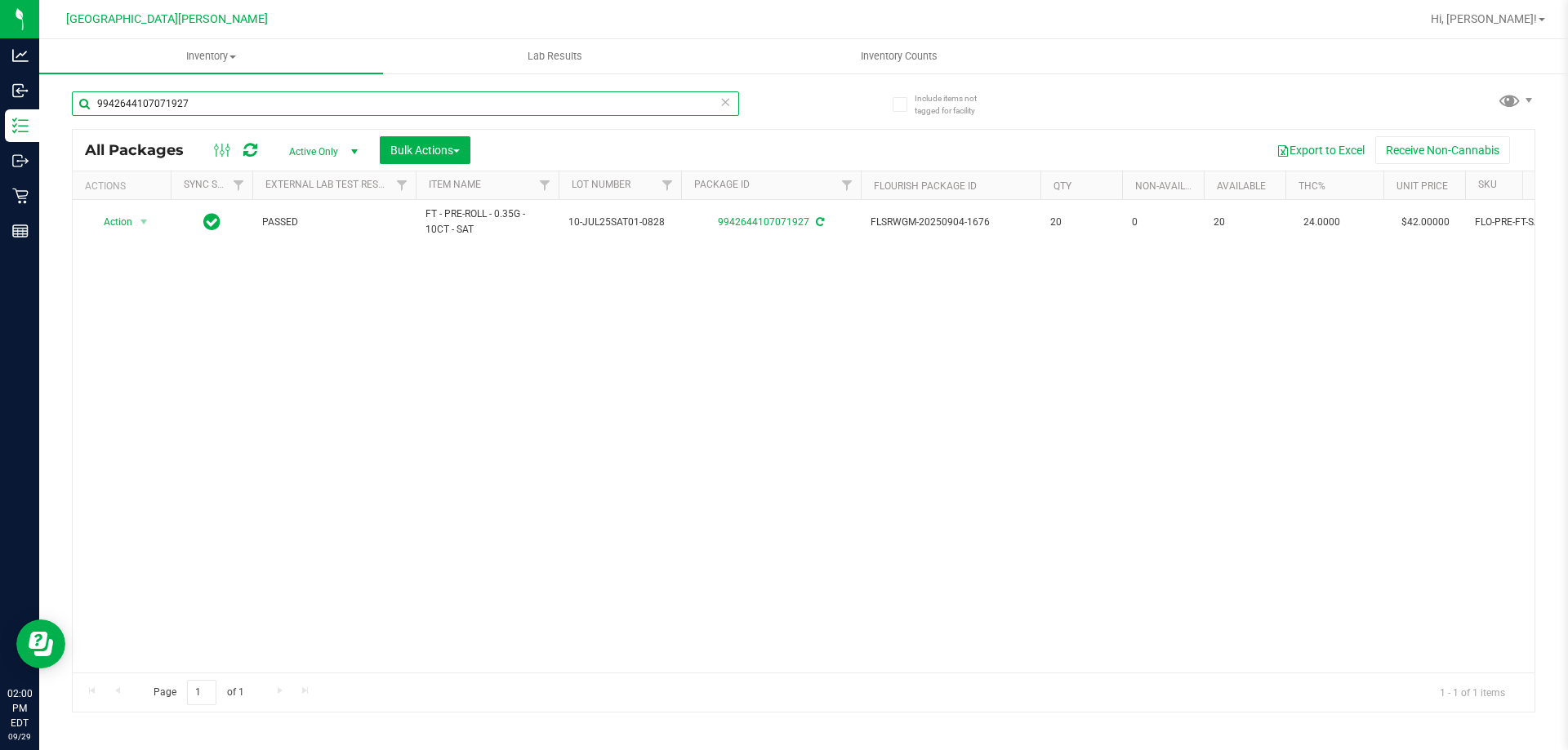
click at [206, 108] on input "9942644107071927" at bounding box center [405, 103] width 668 height 25
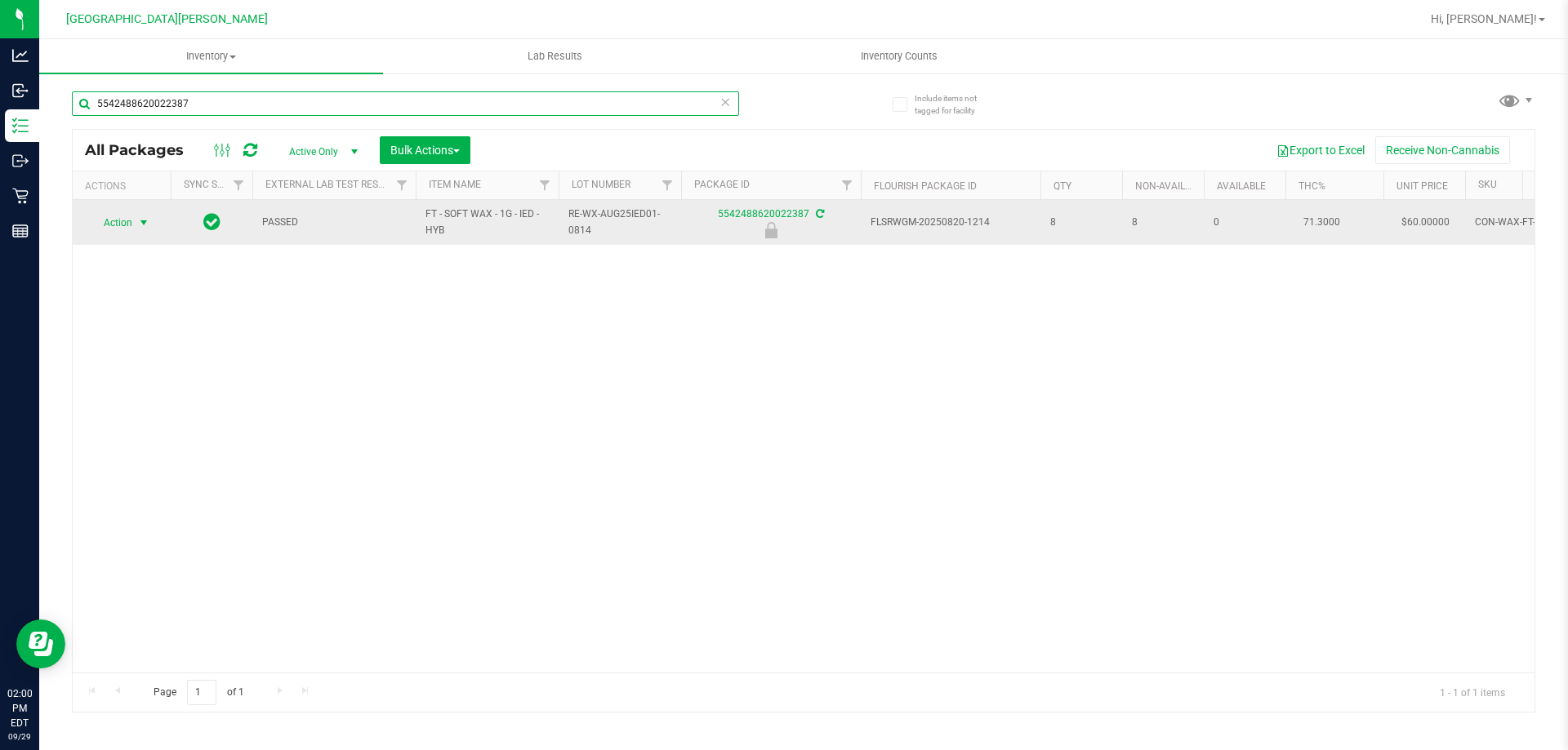
type input "5542488620022387"
click at [140, 222] on span "select" at bounding box center [143, 222] width 13 height 13
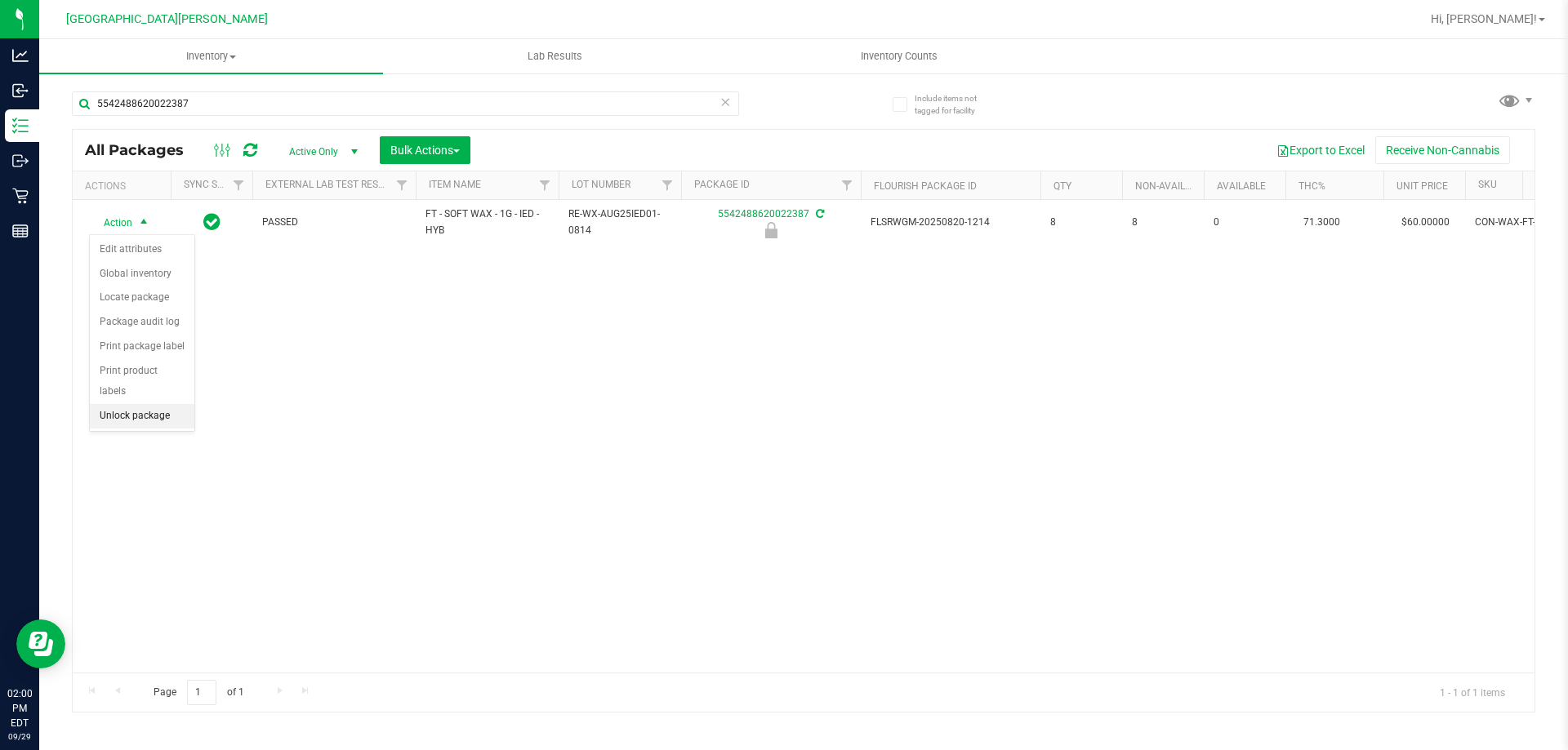
click at [123, 404] on li "Unlock package" at bounding box center [142, 416] width 105 height 25
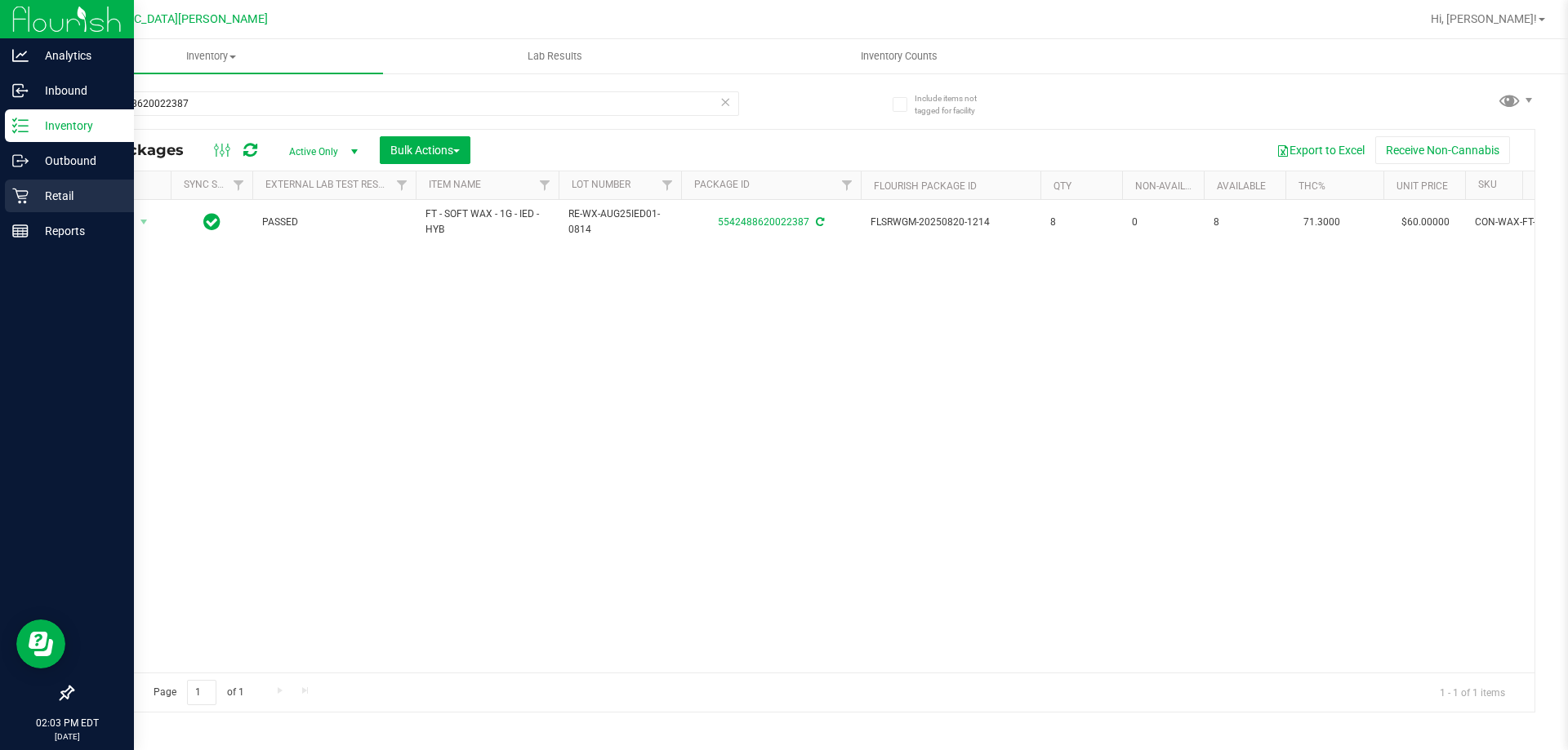
click at [92, 190] on p "Retail" at bounding box center [77, 196] width 98 height 20
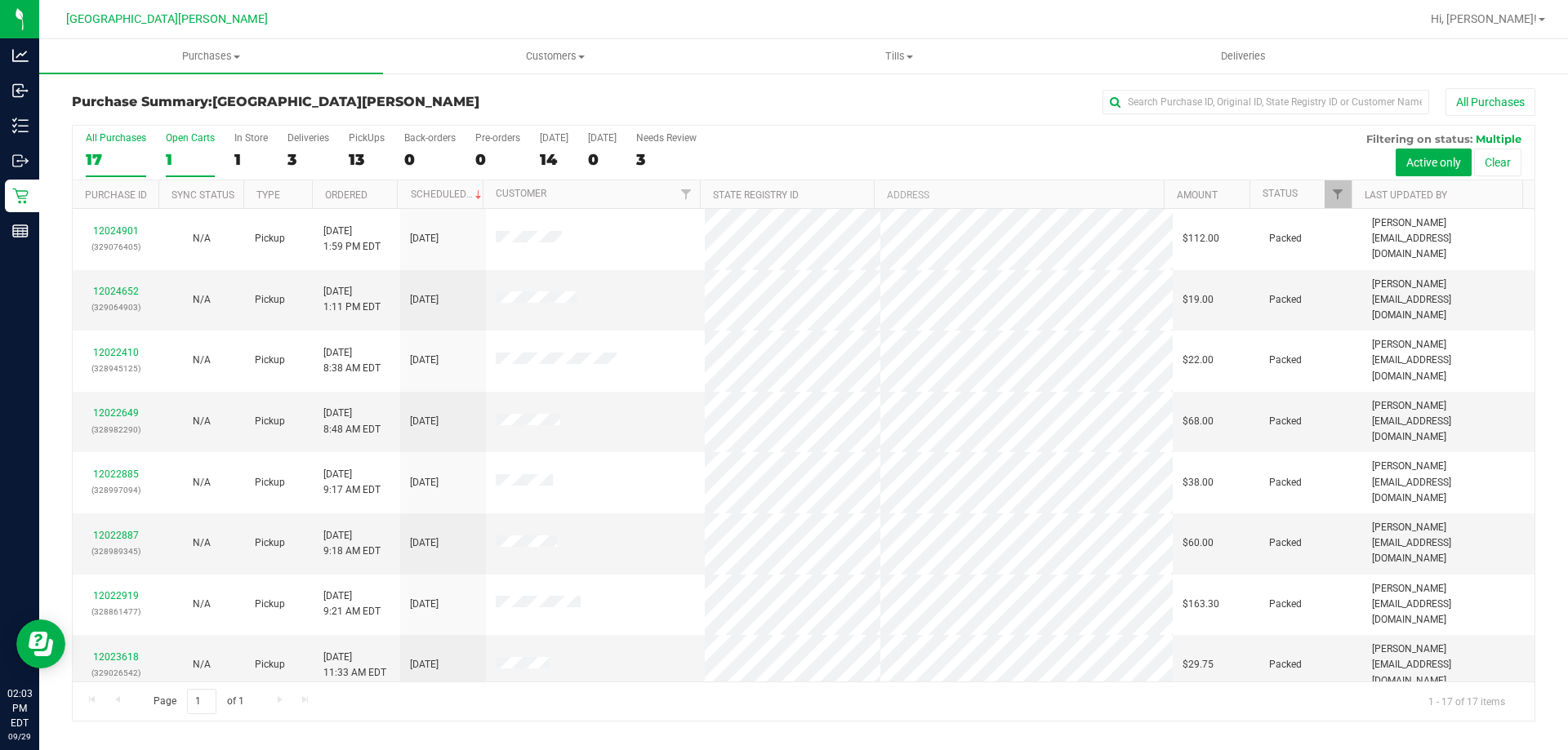
click at [191, 140] on div "Open Carts" at bounding box center [190, 138] width 49 height 12
click at [0, 0] on input "Open Carts 1" at bounding box center [0, 0] width 0 height 0
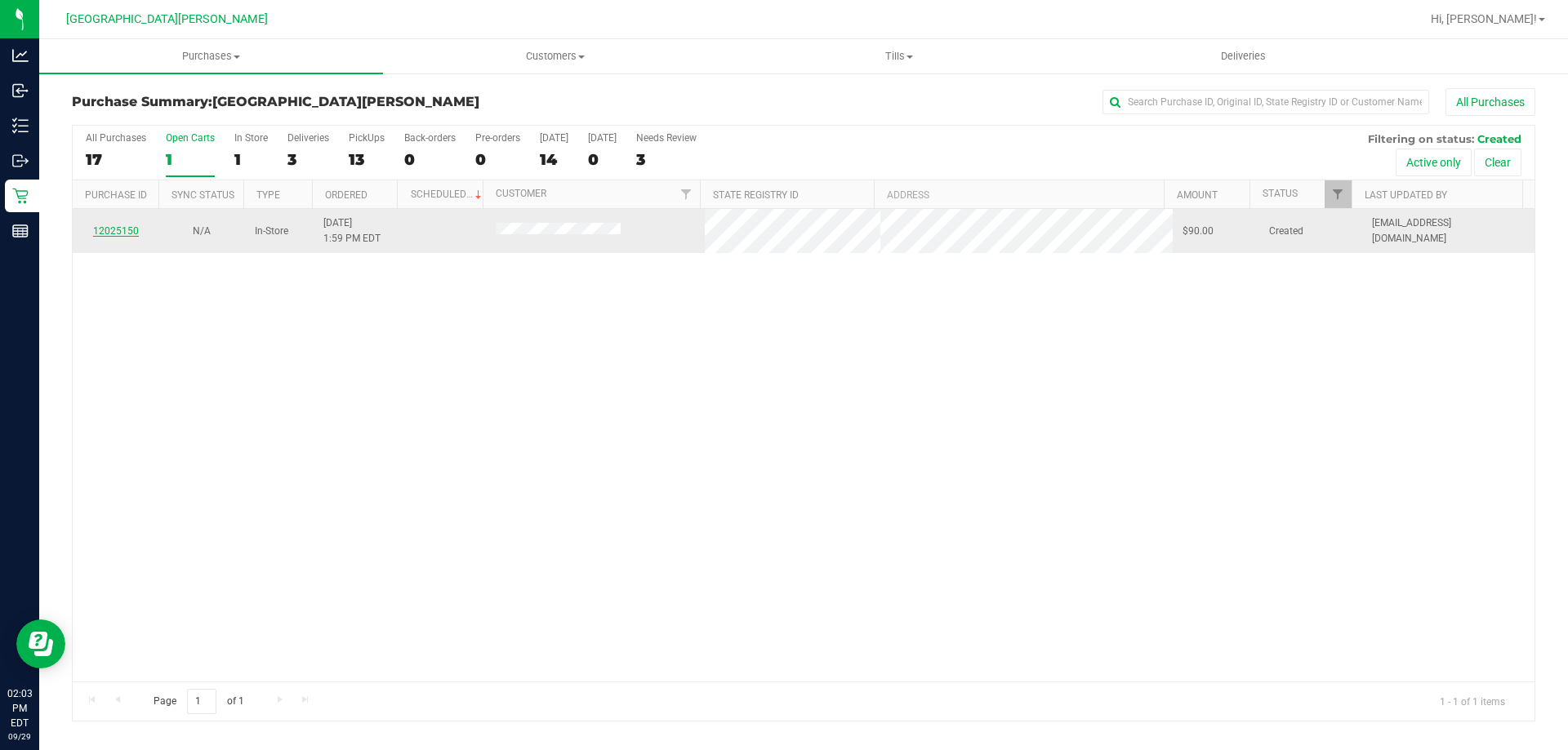
click at [107, 230] on link "12025150" at bounding box center [115, 232] width 45 height 12
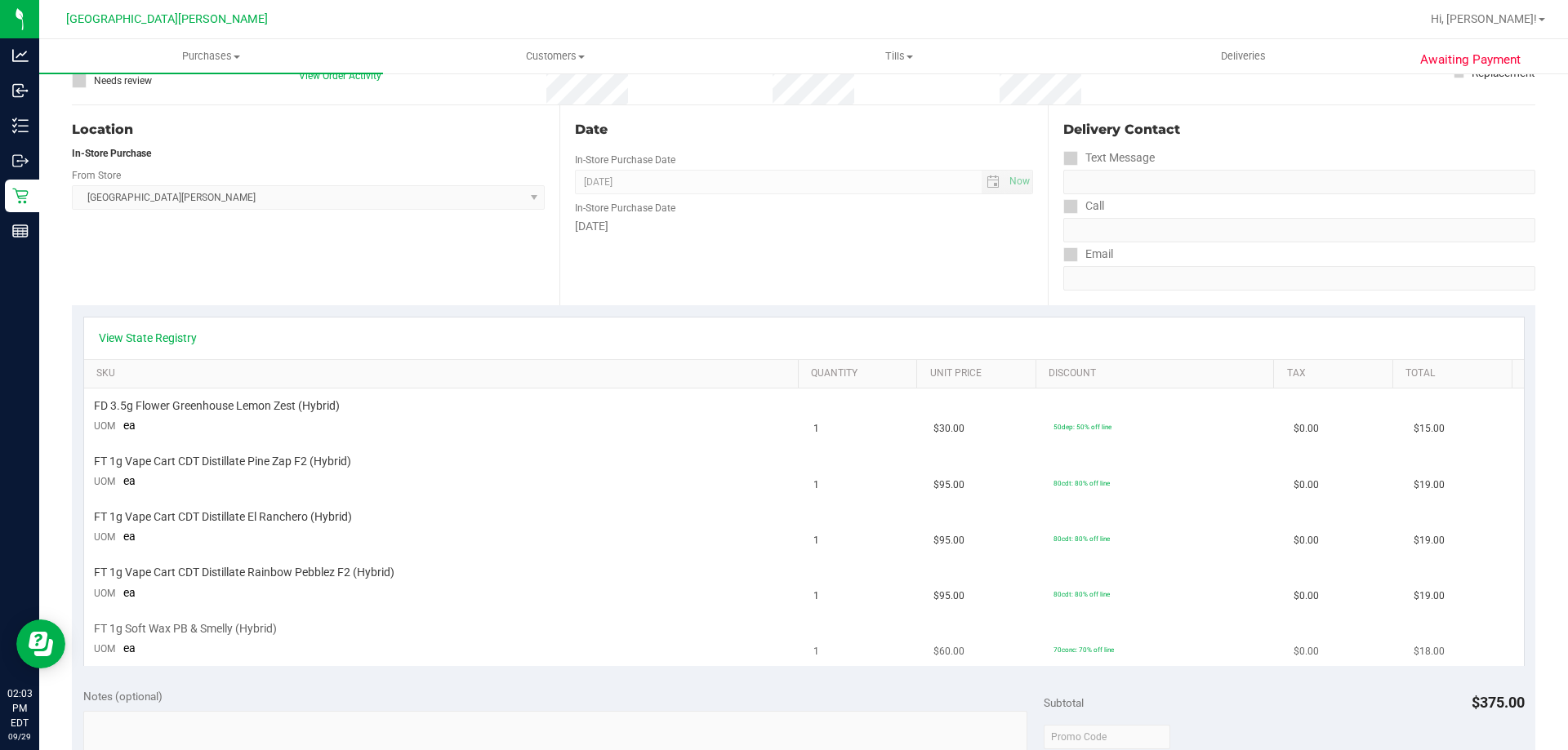
scroll to position [164, 0]
